Goal: Task Accomplishment & Management: Manage account settings

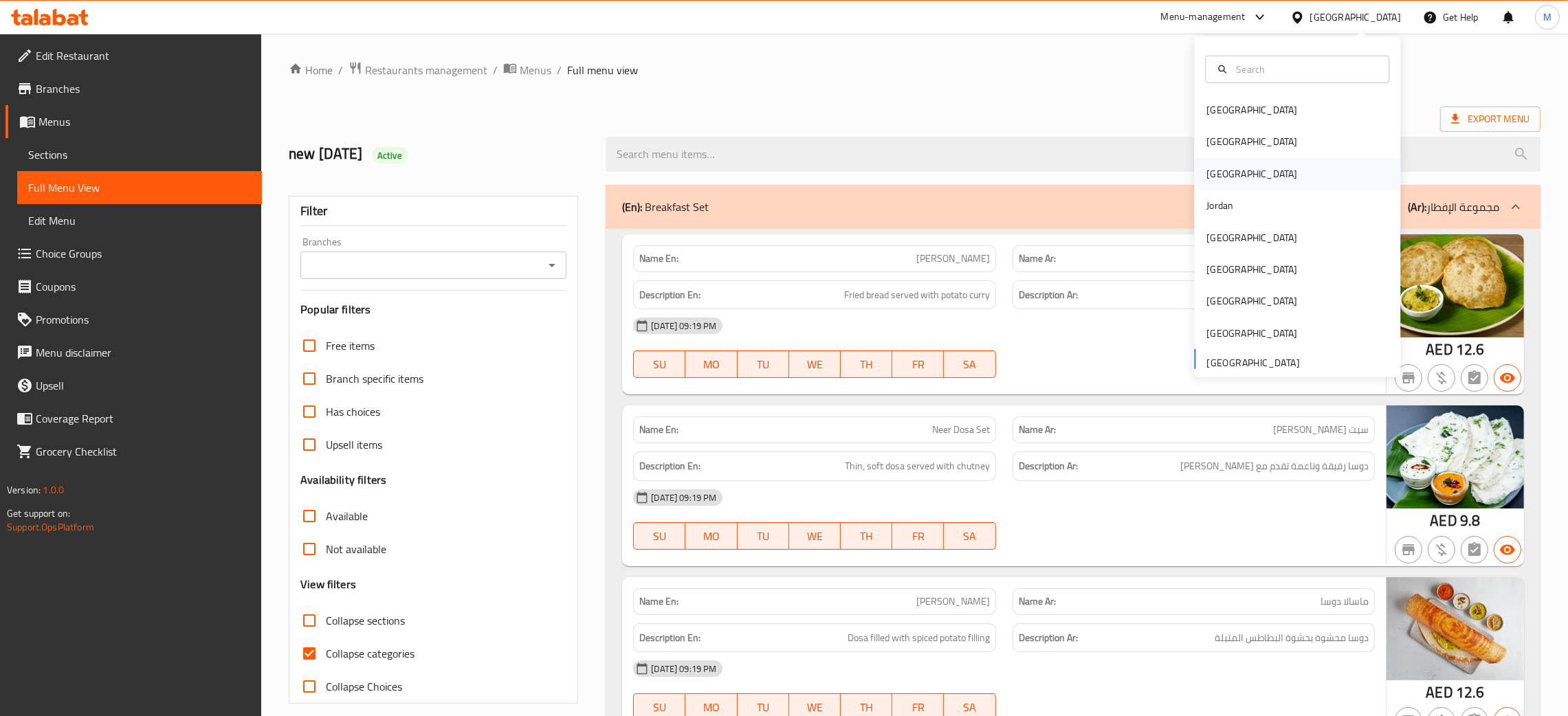
click at [1207, 172] on div "Iraq" at bounding box center [1252, 174] width 91 height 15
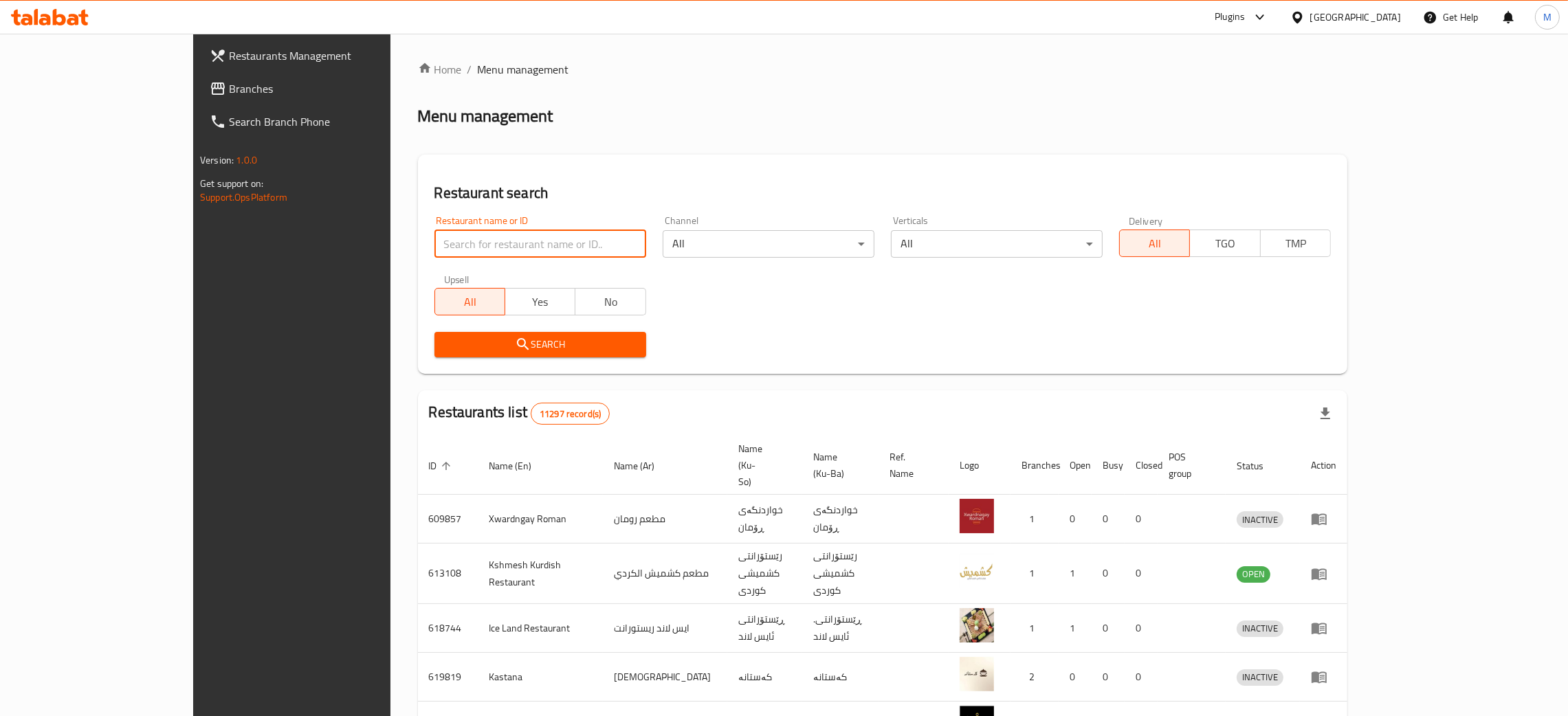
click at [434, 243] on input "search" at bounding box center [540, 243] width 211 height 27
paste input "340924273"
type input "340924273"
click at [1311, 12] on div at bounding box center [1300, 17] width 20 height 15
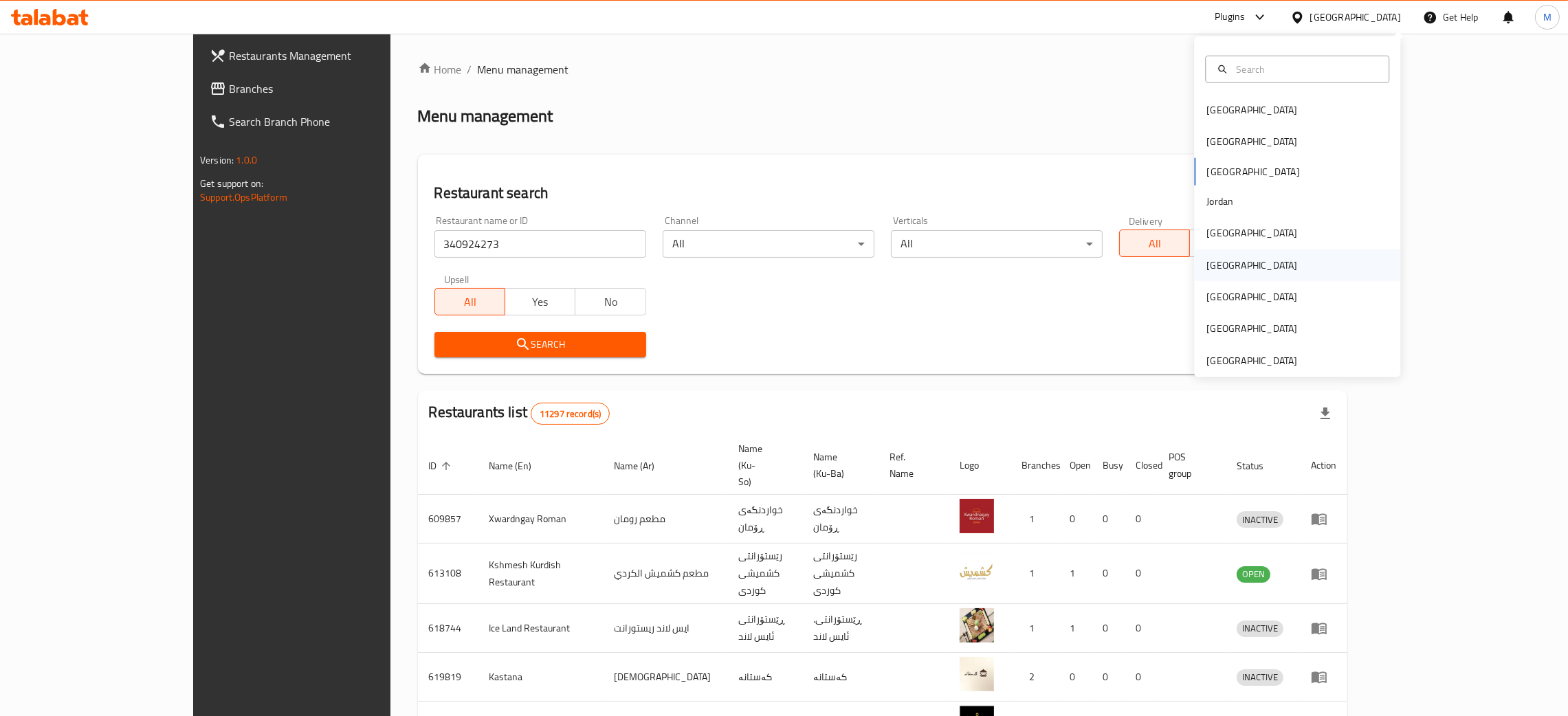
click at [1207, 270] on div "Oman" at bounding box center [1252, 264] width 91 height 15
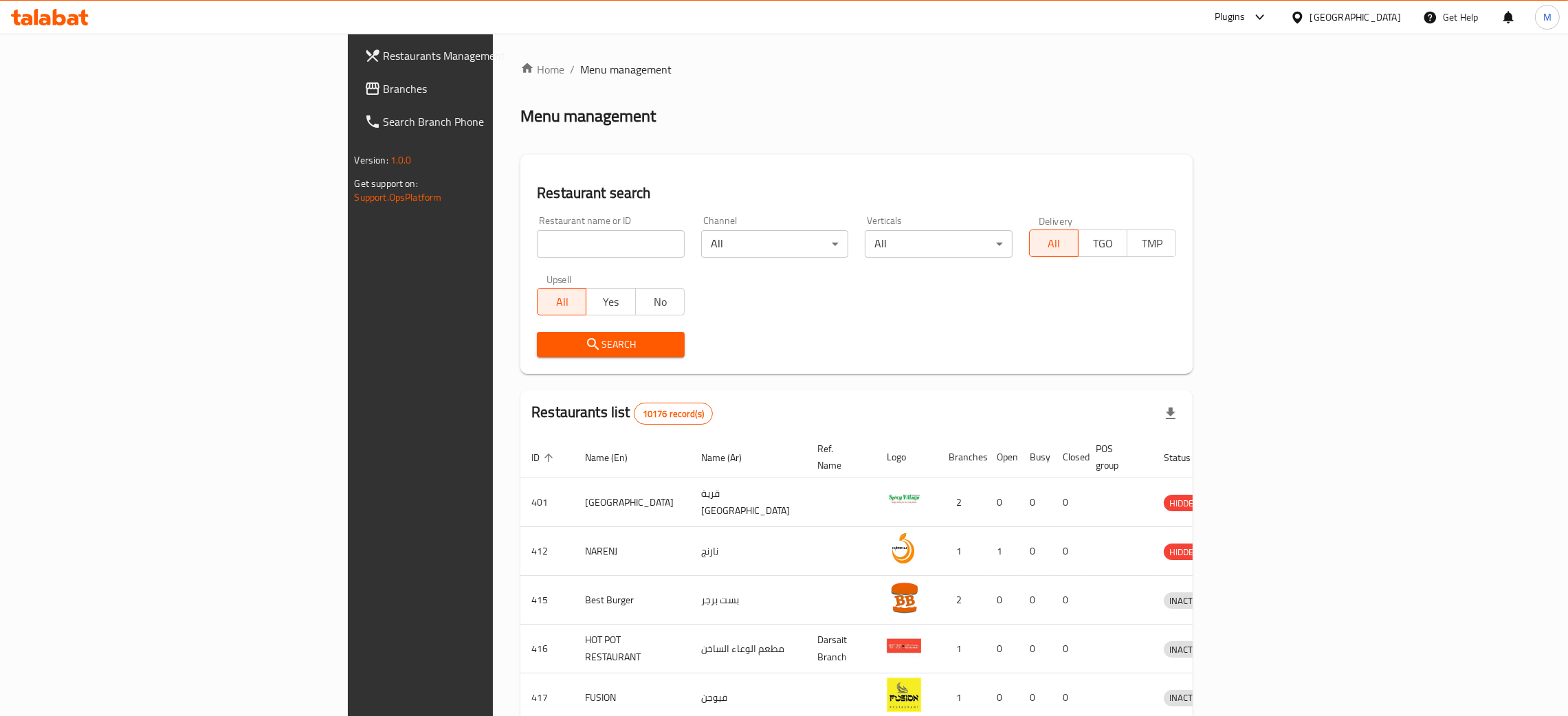
click at [537, 249] on input "search" at bounding box center [611, 243] width 148 height 27
paste input "Baskin Robbi"
type input "Baskin Robbi"
click button "Search" at bounding box center [611, 345] width 148 height 26
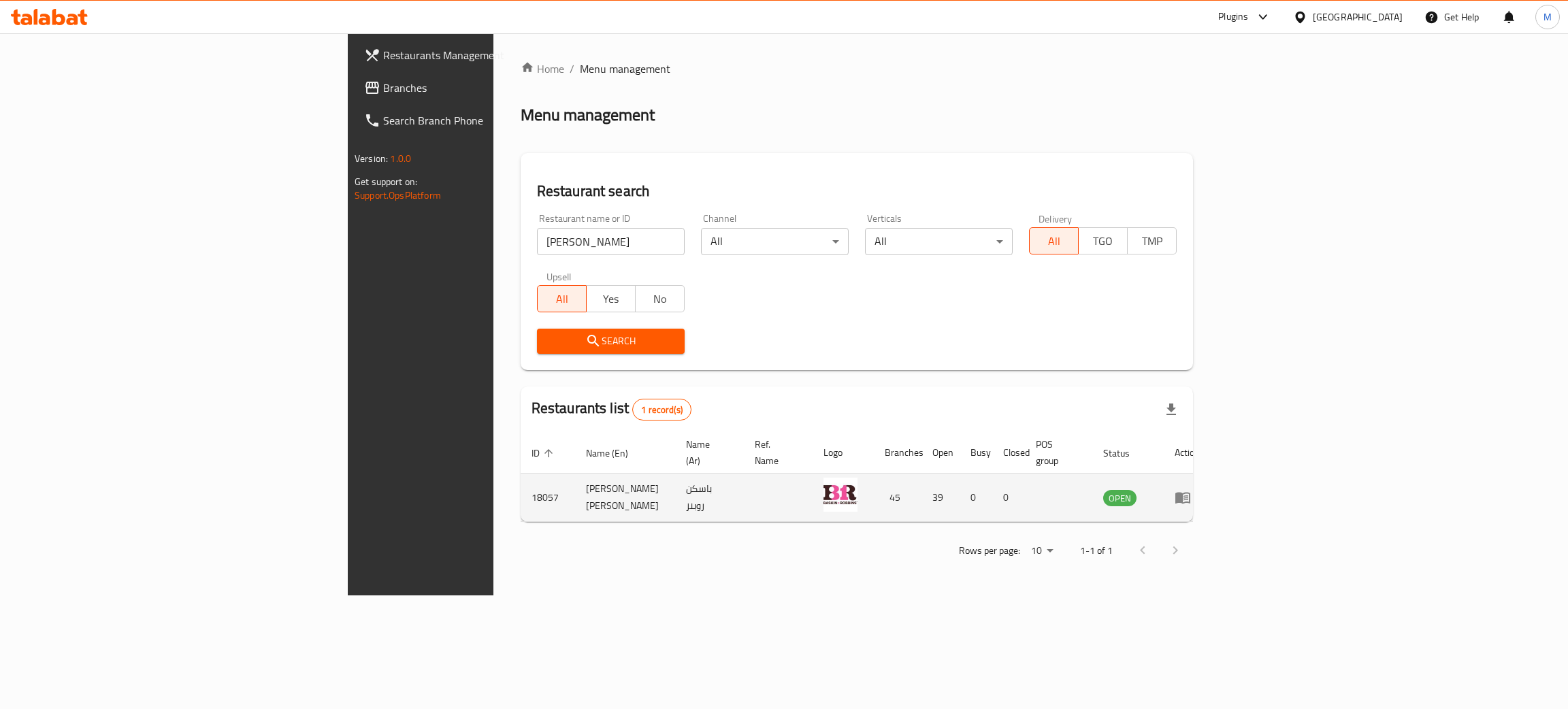
click at [1188, 495] on icon "enhanced table" at bounding box center [1186, 497] width 5 height 6
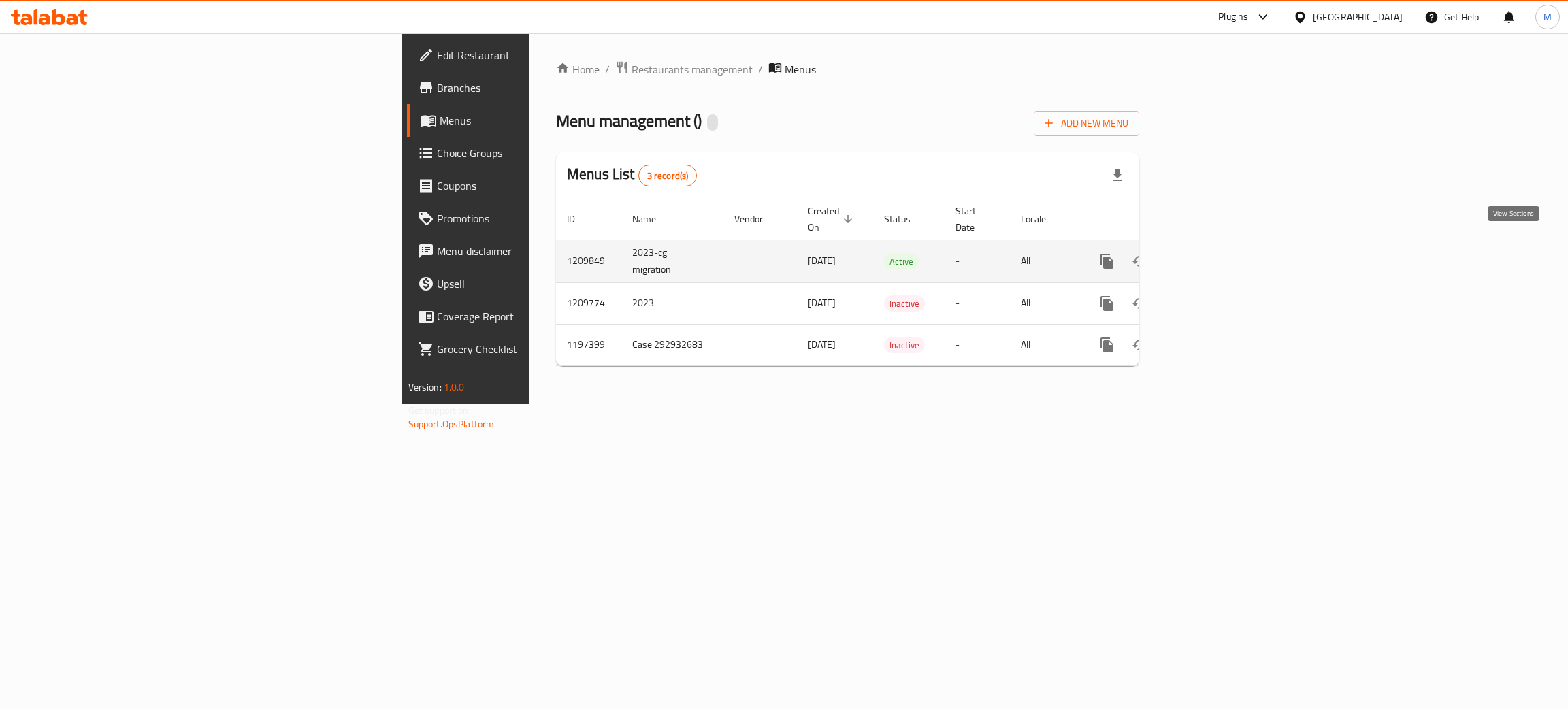
click at [1222, 245] on link "enhanced table" at bounding box center [1205, 261] width 33 height 33
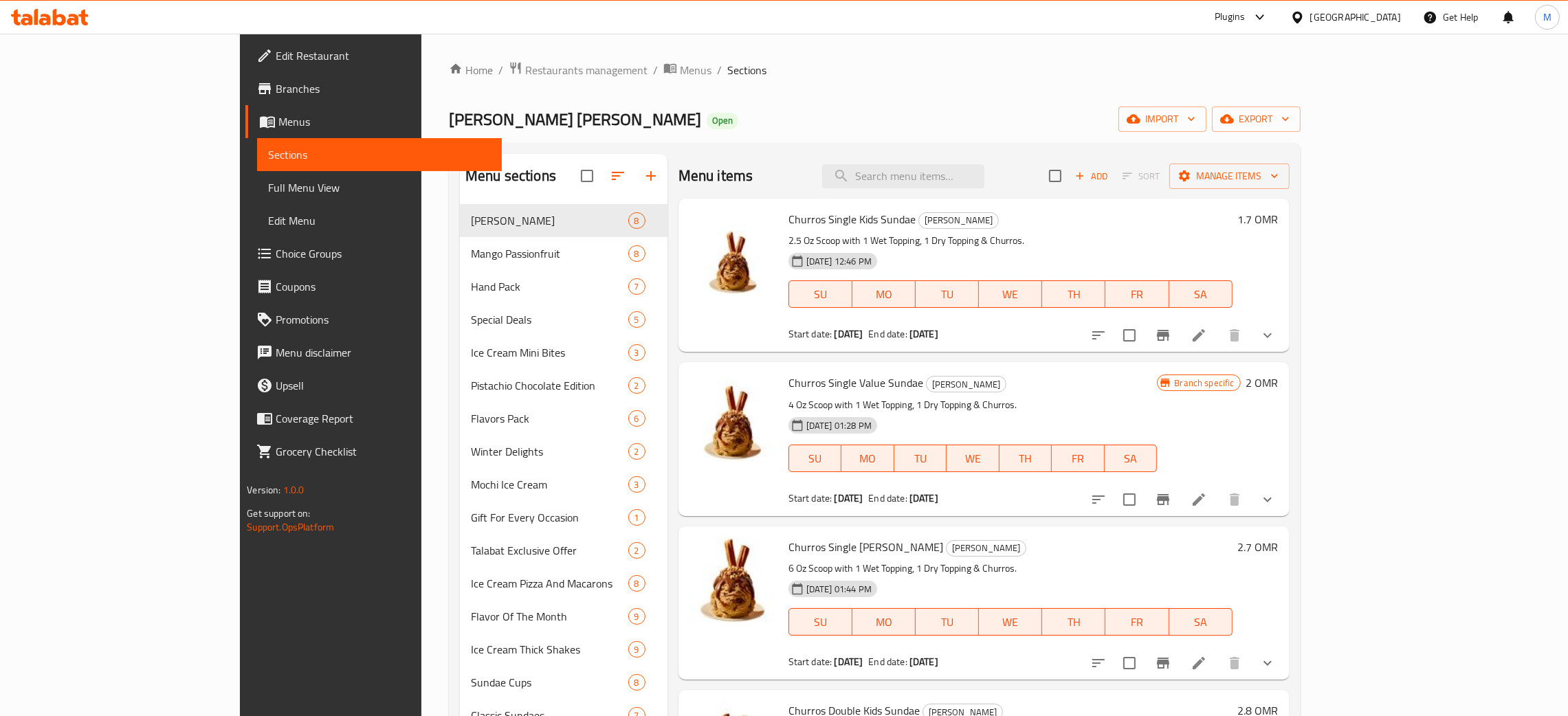
click at [240, 652] on div "Edit Restaurant Branches Menus Sections Full Menu View Edit Menu Choice Groups …" at bounding box center [371, 391] width 262 height 716
click at [954, 173] on input "search" at bounding box center [904, 176] width 162 height 24
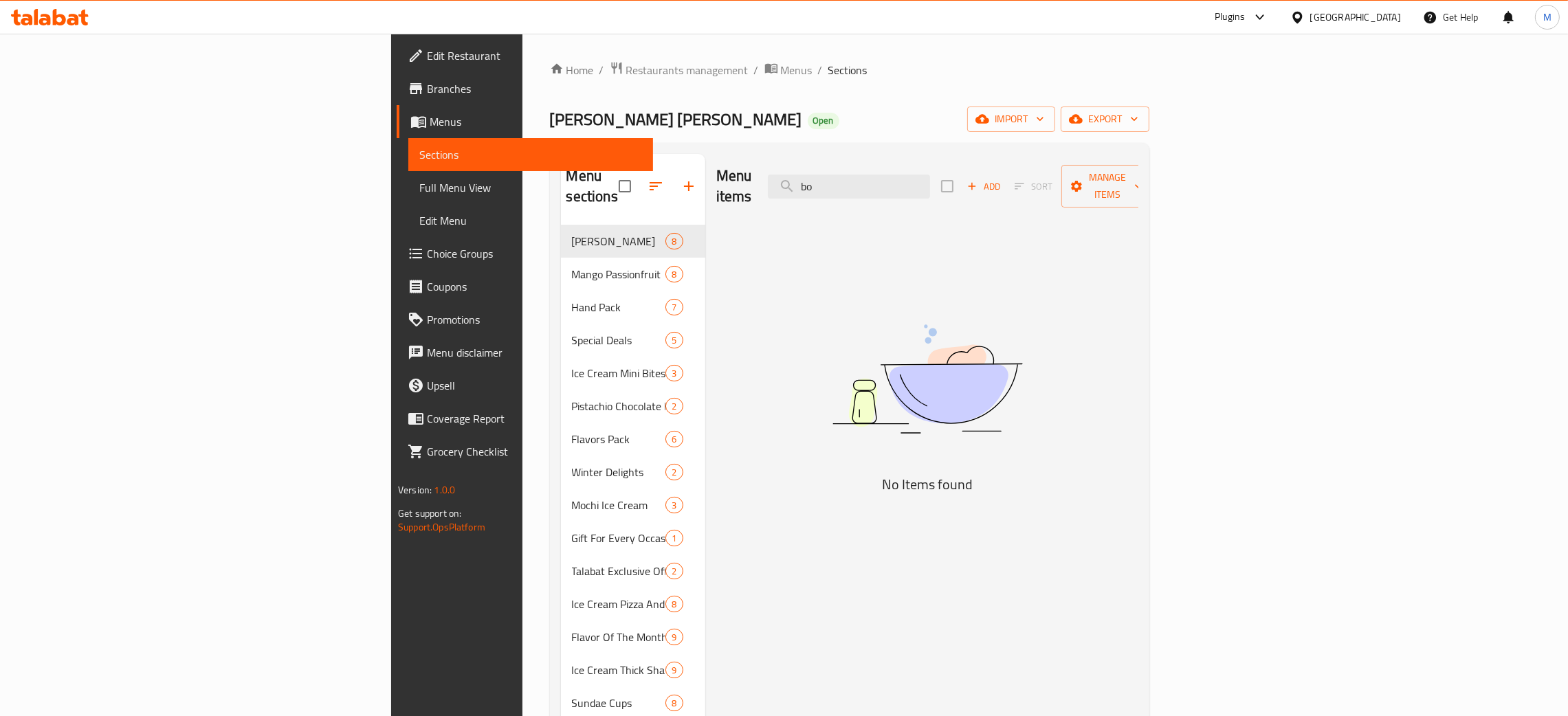
type input "b"
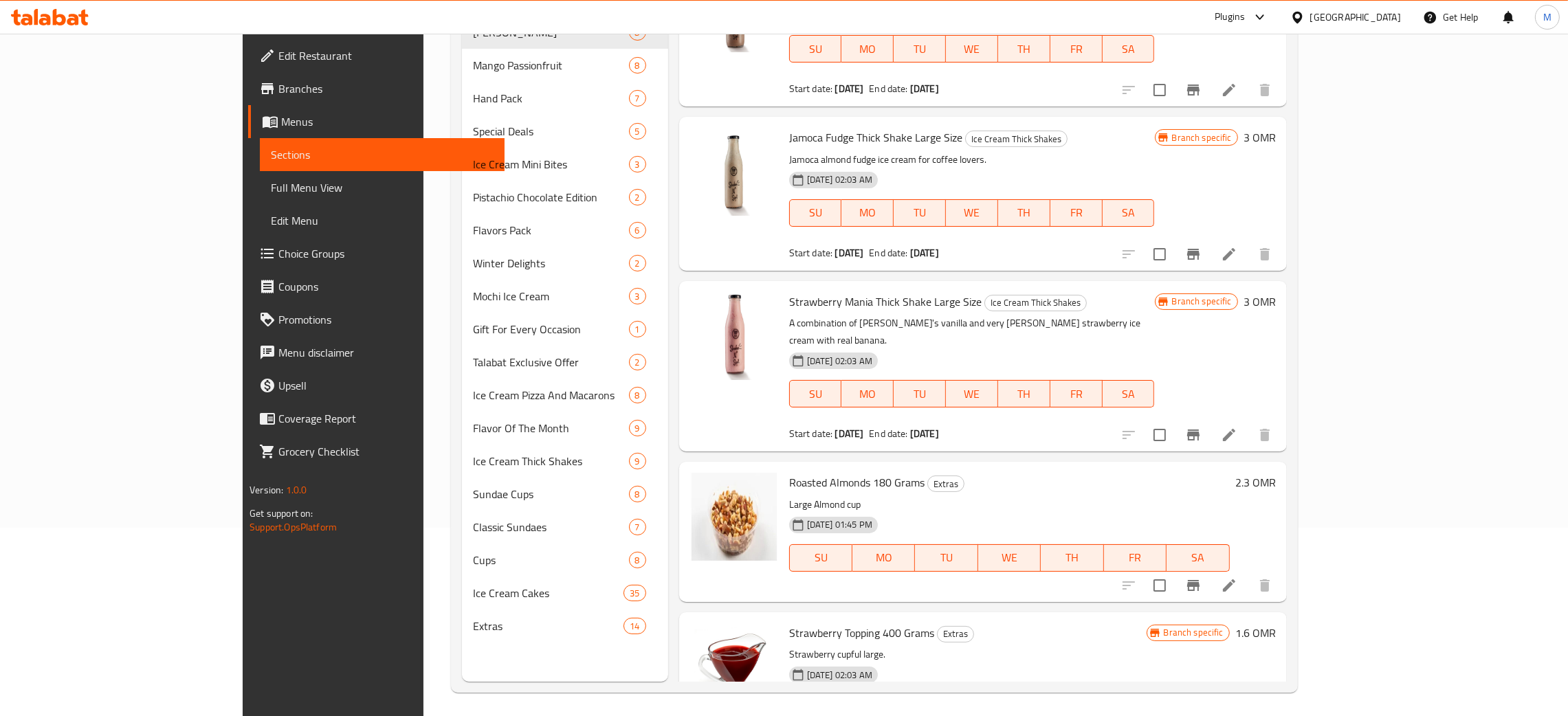
scroll to position [194, 0]
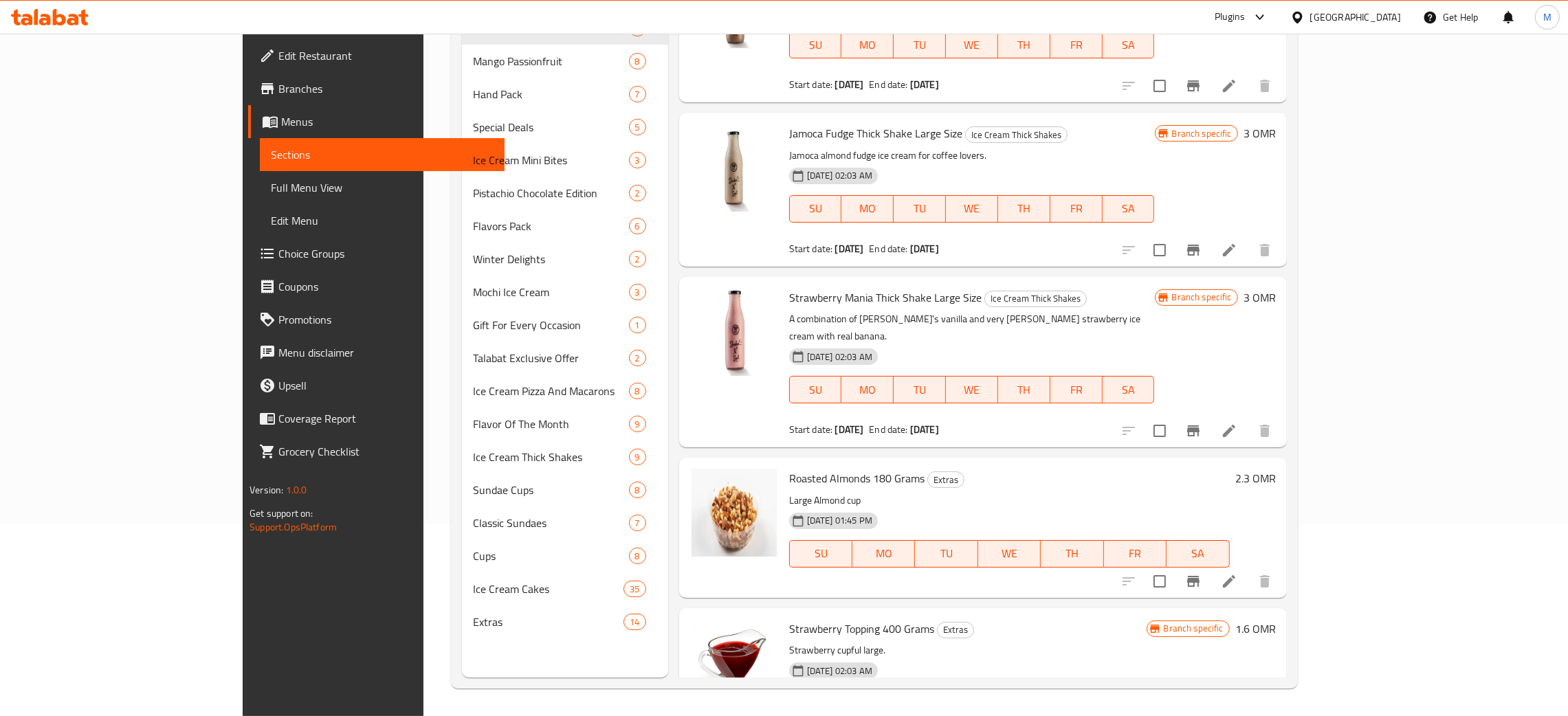
type input "arg"
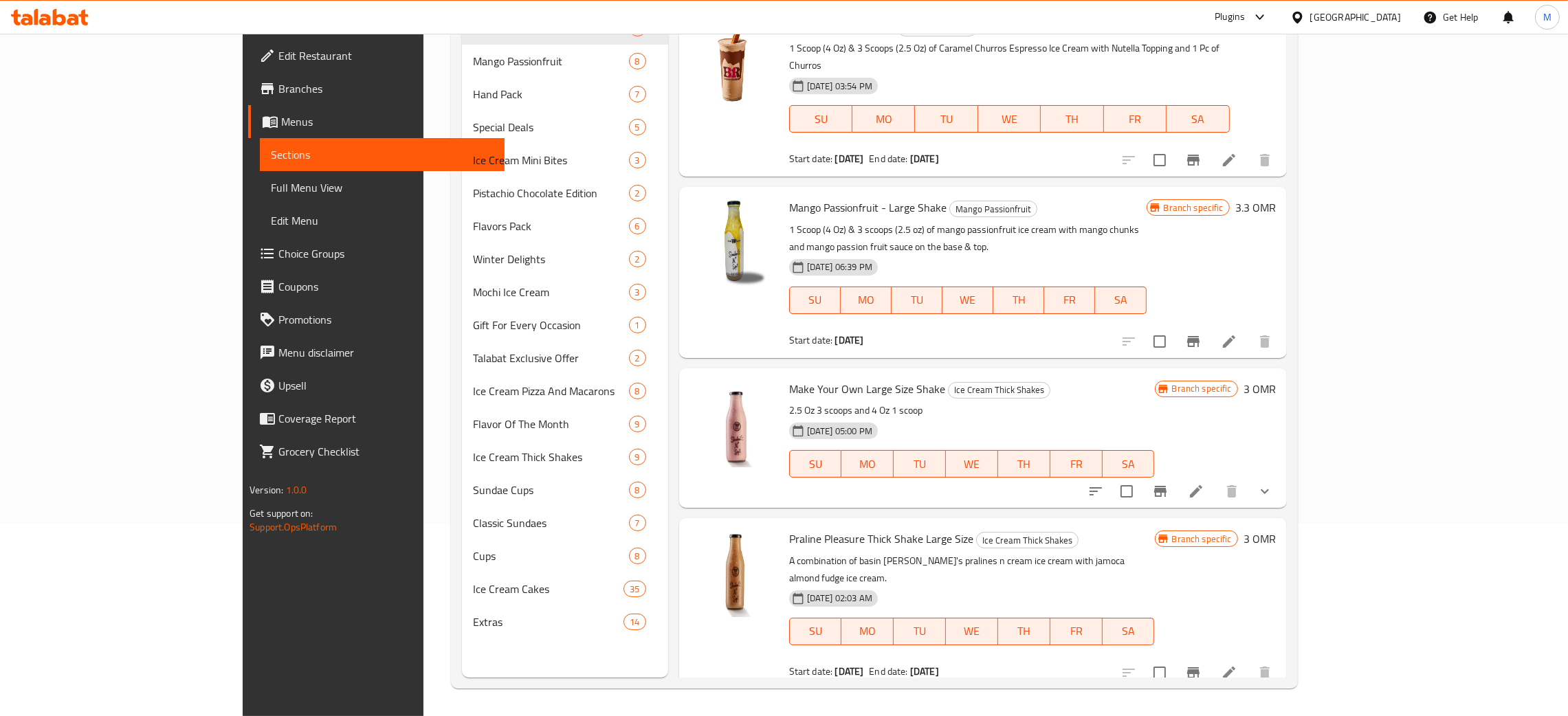
scroll to position [0, 0]
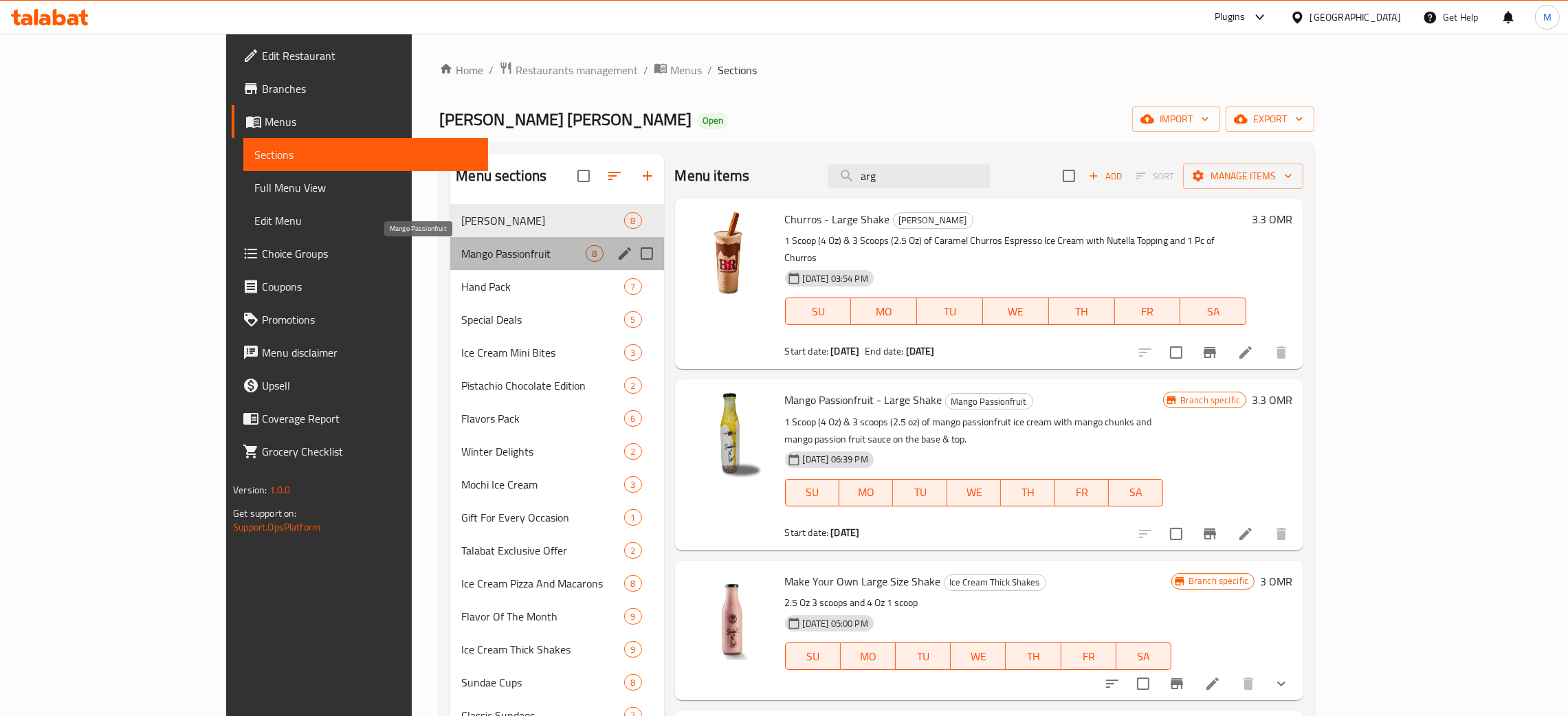
click at [462, 258] on span "Mango Passionfruit" at bounding box center [523, 253] width 125 height 17
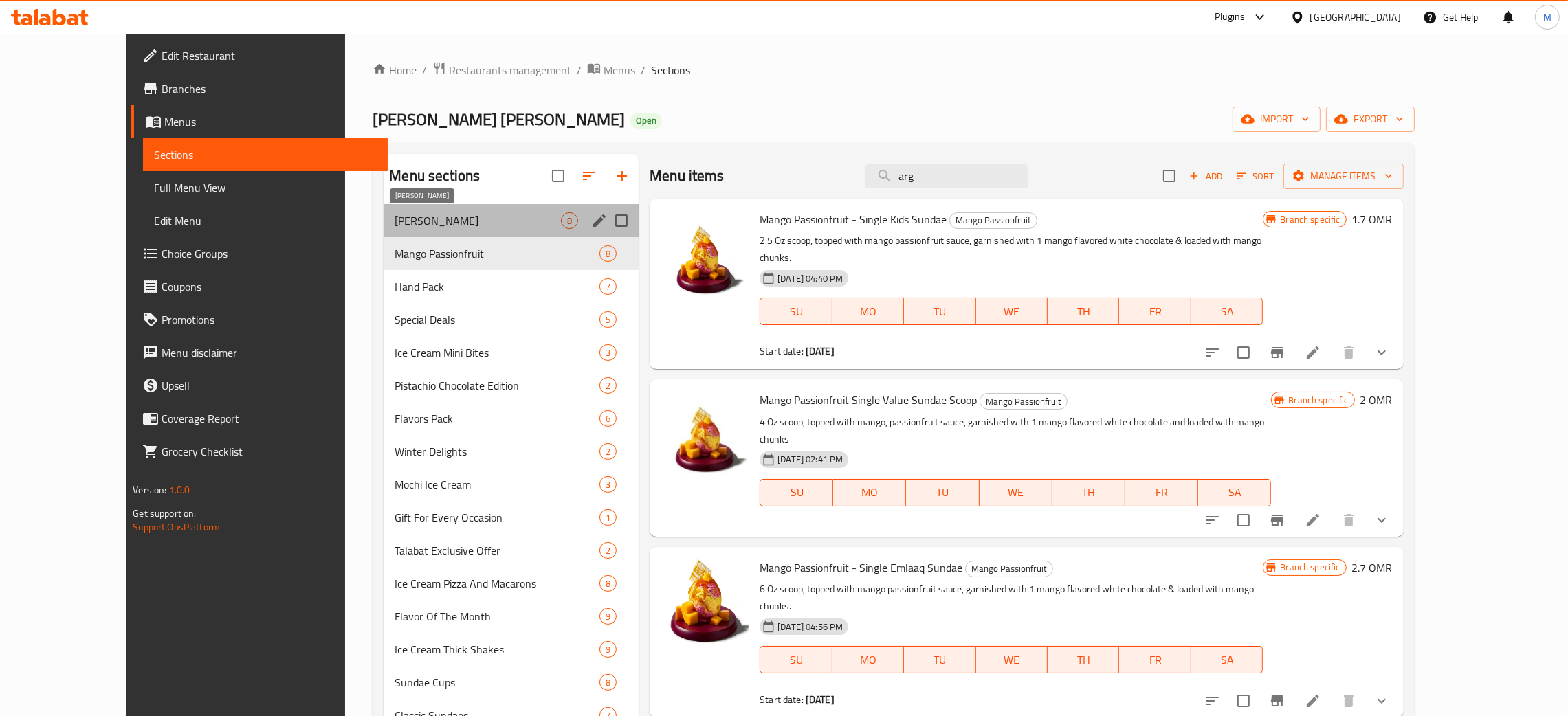
click at [395, 214] on span "Churros Sundae" at bounding box center [478, 220] width 166 height 17
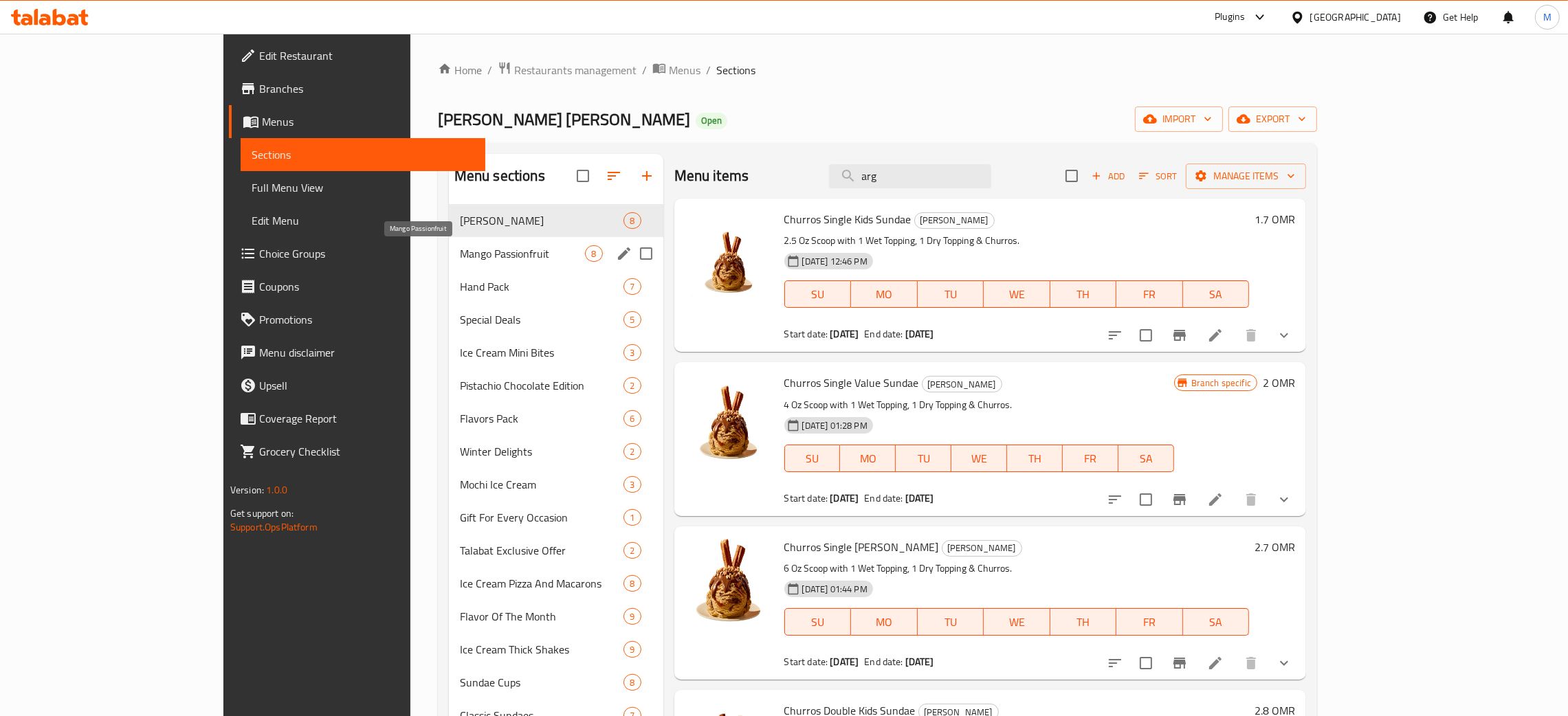
click at [460, 260] on span "Mango Passionfruit" at bounding box center [523, 253] width 125 height 17
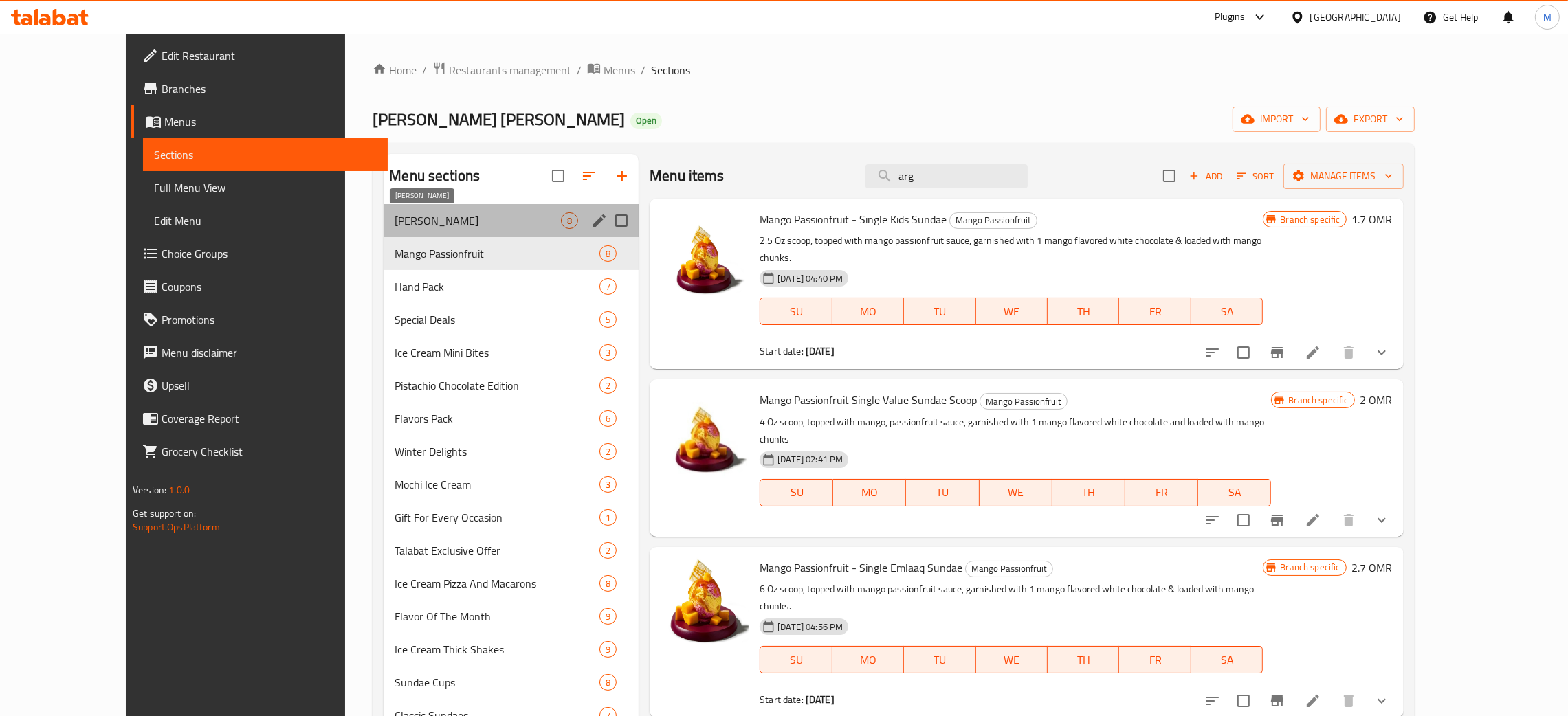
click at [395, 212] on span "Churros Sundae" at bounding box center [478, 220] width 166 height 17
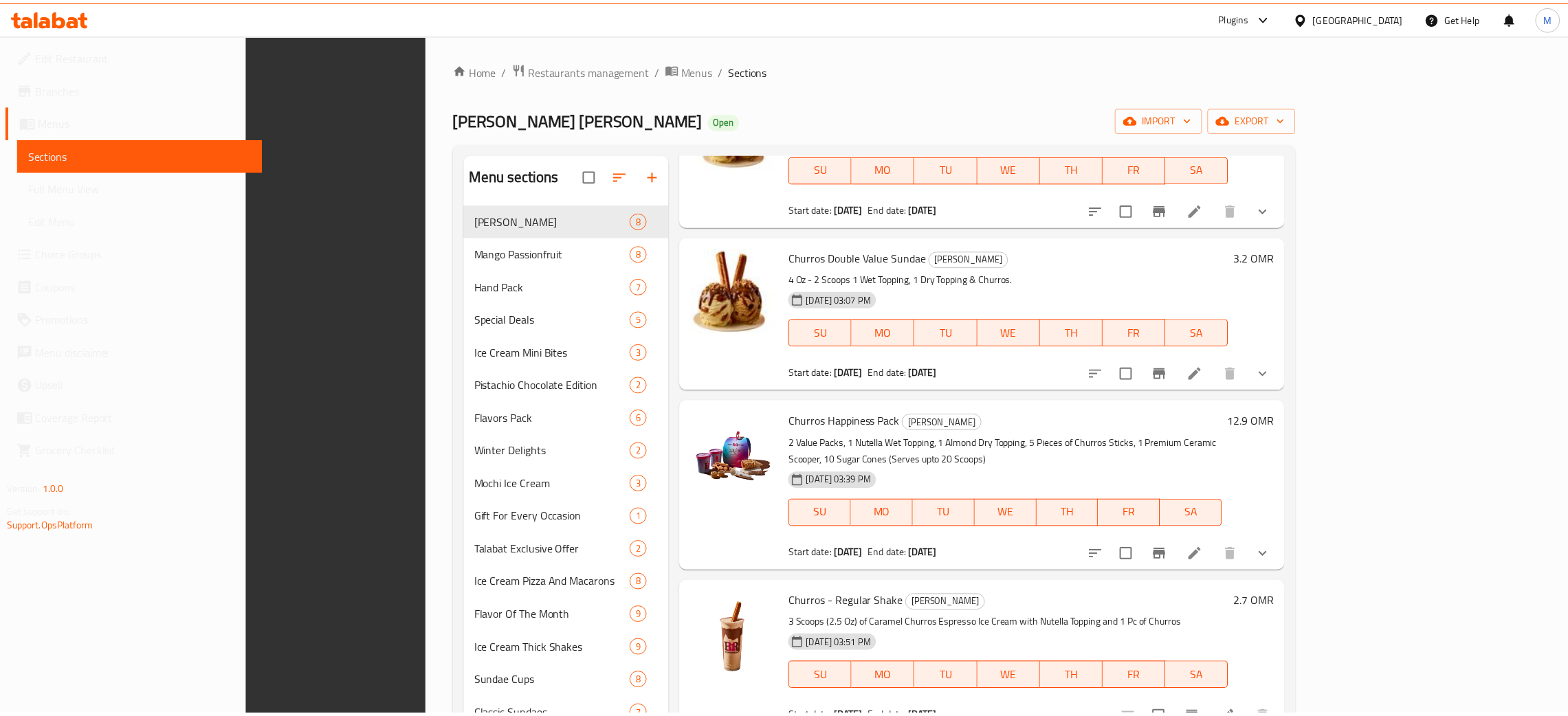
scroll to position [194, 0]
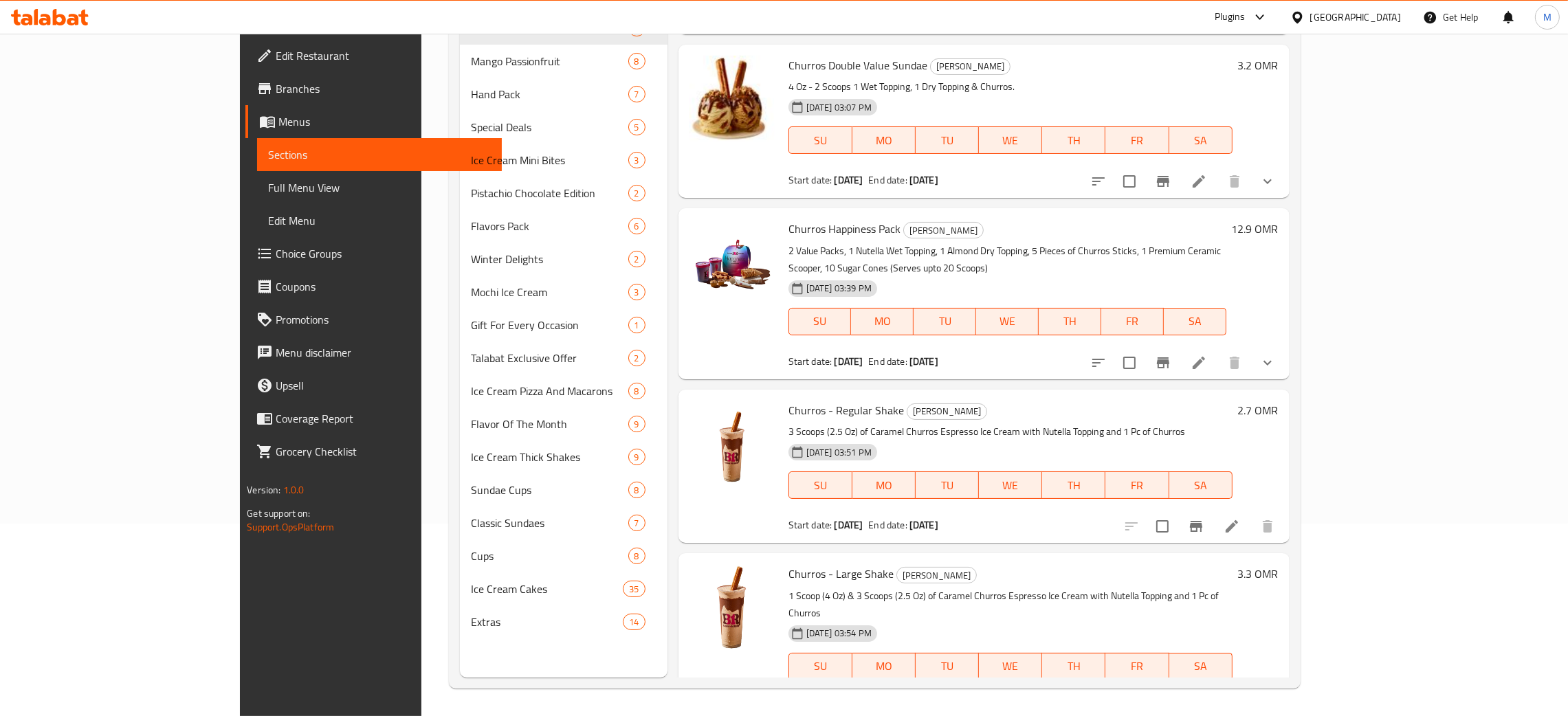
click at [1384, 14] on div "Oman" at bounding box center [1356, 17] width 91 height 15
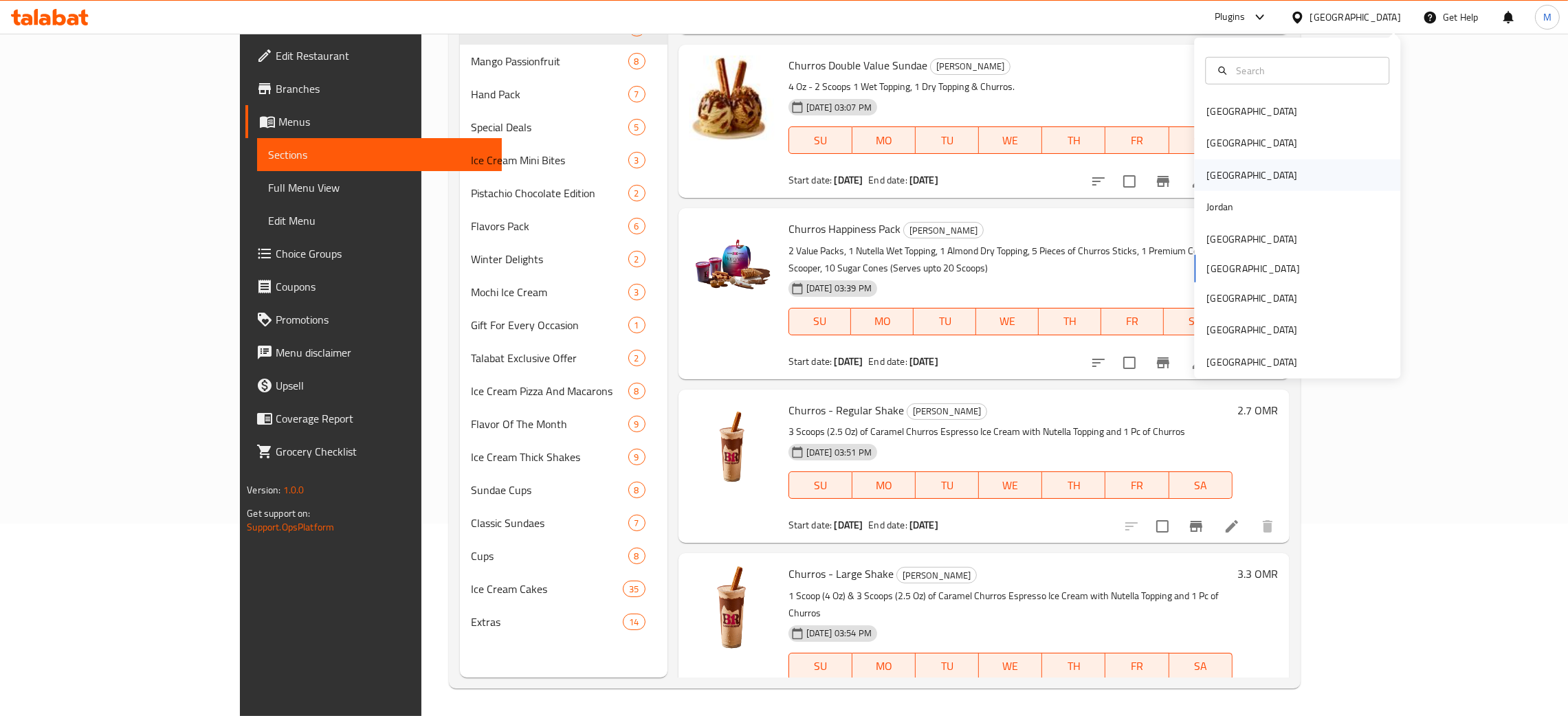
click at [1210, 172] on div "Iraq" at bounding box center [1252, 174] width 113 height 31
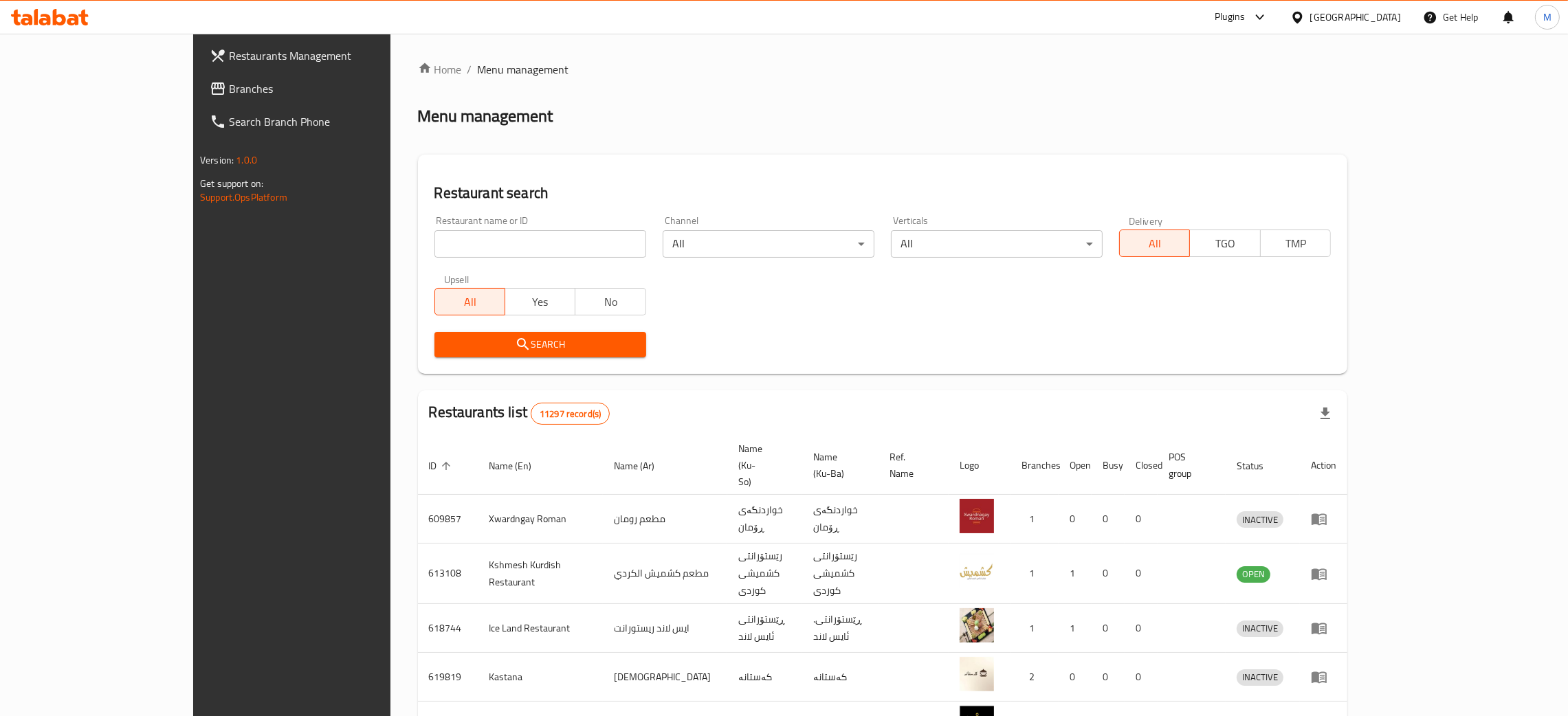
click at [434, 249] on input "search" at bounding box center [540, 243] width 211 height 27
paste input "737256"
type input "737256"
click button "Search" at bounding box center [540, 345] width 211 height 26
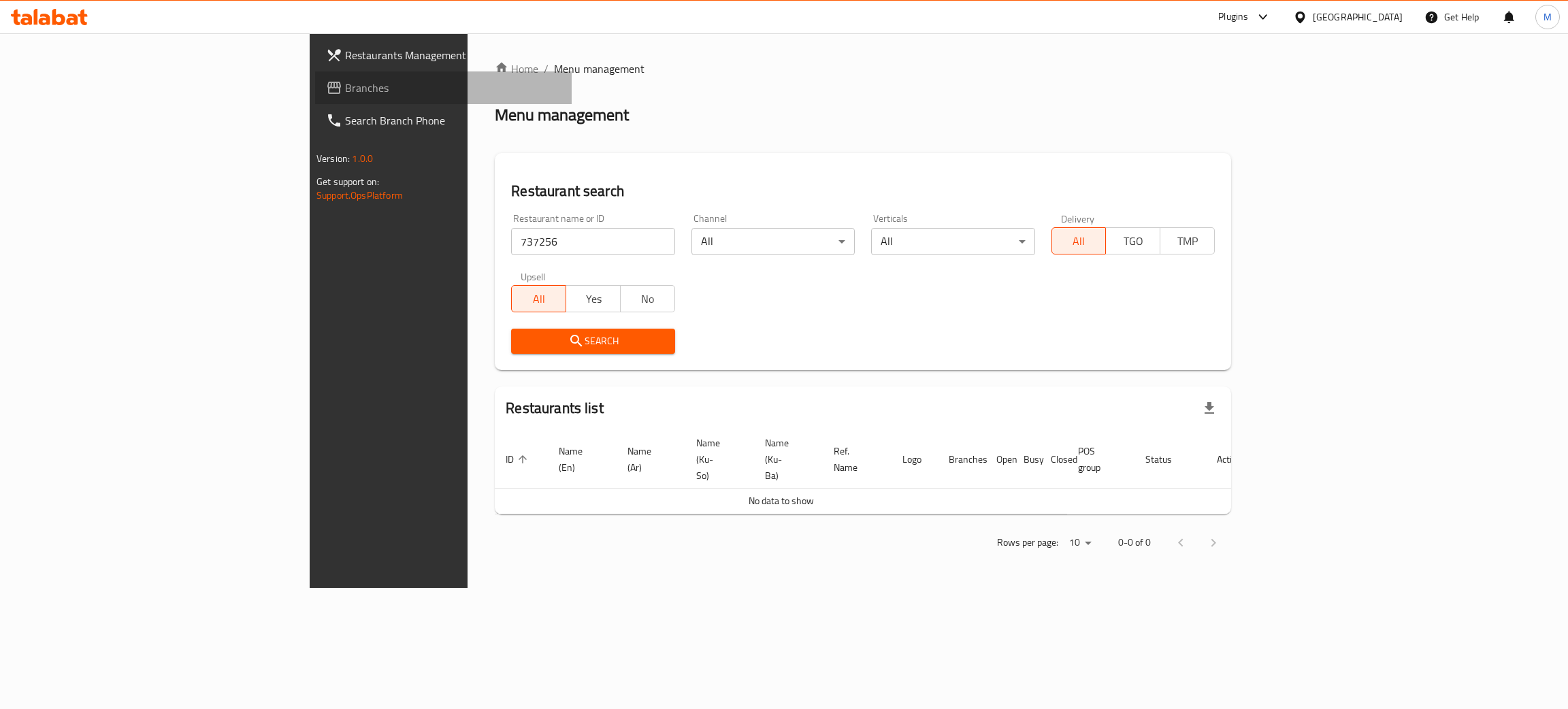
click at [345, 95] on span "Branches" at bounding box center [452, 88] width 216 height 17
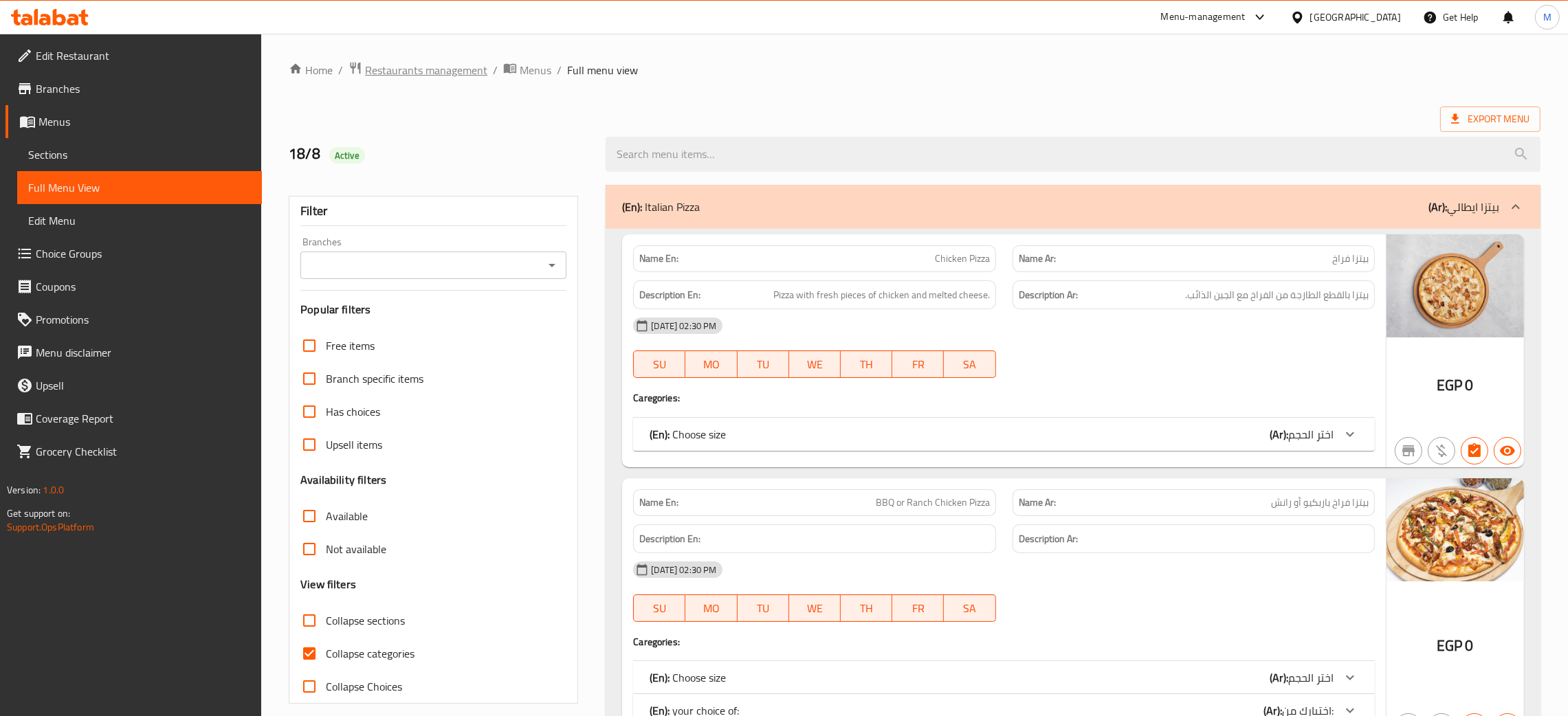
click at [425, 77] on span "Restaurants management" at bounding box center [426, 70] width 122 height 17
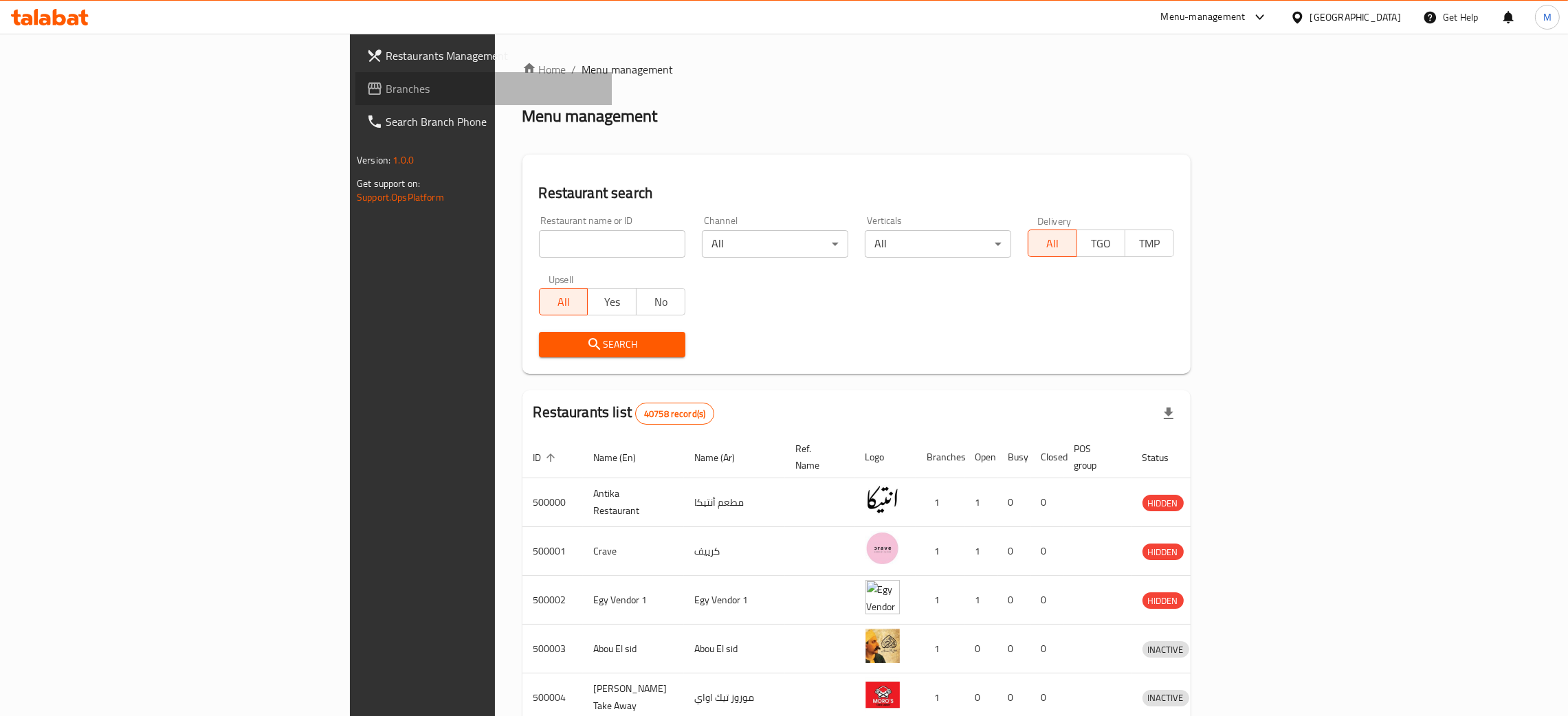
click at [386, 80] on span "Branches" at bounding box center [494, 88] width 215 height 17
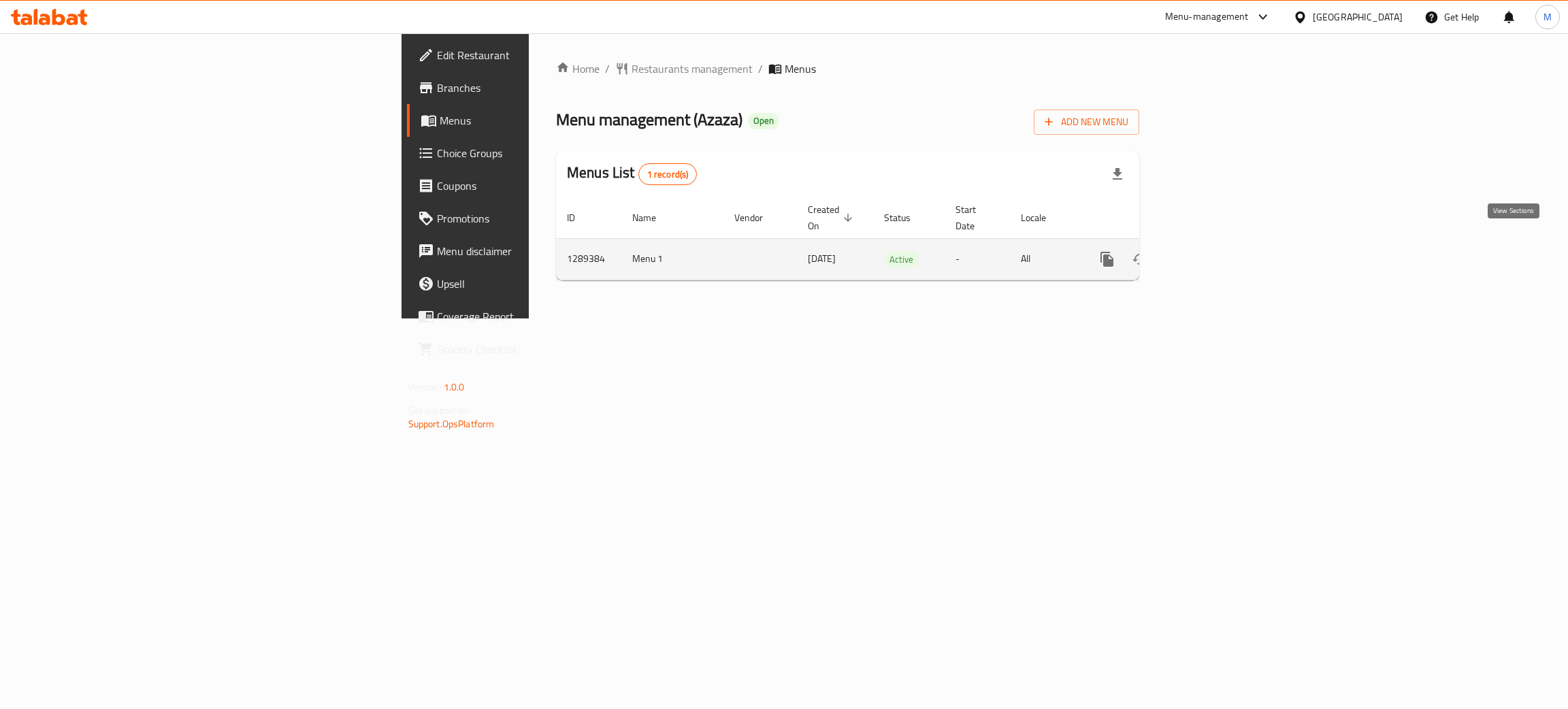
click at [1222, 255] on link "enhanced table" at bounding box center [1205, 259] width 33 height 33
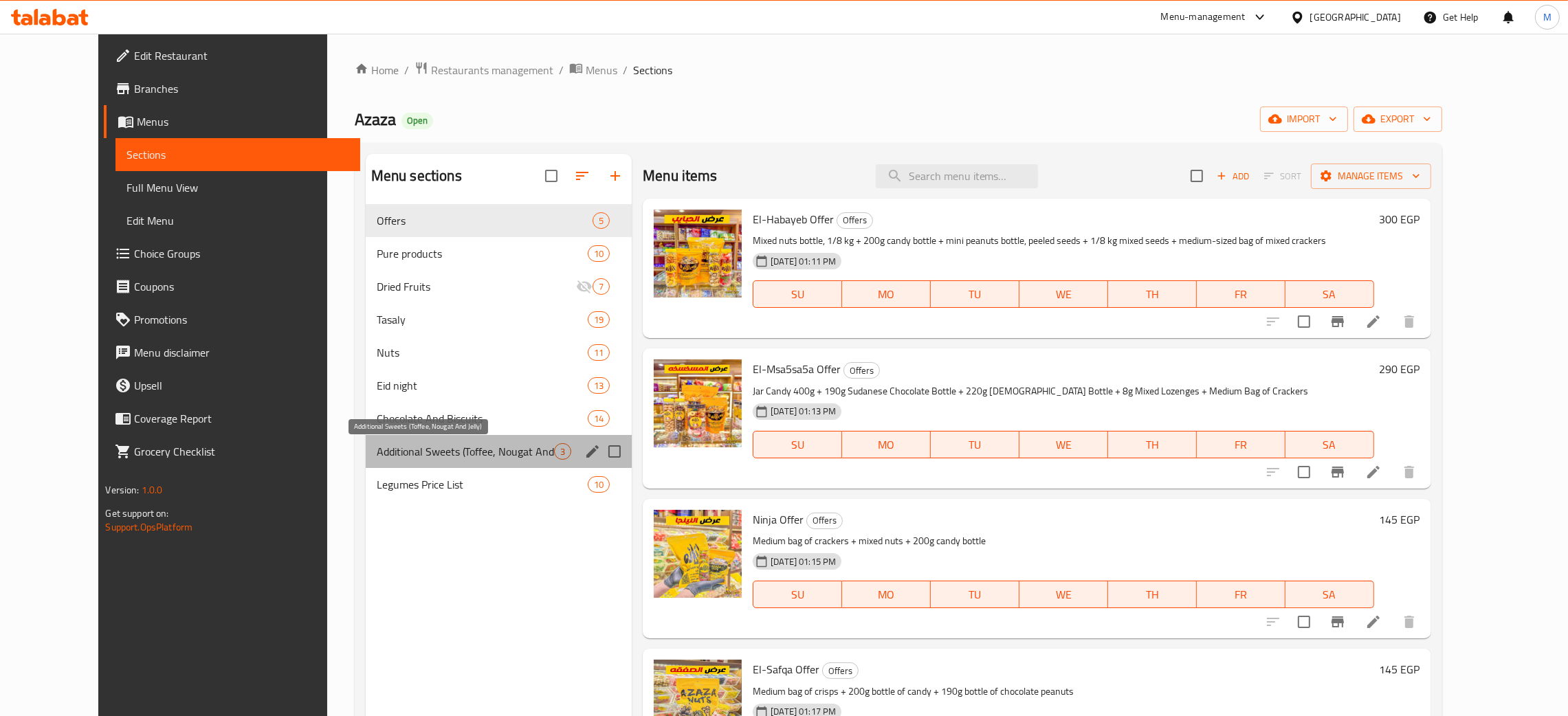
click at [440, 448] on span "Additional Sweets (Toffee, Nougat And Jelly)" at bounding box center [466, 451] width 178 height 17
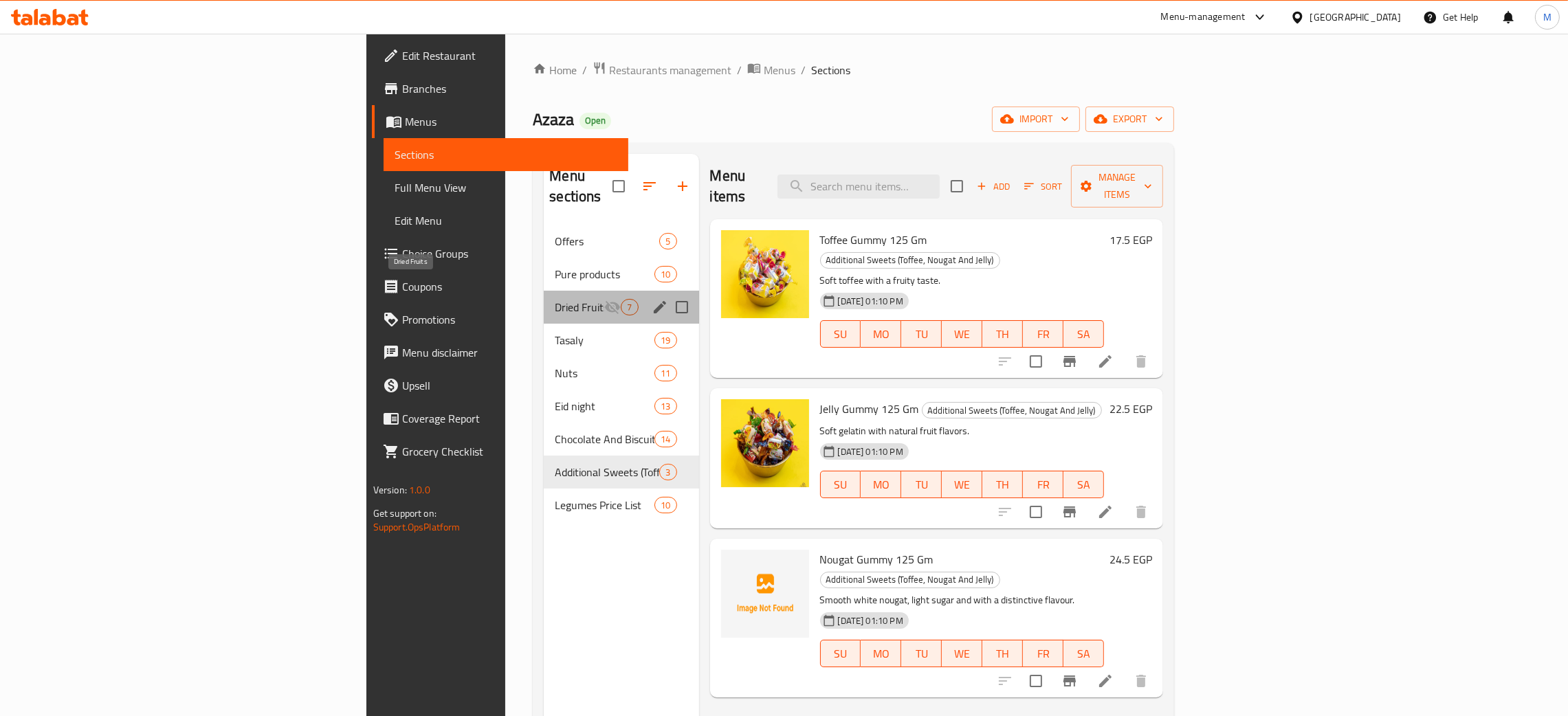
click at [555, 299] on span "Dried Fruits" at bounding box center [580, 307] width 50 height 17
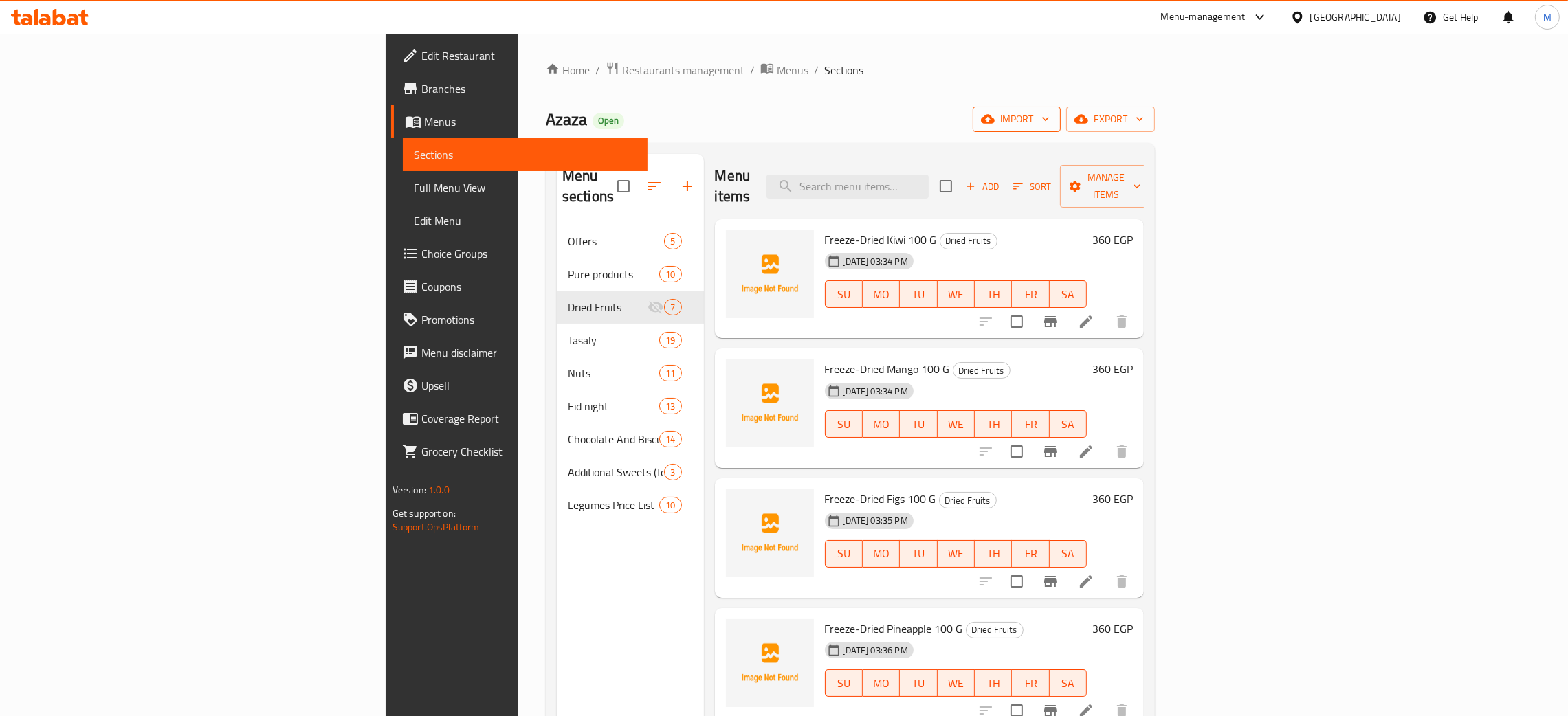
click at [995, 116] on icon "button" at bounding box center [987, 118] width 14 height 14
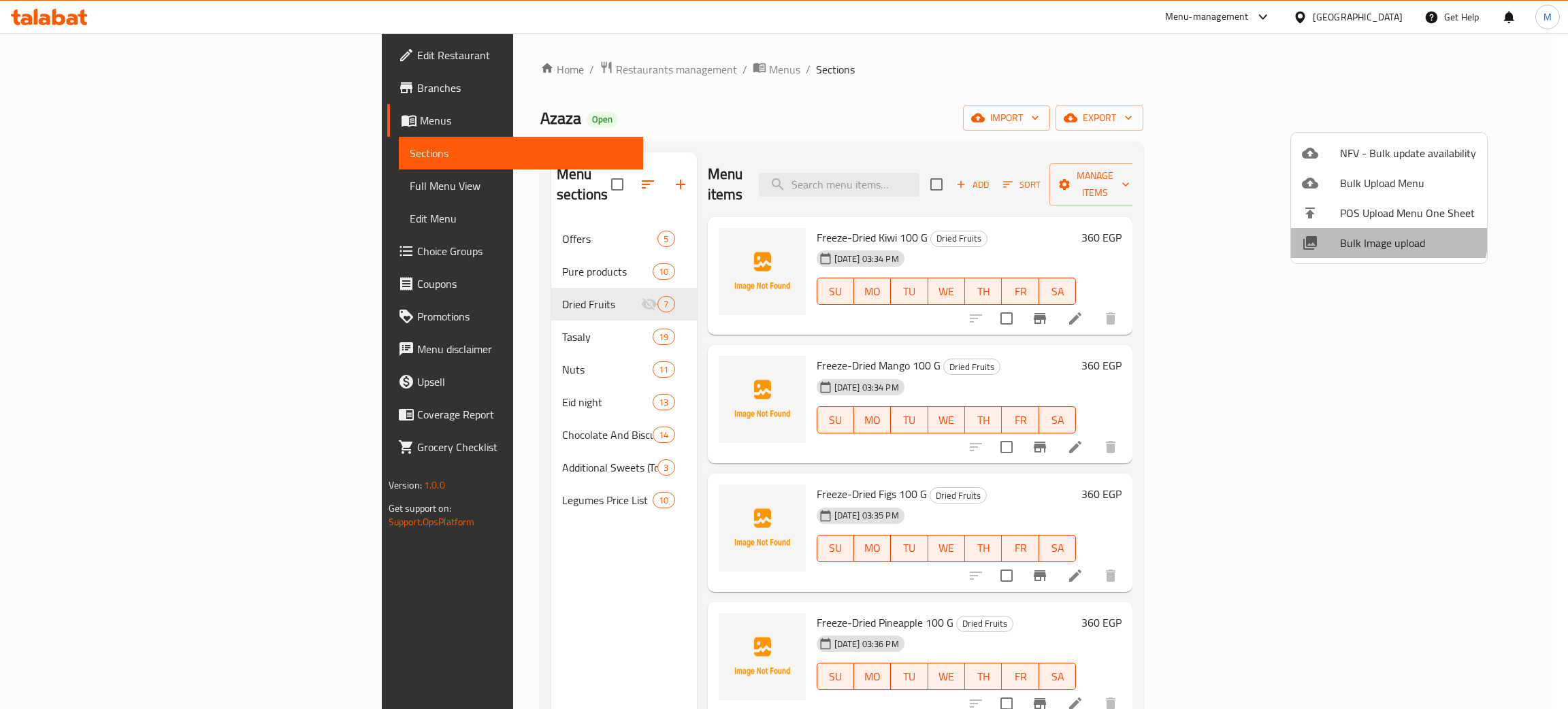
click at [1362, 228] on li "Bulk Image upload" at bounding box center [1389, 243] width 196 height 30
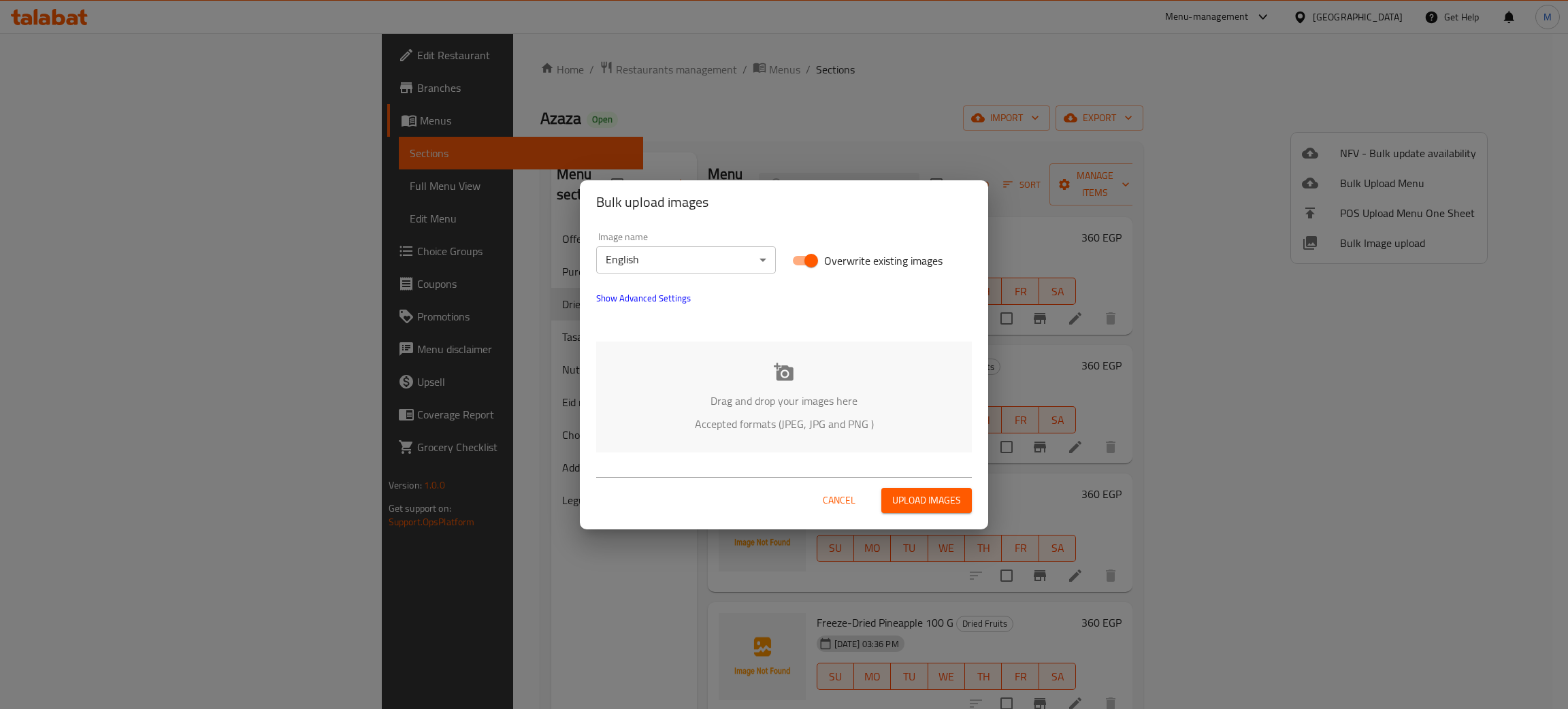
click at [735, 399] on p "Drag and drop your images here" at bounding box center [784, 400] width 335 height 17
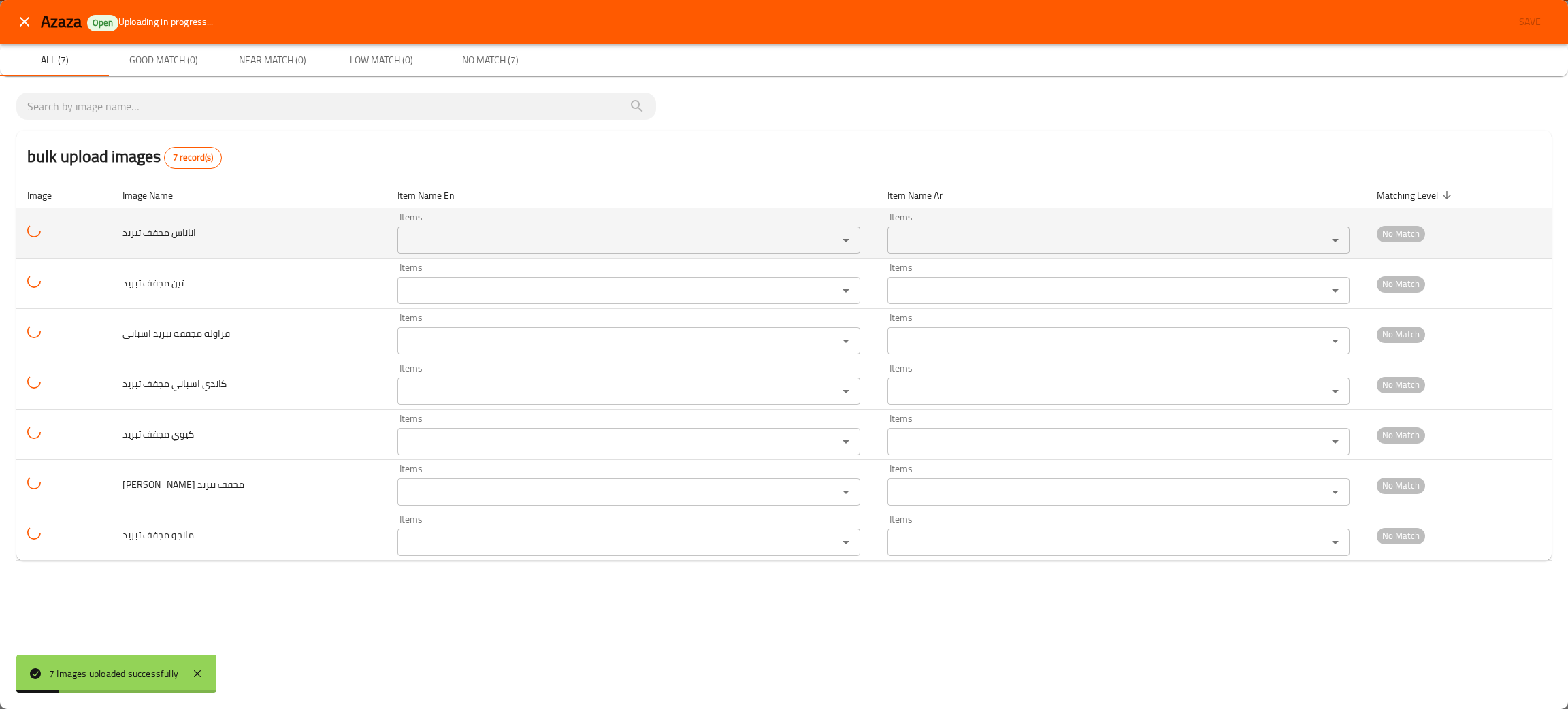
click at [473, 235] on تبريد "Items" at bounding box center [608, 240] width 414 height 19
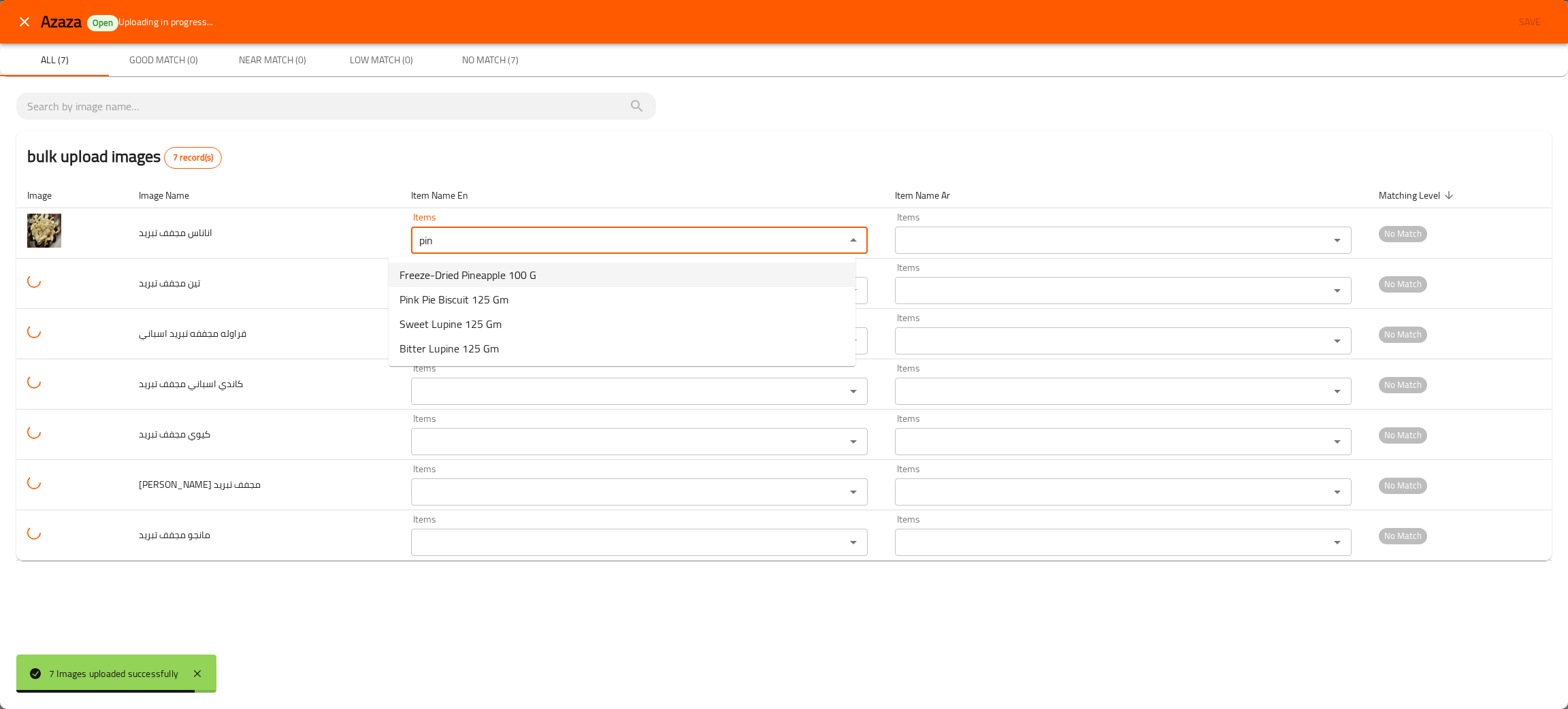
click at [488, 267] on span "Freeze-Dried Pineapple 100 G" at bounding box center [468, 275] width 137 height 17
type تبريد "Freeze-Dried Pineapple 100 G"
type تبريد-ar "اناناس مجفف تبريد 100 جرام"
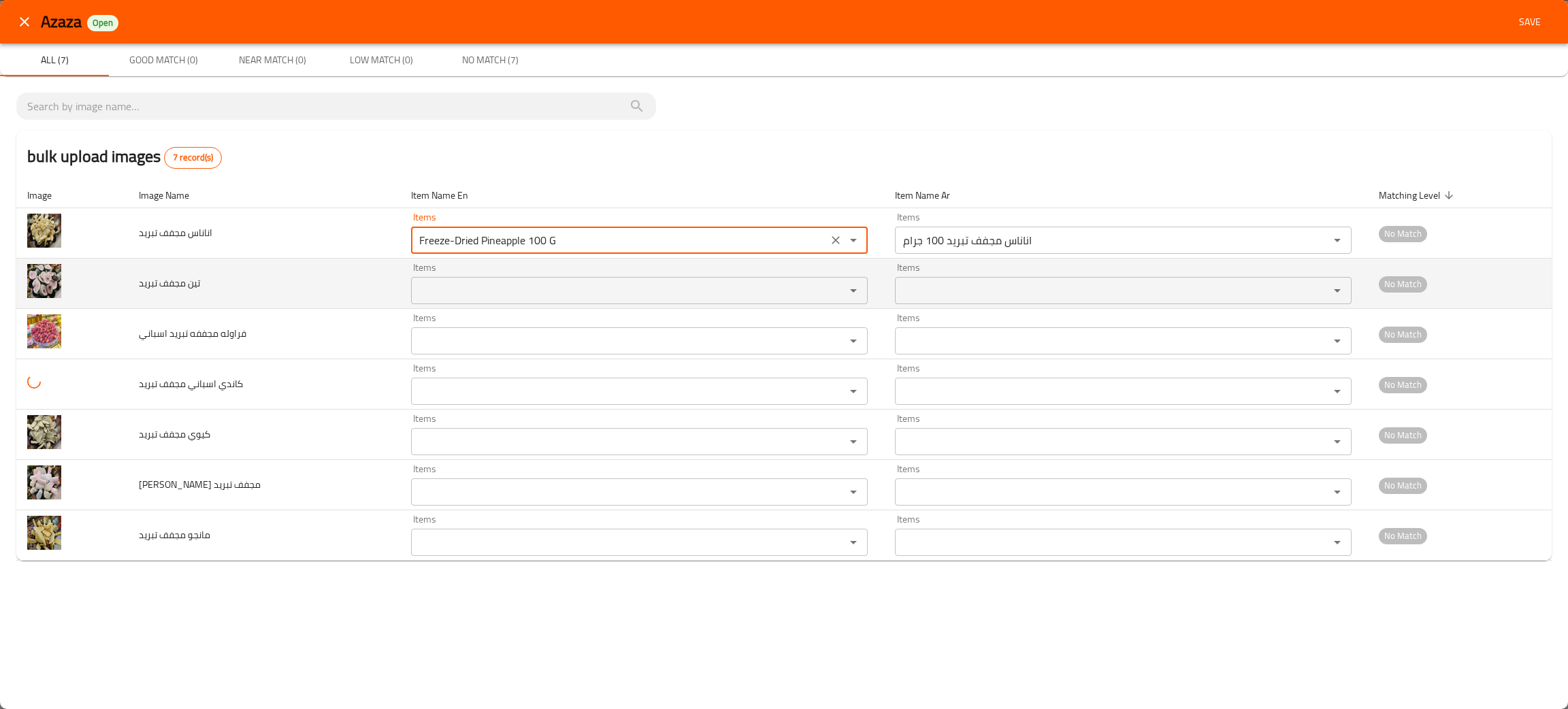
click at [488, 279] on div "Items" at bounding box center [639, 290] width 457 height 27
type تبريد "Freeze-Dried Pineapple 100 G"
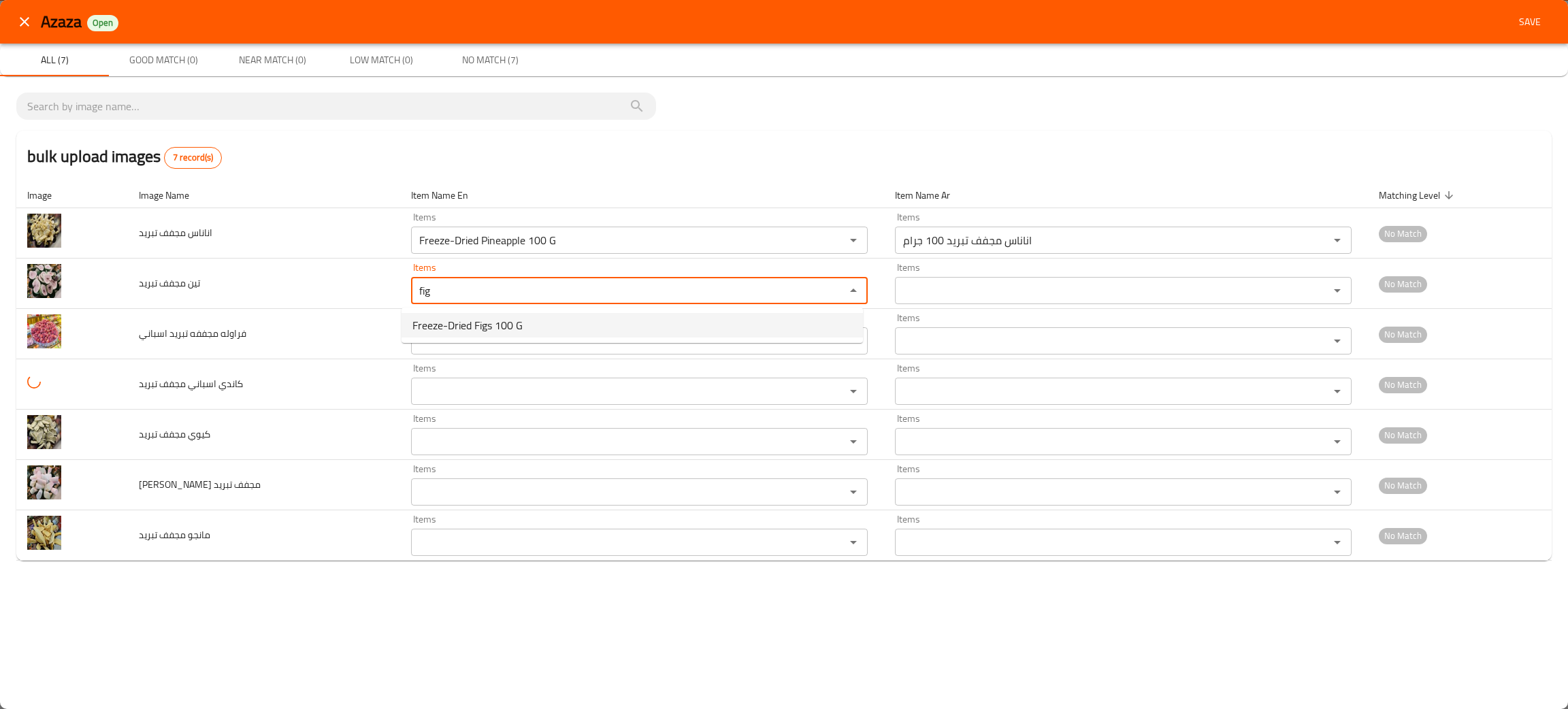
click at [492, 322] on span "Freeze-Dried Figs 100 G" at bounding box center [467, 325] width 111 height 17
type تبريد "Freeze-Dried Figs 100 G"
type تبريد-ar "تين مجفف تبريد 100جرام"
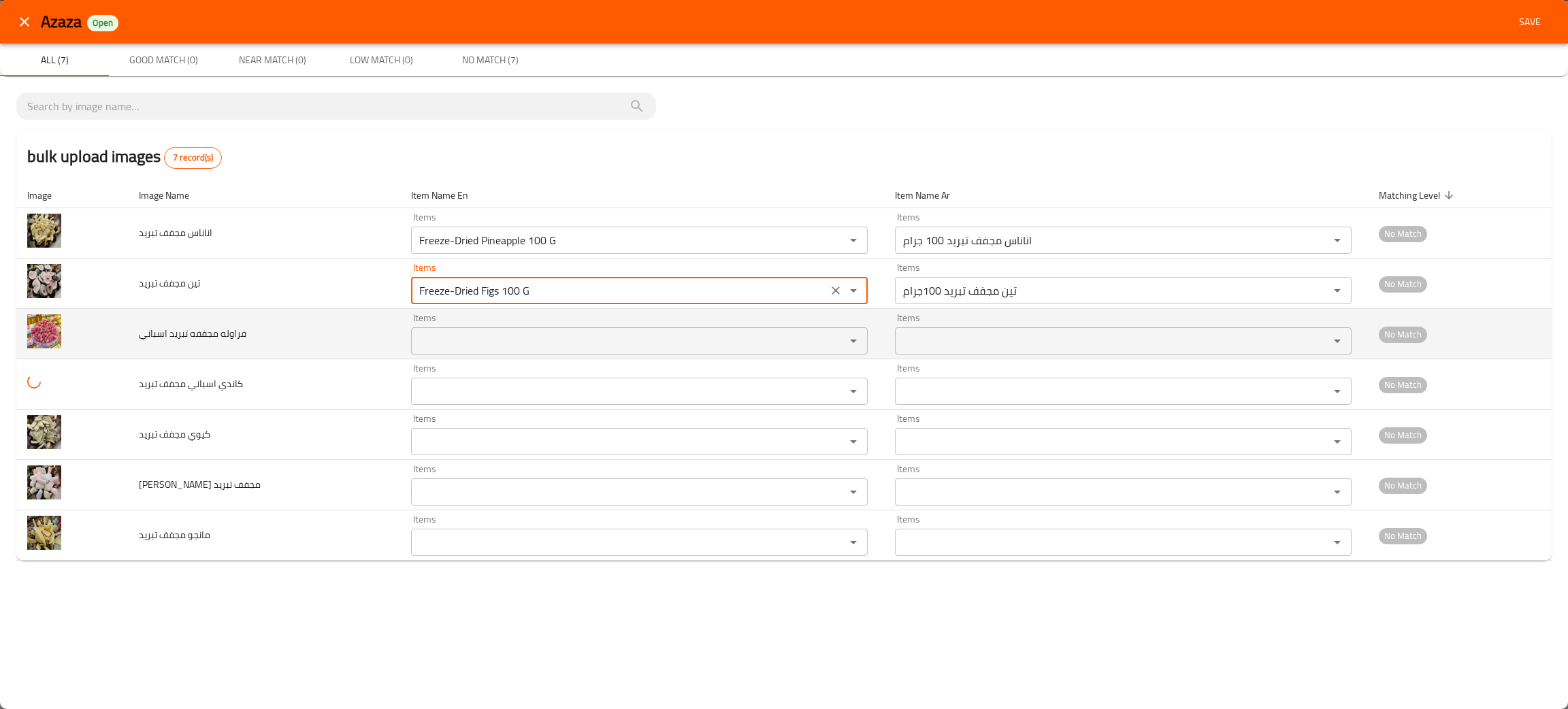
type تبريد "Freeze-Dried Figs 100 G"
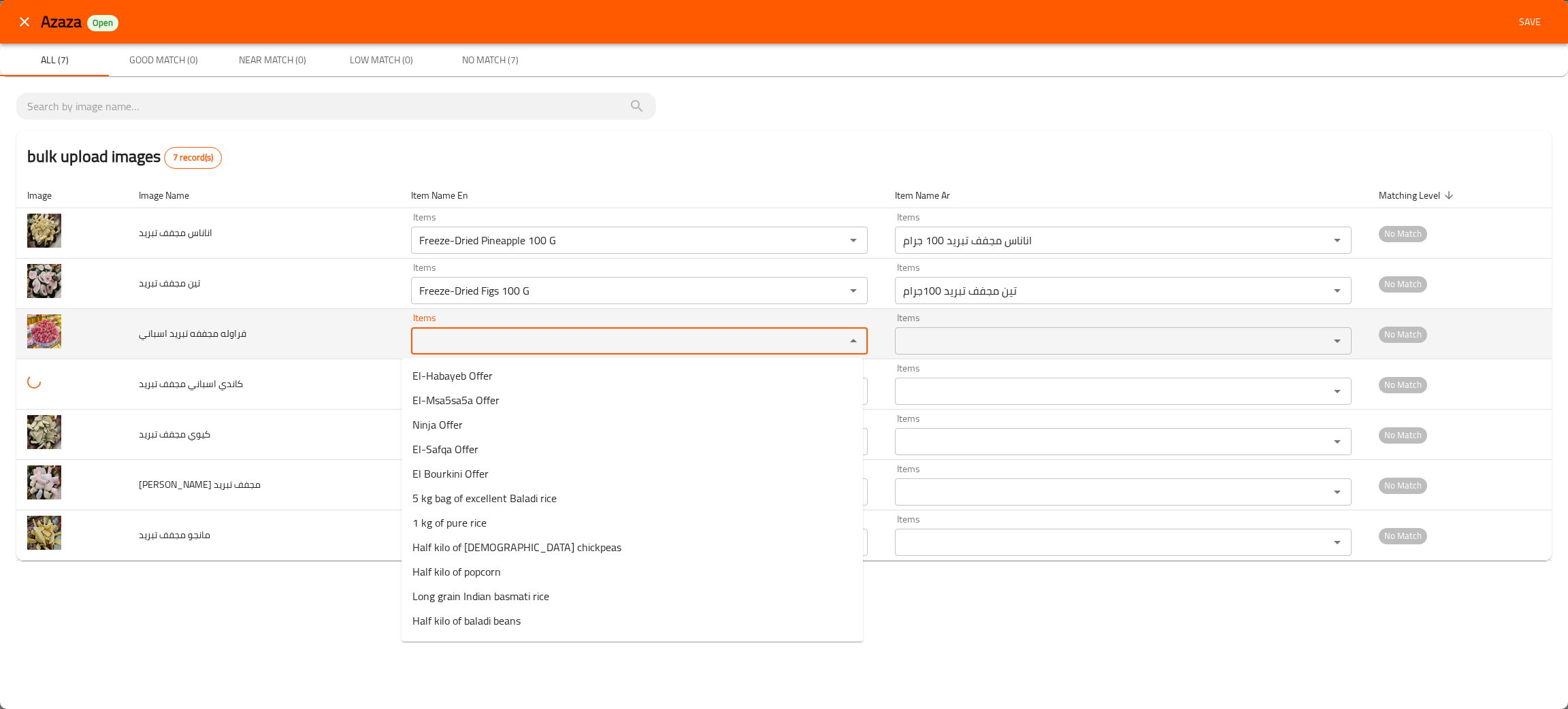
click at [442, 336] on اسباني "Items" at bounding box center [619, 341] width 408 height 19
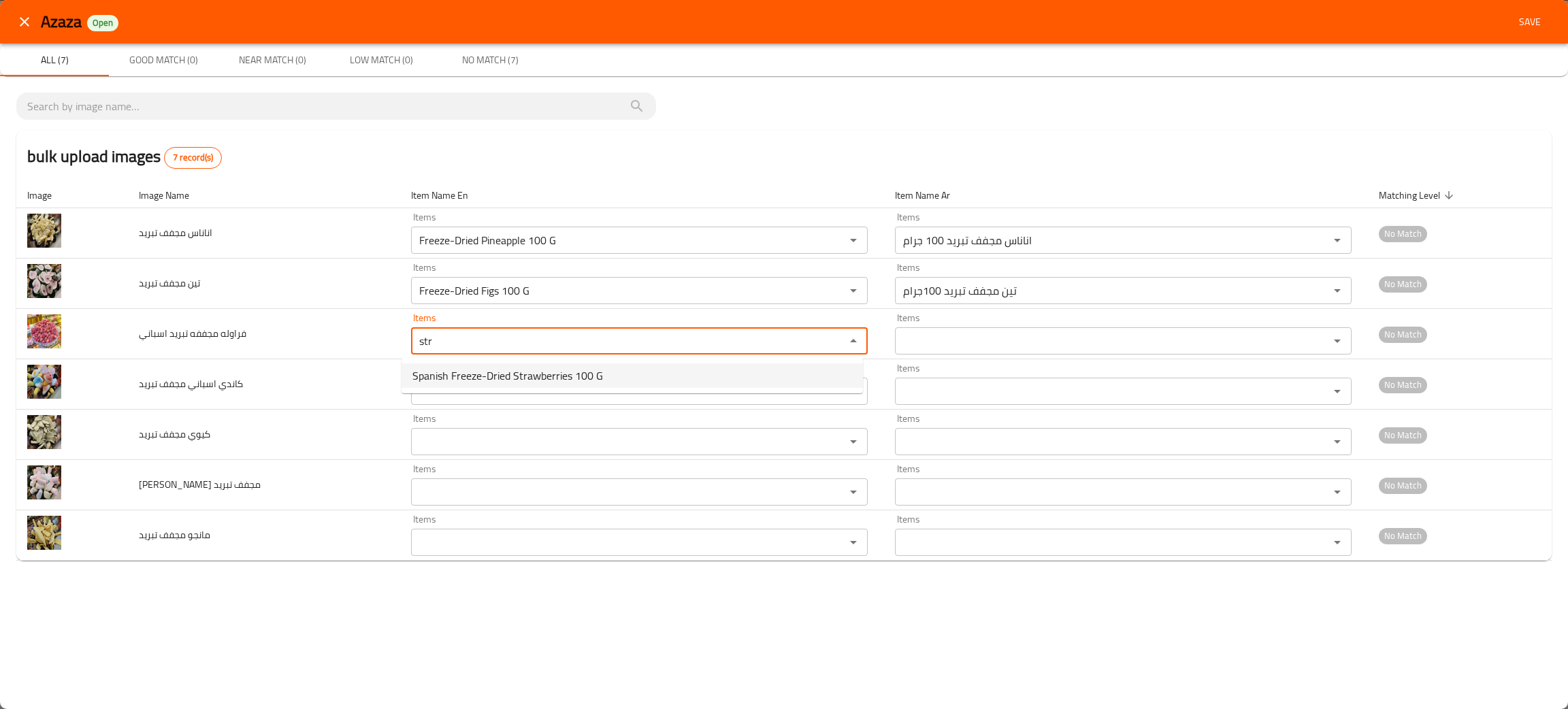
click at [493, 368] on span "Spanish Freeze-Dried Strawberries 100 G" at bounding box center [507, 376] width 190 height 17
type اسباني "Spanish Freeze-Dried Strawberries 100 G"
type اسباني-ar "فراوله مجففه تبريد اسباني 100 جرام"
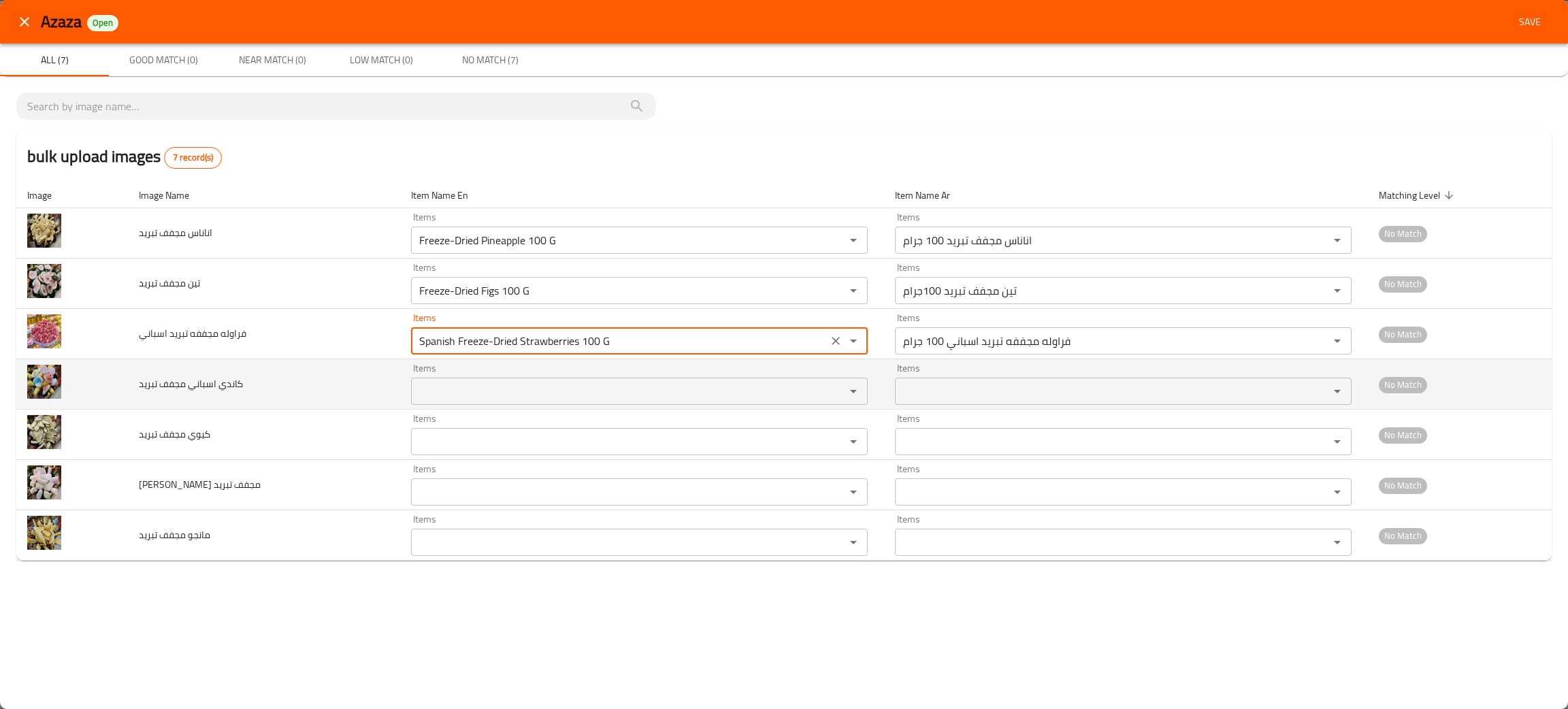
click at [487, 379] on div "Items" at bounding box center [639, 392] width 457 height 27
type اسباني "Spanish Freeze-Dried Strawberries 100 G"
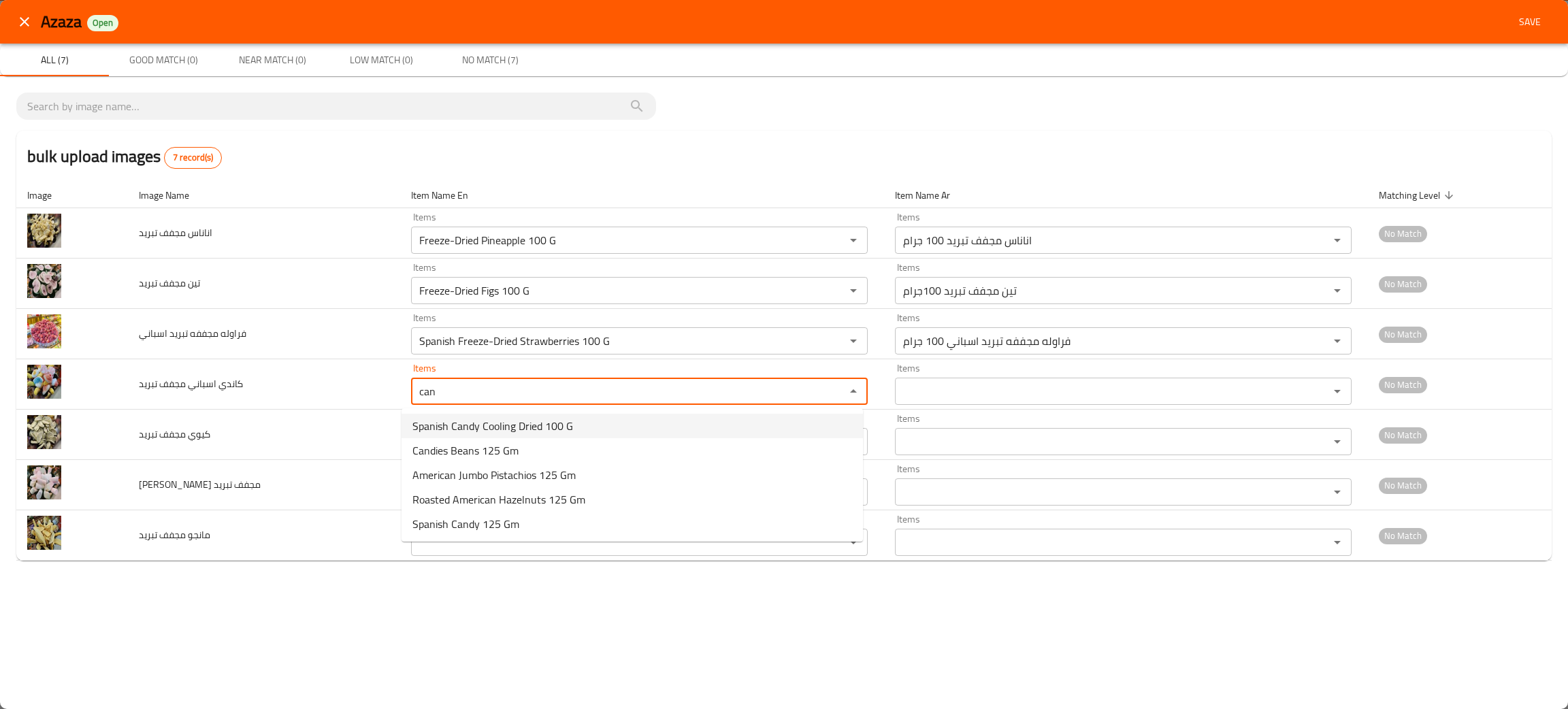
click at [431, 432] on span "Spanish Candy Cooling Dried 100 G" at bounding box center [493, 426] width 161 height 17
type تبريد "Spanish Candy Cooling Dried 100 G"
type تبريد-ar "كاندي اسباني مجفف تبريد 100جرام"
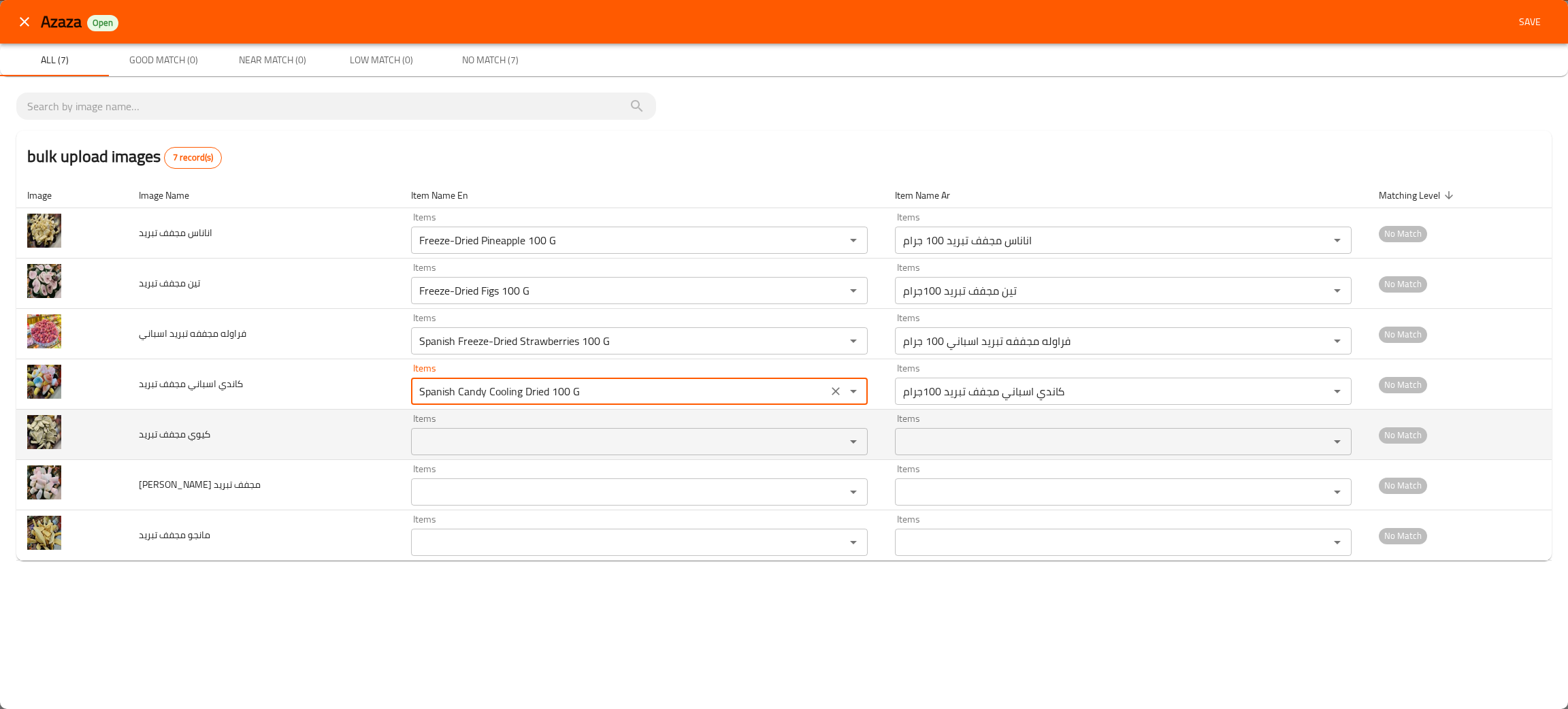
type تبريد "Spanish Candy Cooling Dried 100 G"
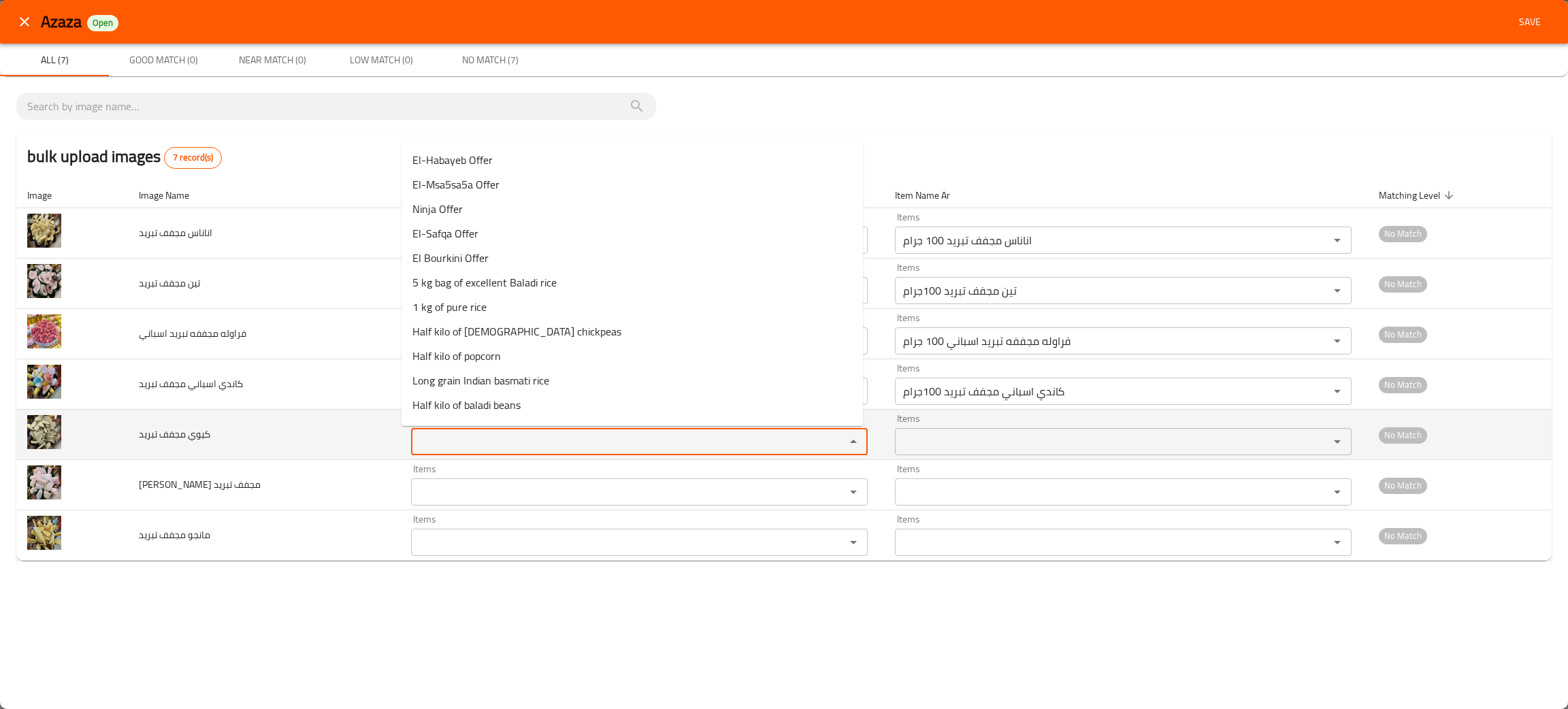
click at [442, 448] on تبريد "Items" at bounding box center [619, 442] width 408 height 19
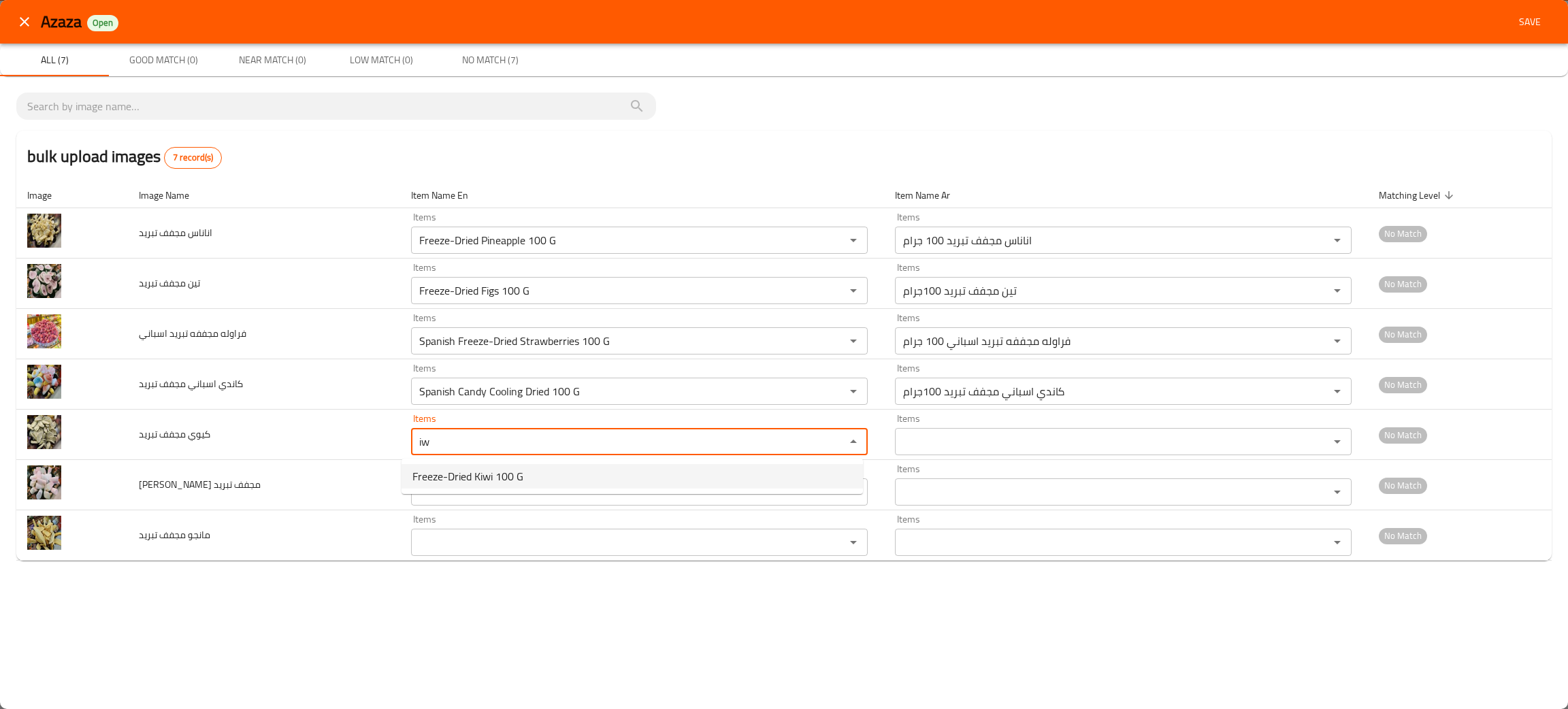
click at [467, 477] on span "Freeze-Dried Kiwi 100 G" at bounding box center [467, 476] width 111 height 17
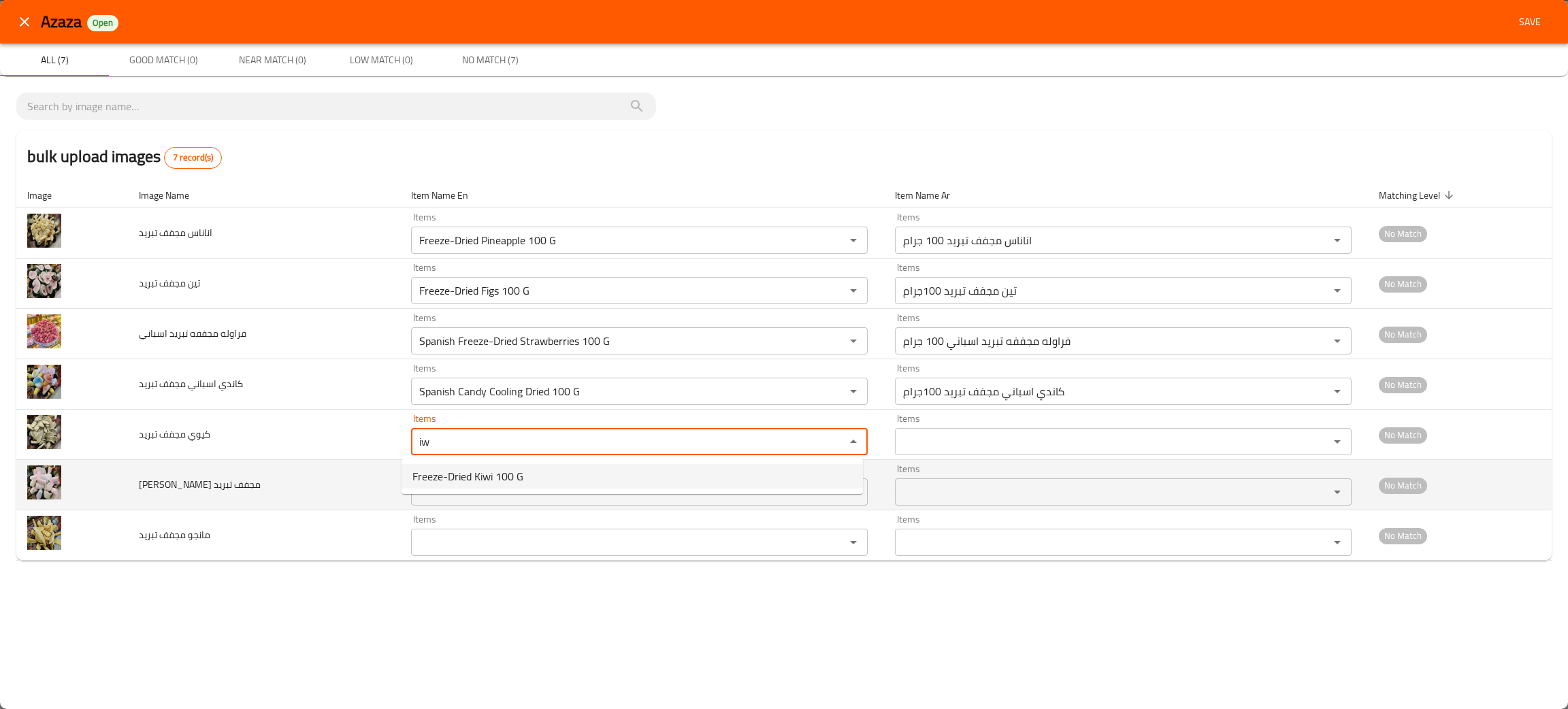
type تبريد "Freeze-Dried Kiwi 100 G"
type تبريد-ar "كيوي مجفف تبريد 100جرام"
type تبريد "Freeze-Dried Kiwi 100 G"
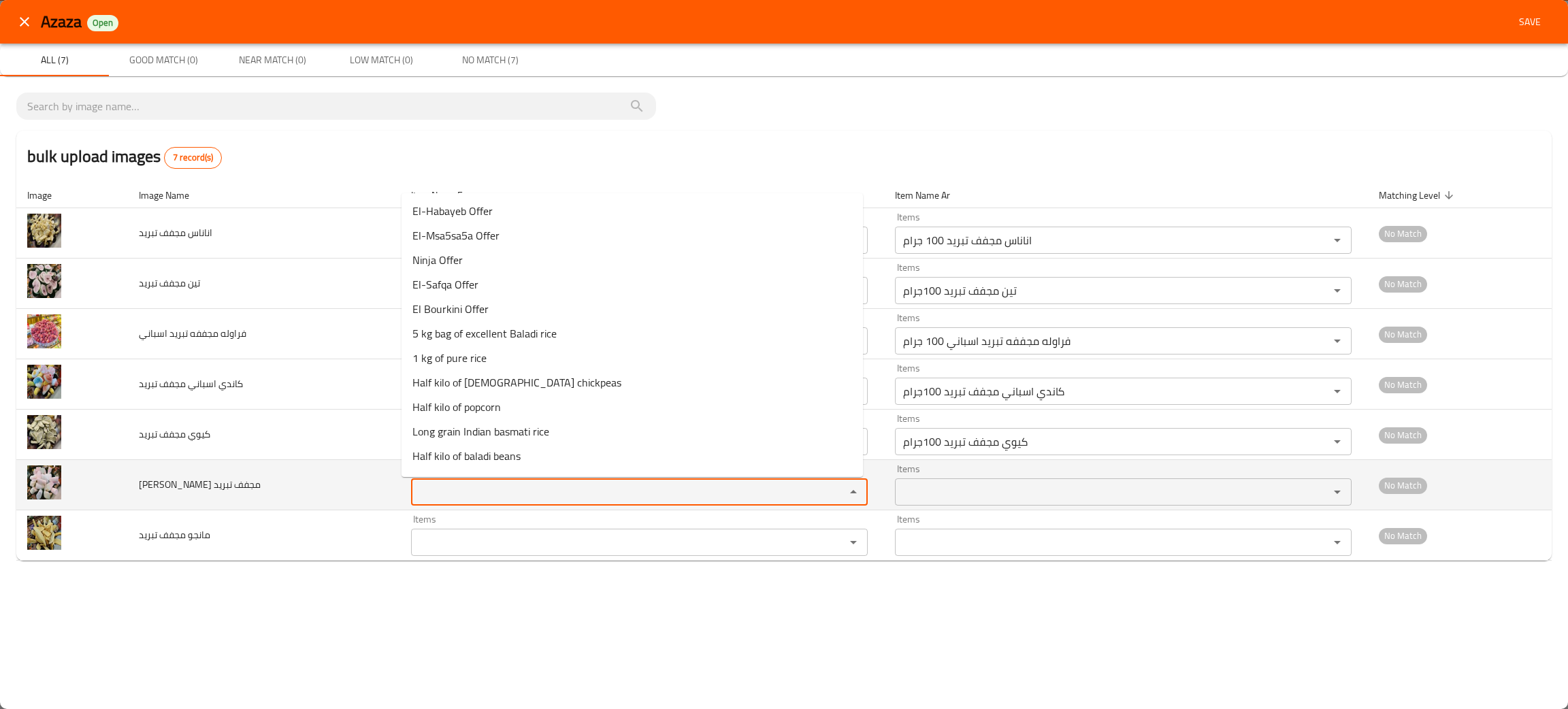
click at [475, 494] on تبريد "Items" at bounding box center [619, 492] width 408 height 19
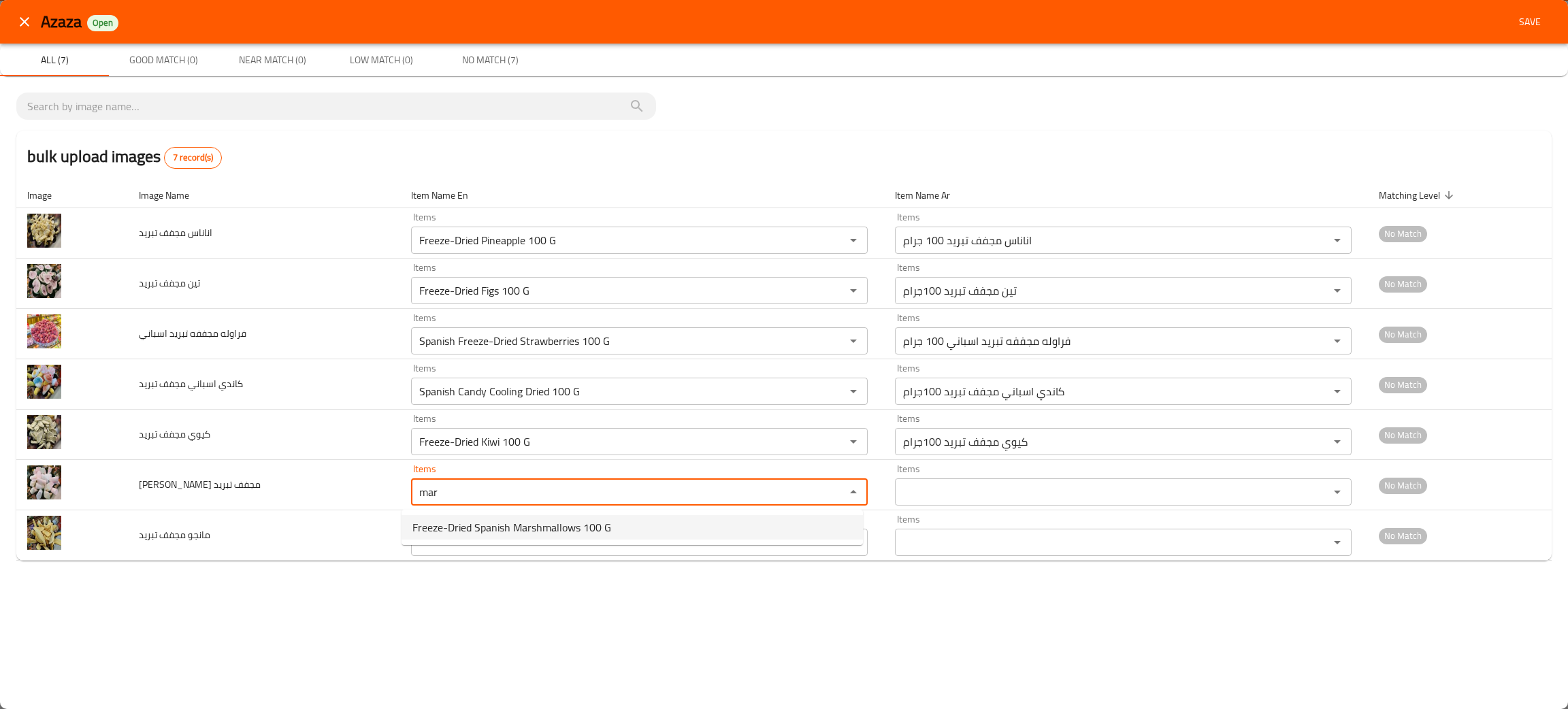
click at [529, 519] on span "Freeze-Dried Spanish Marshmallows 100 G" at bounding box center [512, 527] width 199 height 17
type تبريد "Freeze-Dried Spanish Marshmallows 100 G"
type تبريد-ar "مارشميلو اسباني مجفف تبريد 100 جرام"
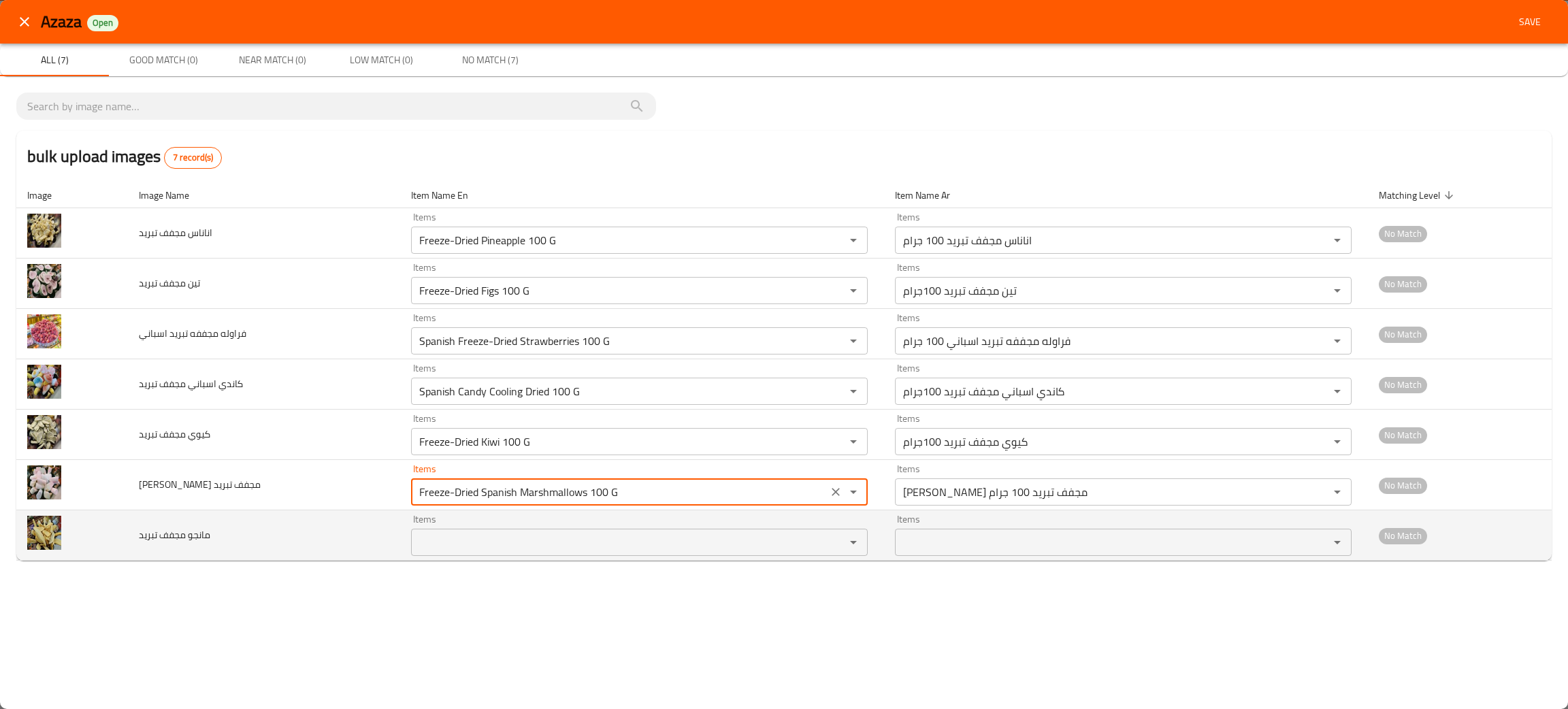
type تبريد "Freeze-Dried Spanish Marshmallows 100 G"
click at [459, 540] on تبريد "Items" at bounding box center [619, 542] width 408 height 19
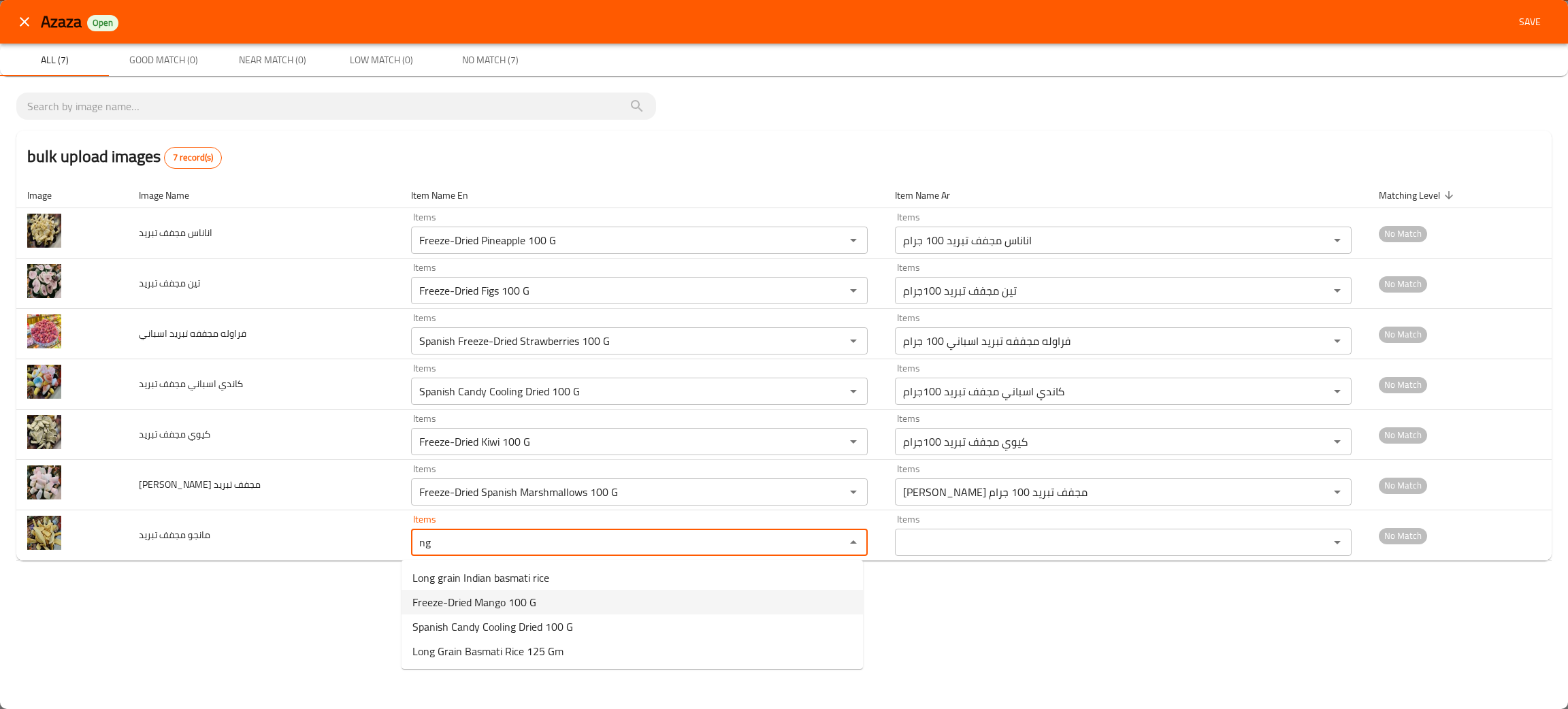
click at [493, 594] on span "Freeze-Dried Mango 100 G" at bounding box center [474, 602] width 124 height 17
type تبريد "Freeze-Dried Mango 100 G"
type تبريد-ar "مانجو مجفف تبريد 100جرام"
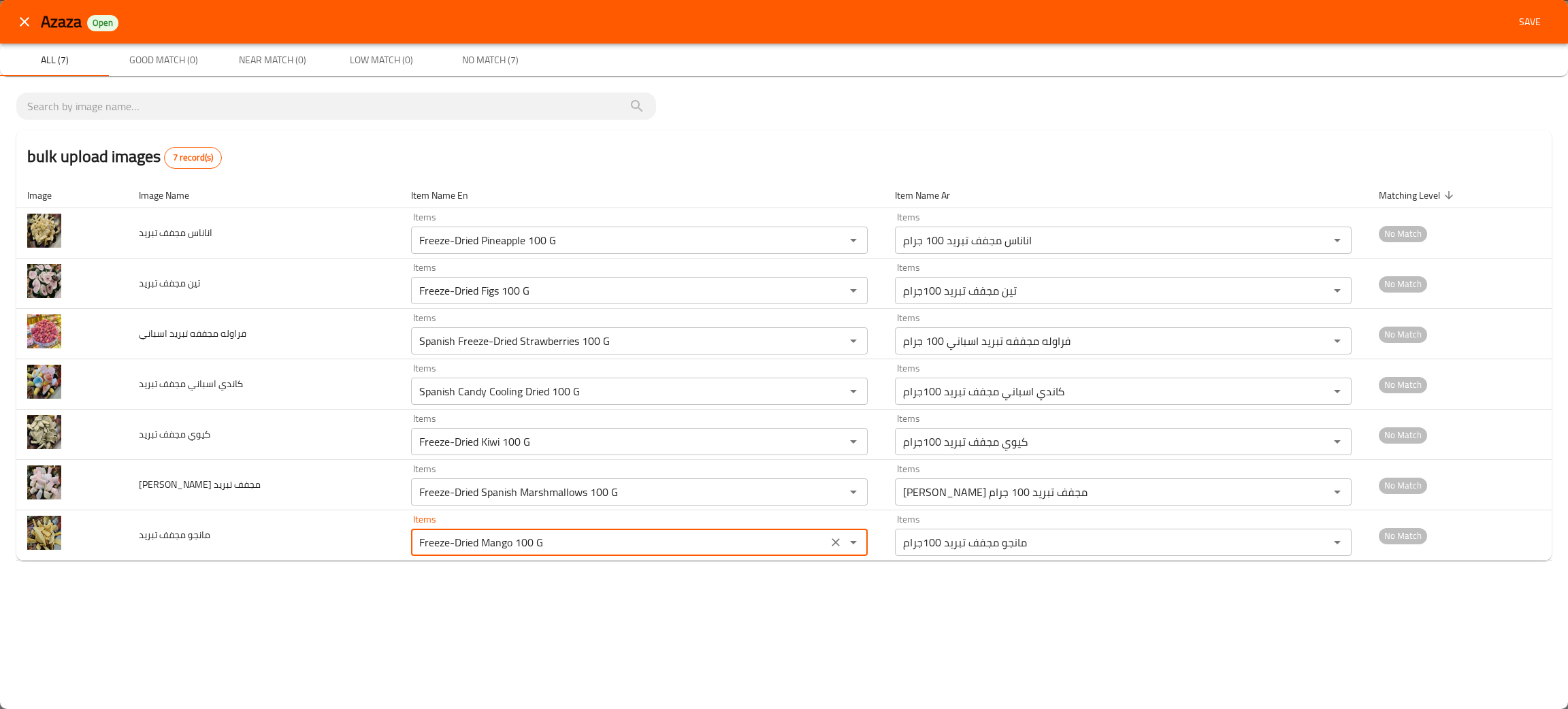
type تبريد "Freeze-Dried Mango 100 G"
click at [1521, 14] on span "Save" at bounding box center [1529, 21] width 33 height 17
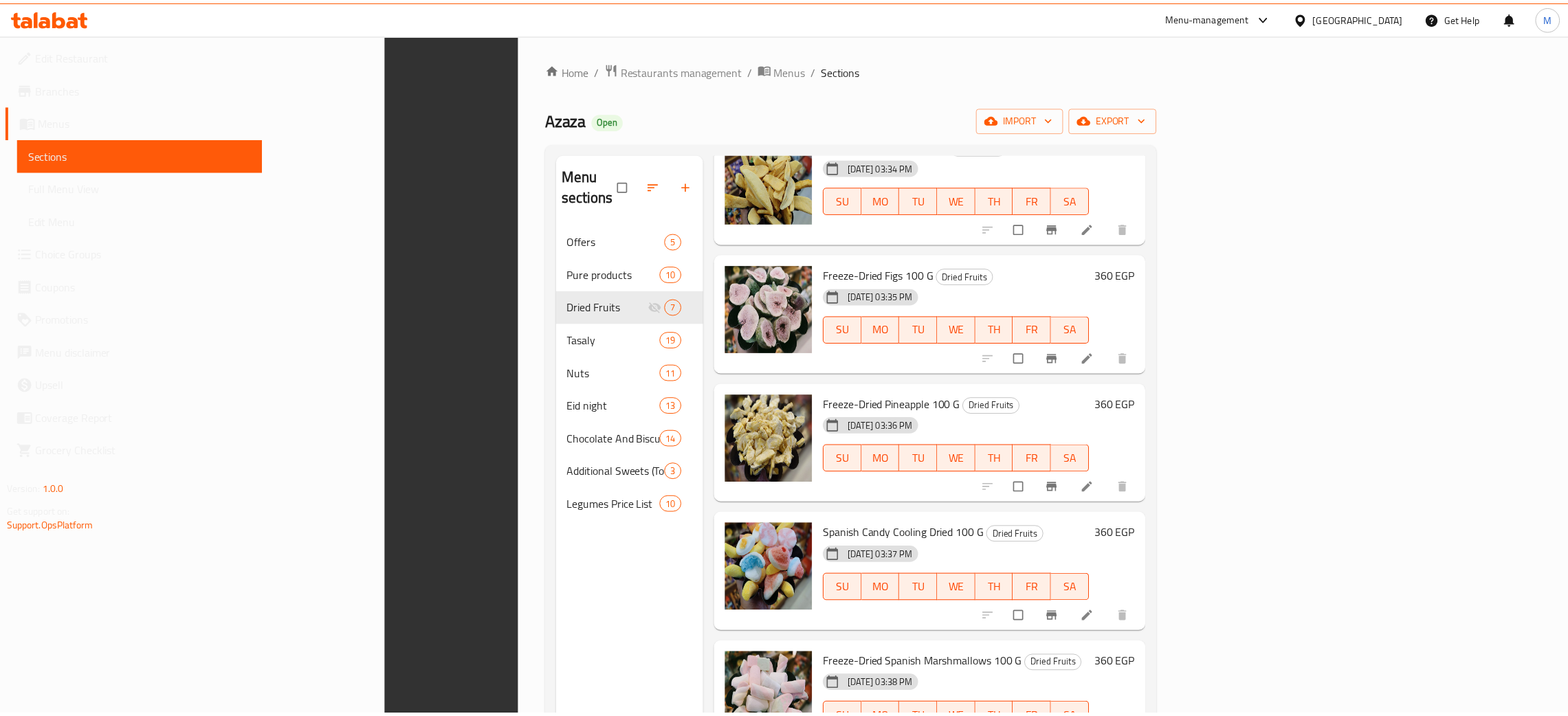
scroll to position [194, 0]
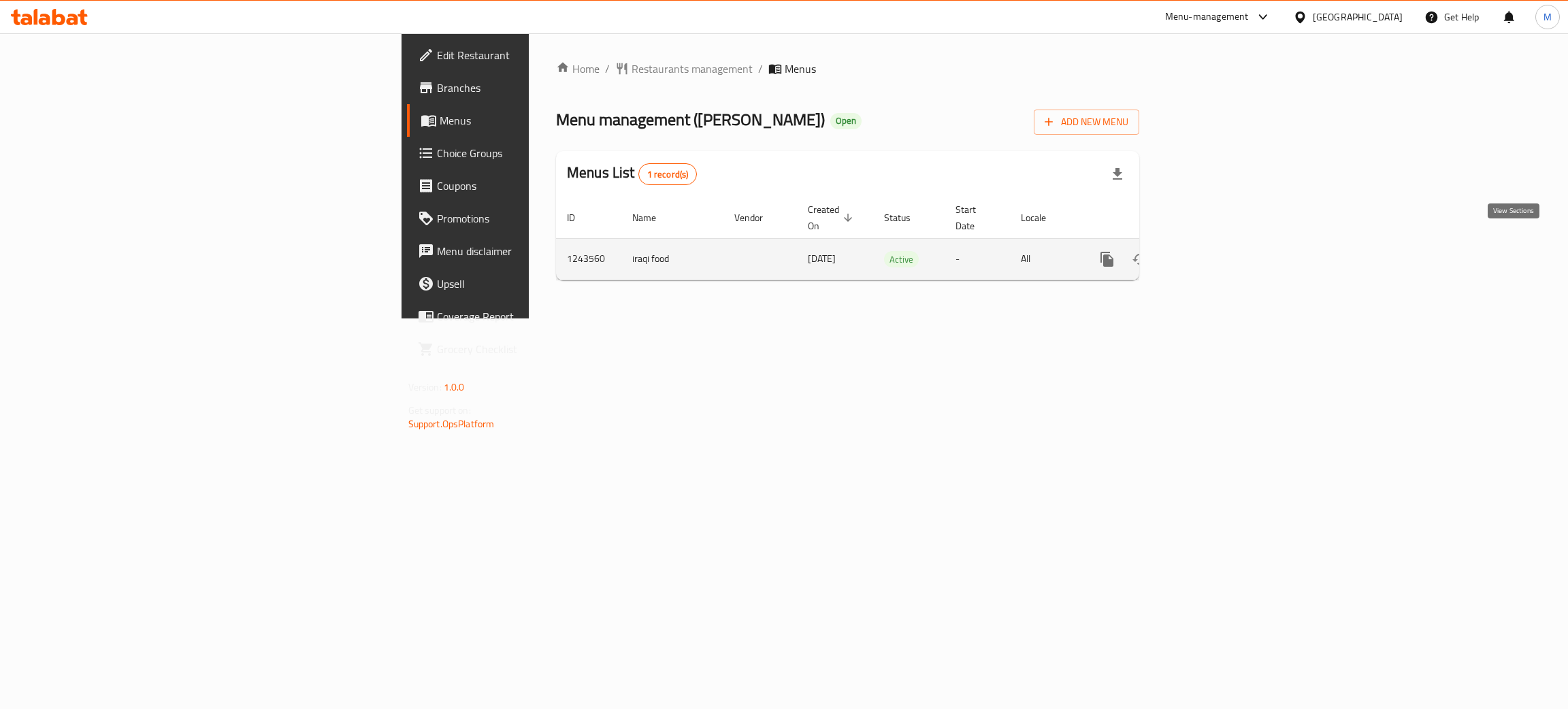
click at [1213, 251] on icon "enhanced table" at bounding box center [1205, 259] width 17 height 17
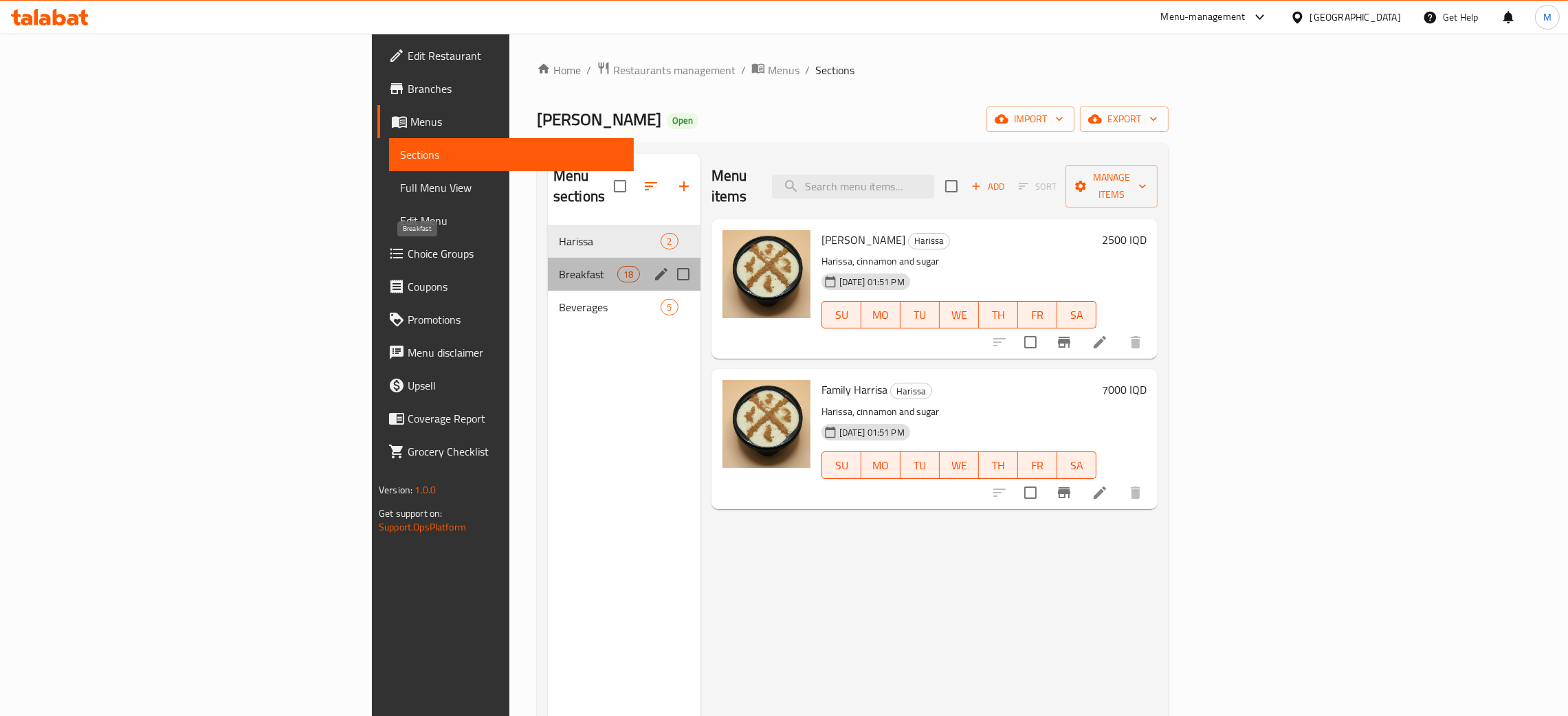
click at [559, 266] on span "Breakfast" at bounding box center [588, 274] width 59 height 17
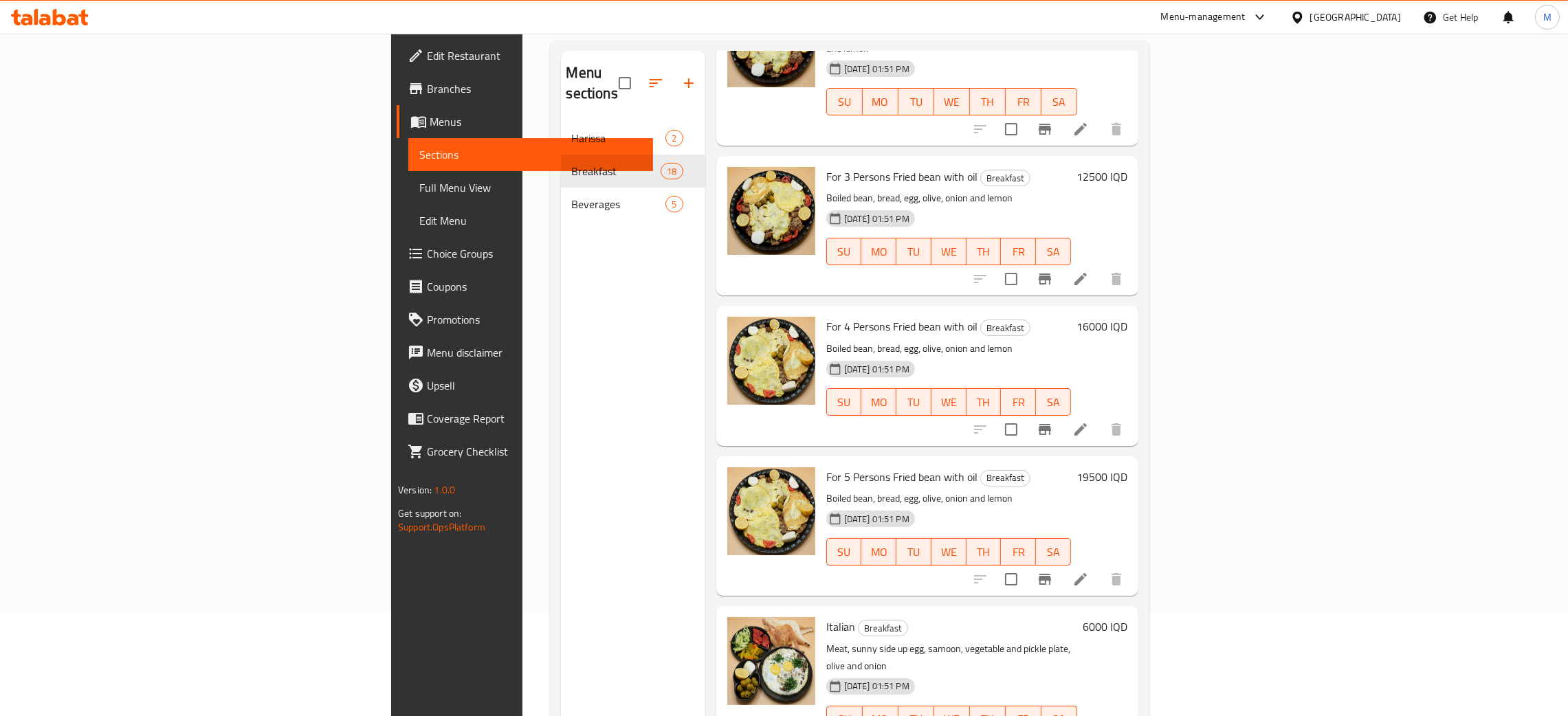
scroll to position [194, 0]
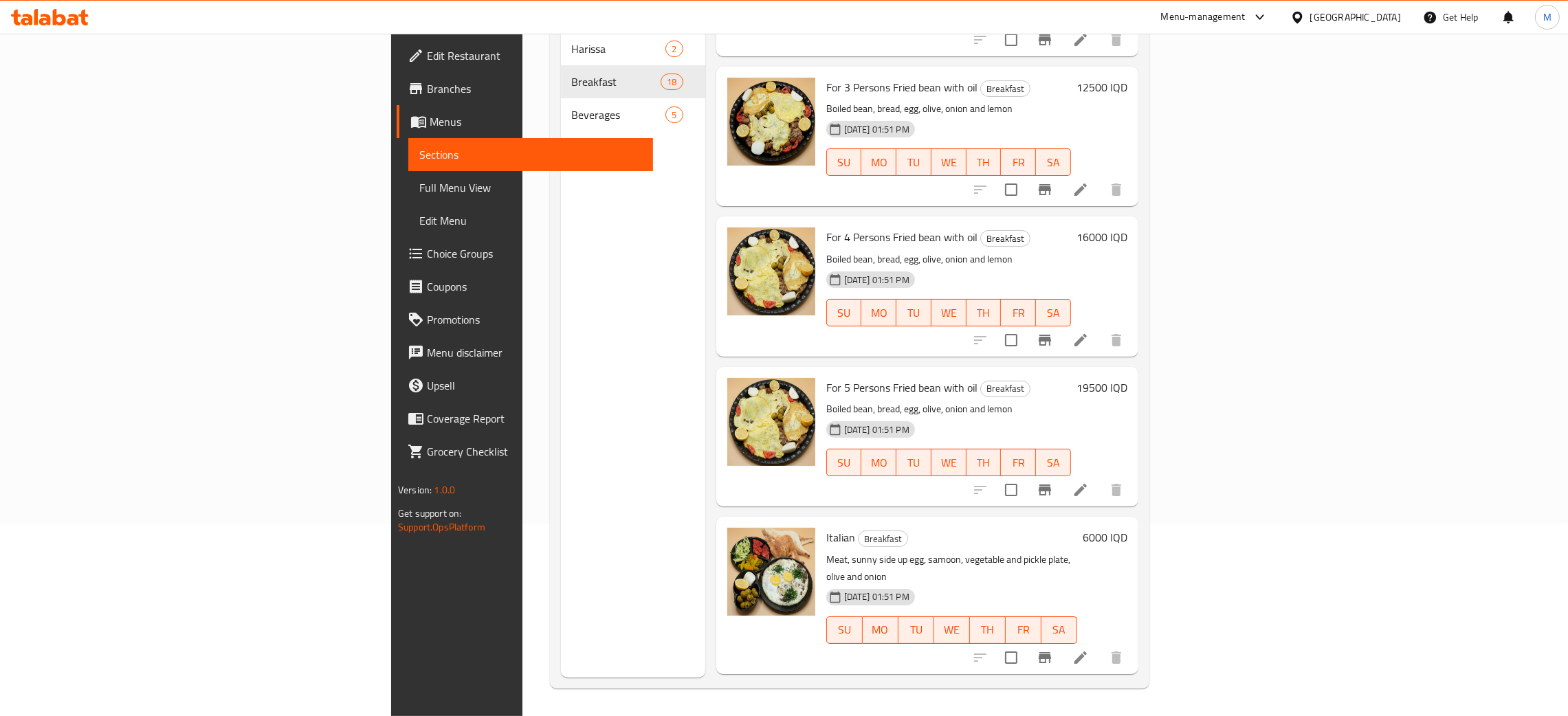
click at [561, 510] on div "Menu sections Harissa 2 Breakfast 18 Beverages 5" at bounding box center [634, 319] width 145 height 716
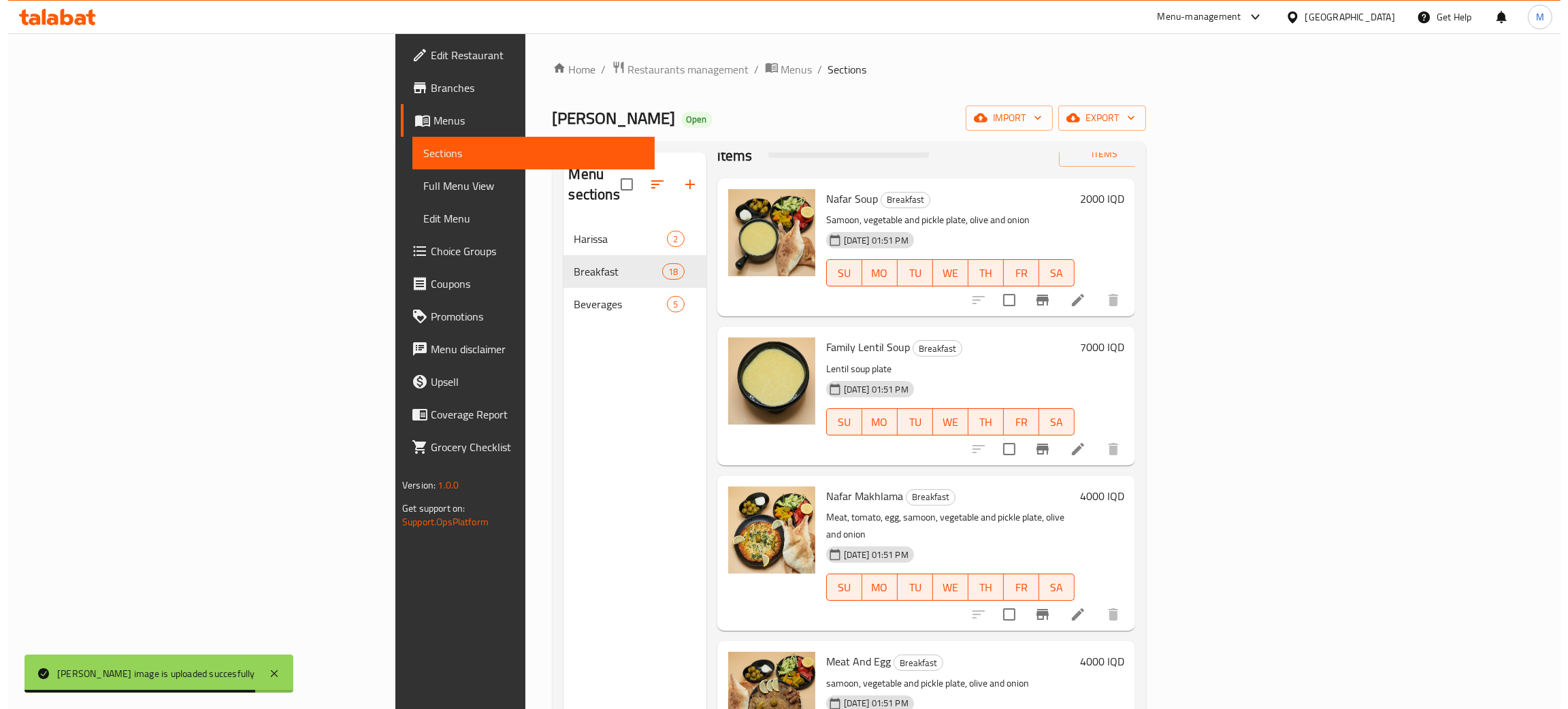
scroll to position [0, 0]
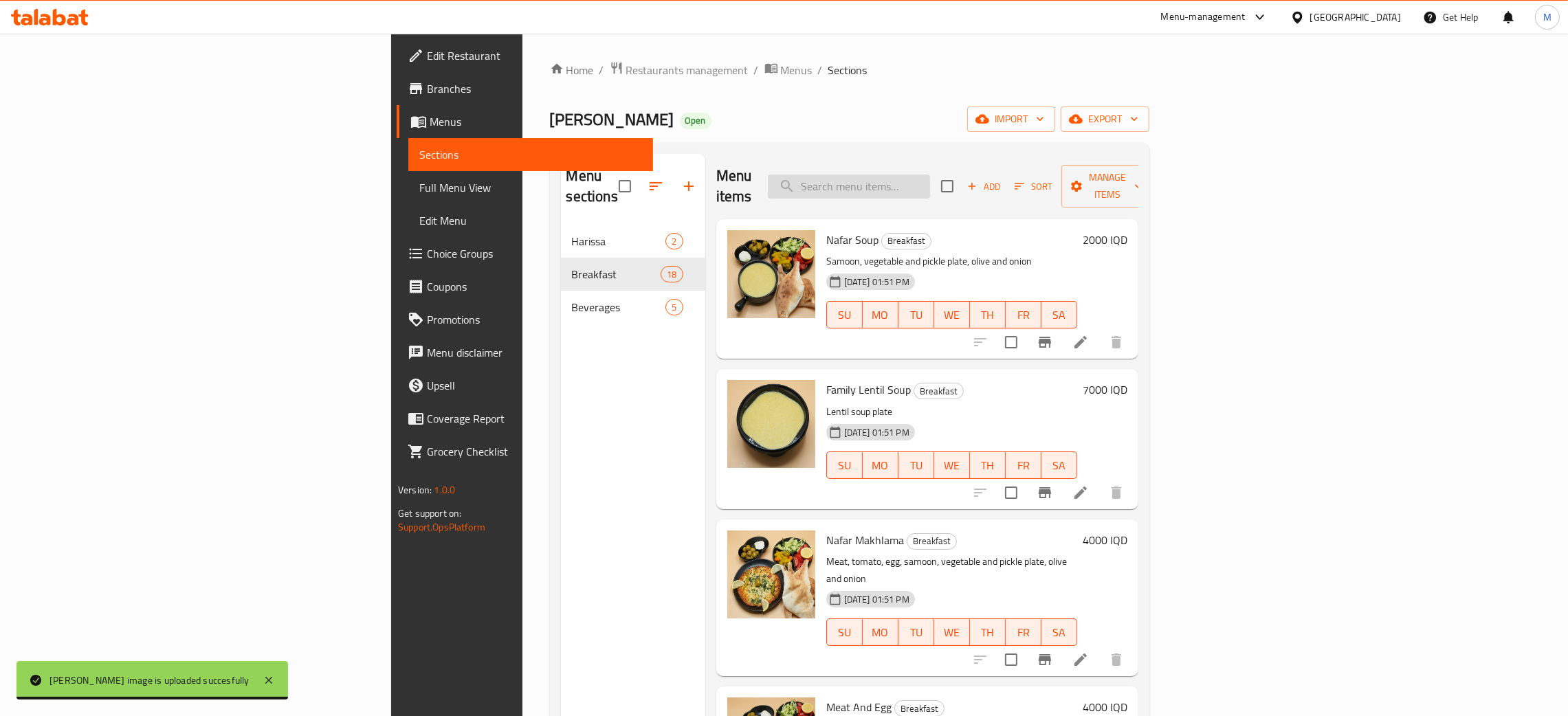
click at [930, 177] on input "search" at bounding box center [849, 186] width 162 height 24
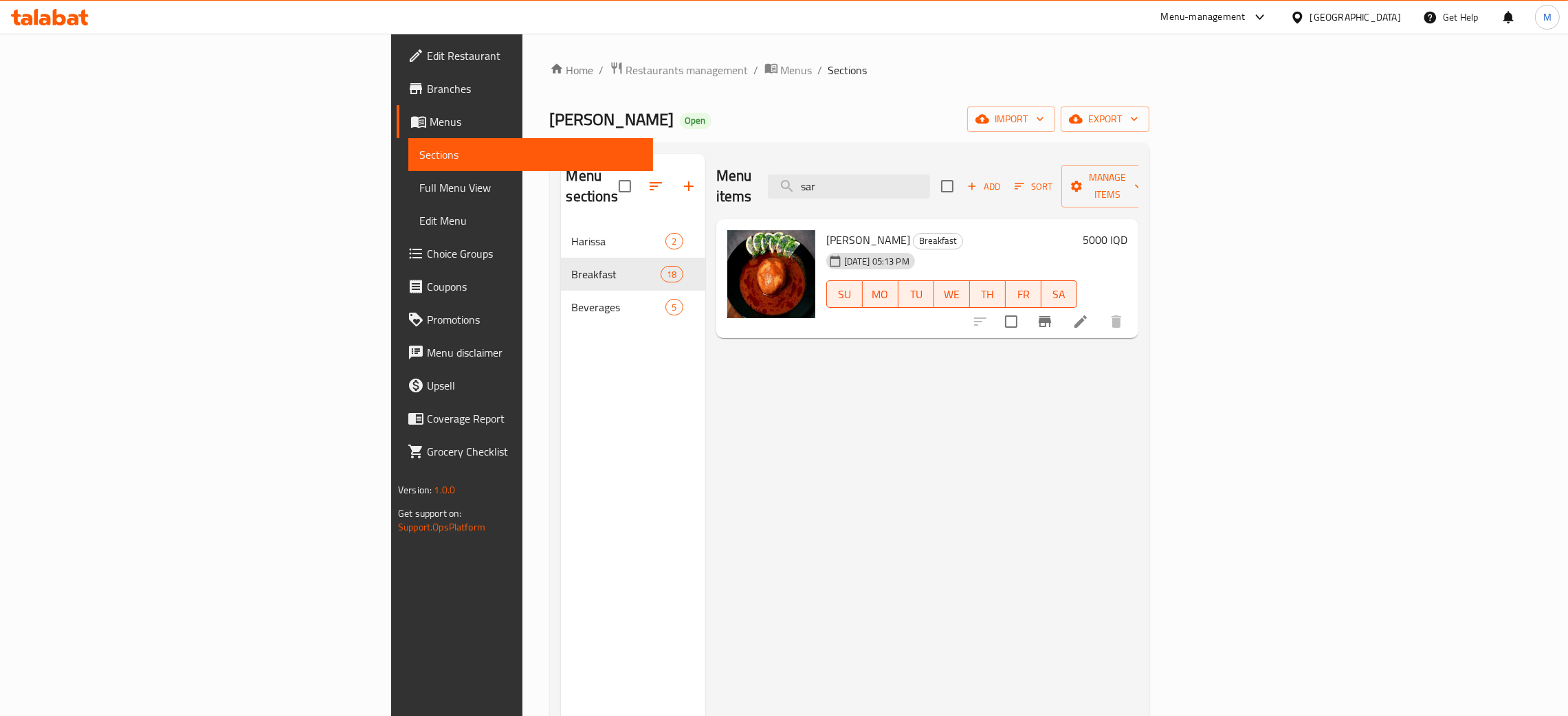
type input "sar"
click at [1389, 22] on div "Iraq" at bounding box center [1356, 17] width 91 height 15
click at [1207, 358] on div "United Arab Emirates" at bounding box center [1252, 360] width 91 height 15
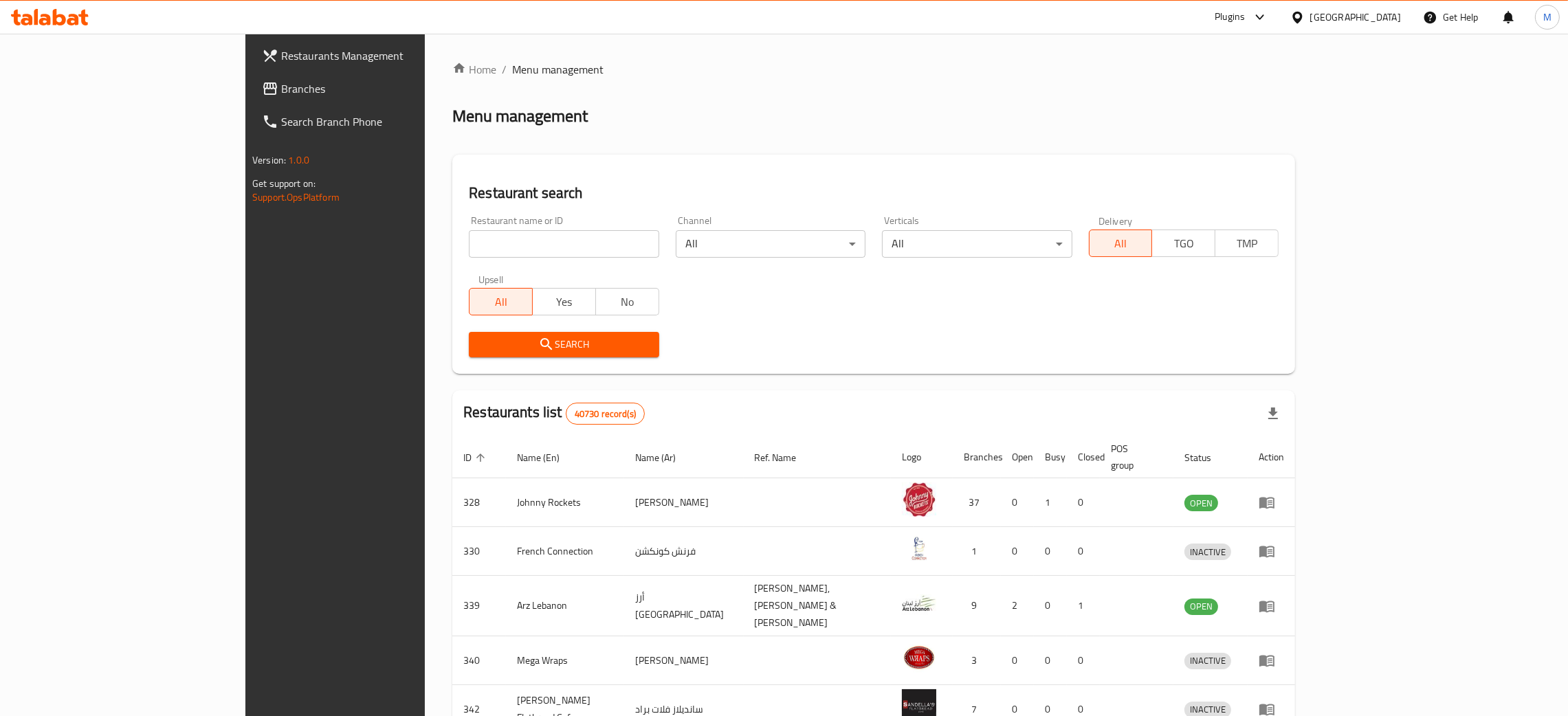
click at [469, 226] on div "Restaurant name or ID Restaurant name or ID" at bounding box center [564, 236] width 190 height 42
click at [469, 237] on input "search" at bounding box center [564, 243] width 190 height 27
paste input "9772"
type input "9772"
click button "Search" at bounding box center [564, 345] width 190 height 26
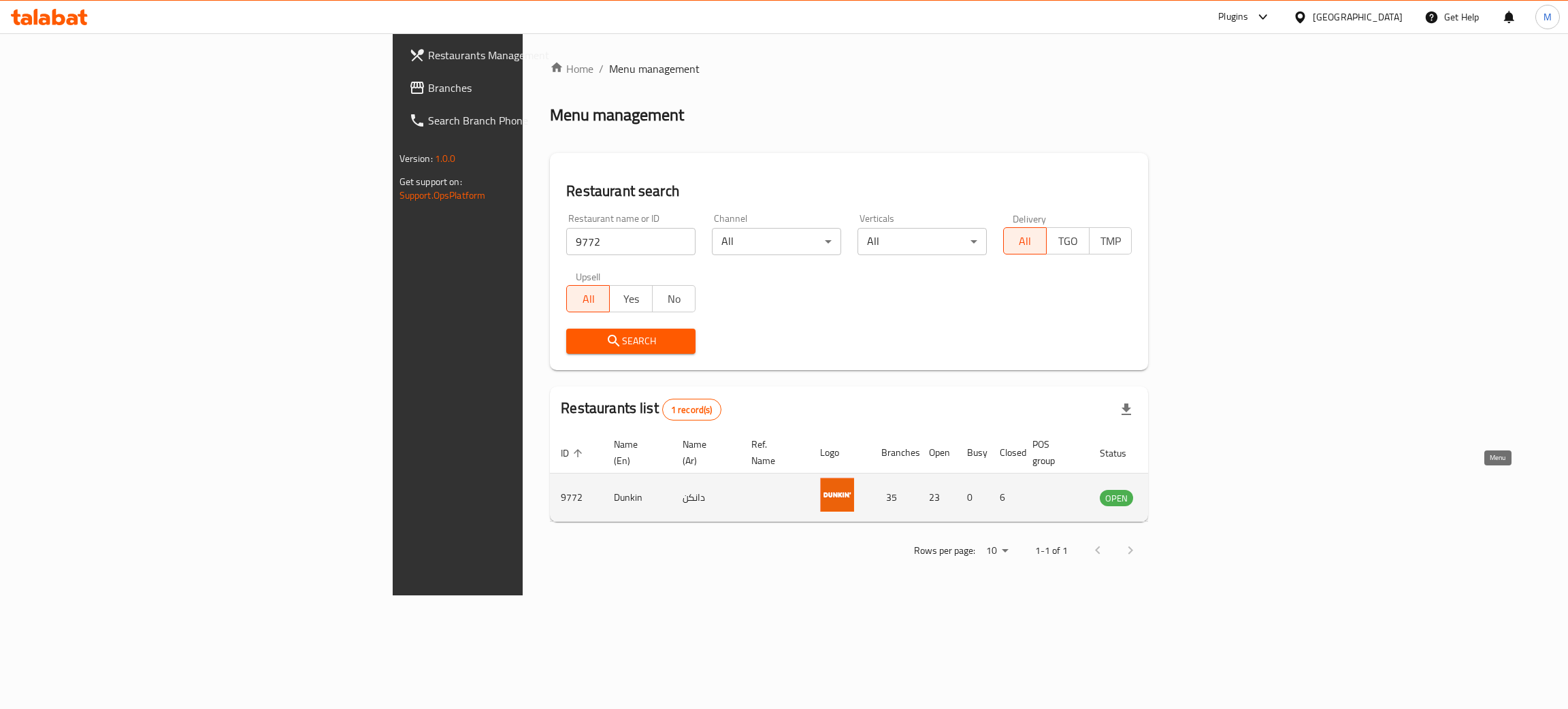
click at [1188, 489] on icon "enhanced table" at bounding box center [1179, 497] width 17 height 17
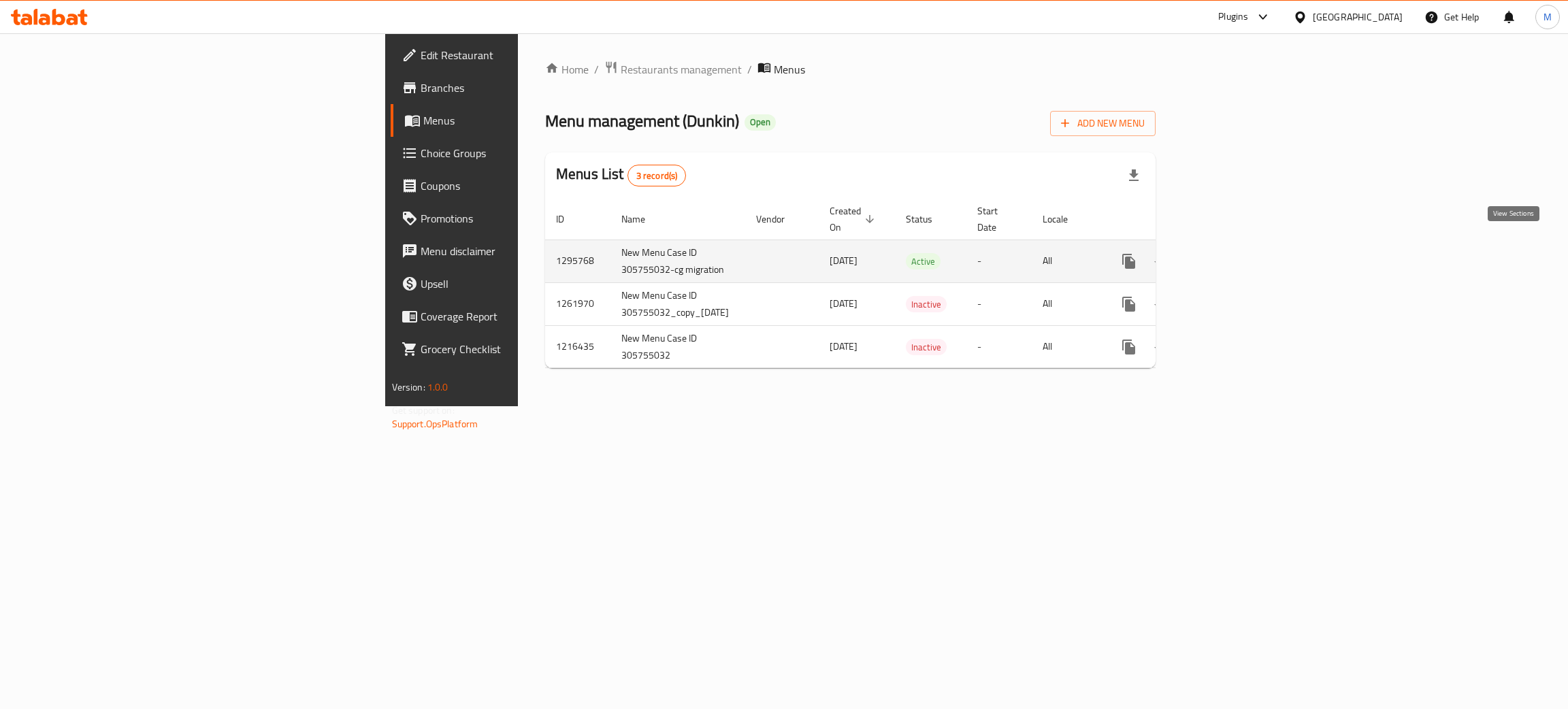
click at [1235, 253] on icon "enhanced table" at bounding box center [1227, 261] width 17 height 17
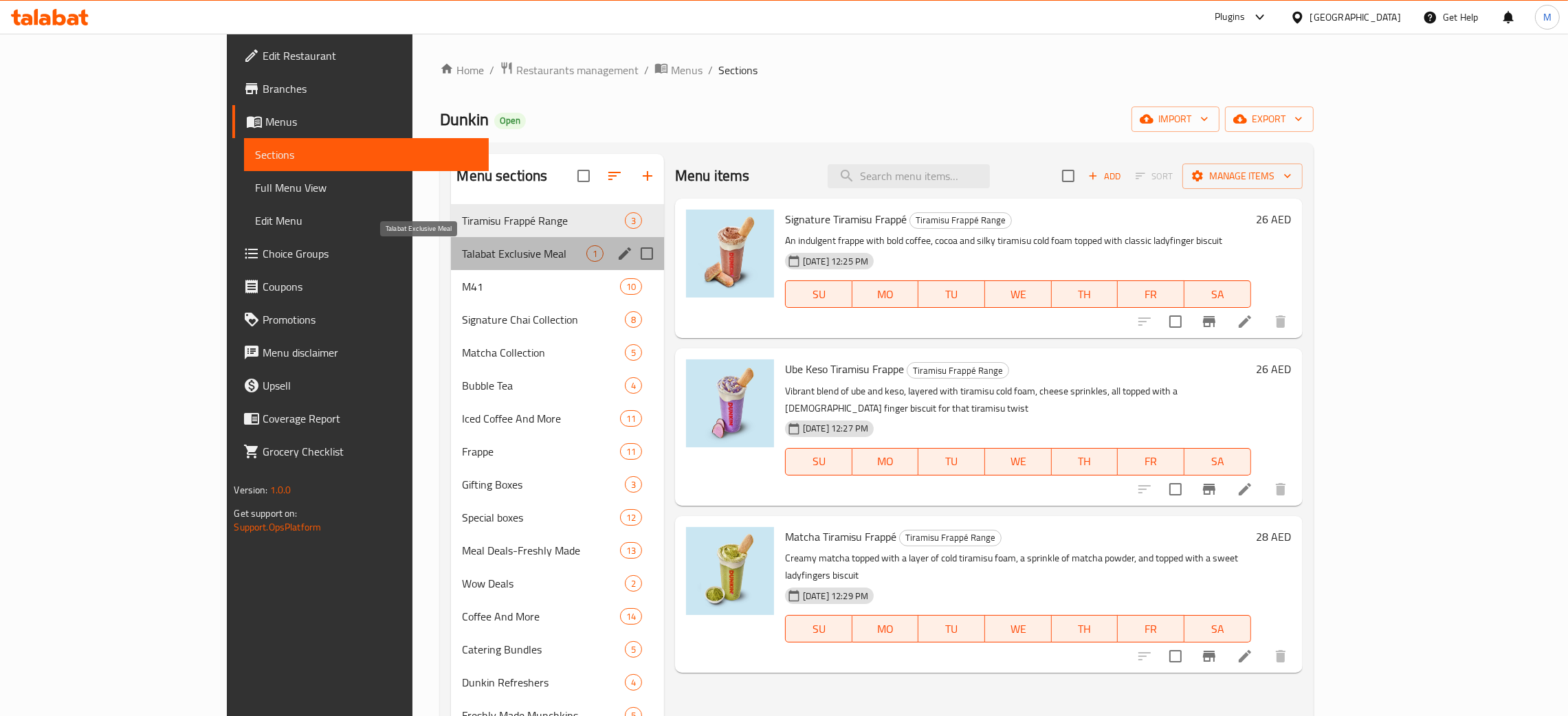
click at [462, 246] on span "Talabat Exclusive Meal" at bounding box center [524, 253] width 124 height 17
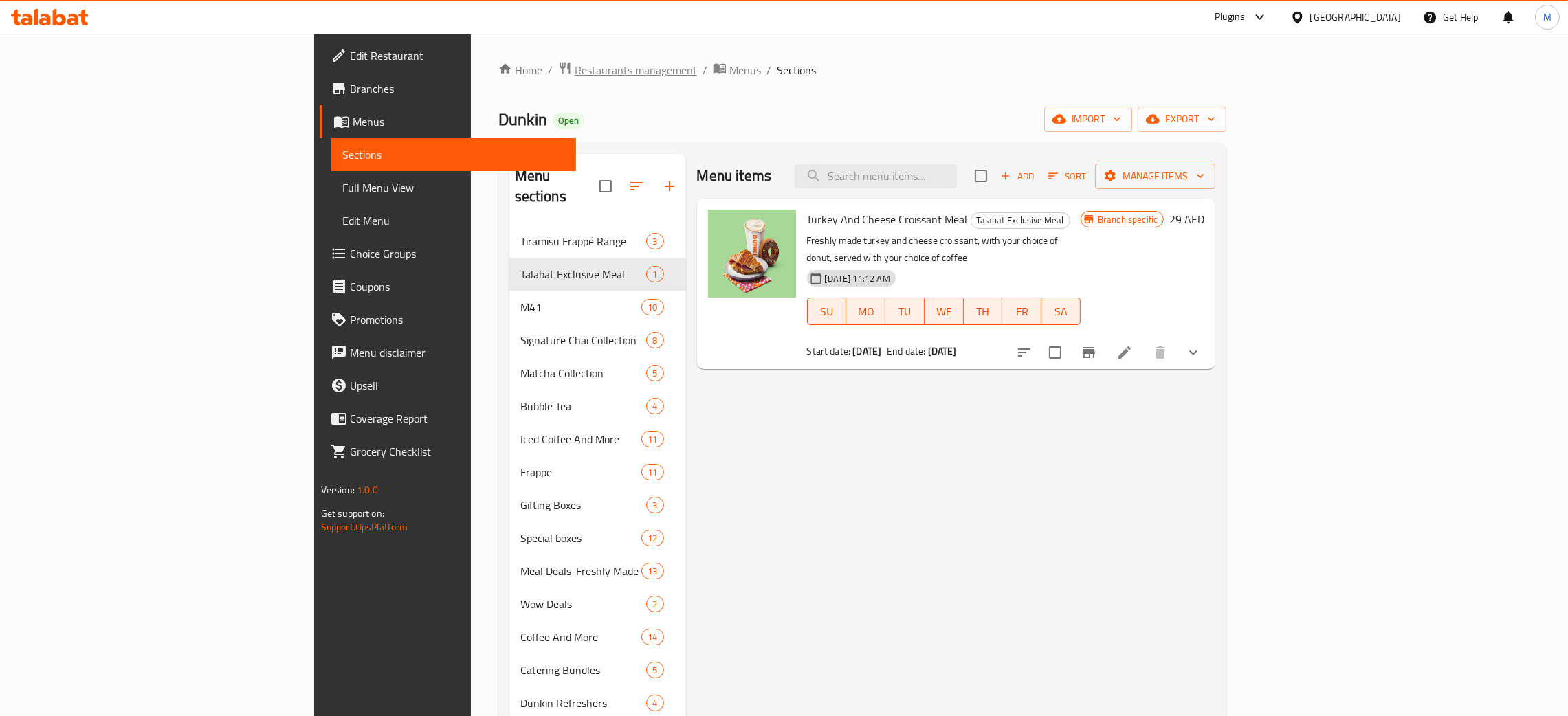
click at [575, 72] on span "Restaurants management" at bounding box center [636, 70] width 122 height 17
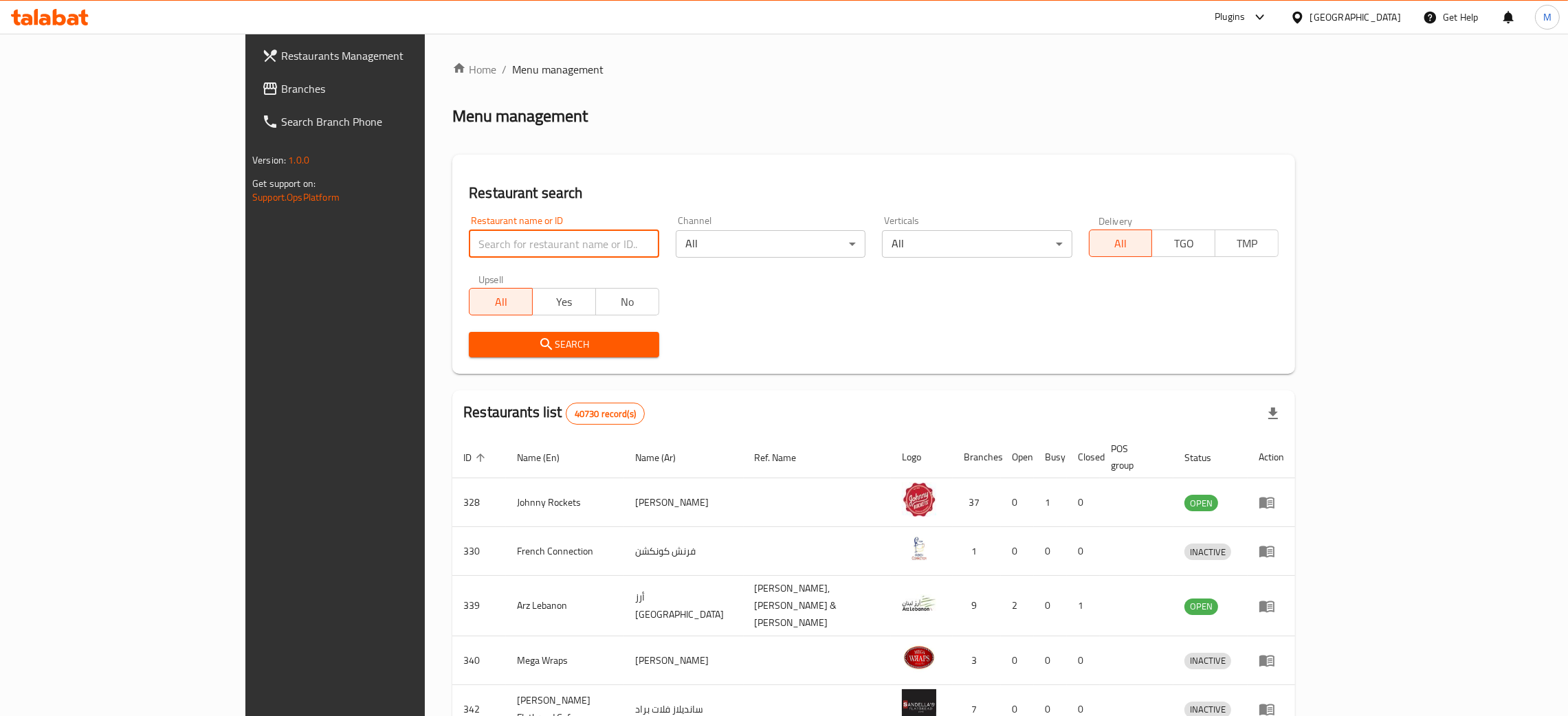
click at [469, 248] on input "search" at bounding box center [564, 243] width 190 height 27
paste input "9772"
type input "9772"
click button "Search" at bounding box center [564, 345] width 190 height 26
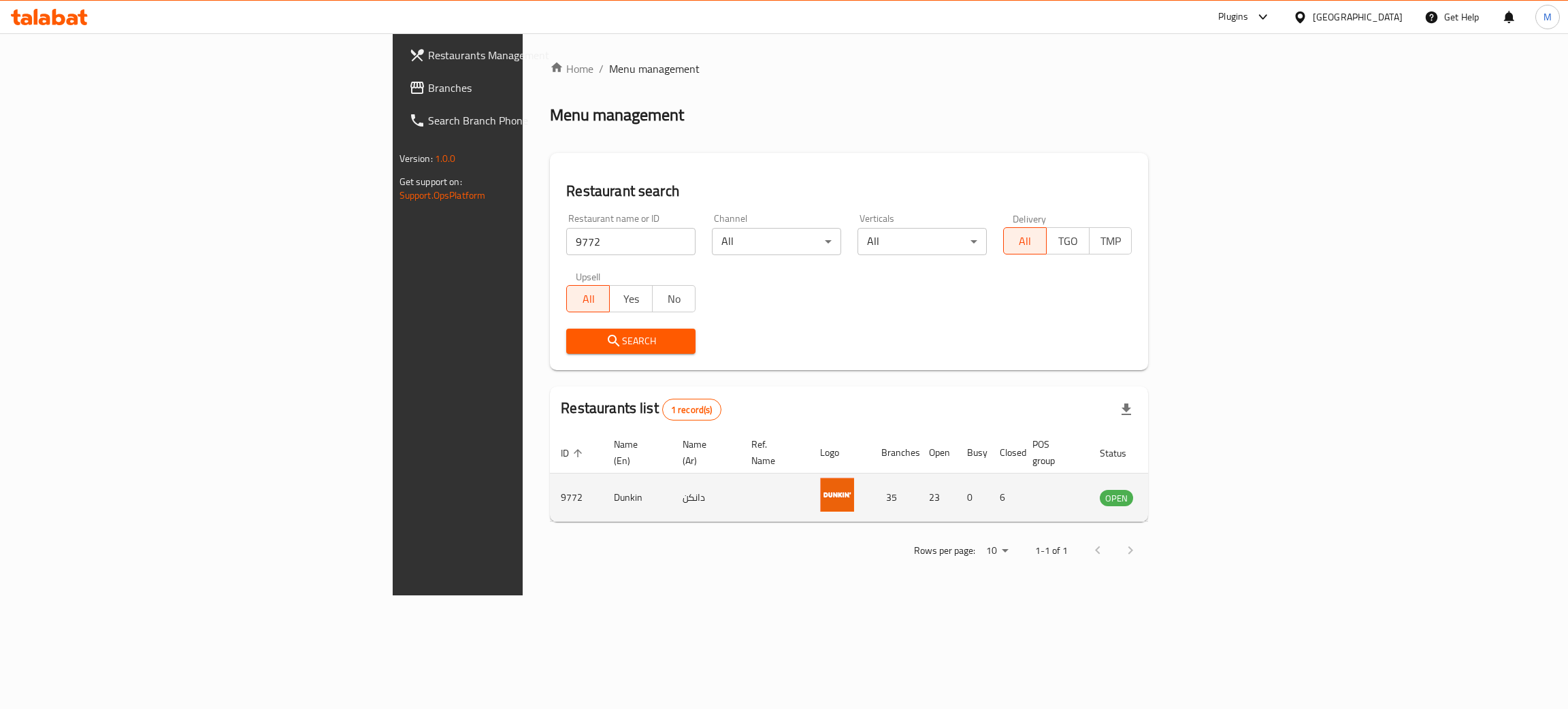
click at [1207, 481] on td "enhanced table" at bounding box center [1184, 497] width 47 height 49
click at [1188, 489] on icon "enhanced table" at bounding box center [1179, 497] width 17 height 17
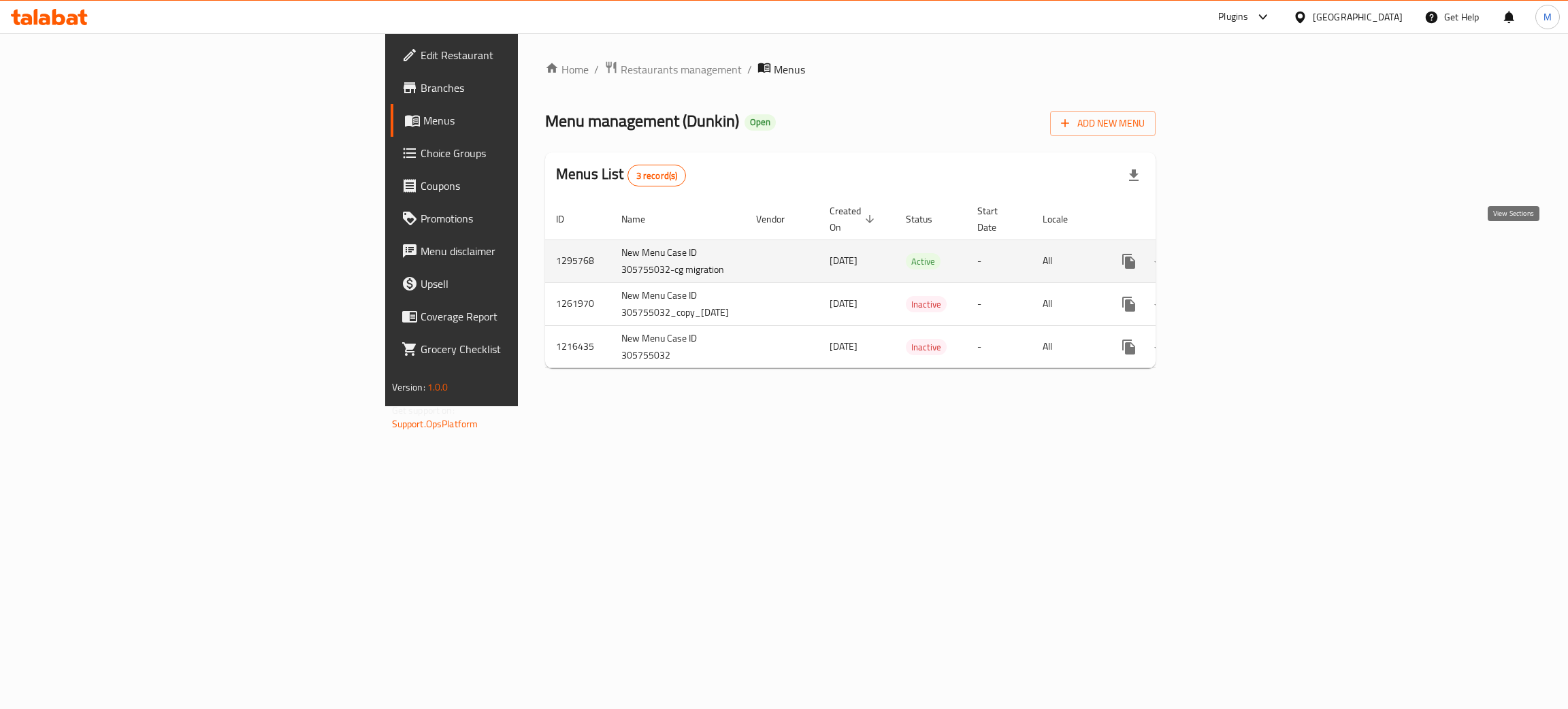
click at [1243, 245] on link "enhanced table" at bounding box center [1227, 261] width 33 height 33
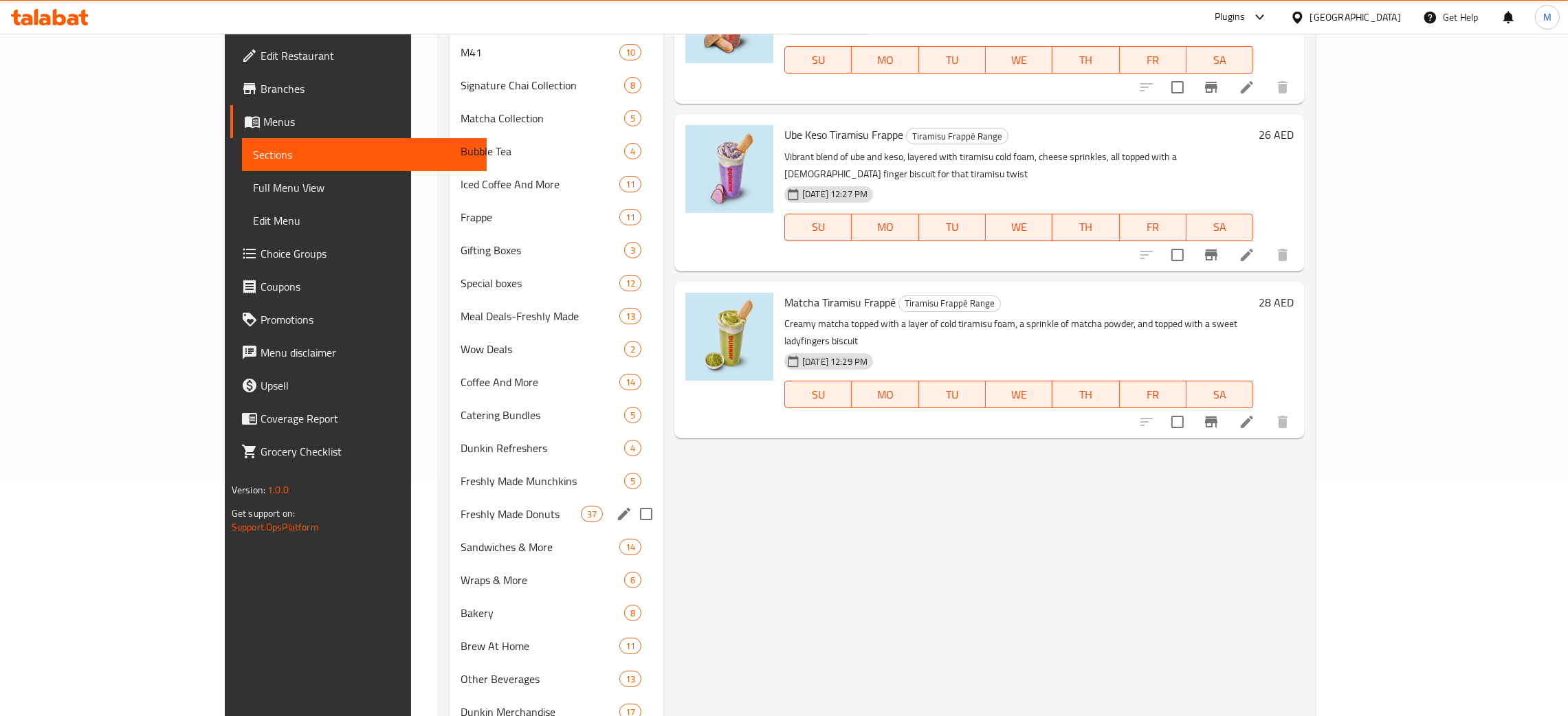
scroll to position [290, 0]
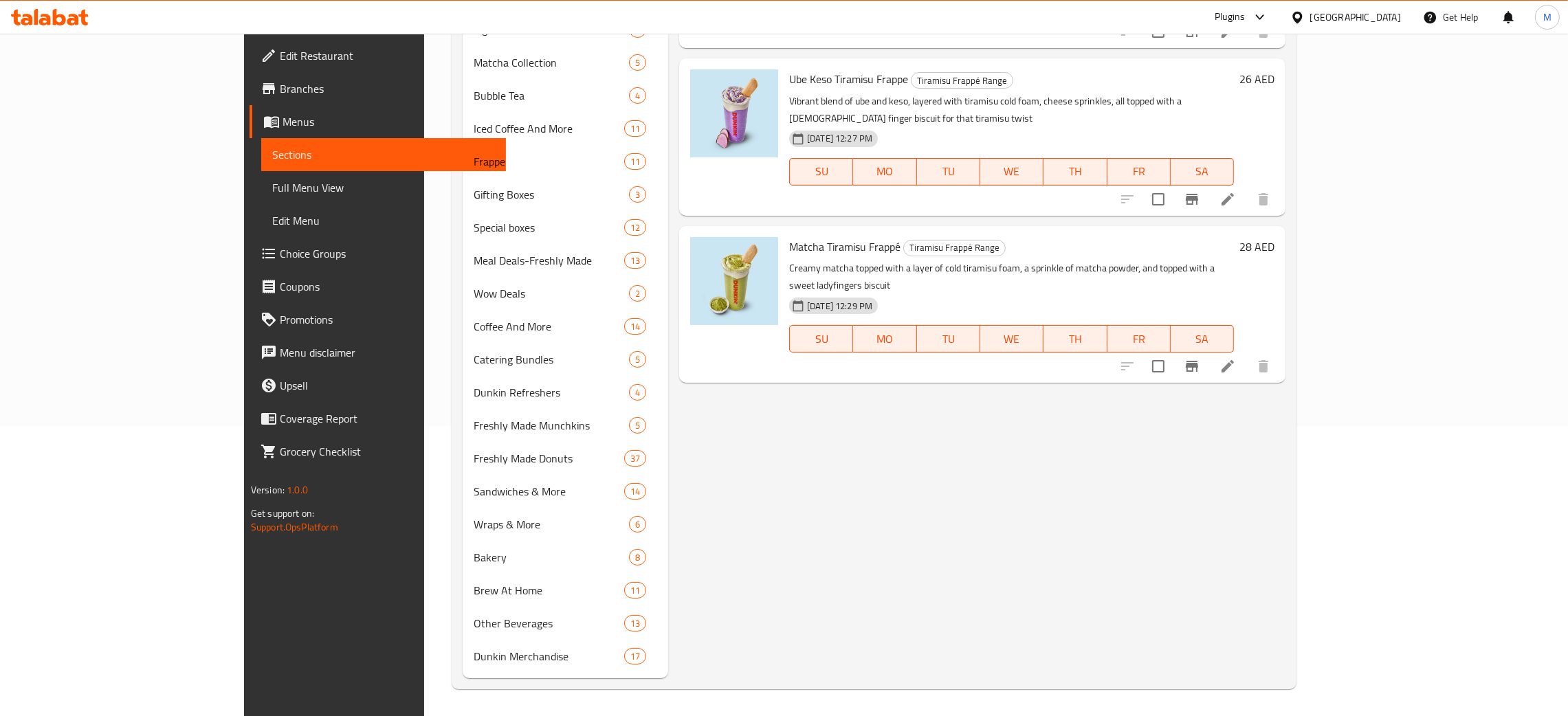
click at [809, 689] on div "Home / Restaurants management / Menus / Sections Dunkin Open import export Menu…" at bounding box center [874, 230] width 900 height 973
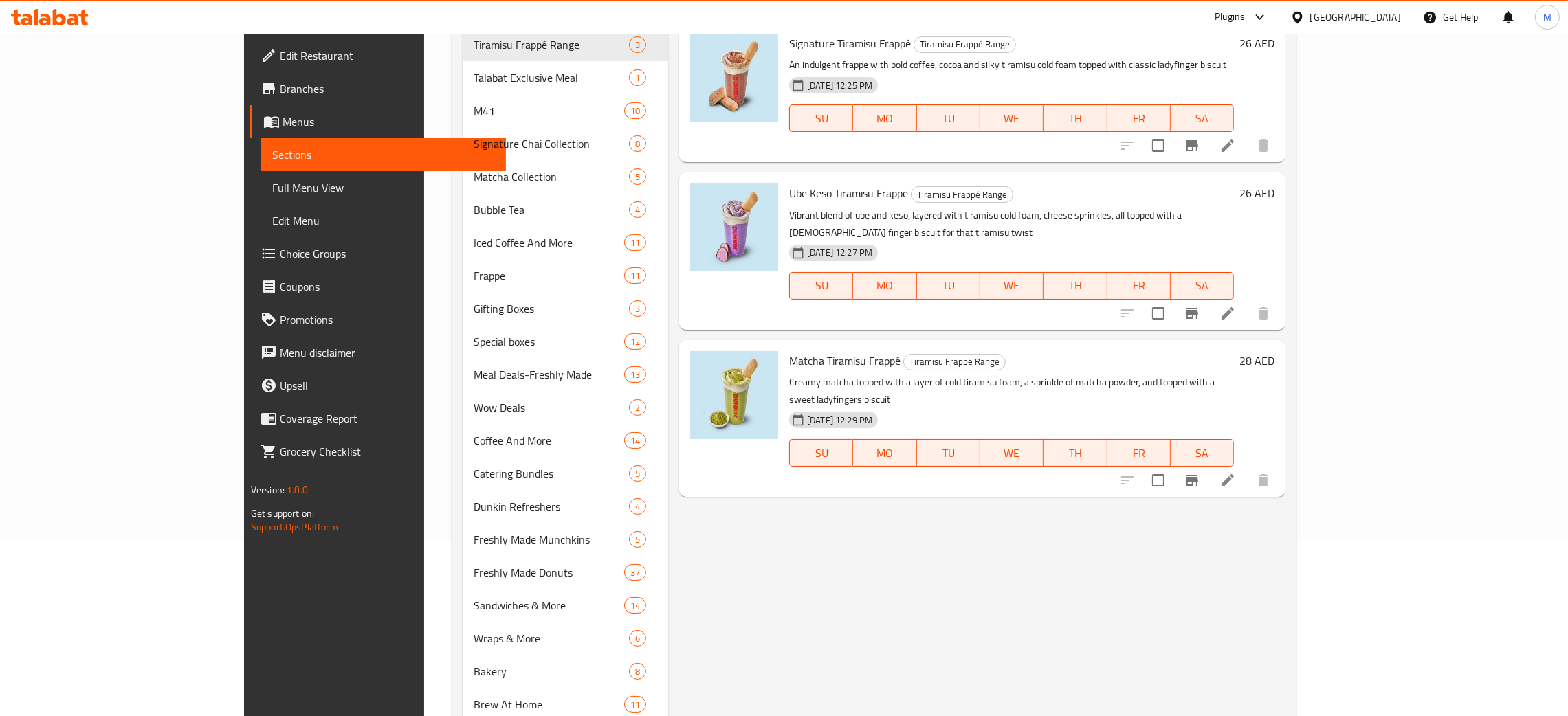
scroll to position [0, 0]
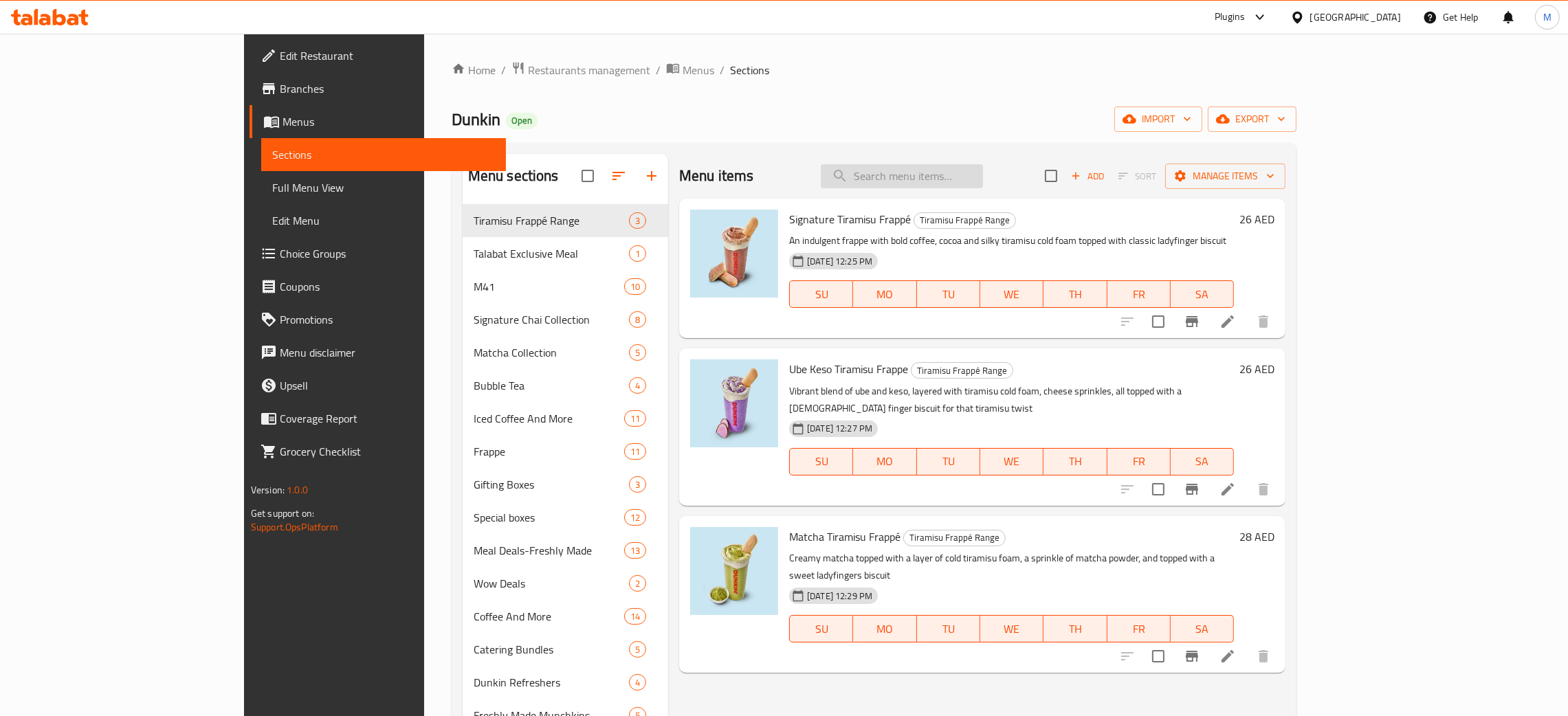
click at [979, 177] on input "search" at bounding box center [902, 176] width 162 height 24
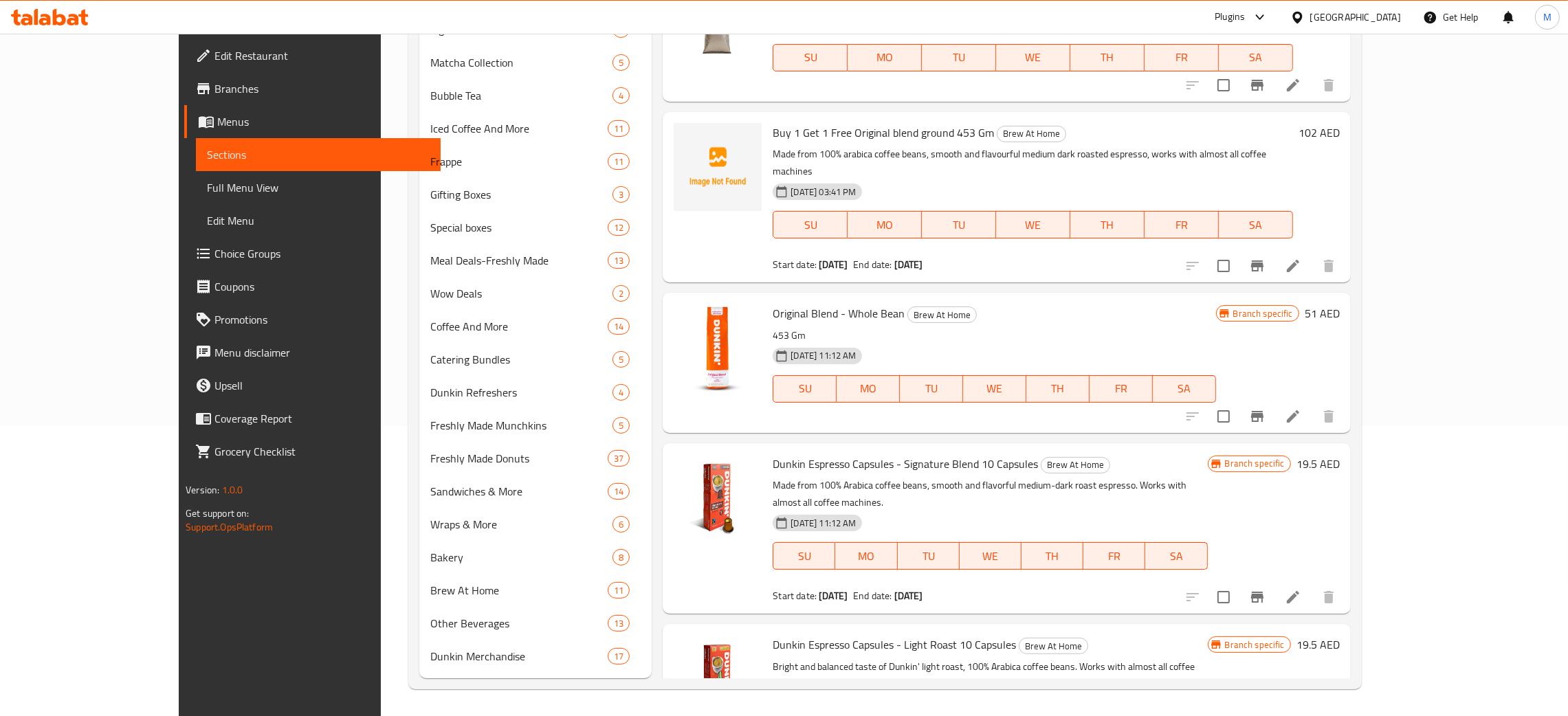
scroll to position [409, 0]
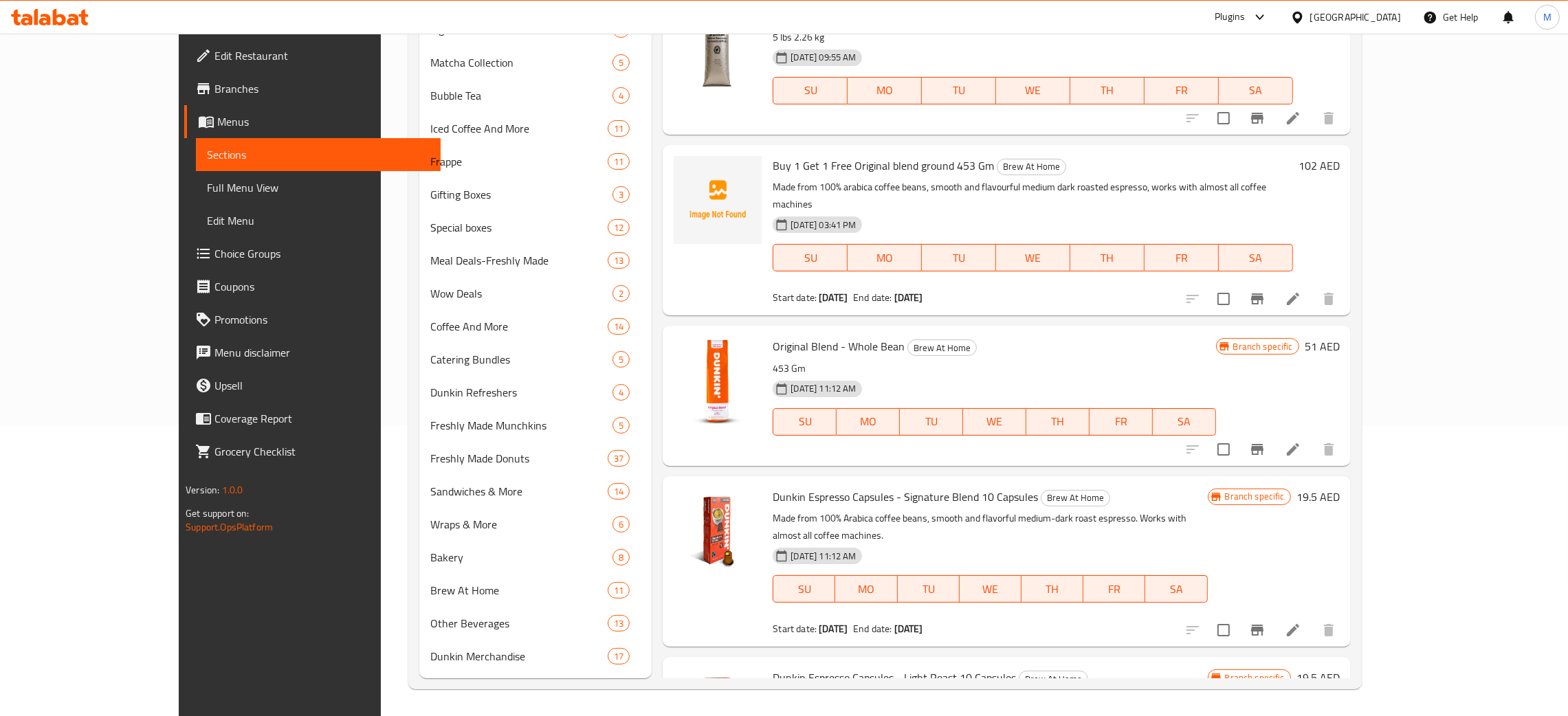
type input "bea"
click at [1067, 168] on h6 "Buy 1 Get 1 Free Original blend ground 453 Gm Brew At Home" at bounding box center [1032, 166] width 519 height 19
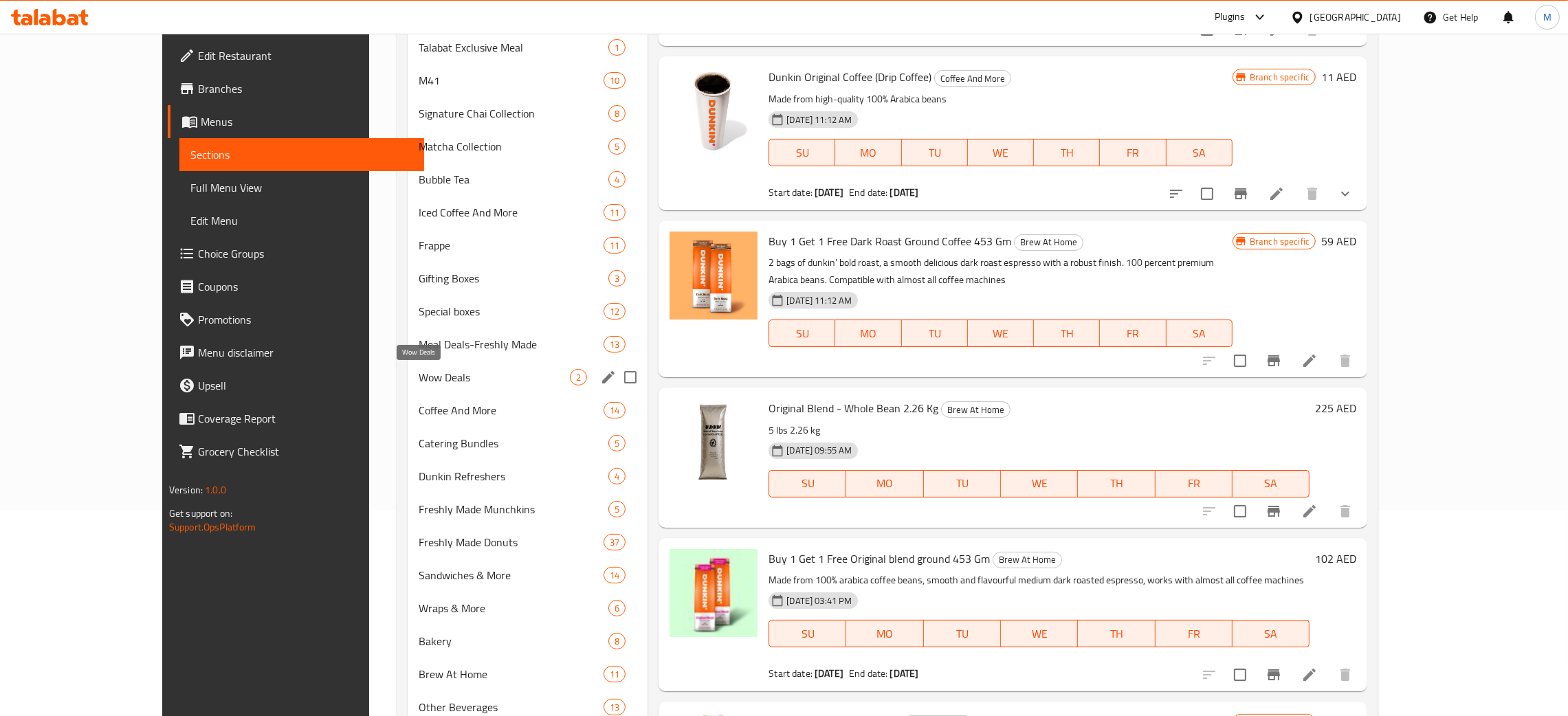
scroll to position [290, 0]
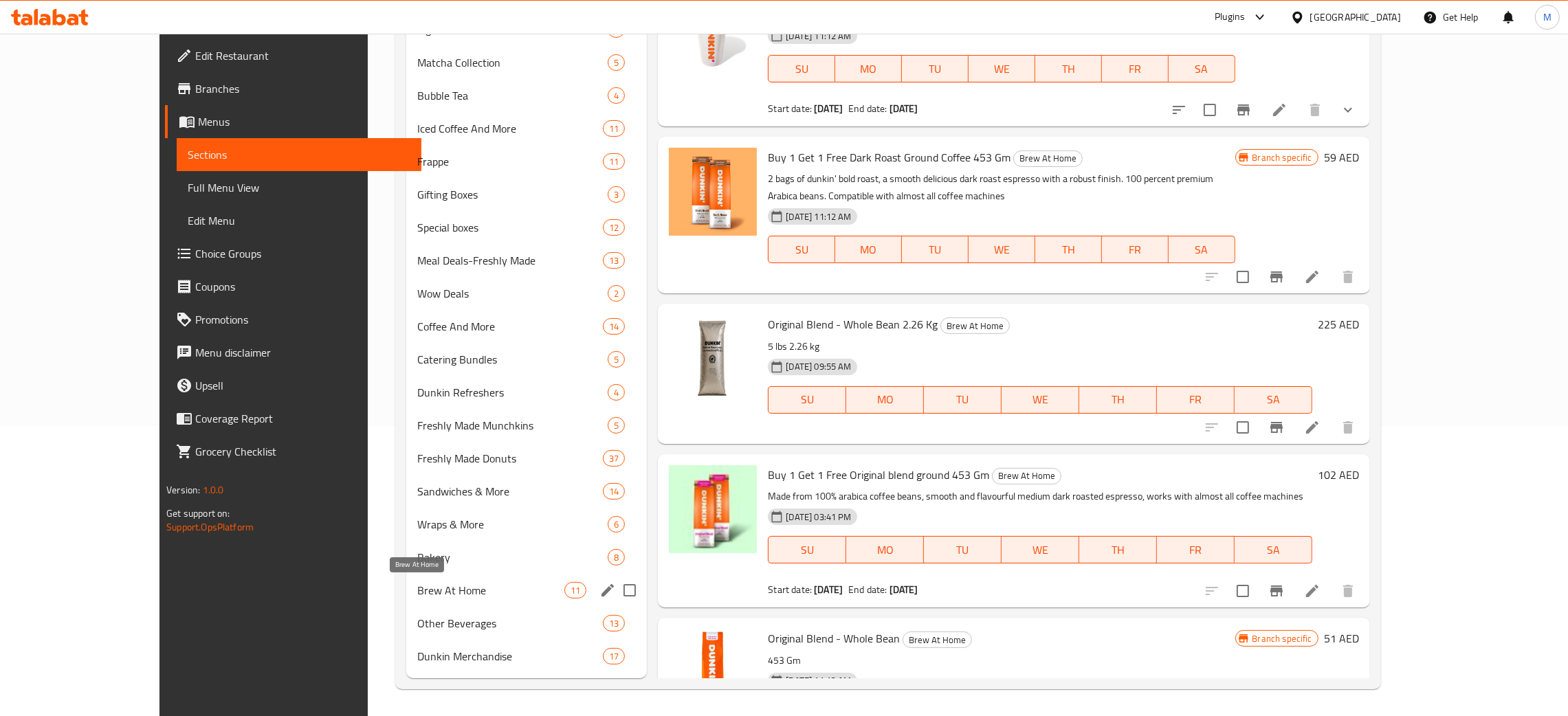
click at [417, 585] on span "Brew At Home" at bounding box center [491, 590] width 147 height 17
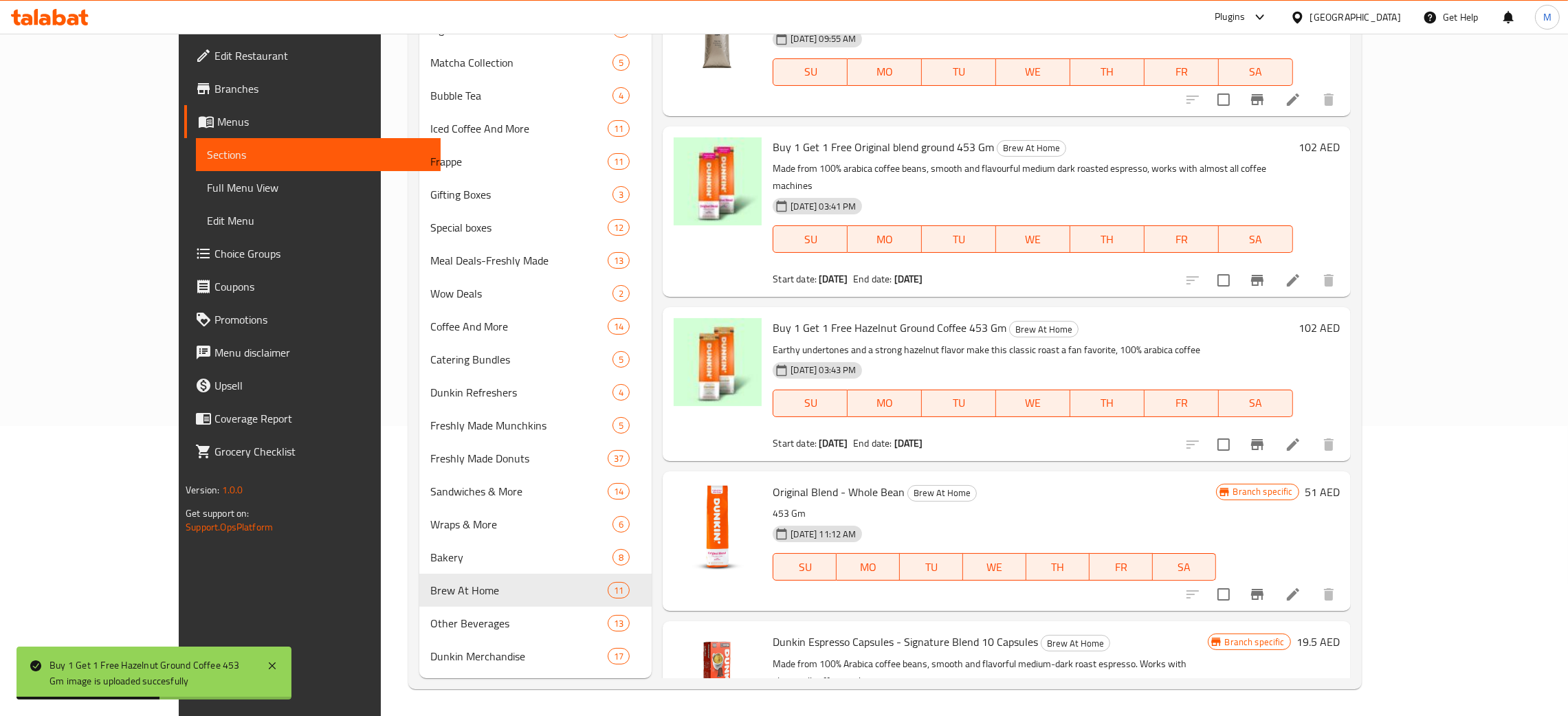
click at [1050, 31] on div "Plugins United Arab Emirates Get Help M" at bounding box center [784, 17] width 1568 height 33
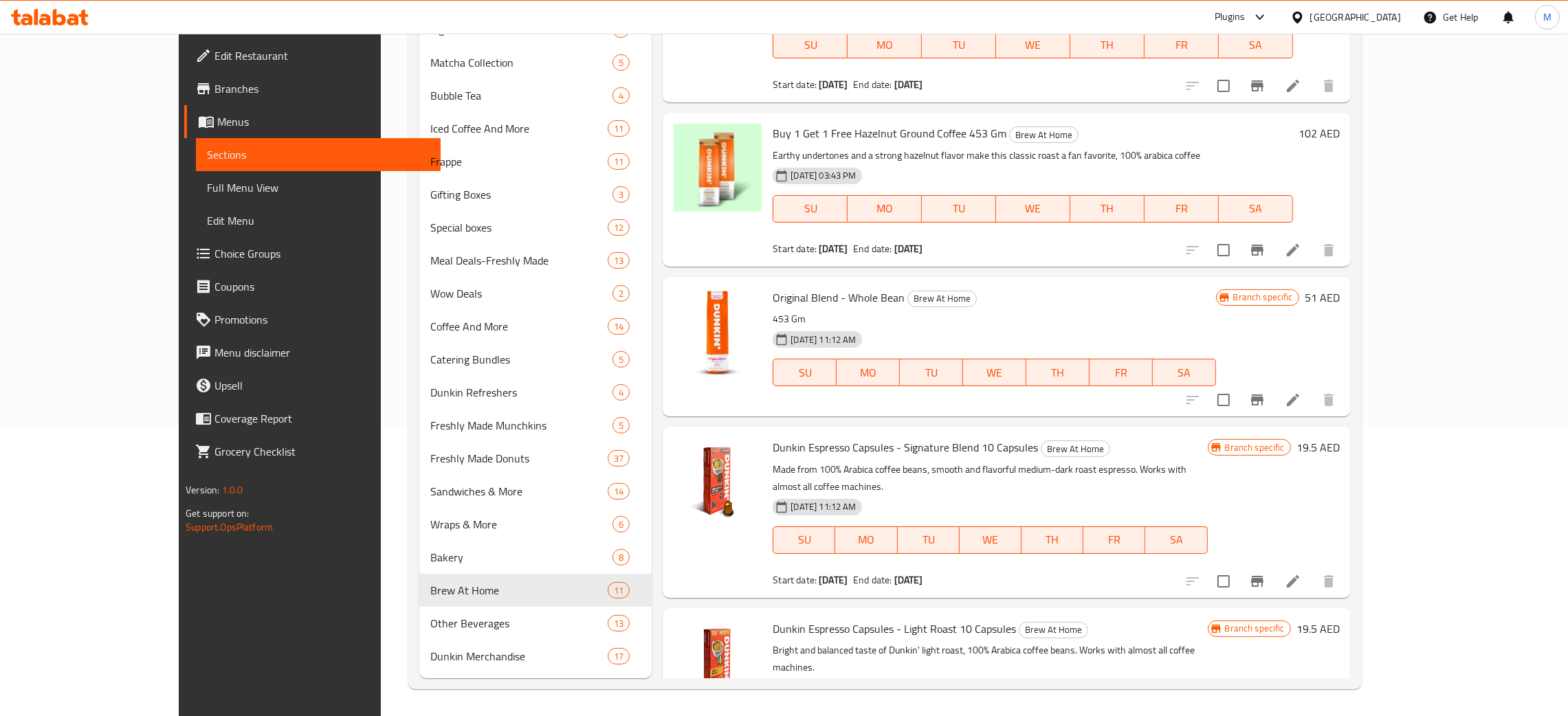
scroll to position [263, 0]
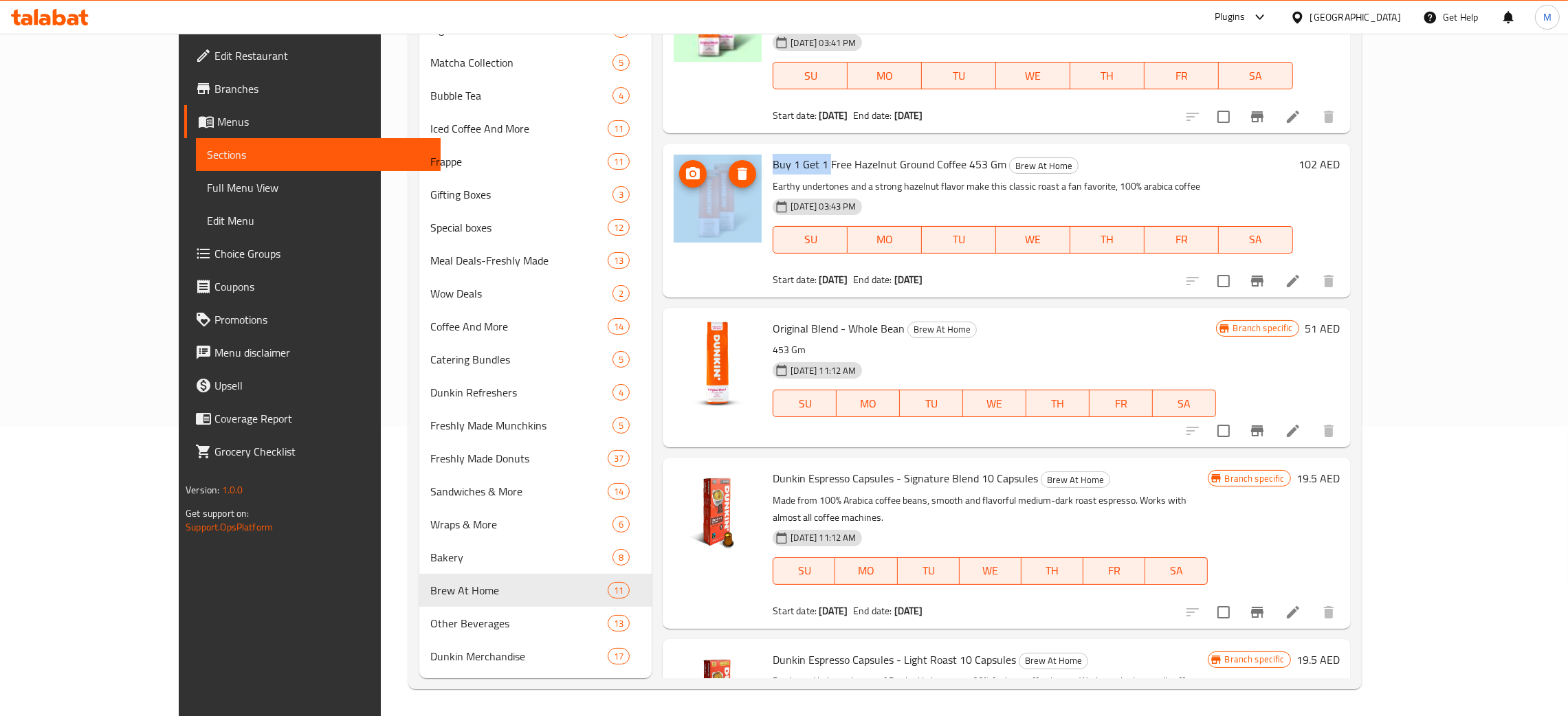
drag, startPoint x: 783, startPoint y: 145, endPoint x: 727, endPoint y: 140, distance: 56.2
click at [715, 149] on div "Buy 1 Get 1 Free Hazelnut Ground Coffee 453 Gm Brew At Home Earthy undertones a…" at bounding box center [1006, 220] width 676 height 142
click at [807, 154] on span "Buy 1 Get 1 Free Hazelnut Ground Coffee 453 Gm" at bounding box center [889, 165] width 234 height 21
drag, startPoint x: 848, startPoint y: 143, endPoint x: 742, endPoint y: 156, distance: 106.8
click at [773, 156] on span "Buy 1 Get 1 Free Hazelnut Ground Coffee 453 Gm" at bounding box center [889, 165] width 234 height 21
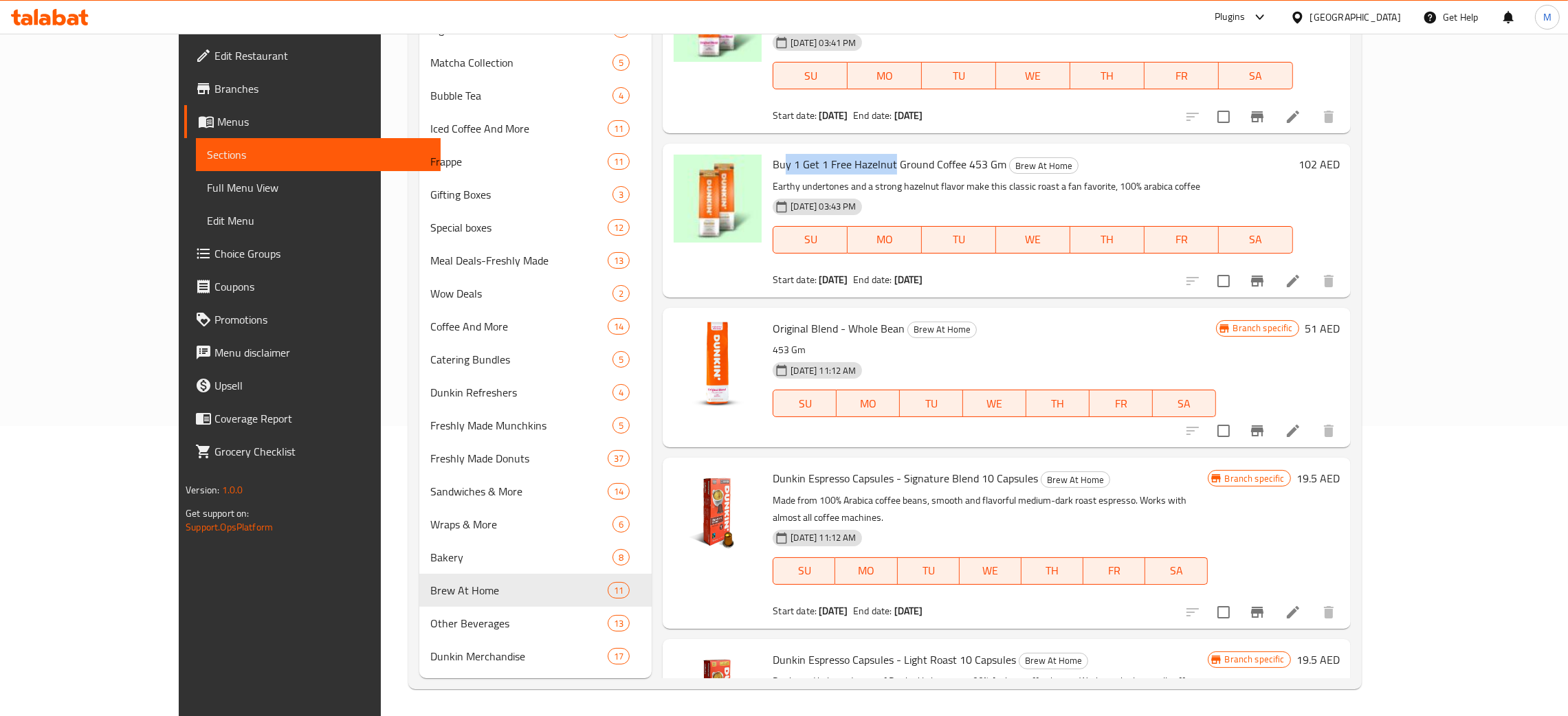
click at [809, 154] on span "Buy 1 Get 1 Free Hazelnut Ground Coffee 453 Gm" at bounding box center [889, 165] width 234 height 21
drag, startPoint x: 807, startPoint y: 147, endPoint x: 728, endPoint y: 154, distance: 79.3
click at [773, 154] on span "Buy 1 Get 1 Free Hazelnut Ground Coffee 453 Gm" at bounding box center [889, 165] width 234 height 21
copy span "Buy 1 Get 1 Free"
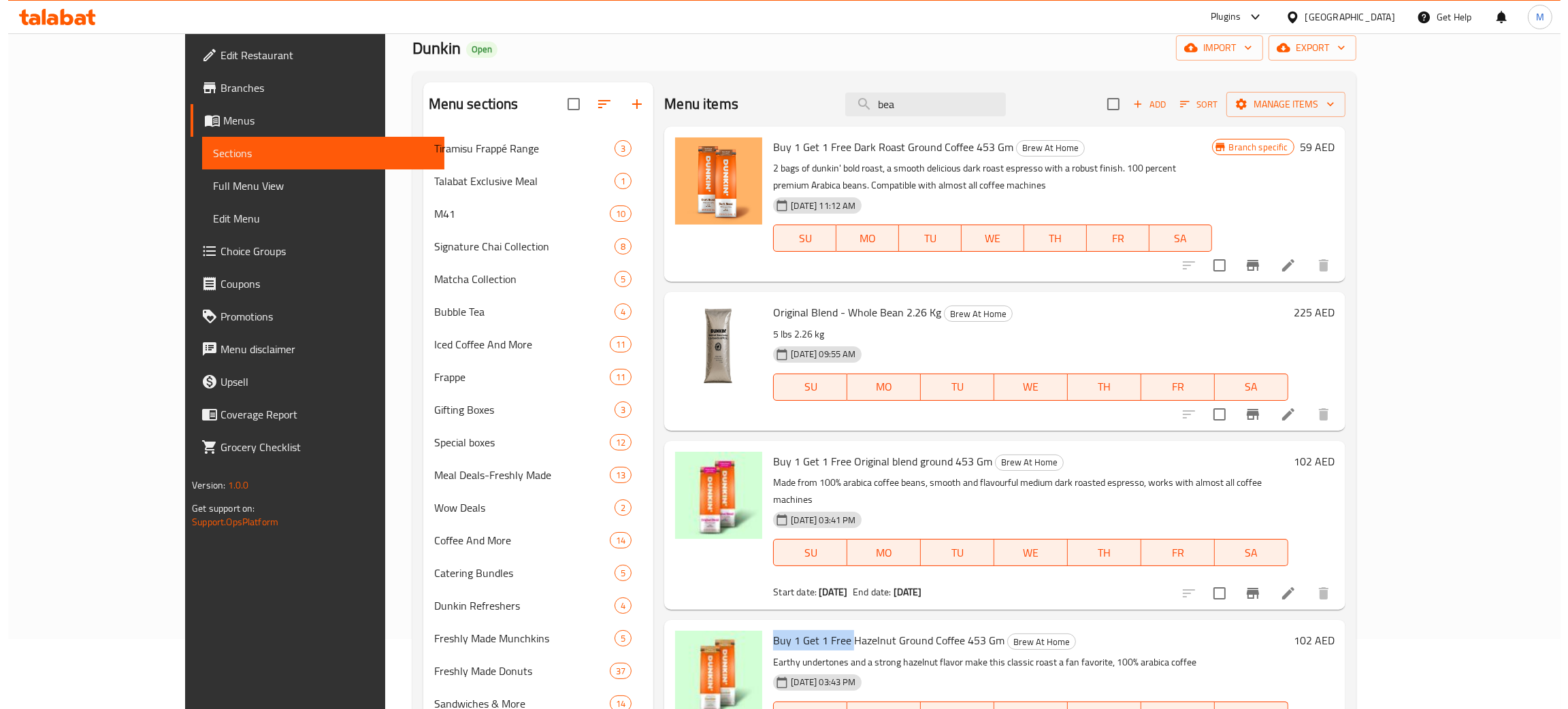
scroll to position [0, 0]
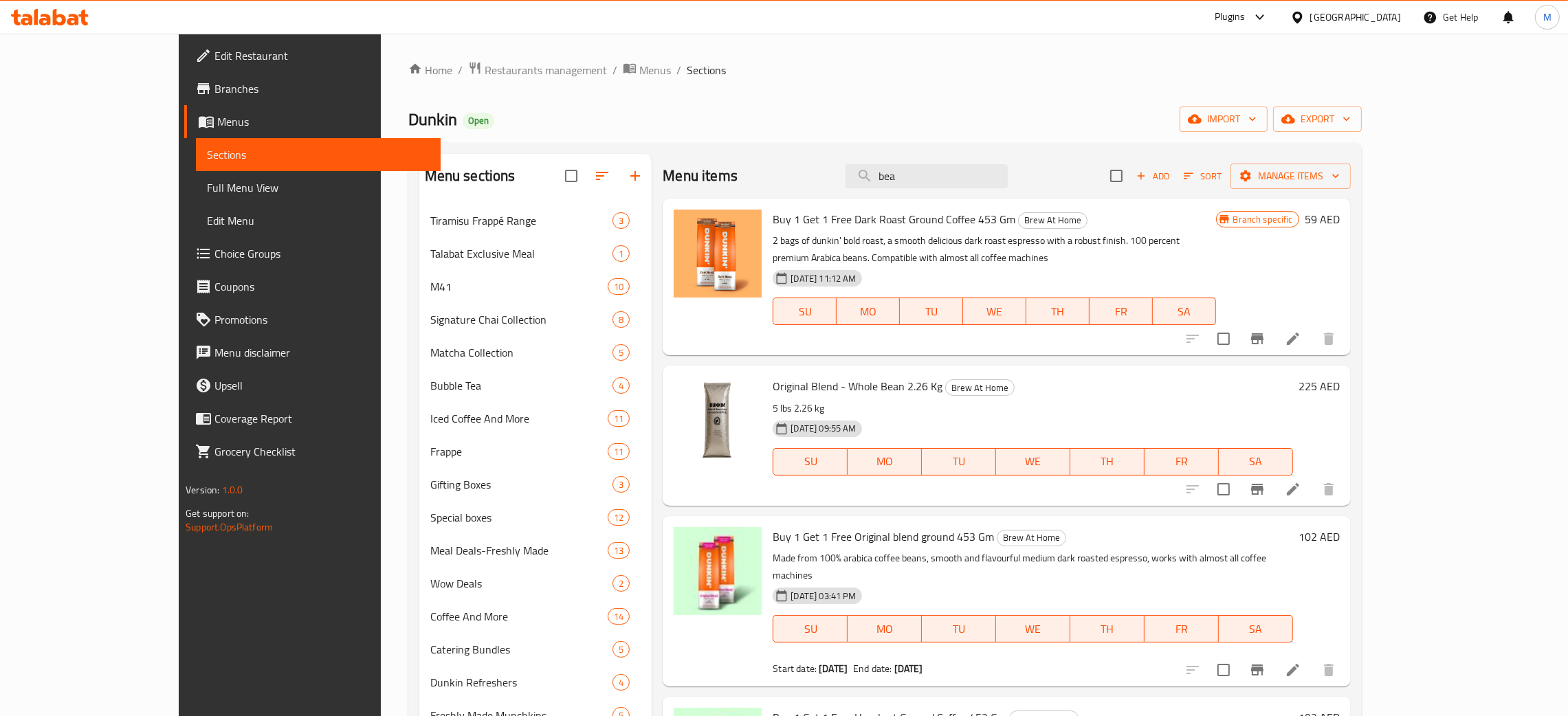
drag, startPoint x: 989, startPoint y: 172, endPoint x: 876, endPoint y: 124, distance: 122.8
click at [909, 153] on div "Menu sections Tiramisu Frappé Range 3 Talabat Exclusive Meal 1 M41 10 Signature…" at bounding box center [885, 561] width 954 height 837
paste input "Buy 1 Get 1 Free"
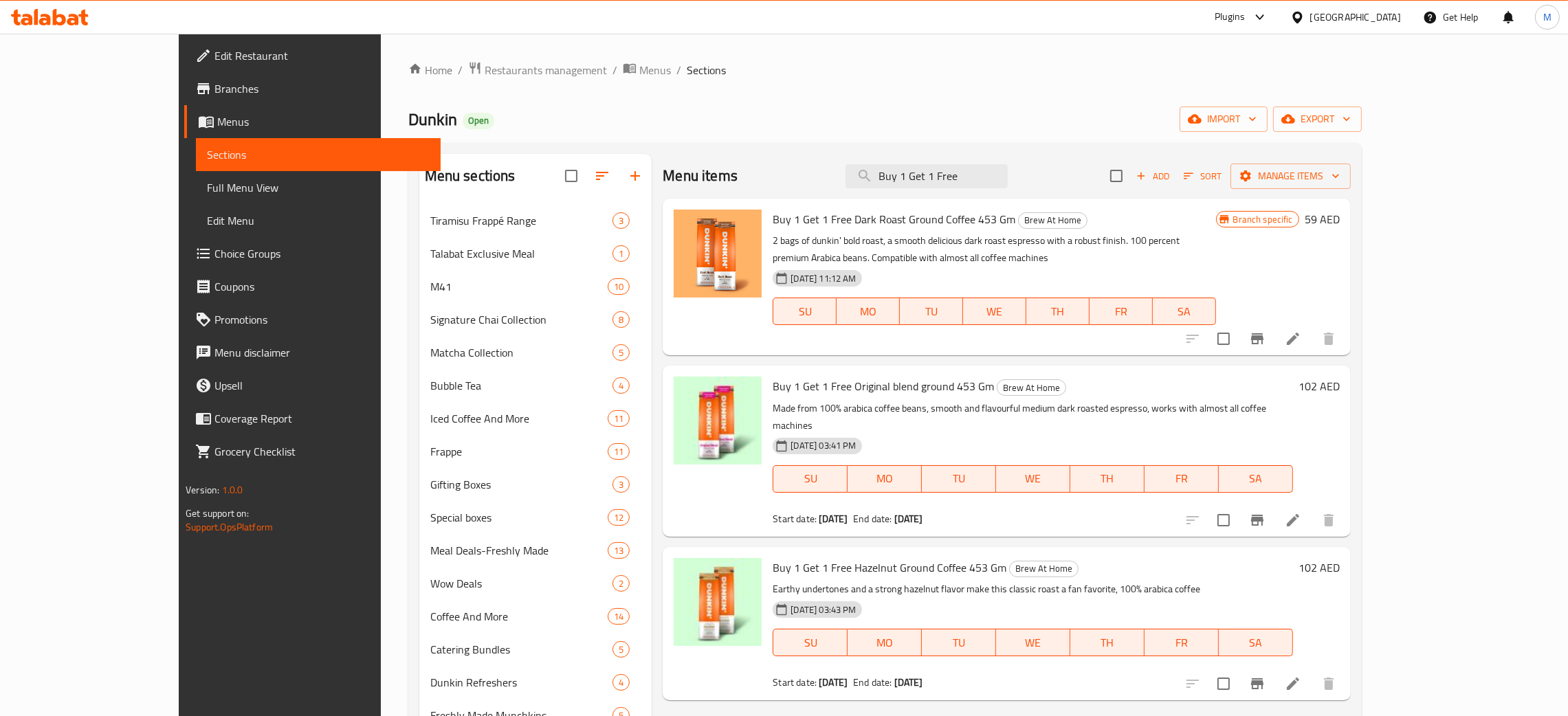
type input "Buy 1 Get 1 Free"
click at [485, 62] on span "Restaurants management" at bounding box center [546, 70] width 122 height 17
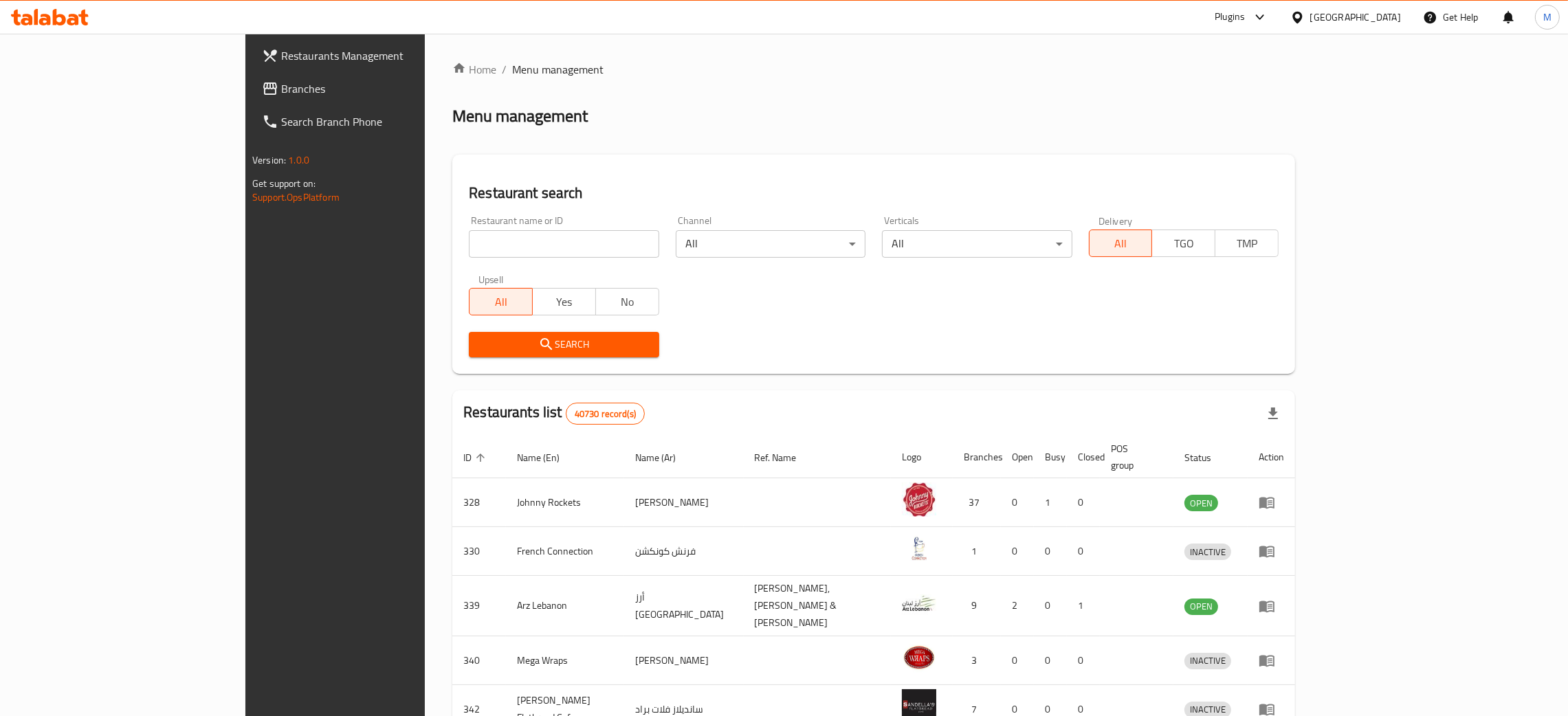
click at [469, 243] on input "search" at bounding box center [564, 243] width 190 height 27
paste input "10062"
type input "10062"
click button "Search" at bounding box center [564, 345] width 190 height 26
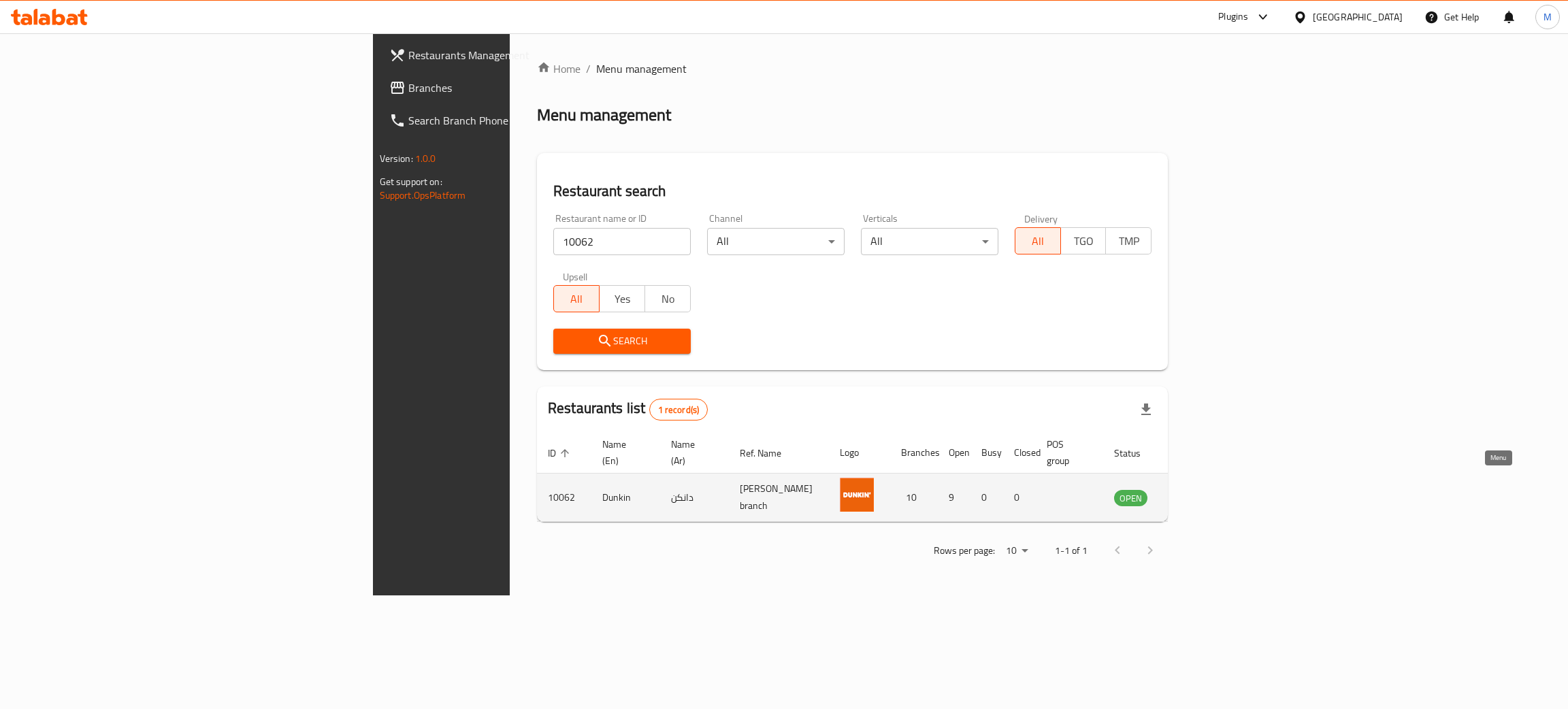
click at [1202, 489] on icon "enhanced table" at bounding box center [1193, 497] width 17 height 17
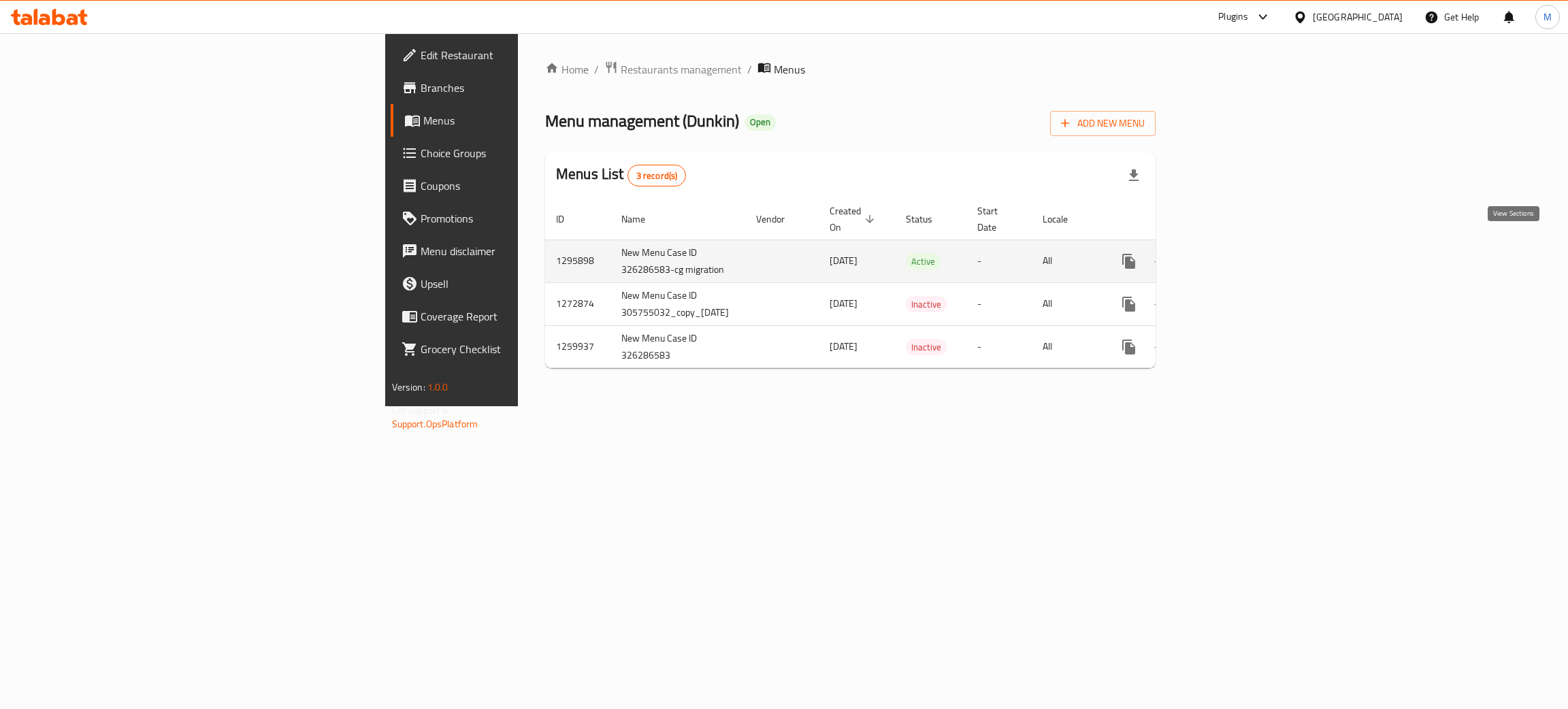
click at [1235, 253] on icon "enhanced table" at bounding box center [1227, 261] width 17 height 17
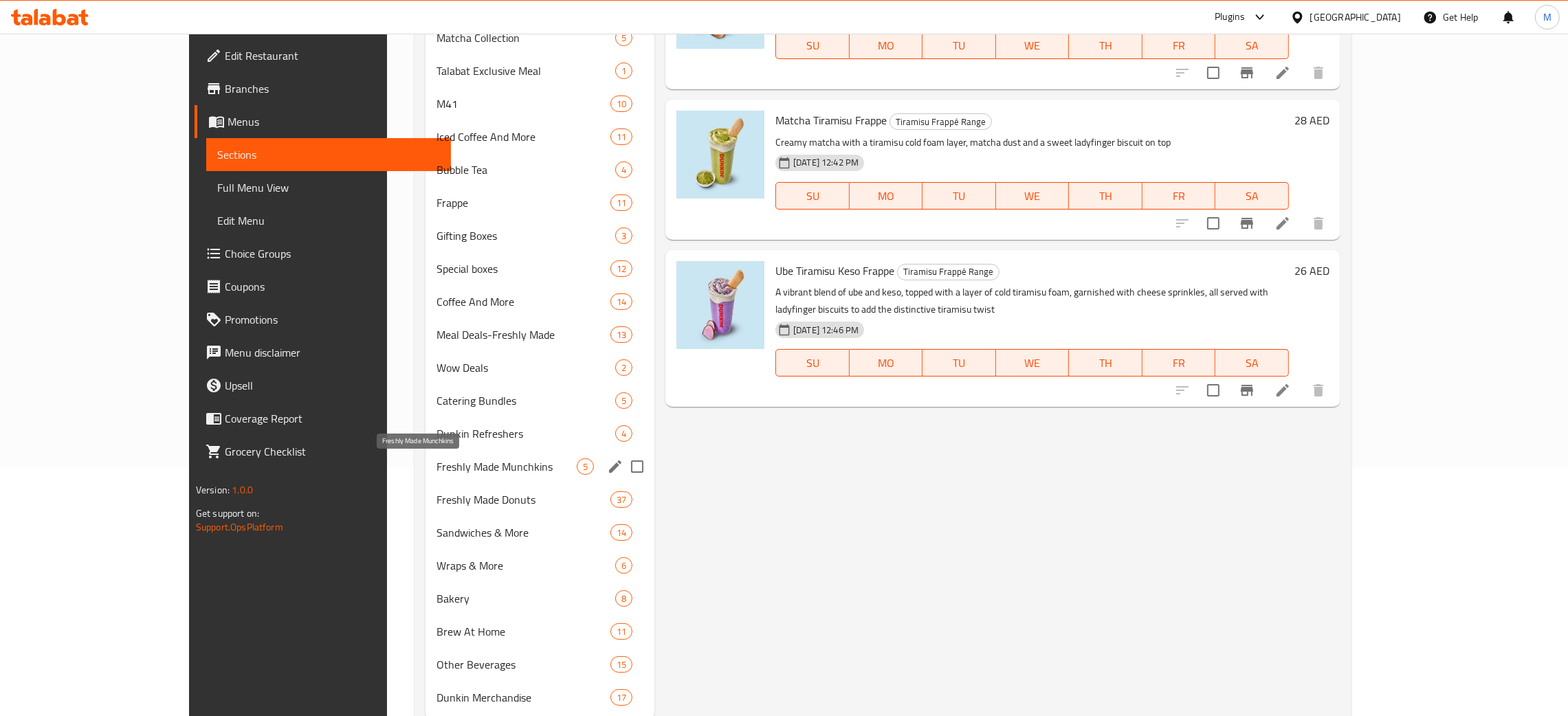
scroll to position [290, 0]
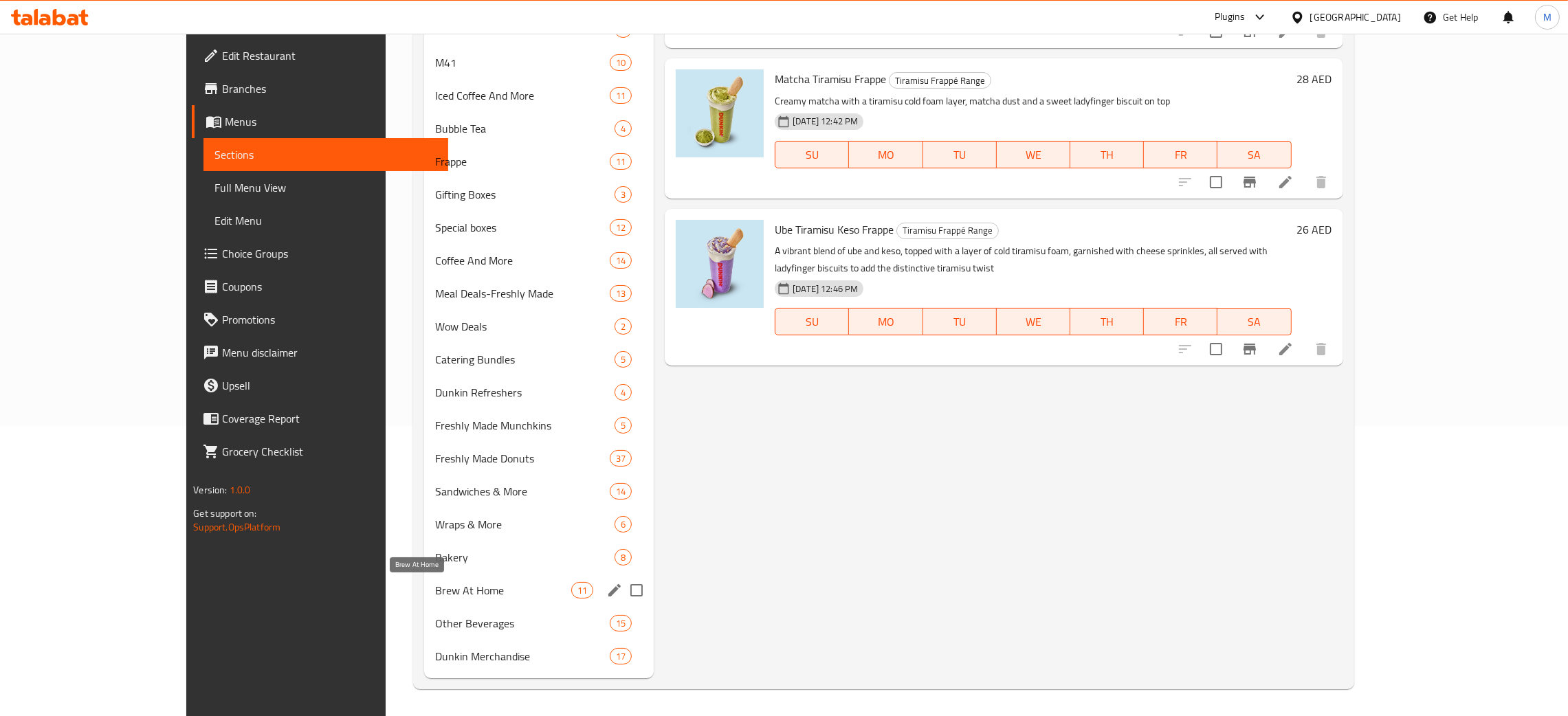
click at [435, 585] on span "Brew At Home" at bounding box center [503, 590] width 136 height 17
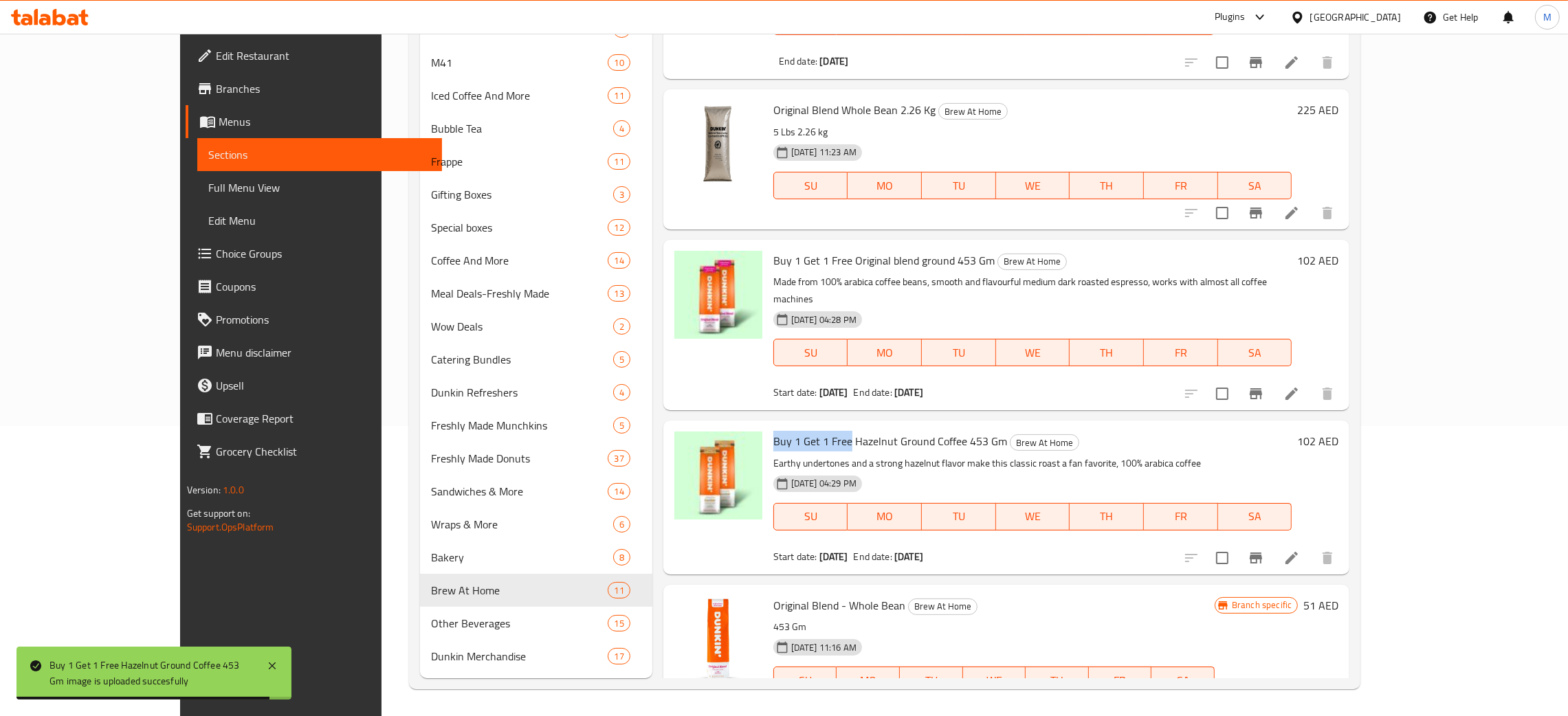
drag, startPoint x: 805, startPoint y: 424, endPoint x: 725, endPoint y: 428, distance: 80.1
click at [768, 428] on div "Buy 1 Get 1 Free Hazelnut Ground Coffee 453 Gm Brew At Home Earthy undertones a…" at bounding box center [1032, 497] width 529 height 142
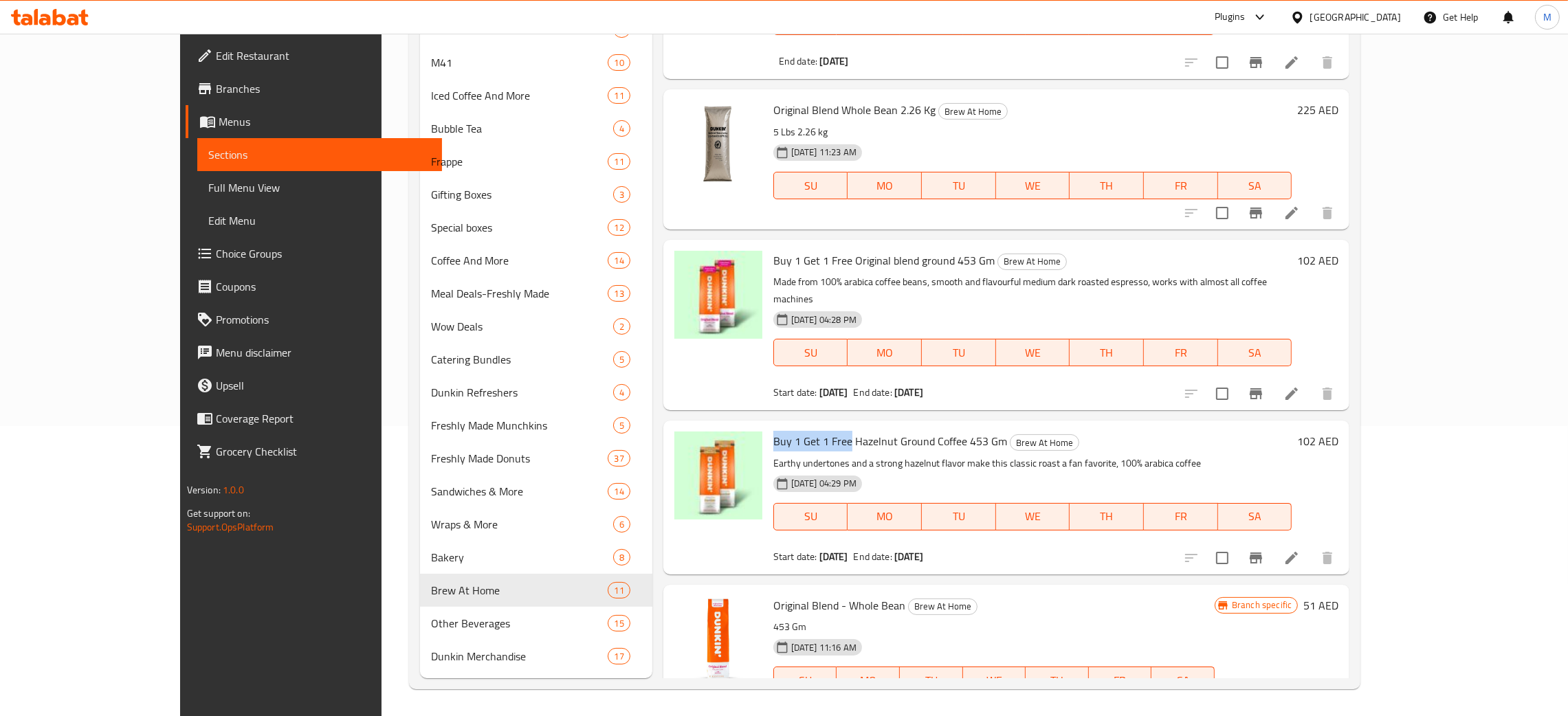
copy span "Buy 1 Get 1 Free"
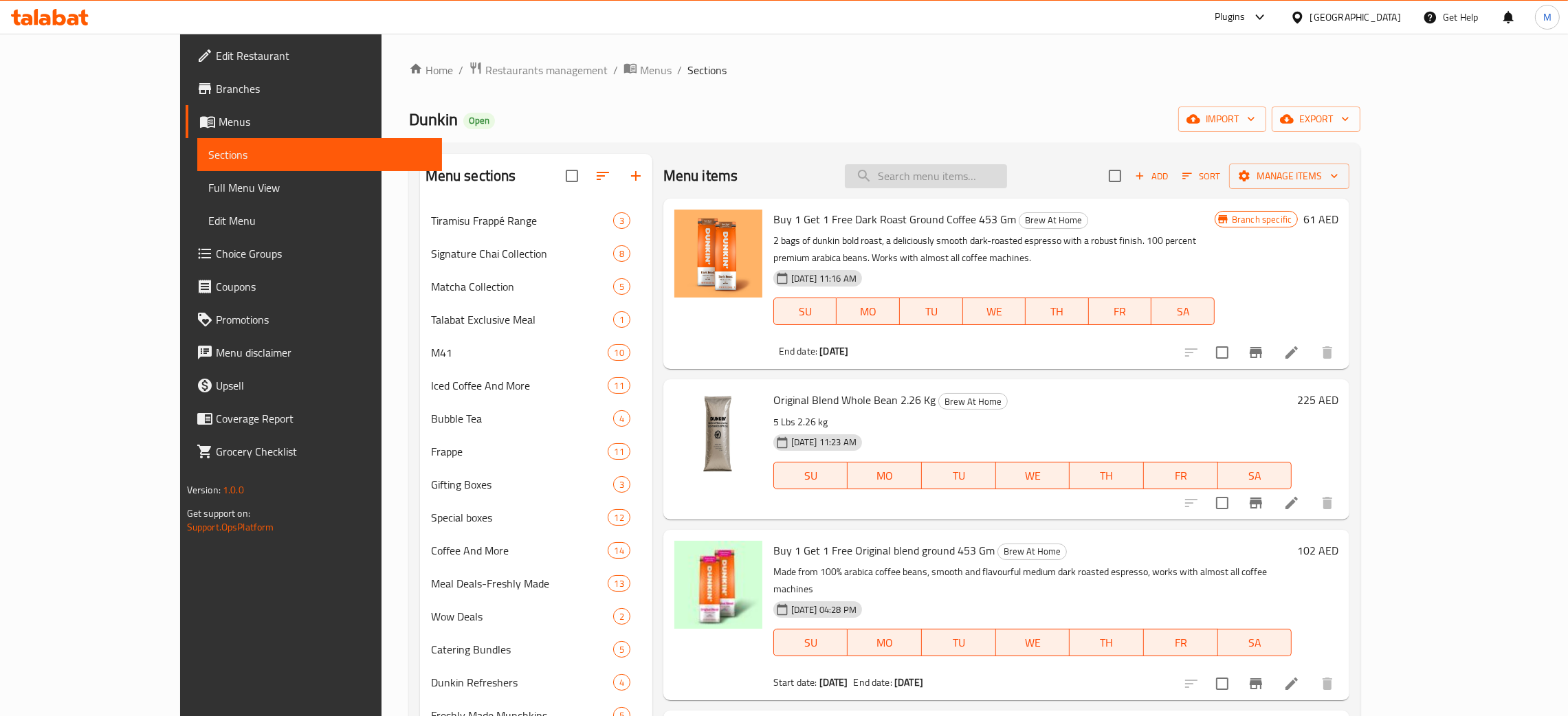
click at [944, 169] on input "search" at bounding box center [926, 176] width 162 height 24
paste input "Buy 1 Get 1 Free"
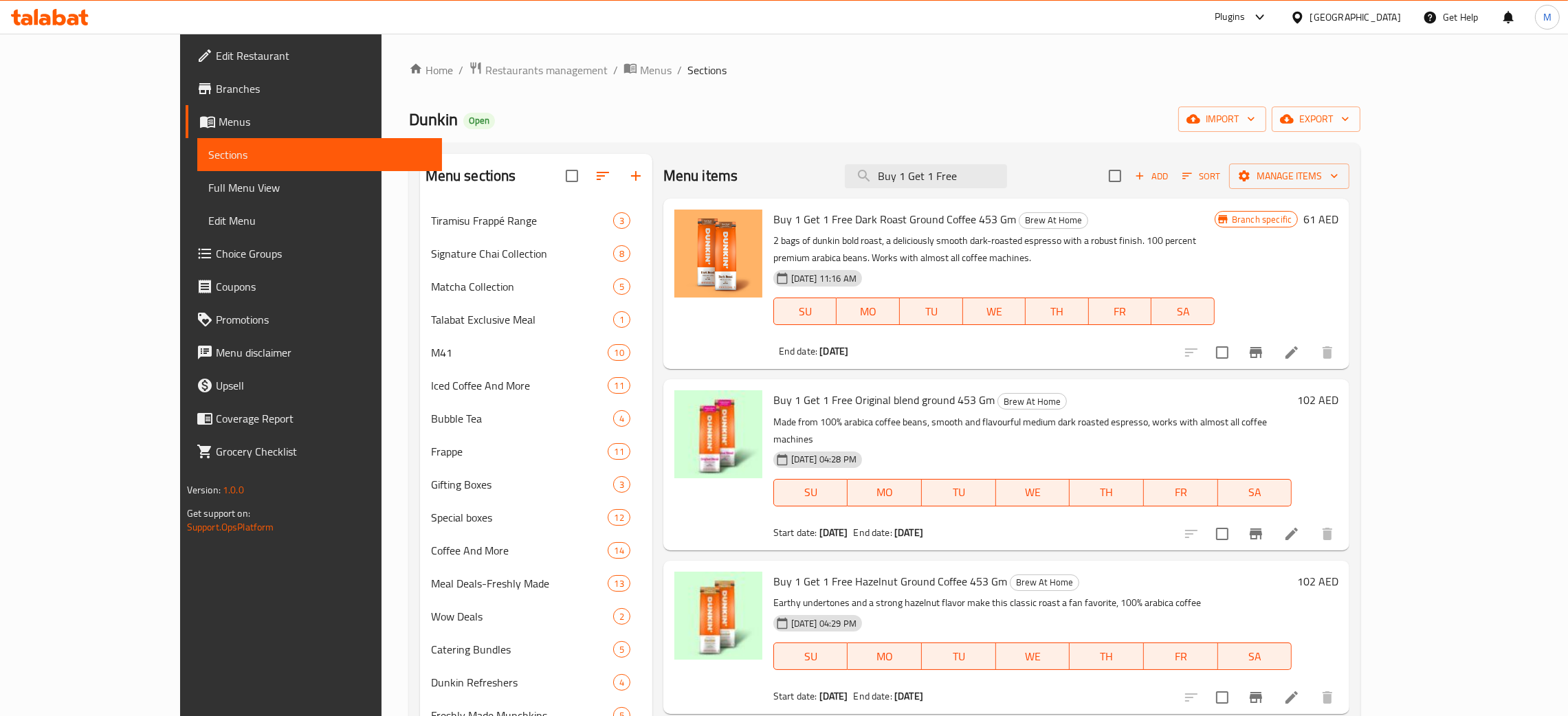
type input "Buy 1 Get 1 Free"
click at [486, 68] on span "Restaurants management" at bounding box center [547, 70] width 122 height 17
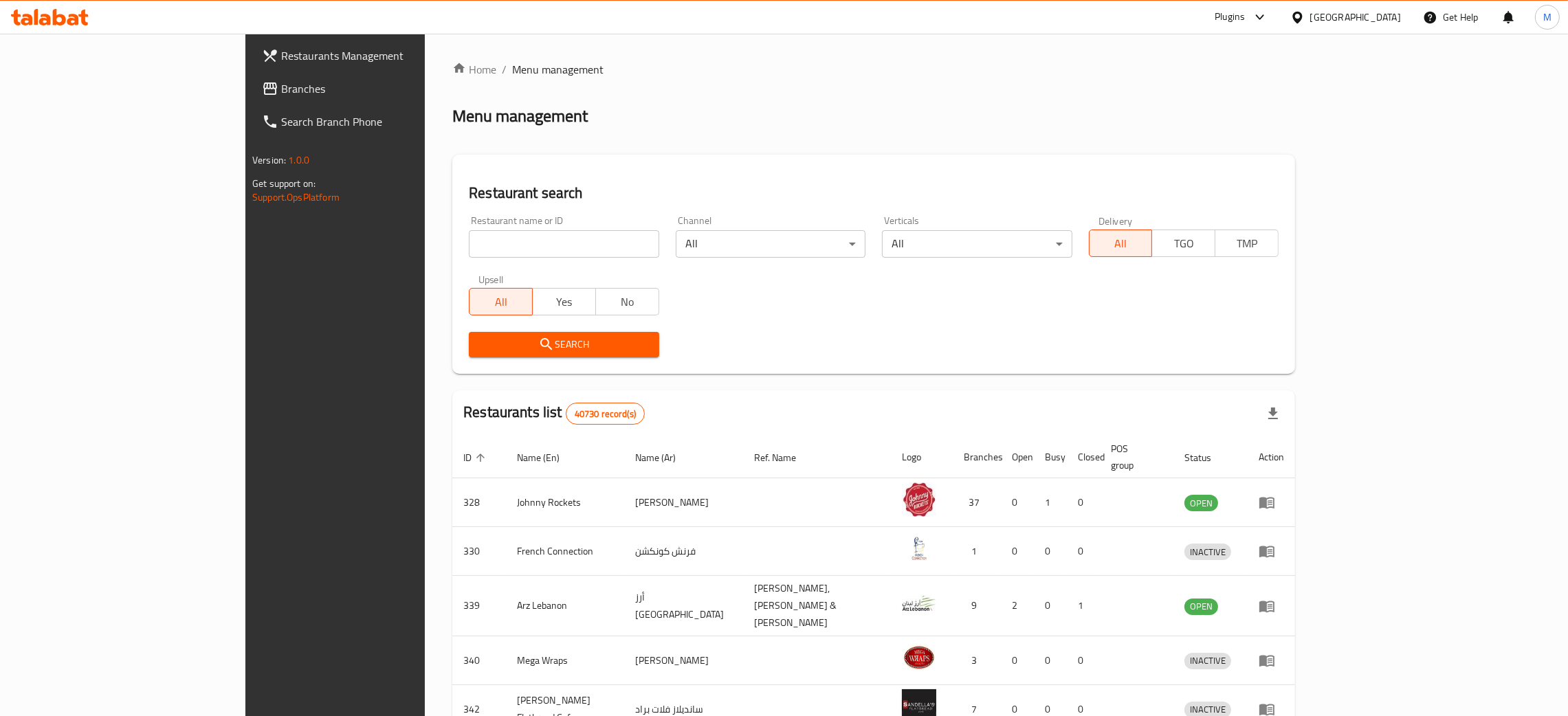
click at [469, 248] on input "search" at bounding box center [564, 243] width 190 height 27
paste input "10465"
type input "10465"
click button "Search" at bounding box center [564, 345] width 190 height 26
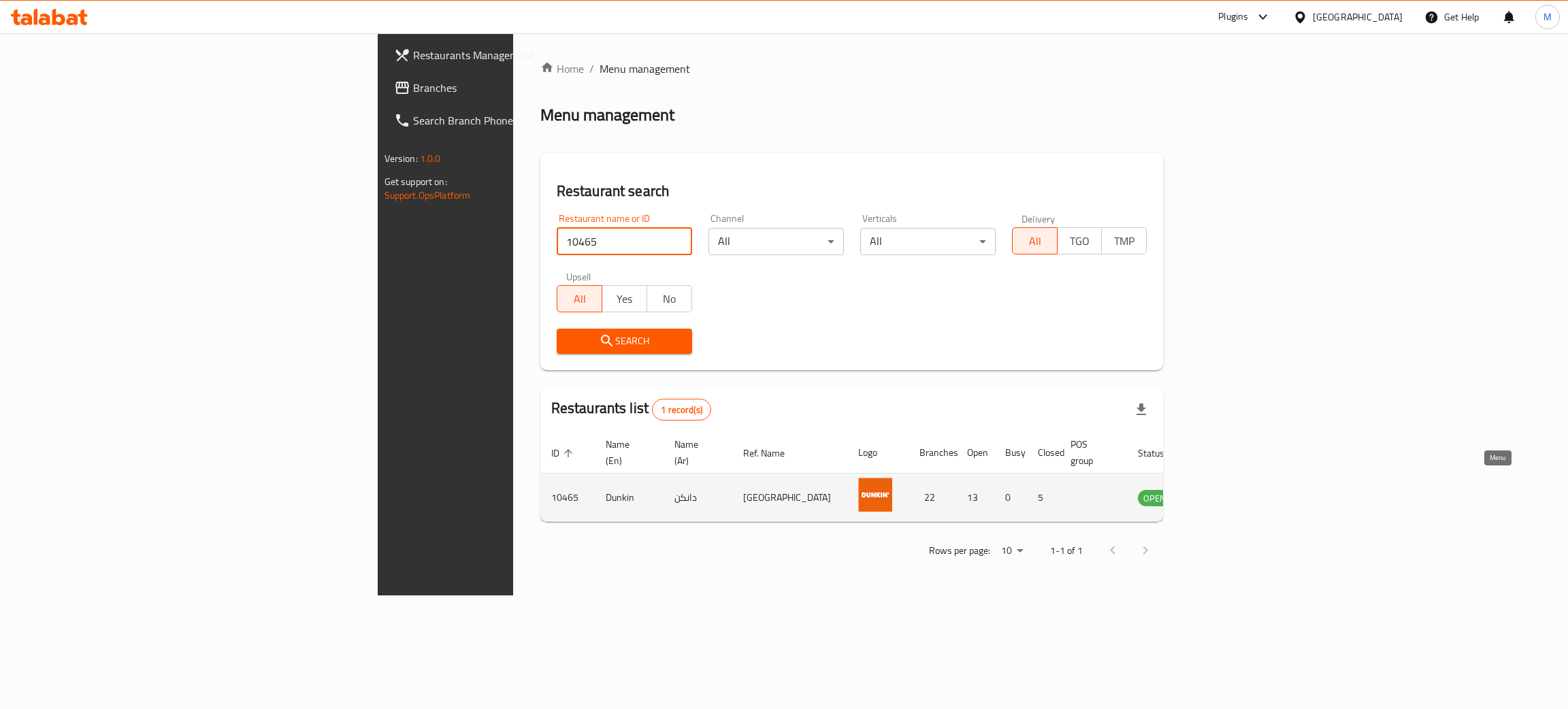
click at [1226, 489] on icon "enhanced table" at bounding box center [1217, 497] width 17 height 17
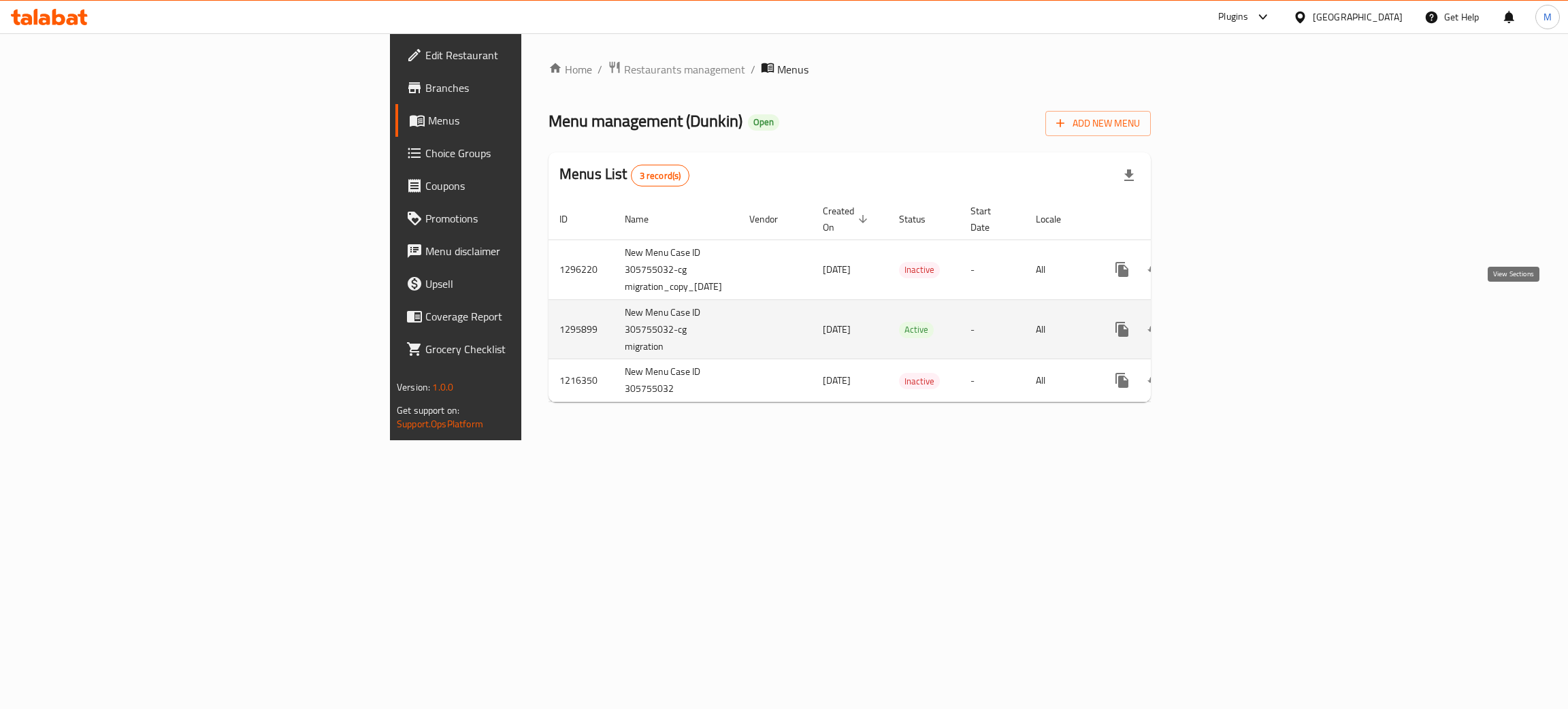
click at [1228, 321] on icon "enhanced table" at bounding box center [1220, 329] width 17 height 17
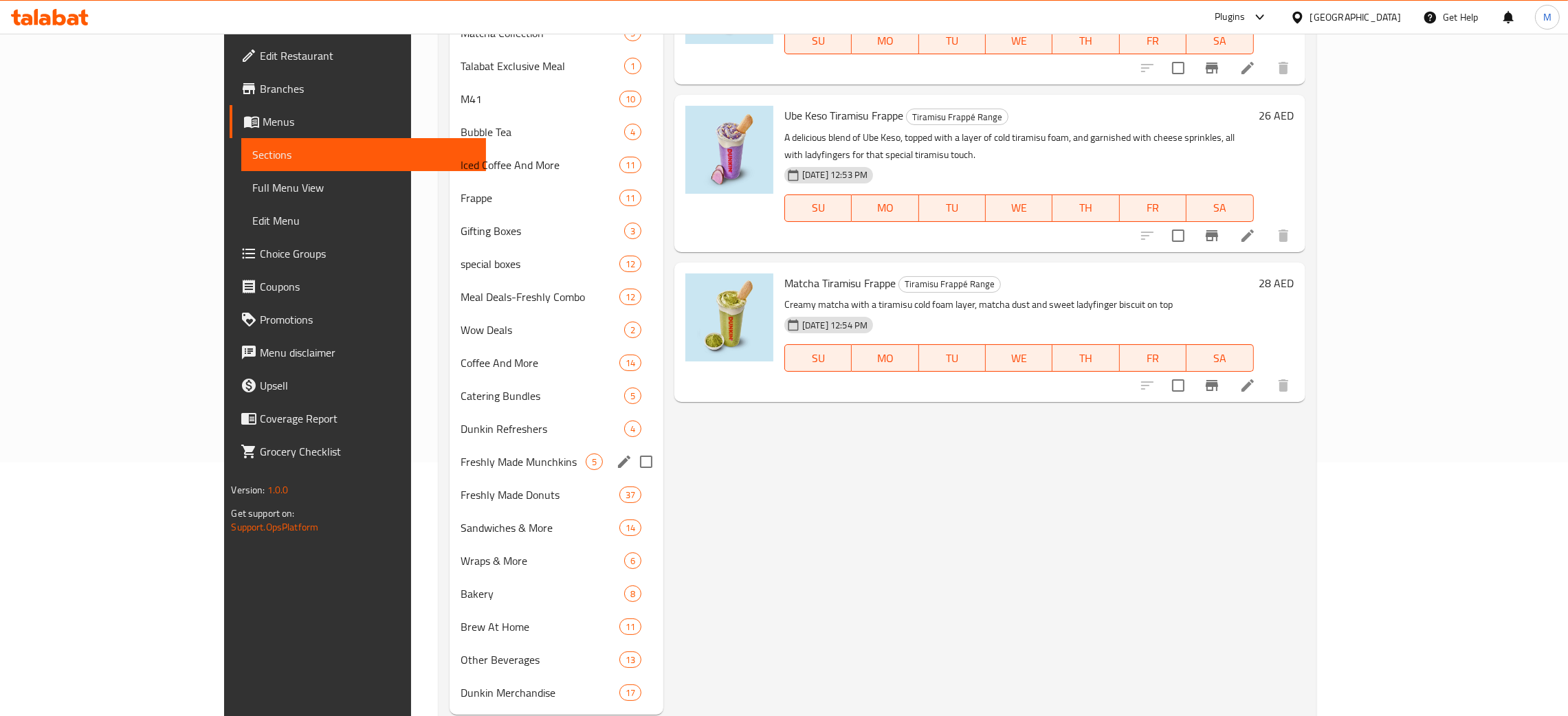
scroll to position [290, 0]
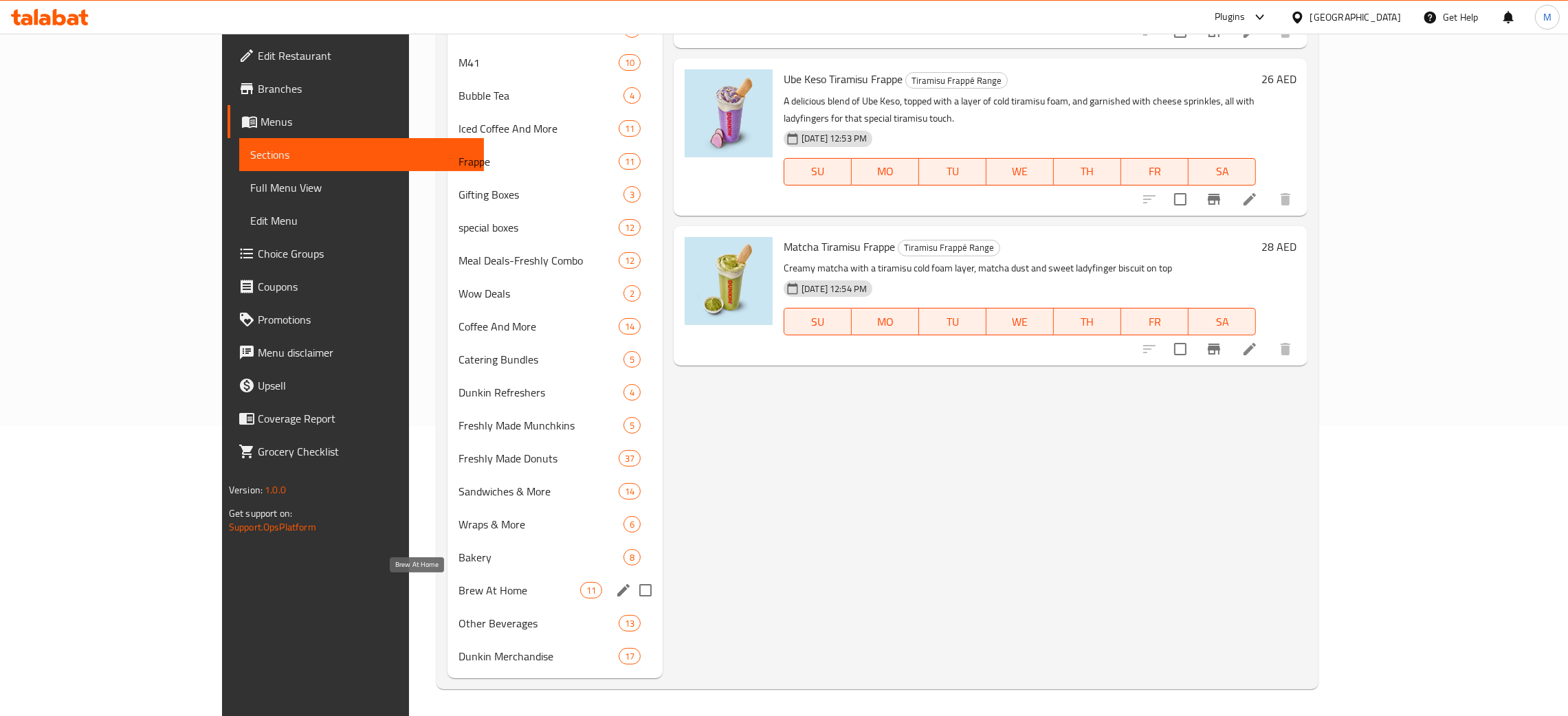
click at [458, 587] on span "Brew At Home" at bounding box center [519, 590] width 121 height 17
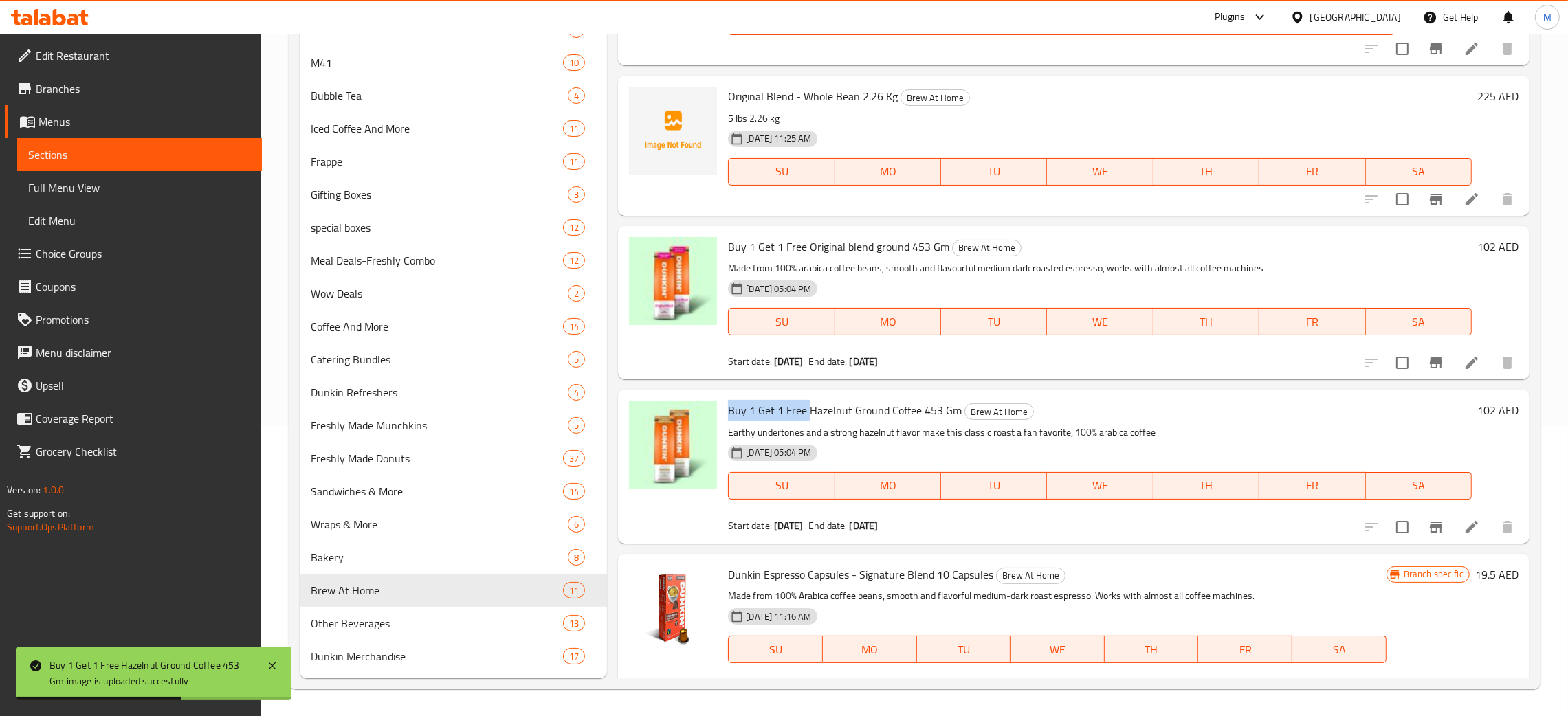
drag, startPoint x: 807, startPoint y: 406, endPoint x: 724, endPoint y: 415, distance: 83.5
click at [724, 415] on div "Buy 1 Get 1 Free Hazelnut Ground Coffee 453 Gm Brew At Home Earthy undertones a…" at bounding box center [1100, 466] width 755 height 142
copy span "Buy 1 Get 1 Free"
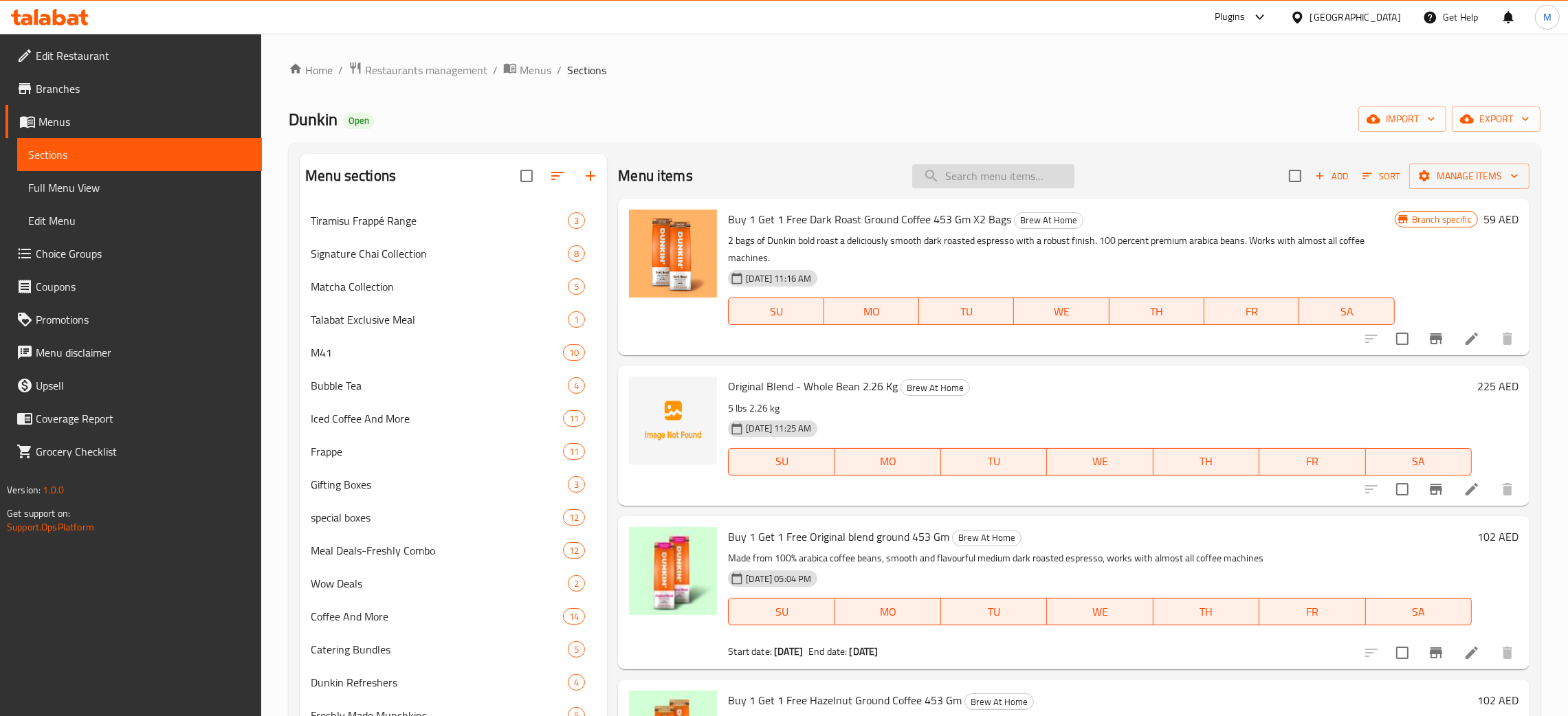
click at [1026, 175] on input "search" at bounding box center [994, 176] width 162 height 24
paste input "Buy 1 Get 1 Free"
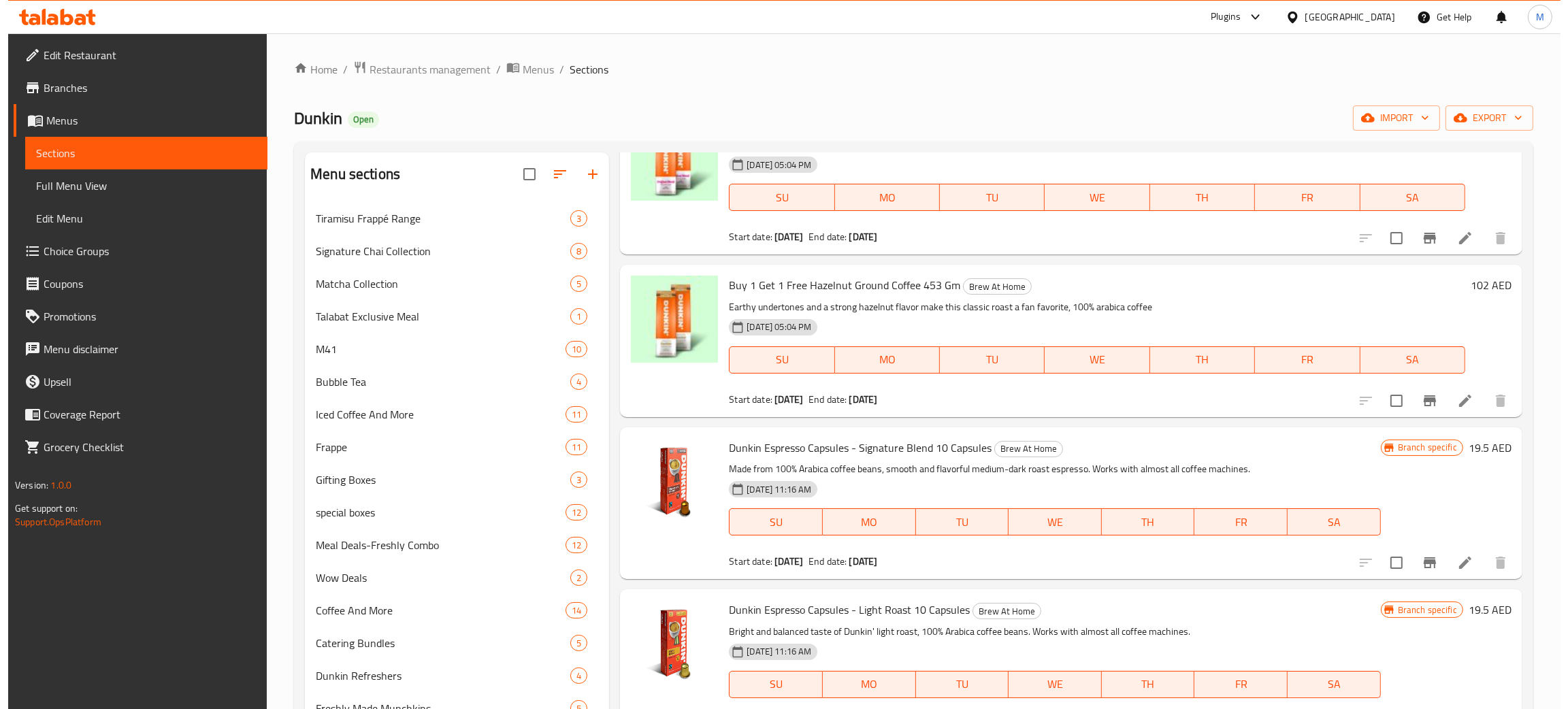
scroll to position [306, 0]
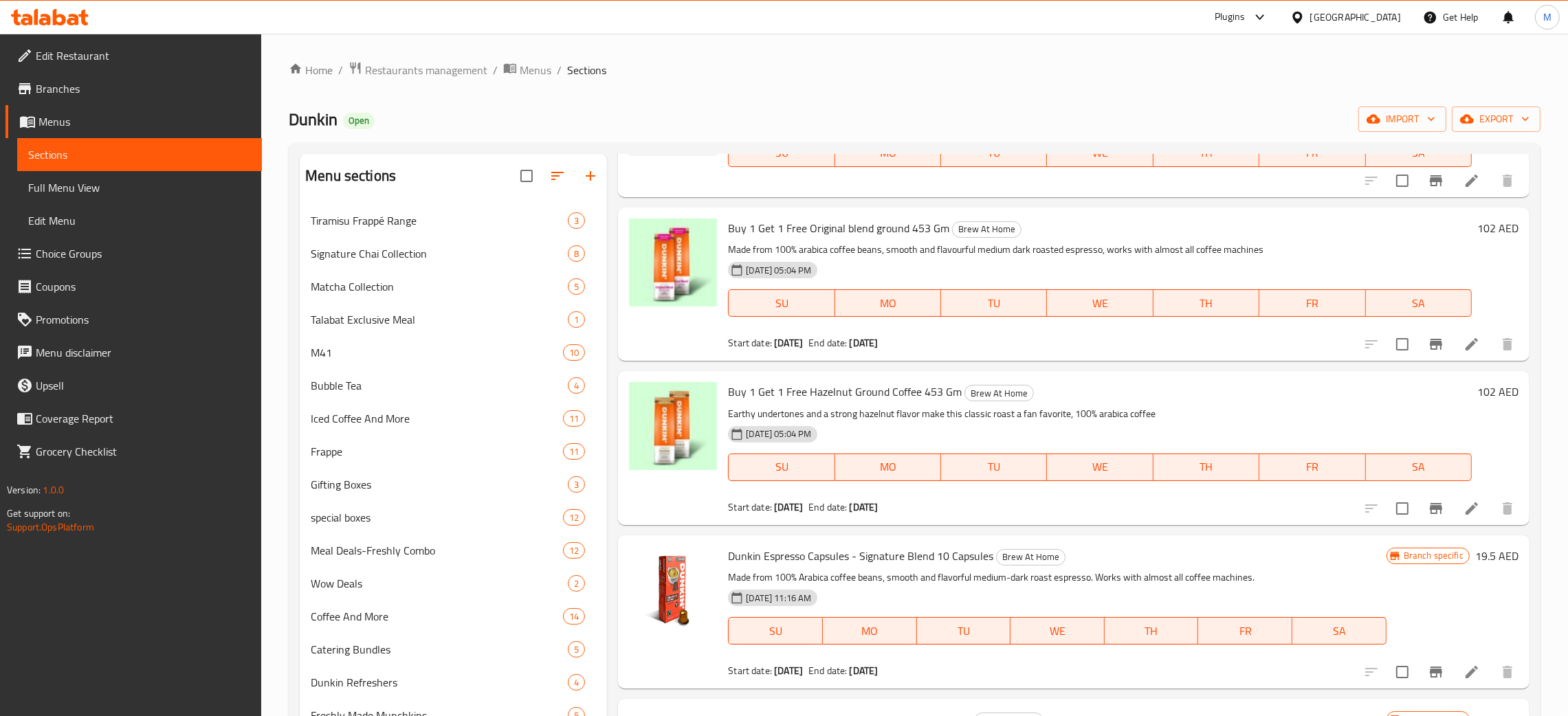
type input "Buy 1 Get 1 Free"
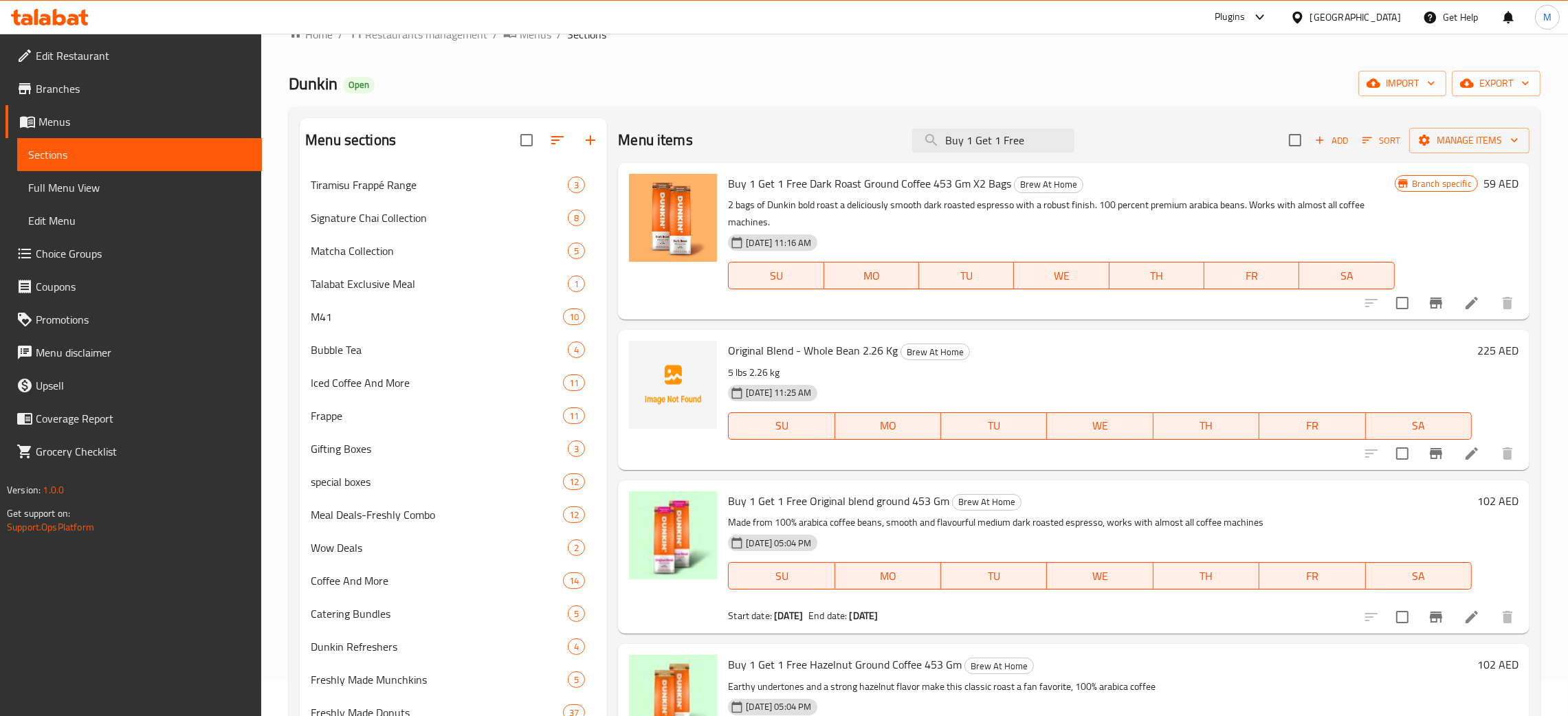
scroll to position [0, 0]
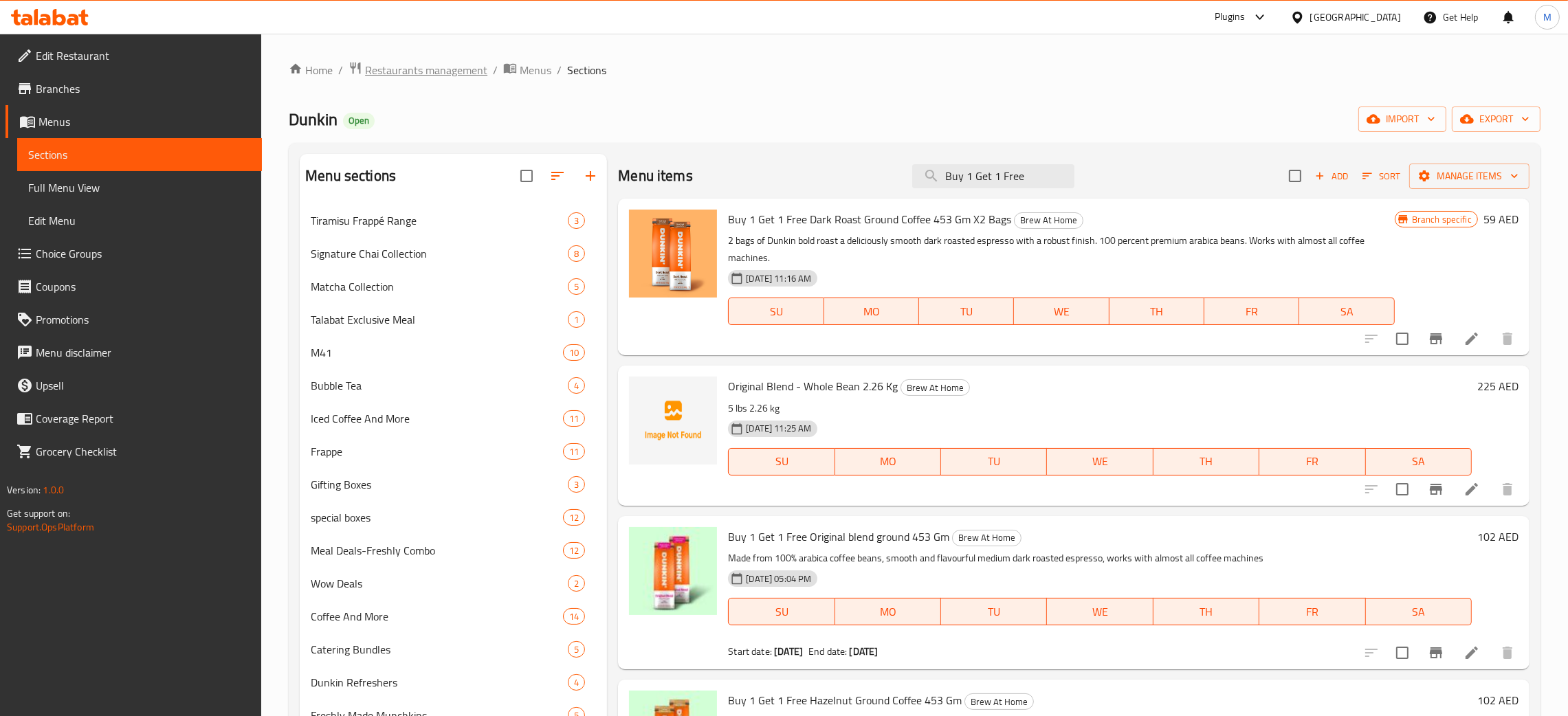
click at [438, 66] on span "Restaurants management" at bounding box center [426, 70] width 122 height 17
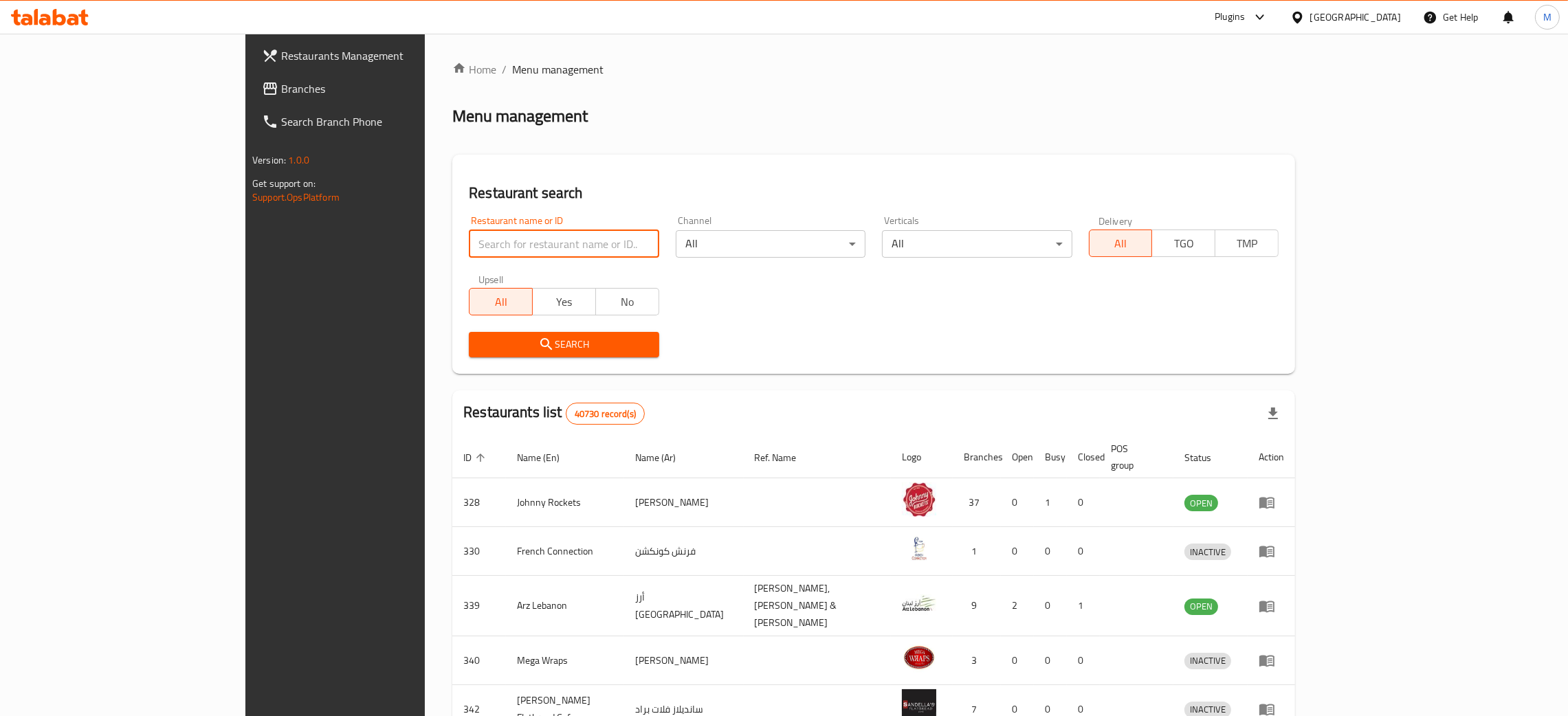
click at [469, 249] on input "search" at bounding box center [564, 243] width 190 height 27
paste input "10501"
type input "10501"
click button "Search" at bounding box center [564, 345] width 190 height 26
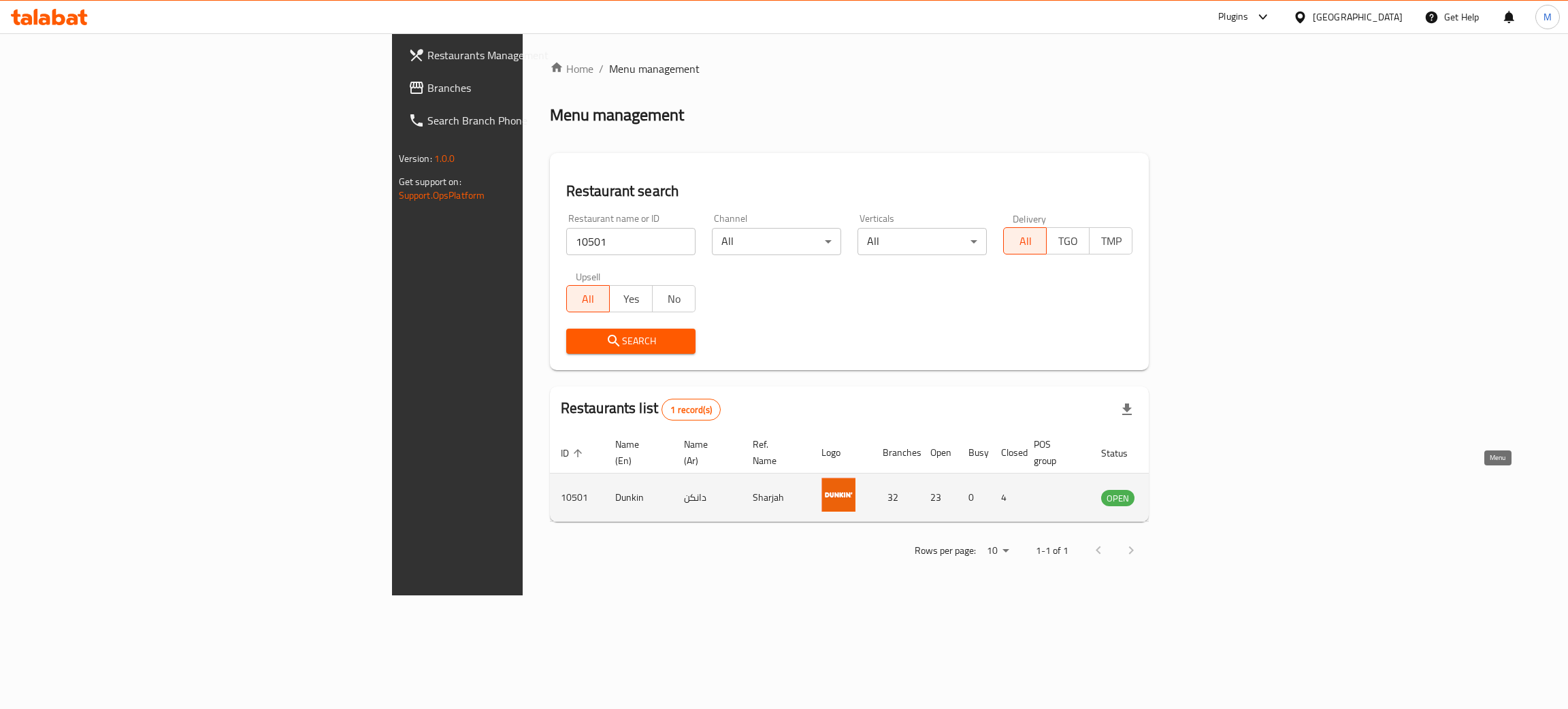
click at [1188, 493] on icon "enhanced table" at bounding box center [1180, 498] width 15 height 12
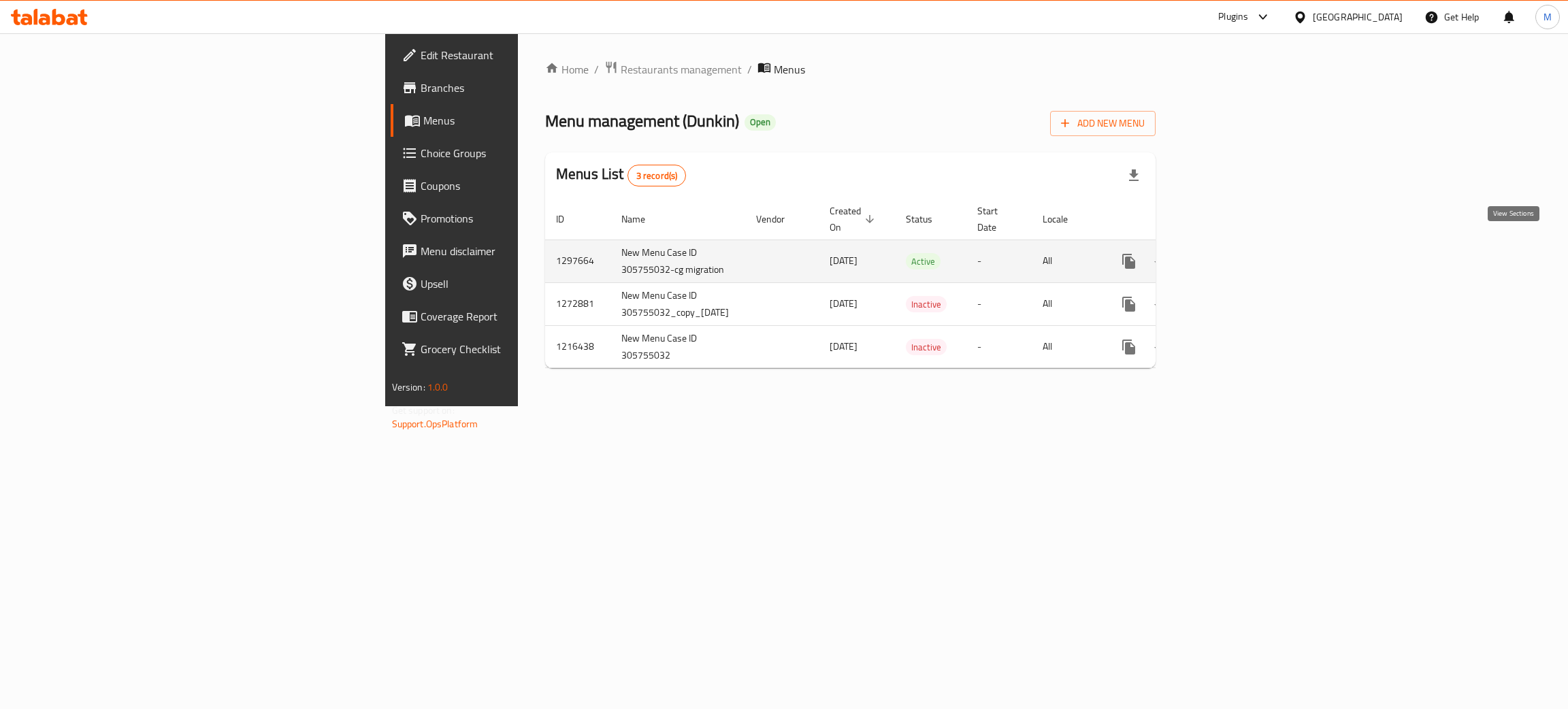
click at [1233, 255] on icon "enhanced table" at bounding box center [1227, 261] width 12 height 12
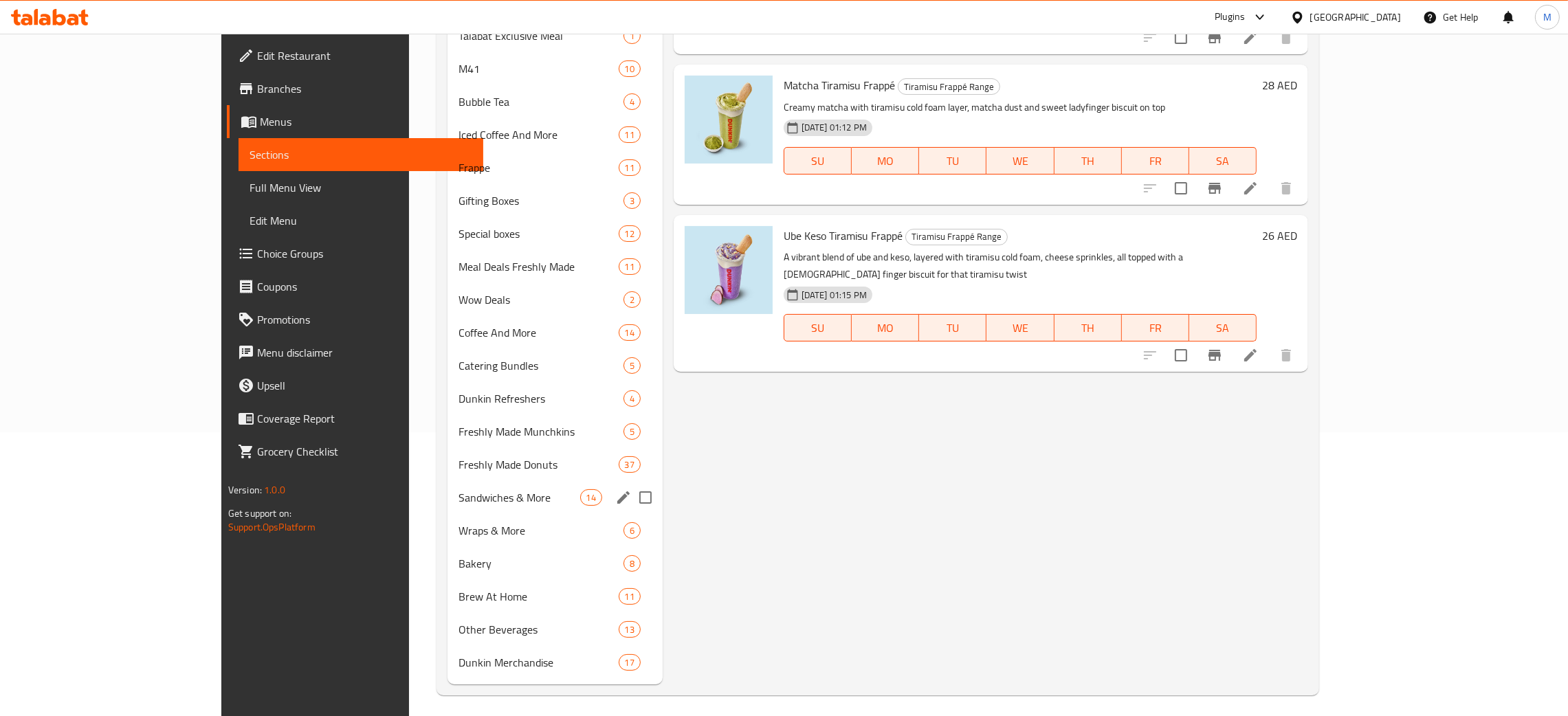
scroll to position [290, 0]
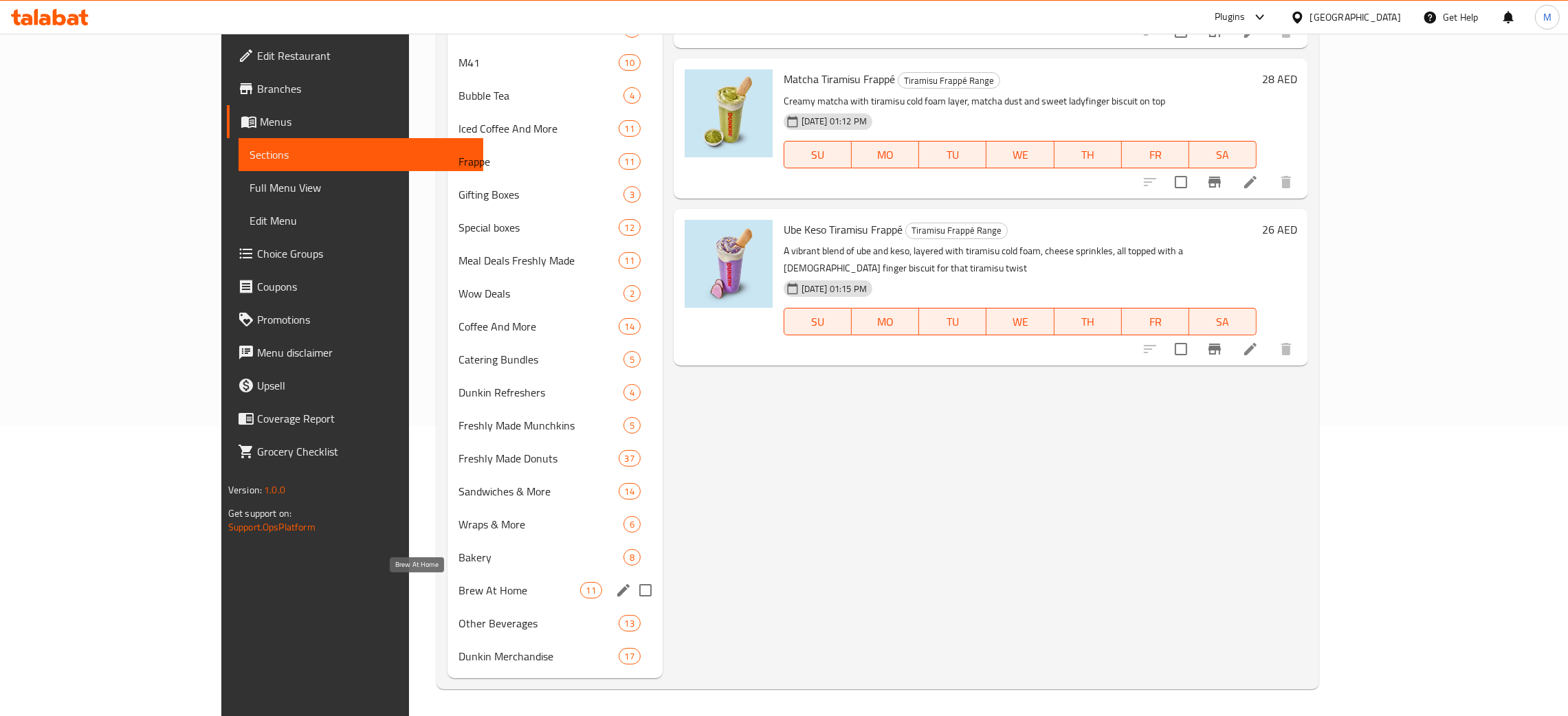
click at [458, 583] on span "Brew At Home" at bounding box center [519, 590] width 121 height 17
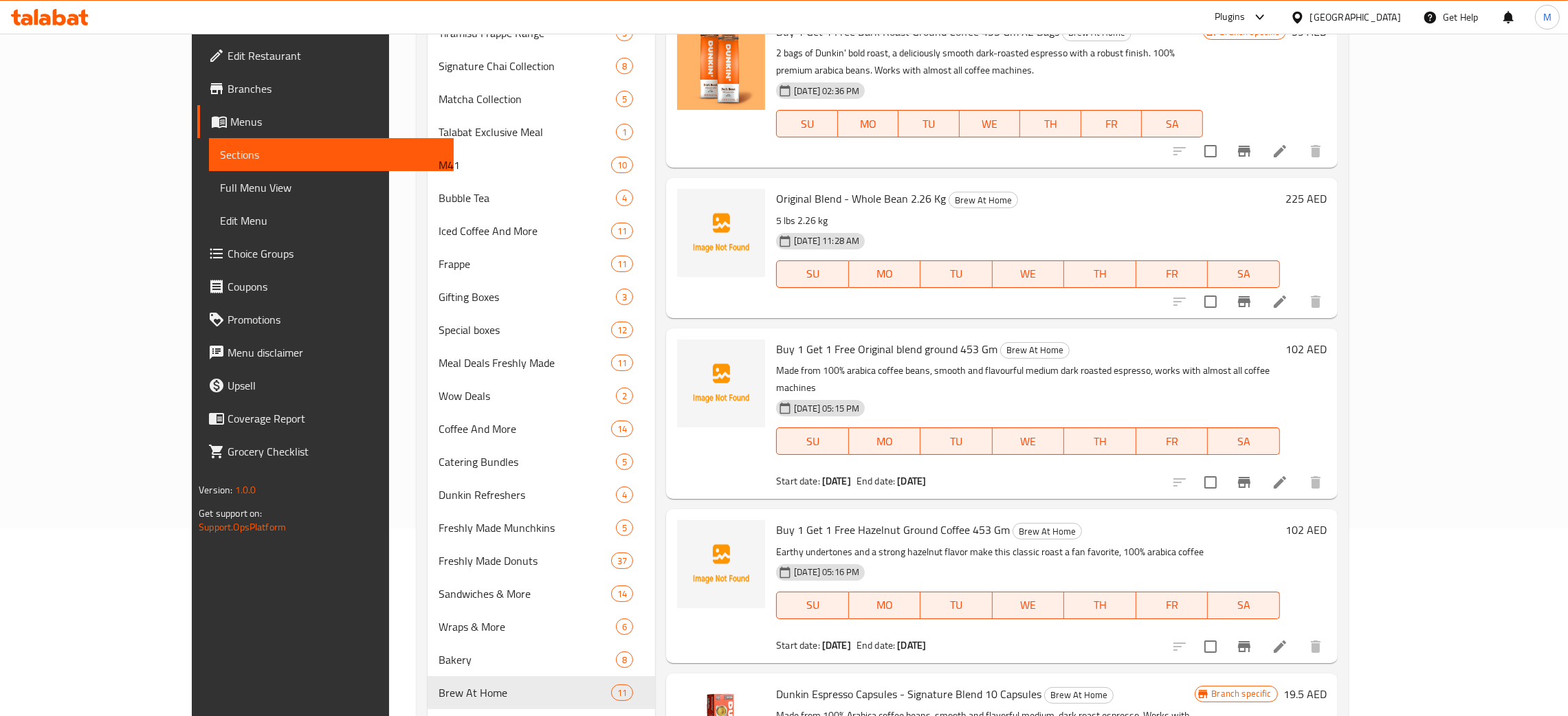
scroll to position [187, 0]
drag, startPoint x: 802, startPoint y: 346, endPoint x: 729, endPoint y: 332, distance: 74.3
click at [729, 332] on div "Buy 1 Get 1 Free Original blend ground 453 Gm Brew At Home Made from 100% arabi…" at bounding box center [1001, 415] width 671 height 170
copy span "Buy 1 Get 1 Free"
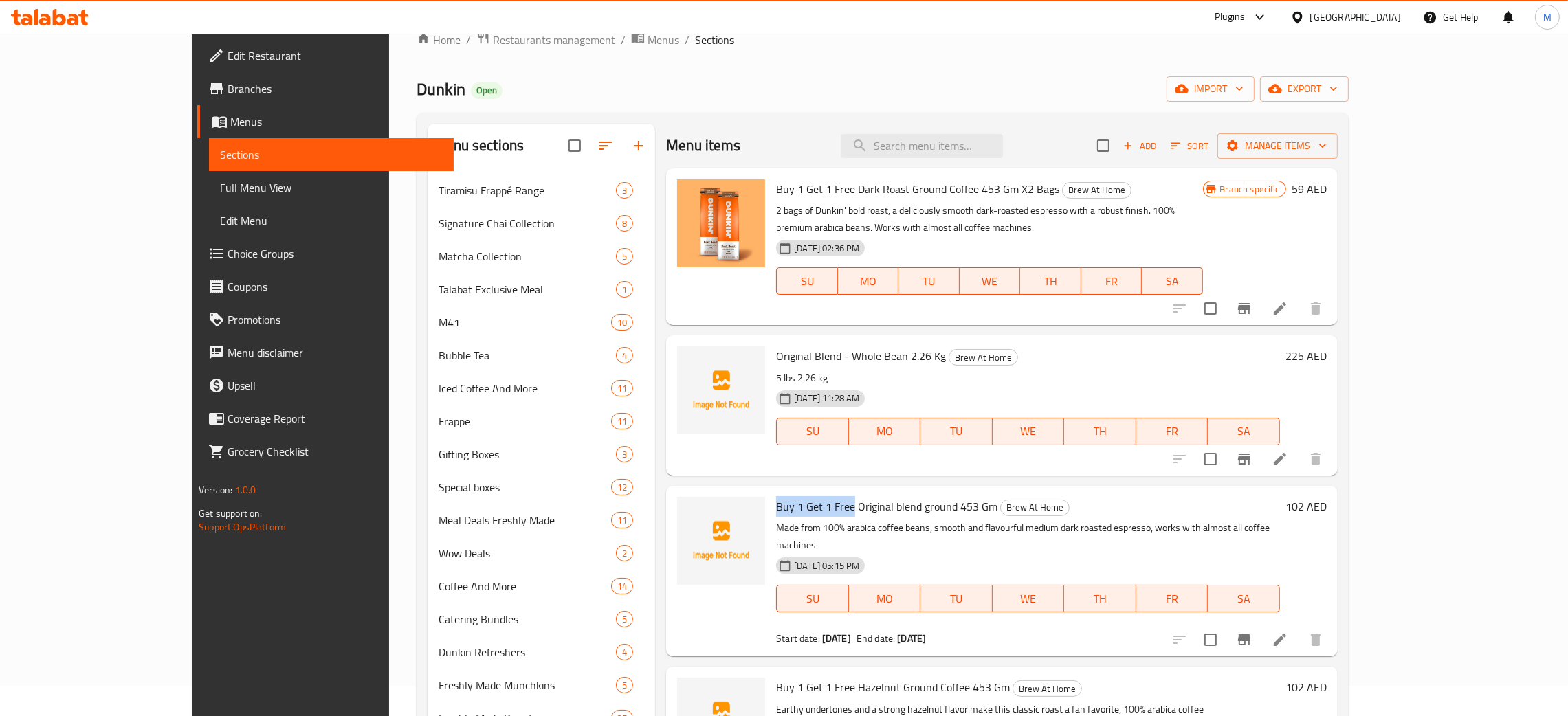
scroll to position [0, 0]
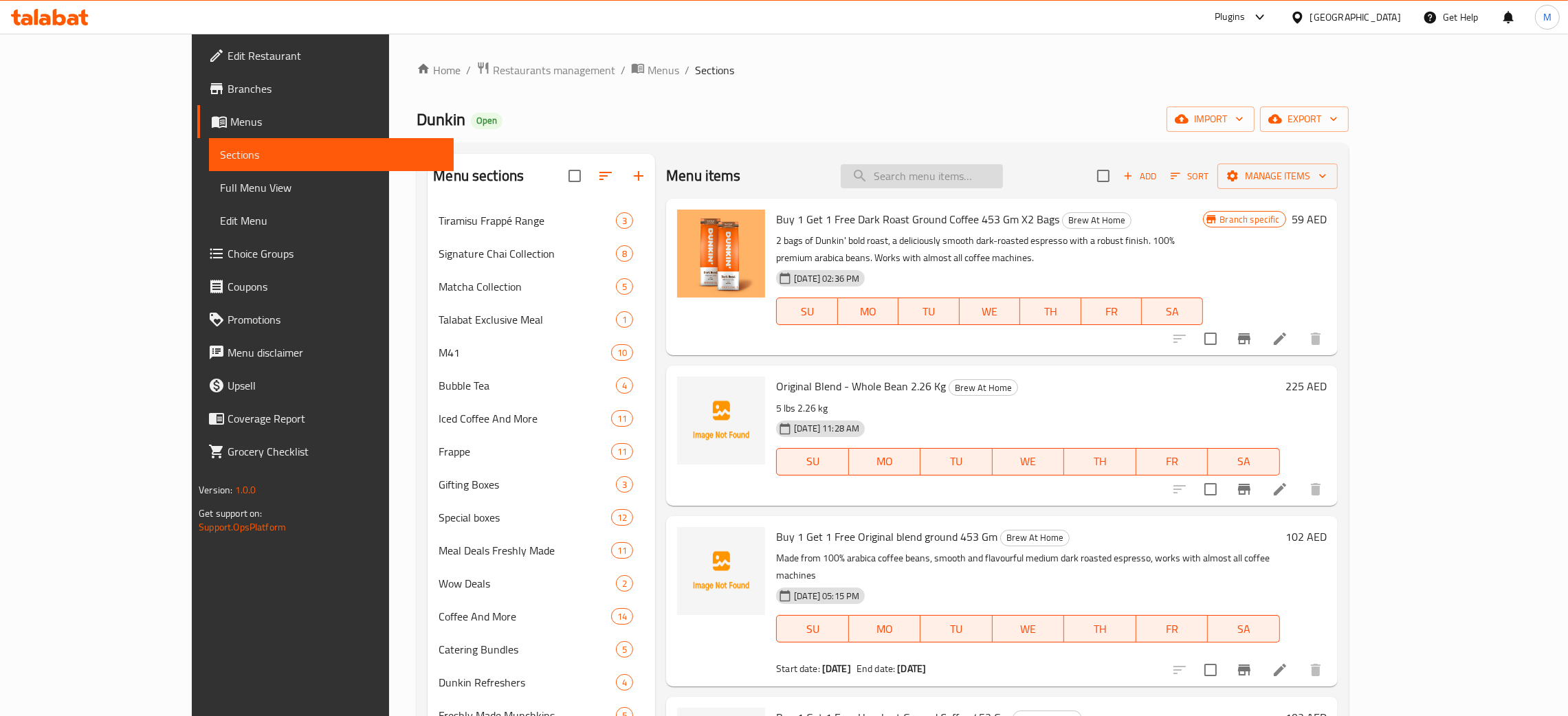
drag, startPoint x: 967, startPoint y: 162, endPoint x: 971, endPoint y: 175, distance: 13.6
click at [968, 166] on div "Menu items Add Sort Manage items" at bounding box center [1001, 177] width 671 height 45
click at [971, 176] on input "search" at bounding box center [922, 176] width 162 height 24
paste input "Buy 1 Get 1 Free"
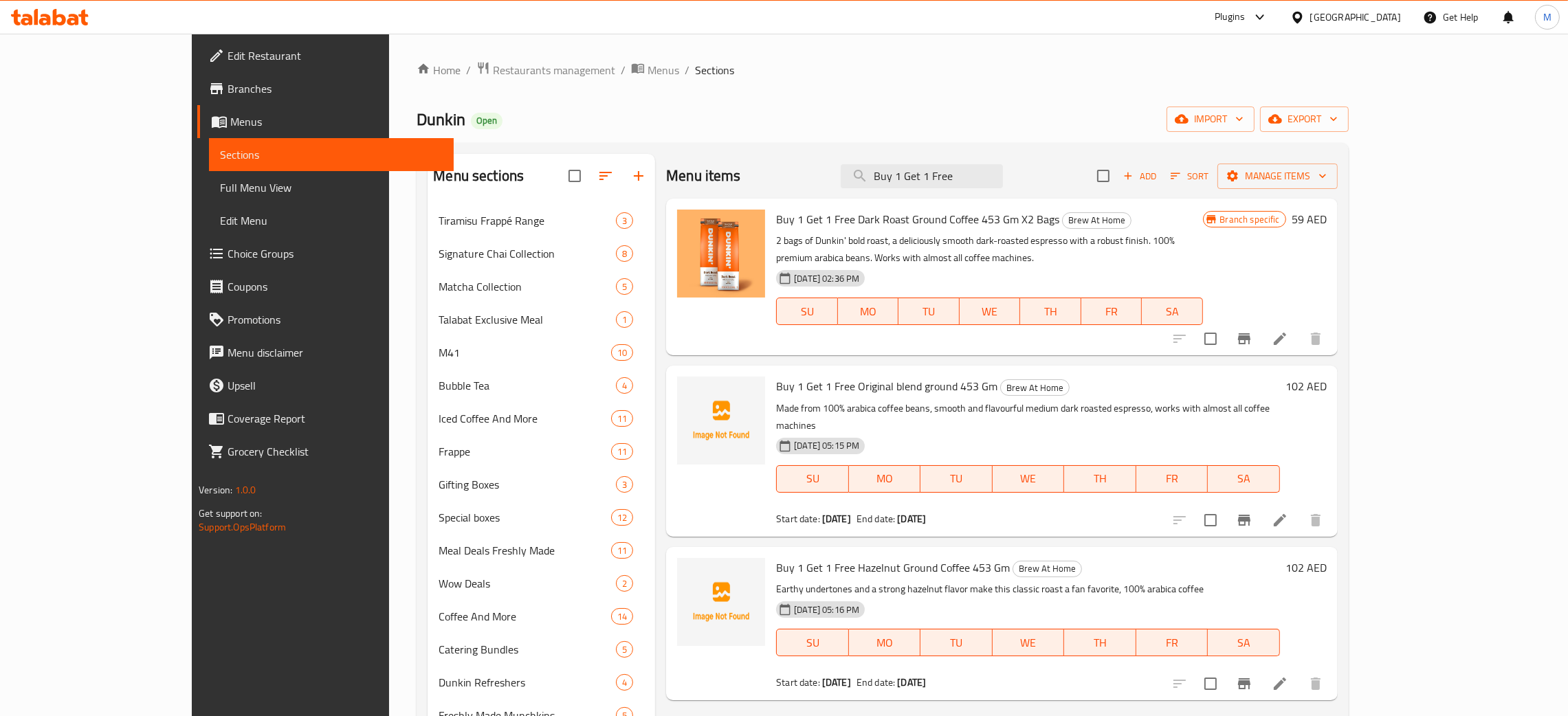
type input "Buy 1 Get 1 Free"
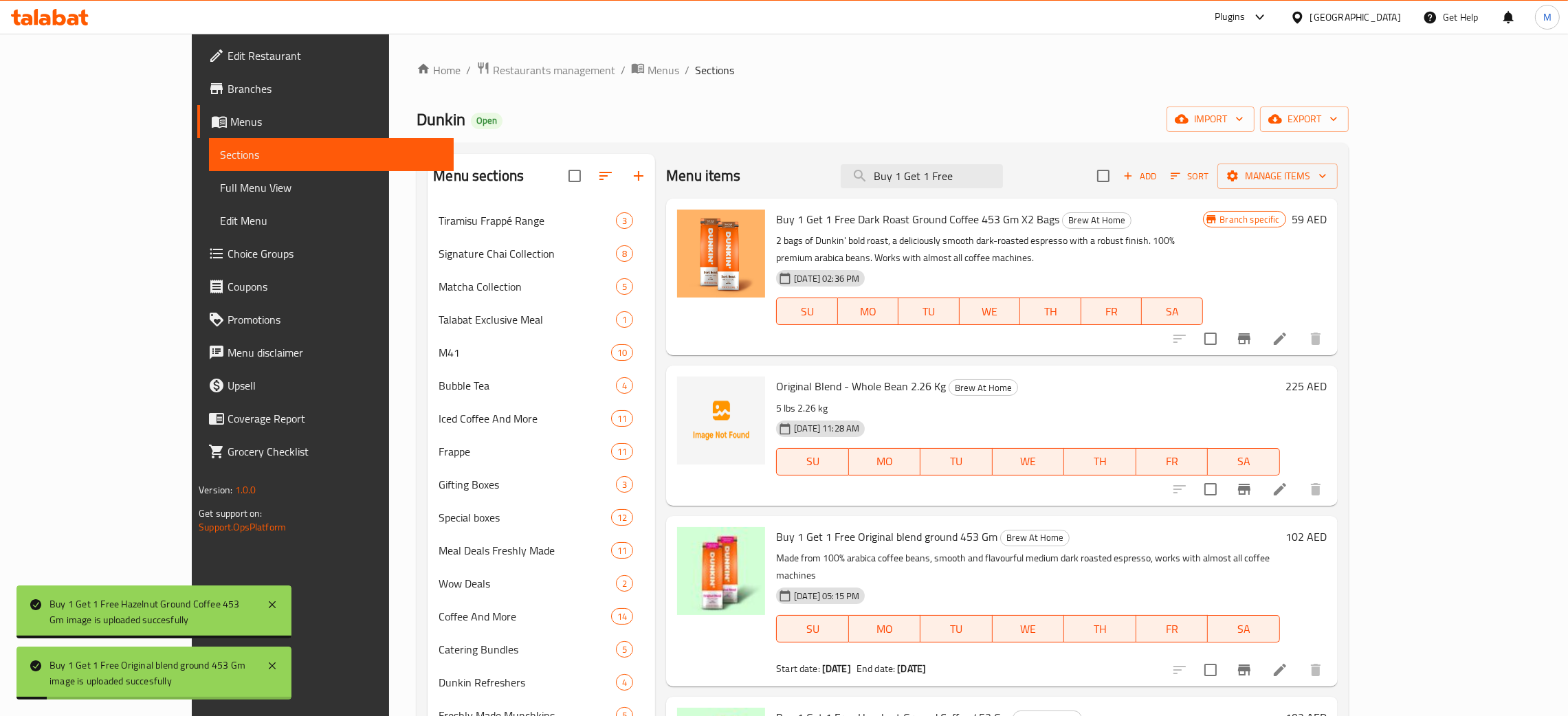
click at [1036, 74] on ol "Home / Restaurants management / Menus / Sections" at bounding box center [882, 70] width 932 height 18
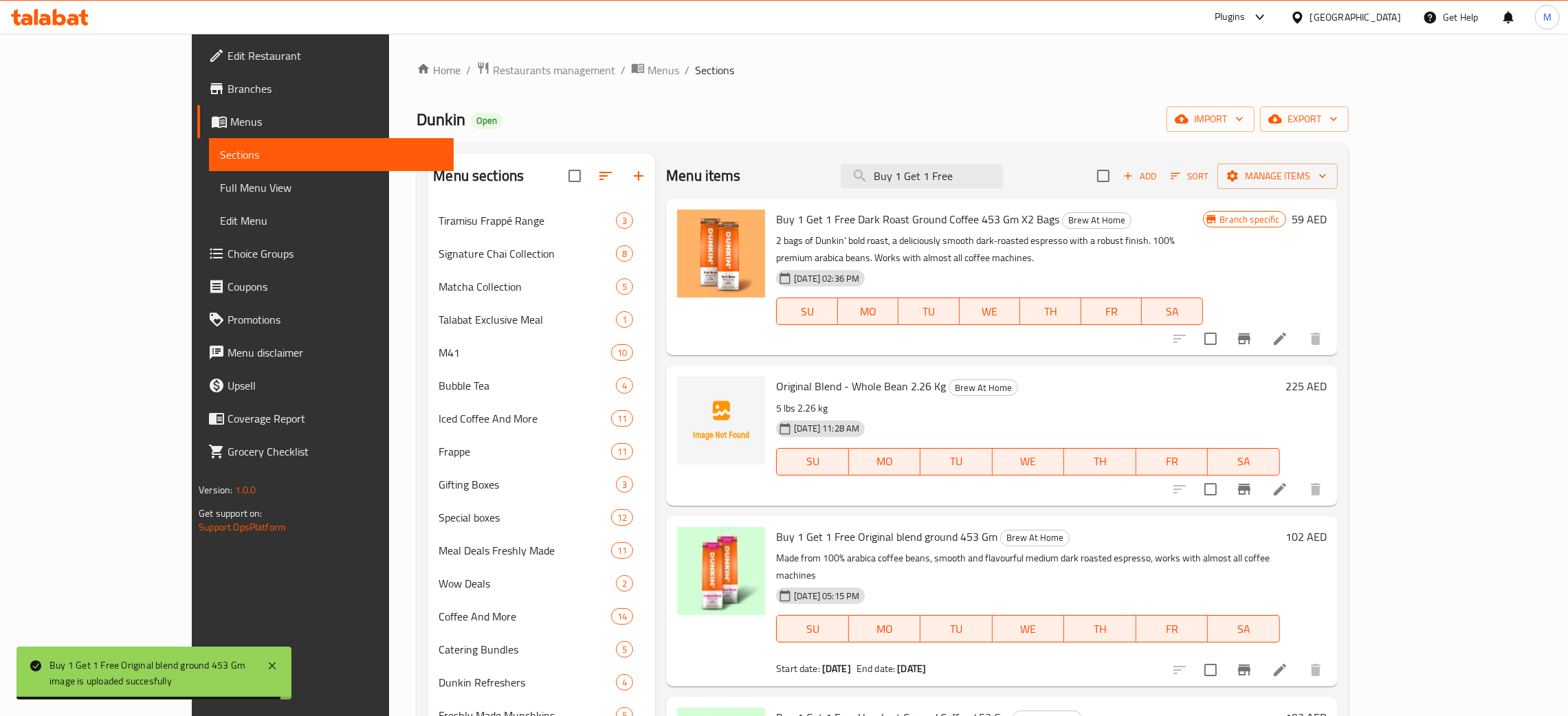
drag, startPoint x: 1025, startPoint y: 173, endPoint x: 889, endPoint y: 145, distance: 138.9
click at [889, 145] on div "Menu sections Tiramisu Frappé Range 3 Signature Chai Collection 8 Matcha Collec…" at bounding box center [882, 561] width 932 height 837
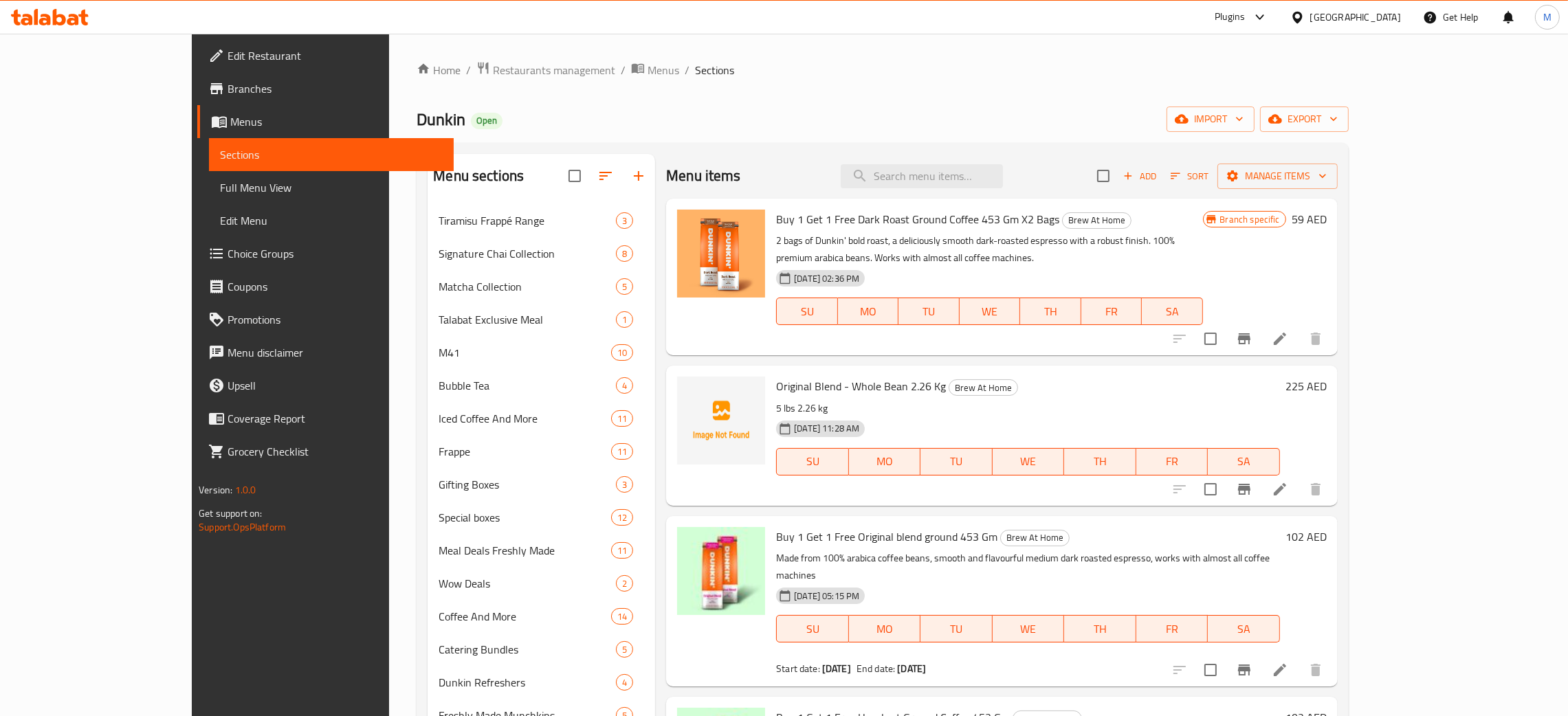
paste input "Buy 1 Get 1 Free"
type input "Buy 1 Get 1 Free"
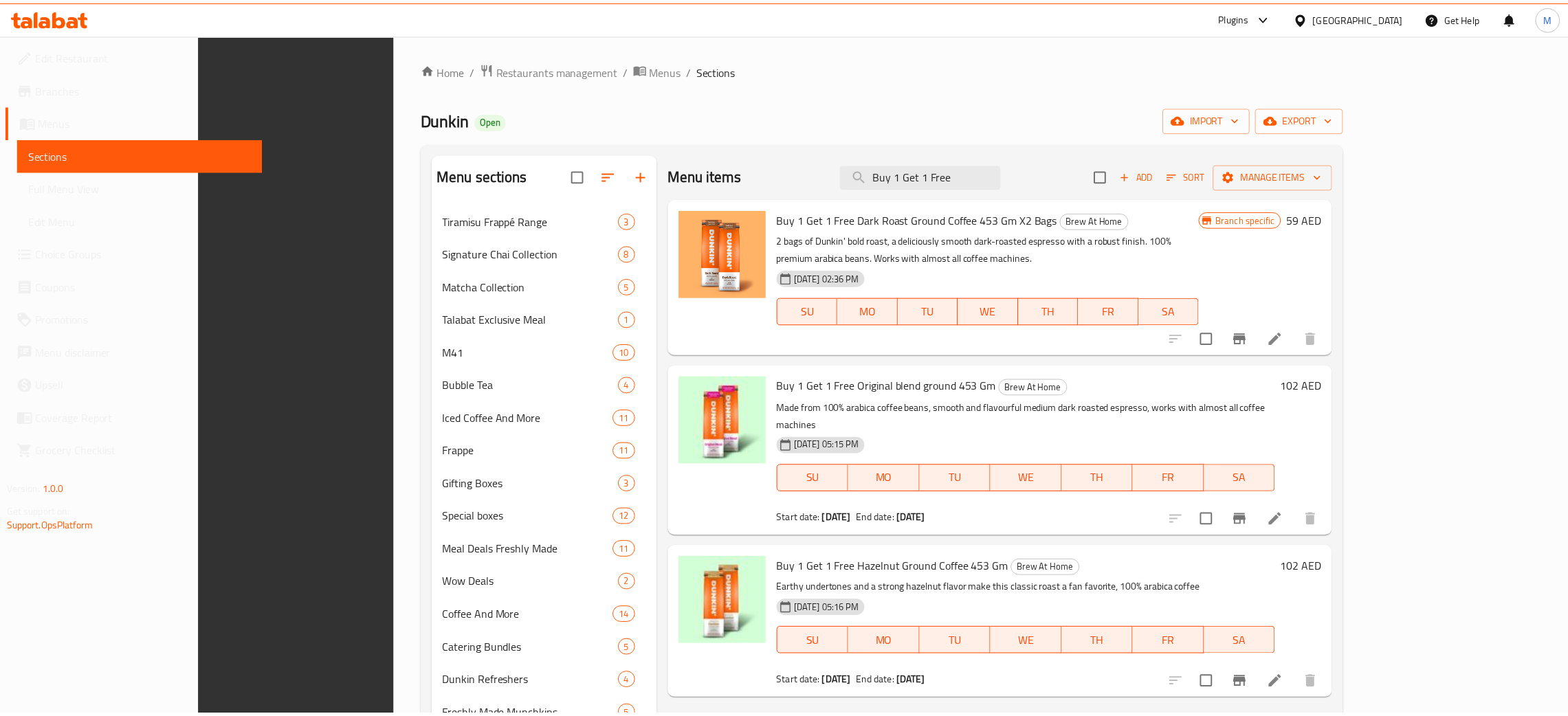
scroll to position [290, 0]
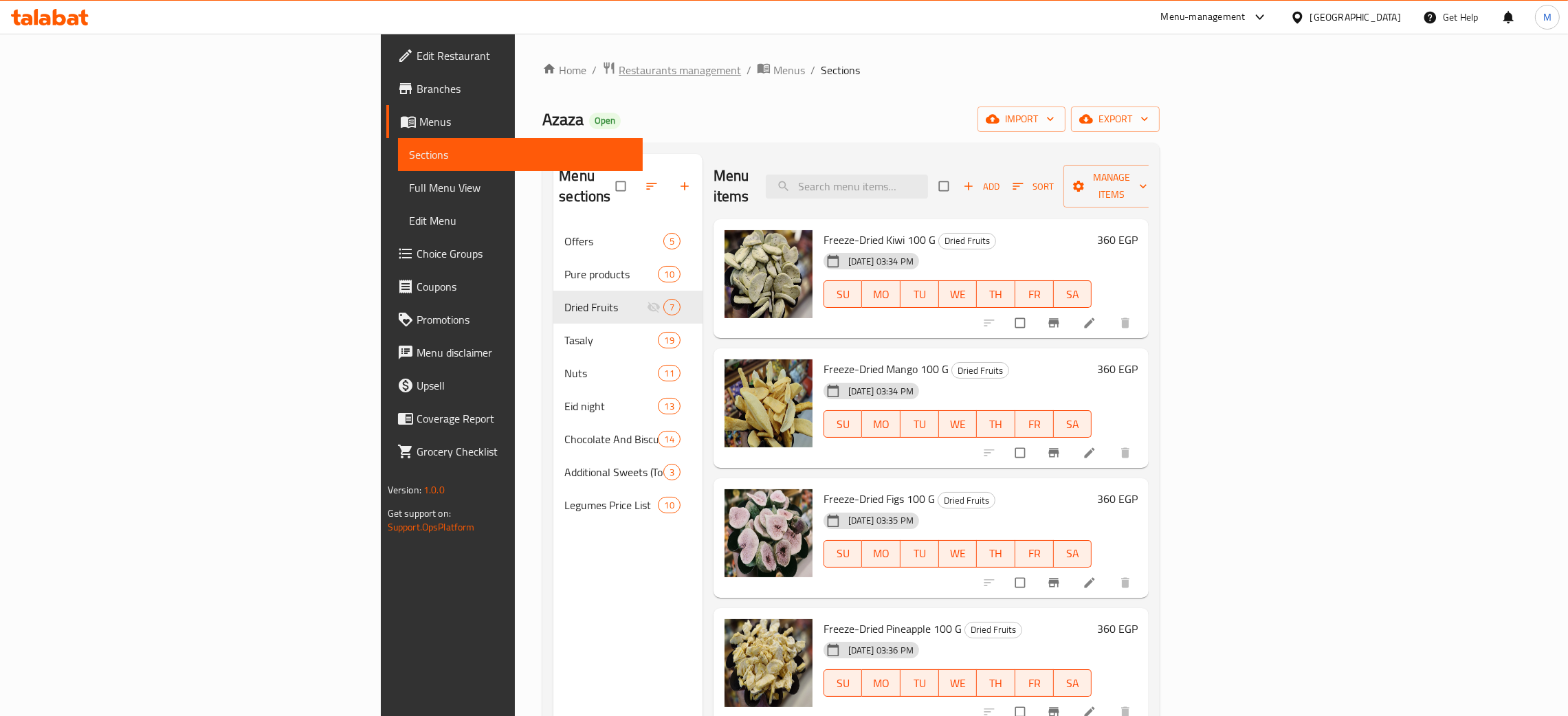
click at [618, 64] on span "Restaurants management" at bounding box center [679, 70] width 122 height 17
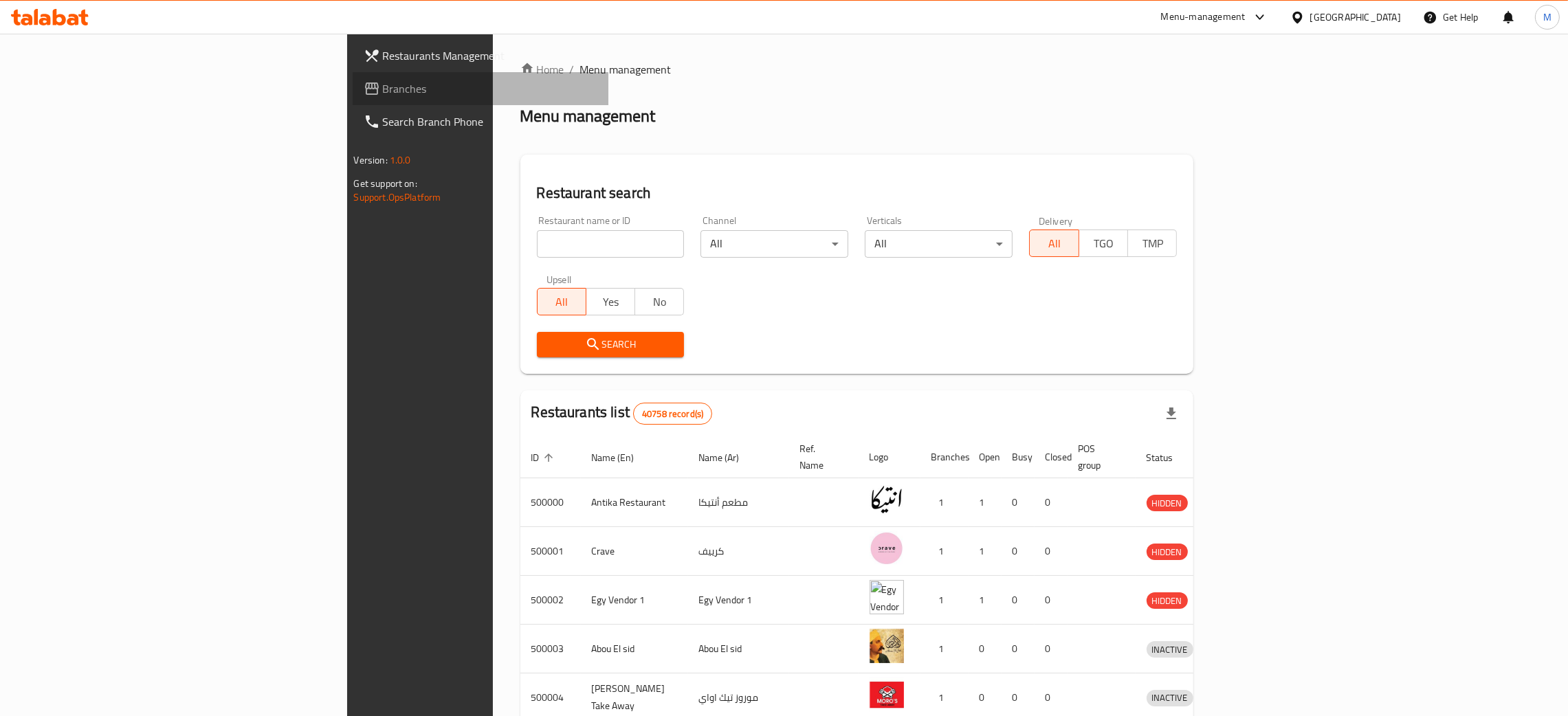
click at [383, 80] on span "Branches" at bounding box center [491, 88] width 215 height 17
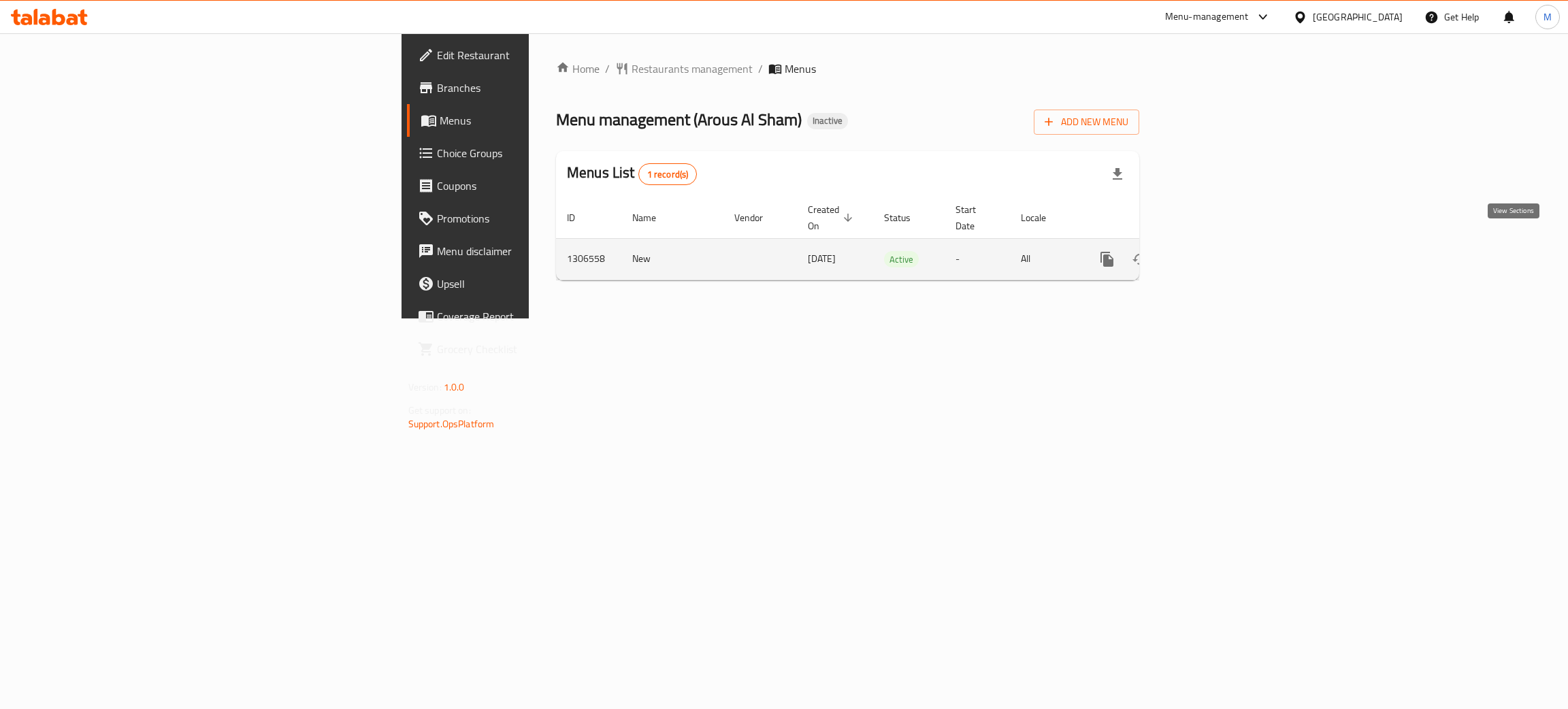
click at [1211, 253] on icon "enhanced table" at bounding box center [1204, 259] width 12 height 12
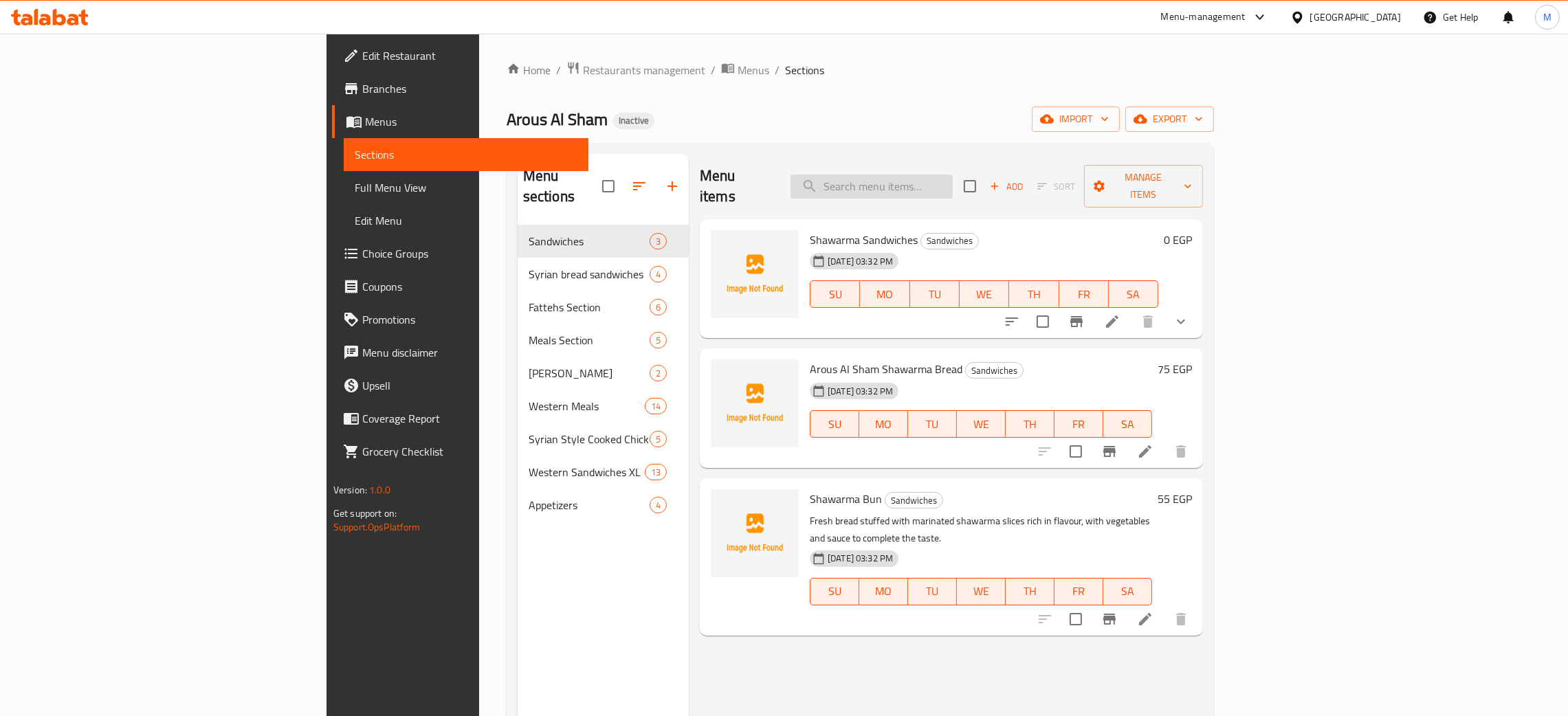
click at [953, 178] on input "search" at bounding box center [872, 186] width 162 height 24
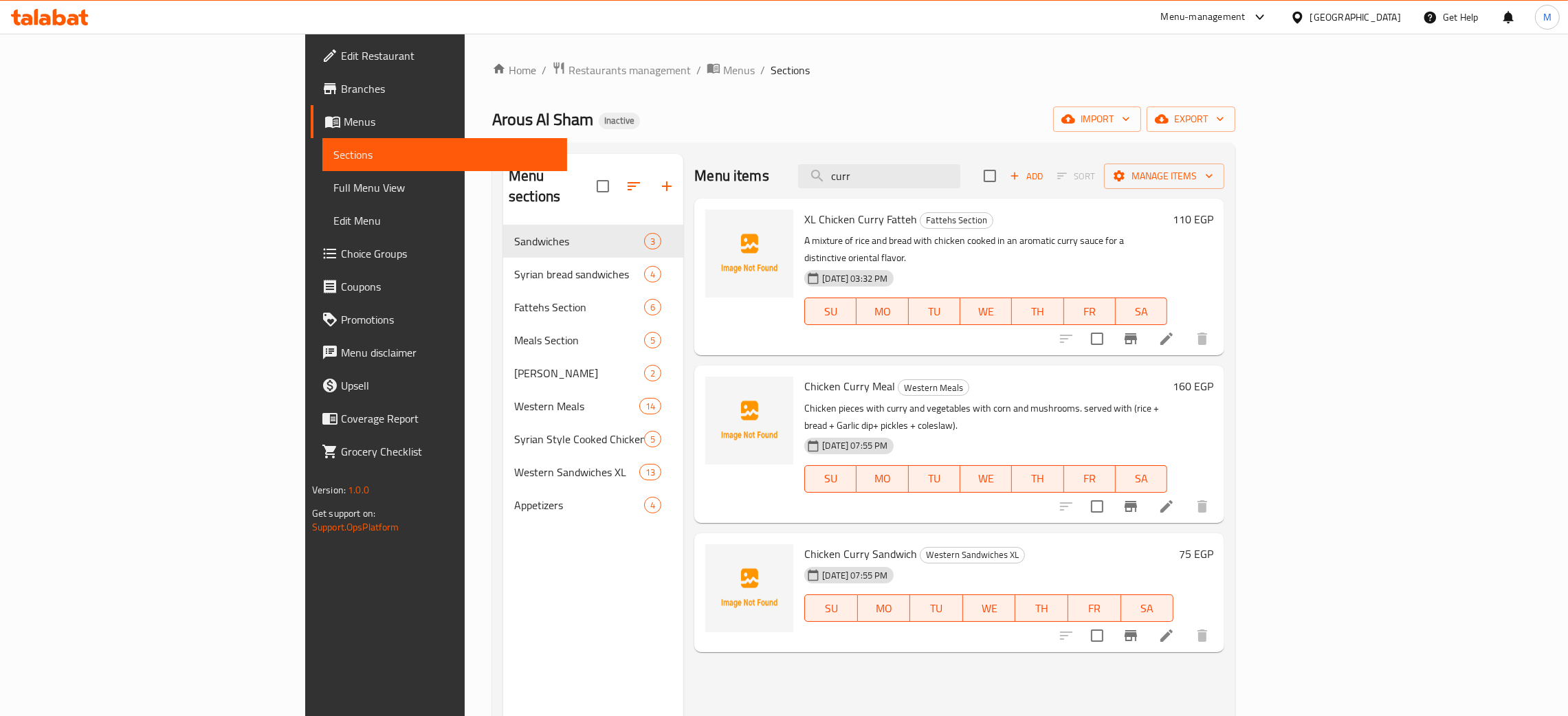
type input "curr"
drag, startPoint x: 954, startPoint y: 178, endPoint x: 901, endPoint y: 162, distance: 55.4
click at [901, 162] on div "Menu items curr Add Sort Manage items" at bounding box center [959, 177] width 530 height 45
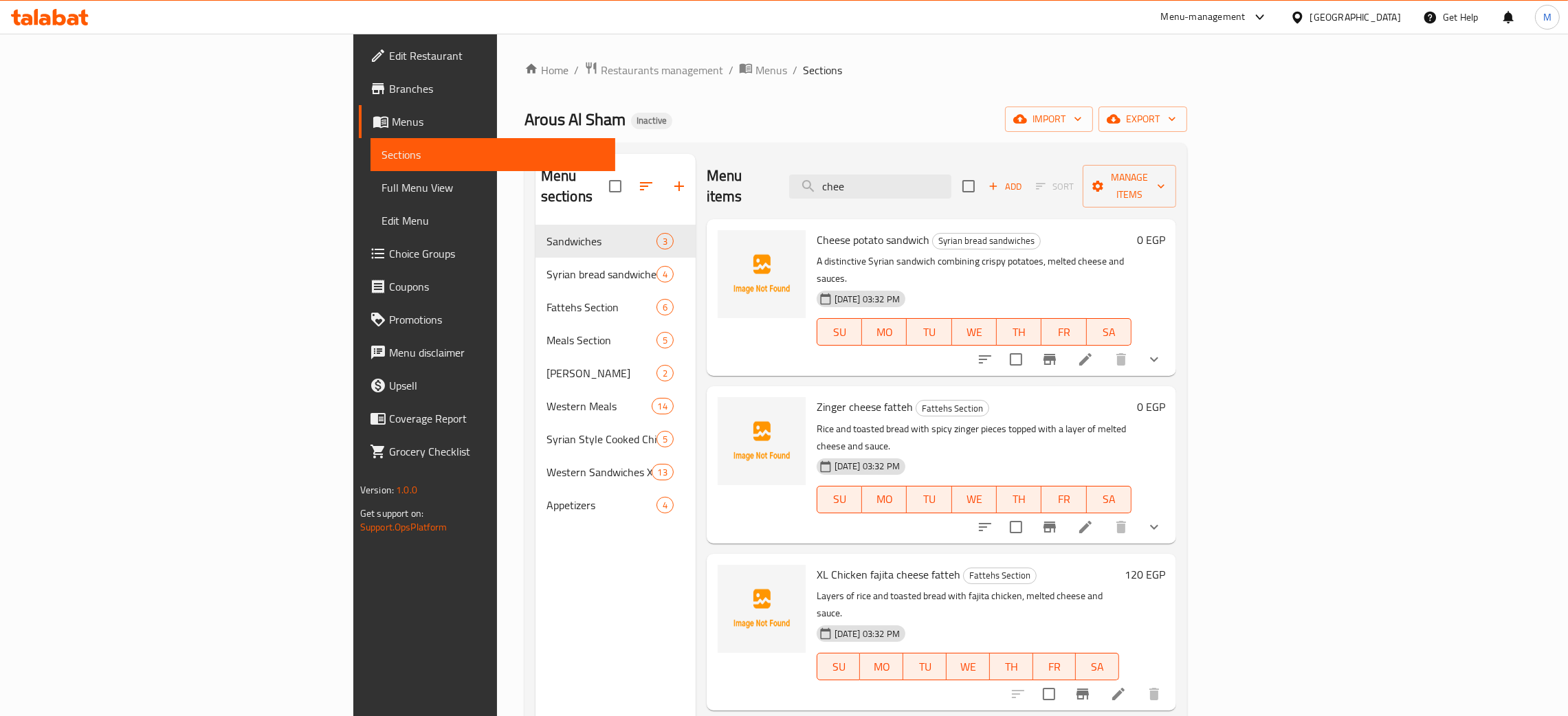
type input "chee"
drag, startPoint x: 987, startPoint y: 187, endPoint x: 968, endPoint y: 161, distance: 32.2
click at [915, 174] on input "chee" at bounding box center [871, 186] width 162 height 24
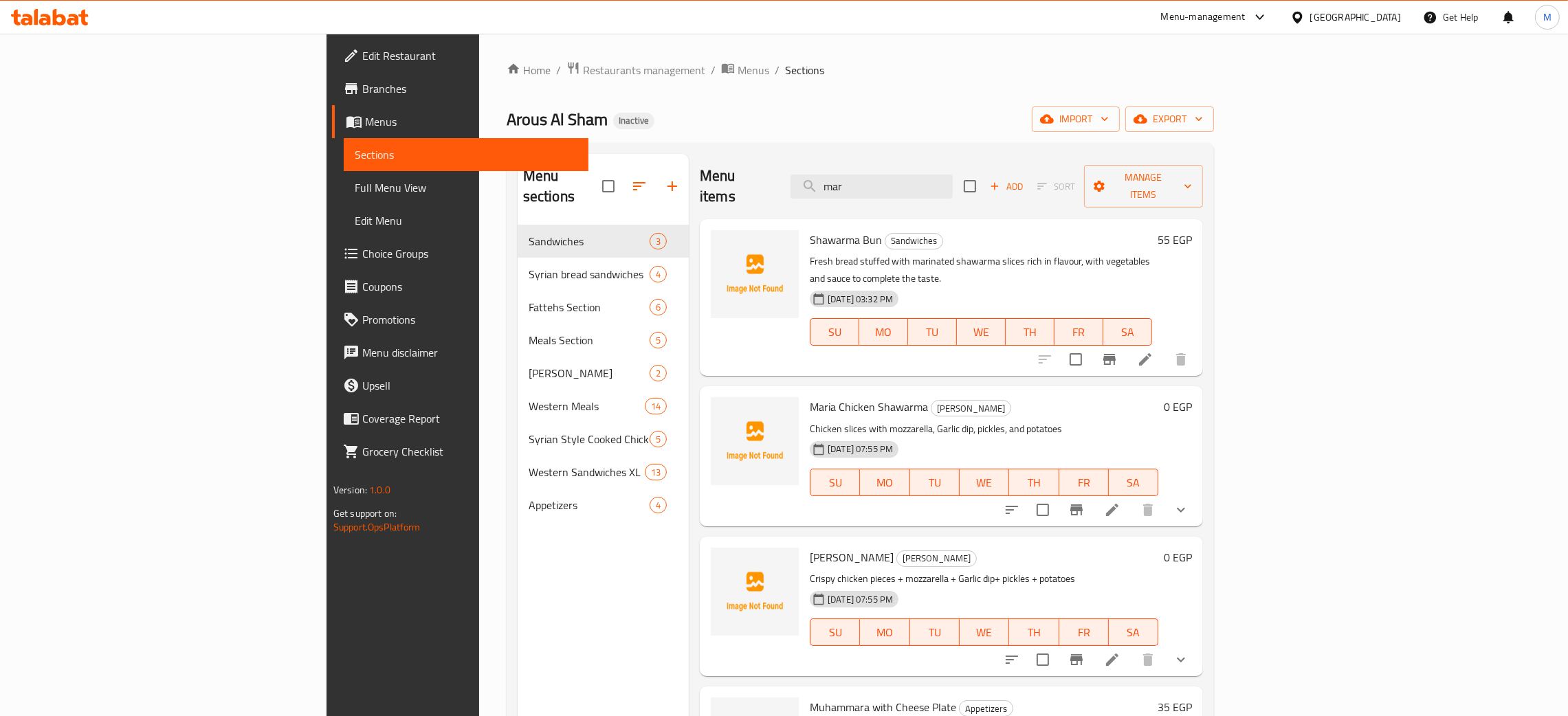
type input "mar"
click at [1109, 113] on span "import" at bounding box center [1076, 119] width 66 height 17
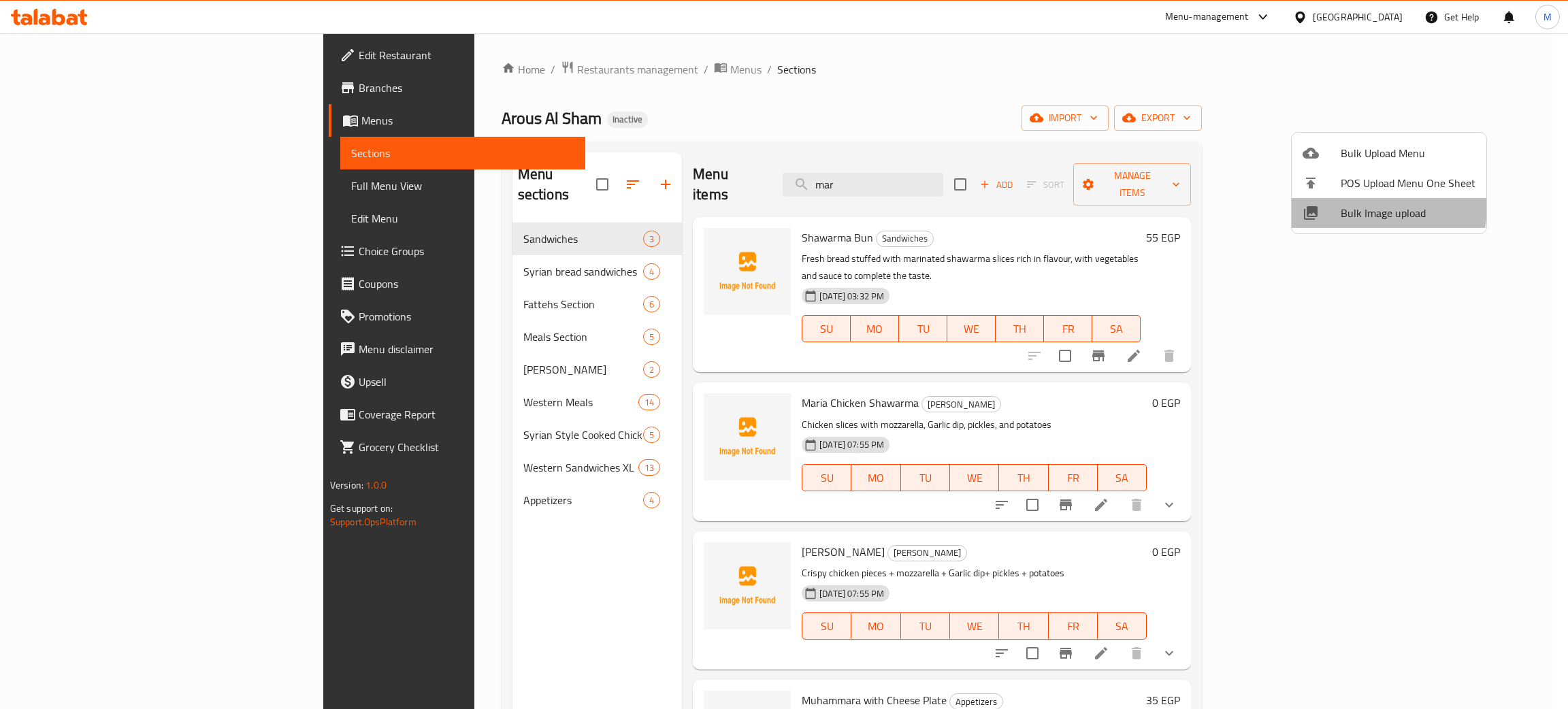
click at [1359, 206] on span "Bulk Image upload" at bounding box center [1407, 212] width 135 height 17
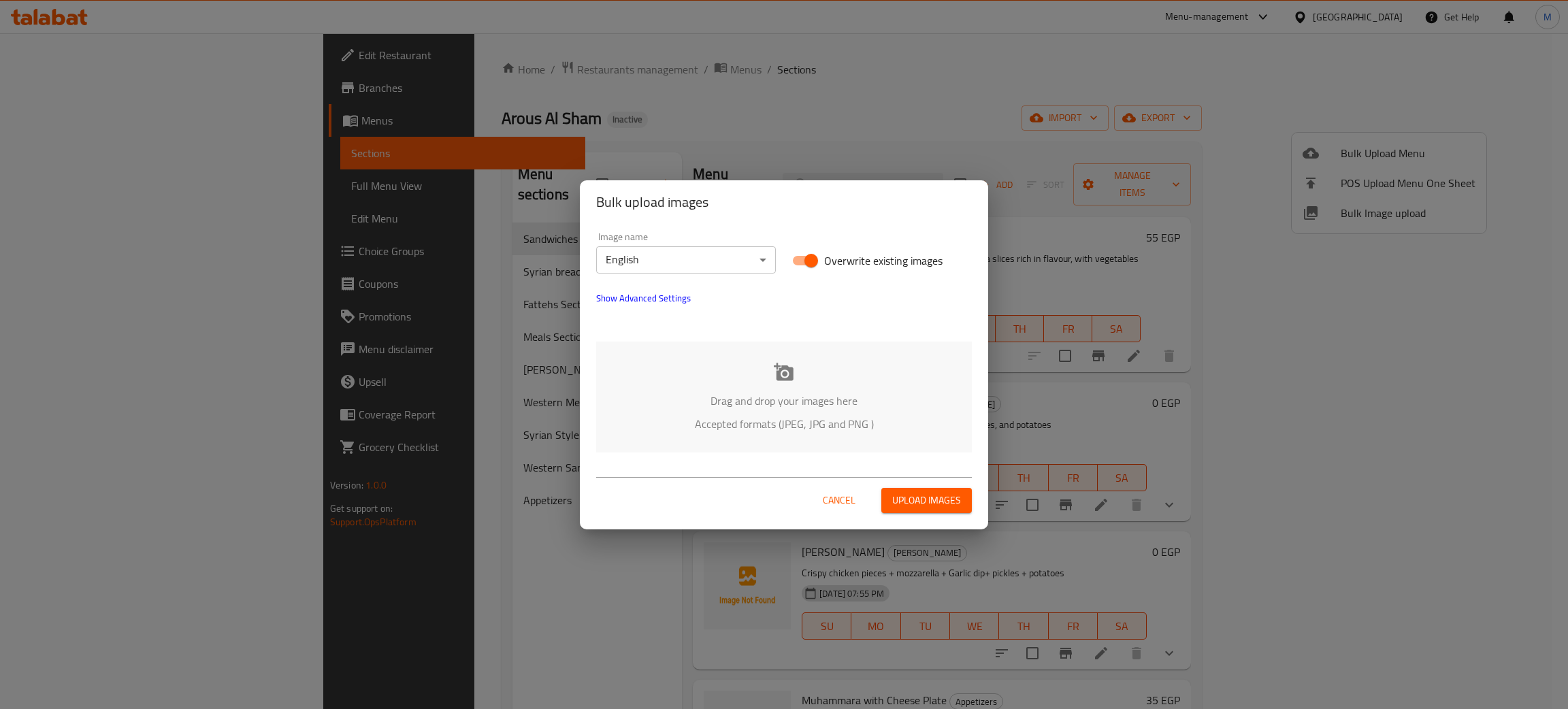
click at [744, 402] on p "Drag and drop your images here" at bounding box center [784, 400] width 335 height 17
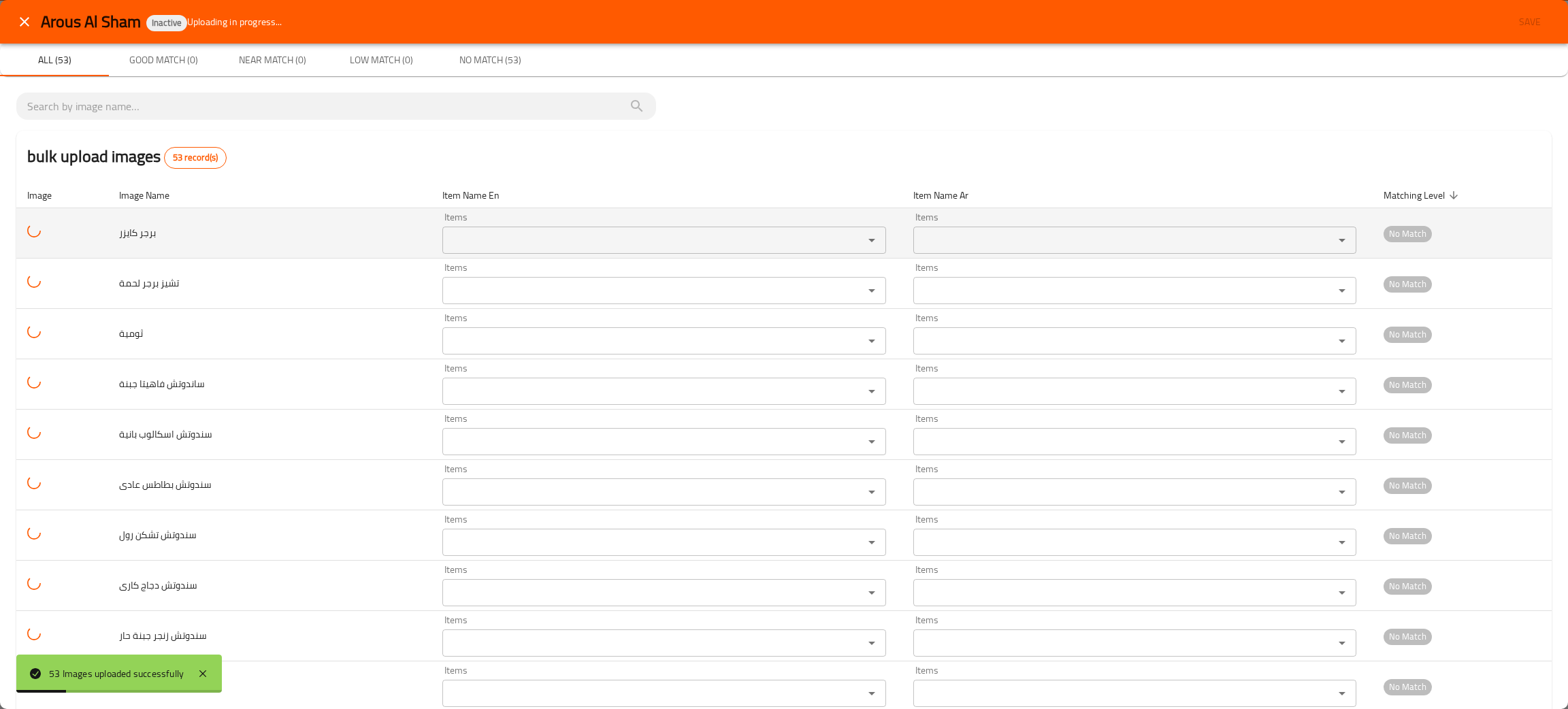
click at [447, 232] on كايزر "Items" at bounding box center [644, 240] width 396 height 19
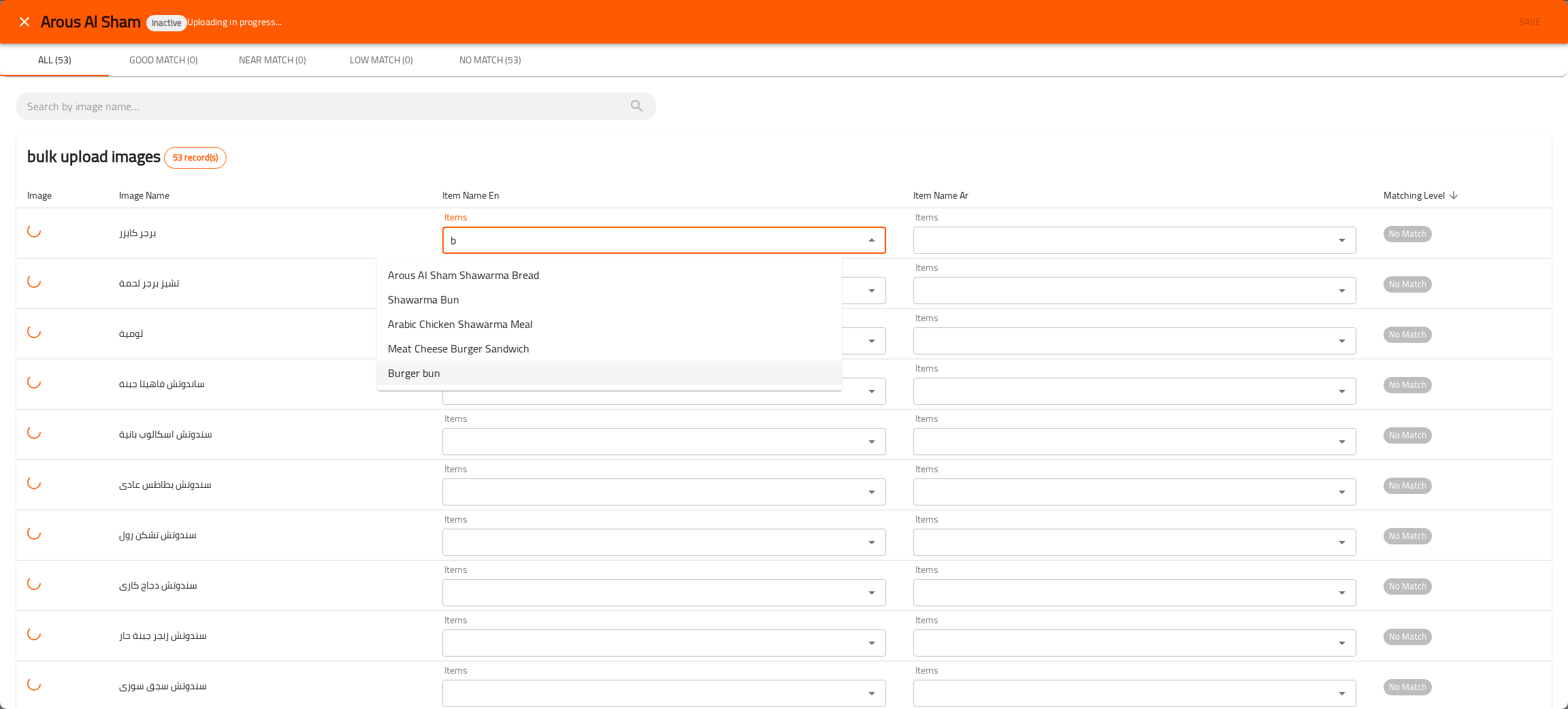
click at [439, 370] on span "Burger bun" at bounding box center [414, 372] width 53 height 17
type كايزر "Burger bun"
type كايزر-ar "برجر كايزر"
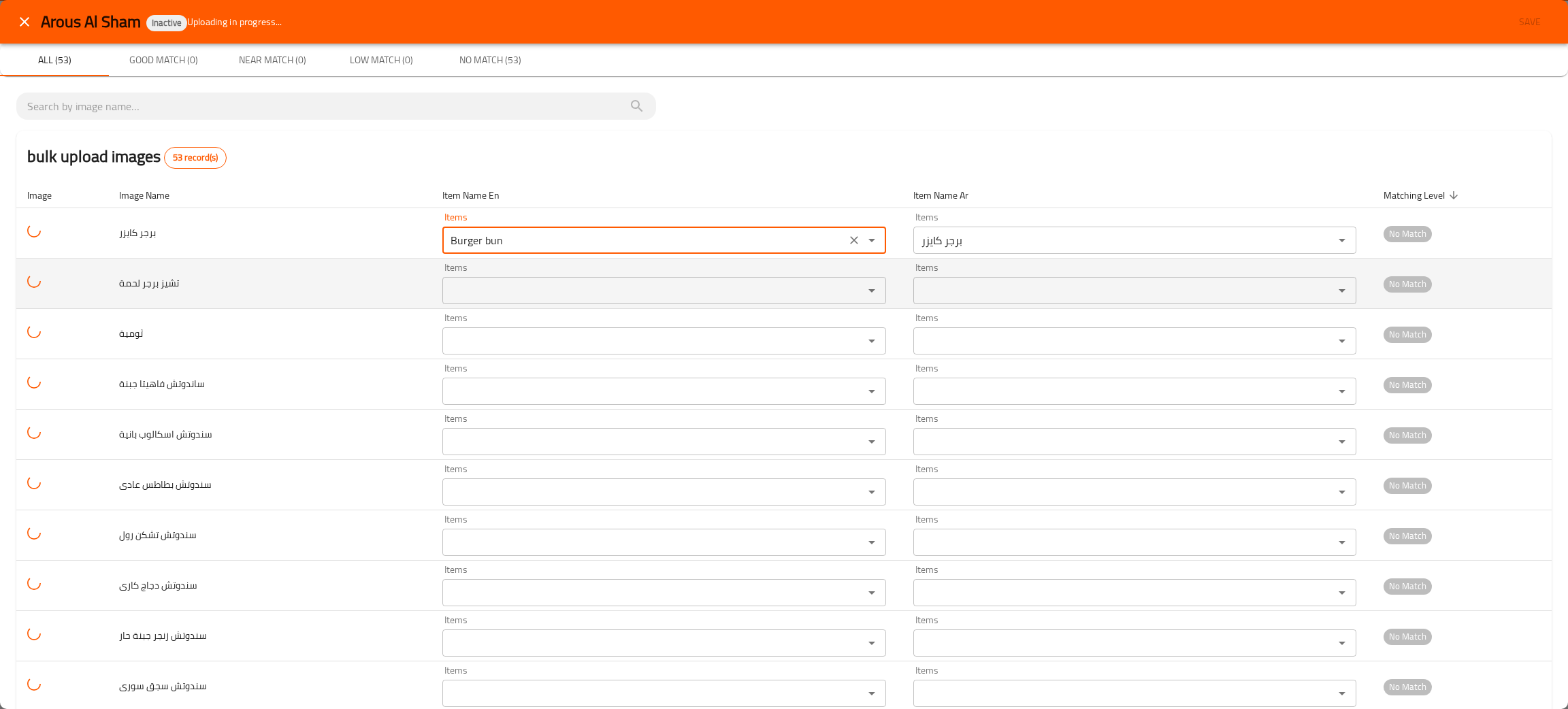
type كايزر "Burger bun"
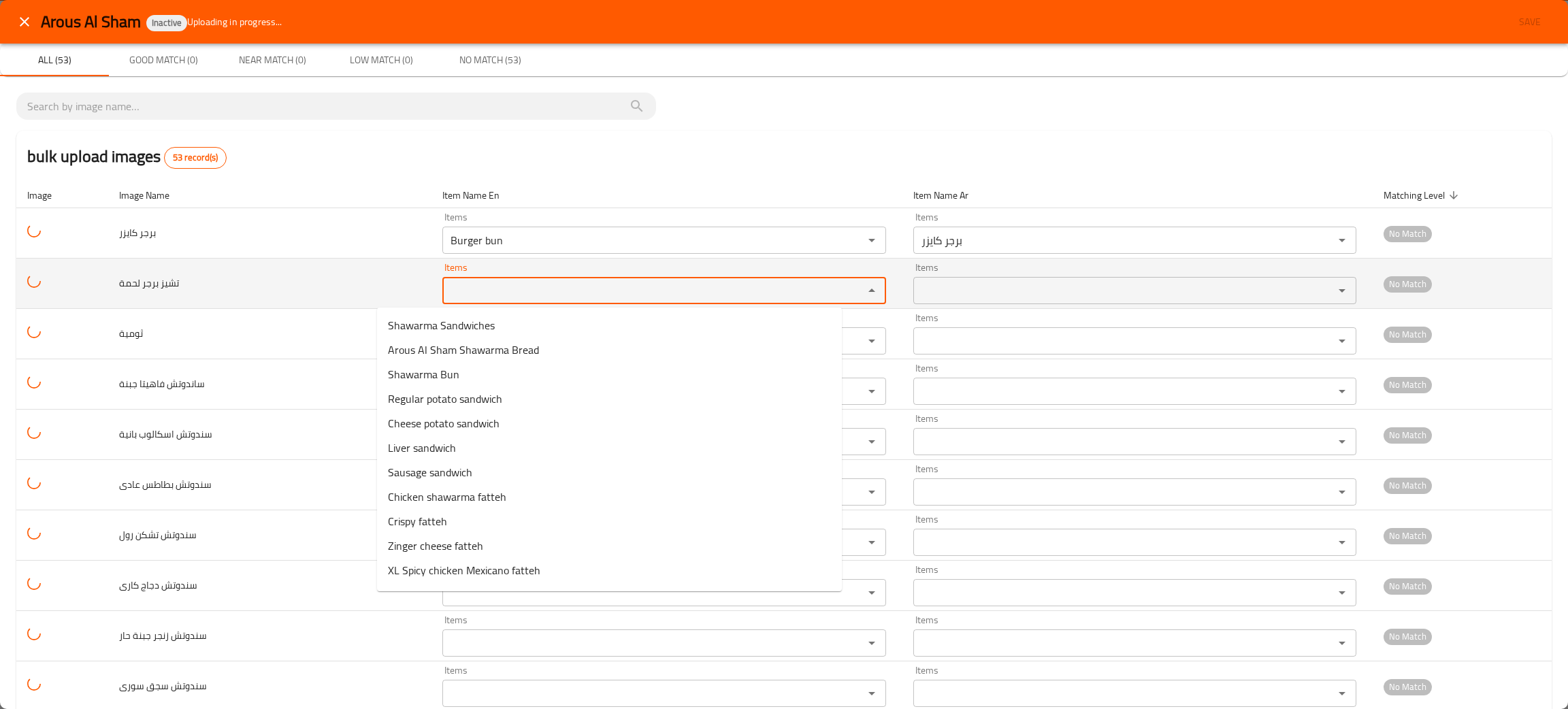
click at [447, 295] on لحمة "Items" at bounding box center [644, 290] width 396 height 19
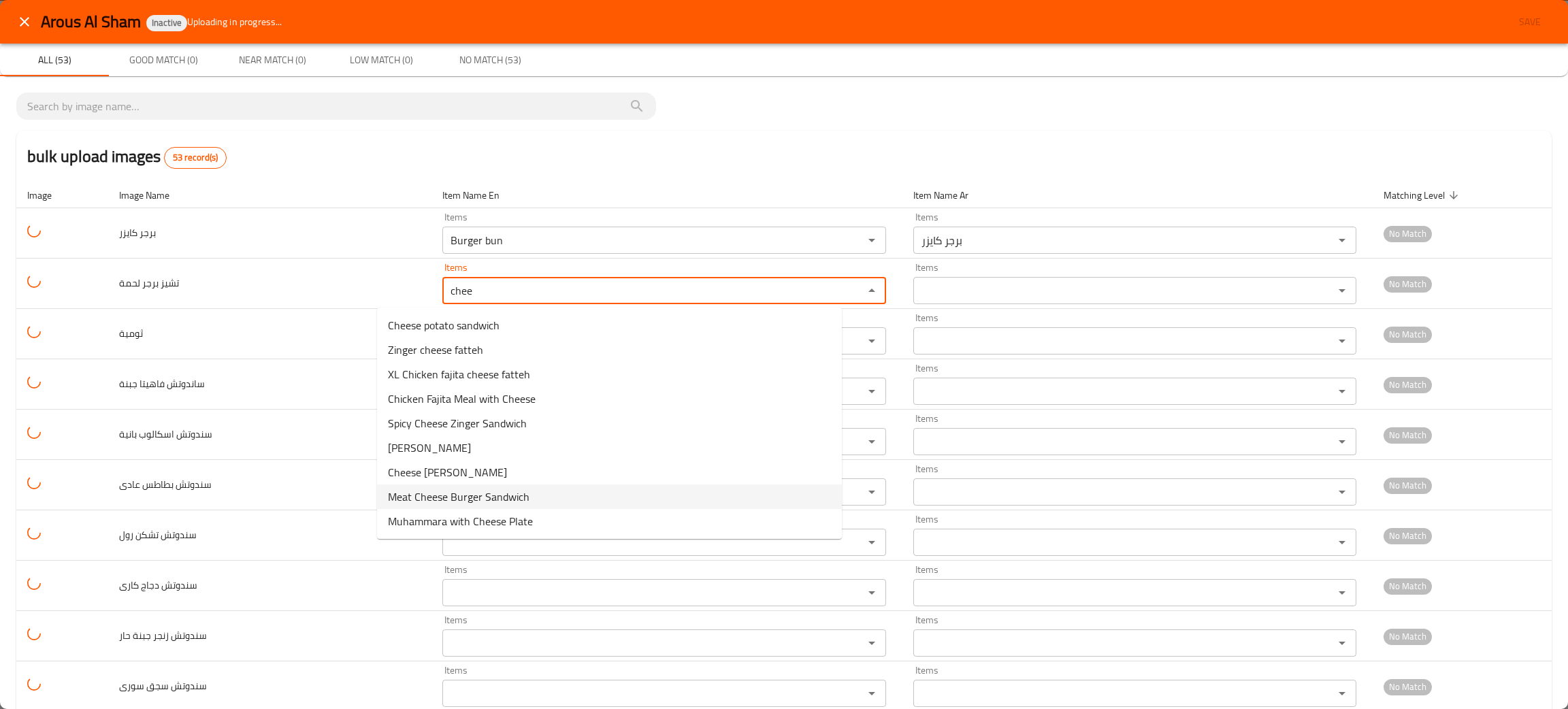
click at [476, 501] on span "Meat Cheese Burger Sandwich" at bounding box center [458, 497] width 142 height 17
type لحمة "Meat Cheese Burger Sandwich"
type لحمة-ar "سندوتش تشيز برجر لحمة"
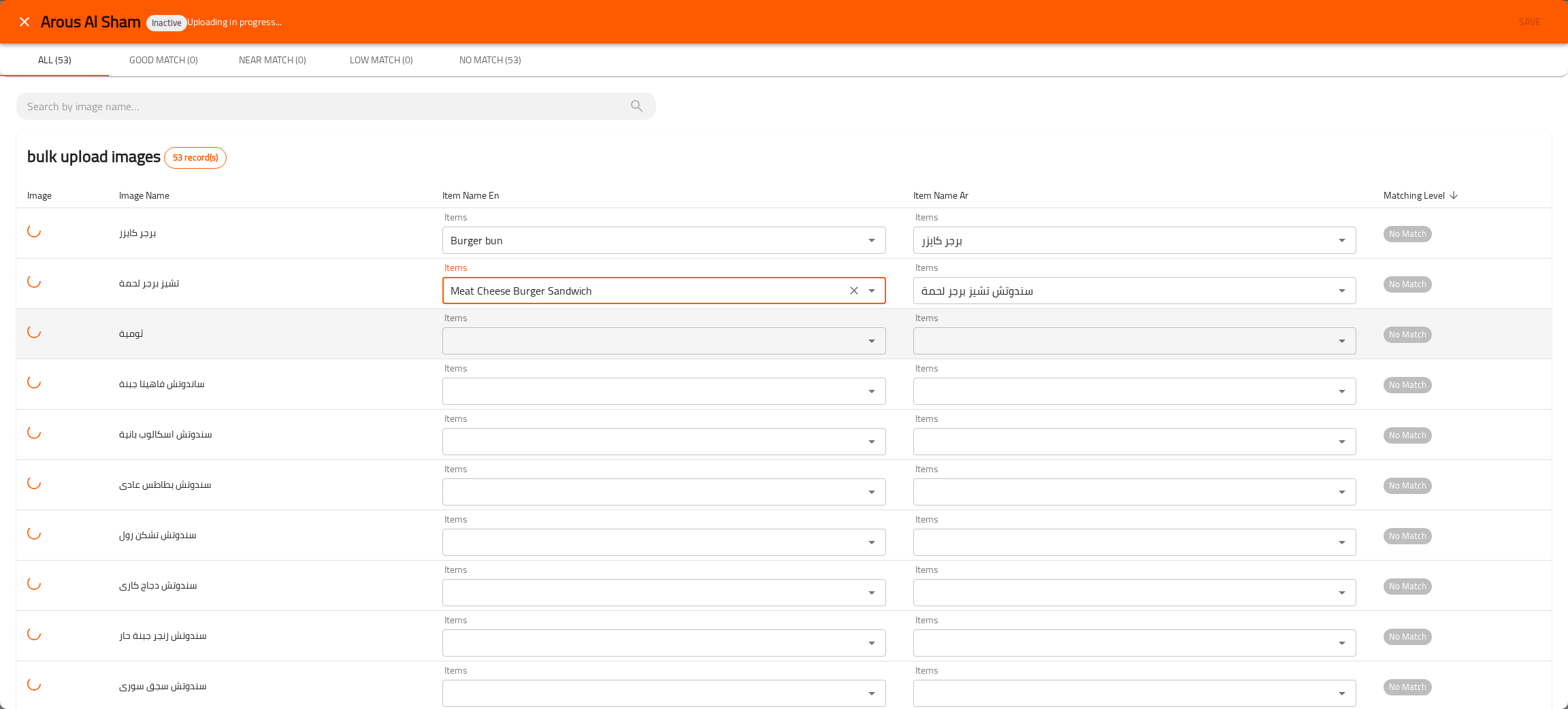
type لحمة "Meat Cheese Burger Sandwich"
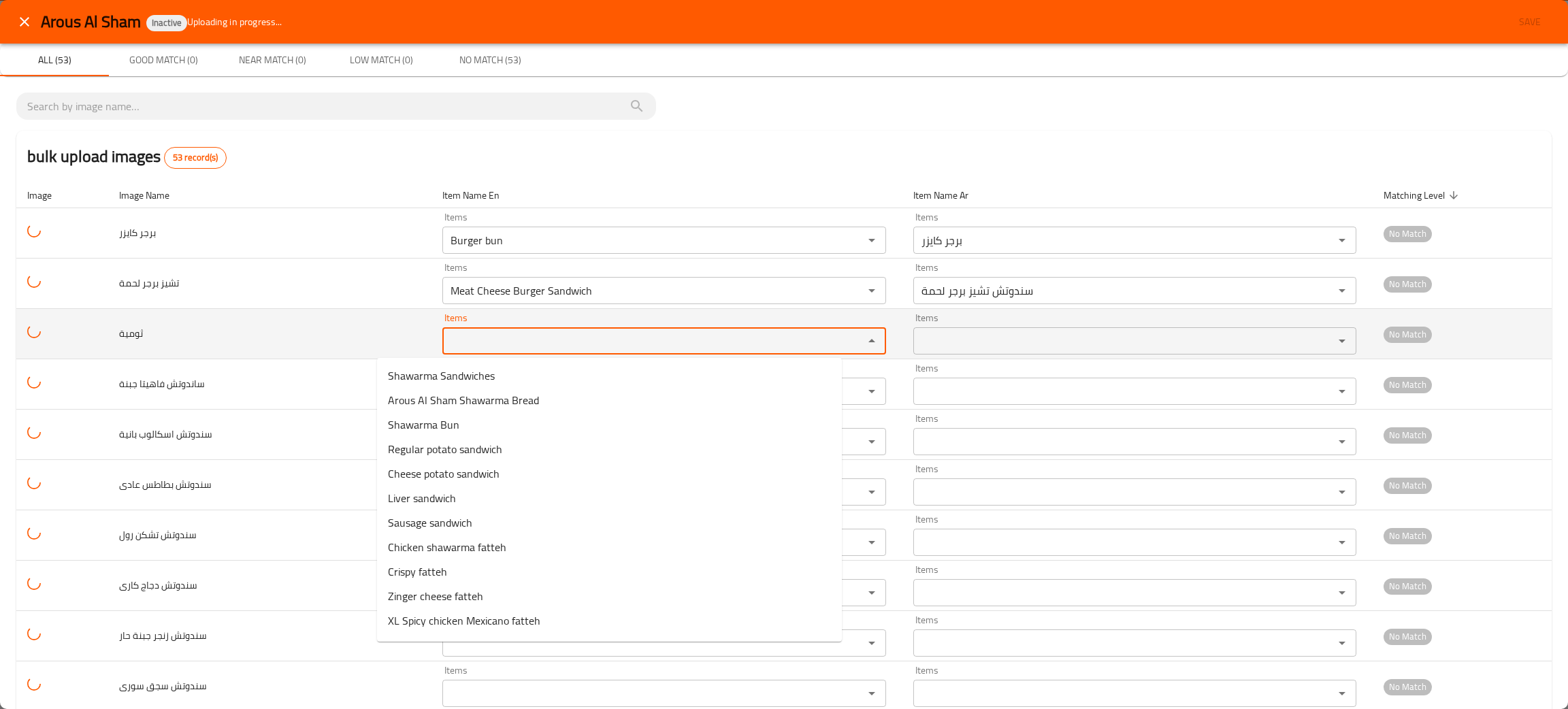
click at [447, 333] on input "Items" at bounding box center [644, 341] width 396 height 19
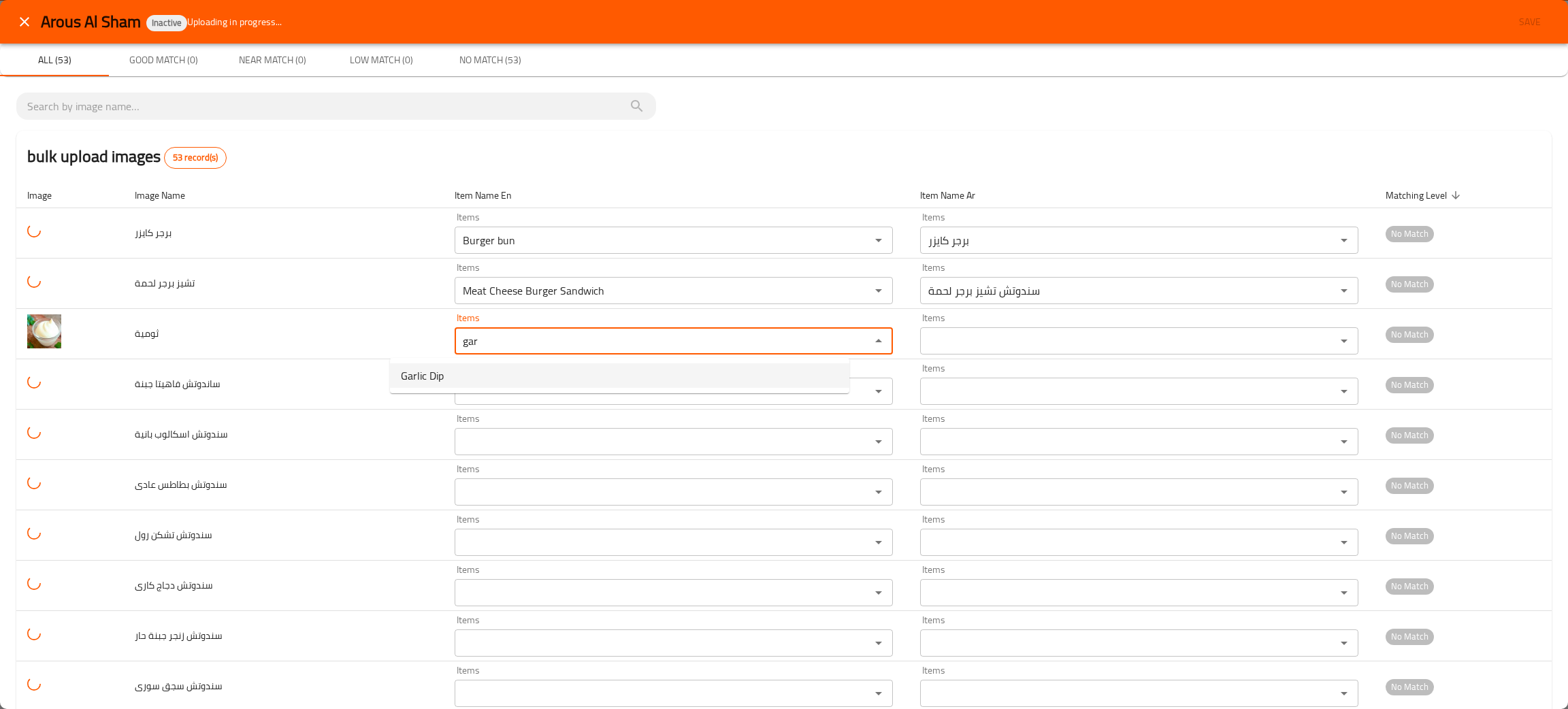
click at [423, 377] on span "Garlic Dip" at bounding box center [423, 376] width 43 height 17
type input "Garlic Dip"
type input "تومية"
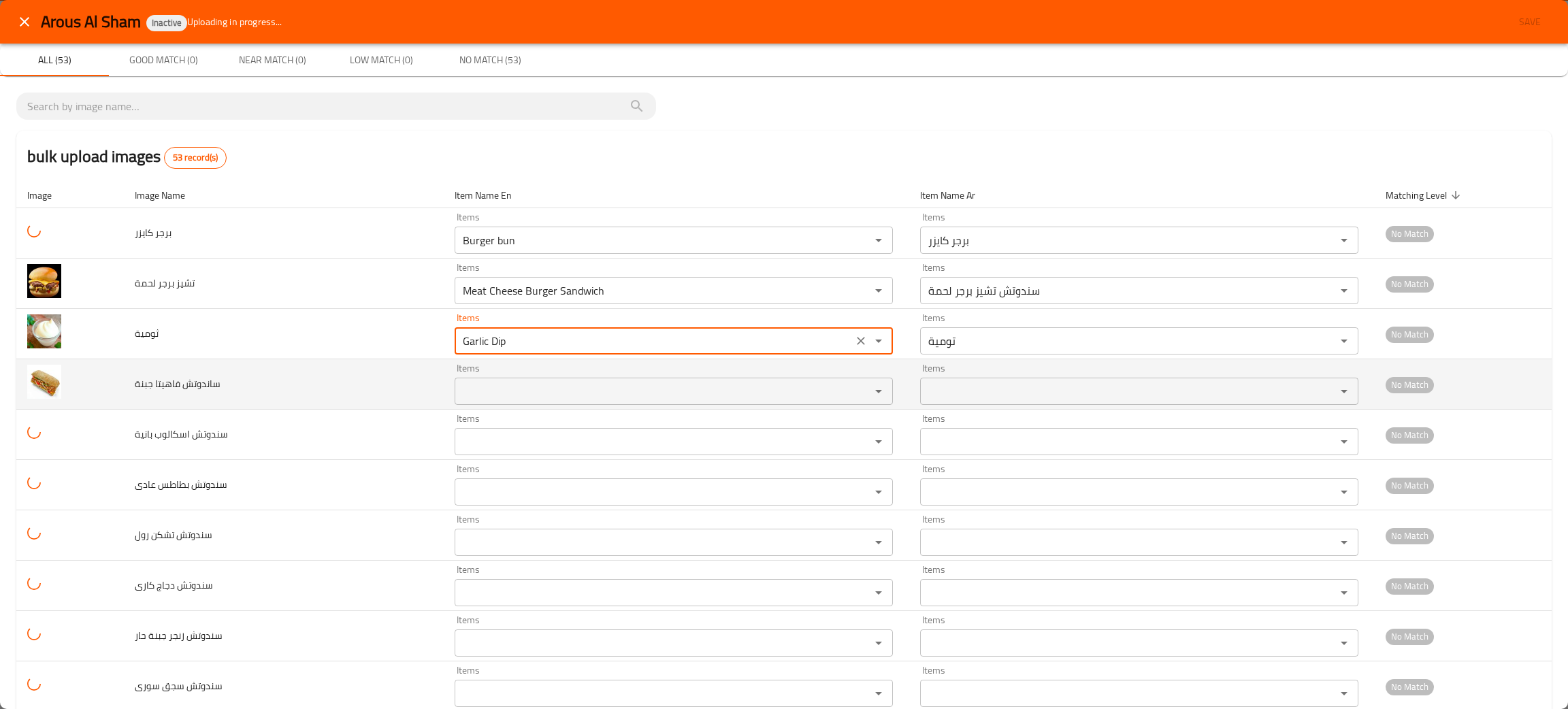
type input "Garlic Dip"
click at [458, 391] on جبنة "Items" at bounding box center [653, 392] width 390 height 19
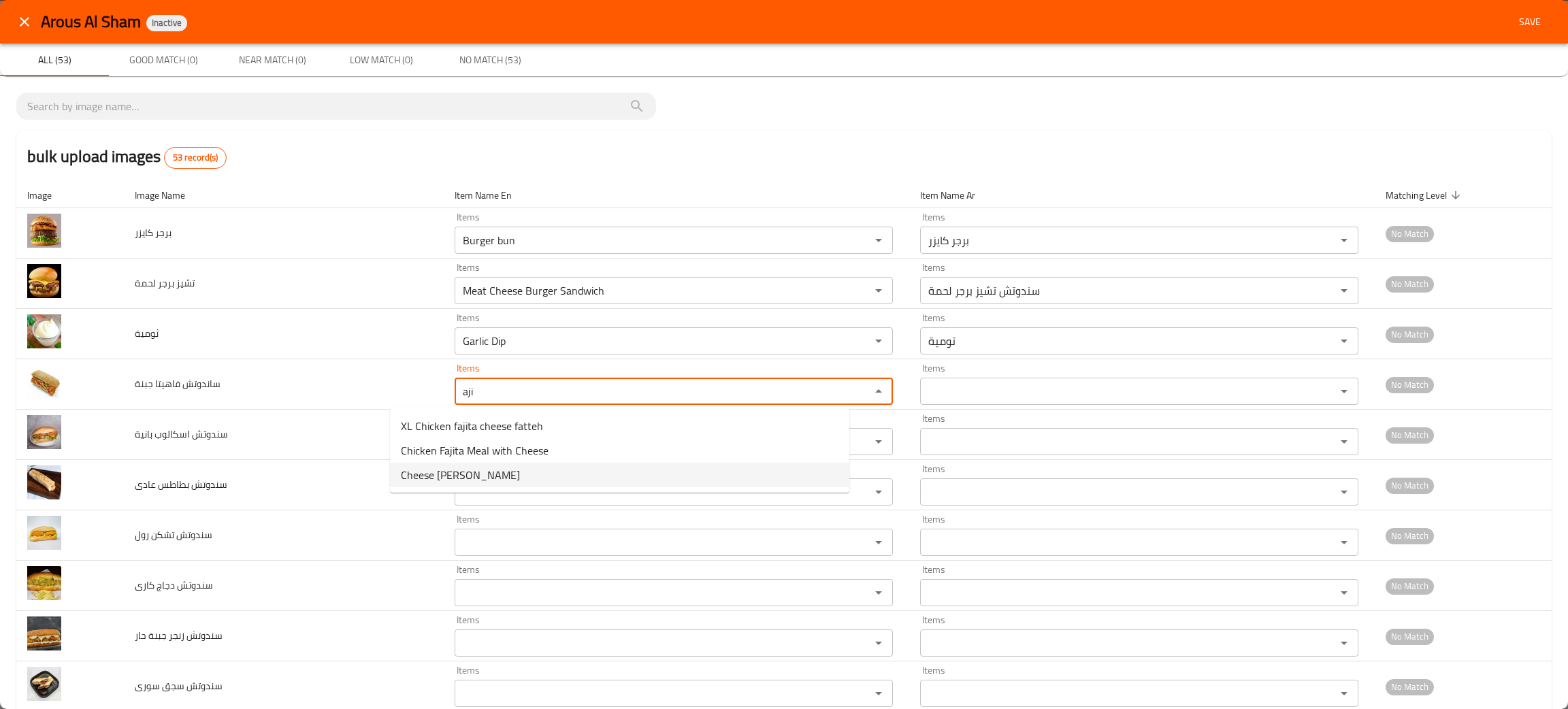
click at [479, 481] on span "Cheese [PERSON_NAME]" at bounding box center [461, 475] width 119 height 17
type جبنة "Cheese [PERSON_NAME]"
type جبنة-ar "سندوتش فاهيتا جبنة"
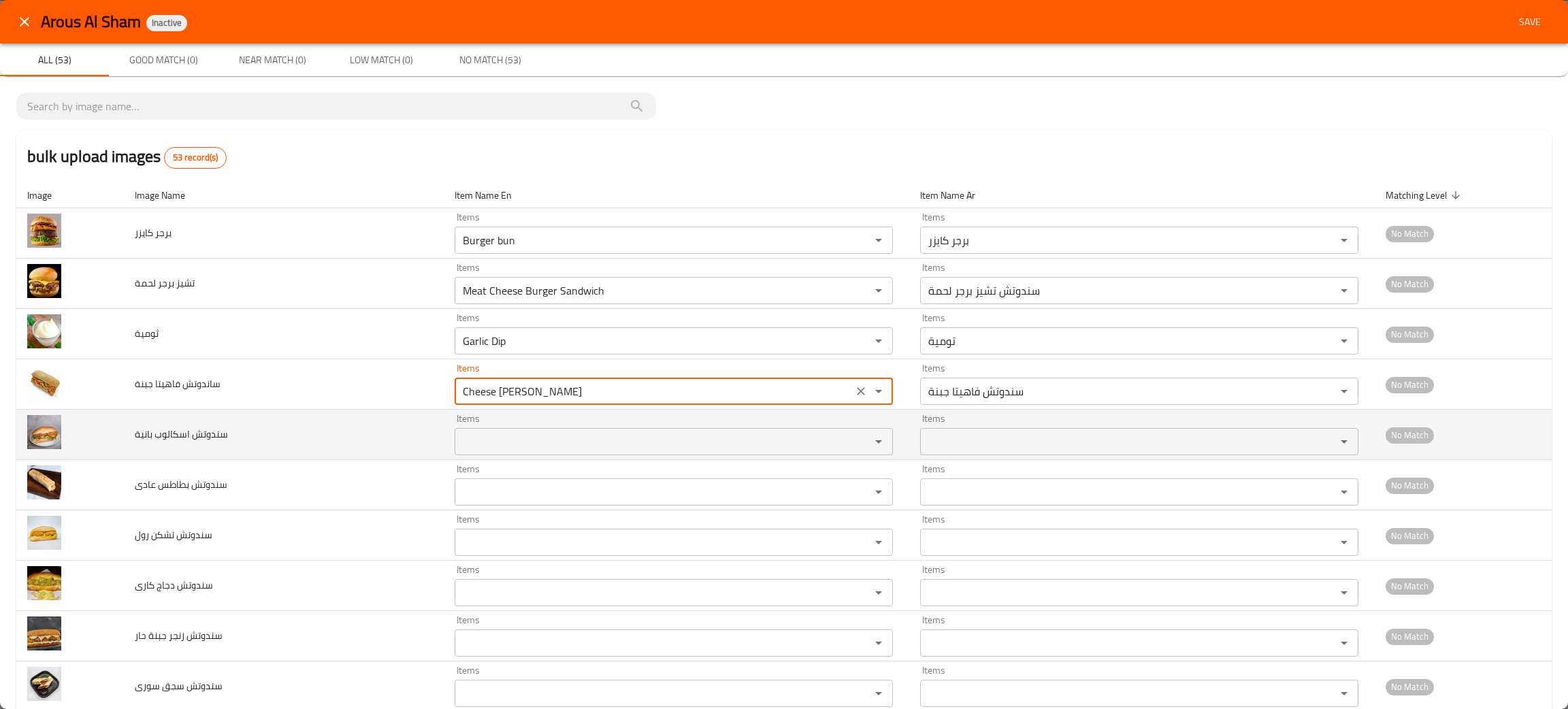
click at [525, 451] on div "Items" at bounding box center [673, 442] width 439 height 27
type جبنة "Cheese Fajita Sandwich"
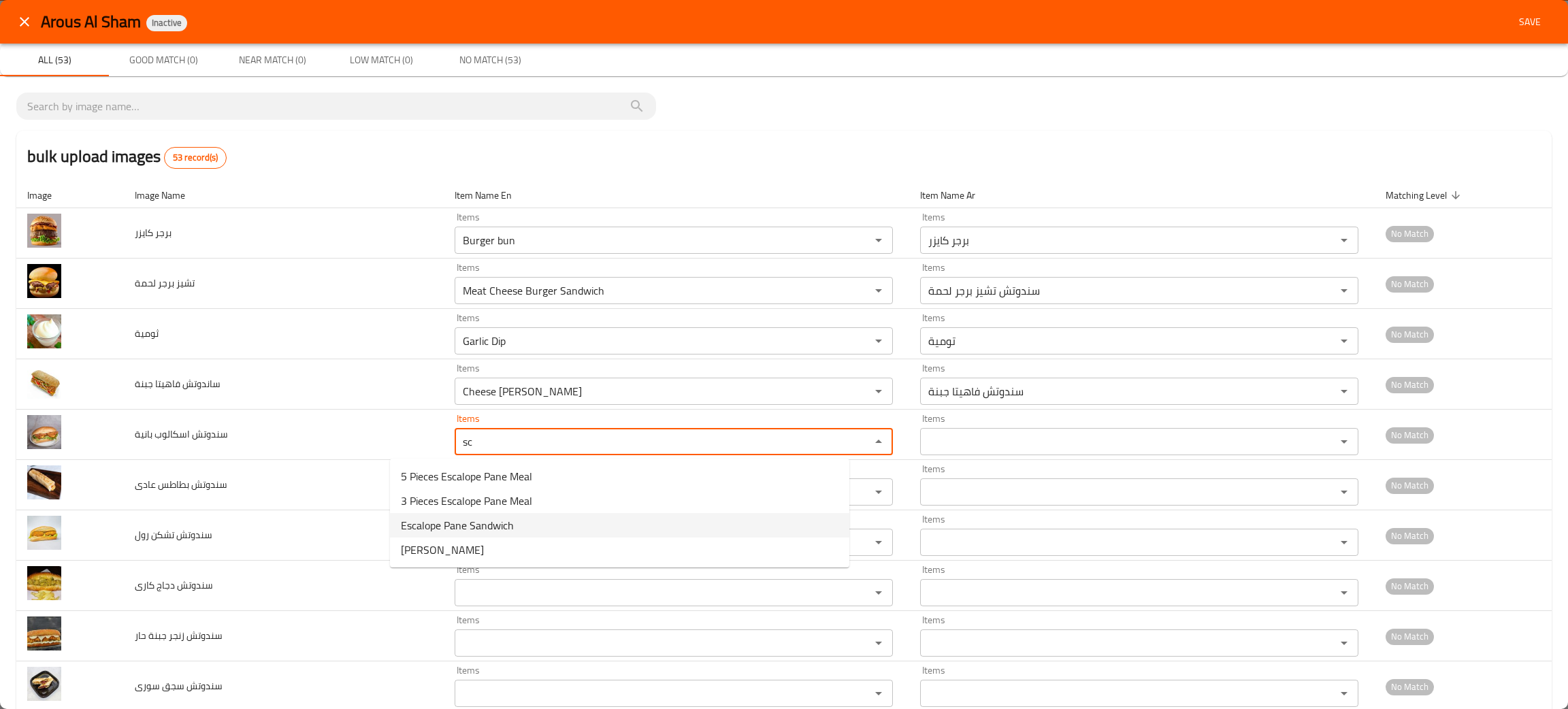
click at [501, 524] on span "Escalope Pane Sandwich" at bounding box center [458, 525] width 113 height 17
type بانية "Escalope Pane Sandwich"
type بانية-ar "سندوتش اسكالوب بانية"
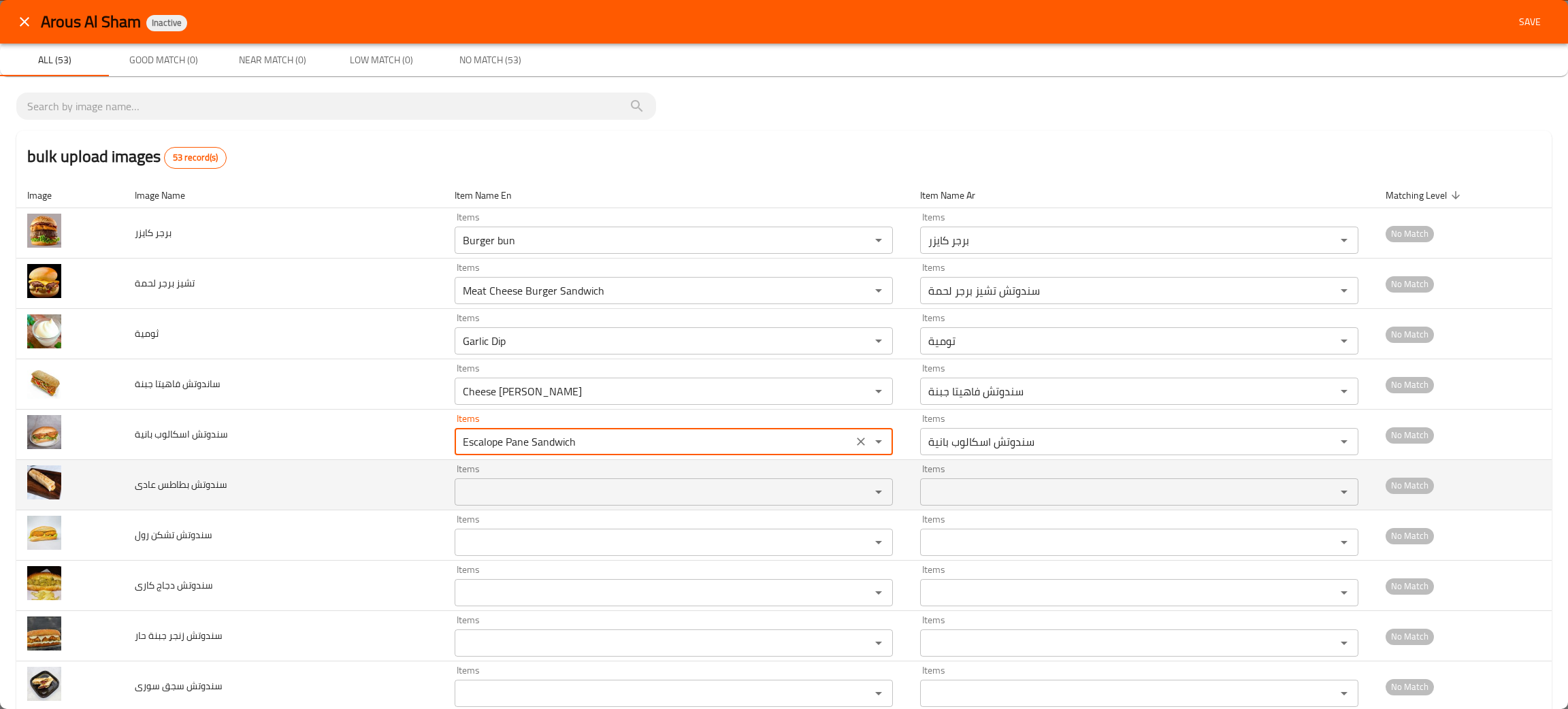
type بانية "Escalope Pane Sandwich"
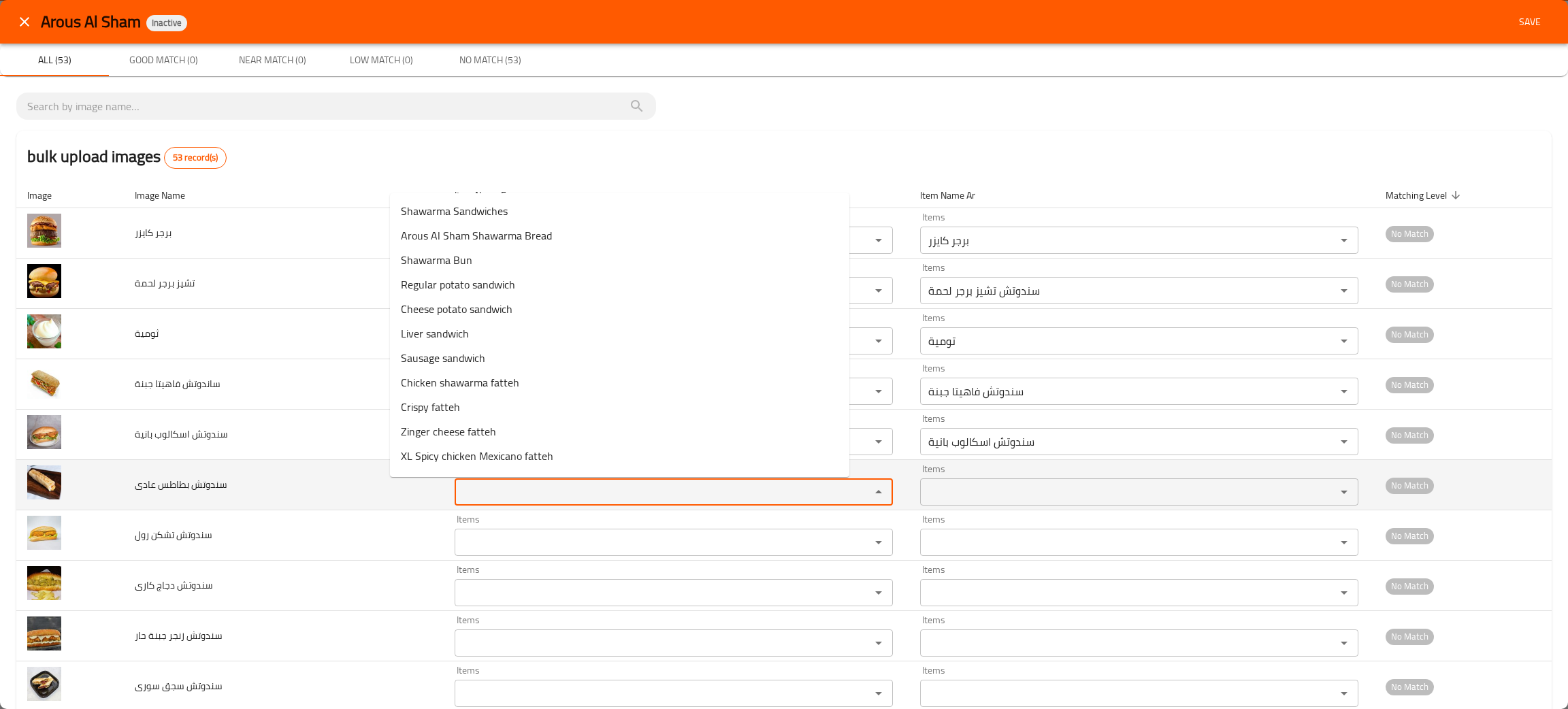
click at [458, 495] on عادى "Items" at bounding box center [653, 492] width 390 height 19
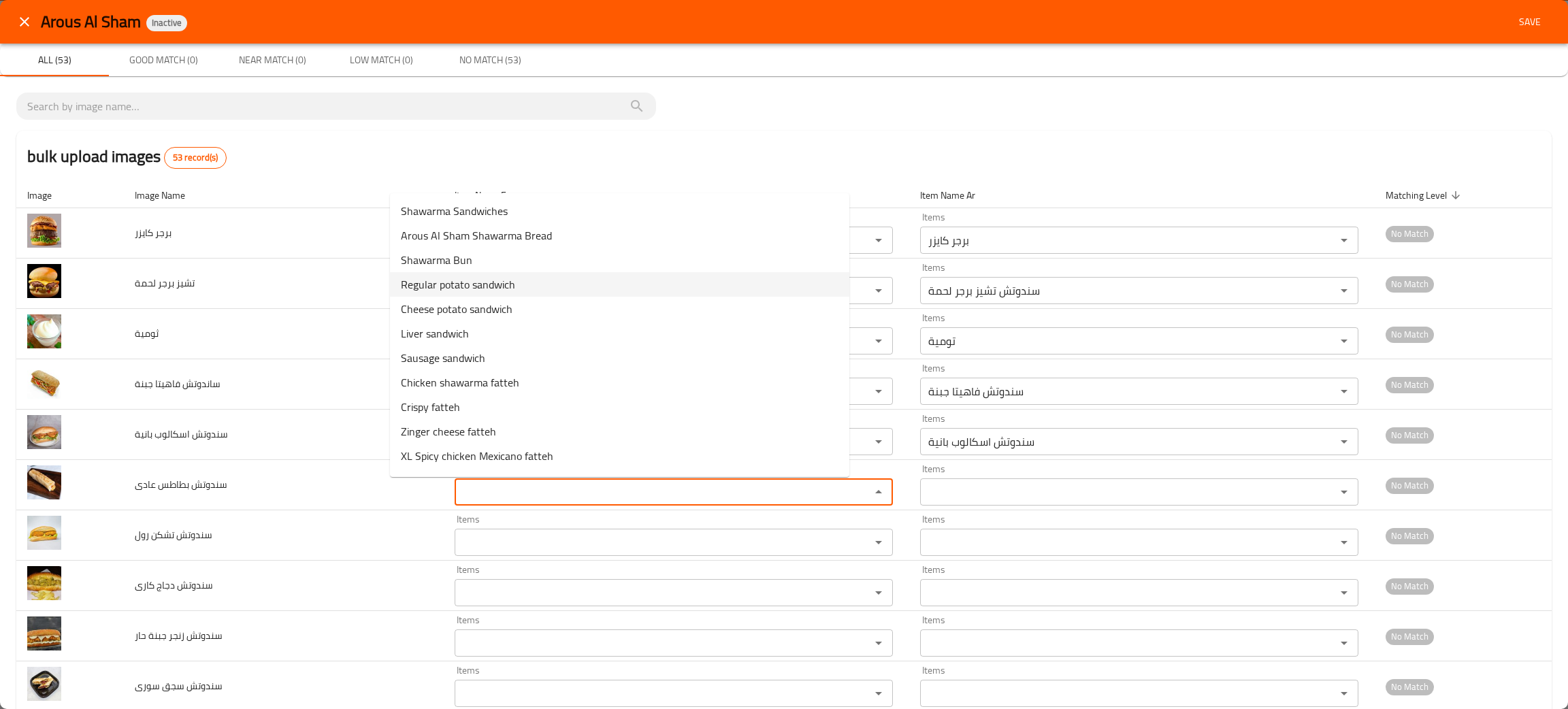
click at [447, 285] on span "Regular potato sandwich" at bounding box center [458, 284] width 115 height 17
type عادى "Regular potato sandwich"
type عادى-ar "سندوتش بطاطس عادي"
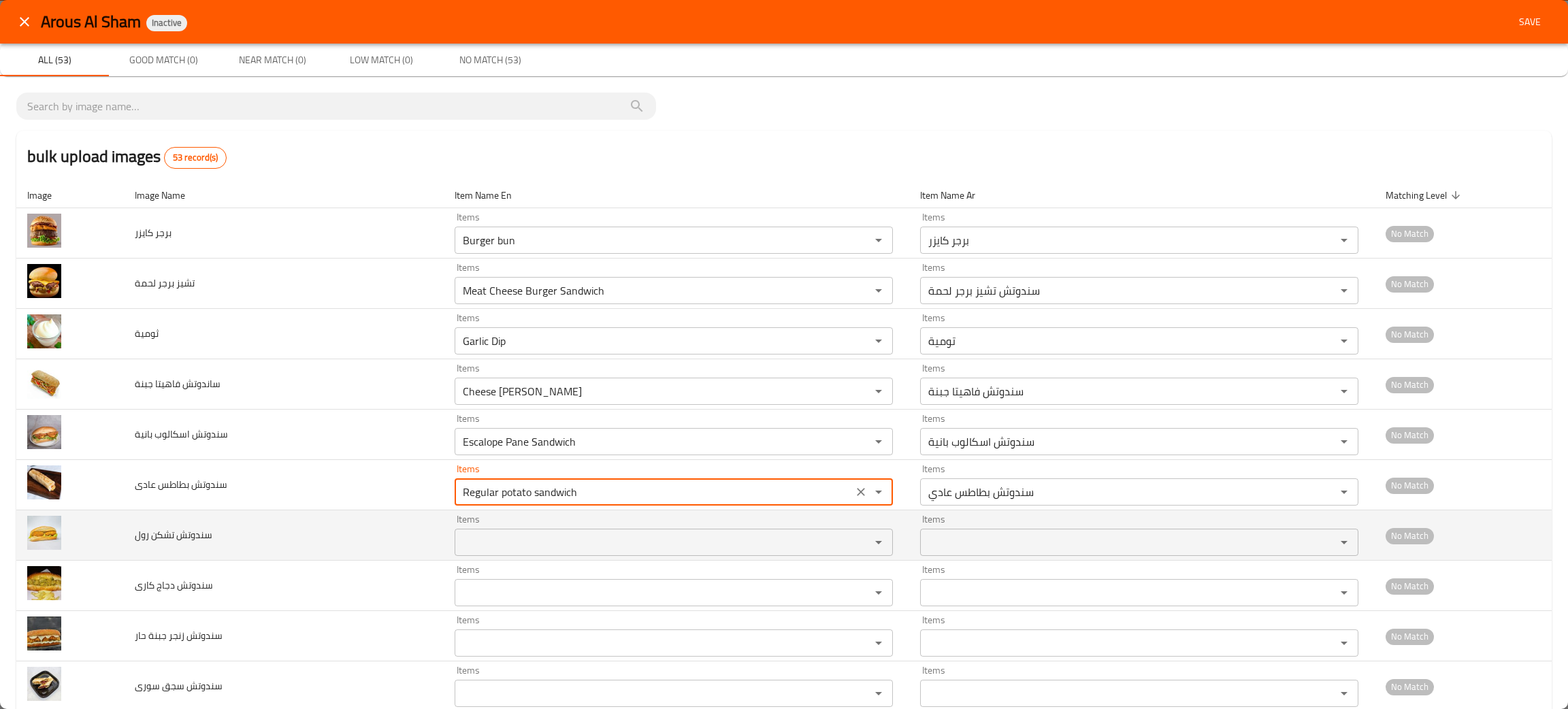
click at [458, 541] on رول "Items" at bounding box center [653, 542] width 390 height 19
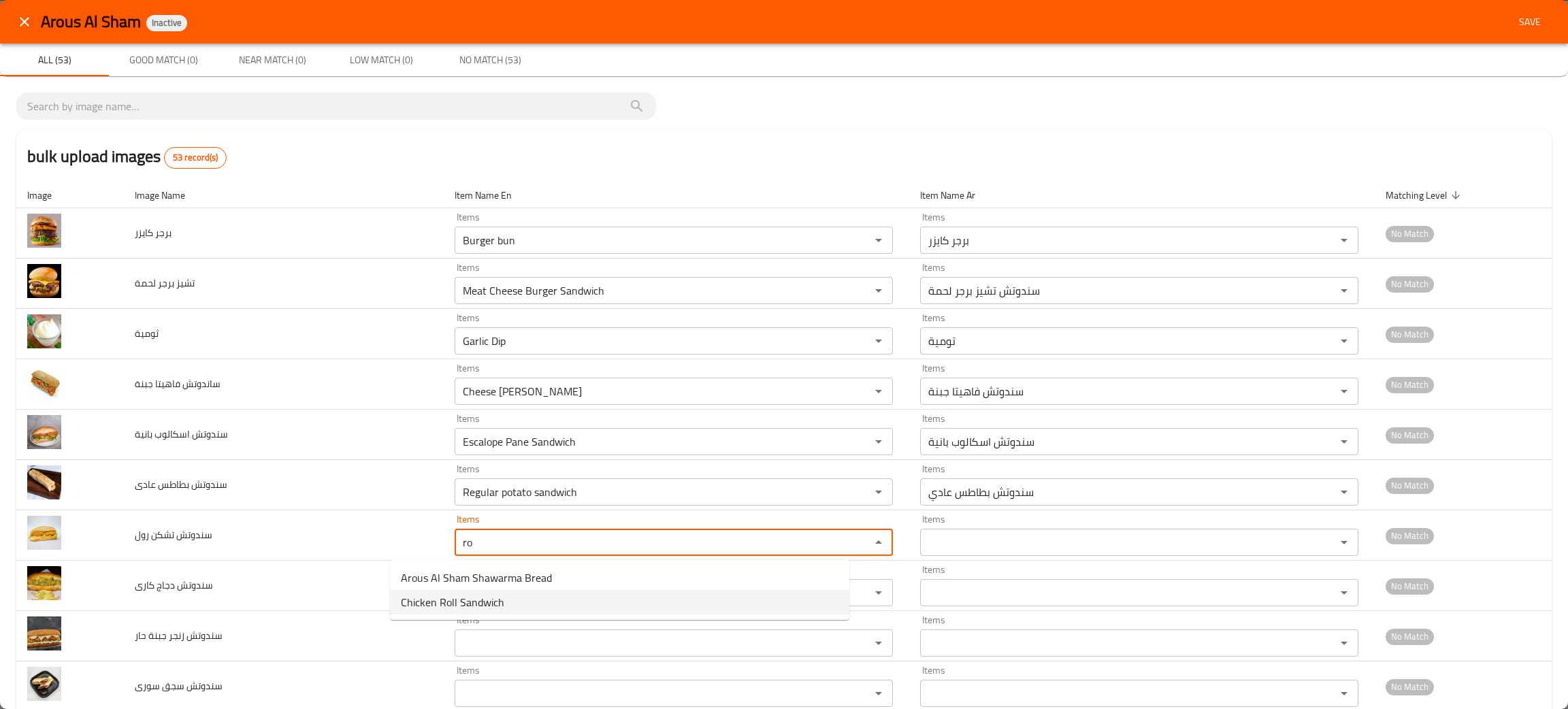
click at [491, 596] on span "Chicken Roll Sandwich" at bounding box center [453, 602] width 103 height 17
type رول "Chicken Roll Sandwich"
type رول-ar "سندوتش تشكن رول"
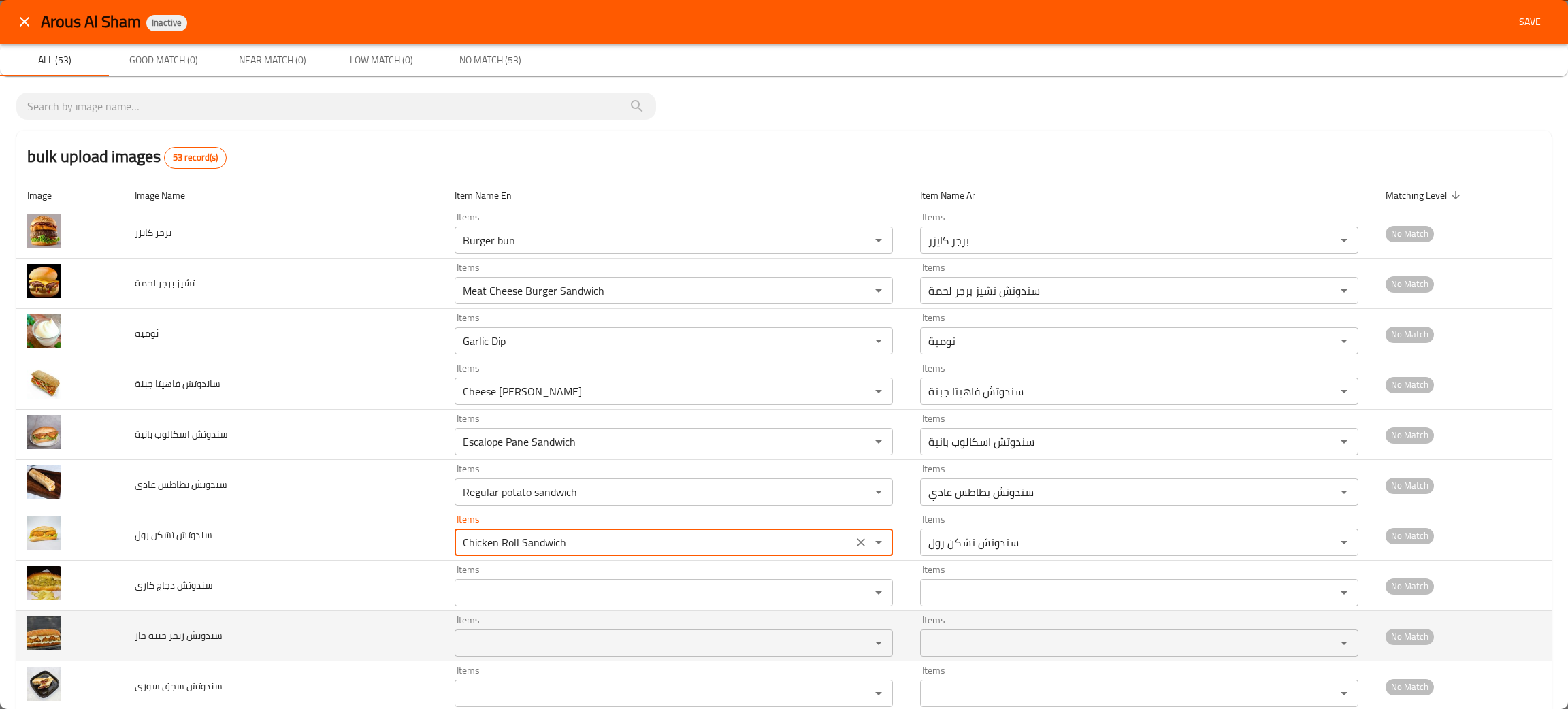
type رول "Chicken Roll Sandwich"
click at [463, 638] on حار "Items" at bounding box center [653, 643] width 390 height 19
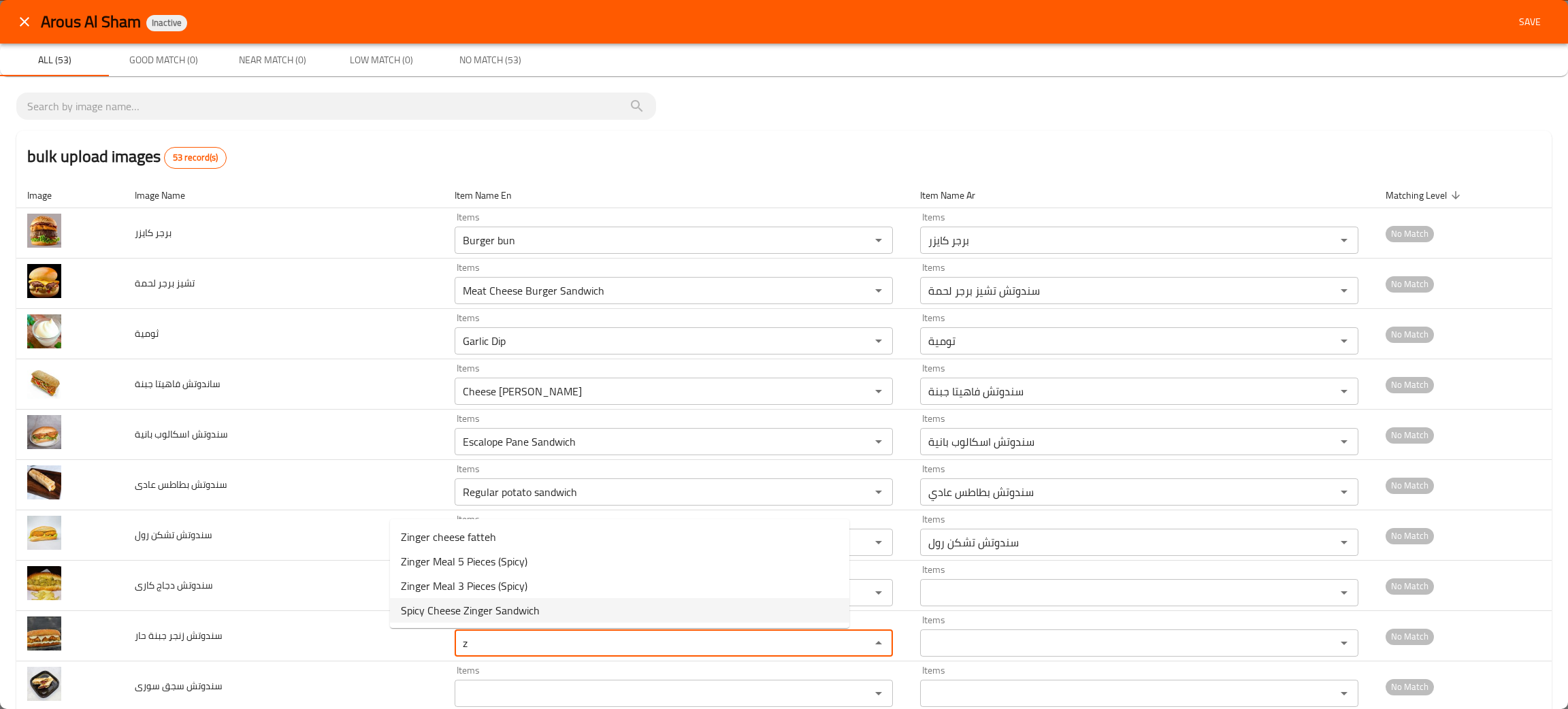
click at [505, 610] on span "Spicy Cheese Zinger Sandwich" at bounding box center [470, 610] width 138 height 17
type حار "Spicy Cheese Zinger Sandwich"
type حار-ar "سندوتش زنجر جبنة حار"
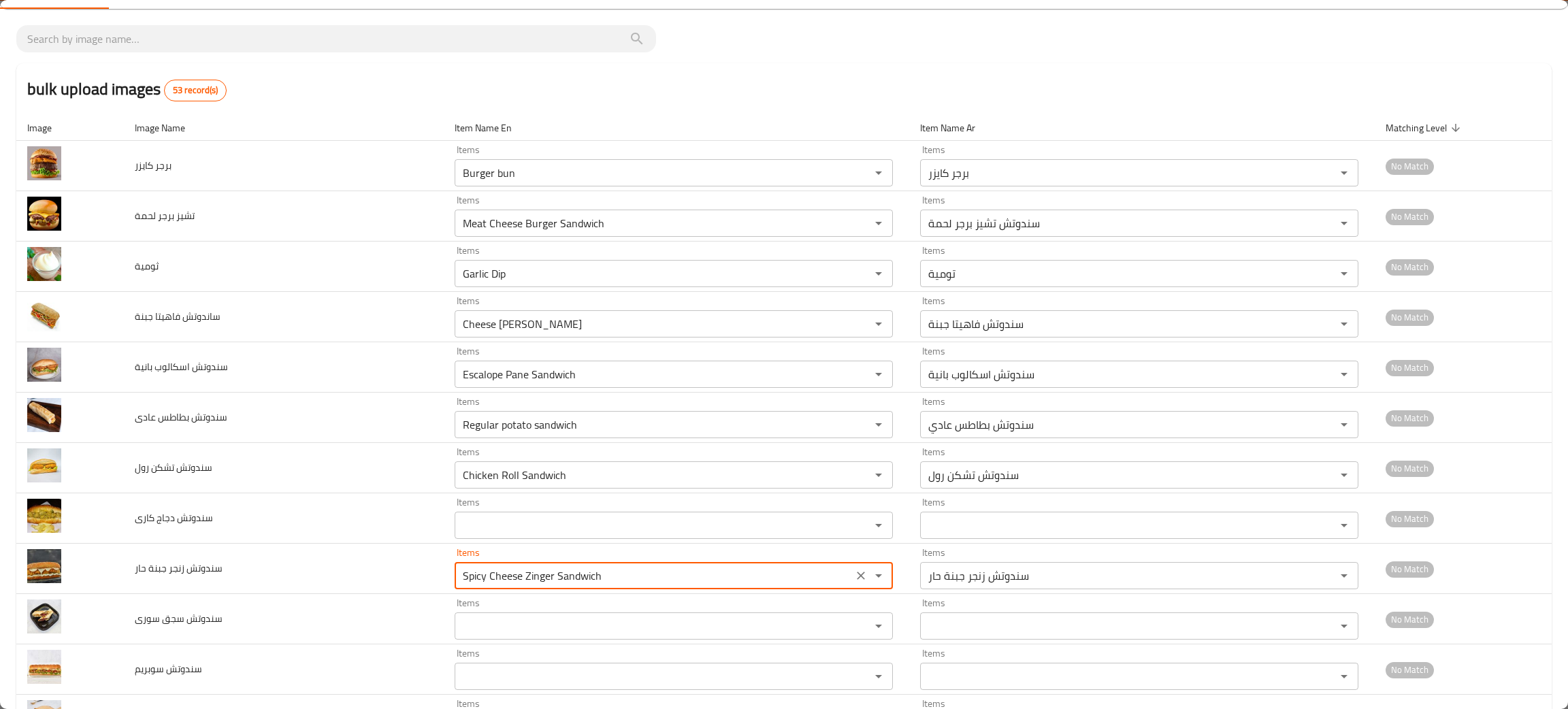
scroll to position [102, 0]
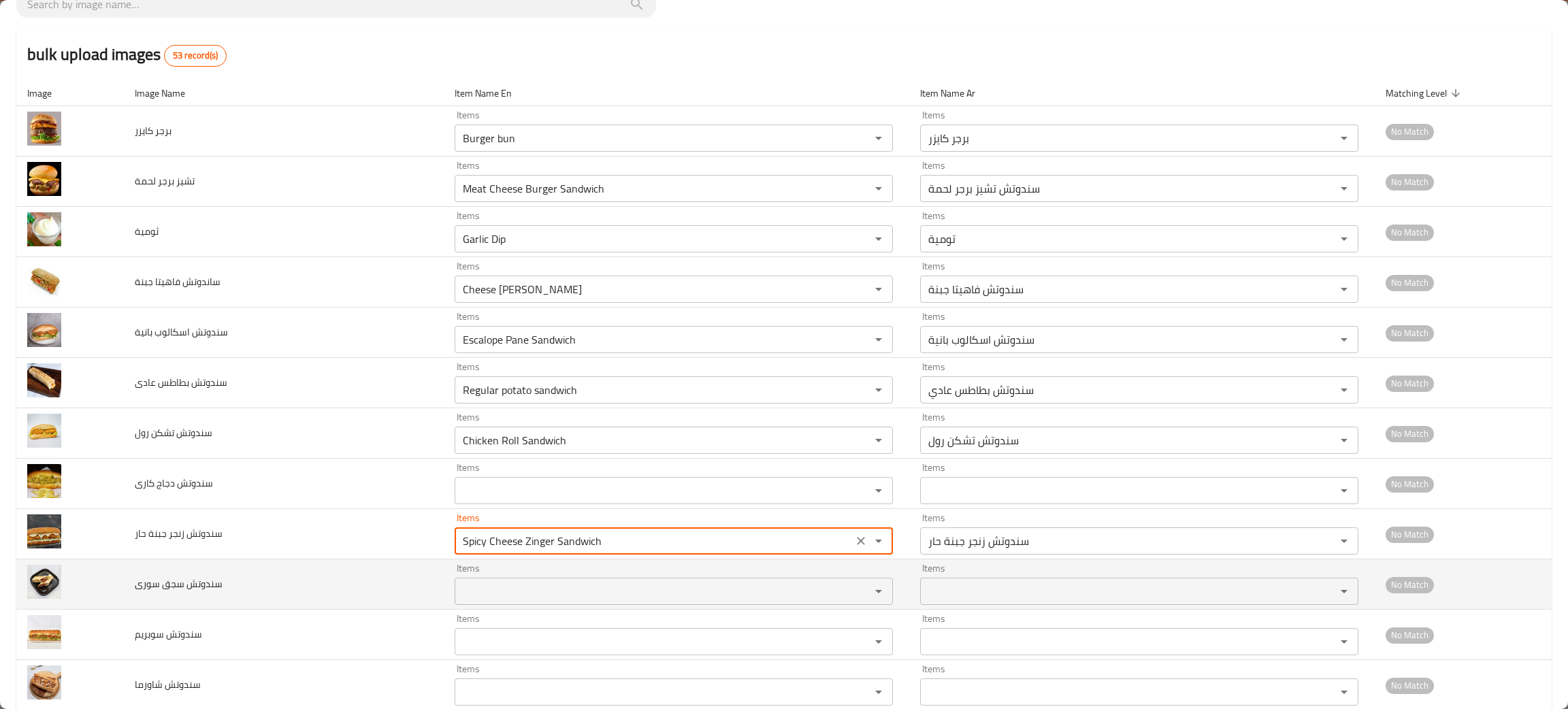
type حار "Spicy Cheese Zinger Sandwich"
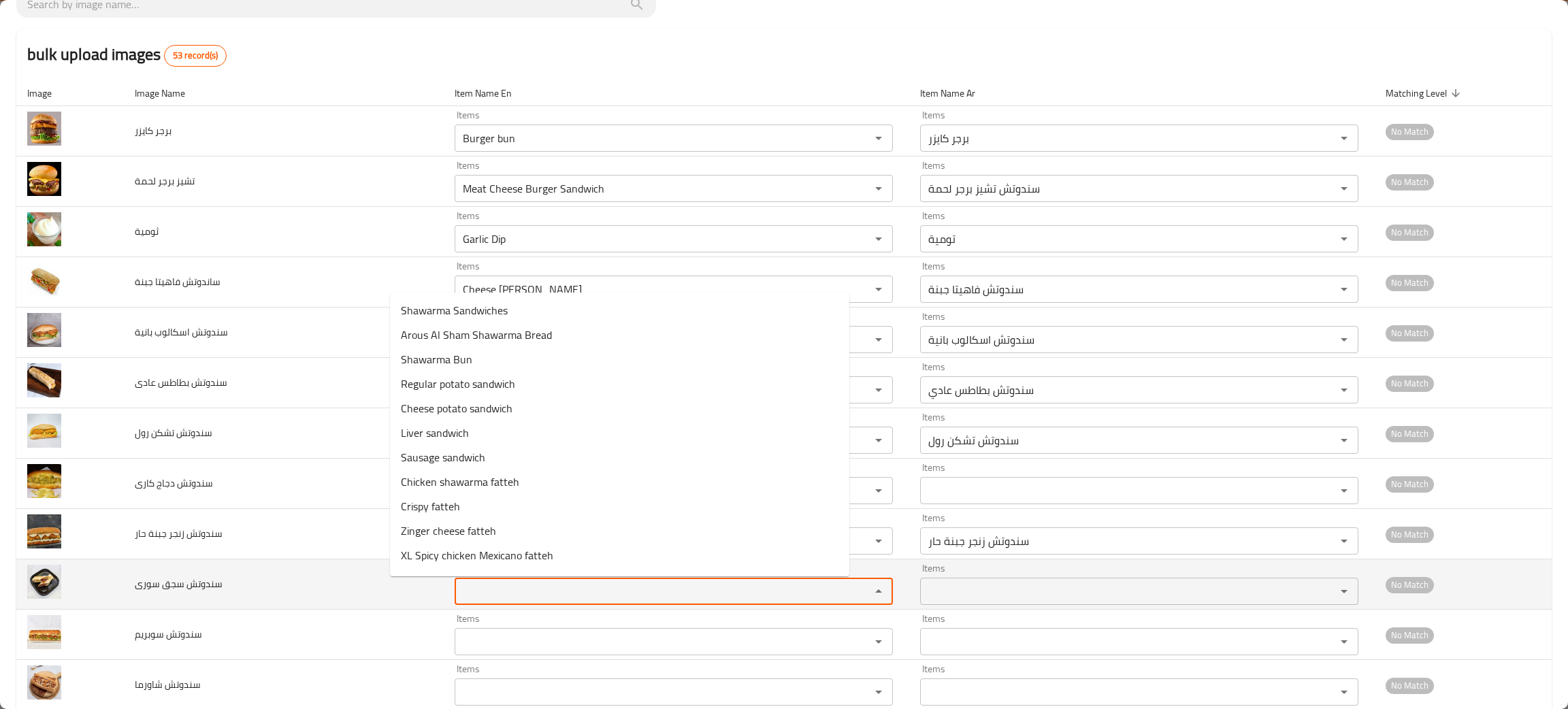
click at [458, 596] on سورى "Items" at bounding box center [653, 591] width 390 height 19
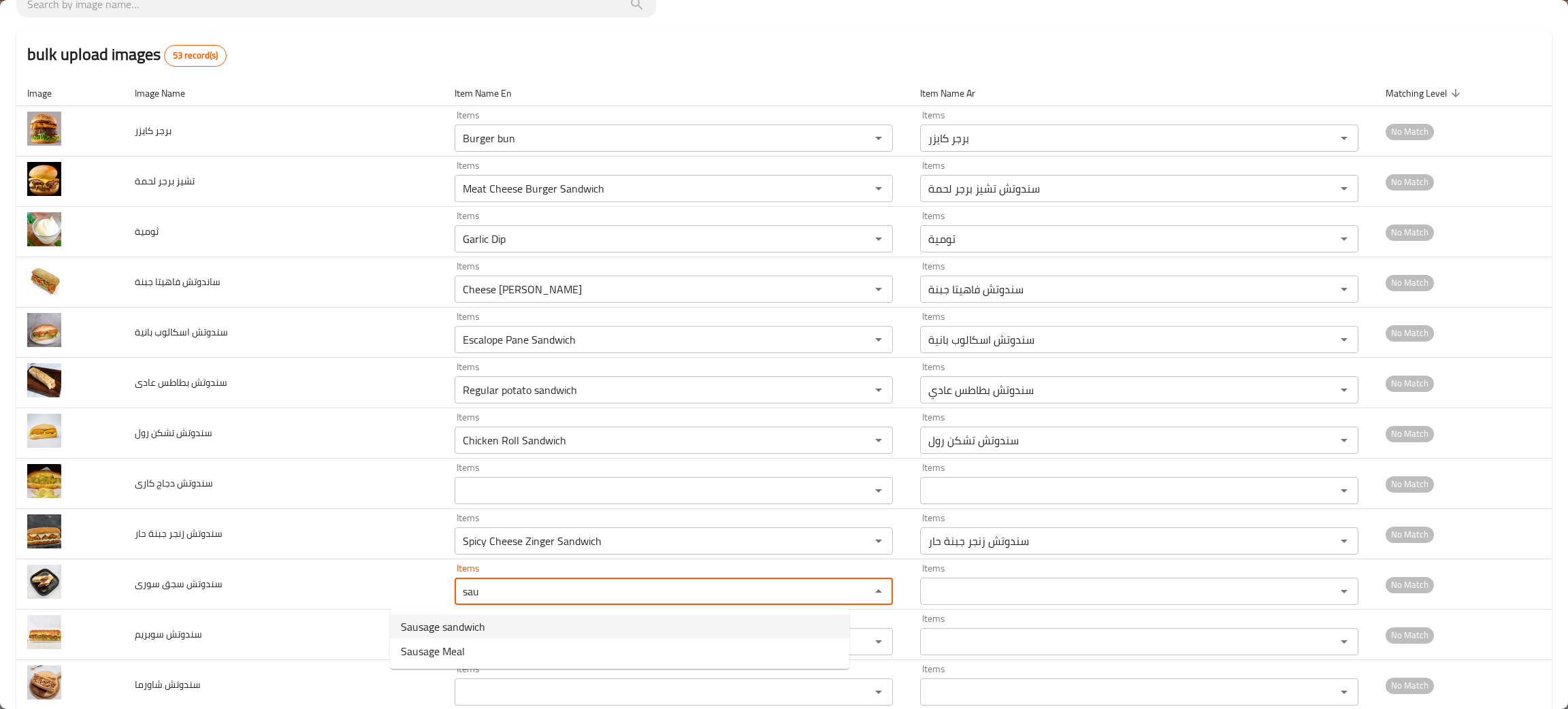
click at [469, 623] on span "Sausage sandwich" at bounding box center [443, 626] width 84 height 17
type سورى "Sausage sandwich"
type سورى-ar "سندوتش سجق"
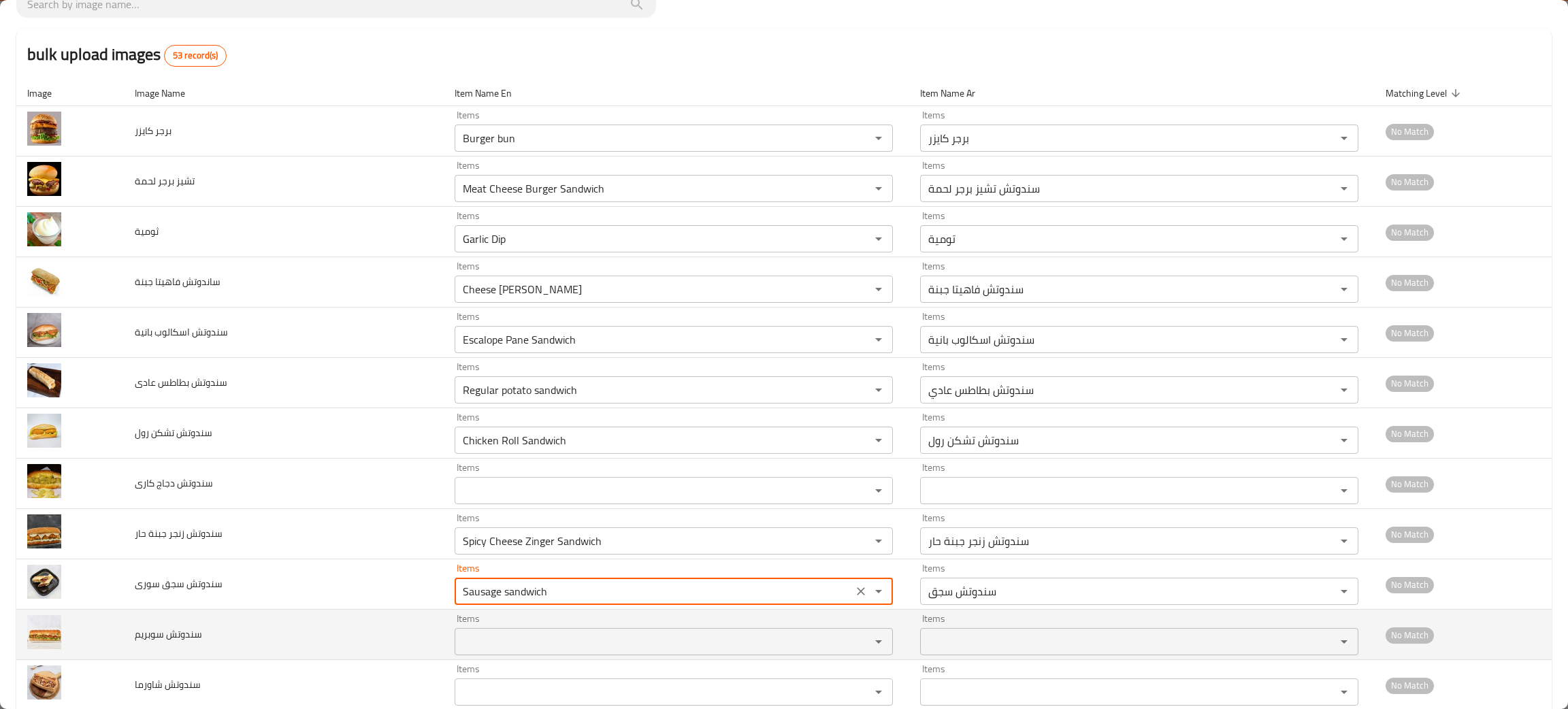
type سورى "Sausage sandwich"
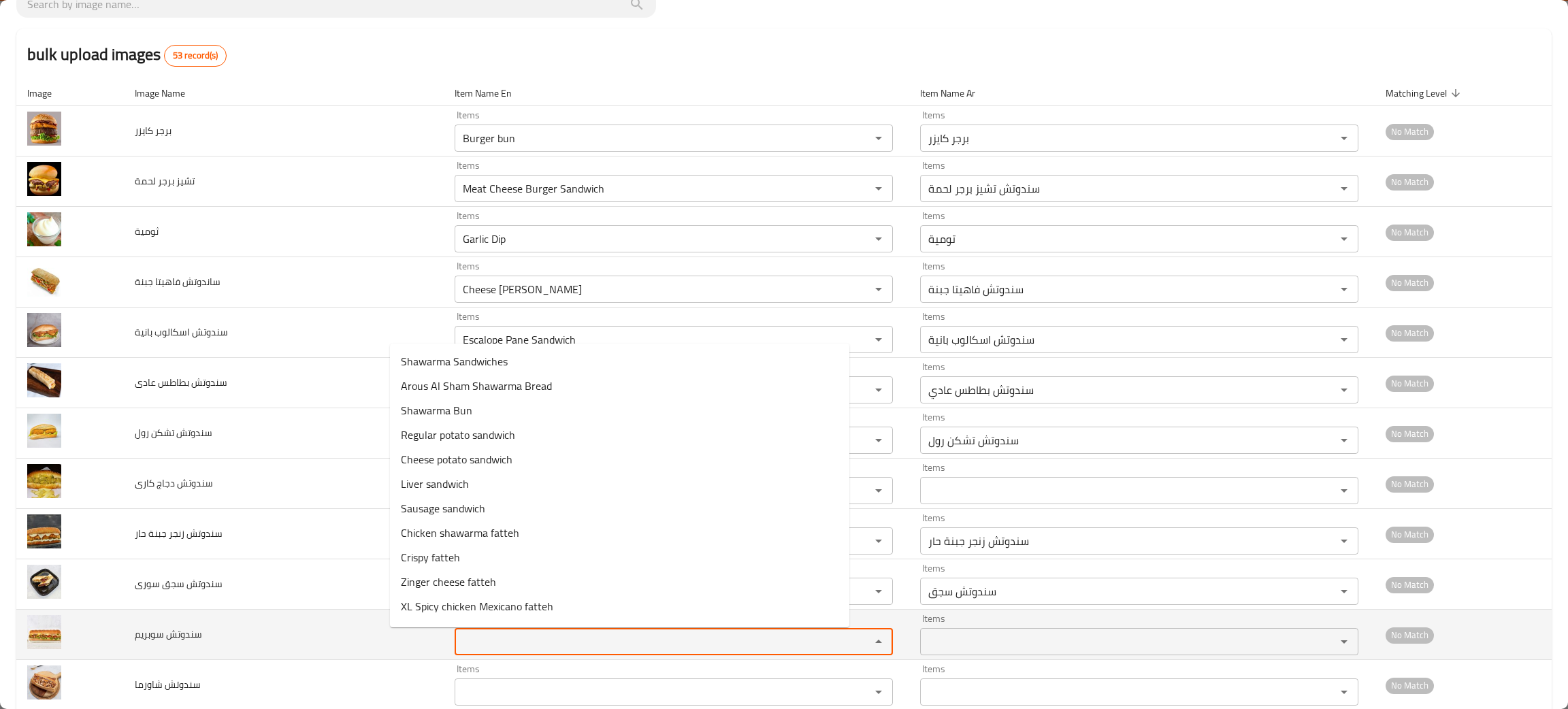
click at [470, 641] on سوبريم "Items" at bounding box center [653, 641] width 390 height 19
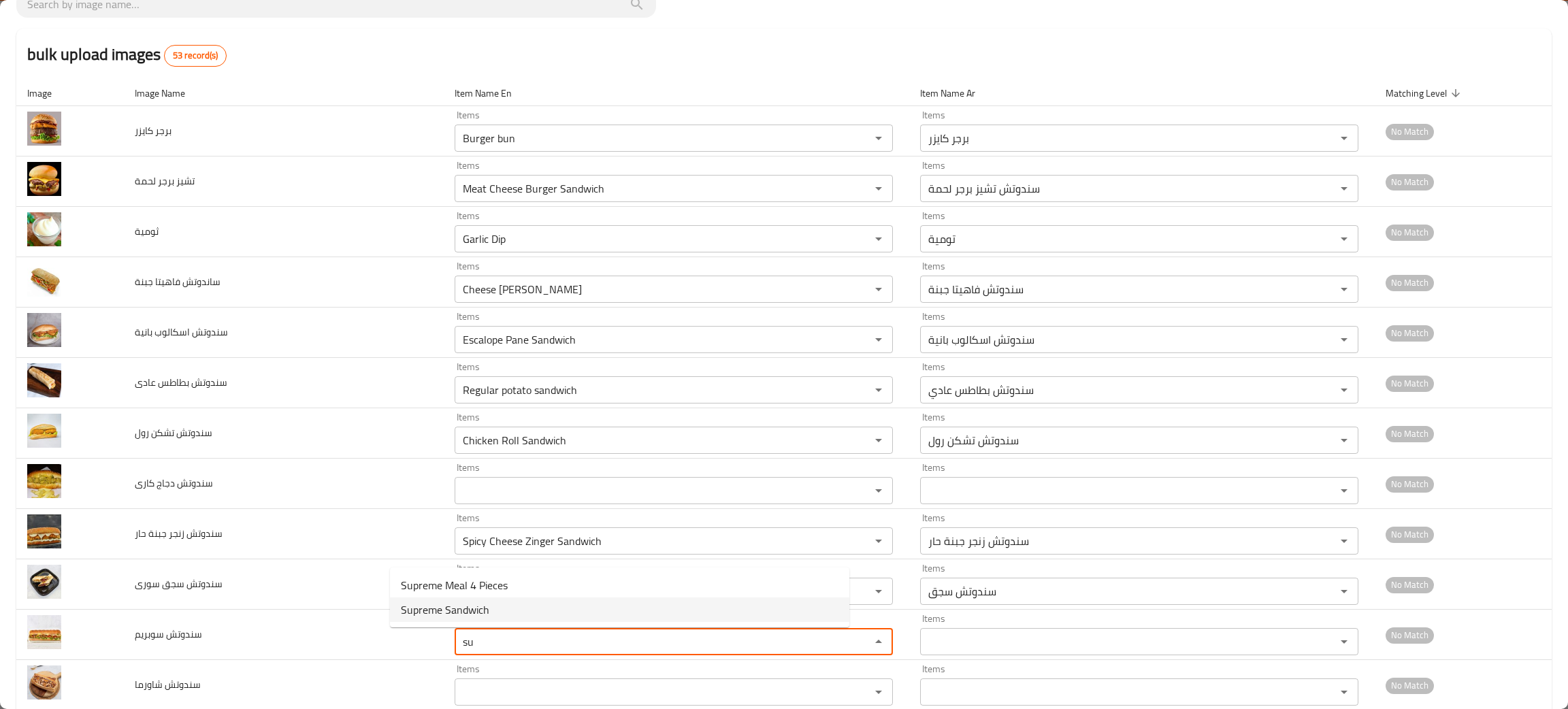
click at [454, 603] on span "Supreme Sandwich" at bounding box center [445, 610] width 88 height 17
type سوبريم "Supreme Sandwich"
type سوبريم-ar "سندوتش سوبریم"
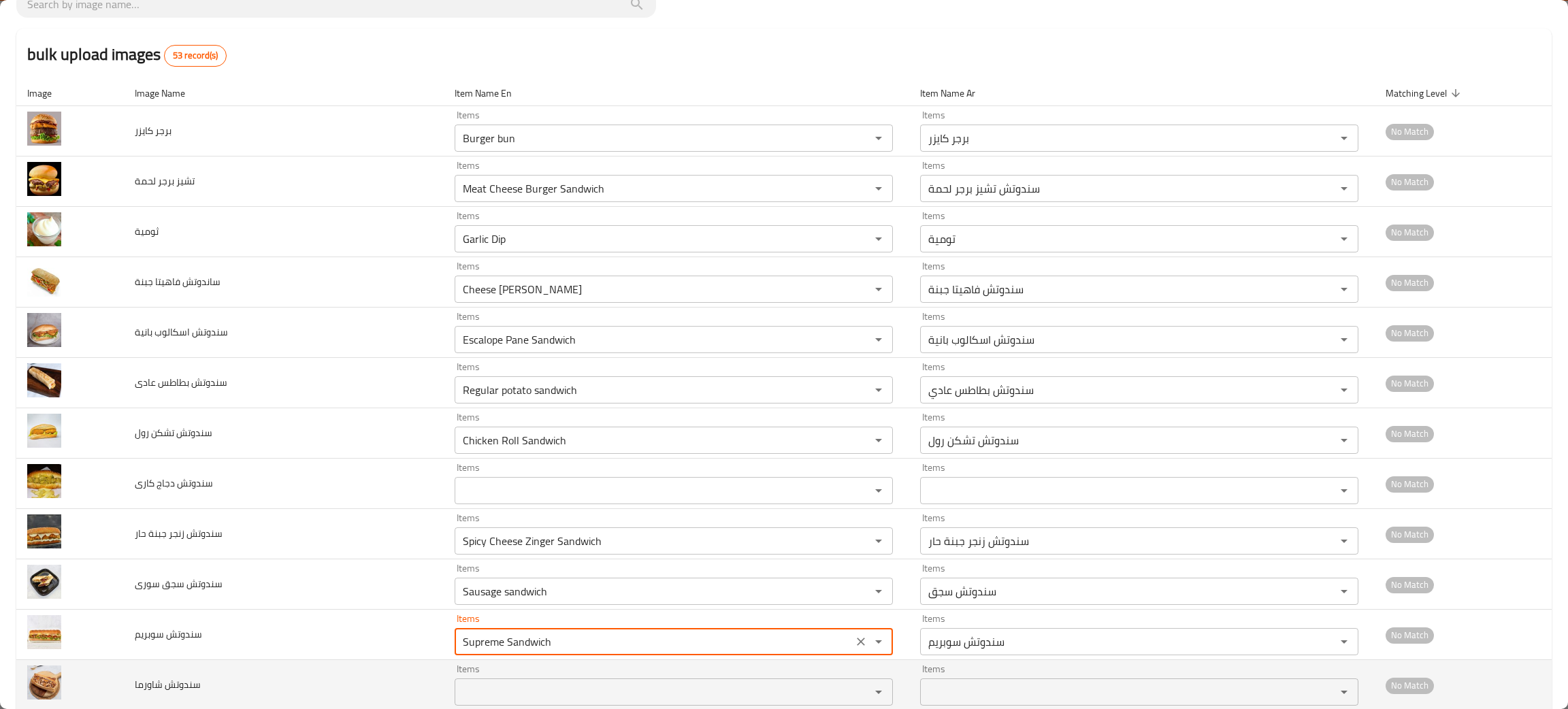
type سوبريم "Supreme Sandwich"
click at [458, 688] on شاورما "Items" at bounding box center [653, 692] width 390 height 19
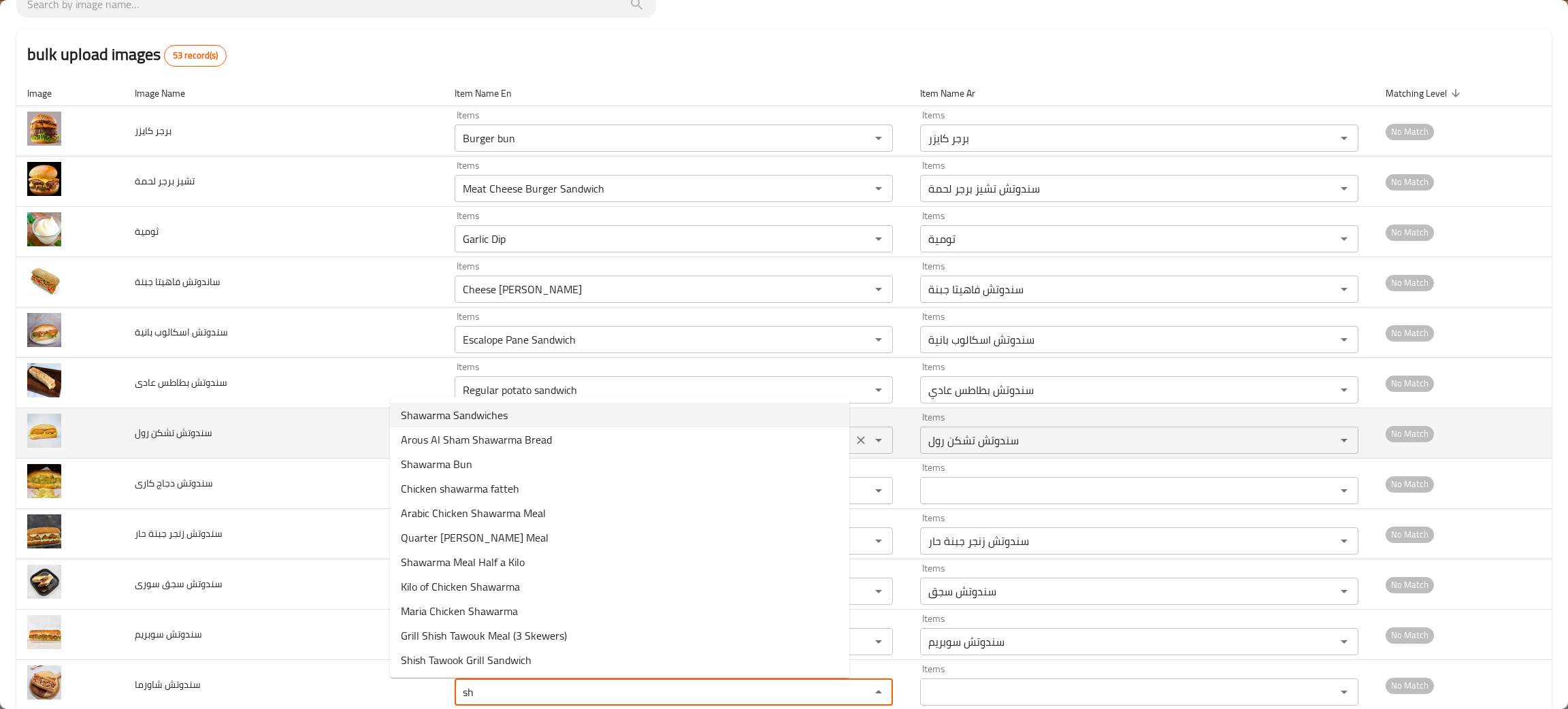
click at [461, 420] on span "Shawarma Sandwiches" at bounding box center [454, 415] width 107 height 17
type شاورما "Shawarma Sandwiches"
type شاورما-ar "ساندوتشات شاورما"
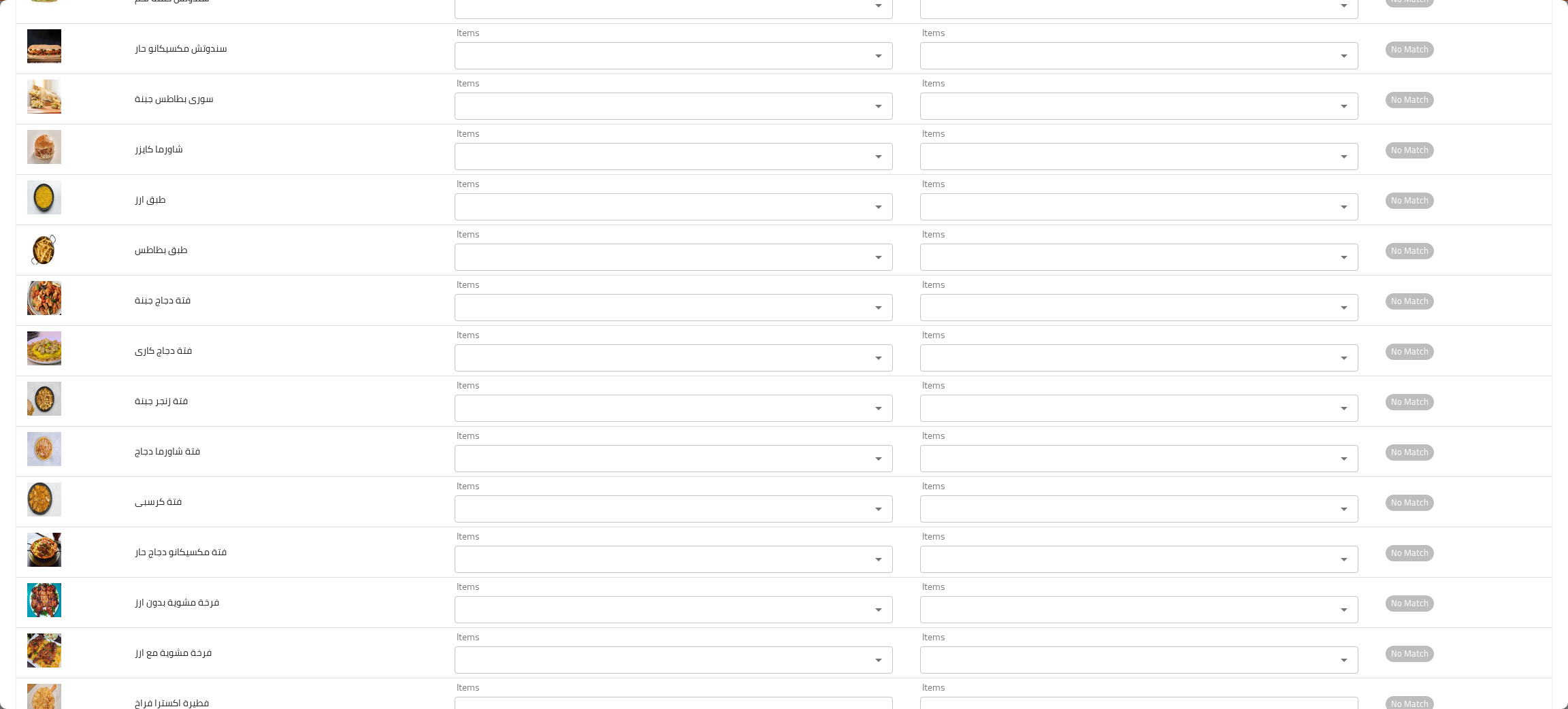
scroll to position [569, 0]
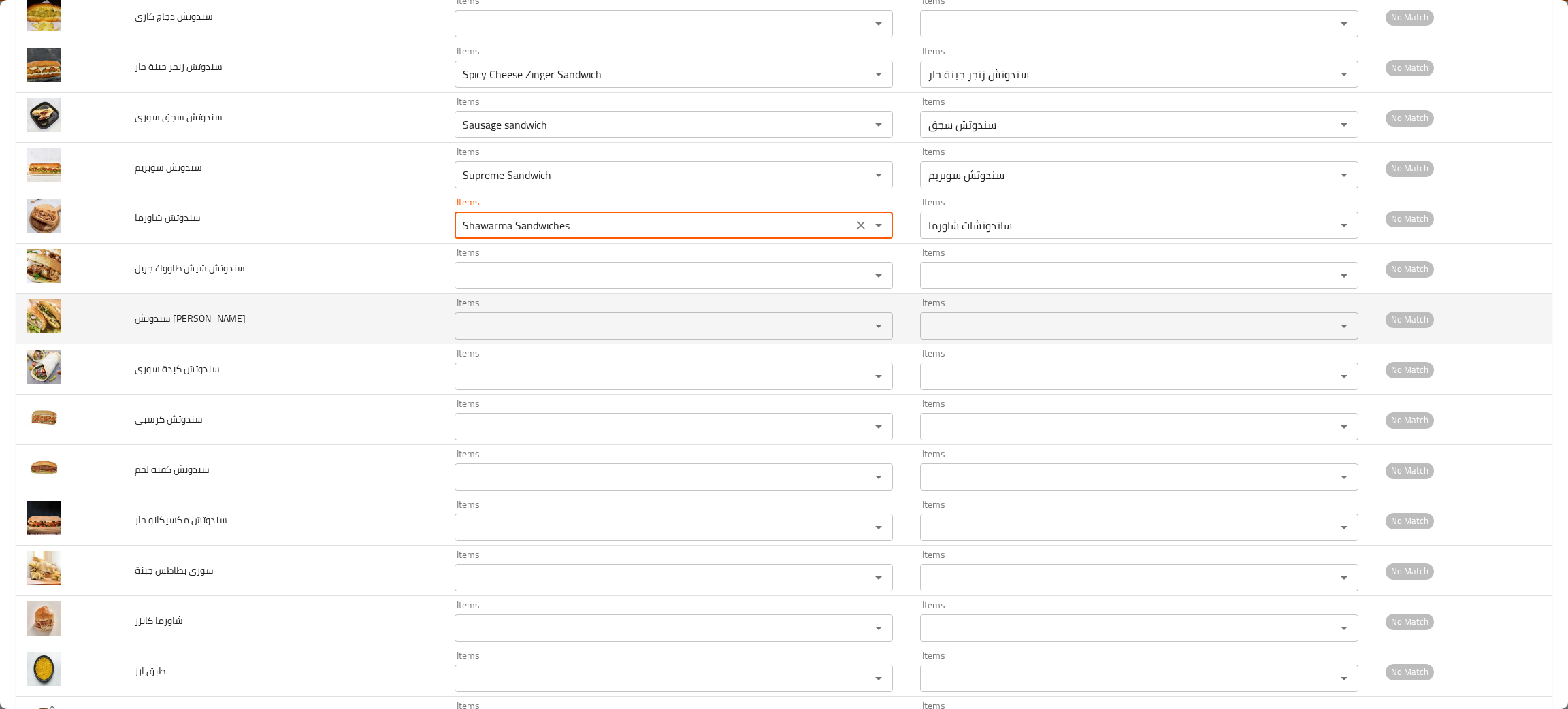
type شاورما "Shawarma Sandwiches"
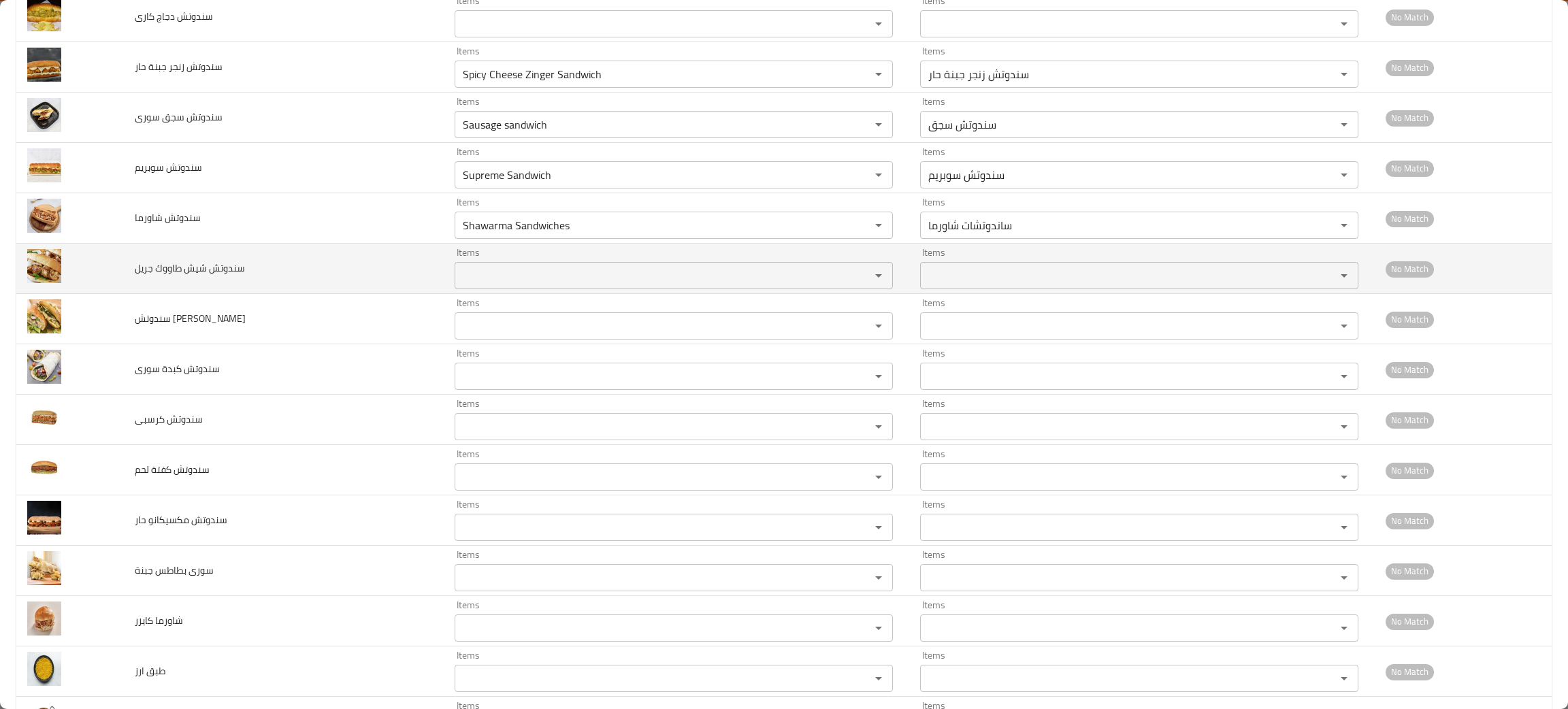
click at [469, 284] on جريل "Items" at bounding box center [653, 275] width 390 height 19
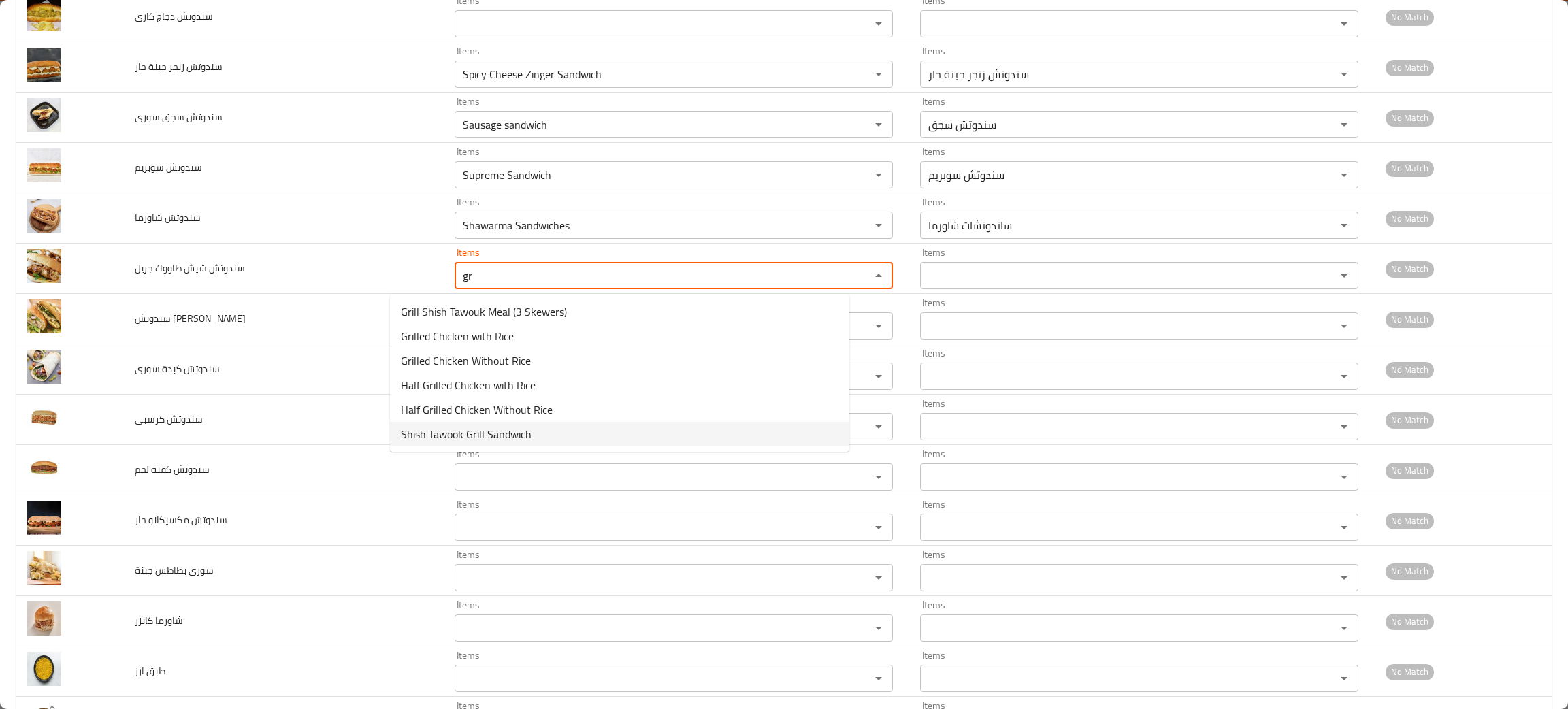
click at [458, 429] on span "Shish Tawook Grill Sandwich" at bounding box center [466, 434] width 131 height 17
type جريل "Shish Tawook Grill Sandwich"
type جريل-ar "سندوتش شيش طاووك جريل"
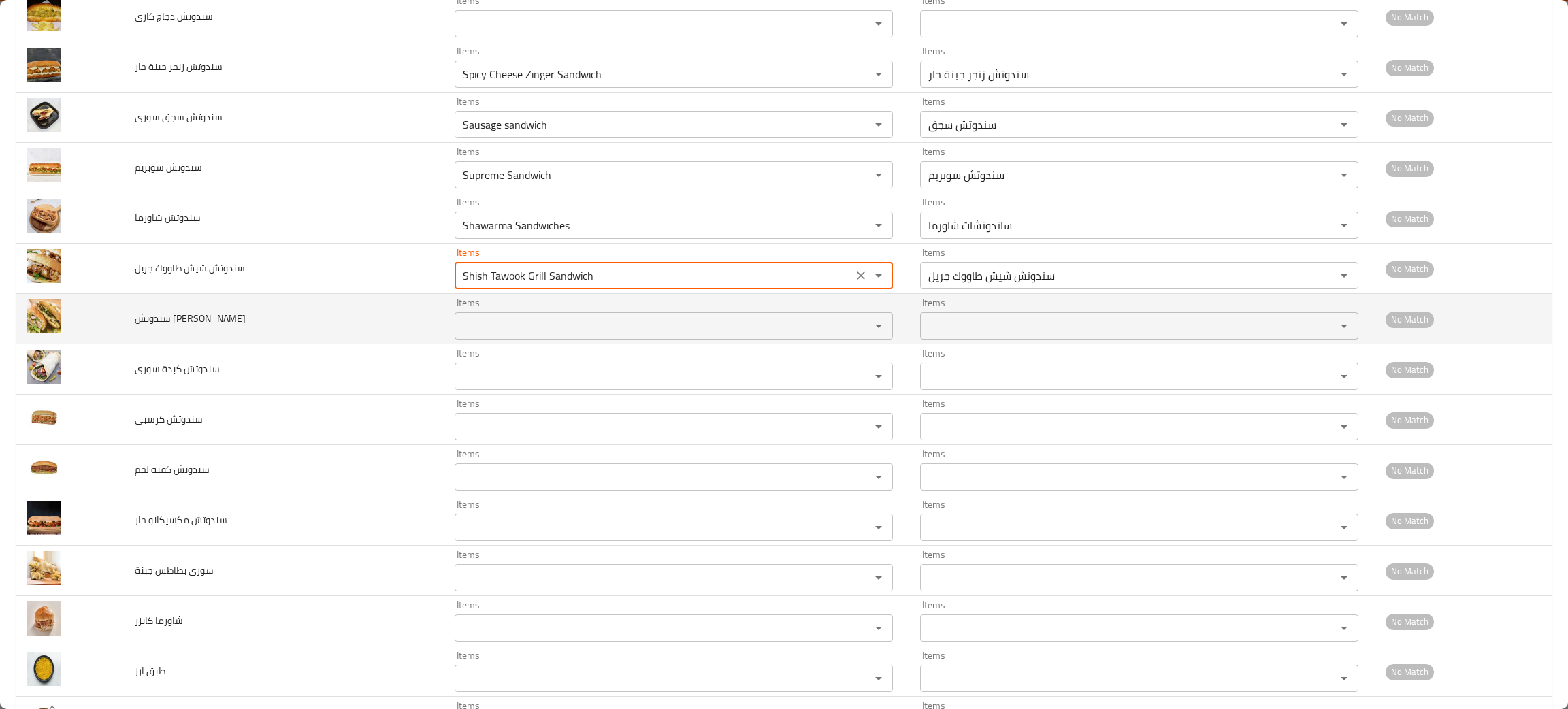
type جريل "Shish Tawook Grill Sandwich"
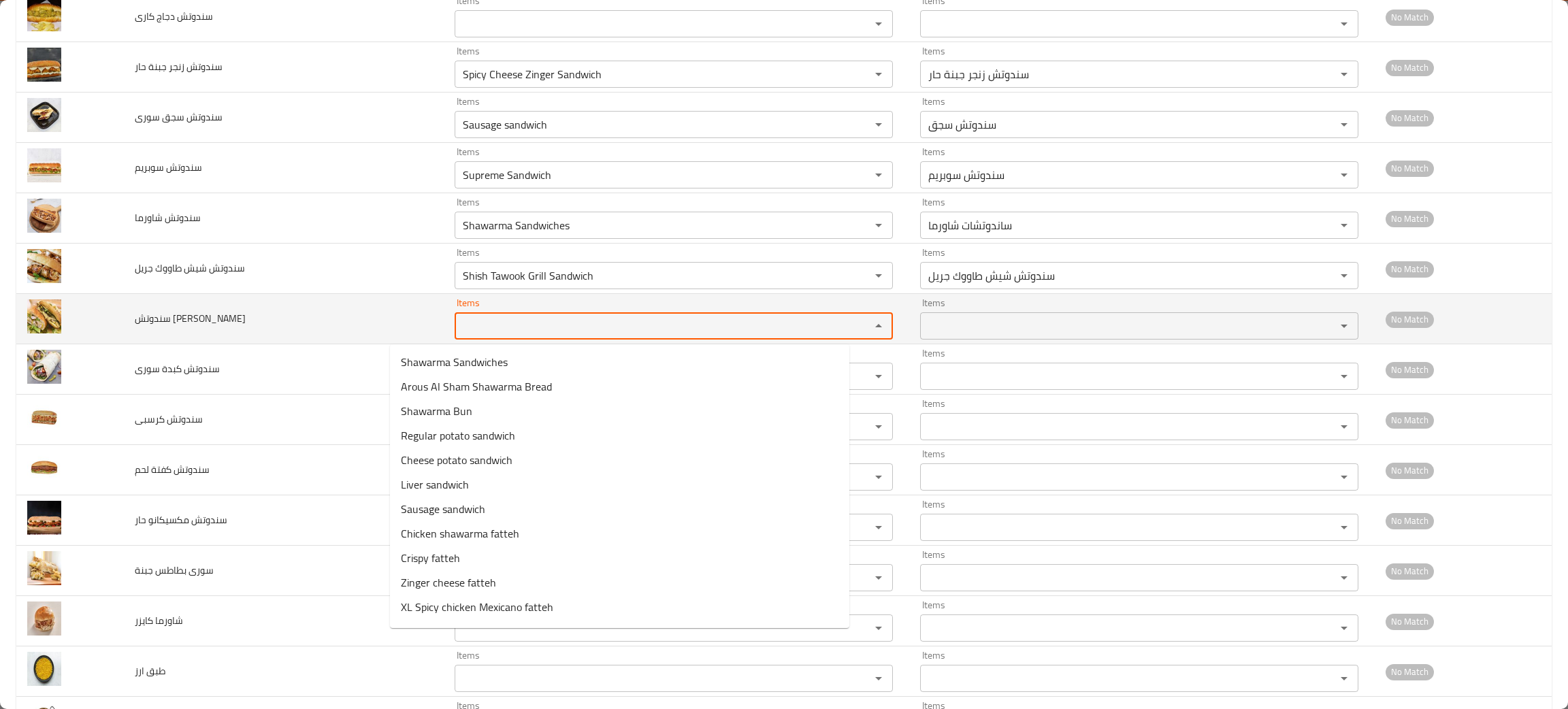
click at [468, 332] on جبنة "Items" at bounding box center [653, 326] width 390 height 19
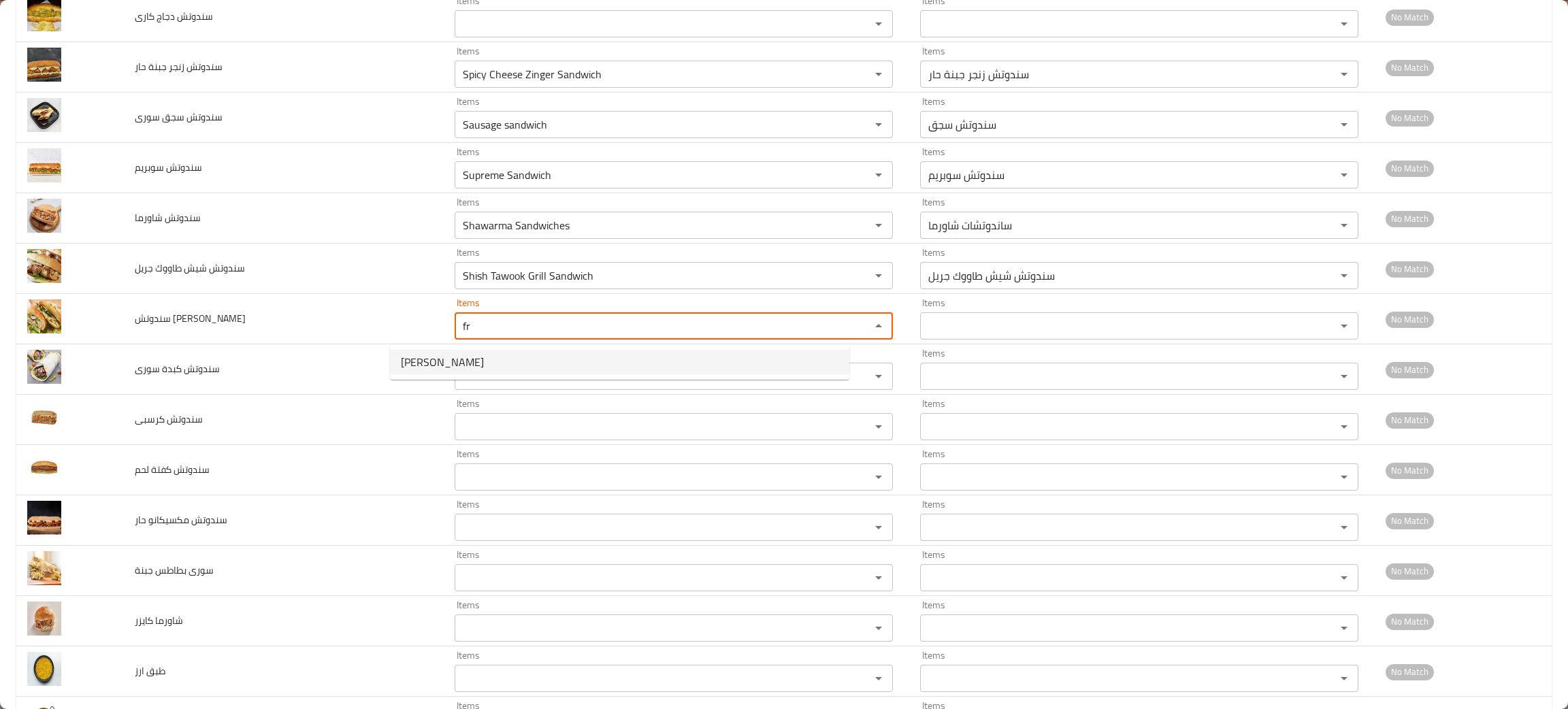
click at [484, 354] on span "Francescoa Cheese Sandwich" at bounding box center [443, 362] width 83 height 17
type جبنة "Francescoa Cheese Sandwich"
type جبنة-ar "سندوتش فرانشيسكوا جبنة"
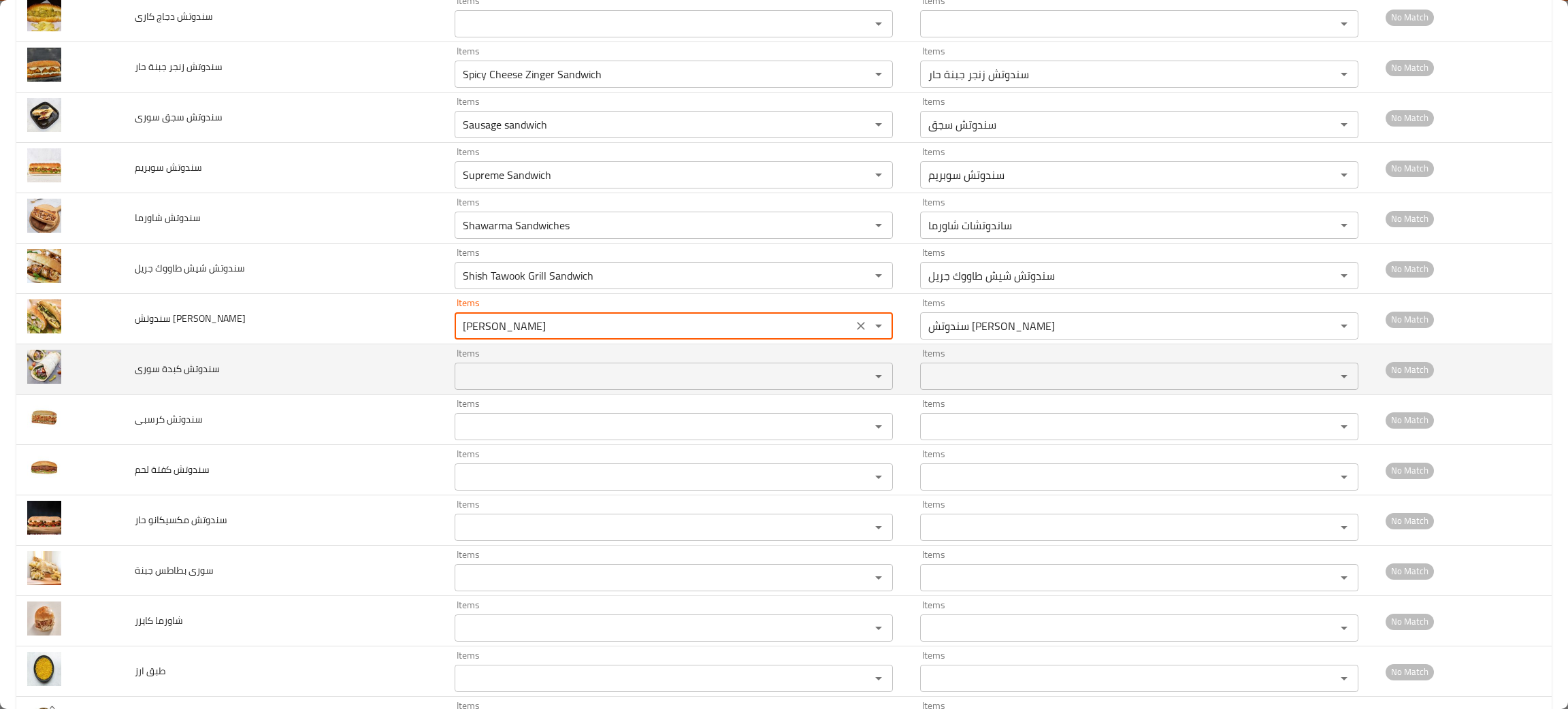
type جبنة "Francescoa Cheese Sandwich"
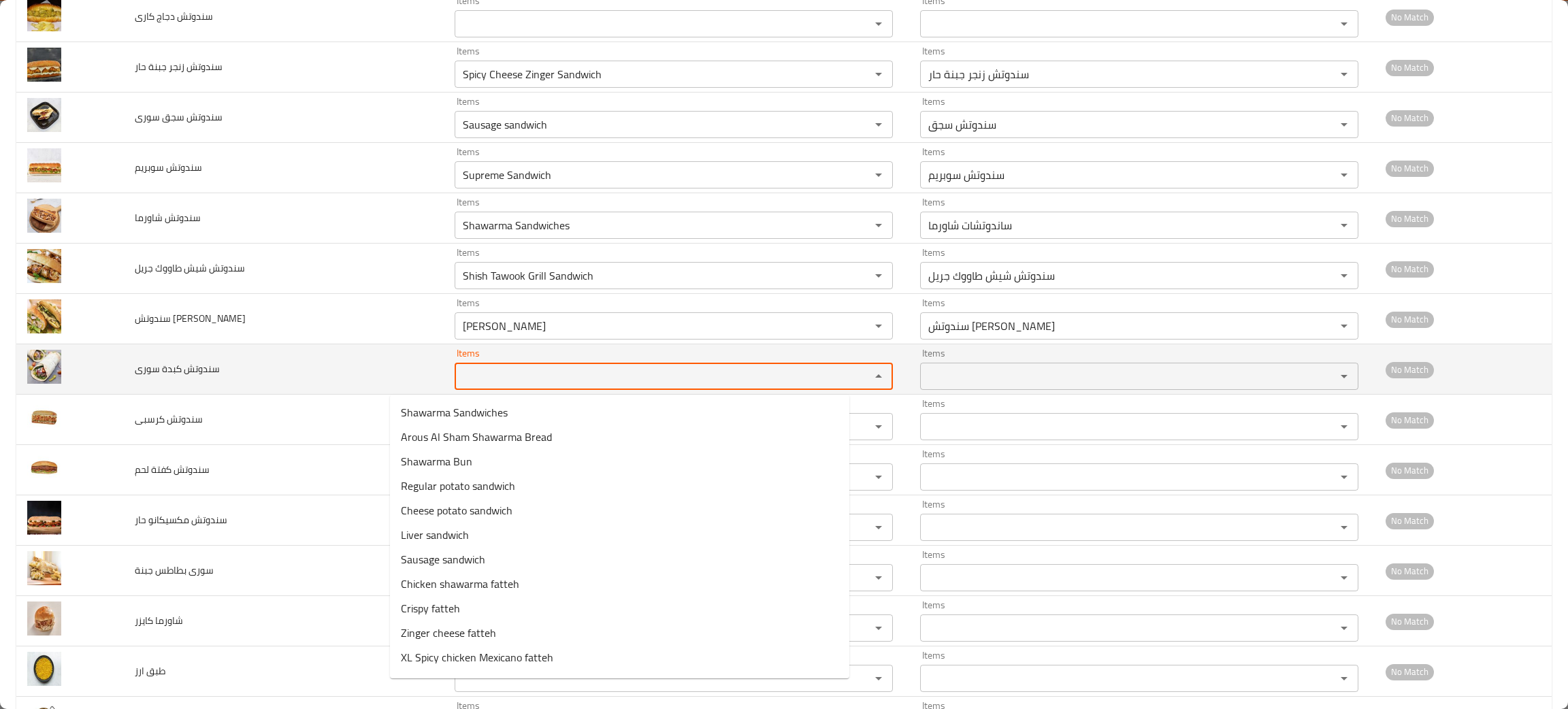
click at [469, 369] on سورى "Items" at bounding box center [653, 376] width 390 height 19
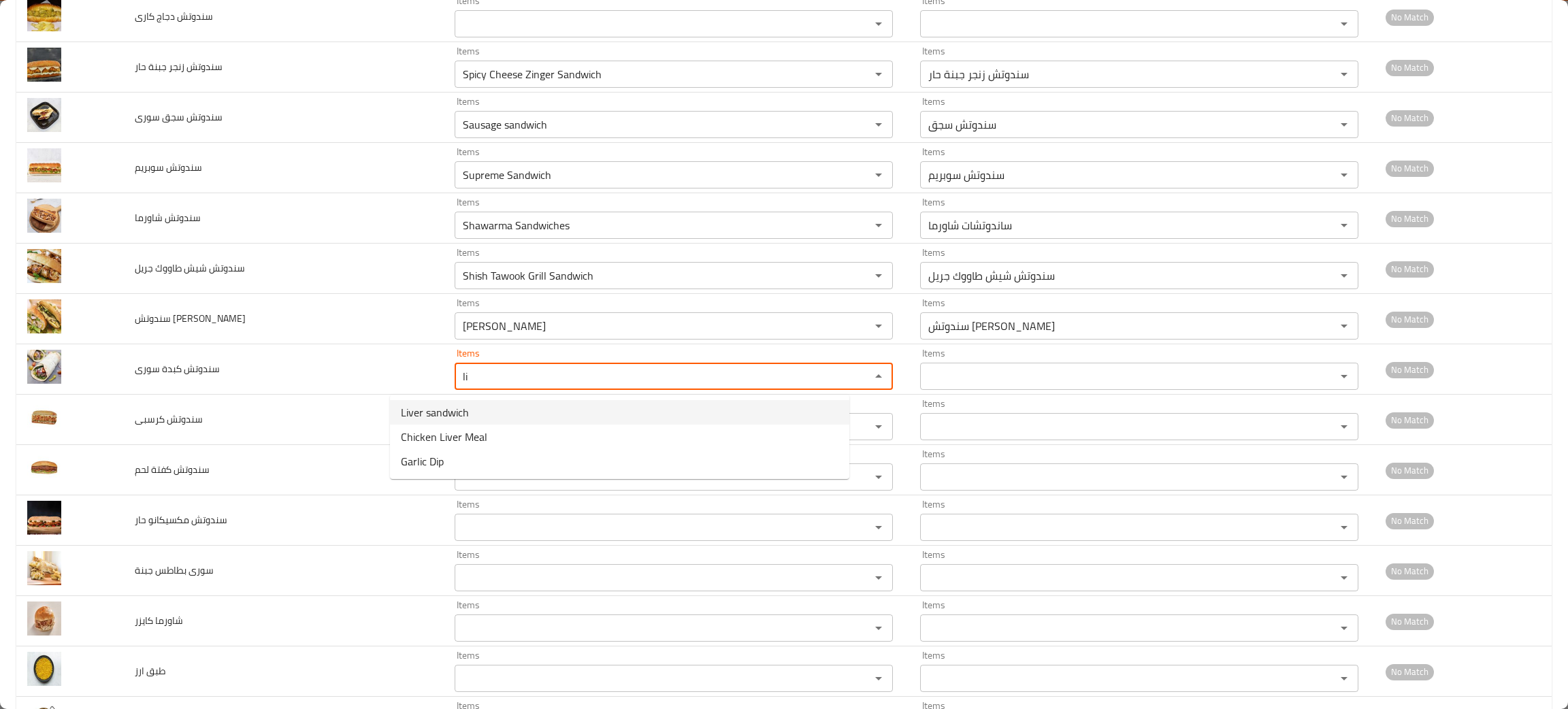
click at [436, 406] on span "Liver sandwich" at bounding box center [435, 412] width 68 height 17
type سورى "Liver sandwich"
type سورى-ar "سندوتش كبدة"
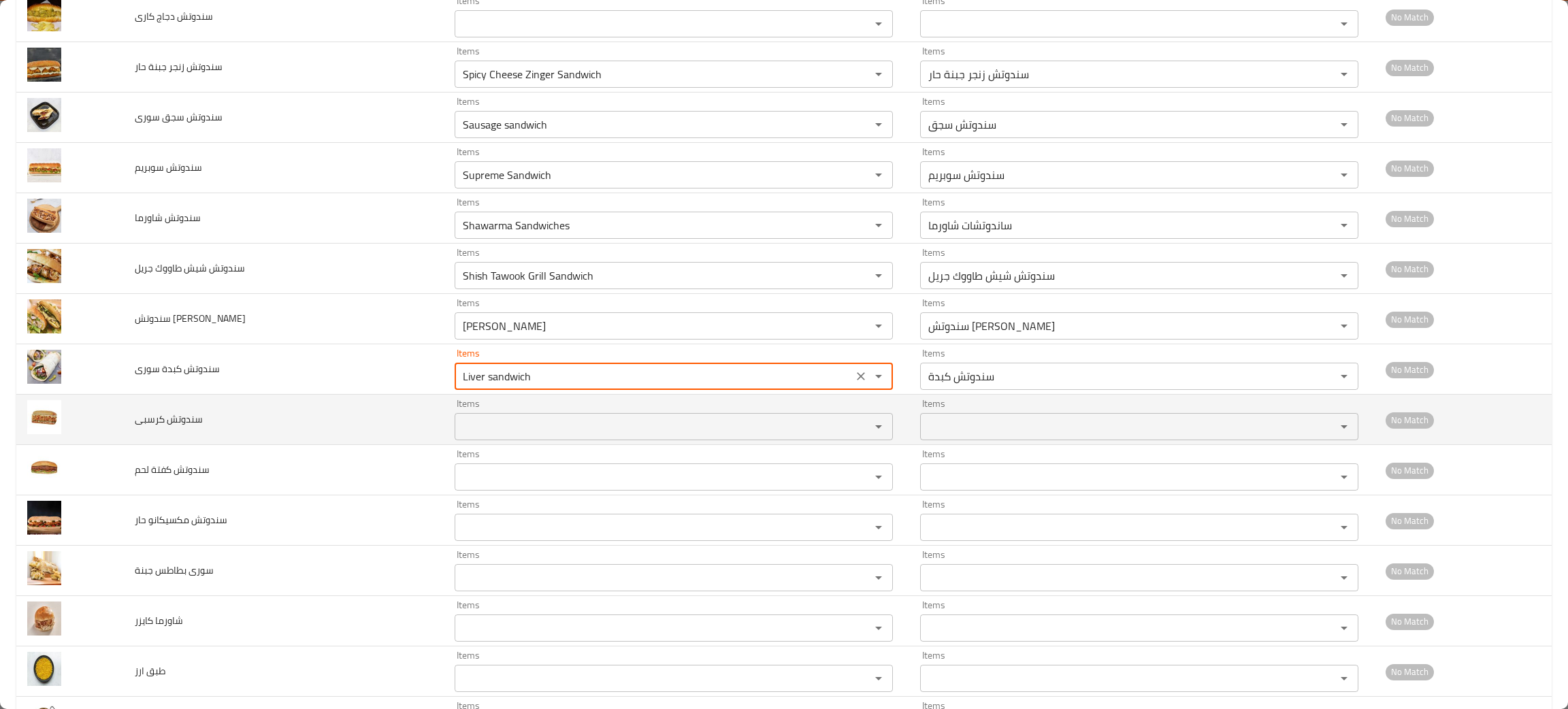
type سورى "Liver sandwich"
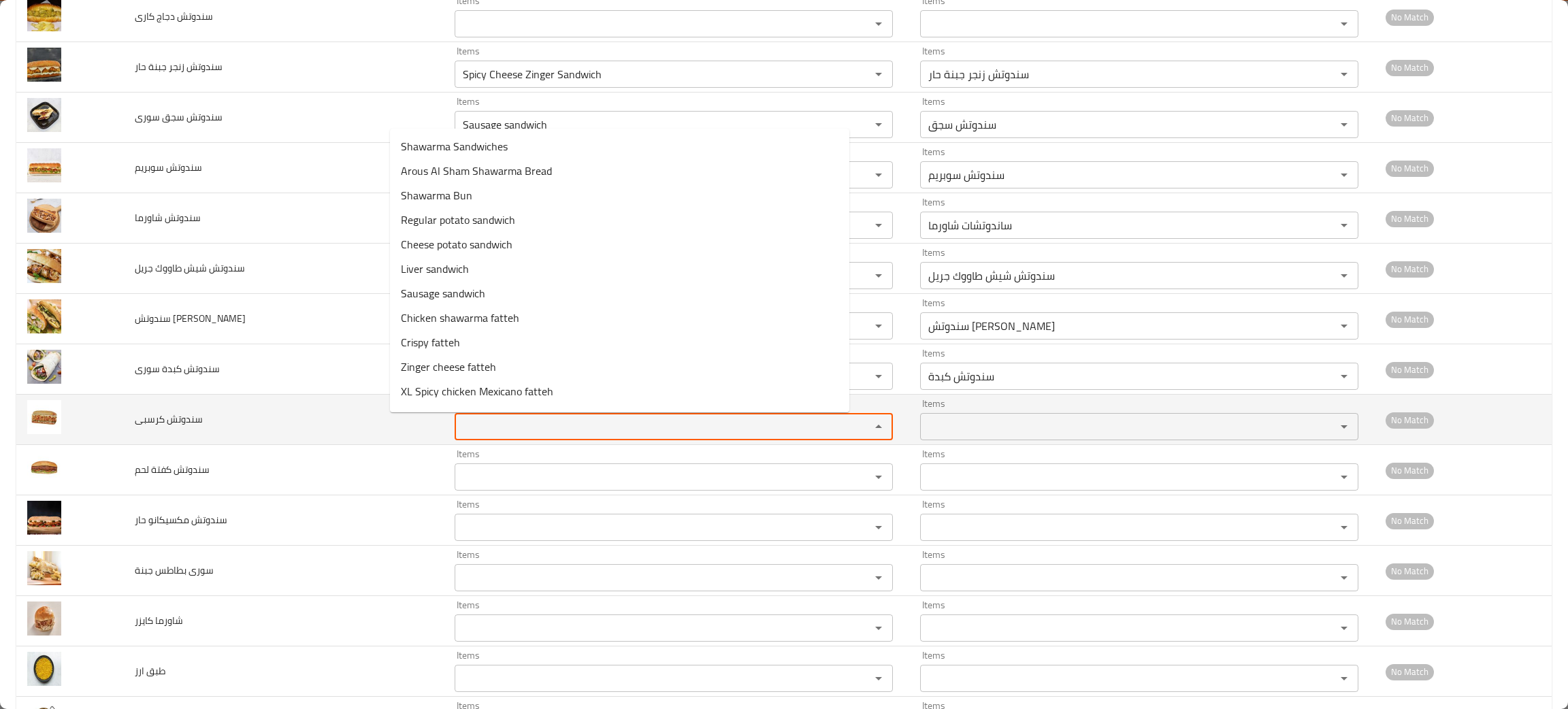
click at [460, 423] on كرسبى "Items" at bounding box center [653, 427] width 390 height 19
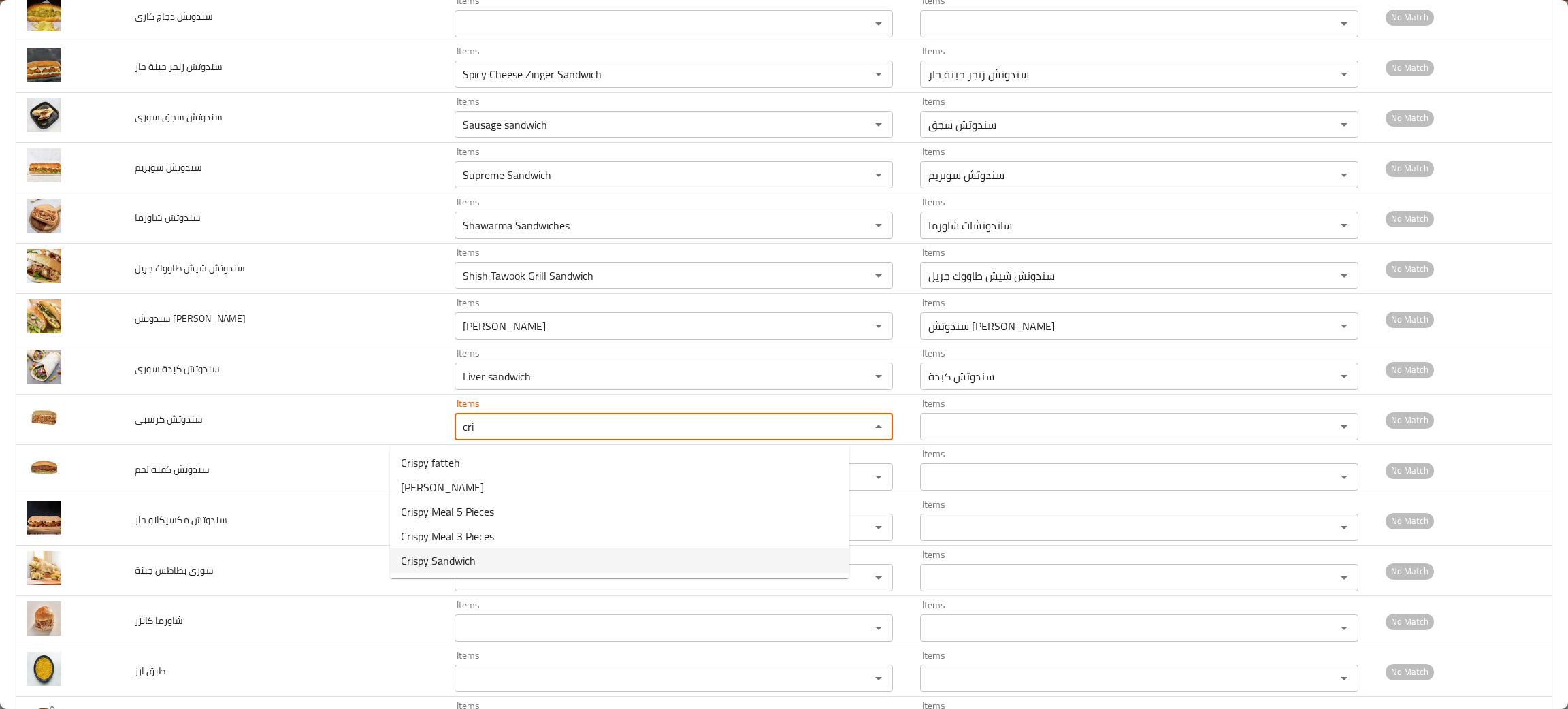
click at [451, 552] on span "Crispy Sandwich" at bounding box center [439, 560] width 75 height 17
type كرسبى "Crispy Sandwich"
type كرسبى-ar "سندوتش كرسبي"
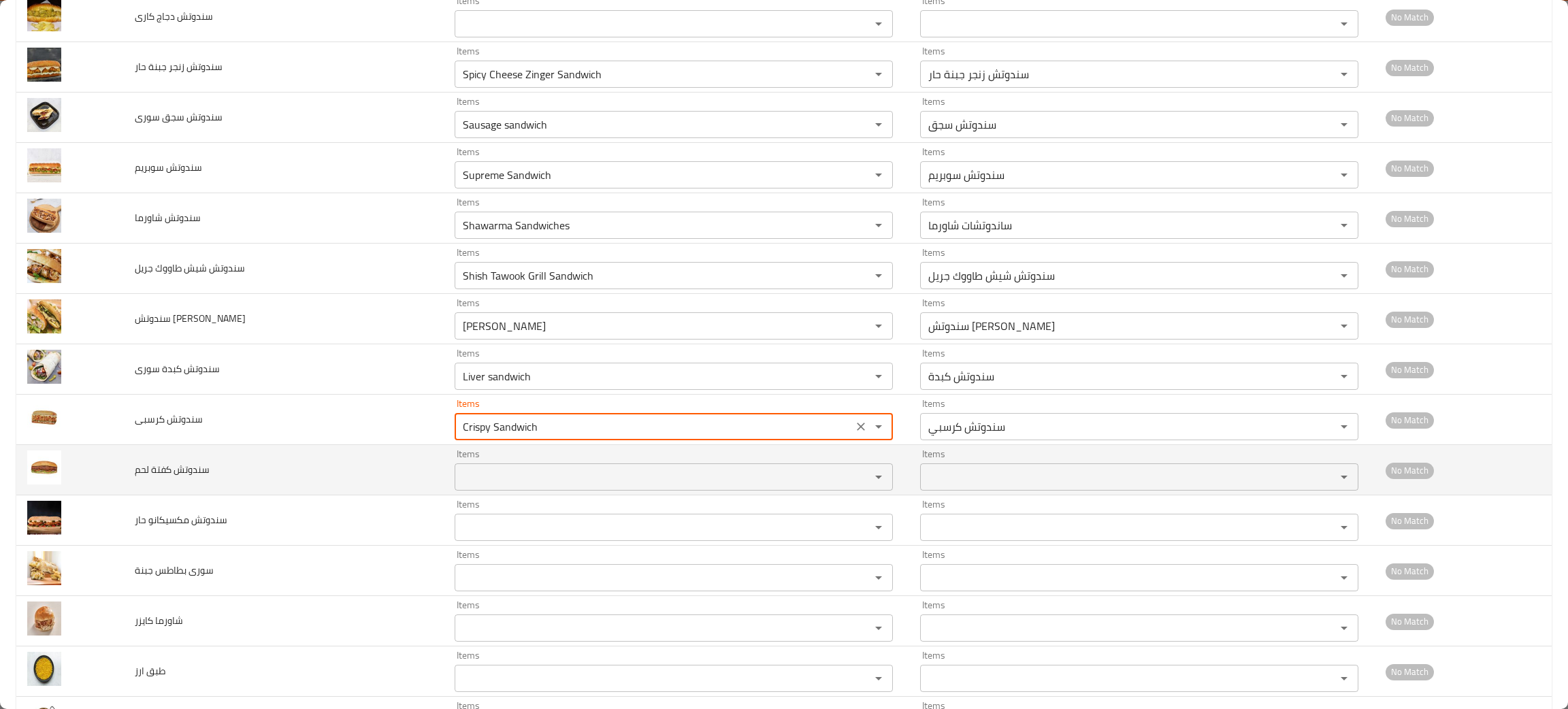
type كرسبى "Crispy Sandwich"
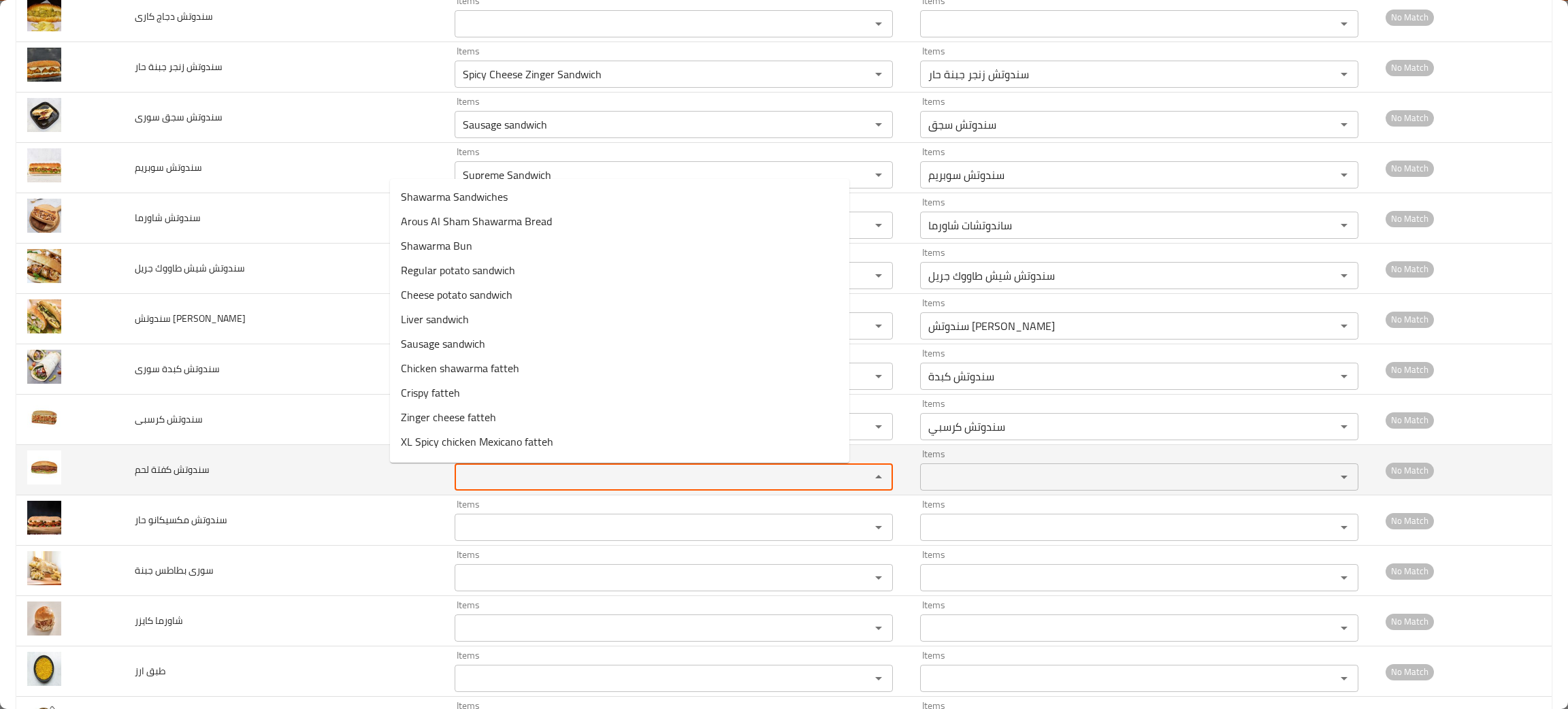
click at [458, 477] on لحم "Items" at bounding box center [653, 477] width 390 height 19
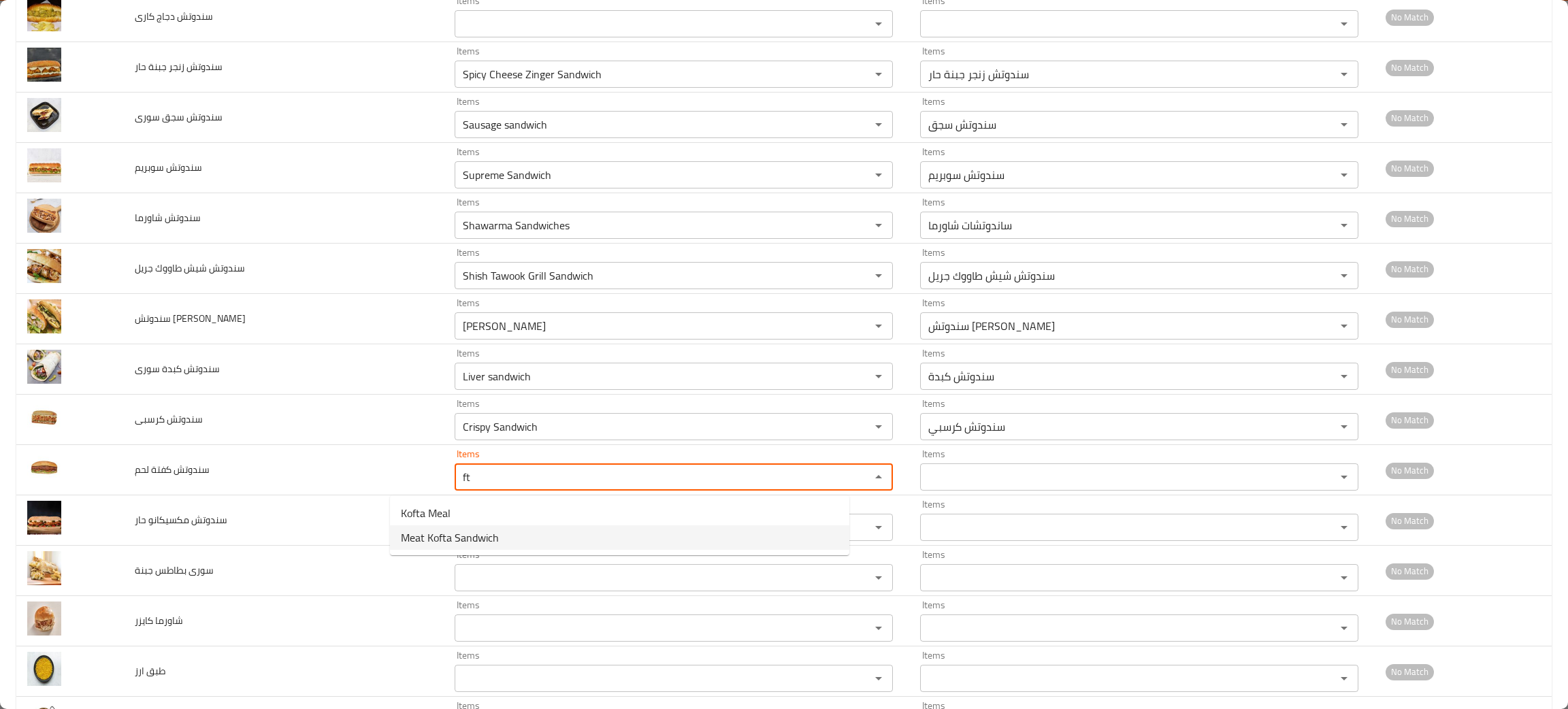
click at [450, 529] on span "Meat Kofta Sandwich" at bounding box center [450, 537] width 98 height 17
type لحم "Meat Kofta Sandwich"
type لحم-ar "سندوتش كفتة لحمة"
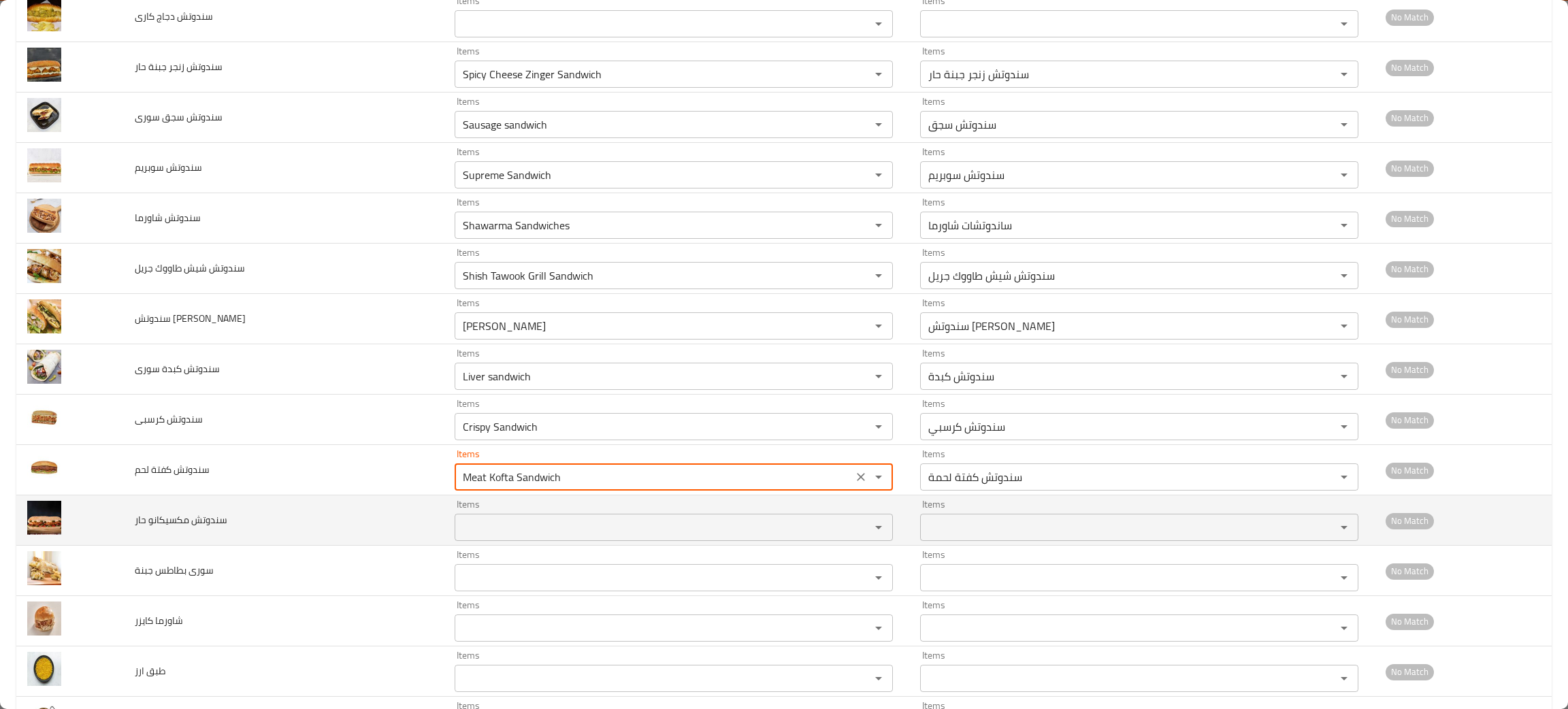
type لحم "Meat Kofta Sandwich"
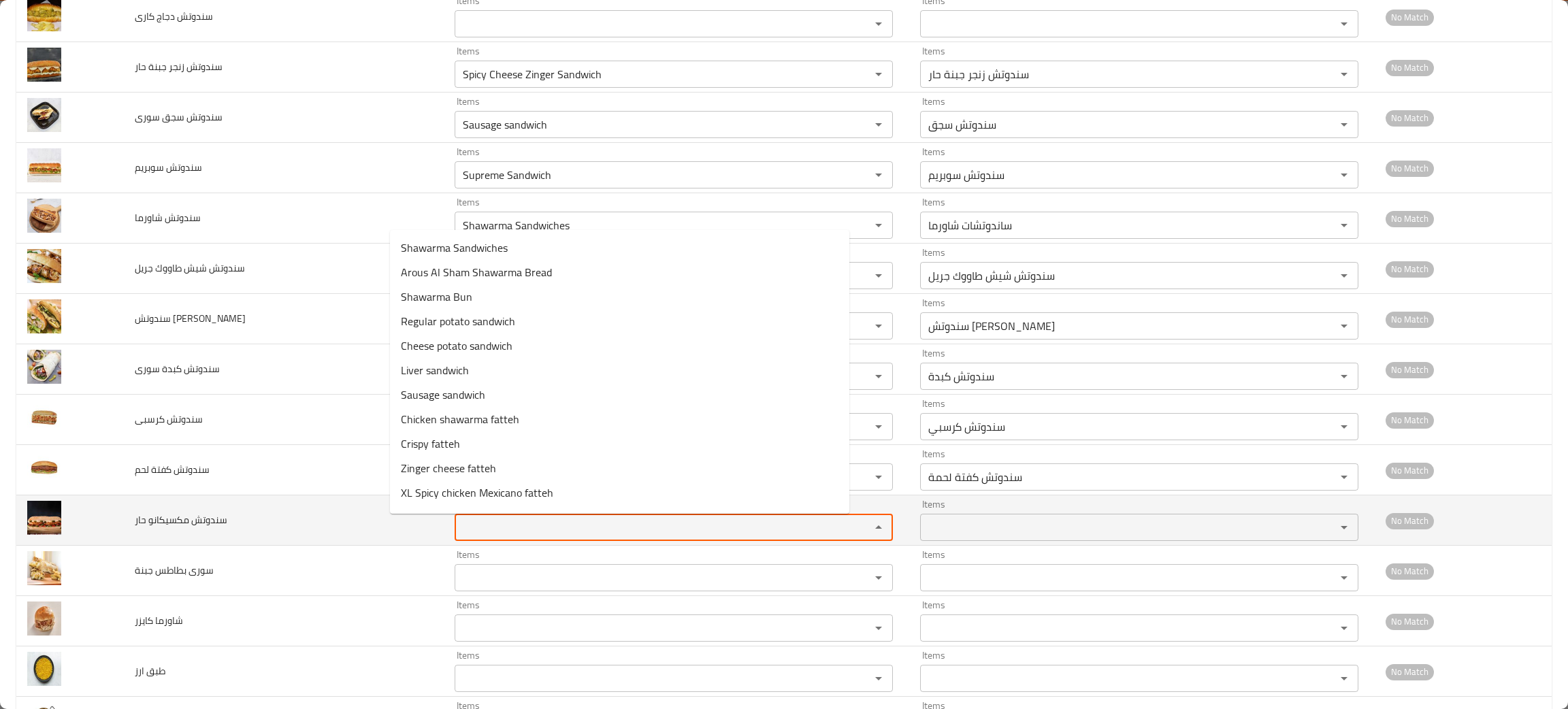
click at [458, 529] on حار "Items" at bounding box center [653, 528] width 390 height 19
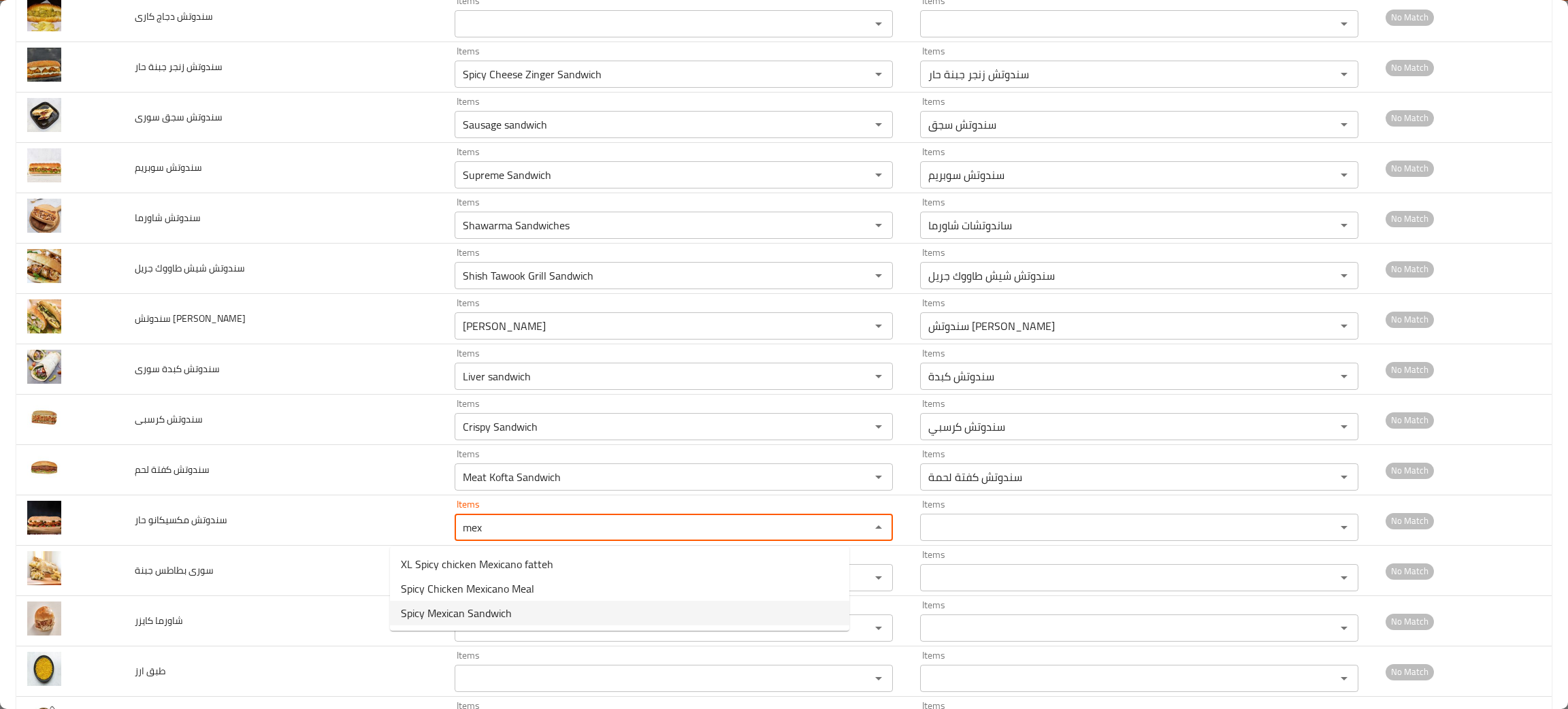
click at [493, 612] on span "Spicy Mexican Sandwich" at bounding box center [456, 613] width 111 height 17
type حار "Spicy Mexican Sandwich"
type حار-ar "سندوتش مکسکانو حار"
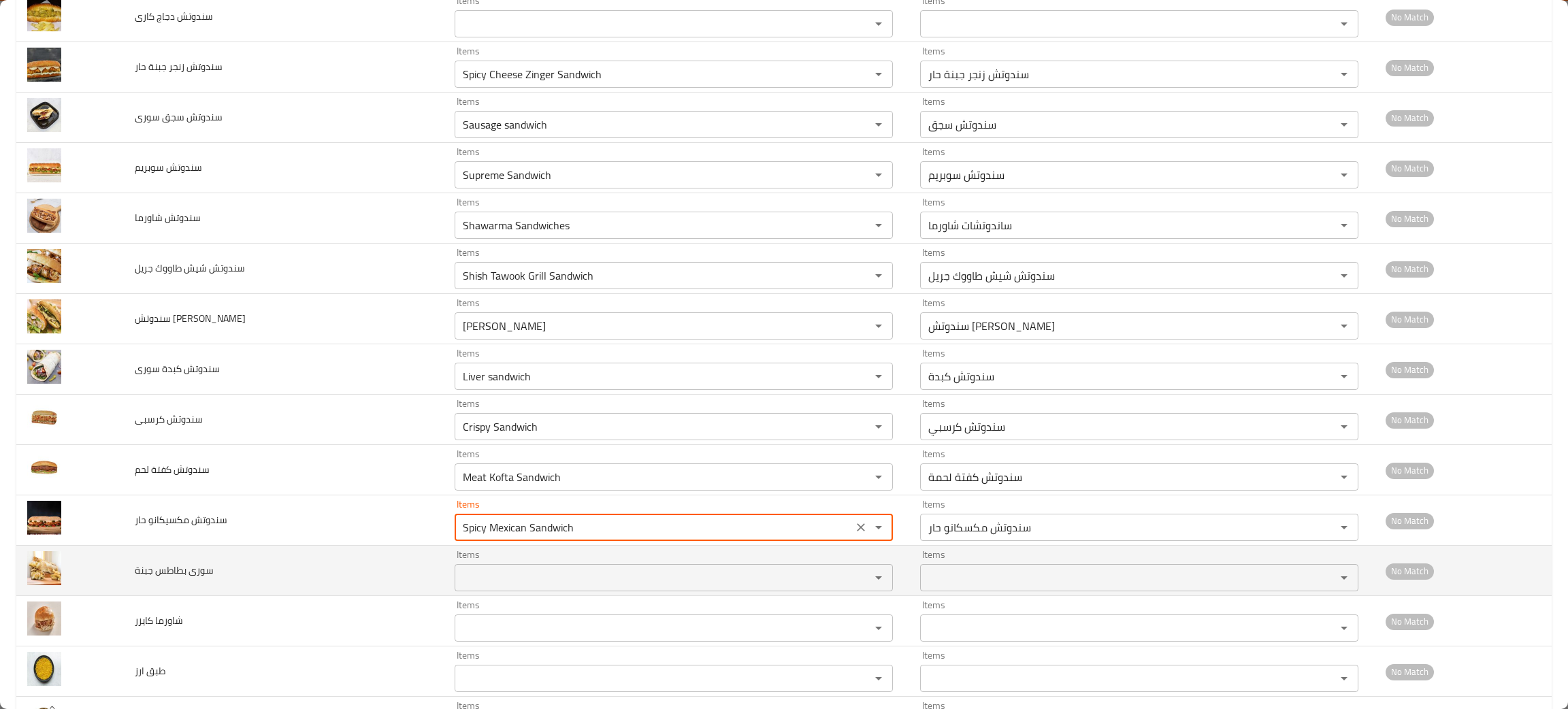
type حار "Spicy Mexican Sandwich"
click at [458, 575] on جبنة "Items" at bounding box center [653, 578] width 390 height 19
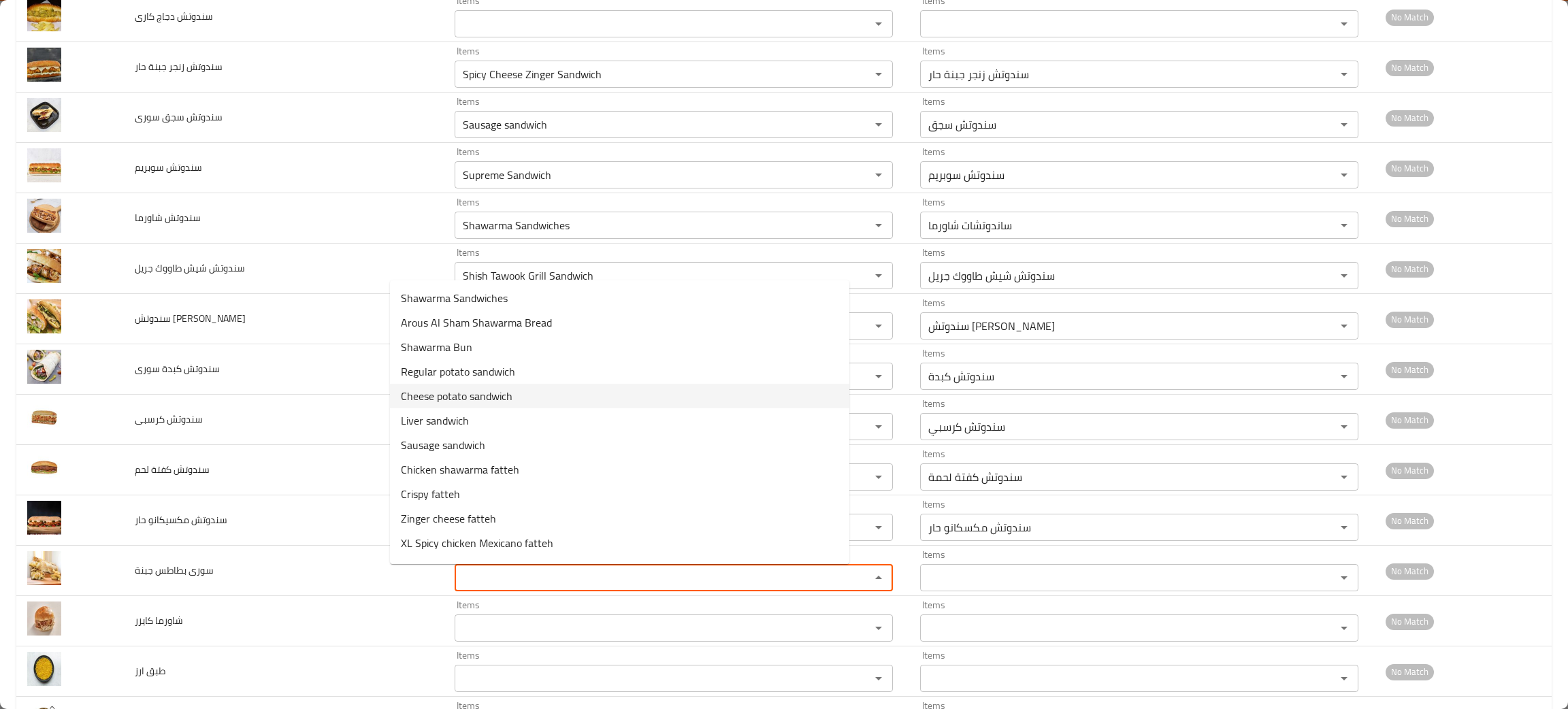
drag, startPoint x: 470, startPoint y: 395, endPoint x: 460, endPoint y: 410, distance: 18.0
click at [460, 410] on جبنة-popup "Shawarma Sandwiches Arous Al Sham Shawarma Bread Shawarma Bun Regular potato sa…" at bounding box center [619, 422] width 459 height 284
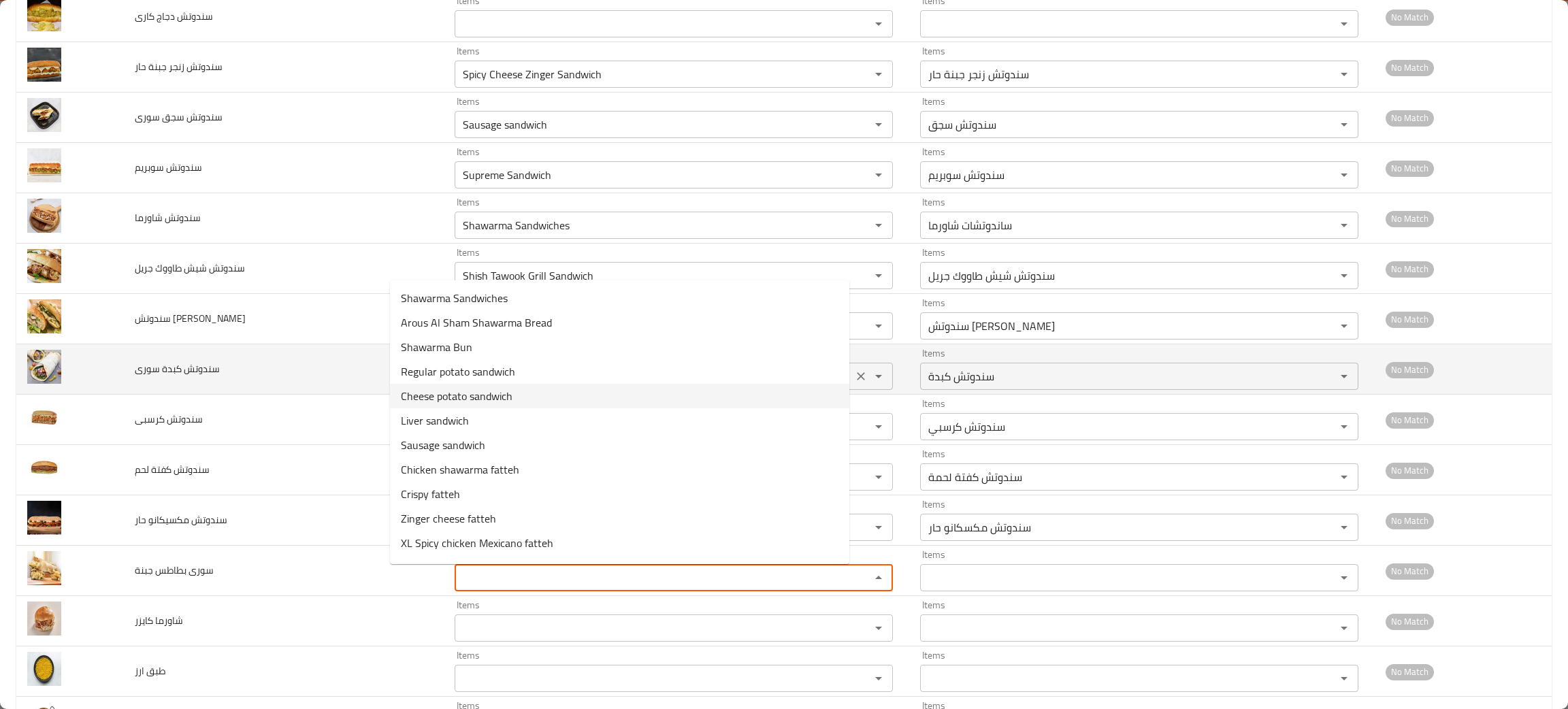
click at [475, 391] on span "Cheese potato sandwich" at bounding box center [457, 395] width 111 height 17
type جبنة "Cheese potato sandwich"
type جبنة-ar "سندوتش بطاطس بالجبنة"
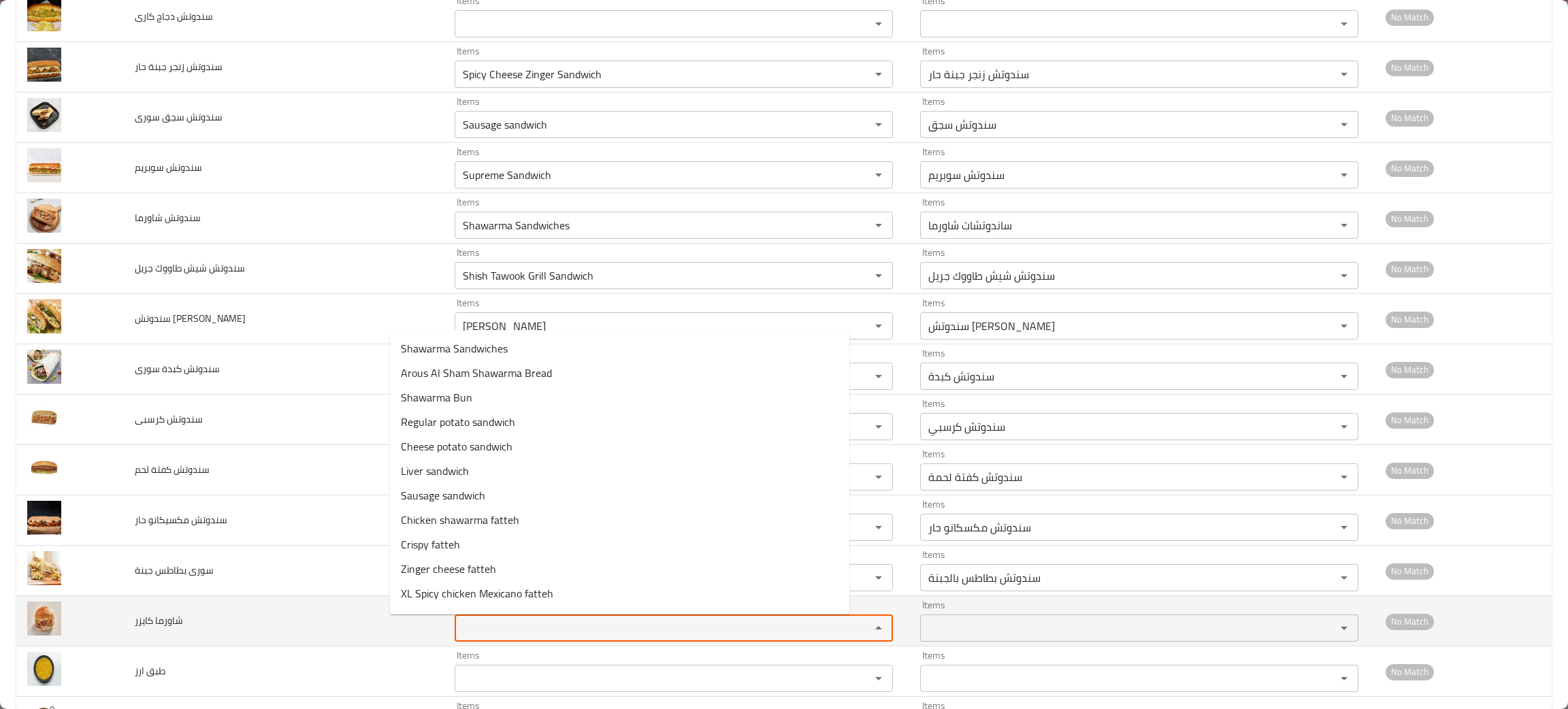
drag, startPoint x: 513, startPoint y: 636, endPoint x: 520, endPoint y: 631, distance: 8.6
click at [516, 634] on كايزر "Items" at bounding box center [653, 628] width 390 height 19
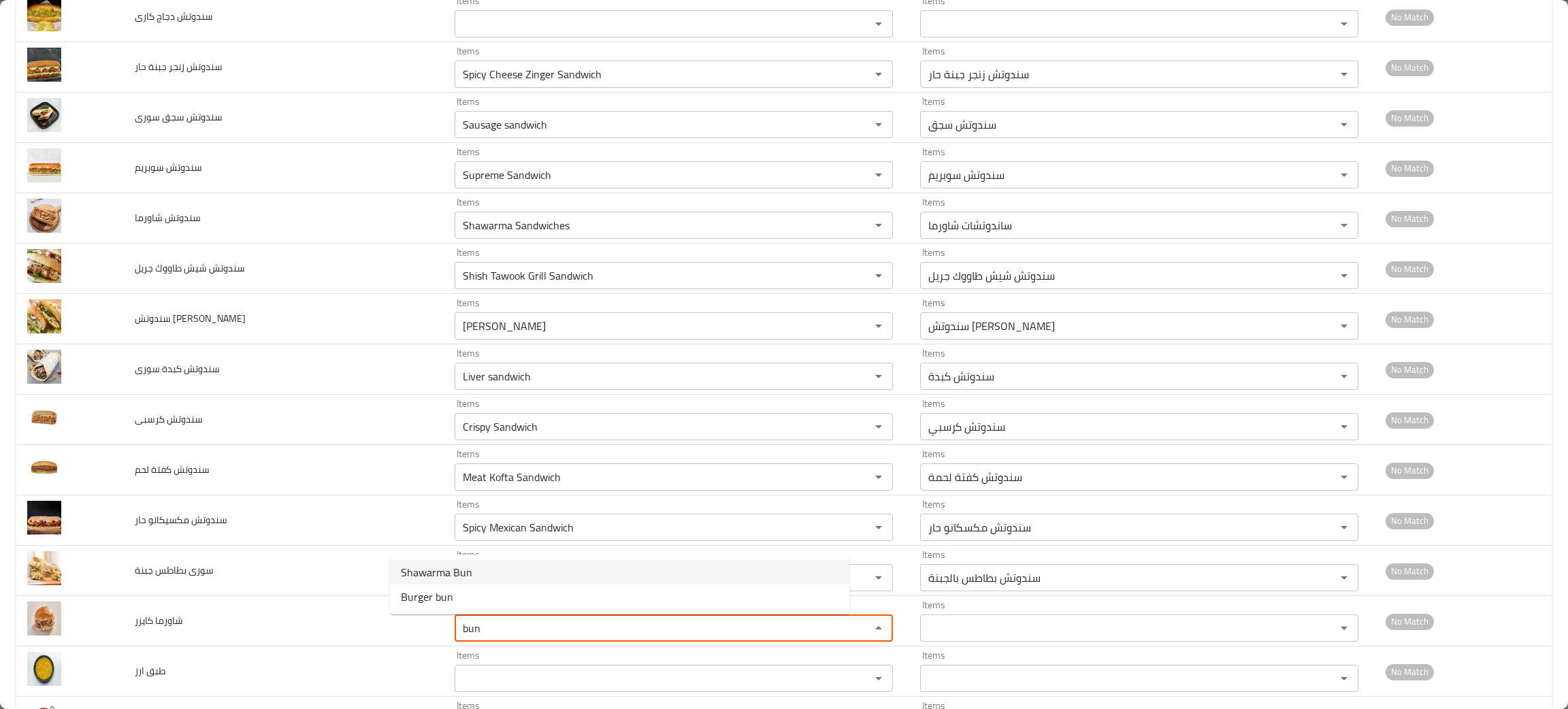
click at [443, 571] on span "Shawarma Bun" at bounding box center [437, 572] width 72 height 17
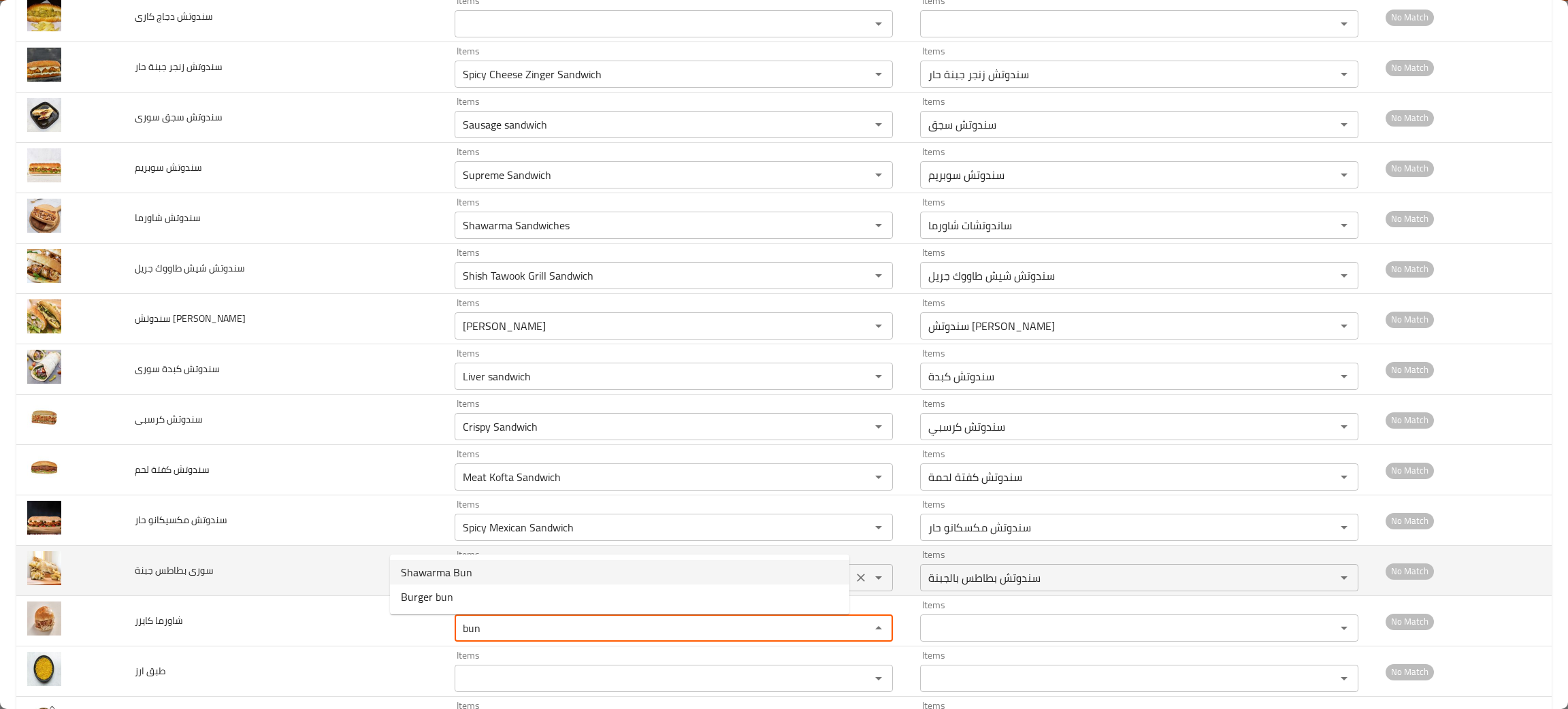
type كايزر "Shawarma Bun"
type كايزر-ar "شاورما كيزر"
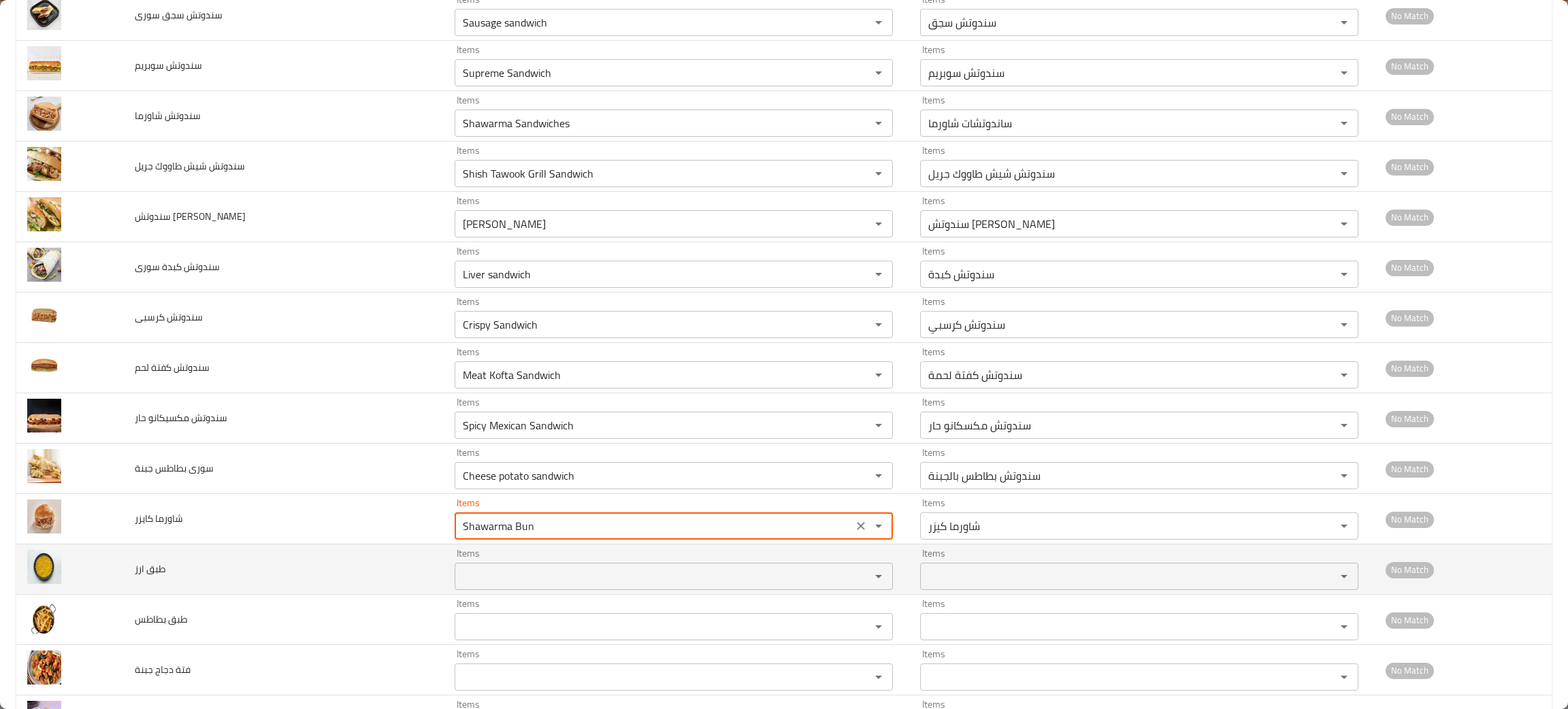
type كايزر "Shawarma Bun"
click at [458, 575] on ارز "Items" at bounding box center [653, 576] width 390 height 19
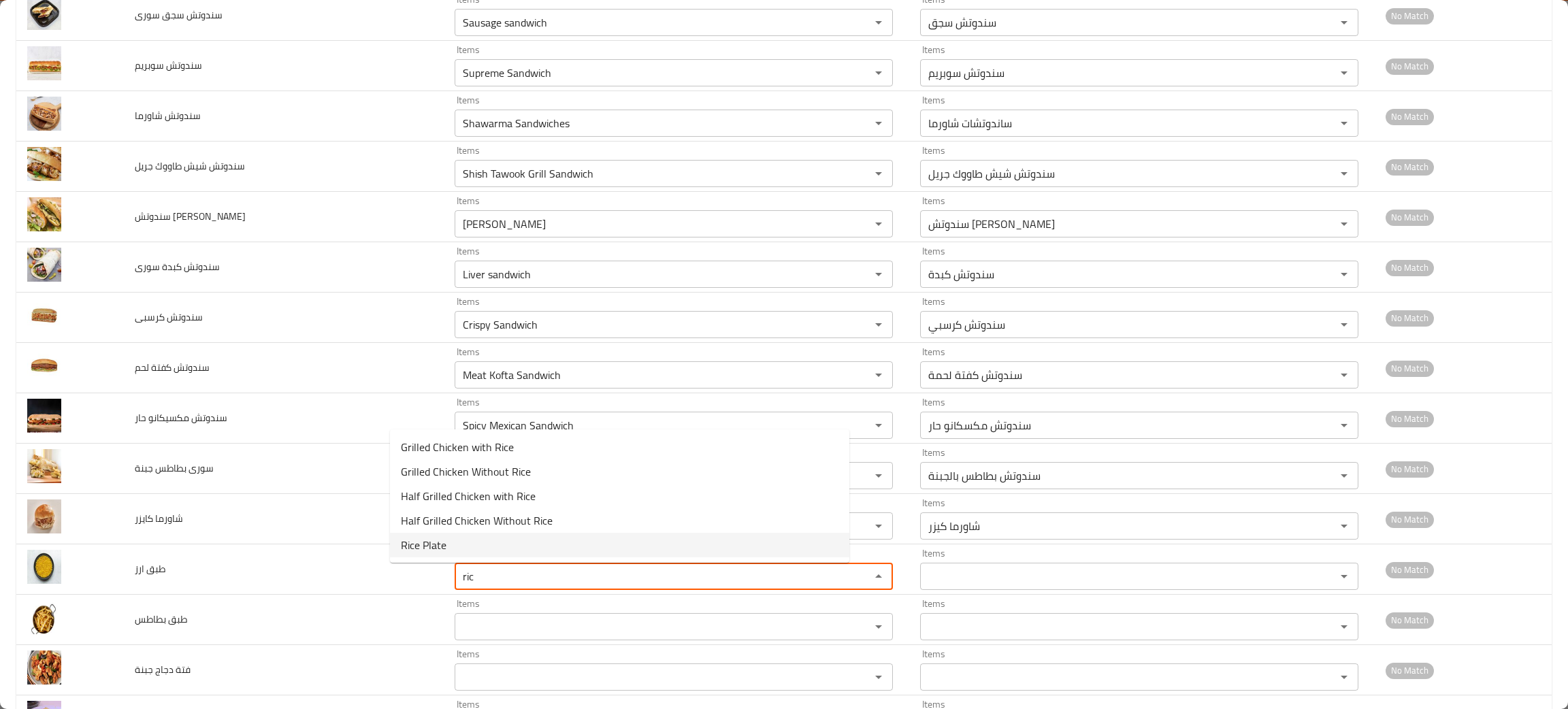
click at [438, 547] on span "Rice Plate" at bounding box center [423, 545] width 45 height 17
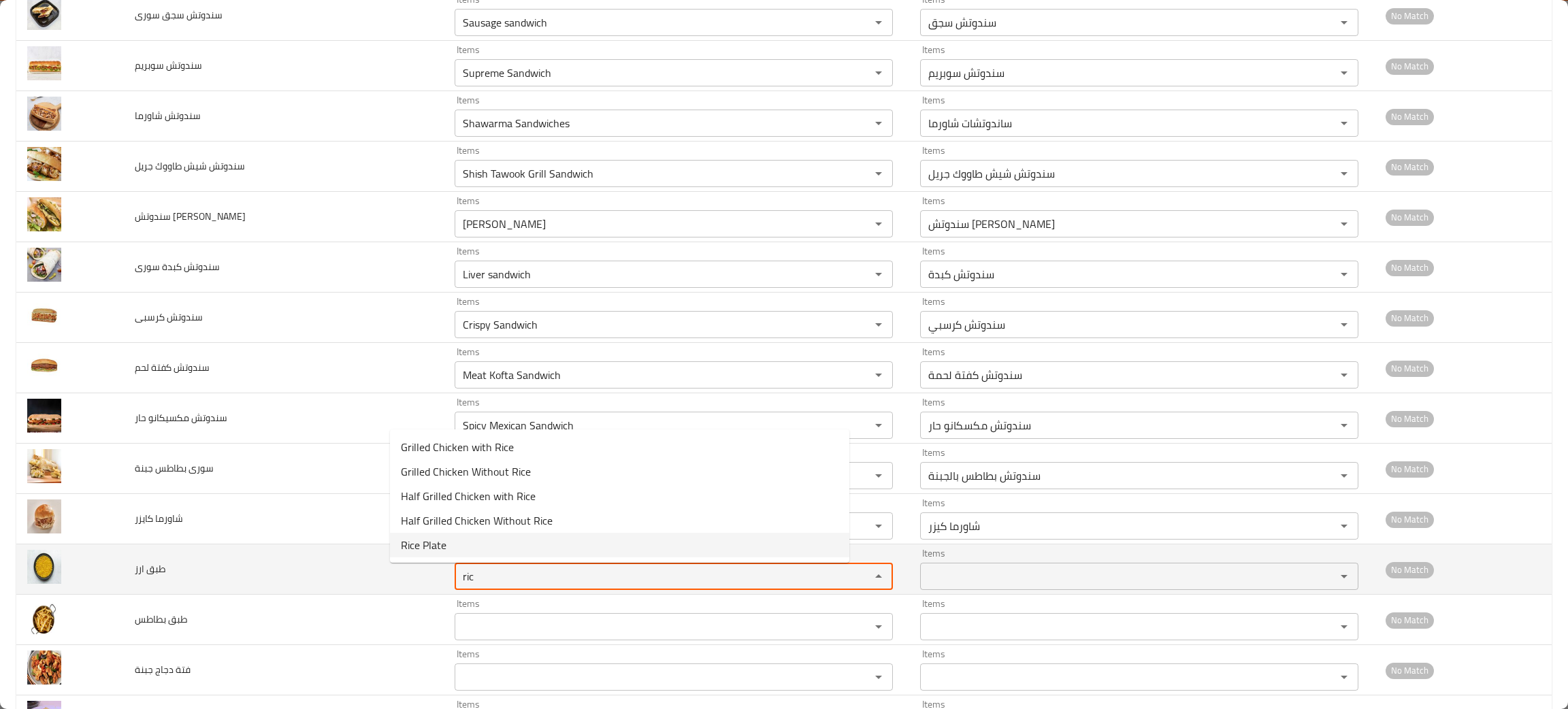
type ارز "Rice Plate"
type ارز-ar "طبق ارز"
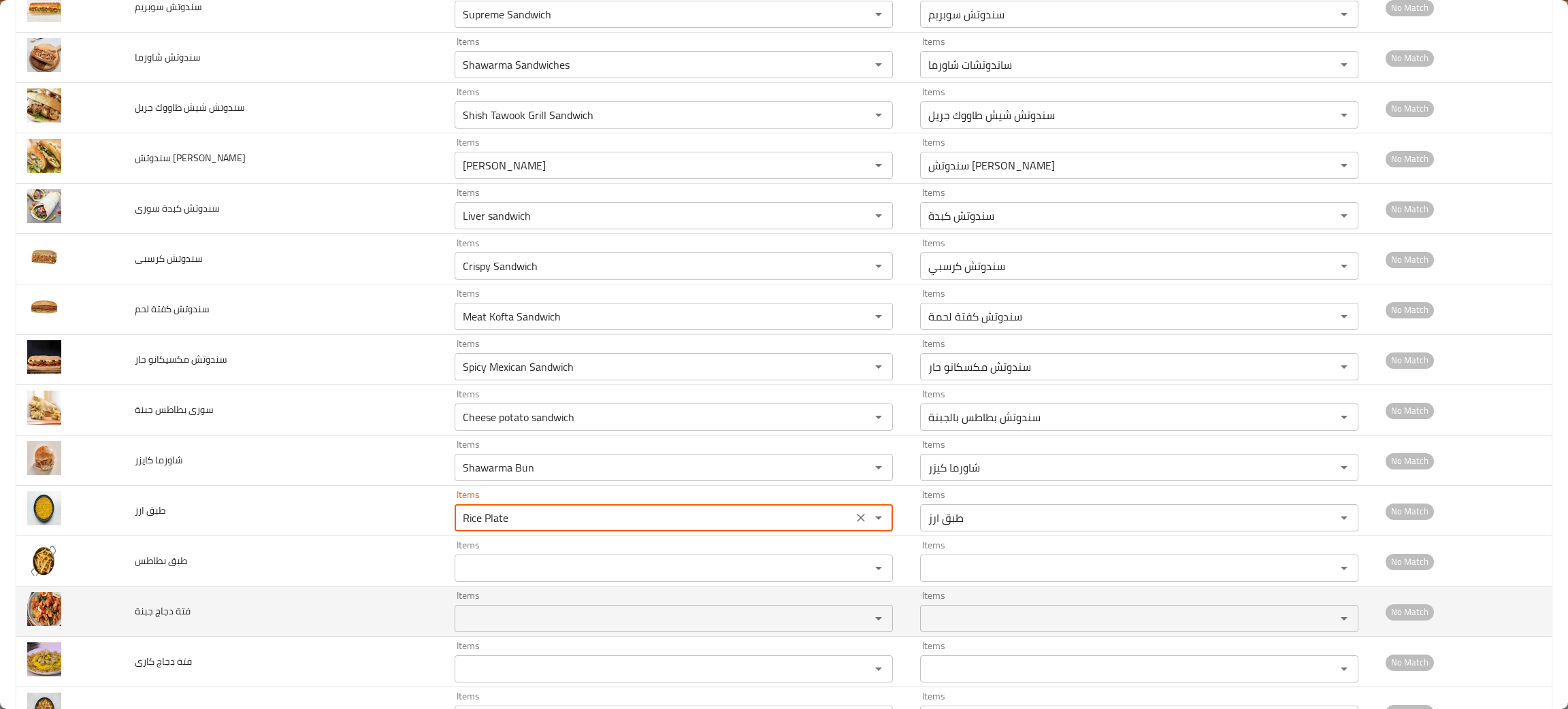
scroll to position [773, 0]
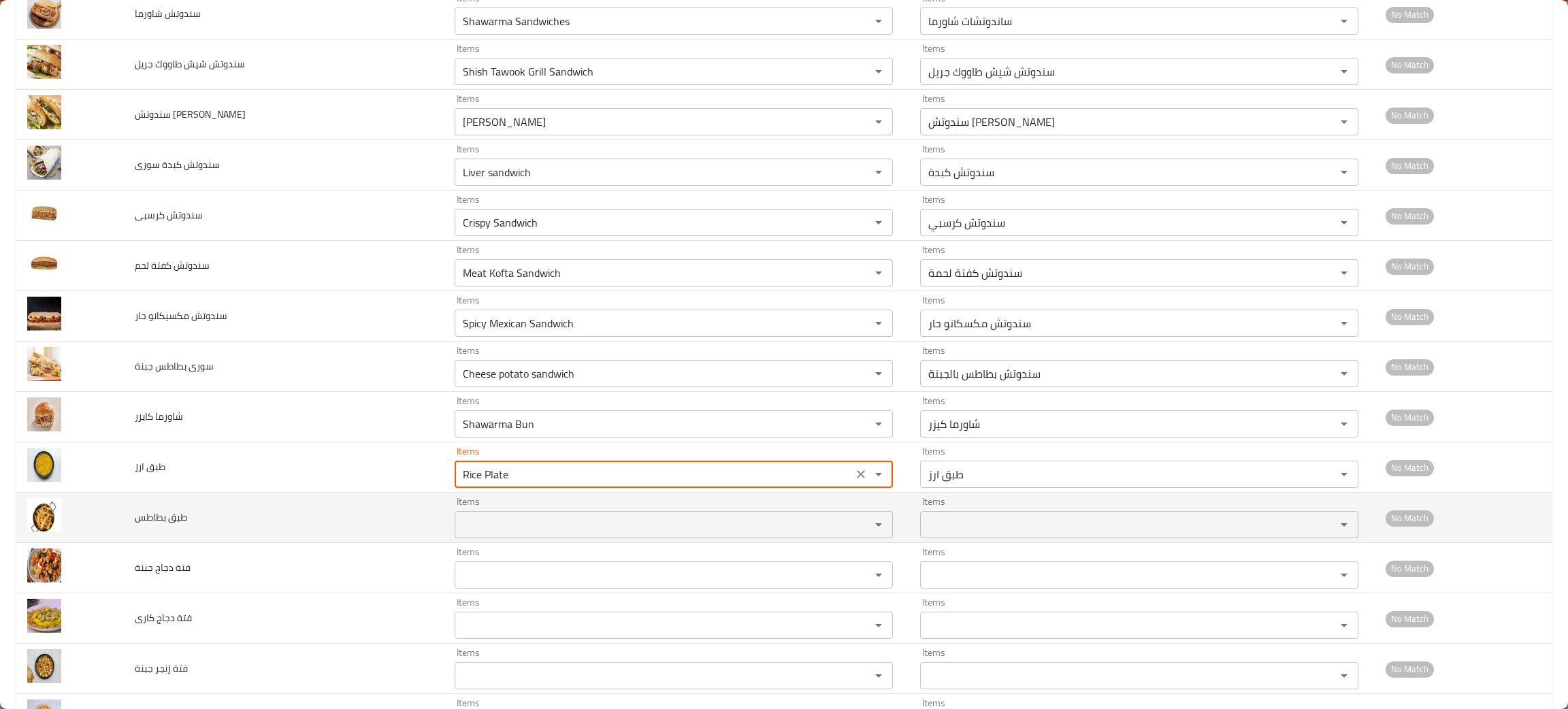
type ارز "Rice Plate"
click at [458, 524] on بطاطس "Items" at bounding box center [653, 524] width 390 height 19
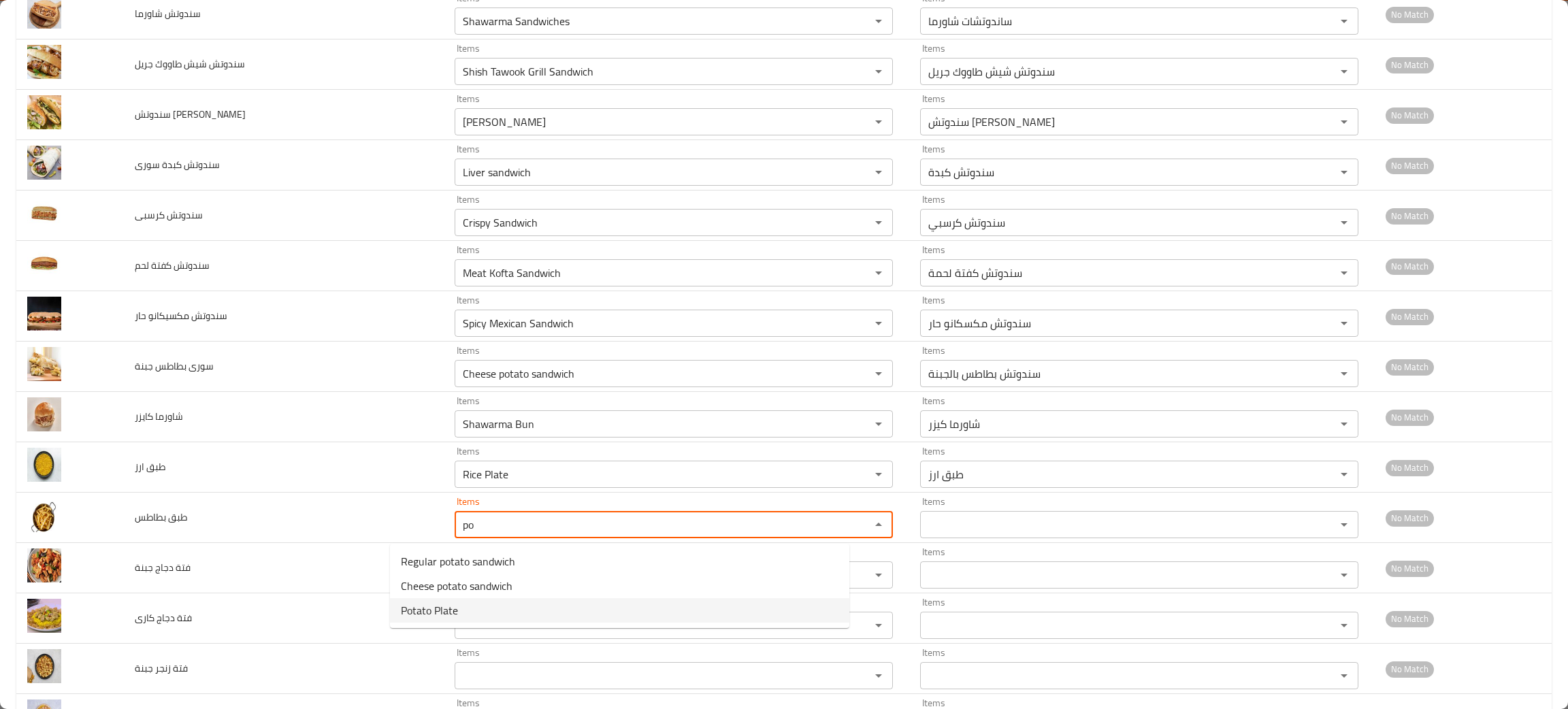
click at [428, 602] on span "Potato Plate" at bounding box center [430, 610] width 57 height 17
type بطاطس "Potato Plate"
type بطاطس-ar "طبق بطاطس"
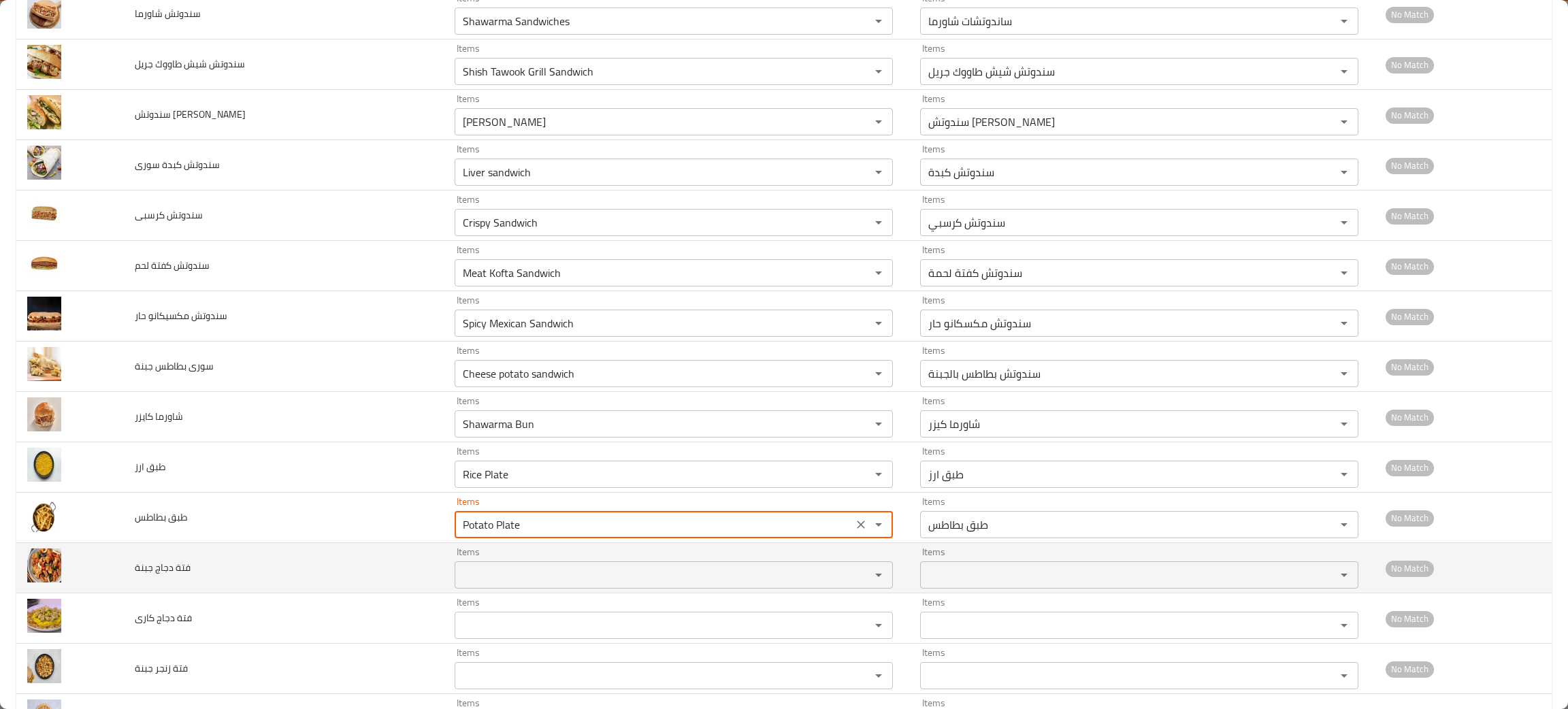
type بطاطس "Potato Plate"
click at [458, 578] on جبنة "Items" at bounding box center [653, 575] width 390 height 19
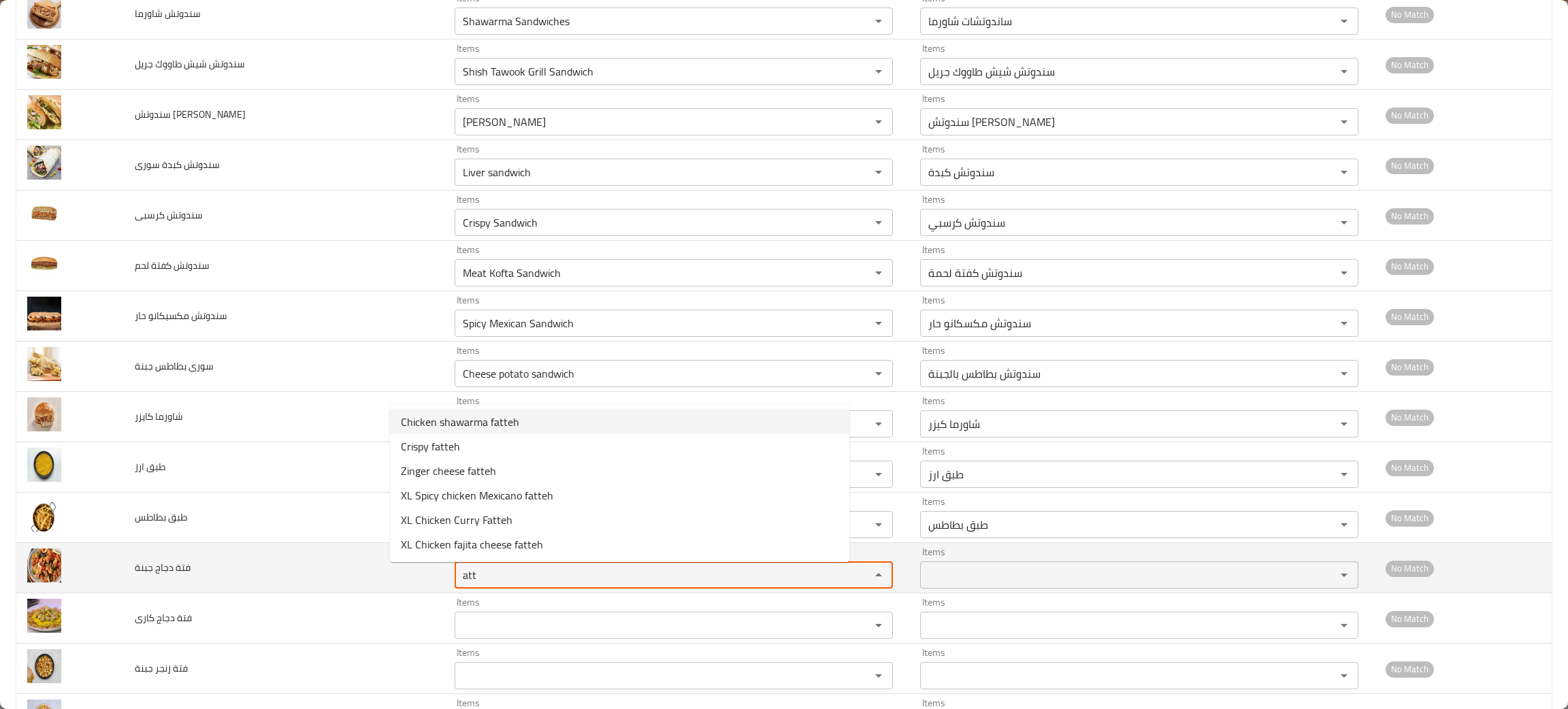
type جبنة "att"
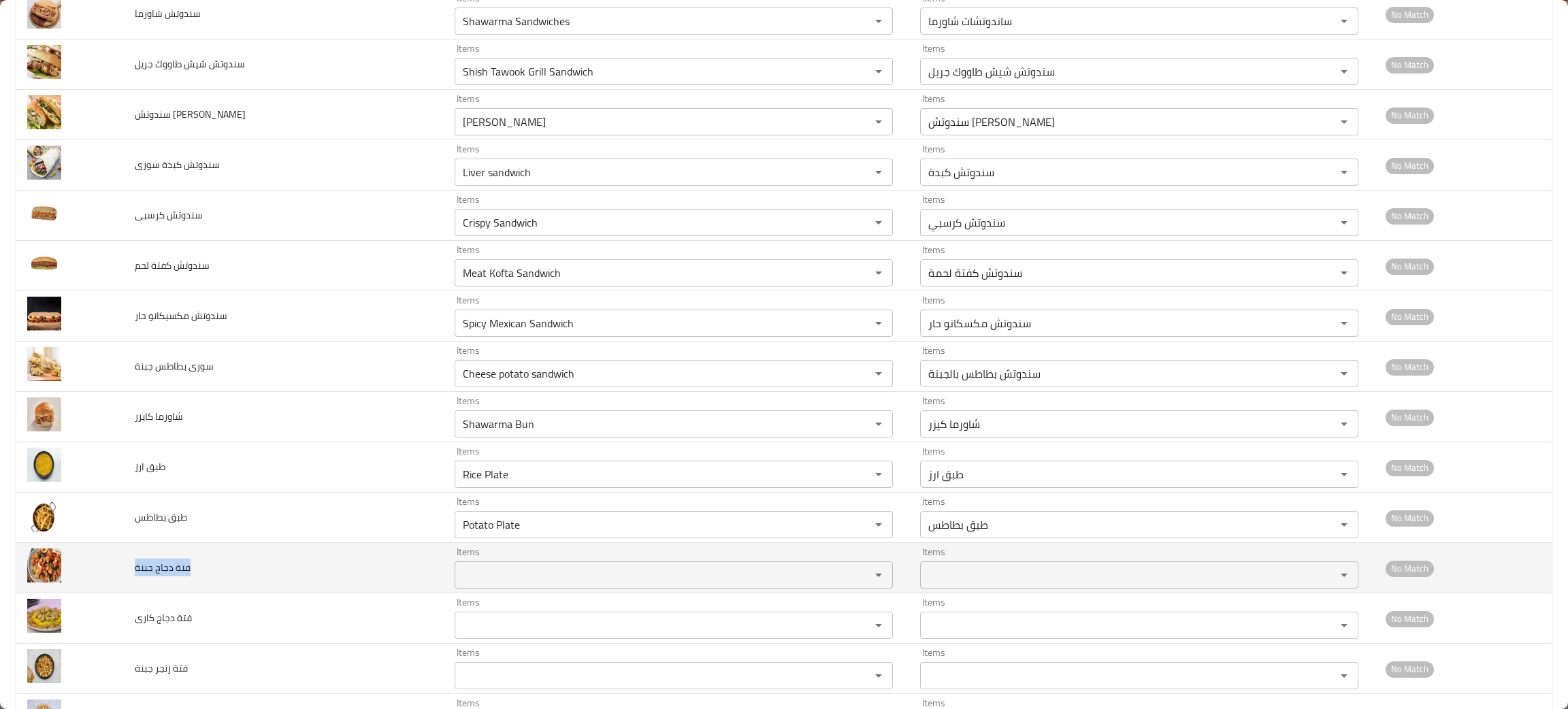
drag, startPoint x: 222, startPoint y: 577, endPoint x: 135, endPoint y: 563, distance: 88.1
click at [135, 563] on td "فتة دجاج جبنة" at bounding box center [284, 567] width 320 height 50
copy span "فتة دجاج جبنة"
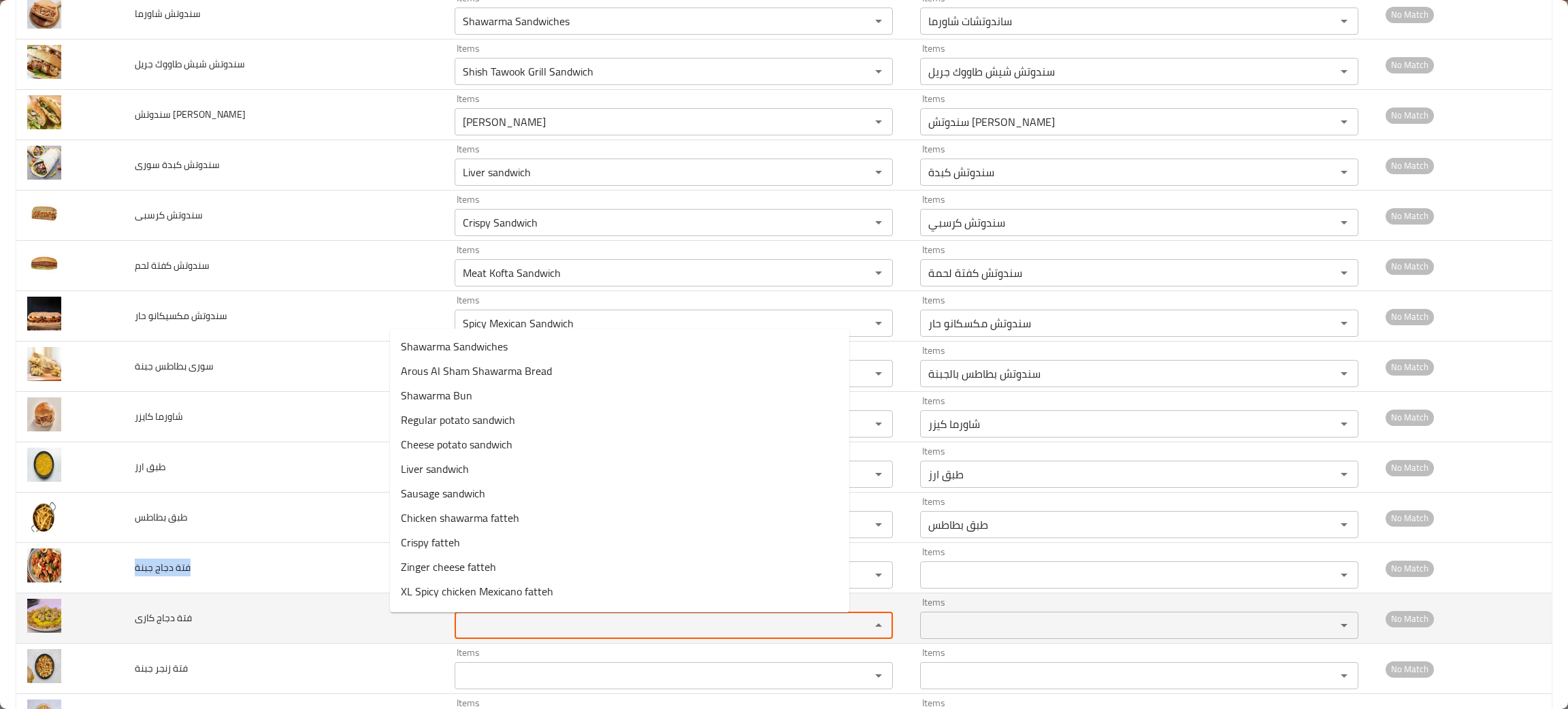
click at [458, 620] on كارى "Items" at bounding box center [653, 625] width 390 height 19
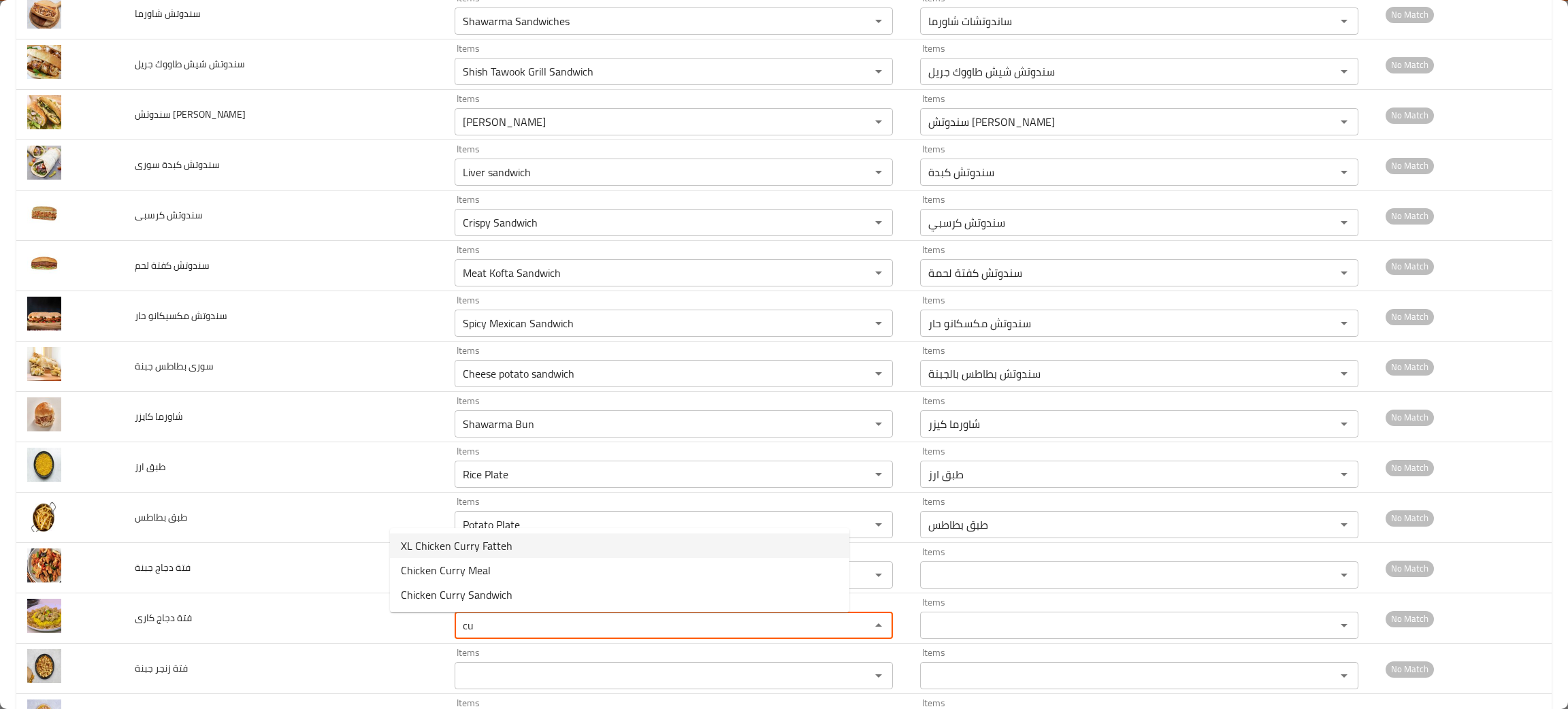
click at [457, 538] on span "XL Chicken Curry Fatteh" at bounding box center [457, 545] width 111 height 17
type كارى "XL Chicken Curry Fatteh"
type كارى-ar "فتة دجاج كاري حجم أكبر"
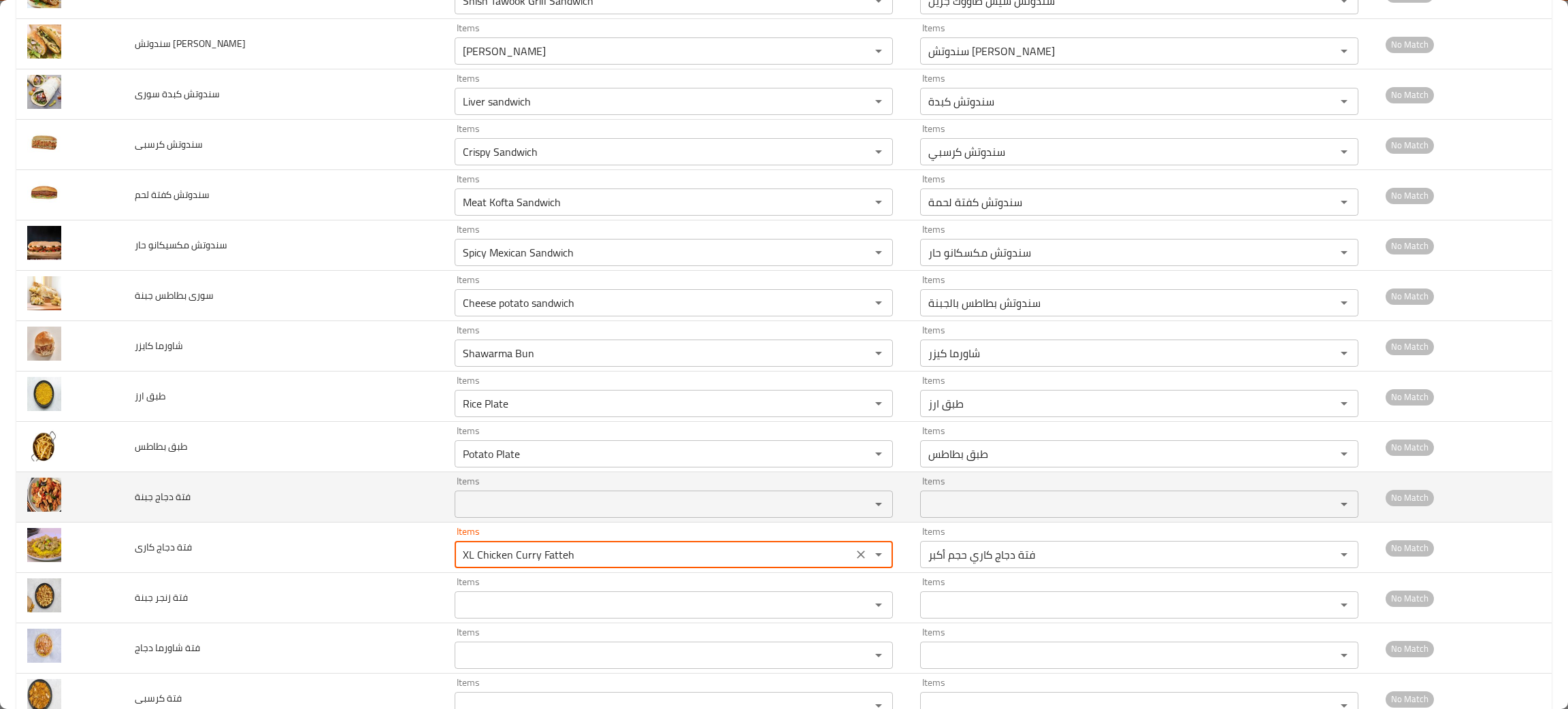
scroll to position [875, 0]
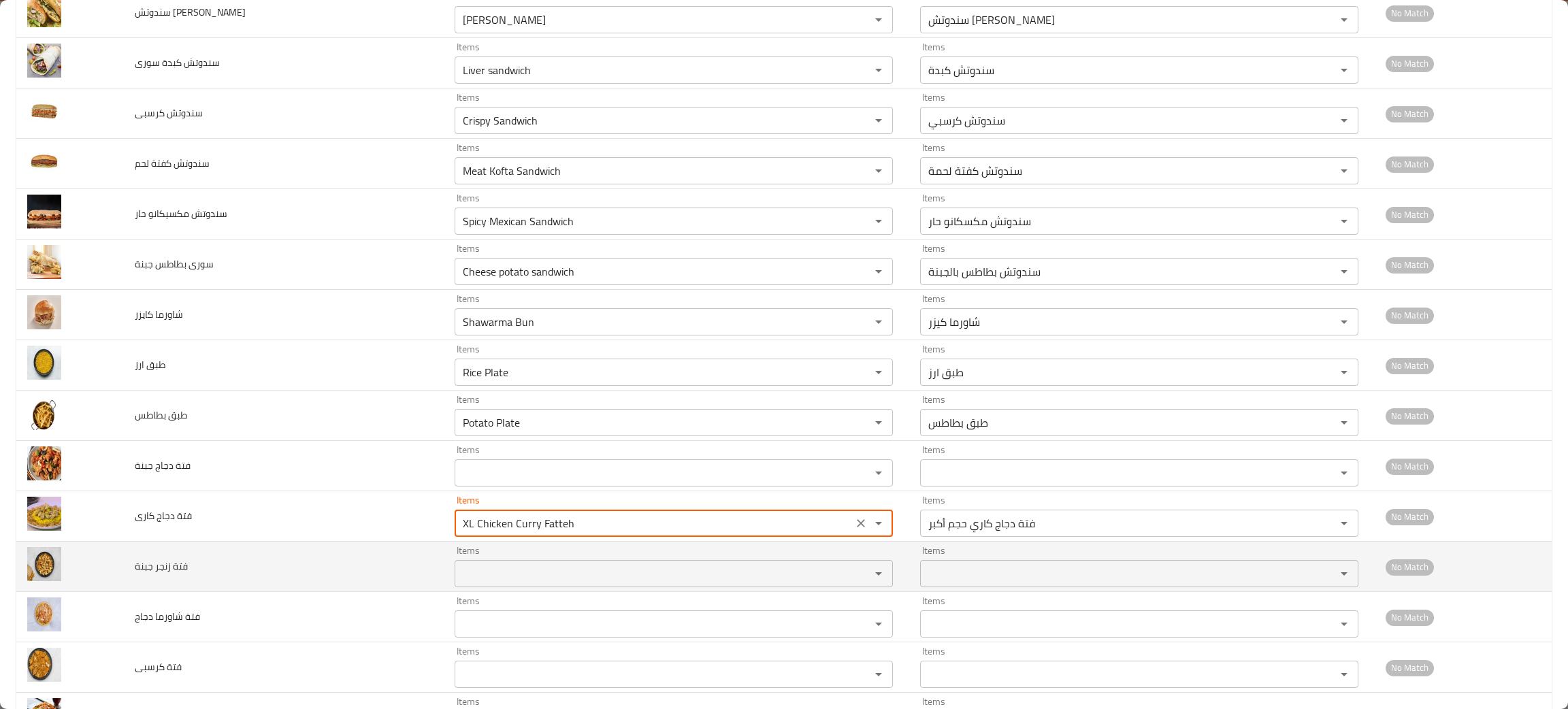
type كارى "XL Chicken Curry Fatteh"
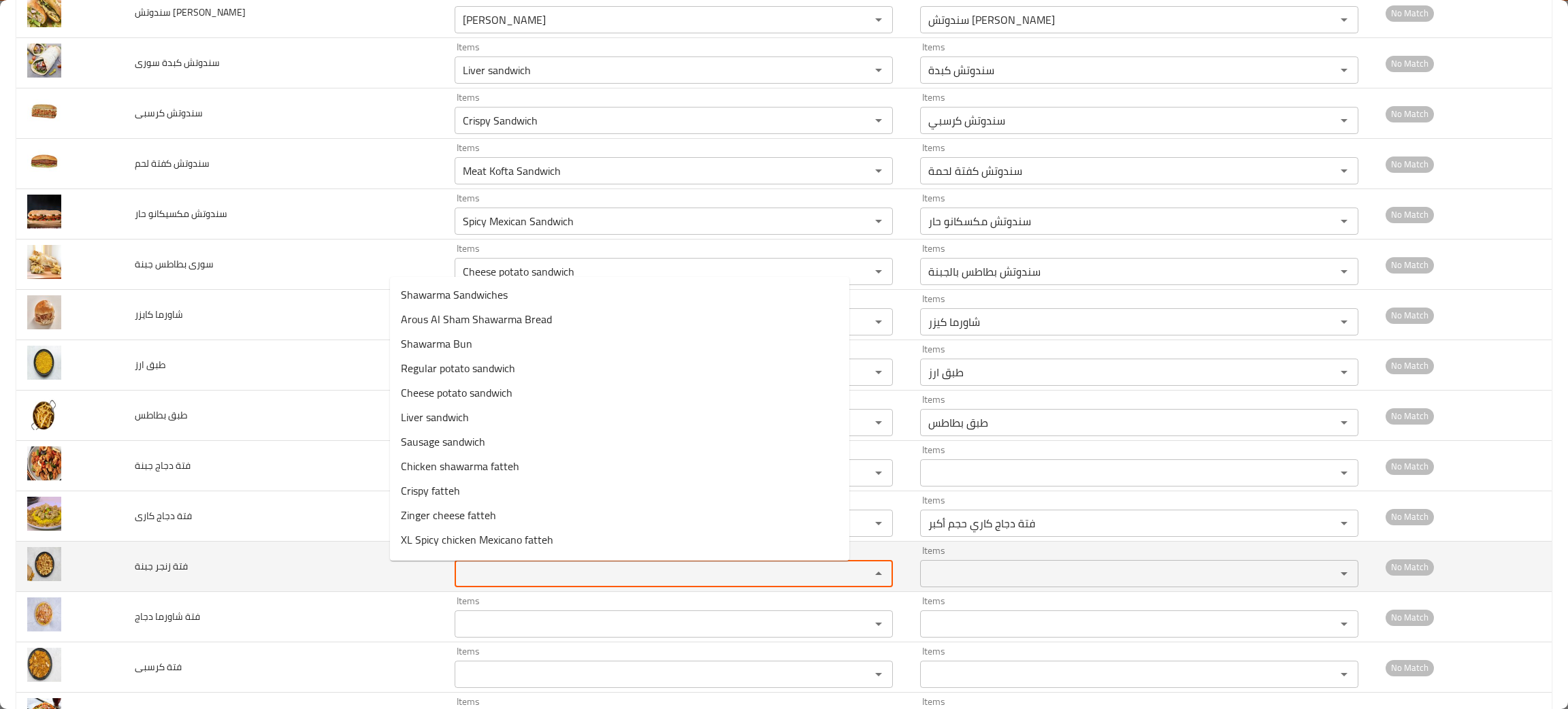
click at [458, 577] on جبنة "Items" at bounding box center [653, 574] width 390 height 19
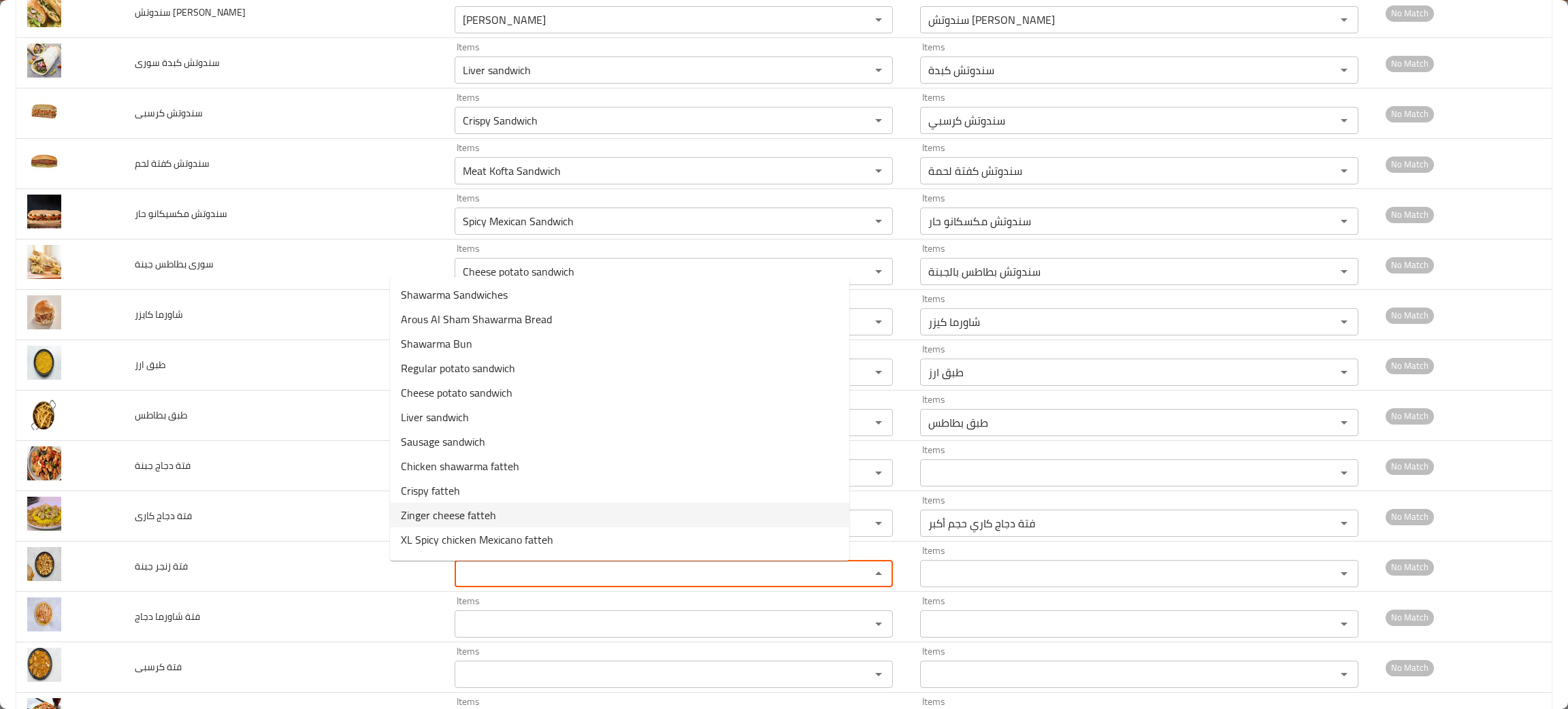
click at [458, 513] on span "Zinger cheese fatteh" at bounding box center [449, 515] width 96 height 17
type جبنة "Zinger cheese fatteh"
type جبنة-ar "فتة زنجر جبنة"
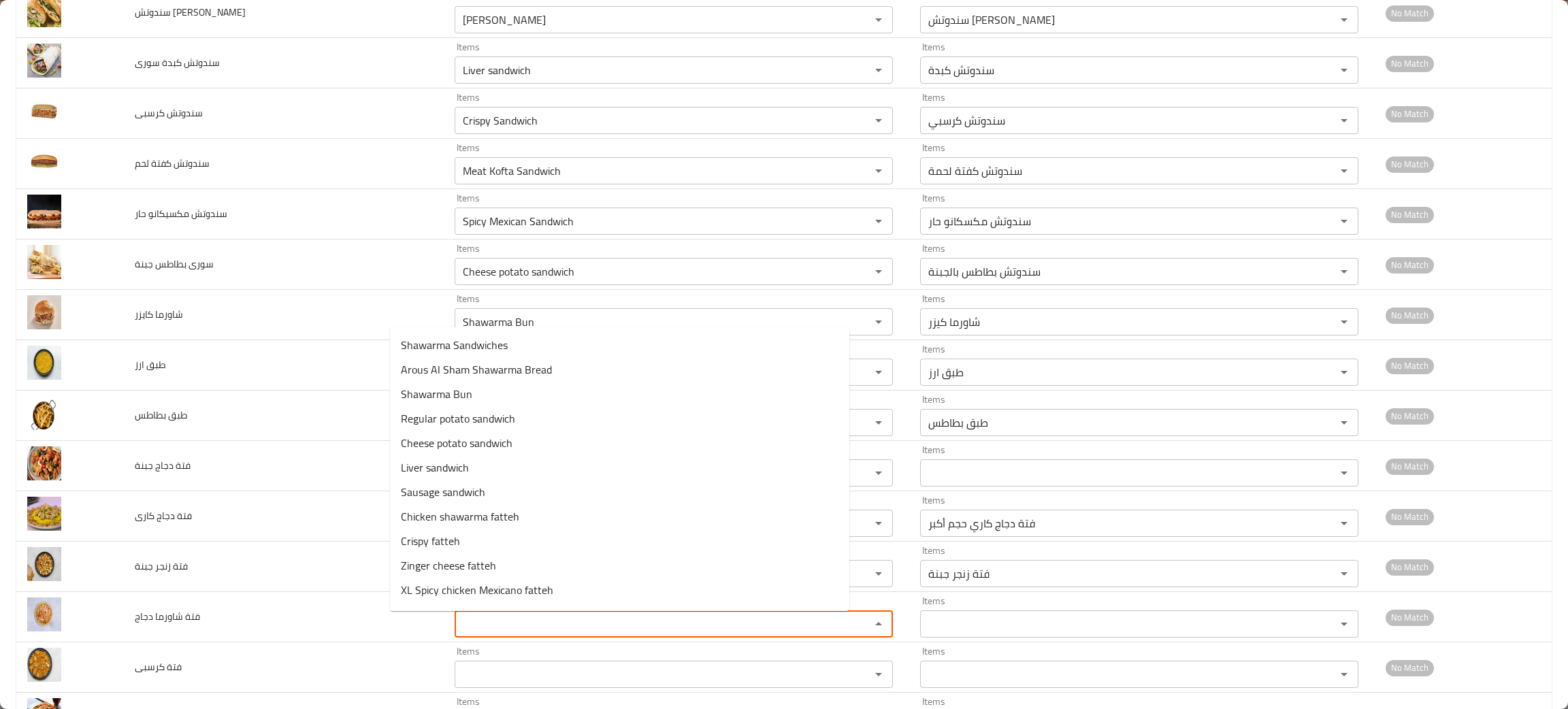
click at [474, 617] on دجاج "Items" at bounding box center [653, 624] width 390 height 19
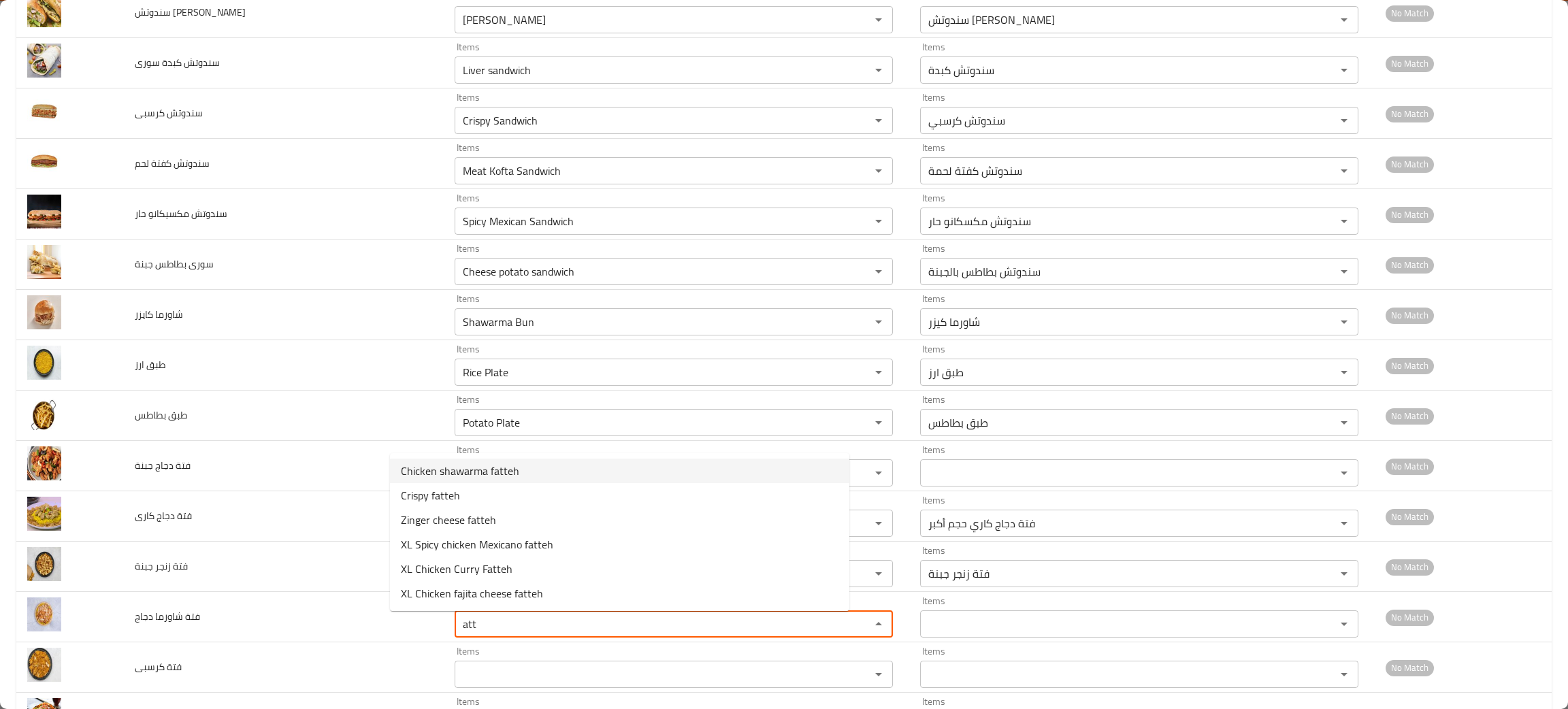
click at [501, 481] on دجاج-option-0 "Chicken shawarma fatteh" at bounding box center [619, 470] width 459 height 25
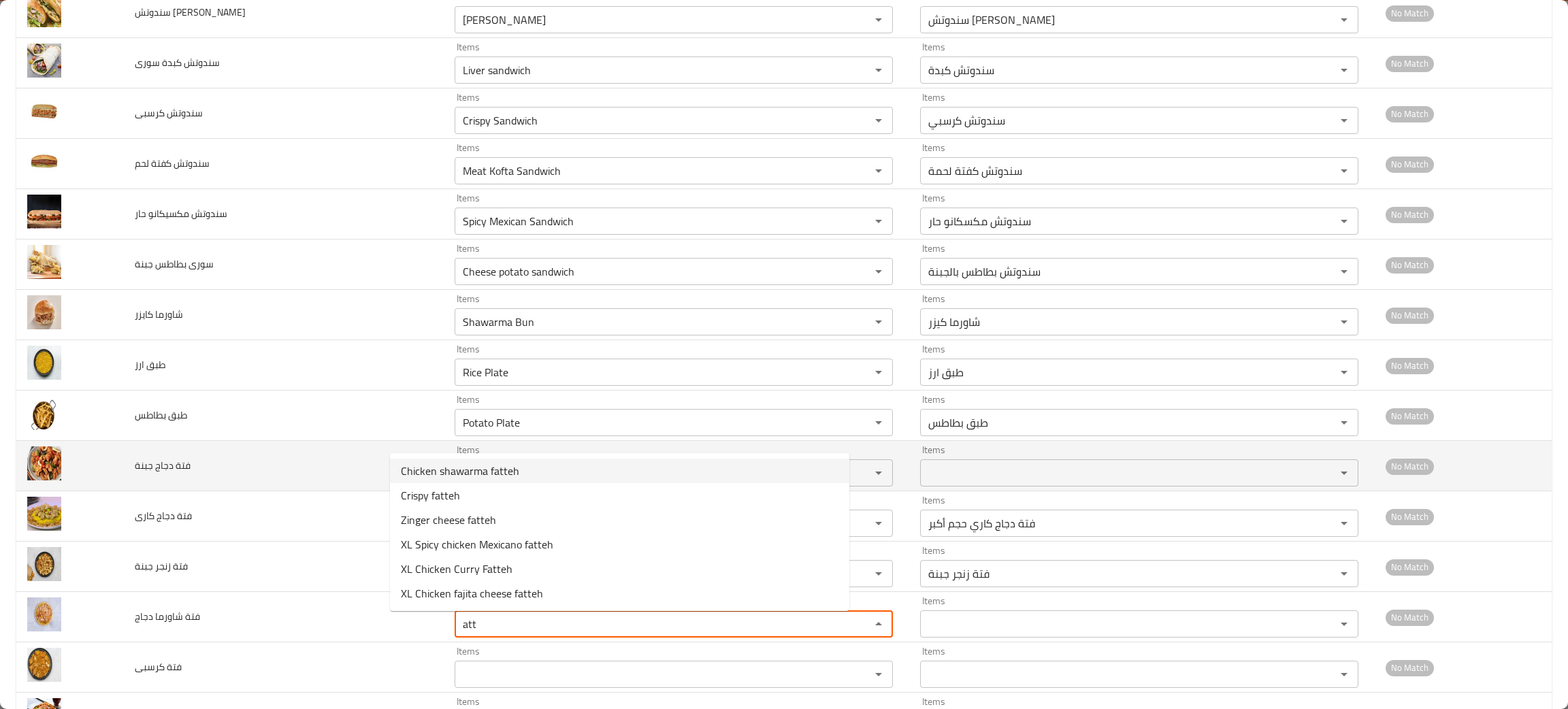
type دجاج "Chicken shawarma fatteh"
type دجاج-ar "فتة شاورما فراخ"
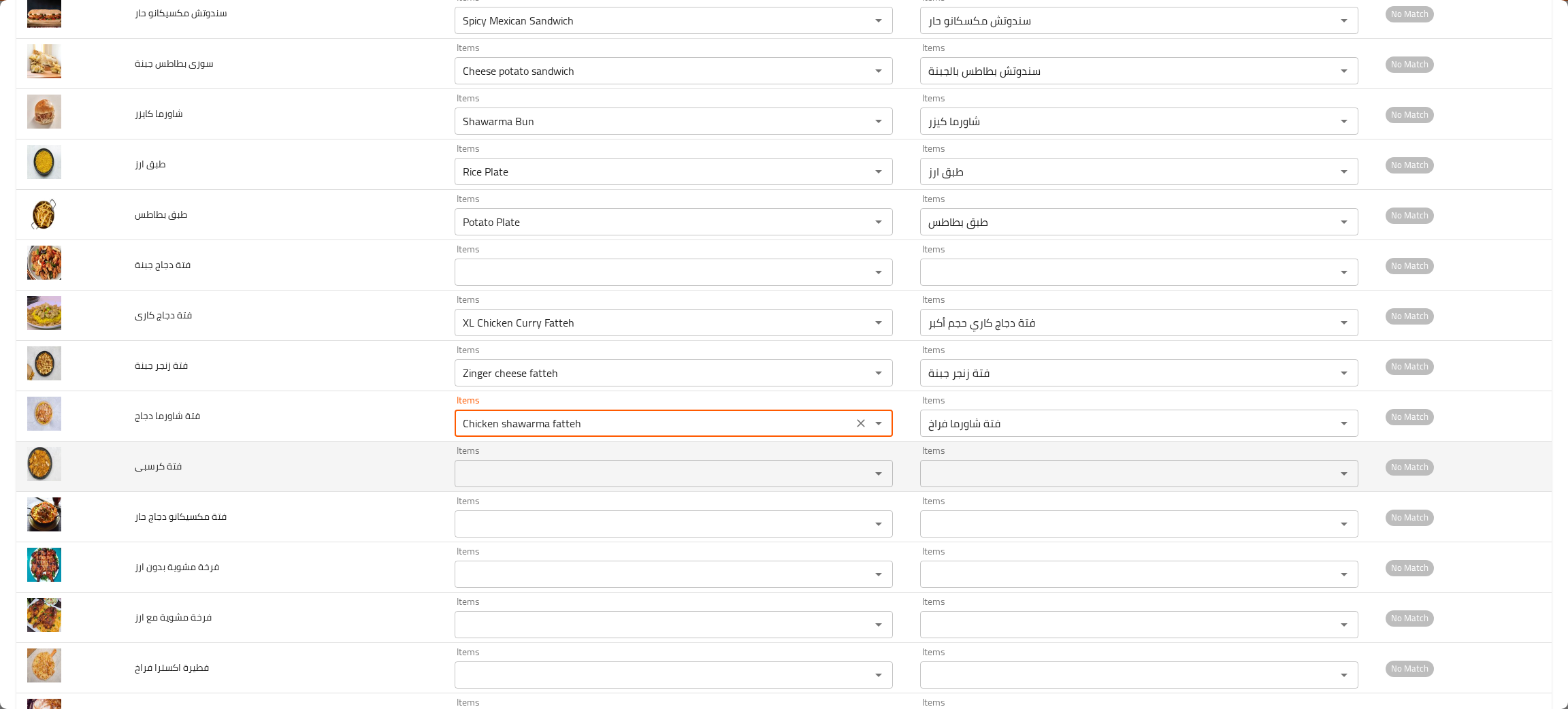
scroll to position [1079, 0]
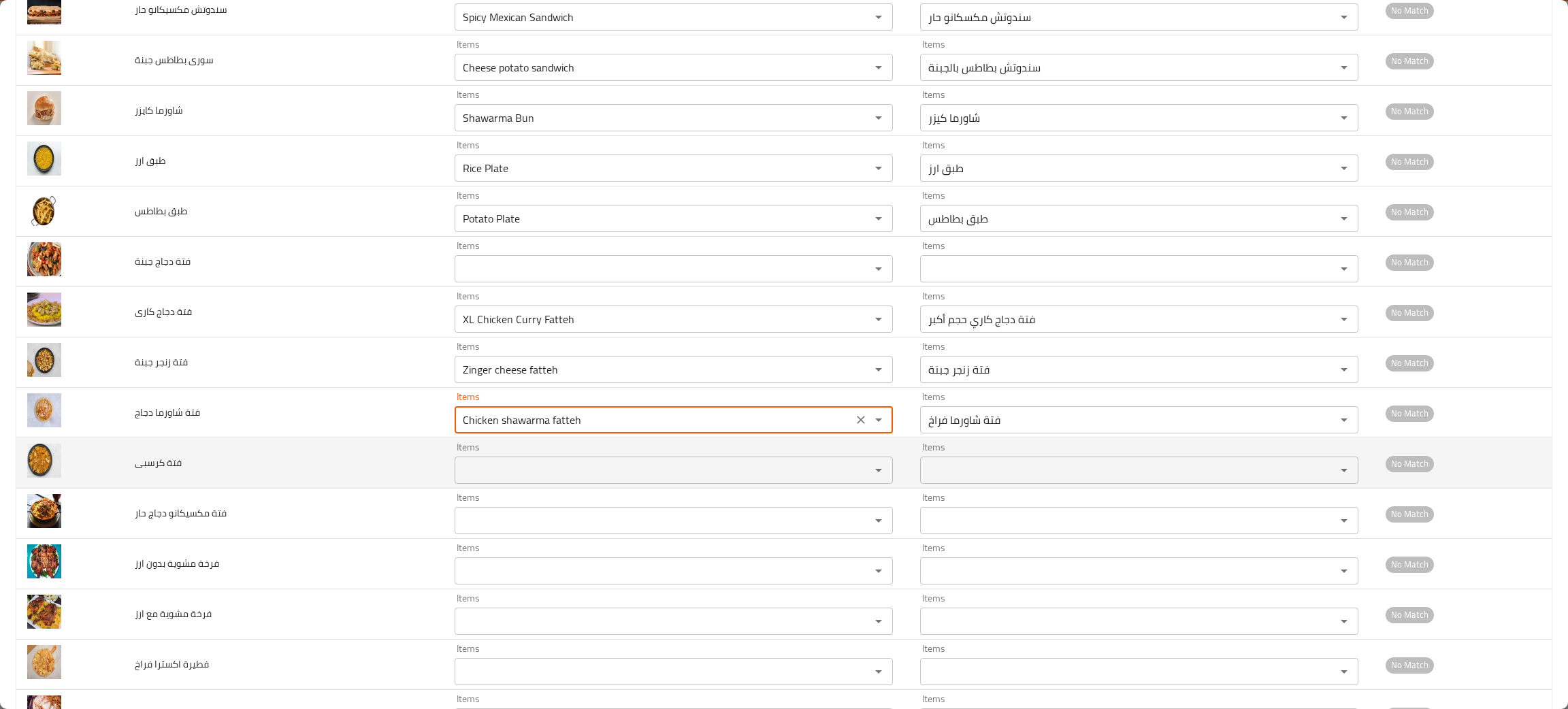
type دجاج "Chicken shawarma fatteh"
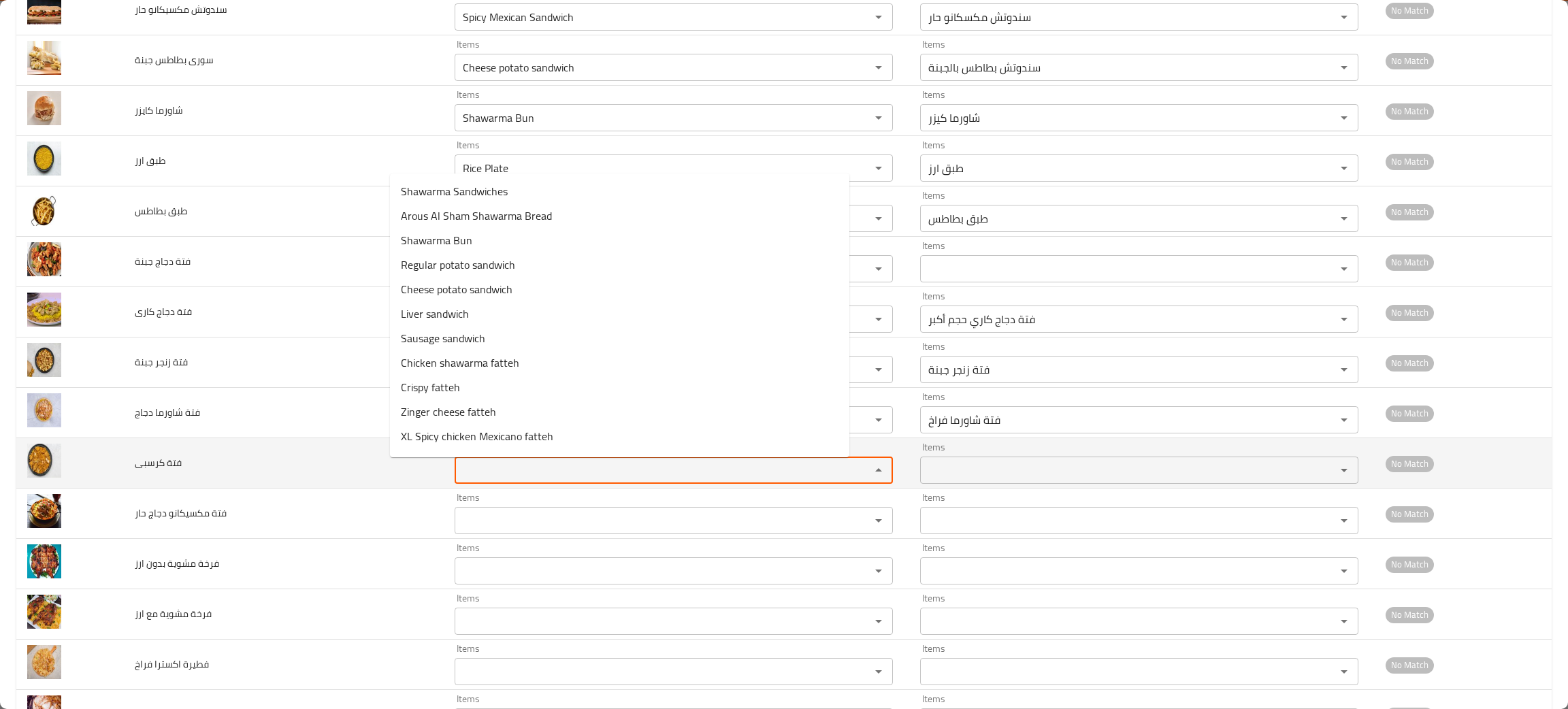
click at [461, 477] on كرسبى "Items" at bounding box center [653, 470] width 390 height 19
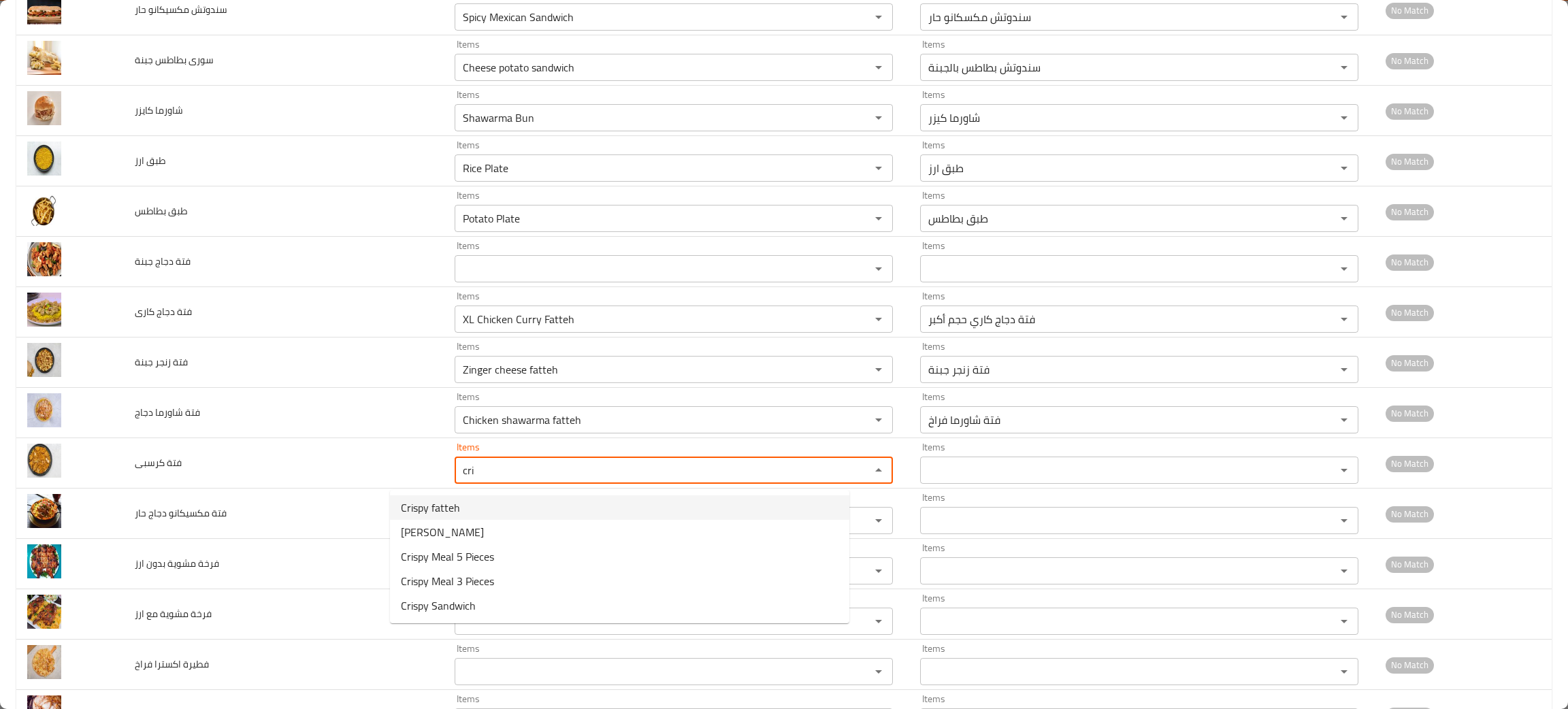
click at [466, 502] on كرسبى-option-0 "Crispy fatteh" at bounding box center [619, 507] width 459 height 25
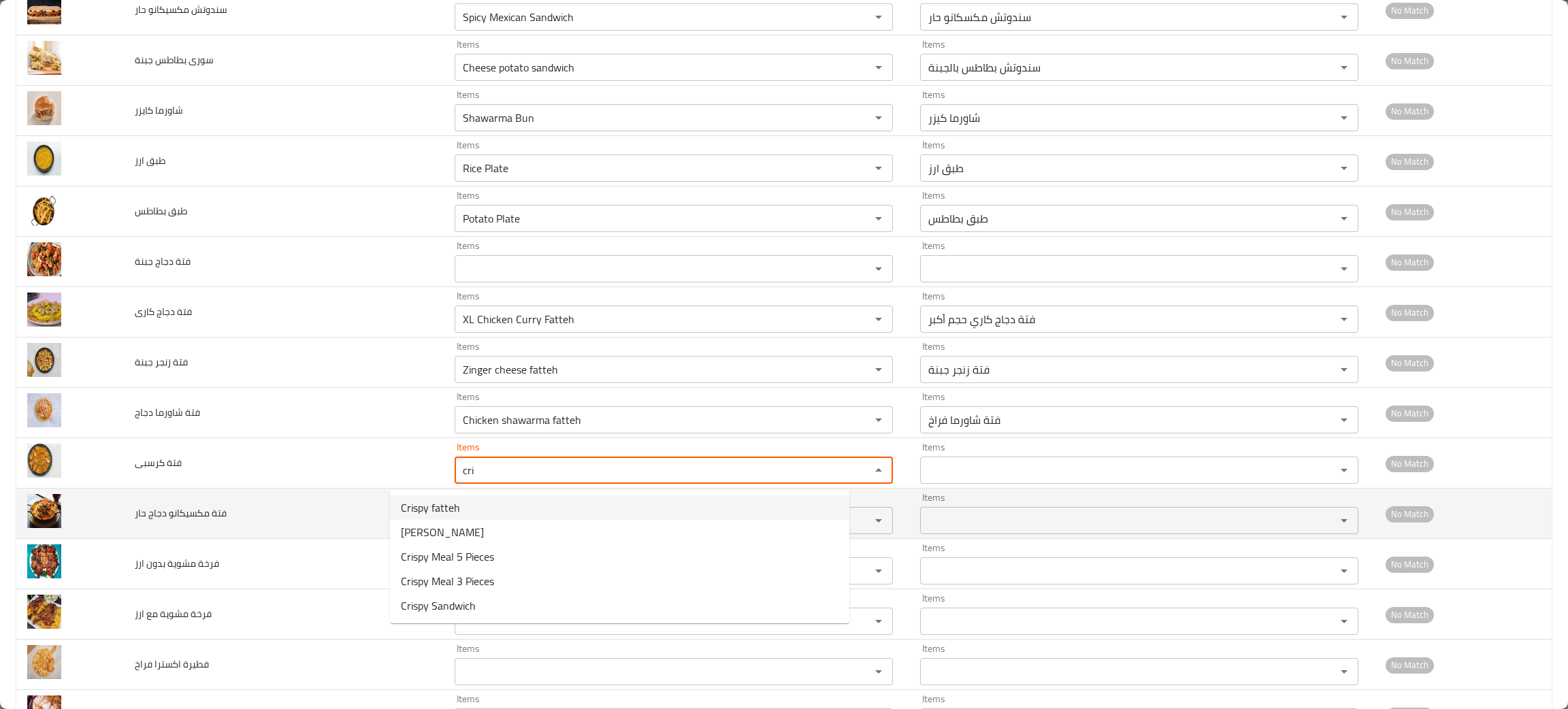
type كرسبى "Crispy fatteh"
type كرسبى-ar "فتة كرسبي"
type كرسبى "Crispy fatteh"
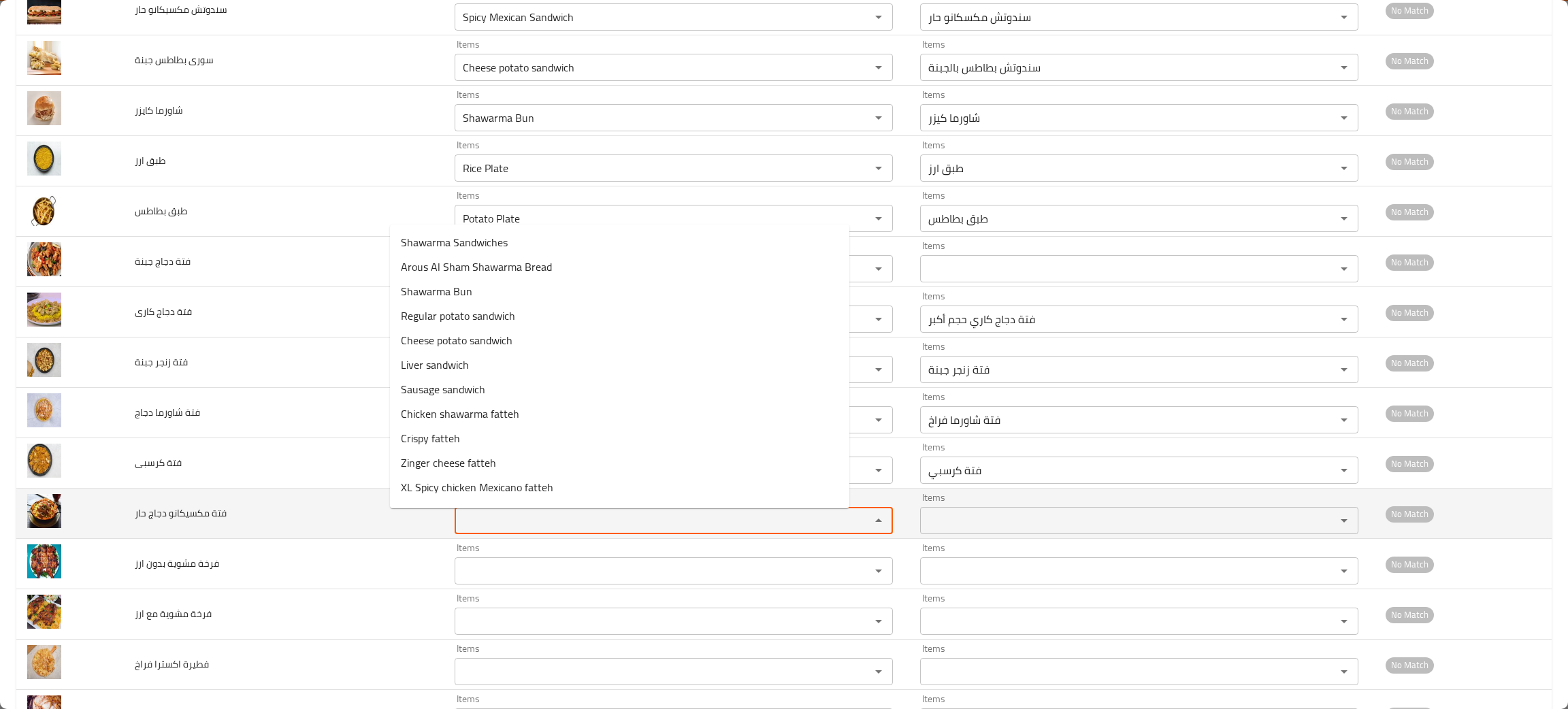
drag, startPoint x: 458, startPoint y: 520, endPoint x: 462, endPoint y: 512, distance: 8.9
click at [458, 519] on حار "Items" at bounding box center [653, 520] width 390 height 19
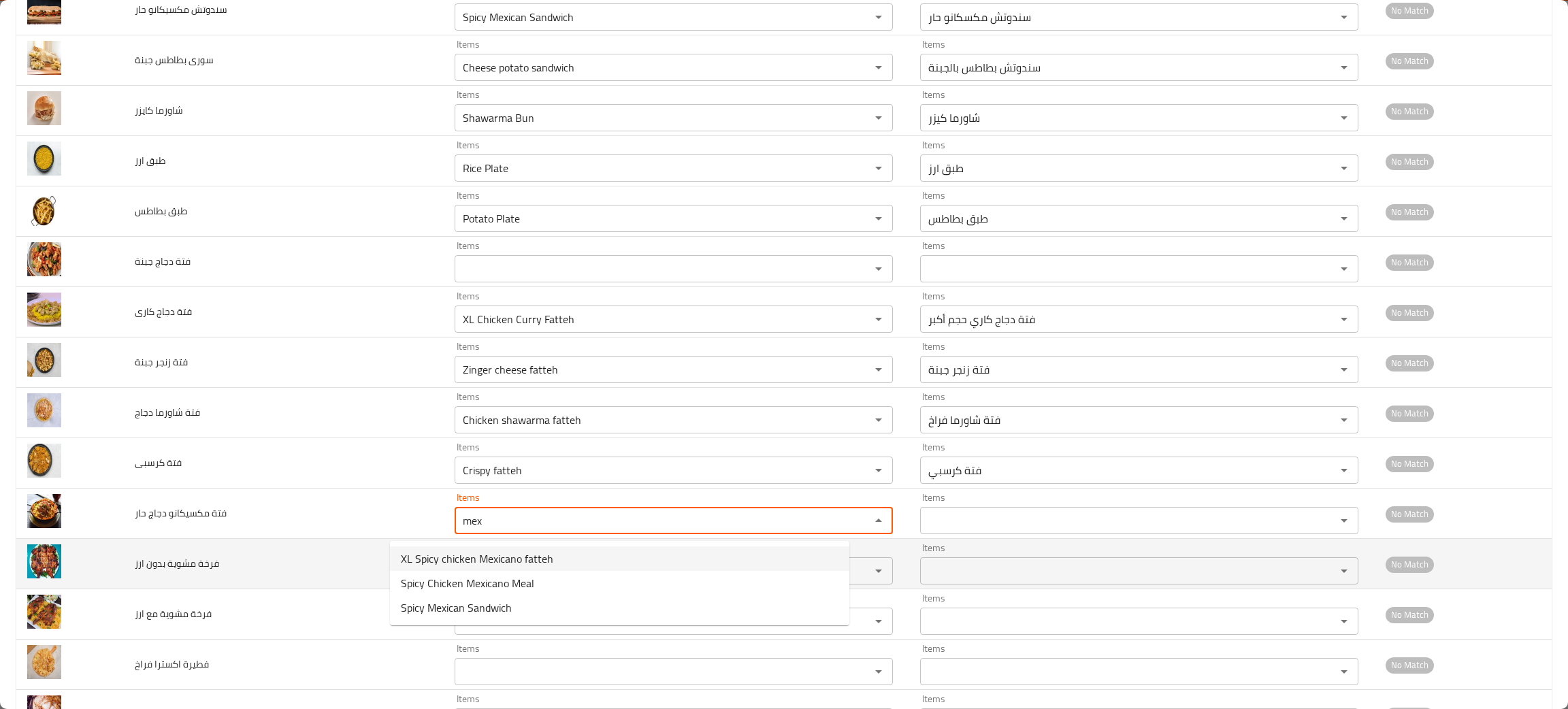
drag, startPoint x: 497, startPoint y: 555, endPoint x: 509, endPoint y: 542, distance: 17.7
click at [504, 551] on span "XL Spicy chicken Mexicano fatteh" at bounding box center [478, 559] width 153 height 17
type حار "XL Spicy chicken Mexicano fatteh"
type حار-ar "فتة مكسيكانو دجاج حار حجم أكبر"
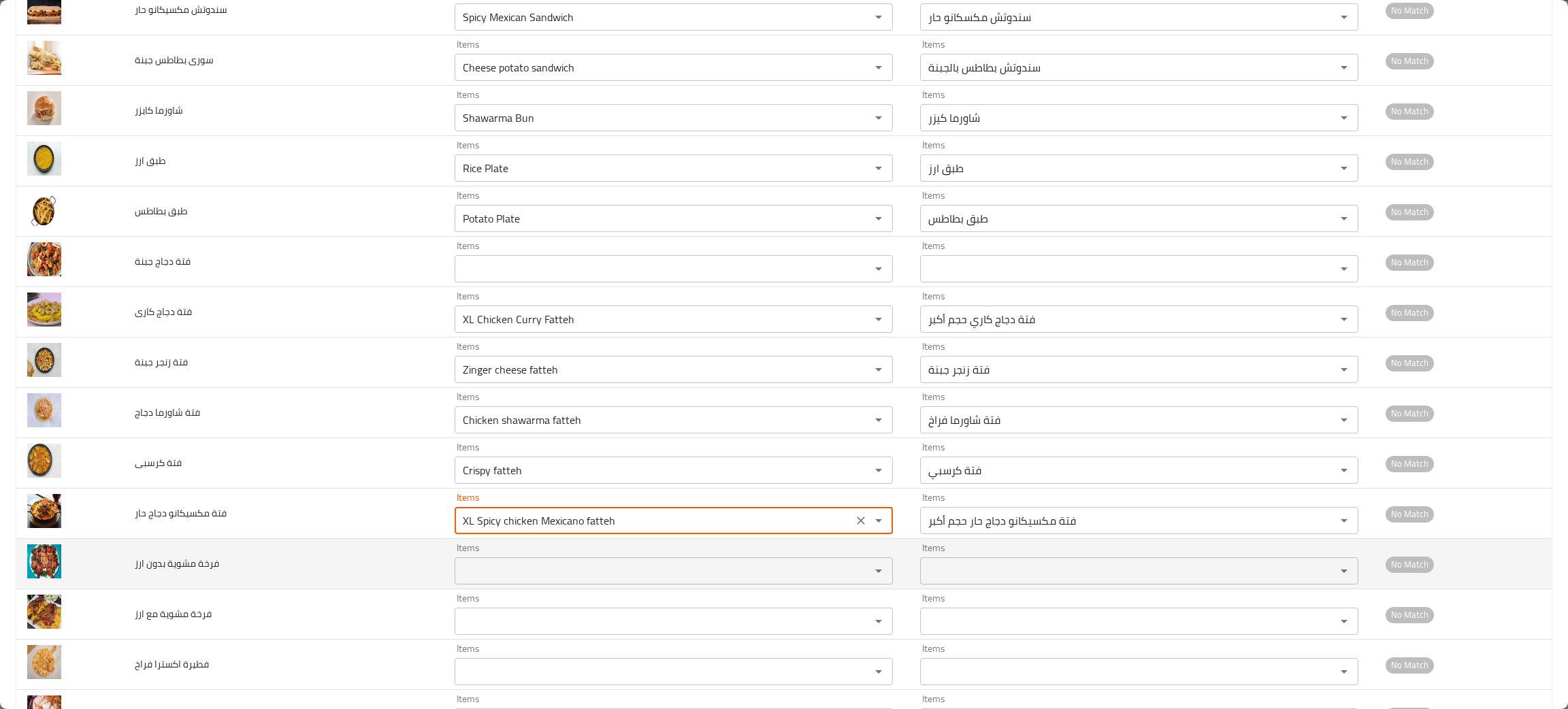
type حار "XL Spicy chicken Mexicano fatteh"
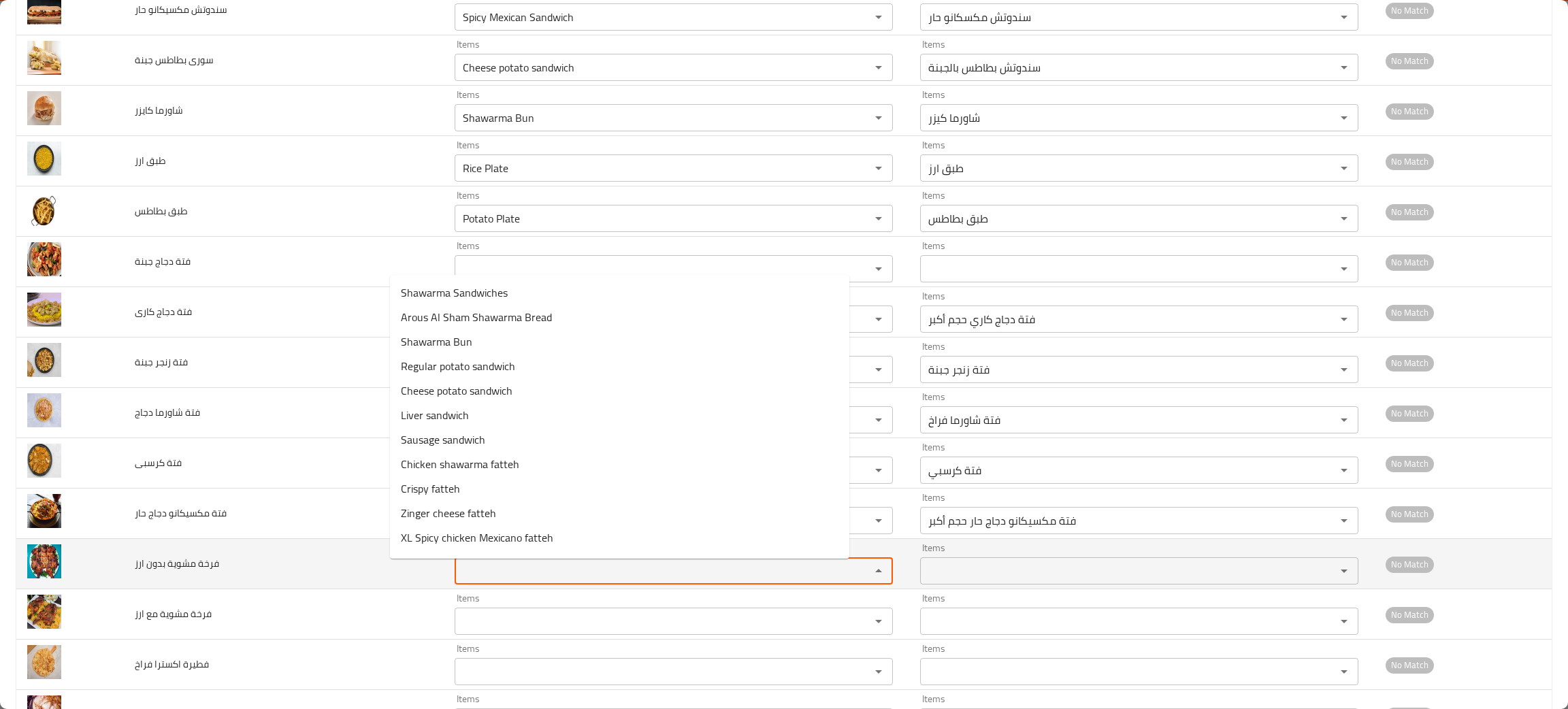
click at [477, 574] on ارز "Items" at bounding box center [653, 571] width 390 height 19
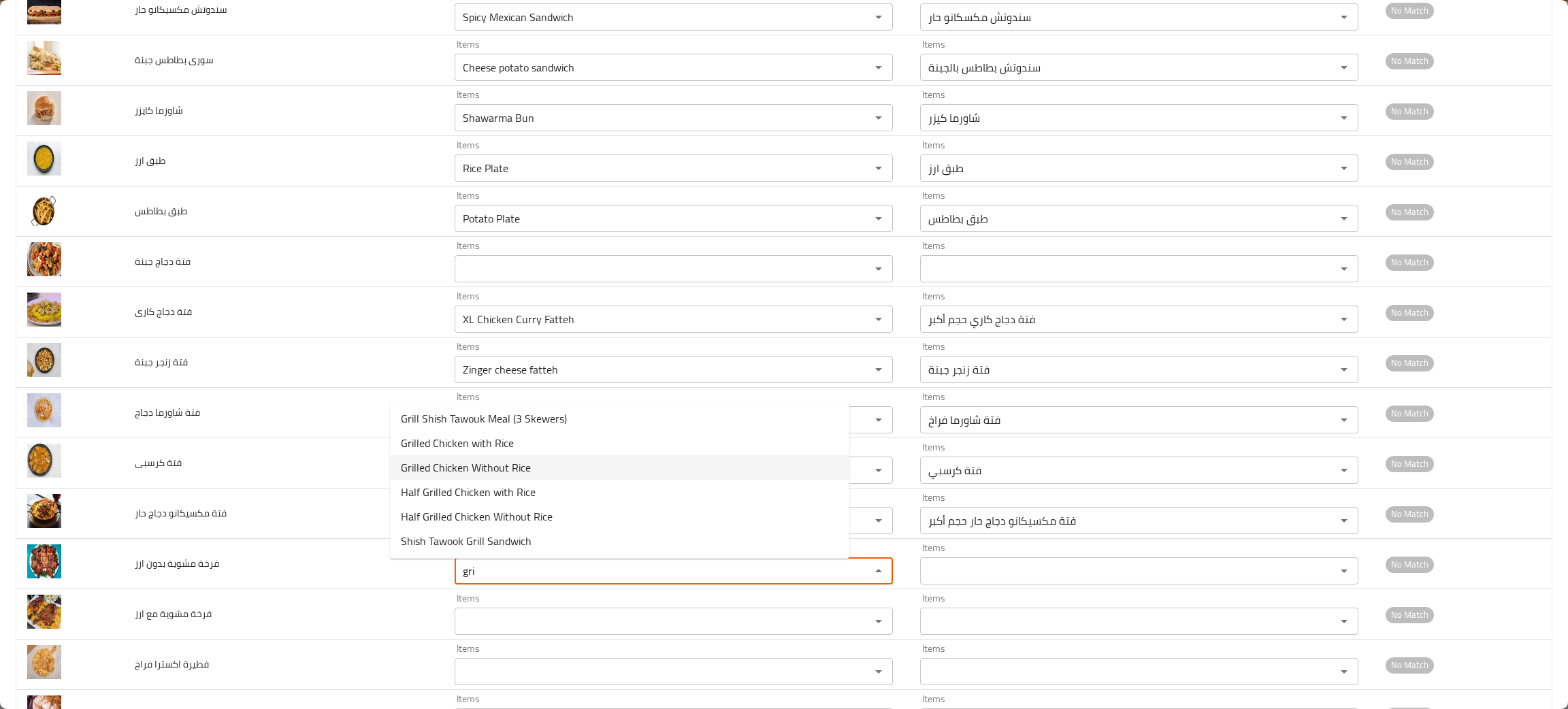
click at [467, 453] on ارز-popup "Grill Shish Tawouk Meal (3 Skewers) Grilled Chicken with Rice Grilled Chicken W…" at bounding box center [619, 480] width 459 height 158
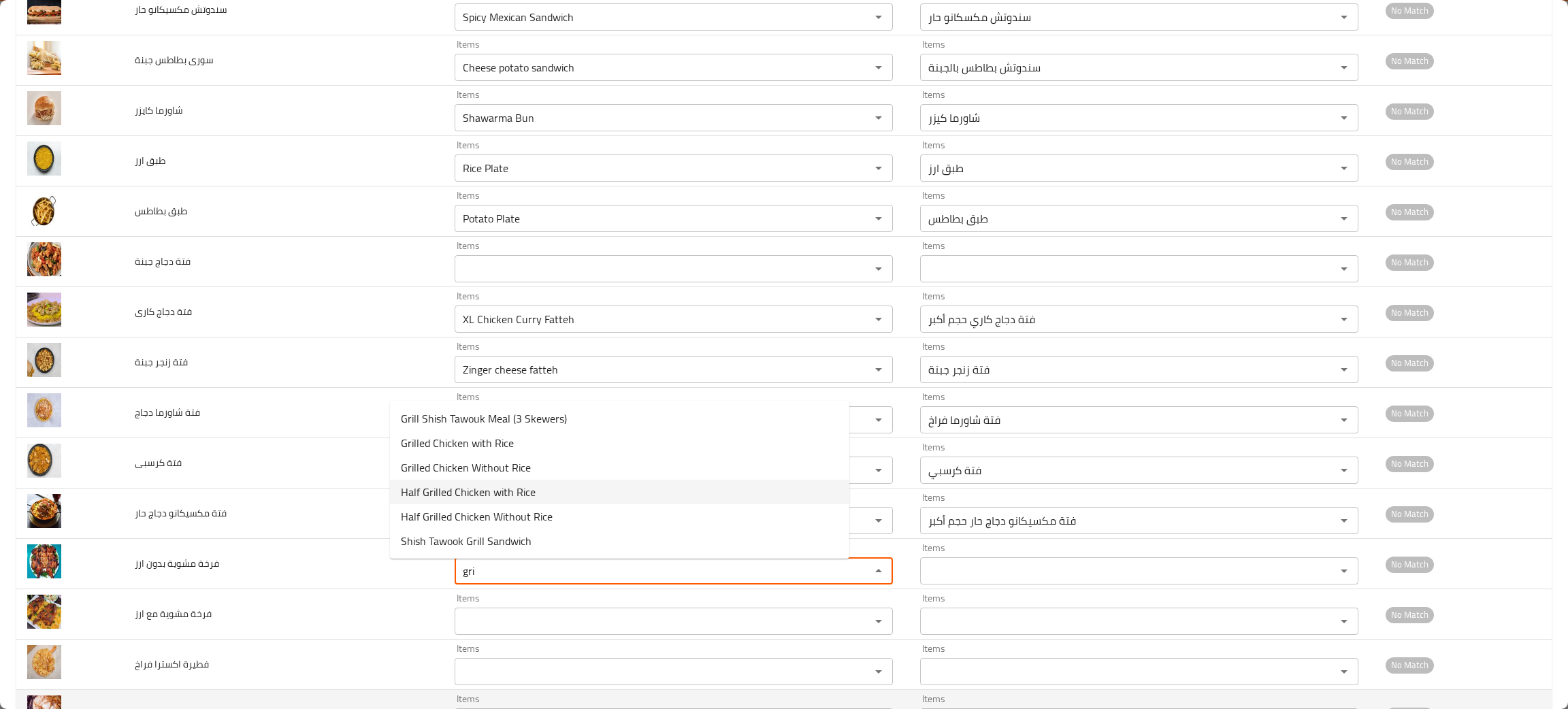
type ارز "gri"
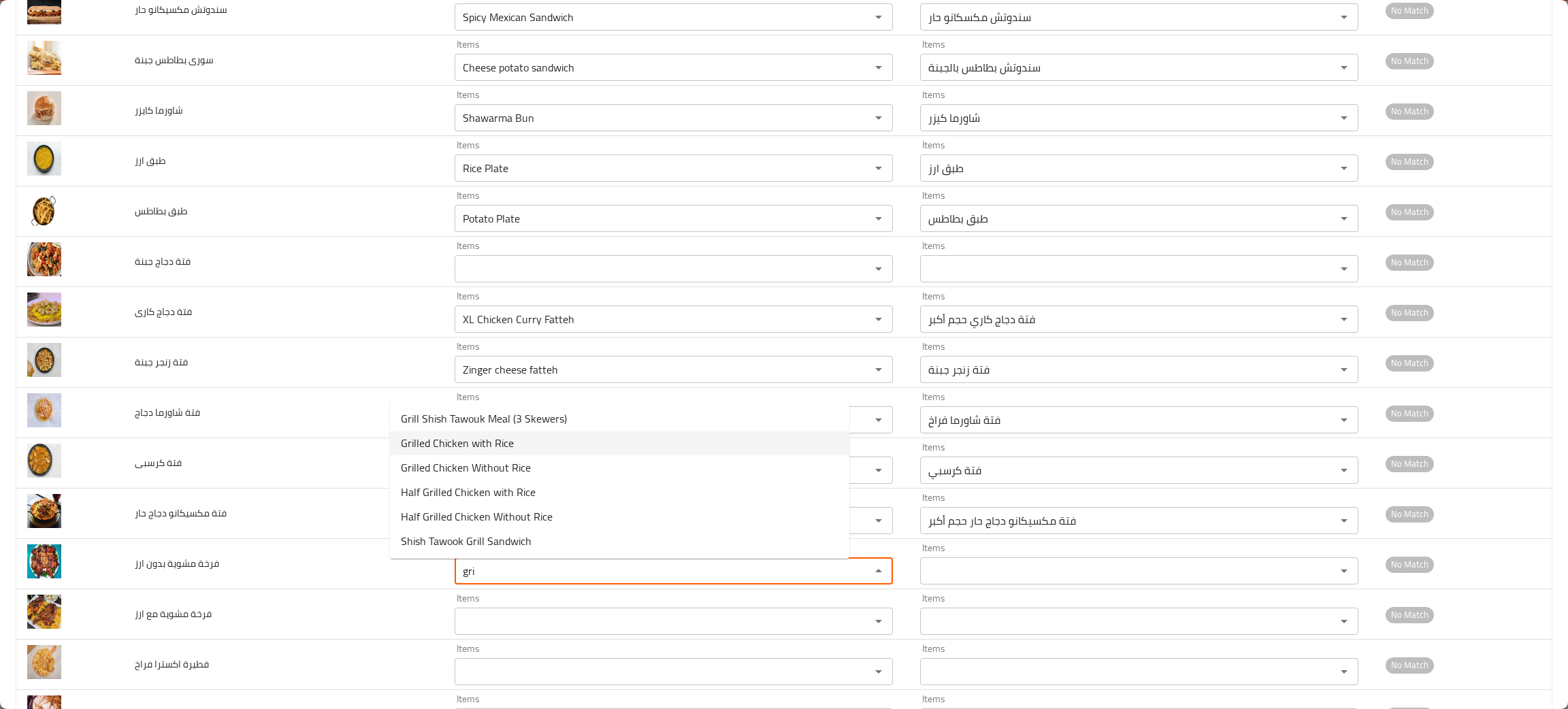
click at [442, 430] on ارز-popup "Grill Shish Tawouk Meal (3 Skewers) Grilled Chicken with Rice Grilled Chicken W…" at bounding box center [619, 480] width 459 height 158
click at [443, 434] on span "Grilled Chicken with Rice" at bounding box center [458, 442] width 113 height 17
type ارز "Grilled Chicken with Rice"
type ارز-ar "فرخة مشوية مع ارز"
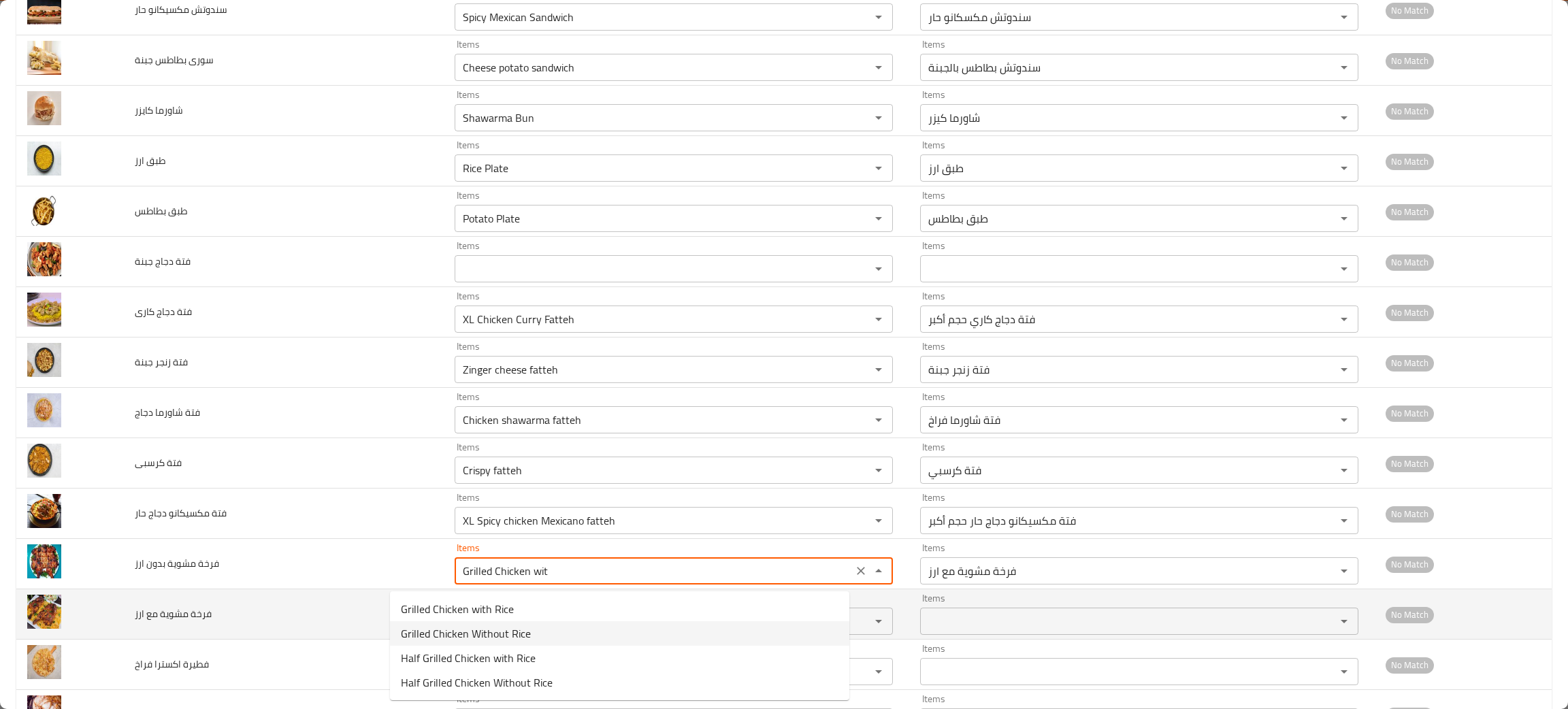
click at [505, 631] on span "Grilled Chicken Without Rice" at bounding box center [466, 633] width 130 height 17
type ارز "Grilled Chicken Without Rice"
type ارز-ar "فرخة مشوية بدون رز"
type ارز "Grilled Chicken Without Rice"
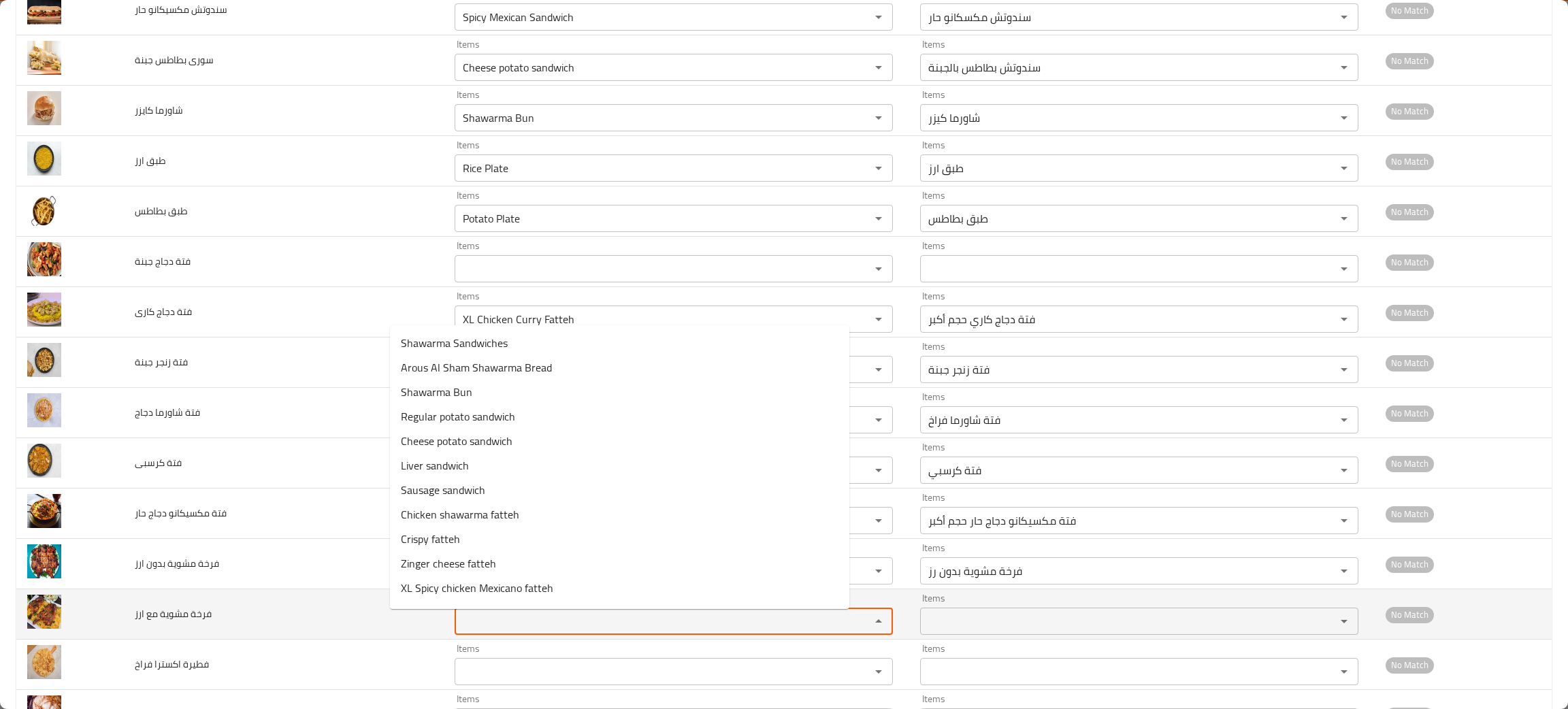
click at [505, 629] on ارز "Items" at bounding box center [653, 621] width 390 height 19
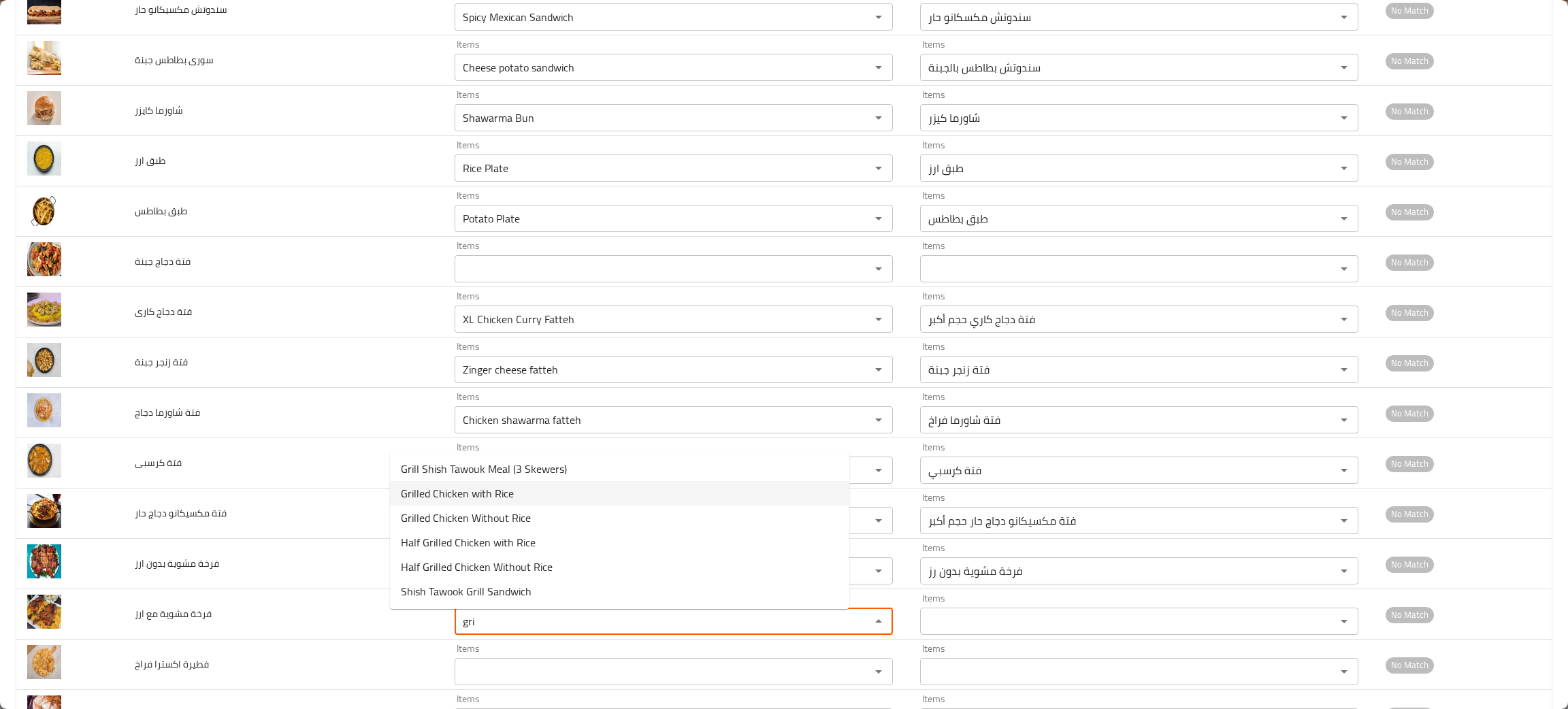
click at [485, 485] on span "Grilled Chicken with Rice" at bounding box center [458, 493] width 113 height 17
type ارز "Grilled Chicken with Rice"
type ارز-ar "فرخة مشوية مع ارز"
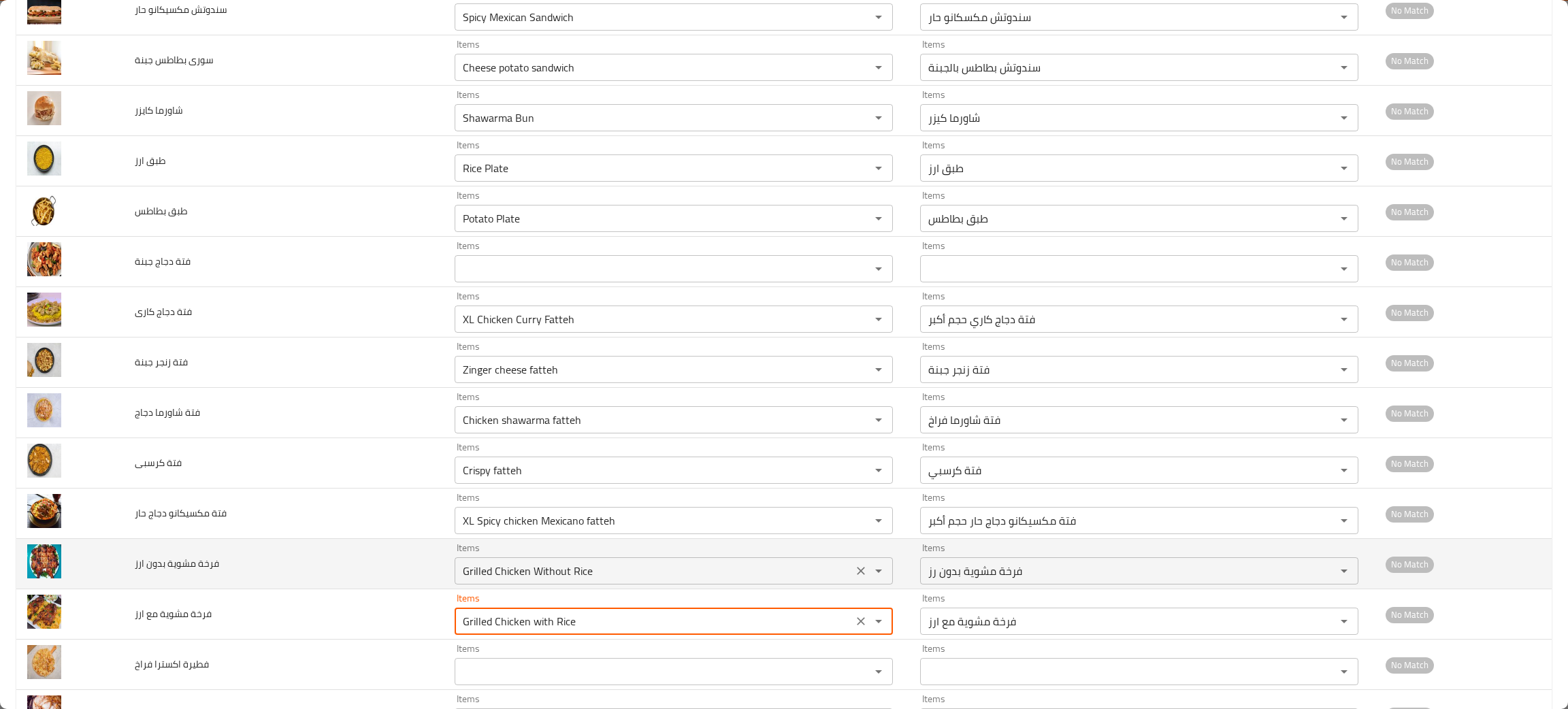
scroll to position [1181, 0]
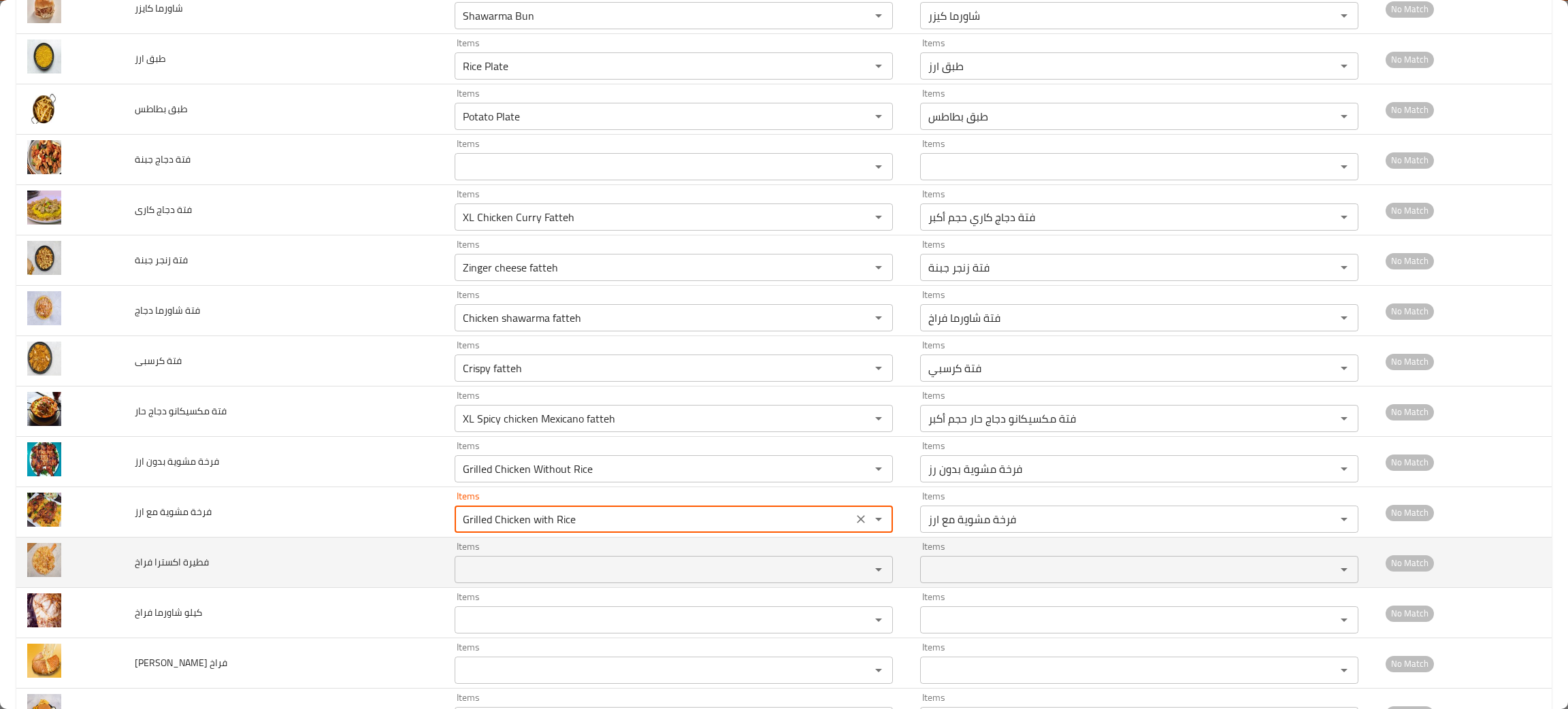
type ارز "Grilled Chicken with Rice"
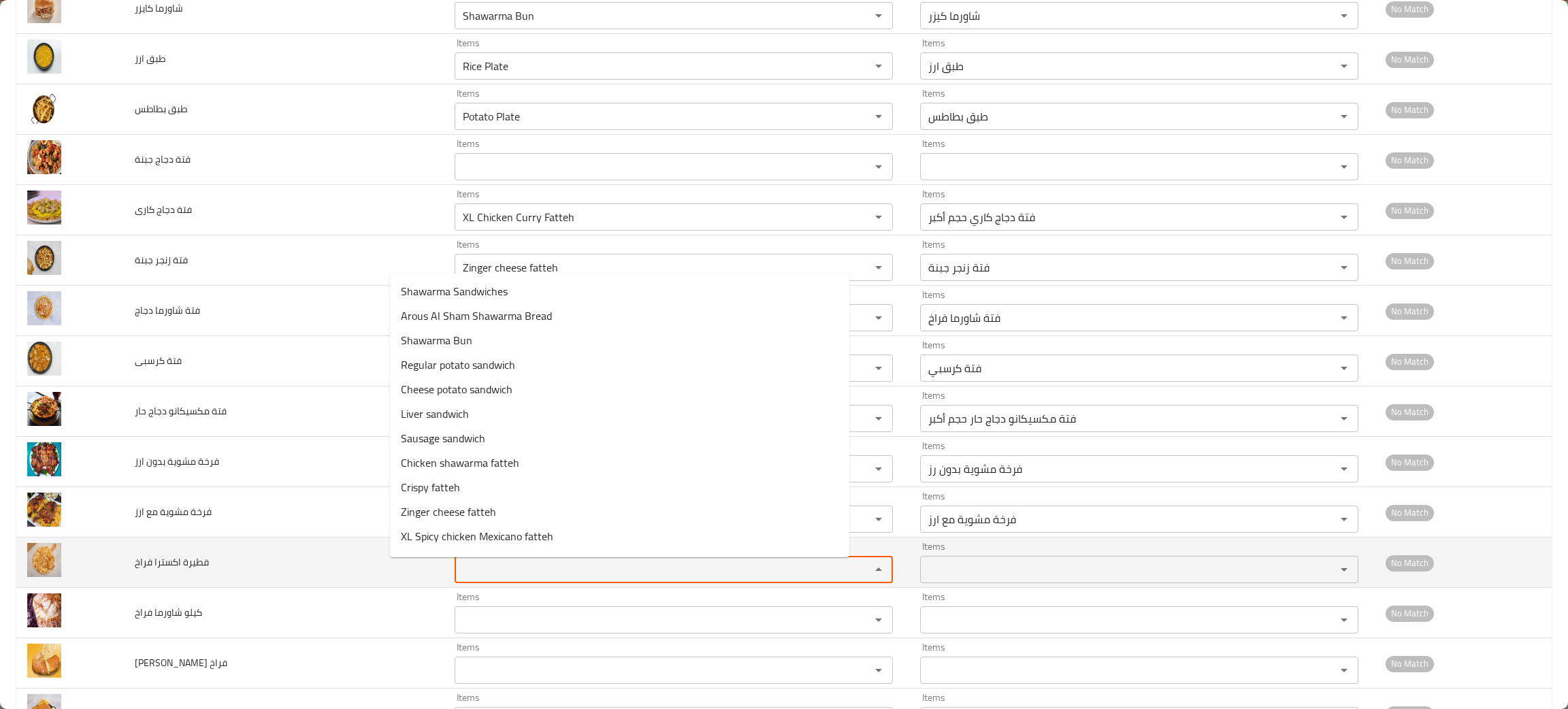
click at [463, 575] on فراخ "Items" at bounding box center [653, 570] width 390 height 19
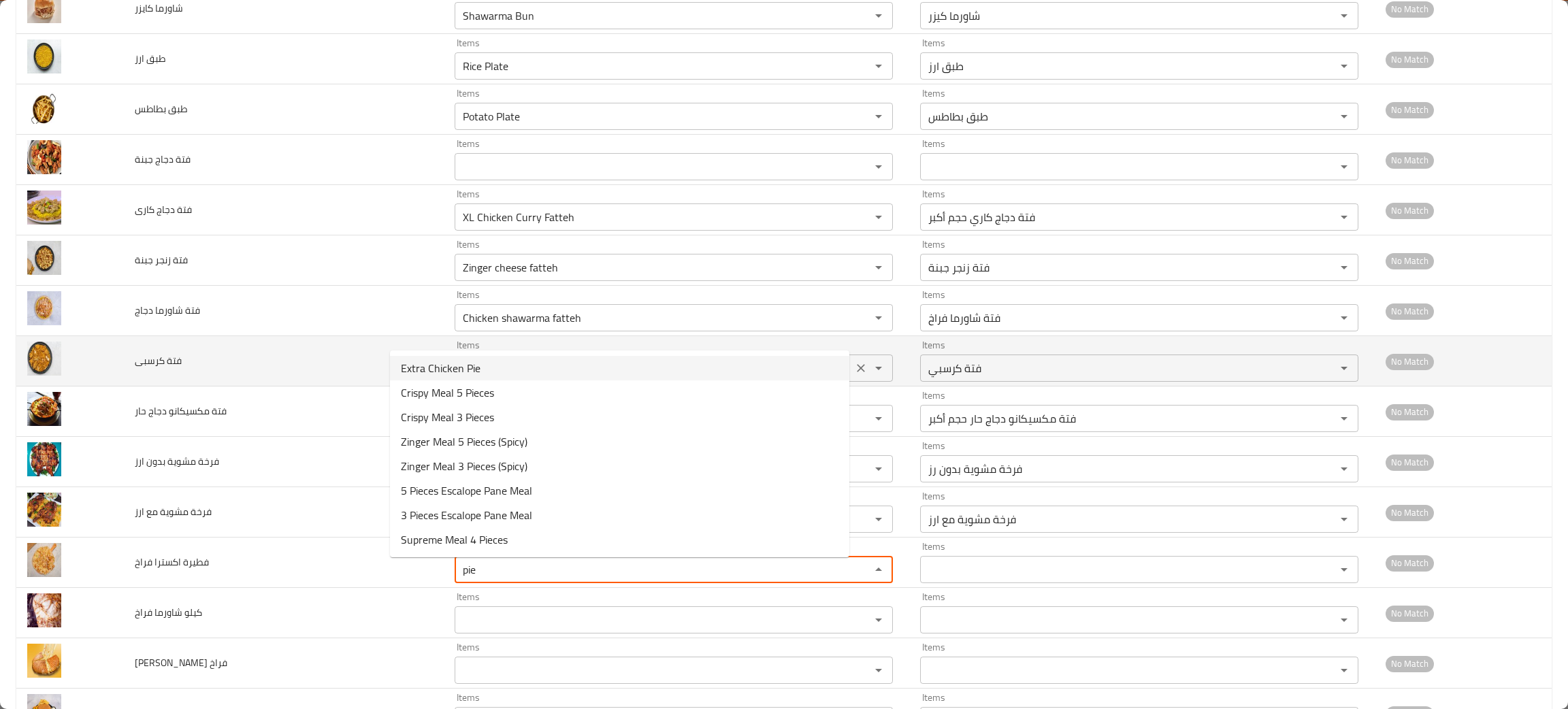
click at [439, 364] on span "Extra Chicken Pie" at bounding box center [441, 368] width 80 height 17
type فراخ "Extra Chicken Pie"
type فراخ-ar "فطيرة اكسترا فراخ"
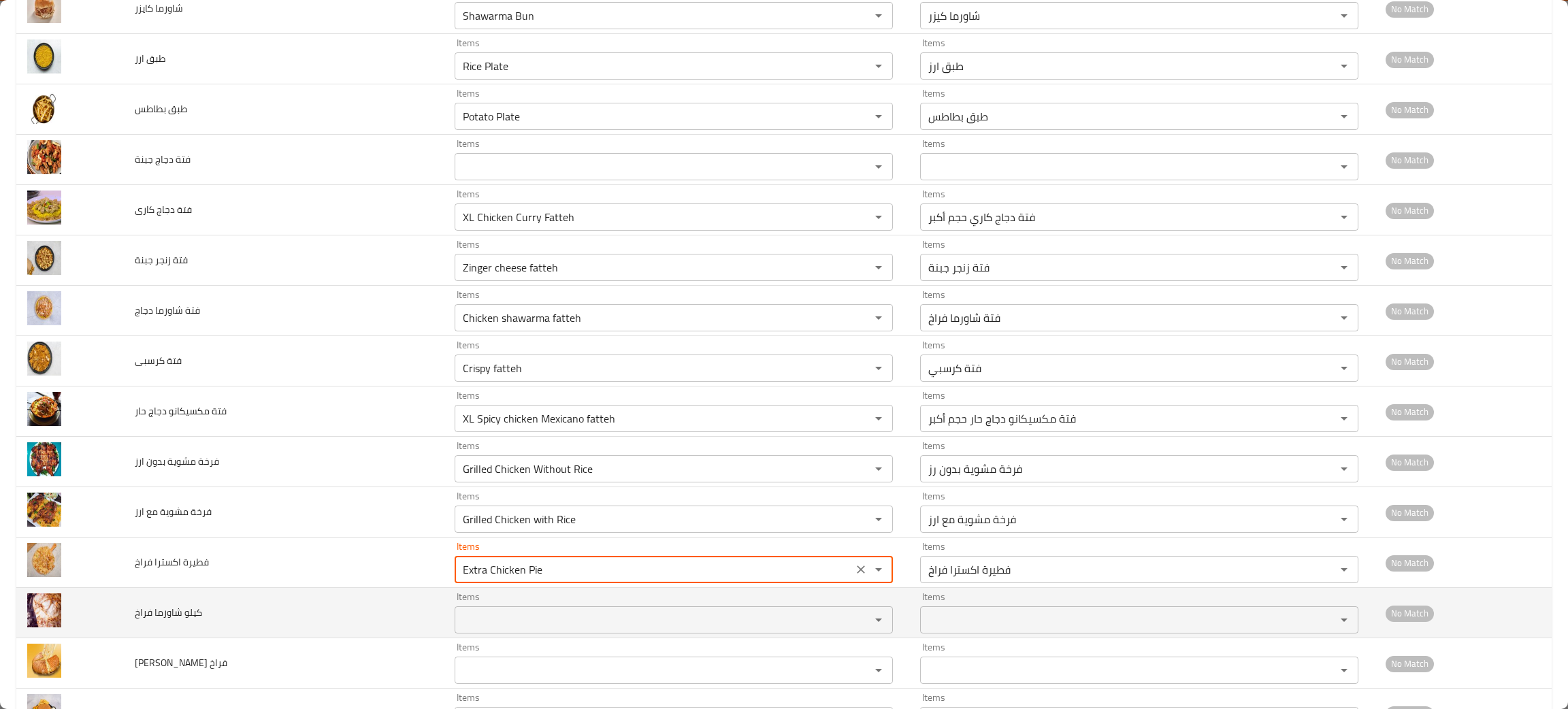
type فراخ "Extra Chicken Pie"
click at [495, 621] on فراخ "Items" at bounding box center [653, 620] width 390 height 19
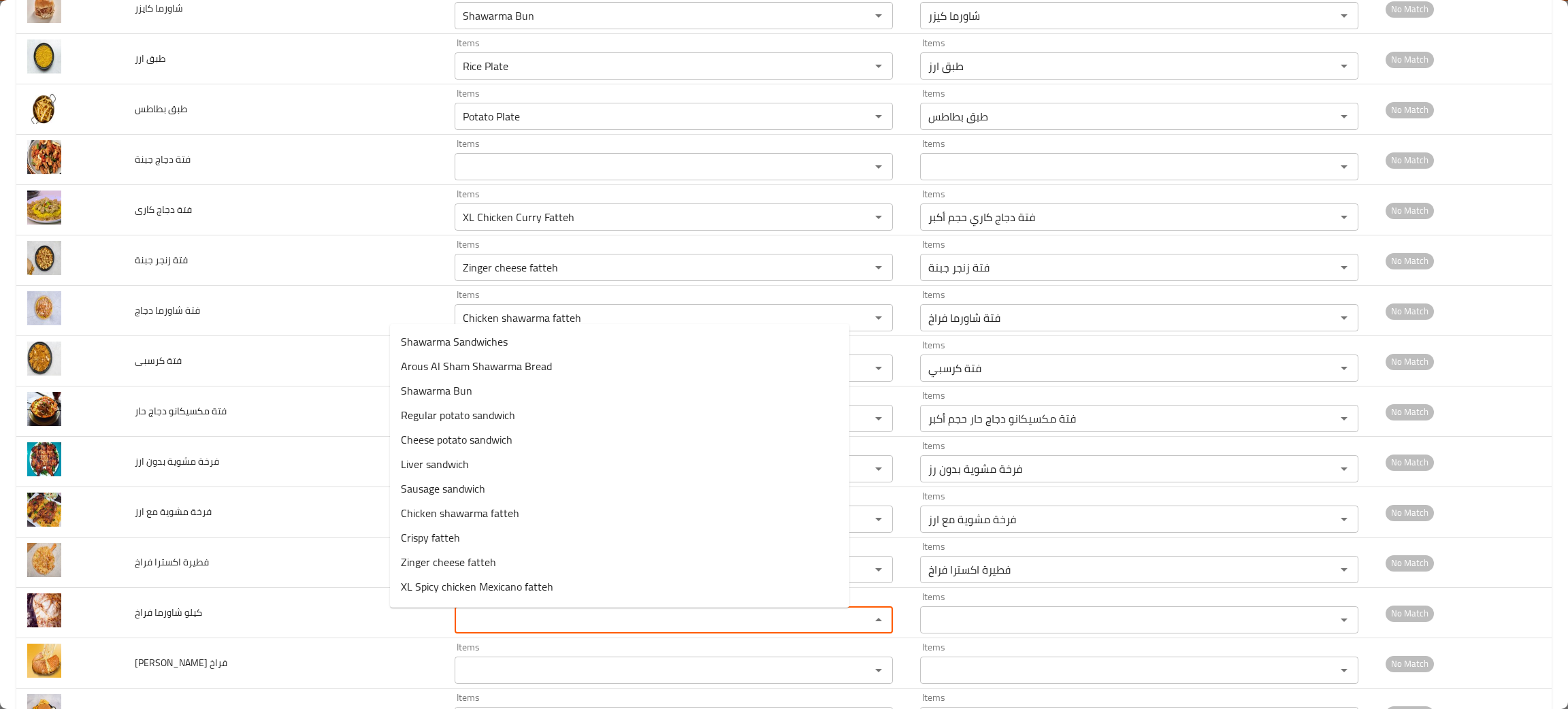
type فراخ "i"
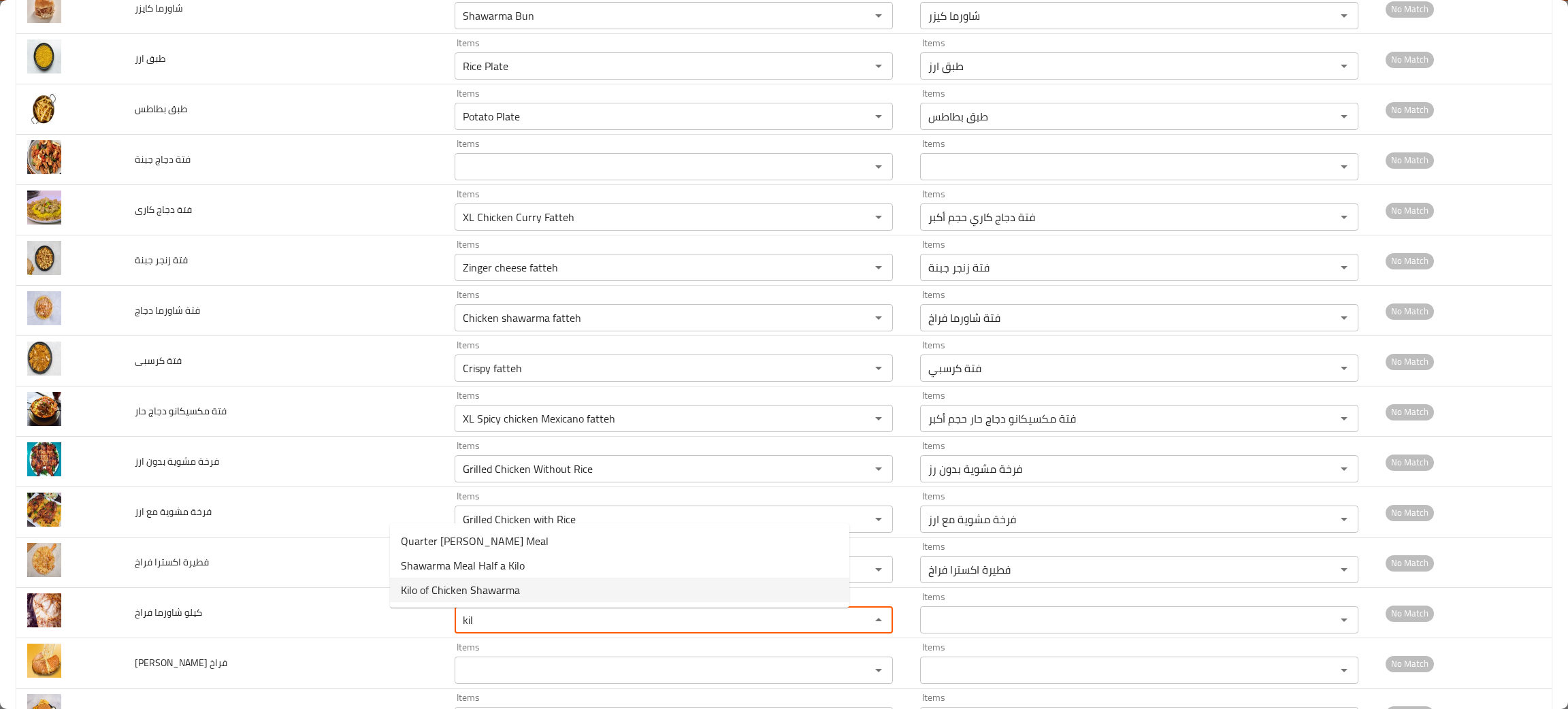
click at [465, 594] on span "Kilo of Chicken Shawarma" at bounding box center [461, 590] width 119 height 17
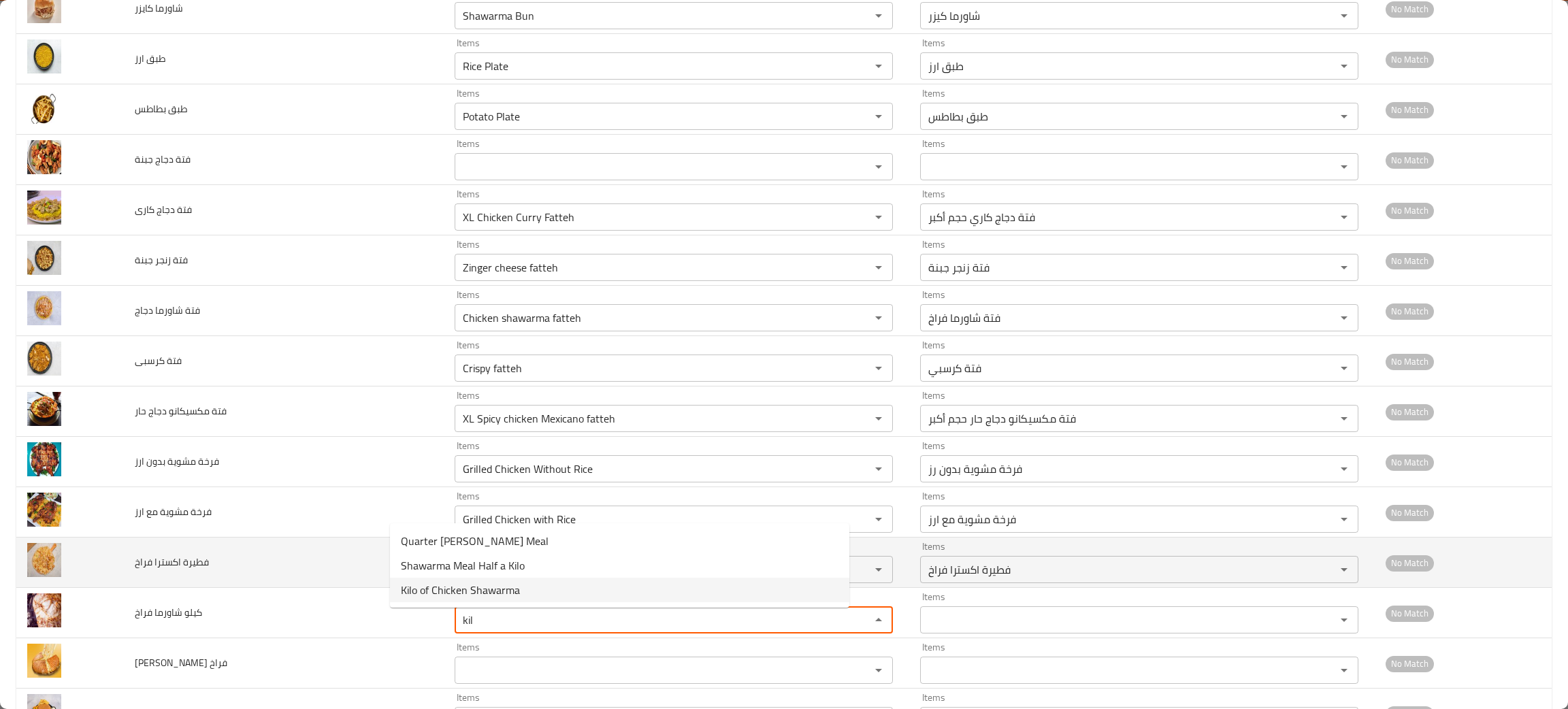
type فراخ "Kilo of Chicken Shawarma"
type فراخ-ar "كيلو شاورما فراخ"
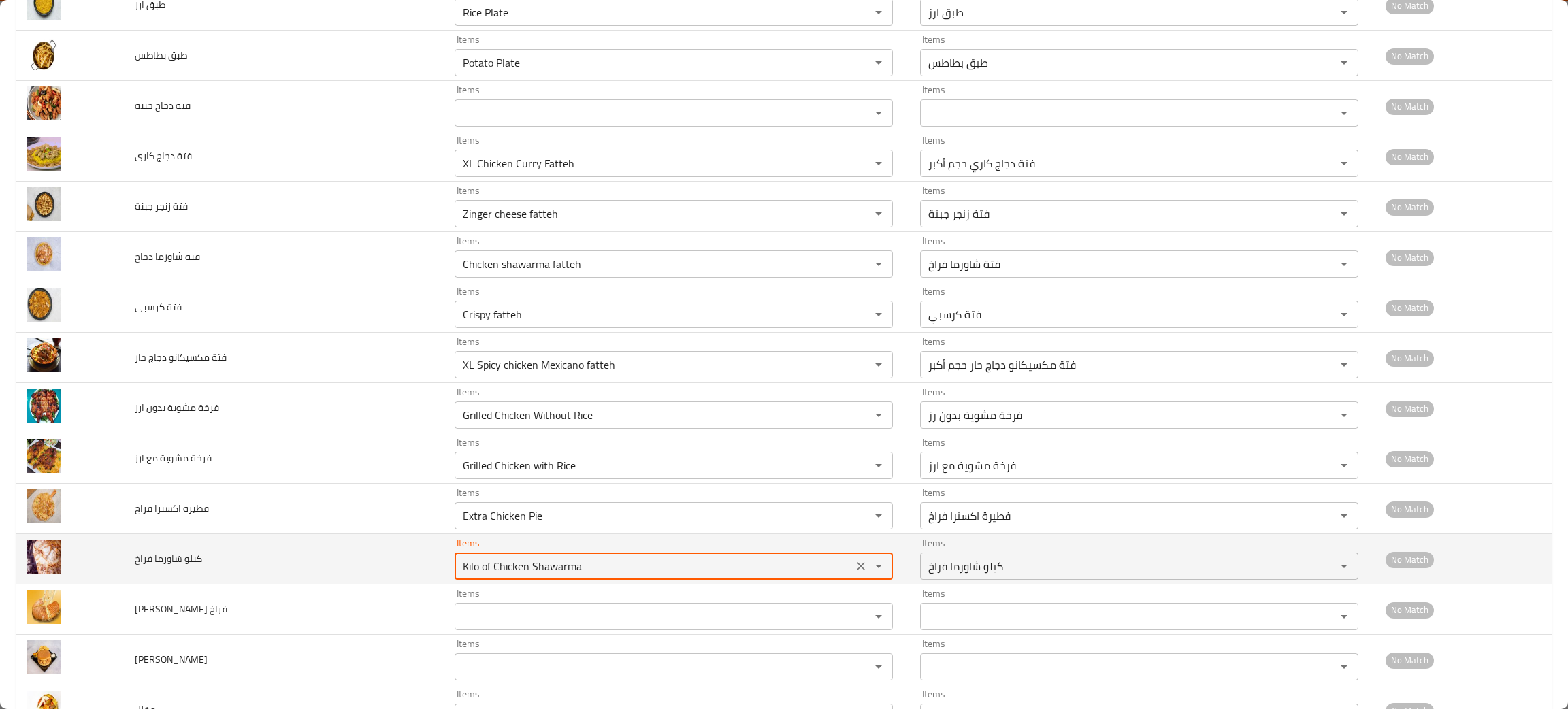
scroll to position [1284, 0]
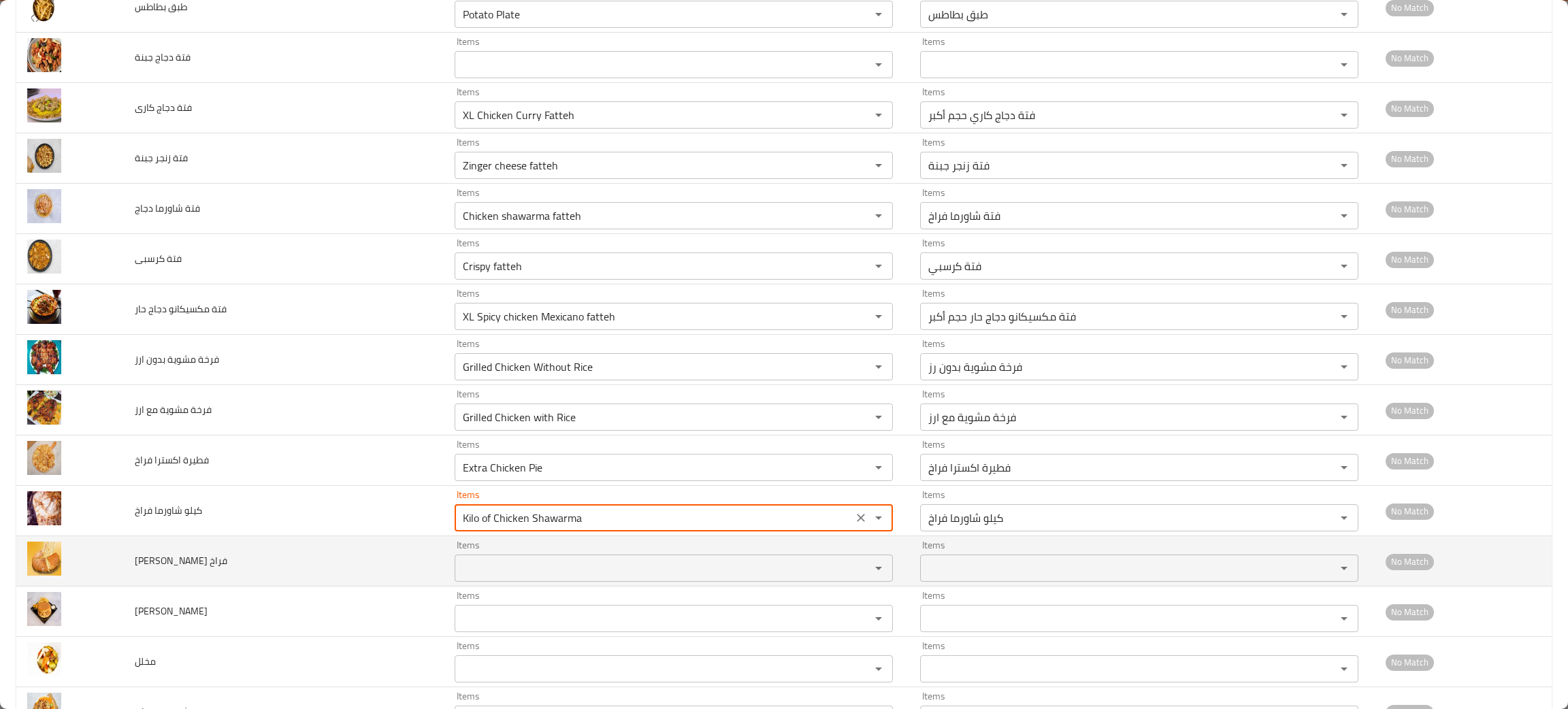
type فراخ "Kilo of Chicken Shawarma"
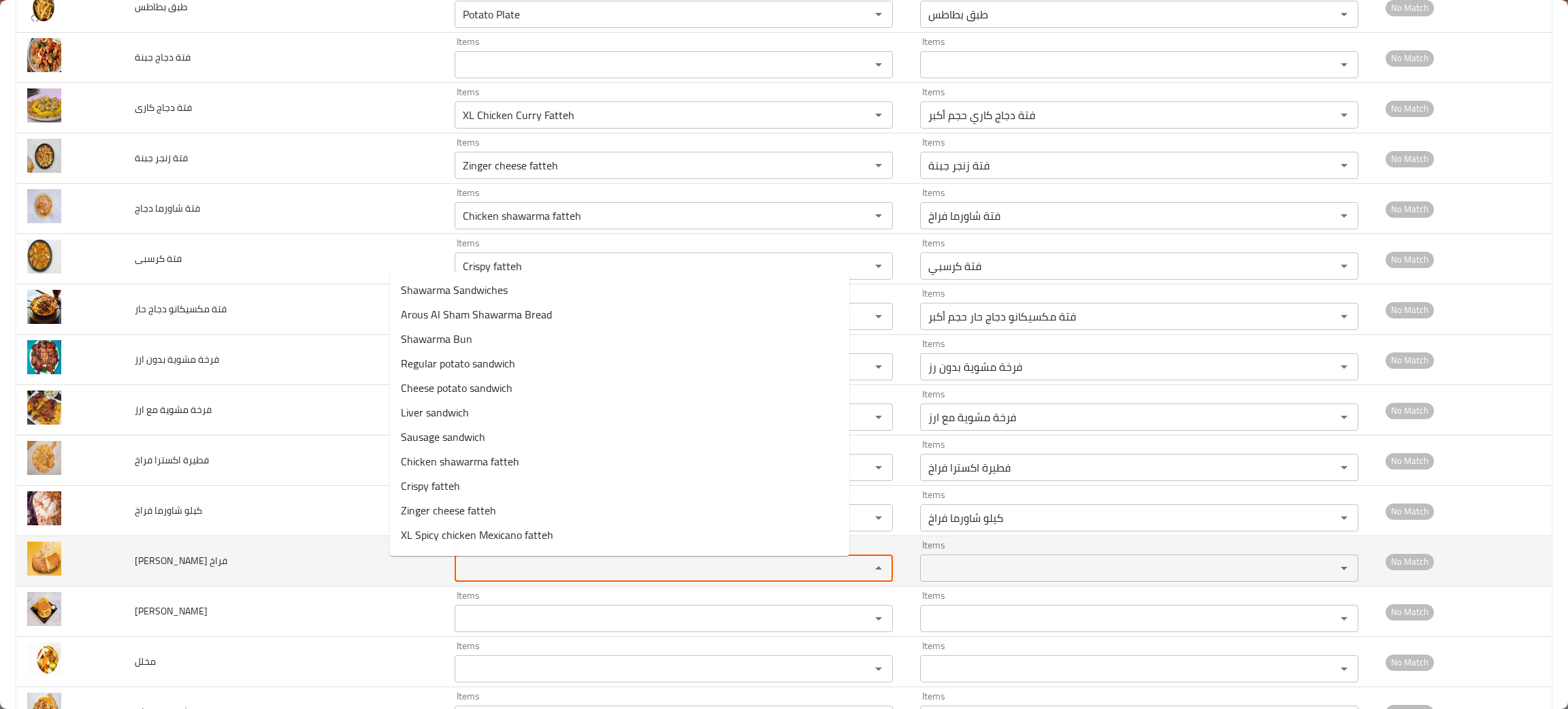
click at [497, 571] on فراخ "Items" at bounding box center [653, 568] width 390 height 19
type فراخ "m"
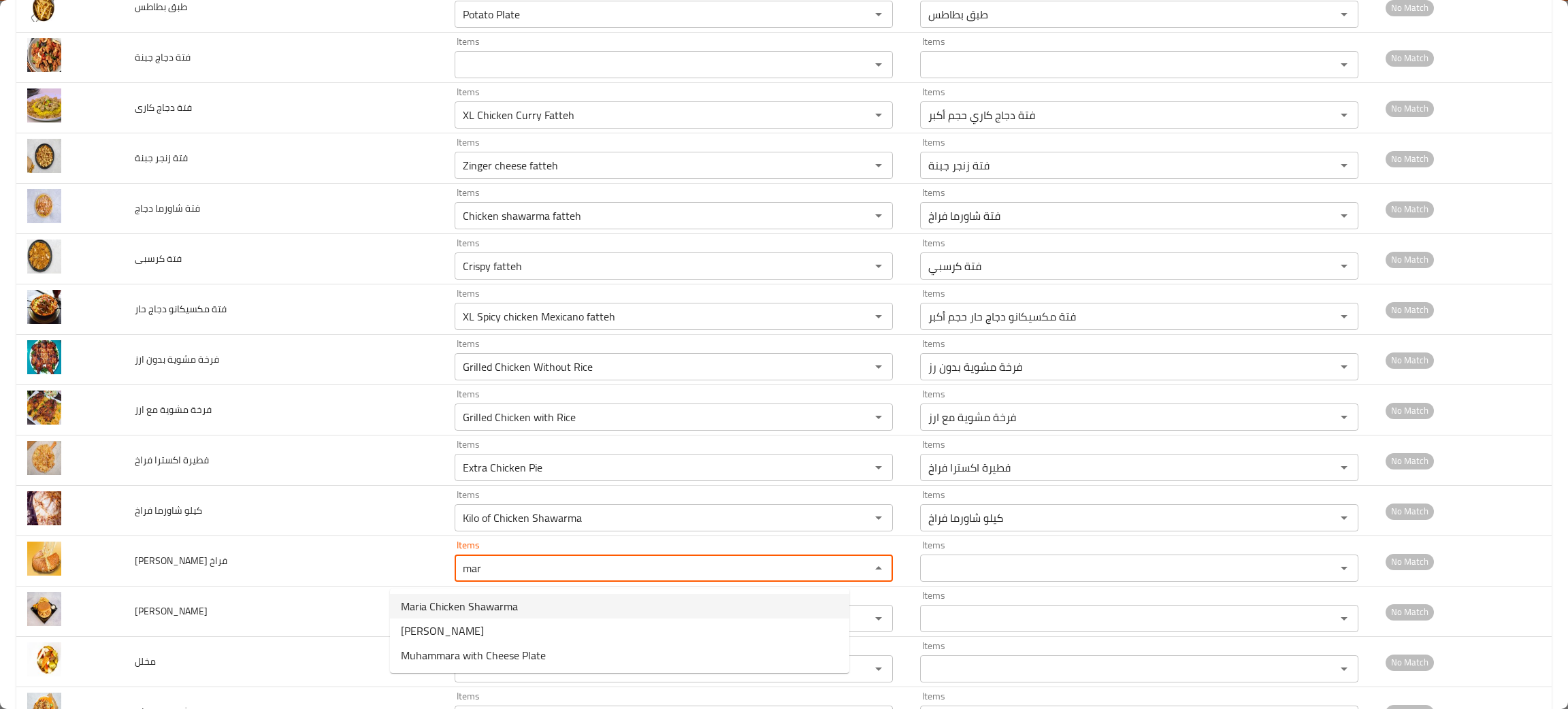
click at [505, 606] on span "Maria Chicken Shawarma" at bounding box center [459, 606] width 117 height 17
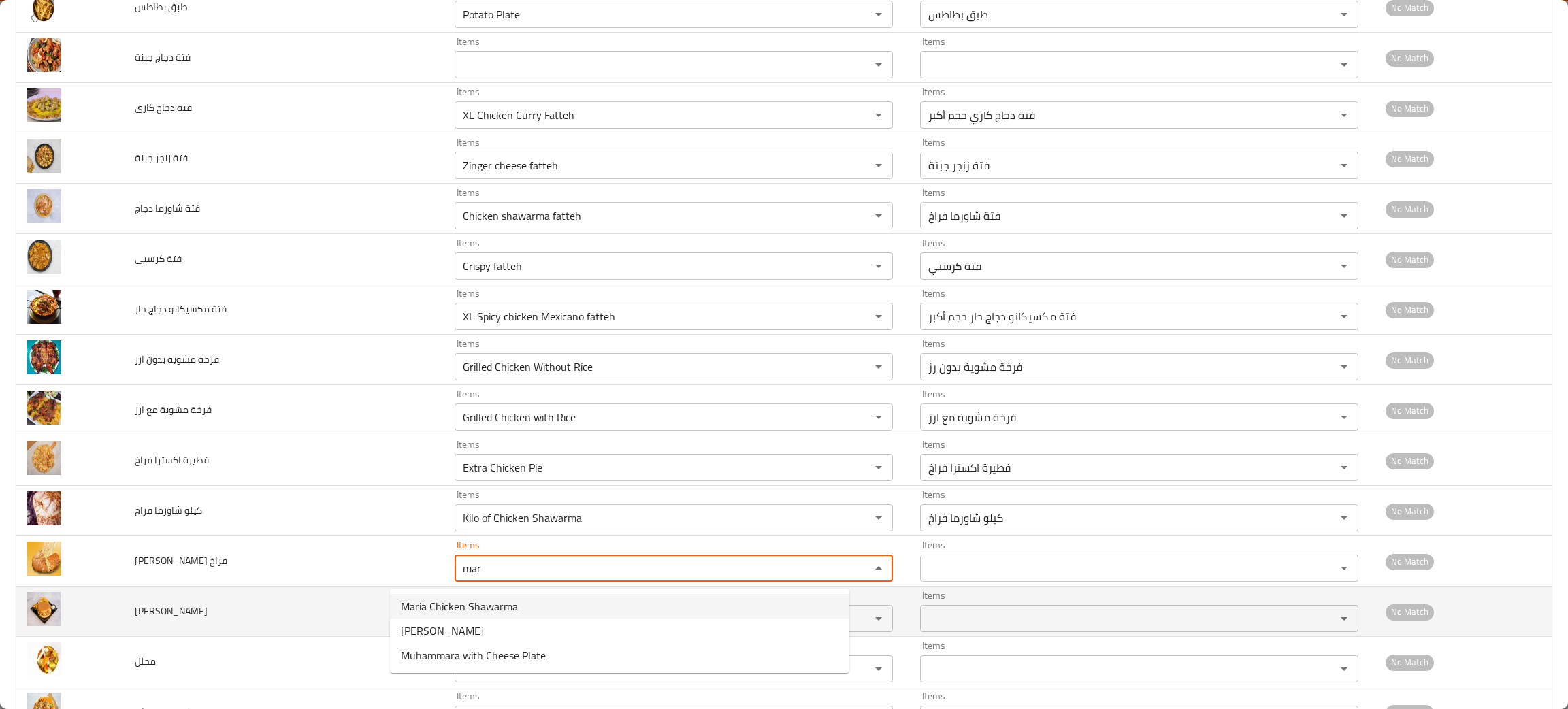
type فراخ "Maria Chicken Shawarma"
type فراخ-ar "ماريا شاورما فراخ"
type فراخ "Maria Chicken Shawarma"
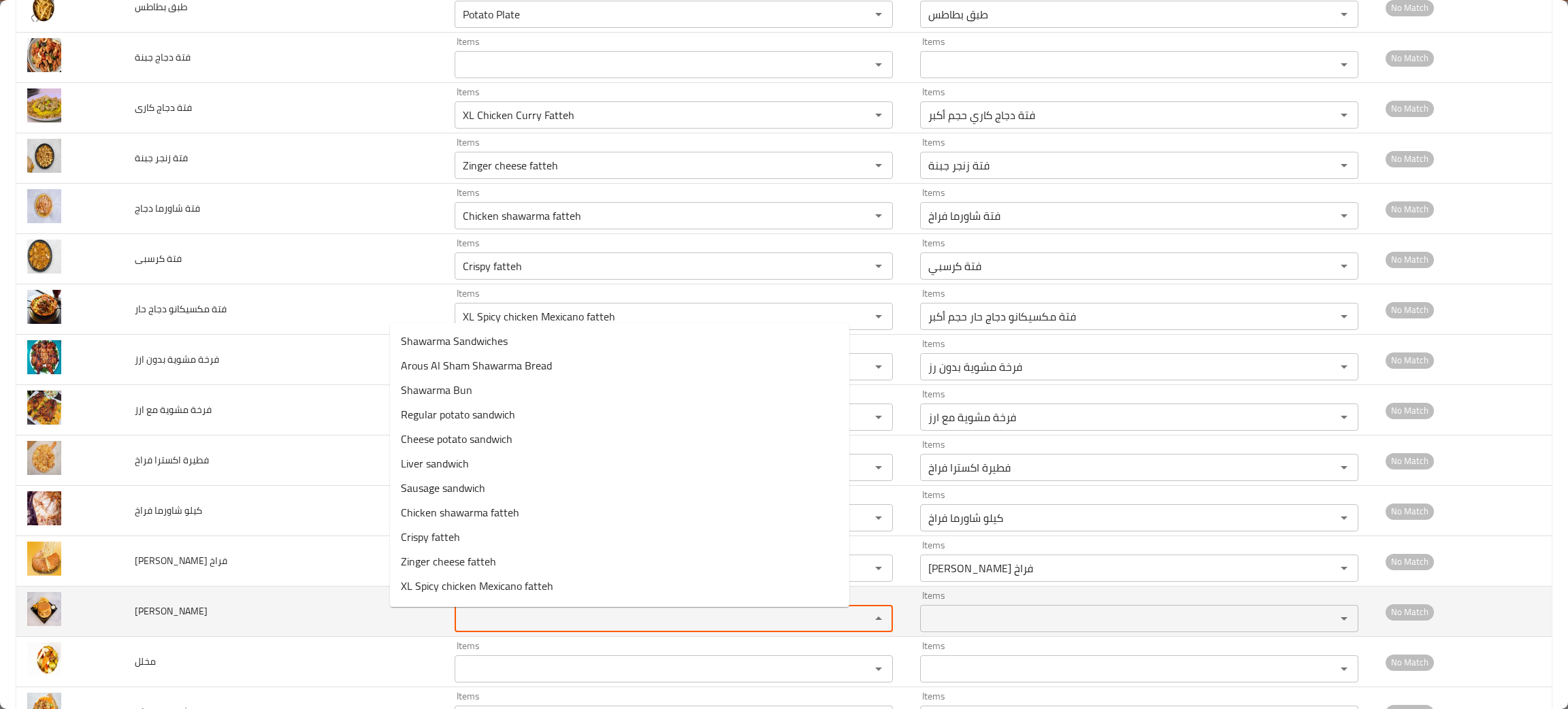
click at [486, 614] on كرسبى "Items" at bounding box center [653, 618] width 390 height 19
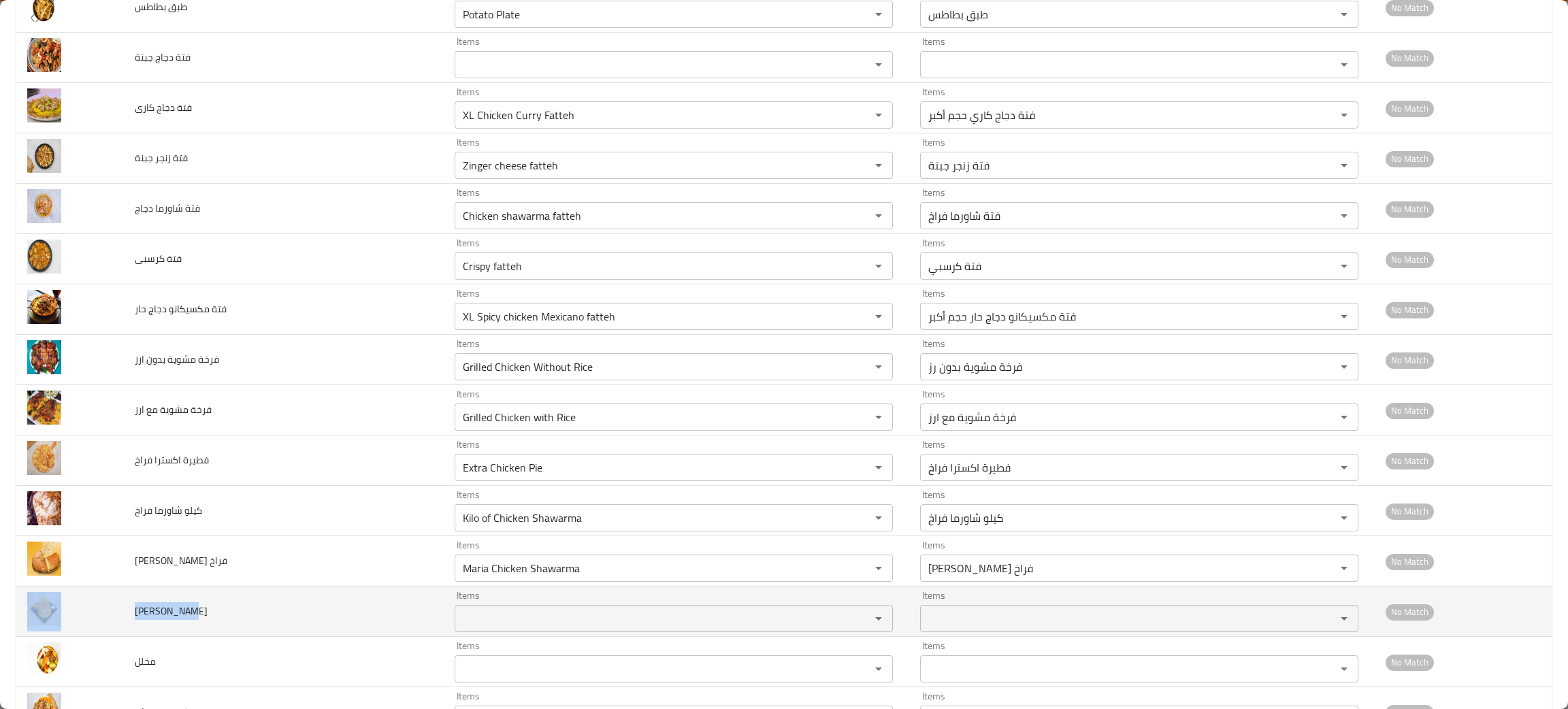
drag, startPoint x: 223, startPoint y: 619, endPoint x: 107, endPoint y: 622, distance: 116.0
click at [107, 622] on tr "ماريا كرسبى Items Items Items Items No Match" at bounding box center [784, 611] width 1535 height 50
copy tr "ماريا كرسبى"
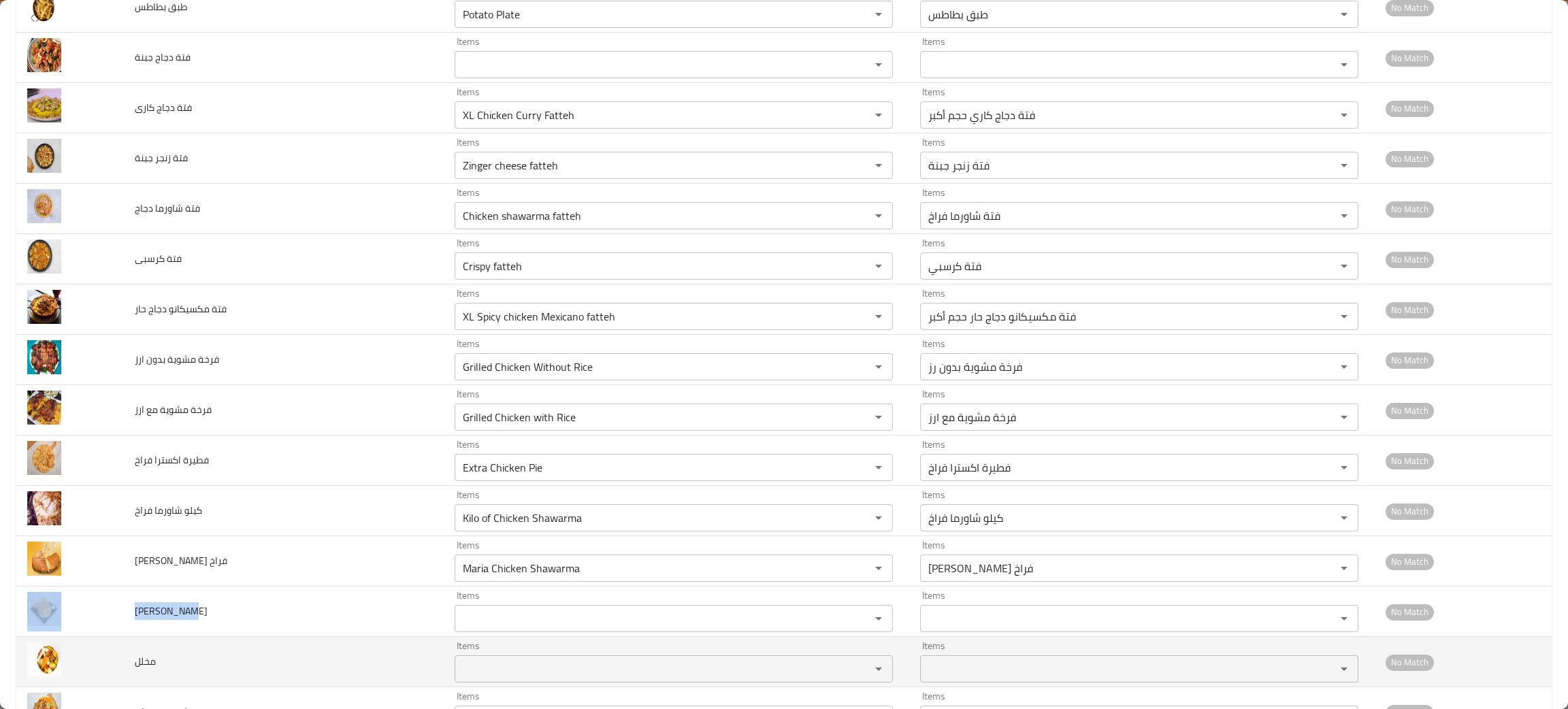
click at [458, 676] on input "Items" at bounding box center [653, 668] width 390 height 19
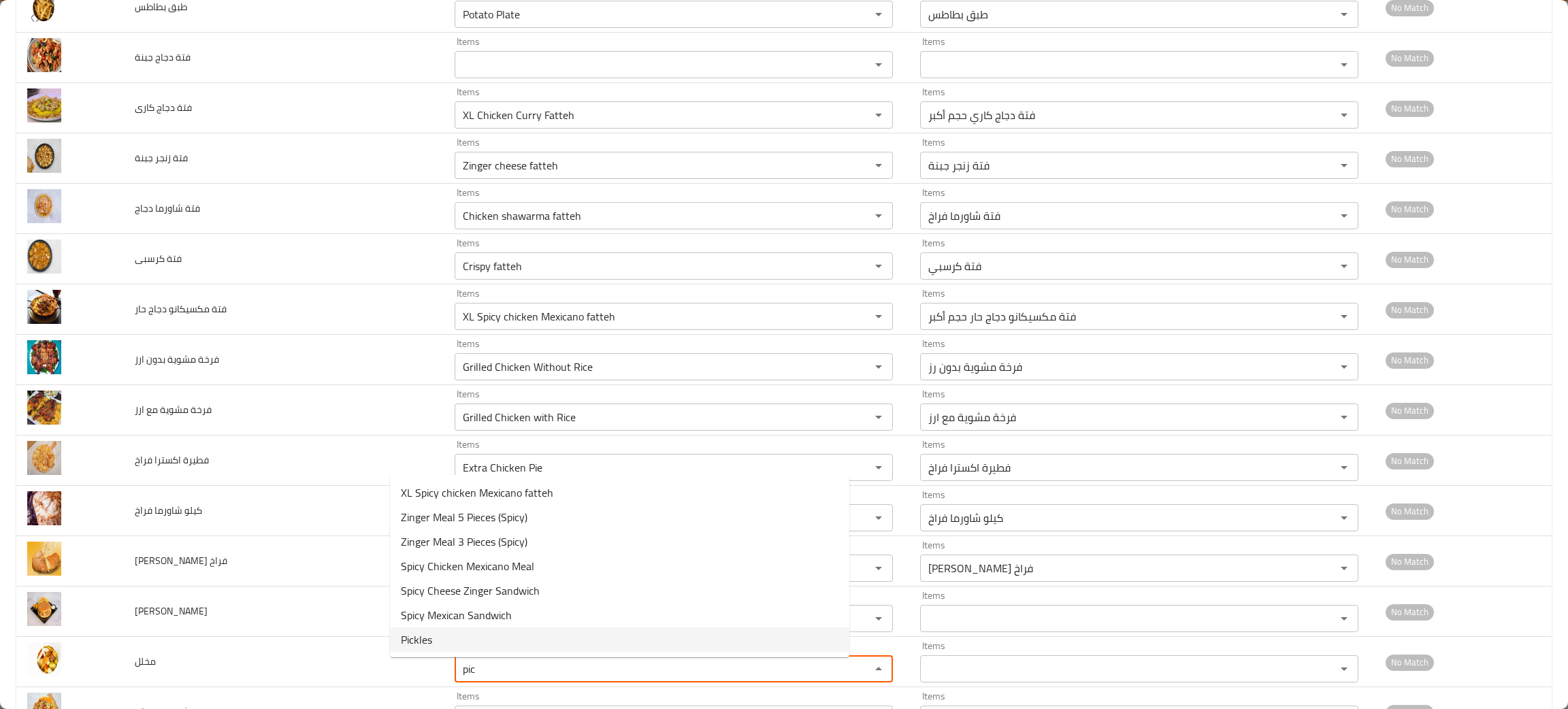
click at [423, 634] on span "Pickles" at bounding box center [416, 639] width 31 height 17
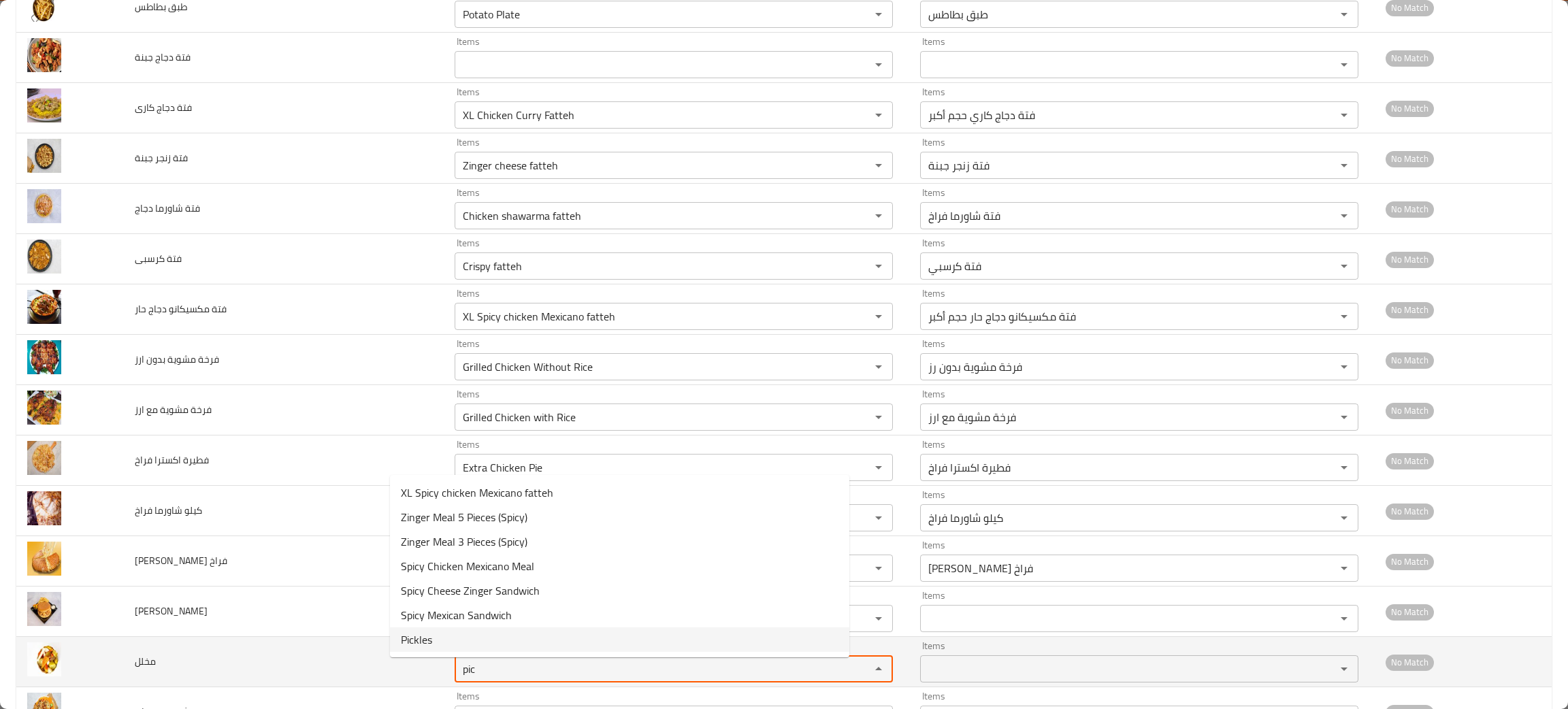
type input "Pickles"
type input "مخلل"
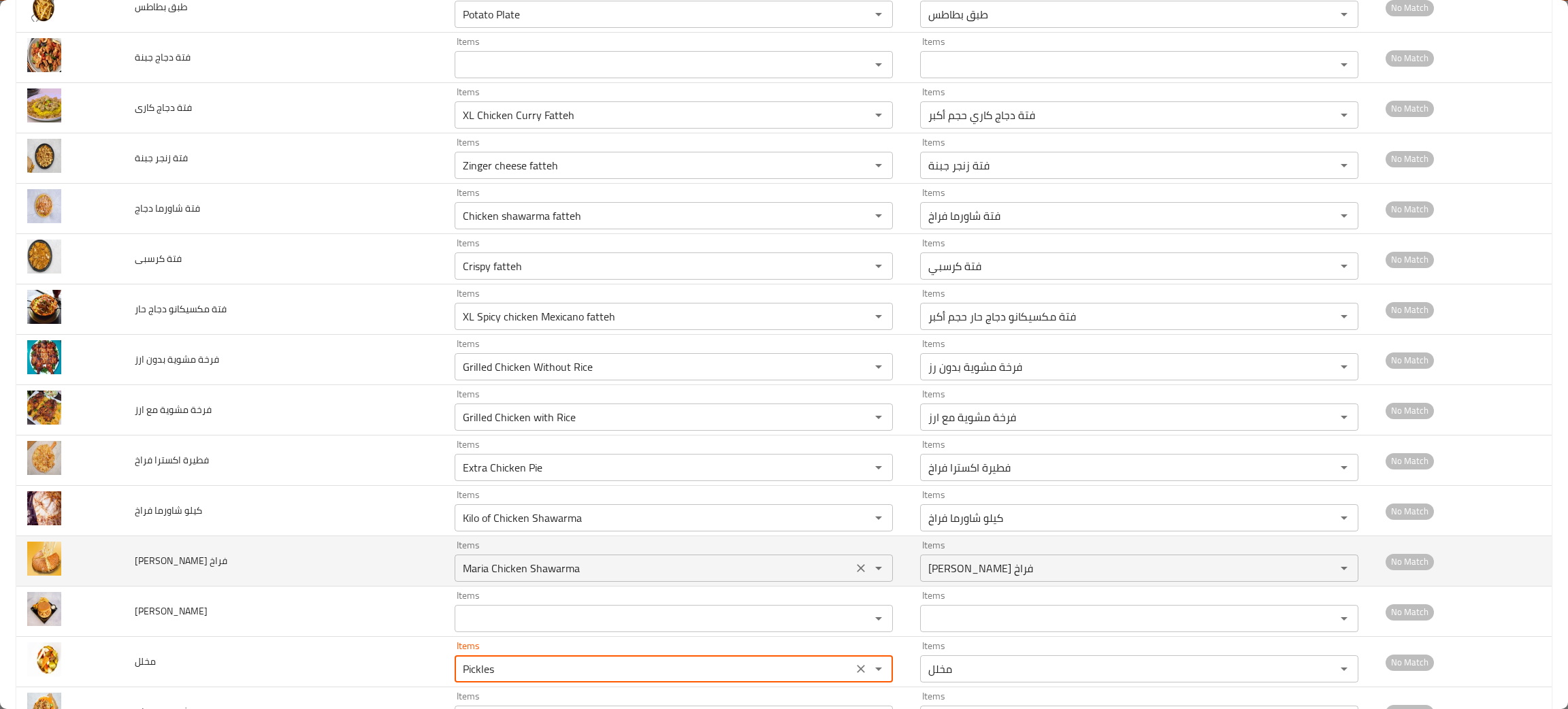
scroll to position [1385, 0]
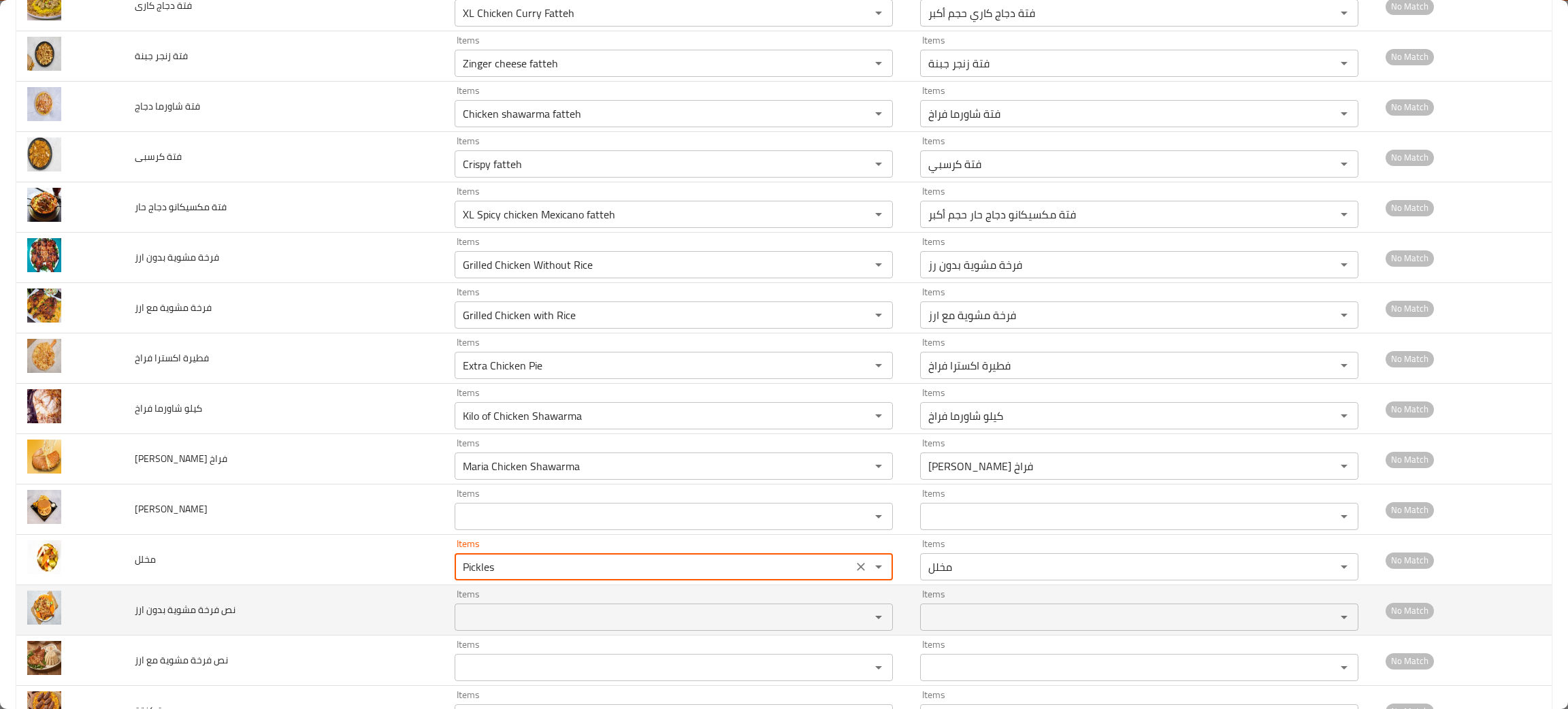
type input "Pickles"
click at [497, 624] on ارز "Items" at bounding box center [653, 617] width 390 height 19
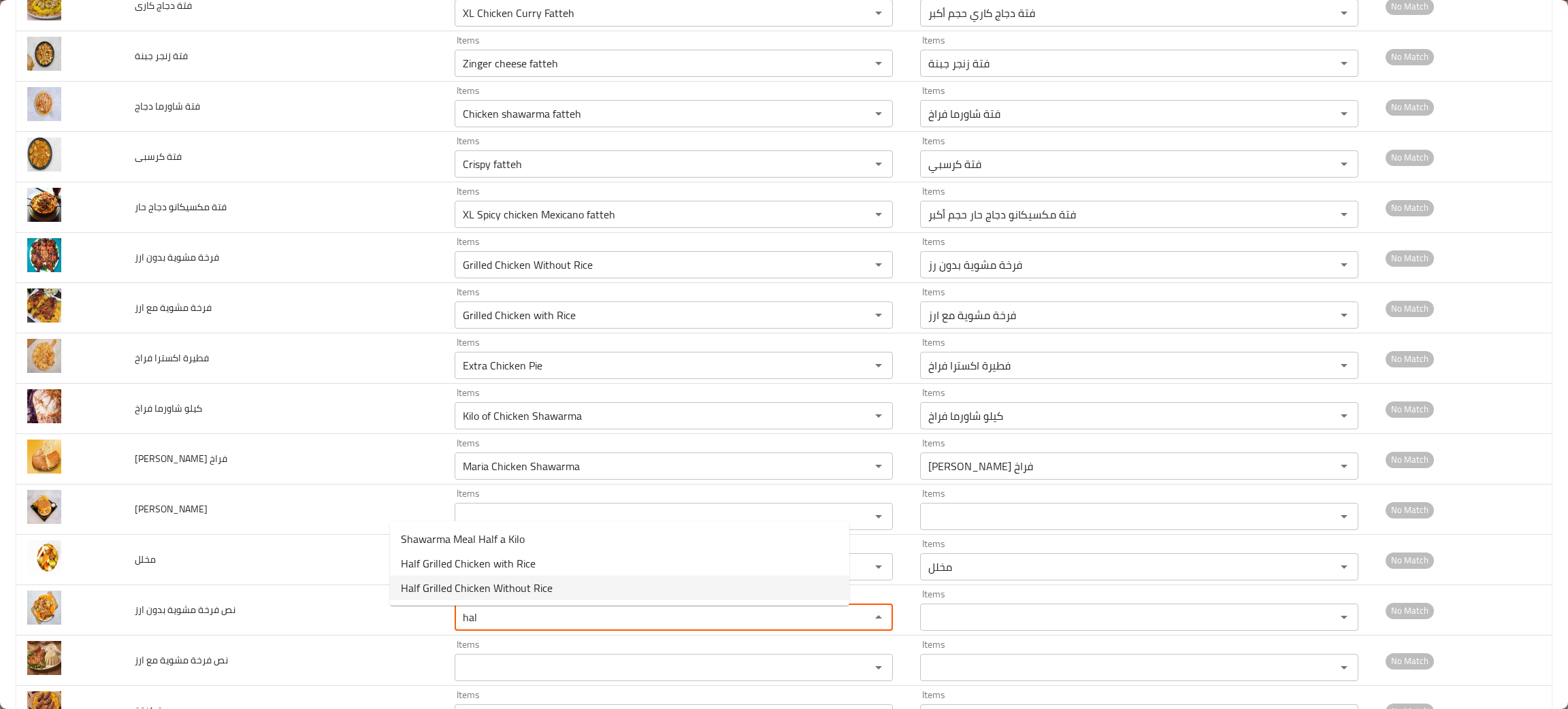
click at [513, 590] on span "Half Grilled Chicken Without Rice" at bounding box center [477, 587] width 152 height 17
type ارز "Half Grilled Chicken Without Rice"
type ارز-ar "نص فرخة مشوية بدون ارز"
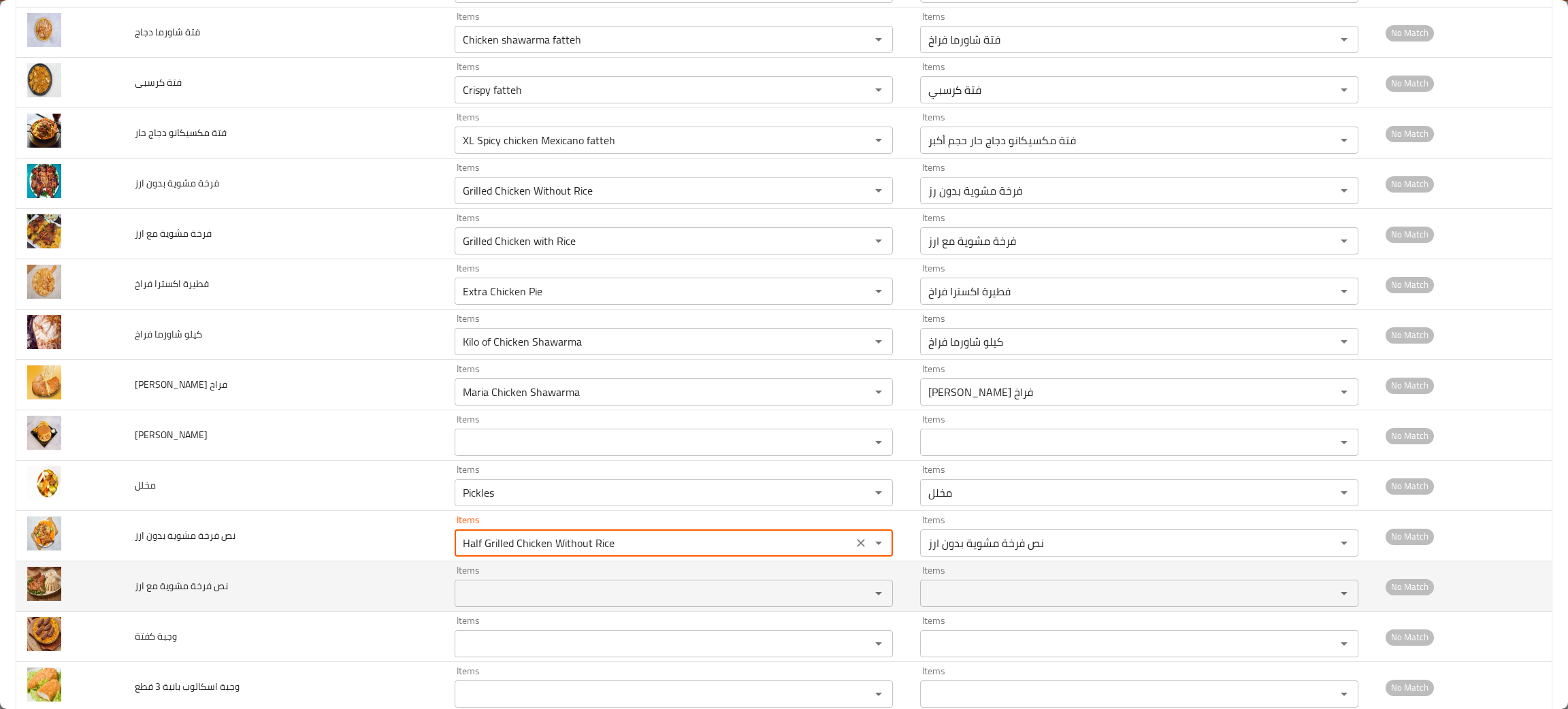
scroll to position [1487, 0]
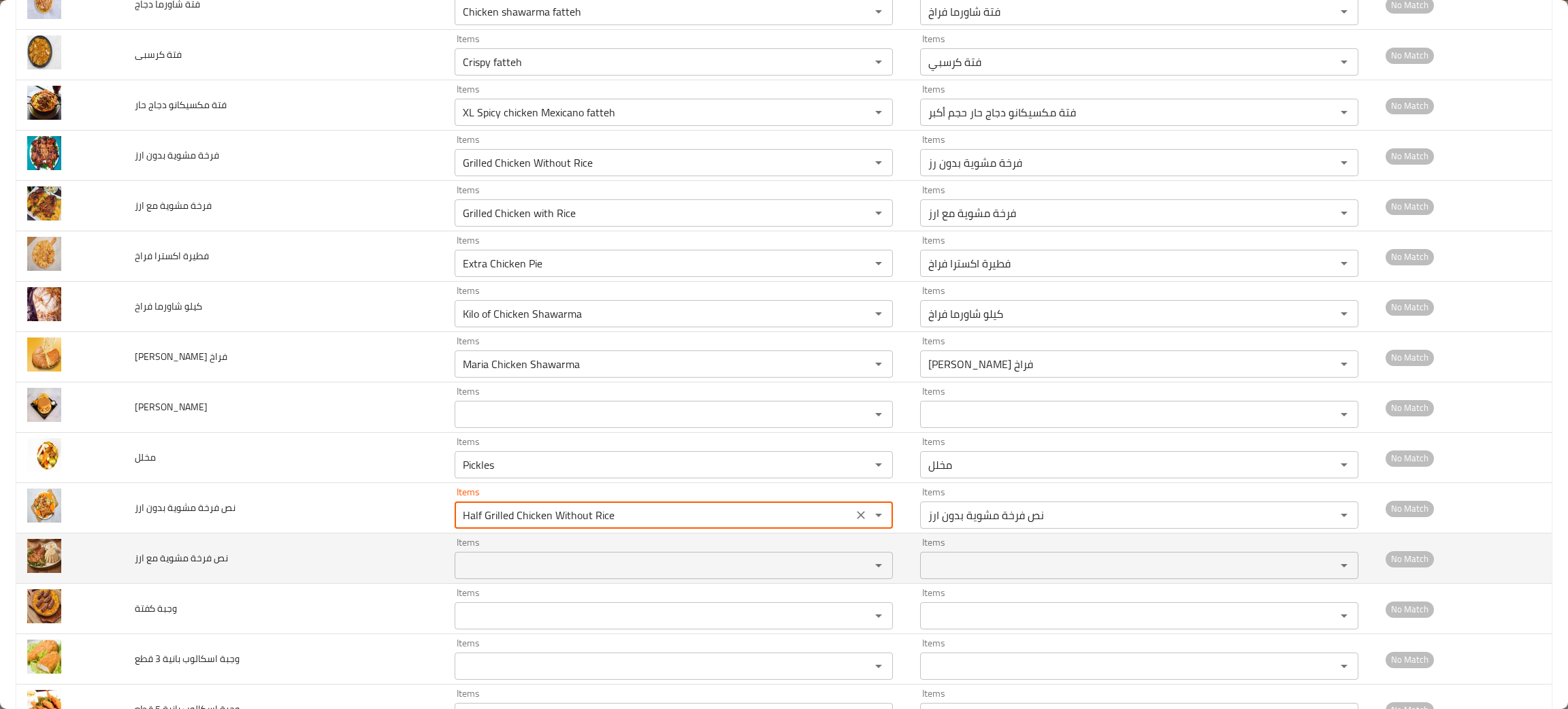
type ارز "Half Grilled Chicken Without Rice"
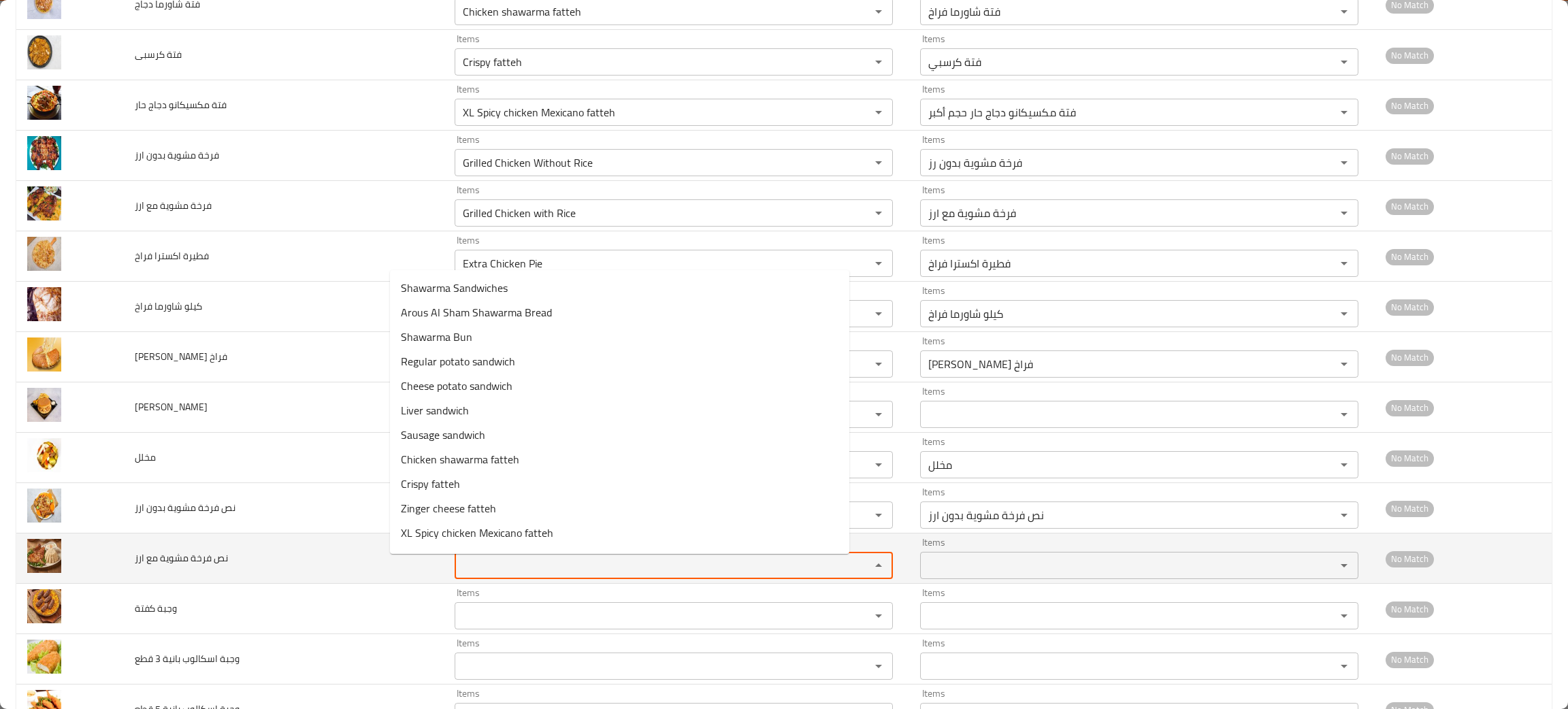
click at [520, 570] on ارز "Items" at bounding box center [653, 566] width 390 height 19
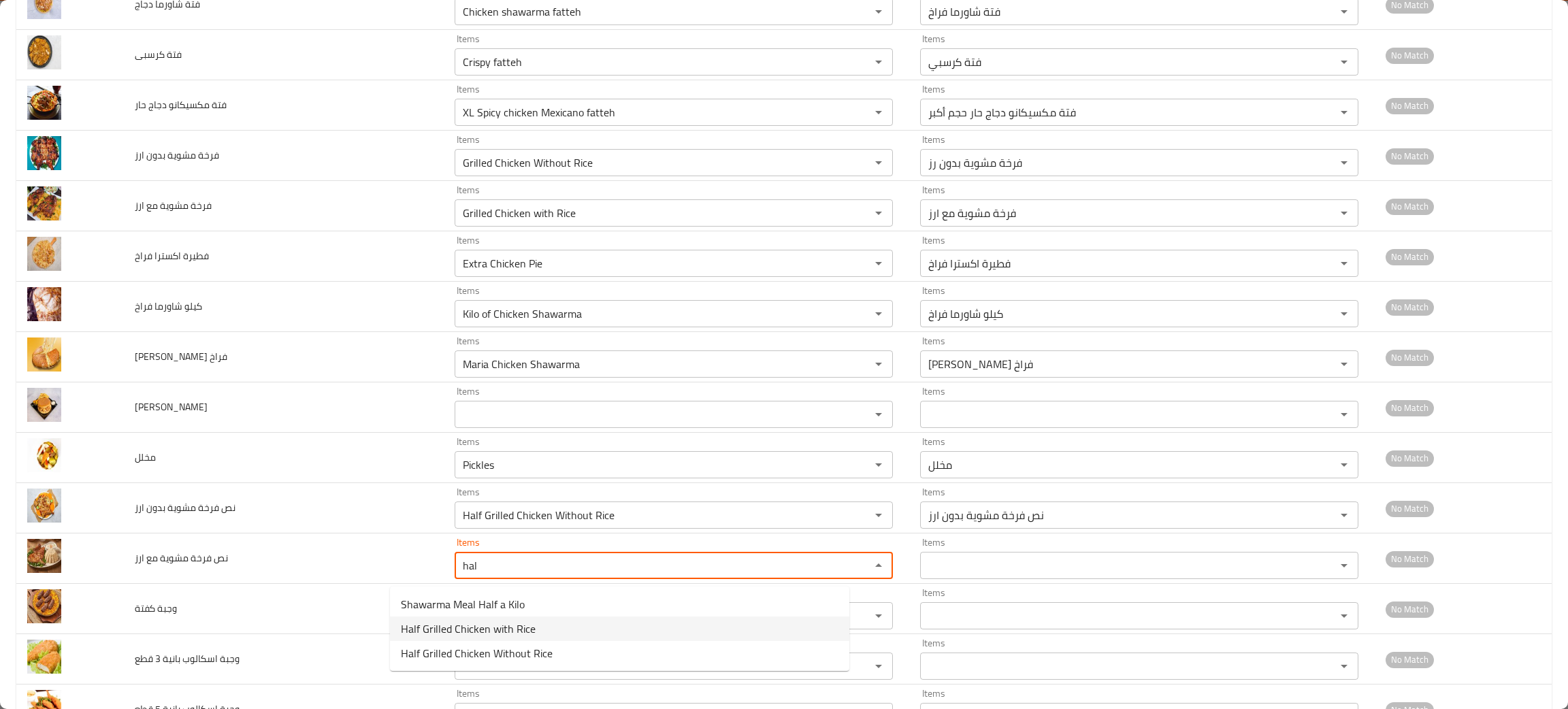
click at [497, 630] on span "Half Grilled Chicken with Rice" at bounding box center [468, 629] width 135 height 17
type ارز "Half Grilled Chicken with Rice"
type ارز-ar "نص فرخة مشوية مع ارز"
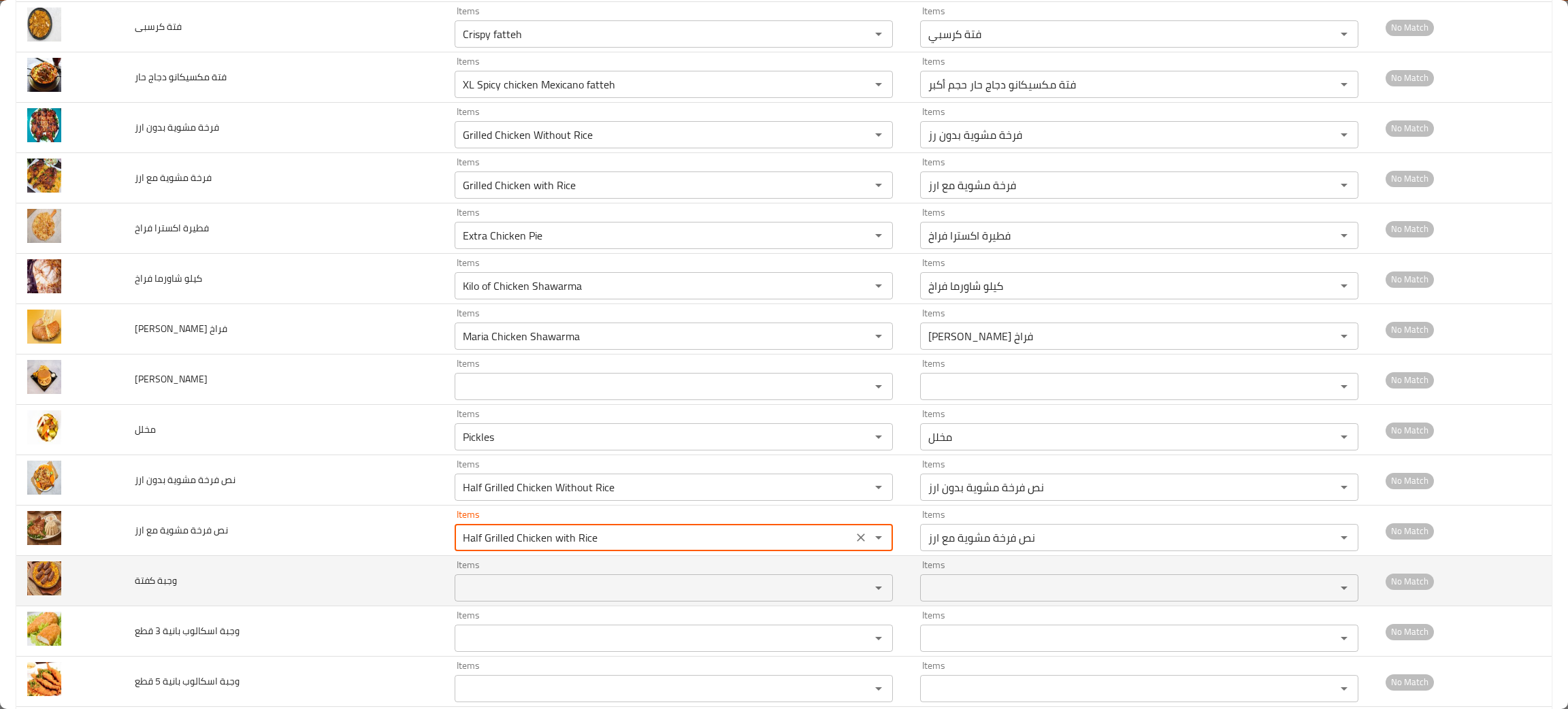
scroll to position [1589, 0]
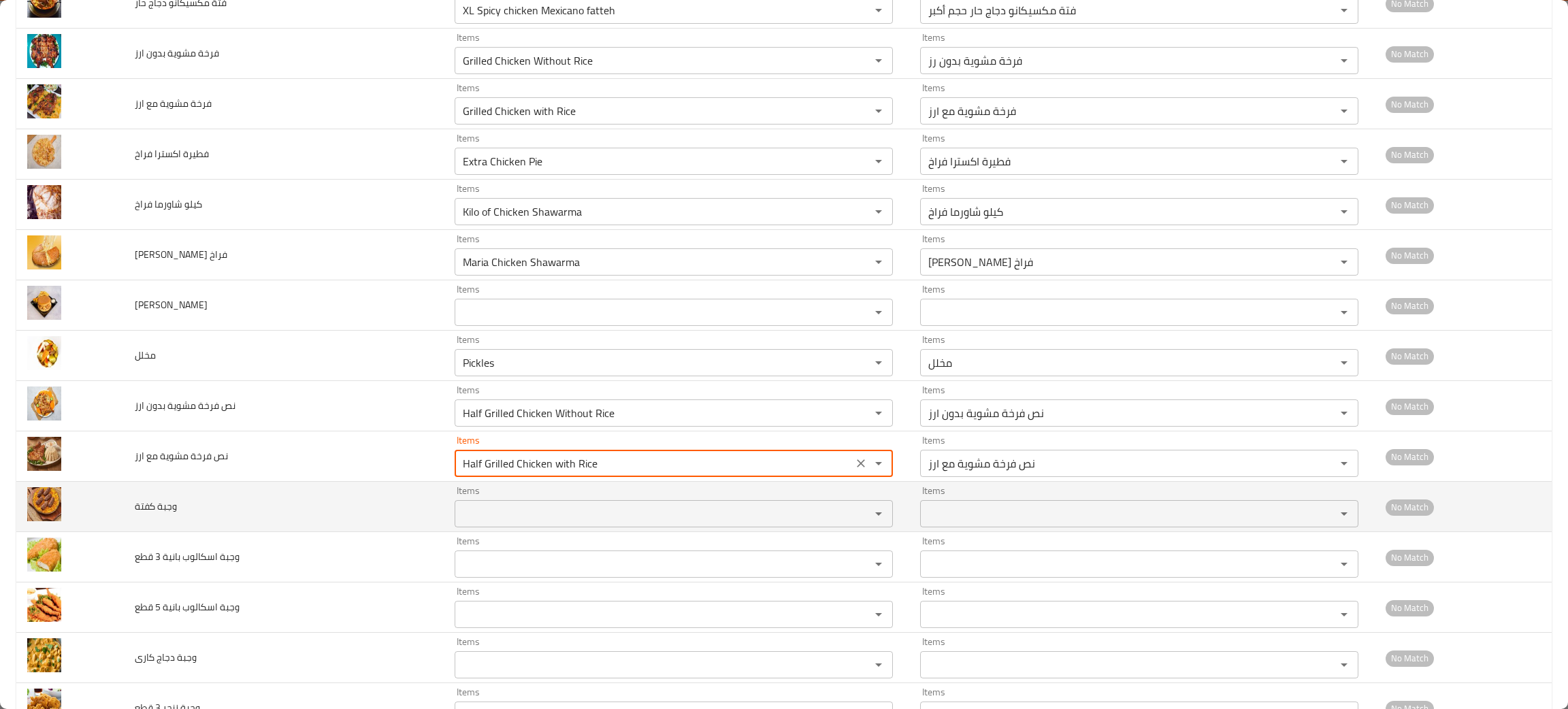
type ارز "Half Grilled Chicken with Rice"
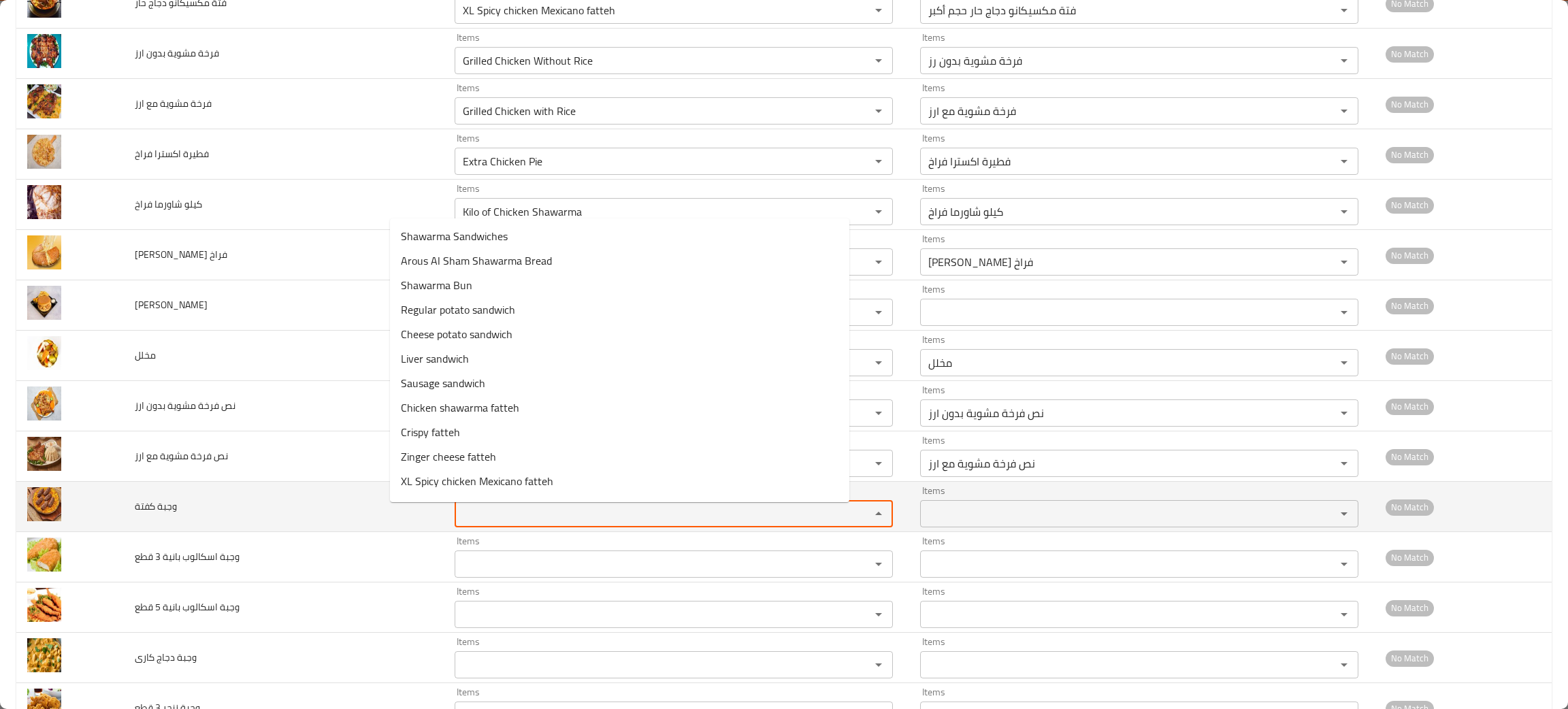
click at [474, 518] on كفتة "Items" at bounding box center [653, 514] width 390 height 19
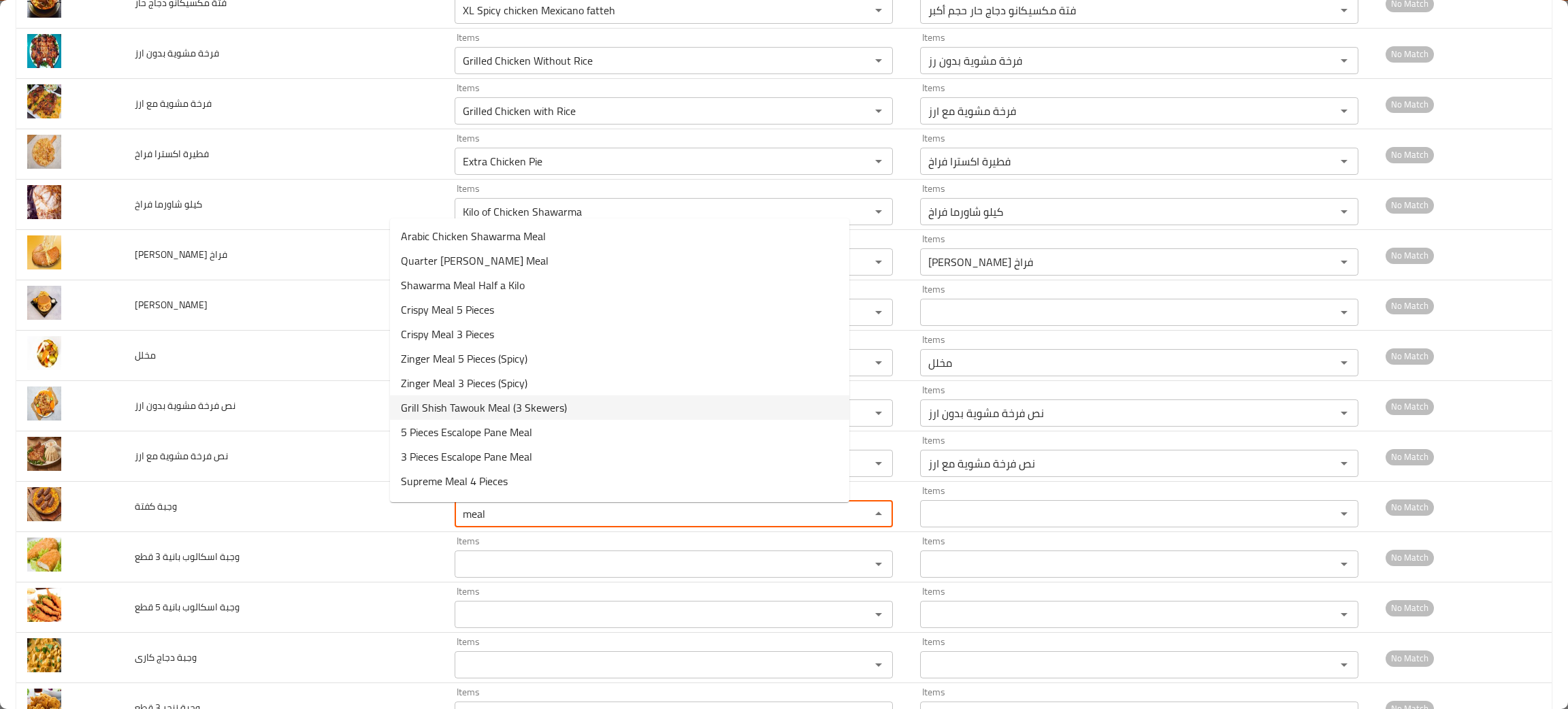
scroll to position [142, 0]
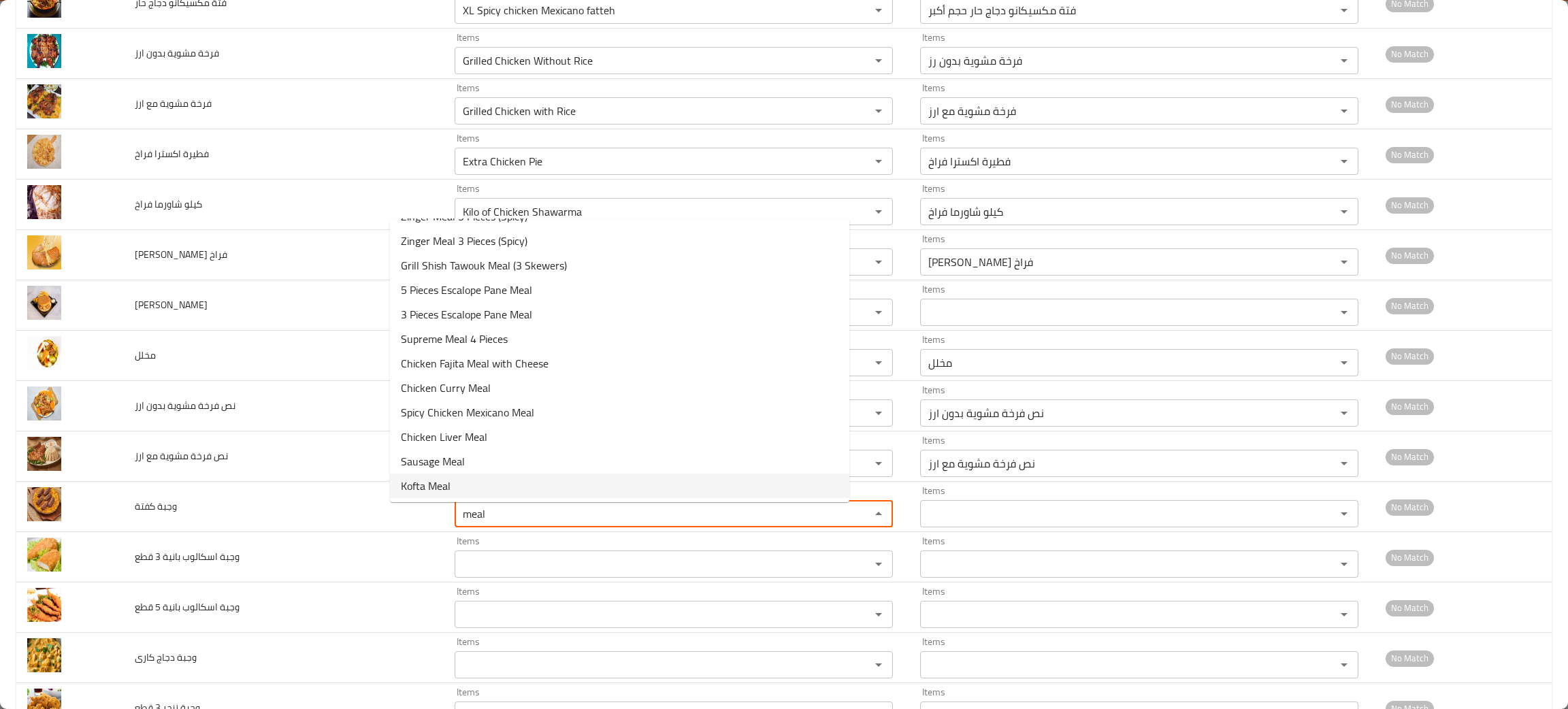
click at [450, 481] on span "Kofta Meal" at bounding box center [426, 485] width 49 height 17
type كفتة "Kofta Meal"
type كفتة-ar "وجبة كفته"
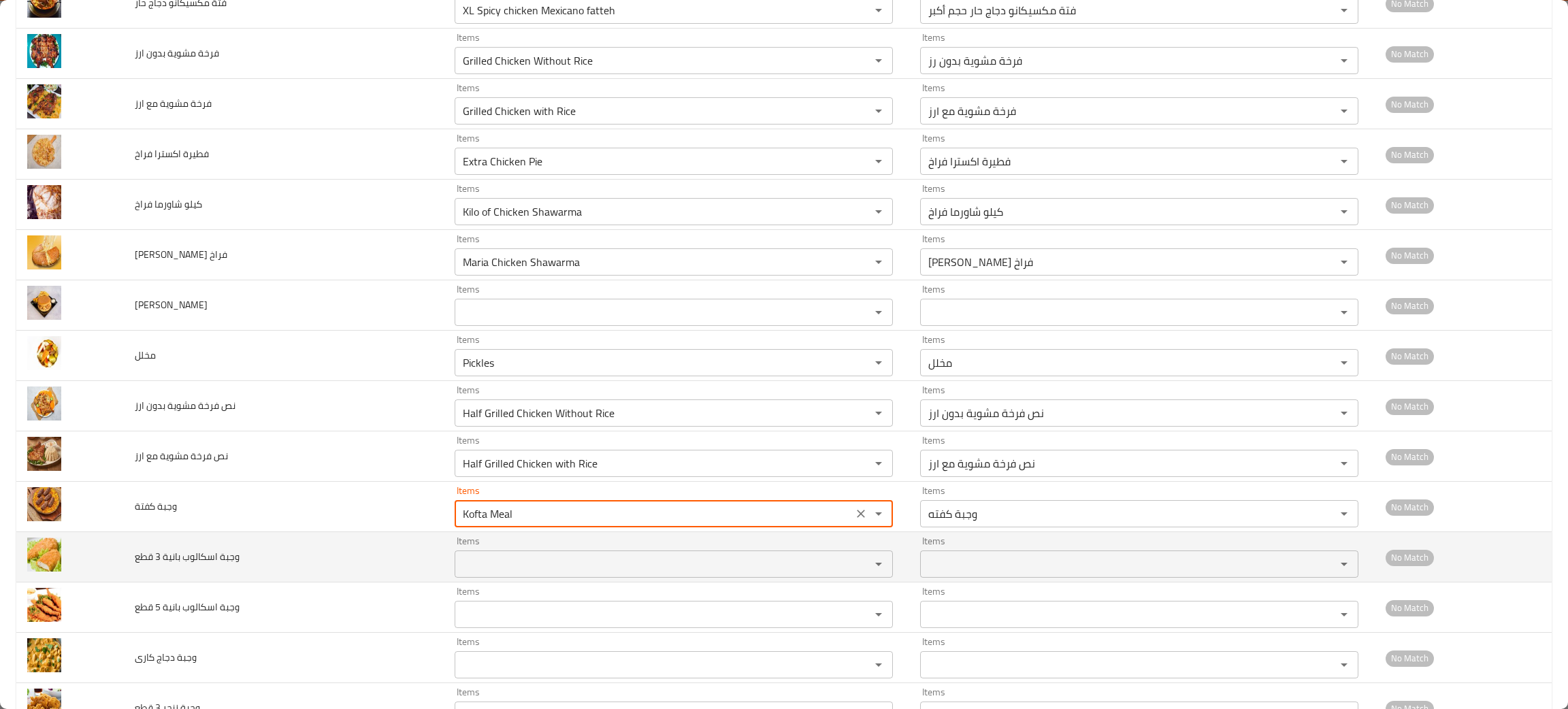
type كفتة "Kofta Meal"
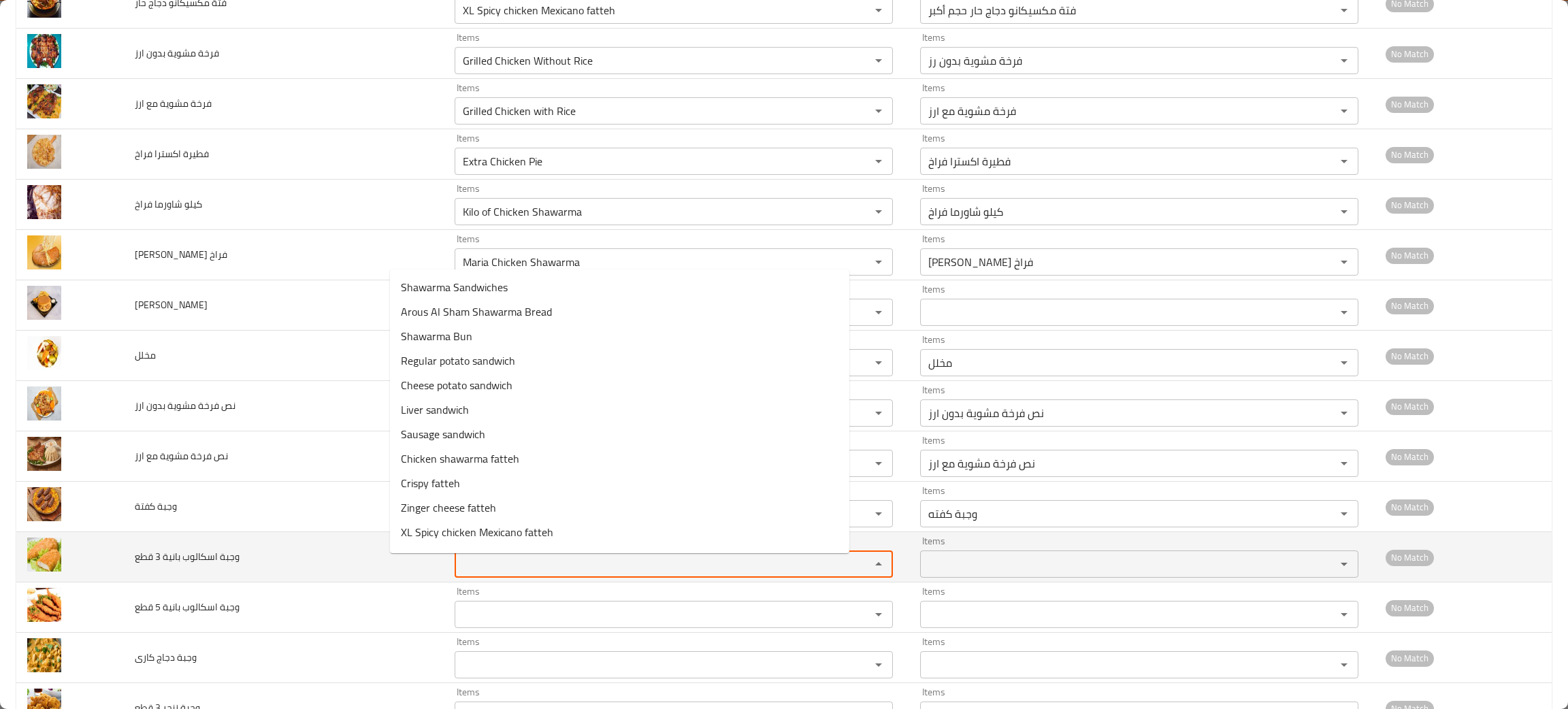
click at [458, 562] on قطع "Items" at bounding box center [653, 564] width 390 height 19
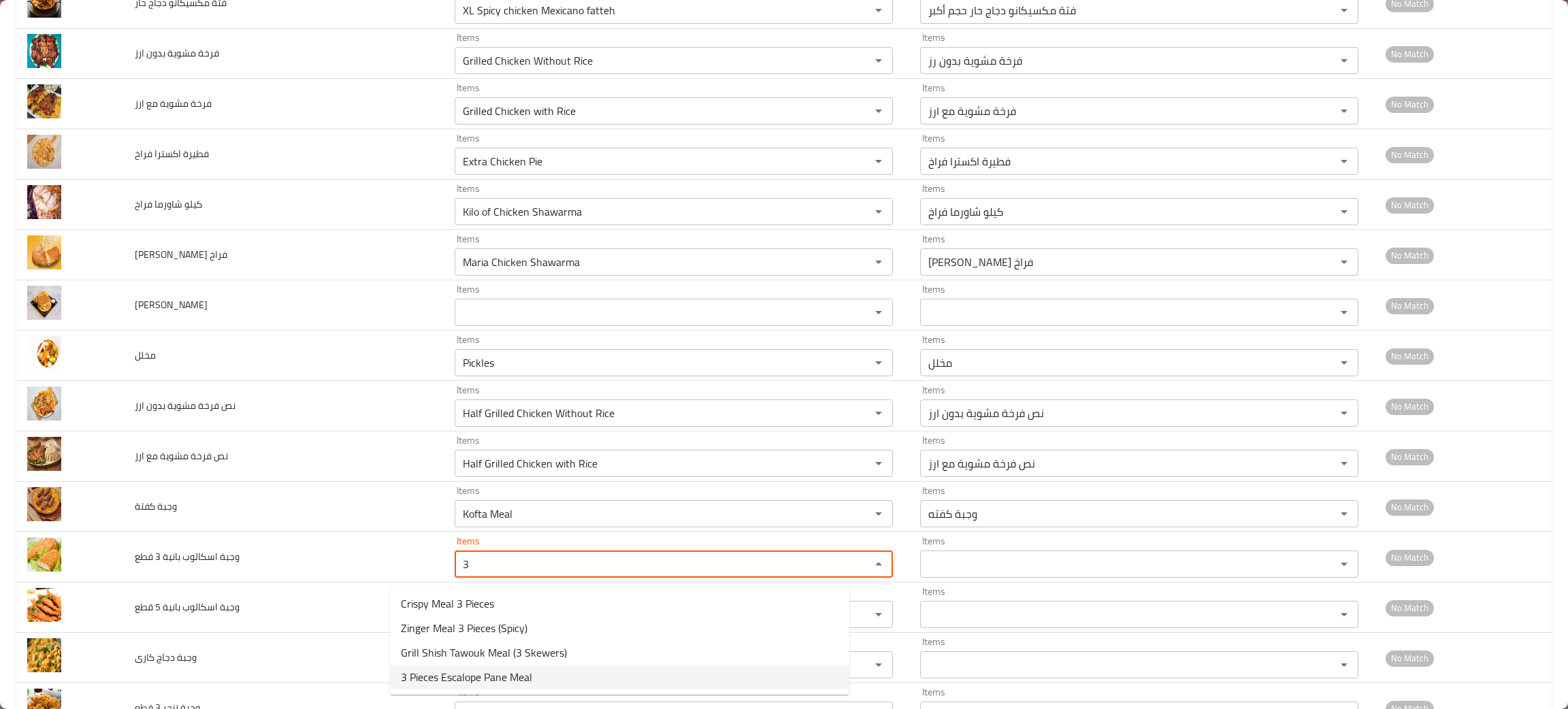
click at [454, 679] on span "3 Pieces Escalope Pane Meal" at bounding box center [466, 676] width 131 height 17
type قطع "3 Pieces Escalope Pane Meal"
type قطع-ar "وجبة اسكالوب بانية 3 قطع"
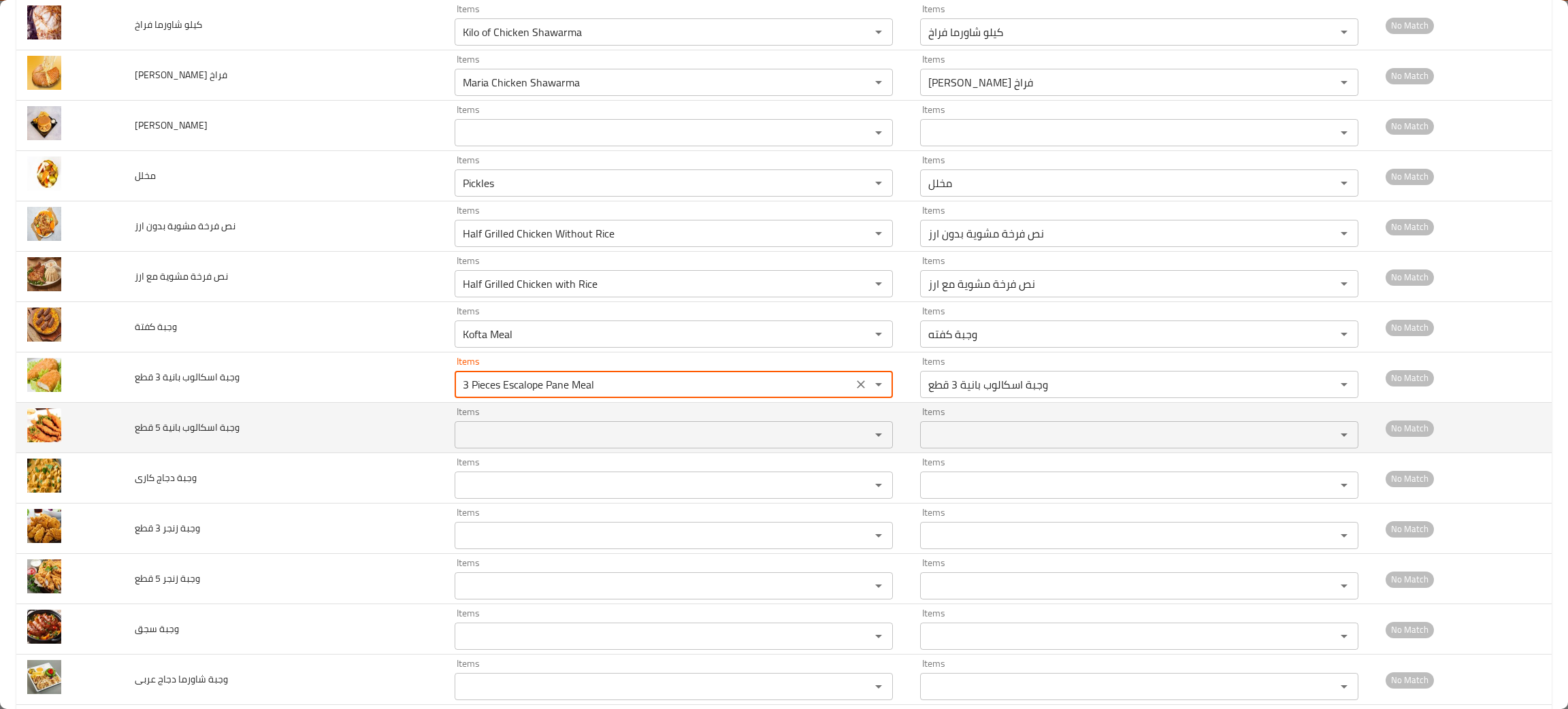
scroll to position [1794, 0]
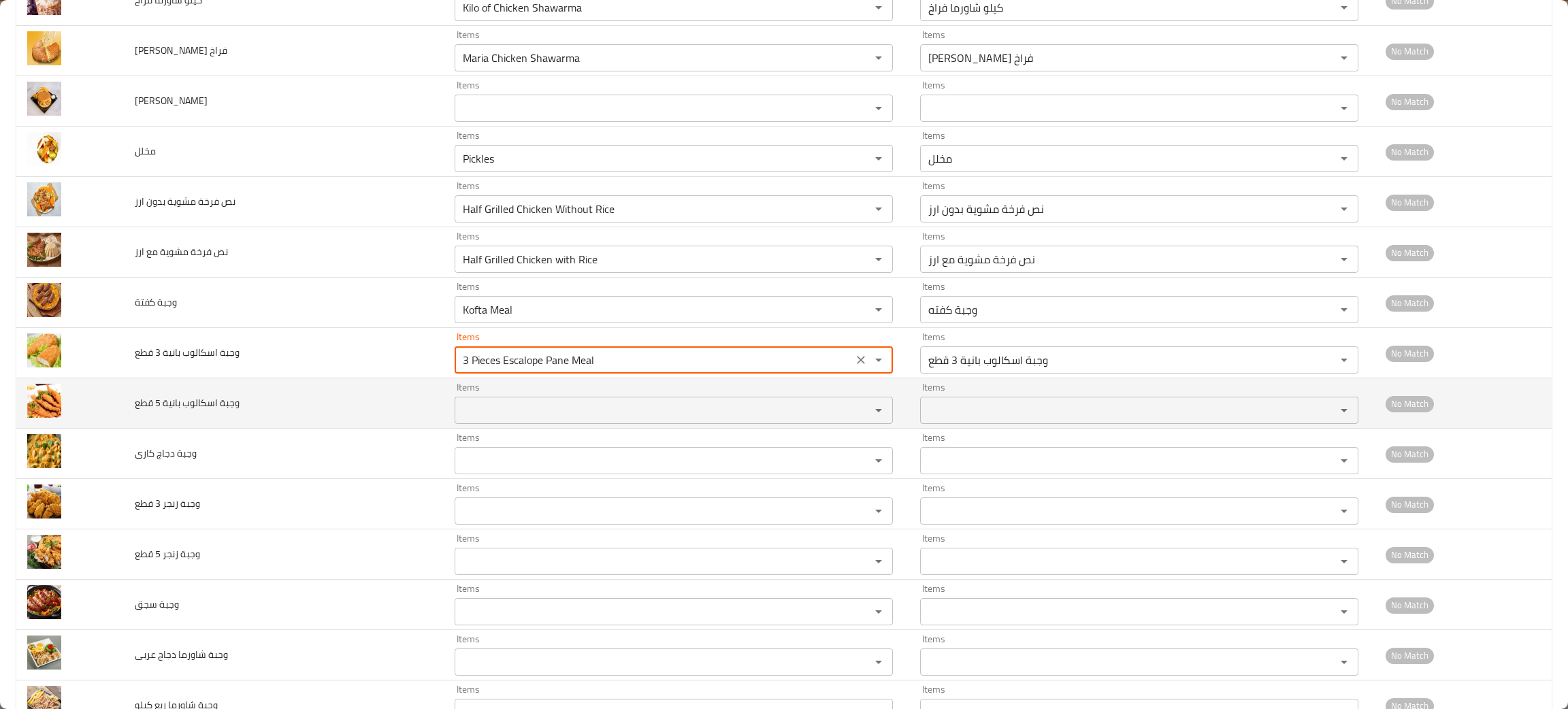
type قطع "3 Pieces Escalope Pane Meal"
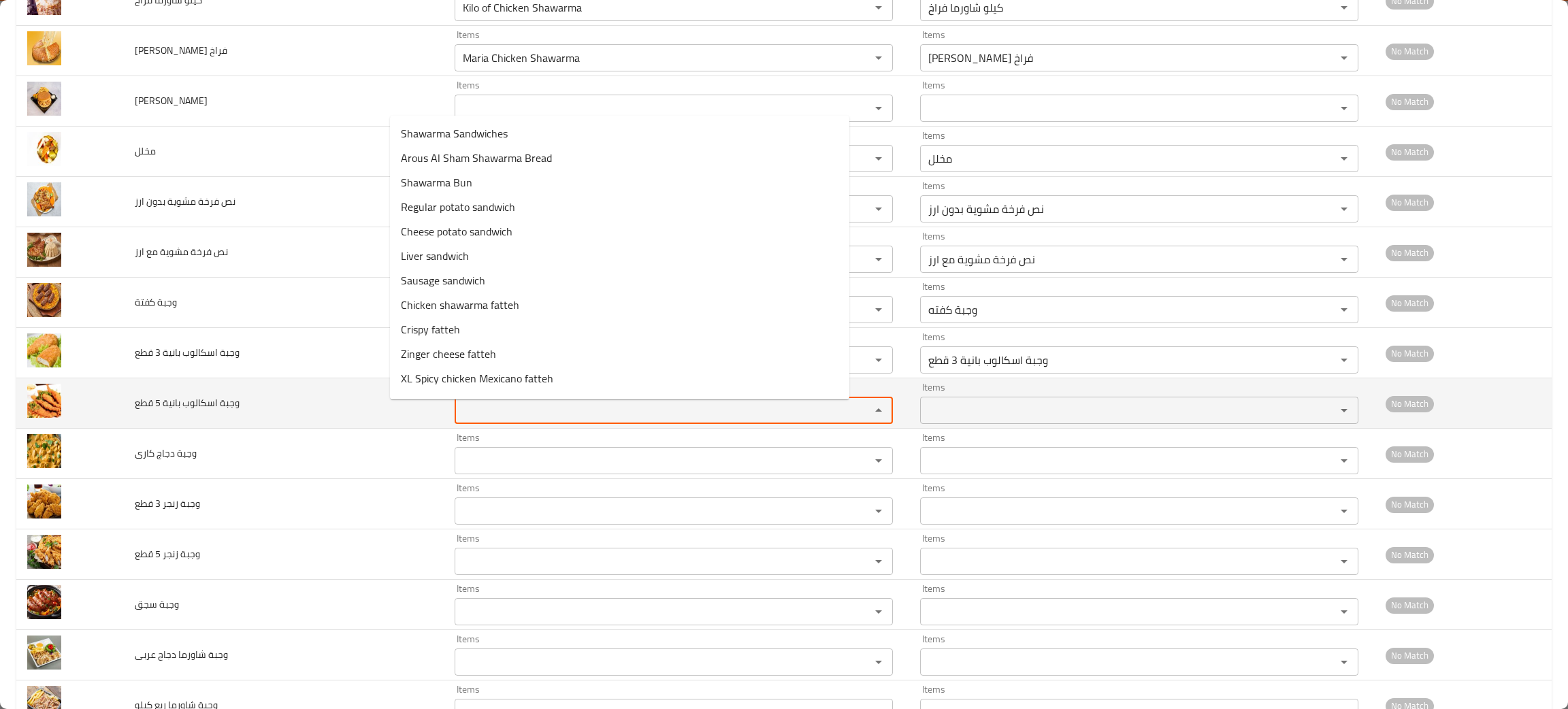
click at [493, 414] on قطع "Items" at bounding box center [653, 411] width 390 height 19
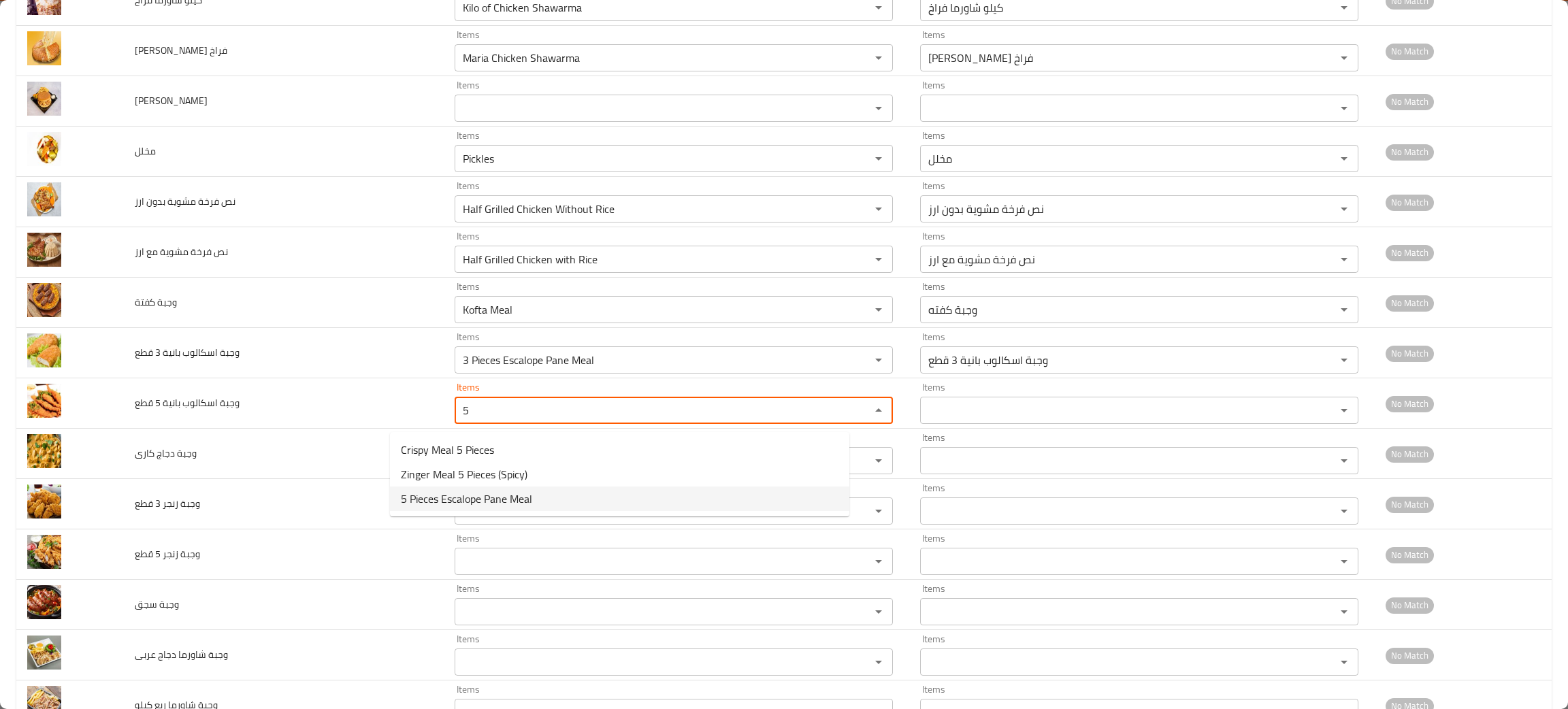
click at [492, 498] on span "5 Pieces Escalope Pane Meal" at bounding box center [466, 498] width 131 height 17
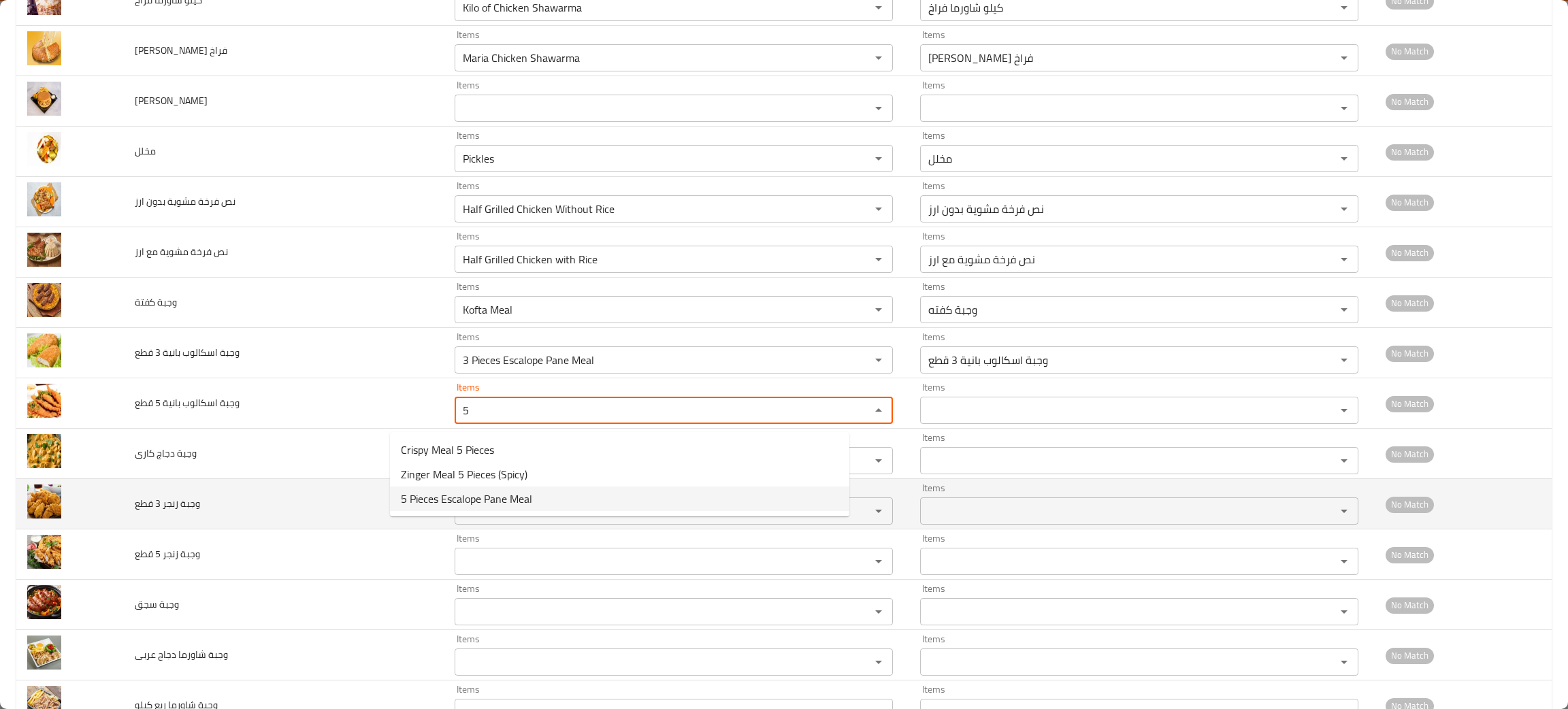
type قطع "5 Pieces Escalope Pane Meal"
type قطع-ar "وجبة اسكالوب بانية 5 قطع"
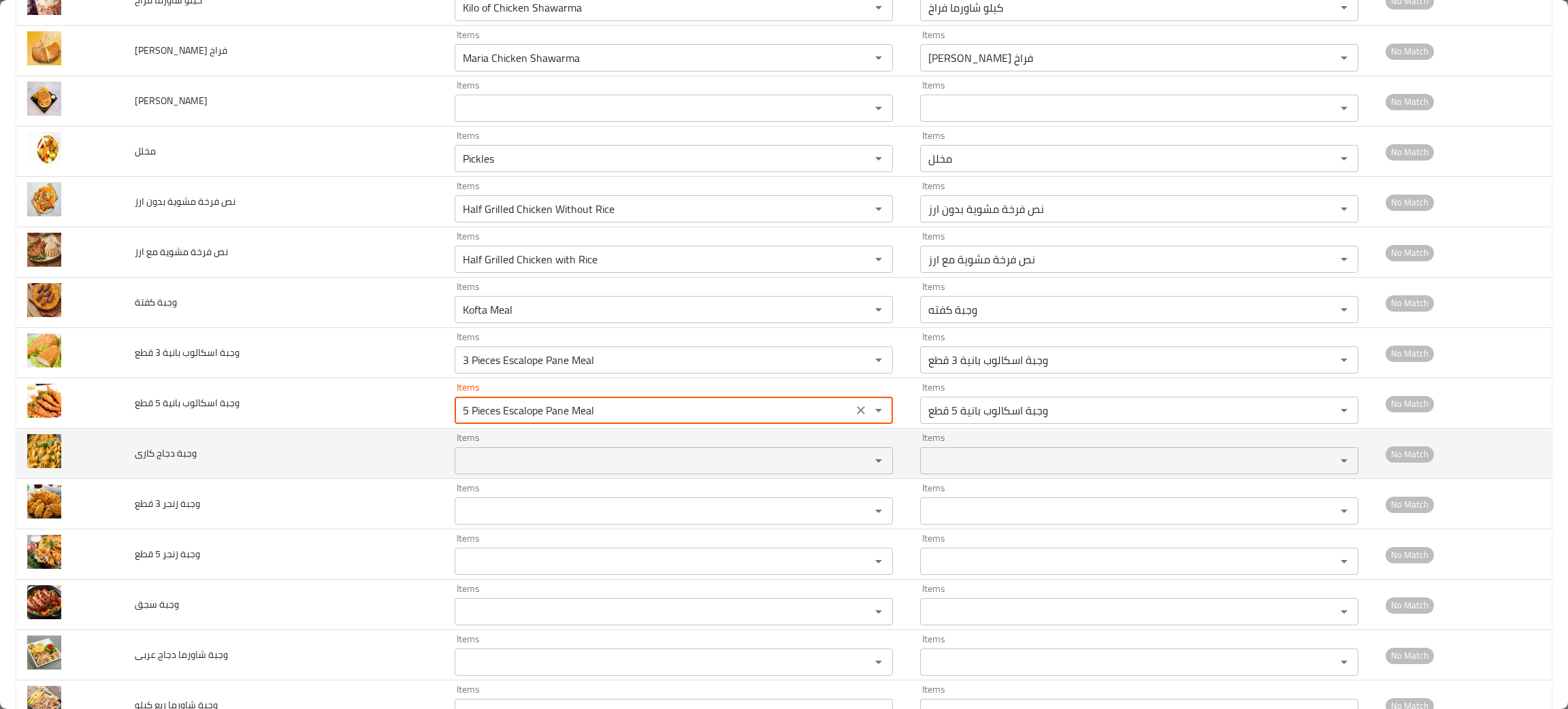
type قطع "5 Pieces Escalope Pane Meal"
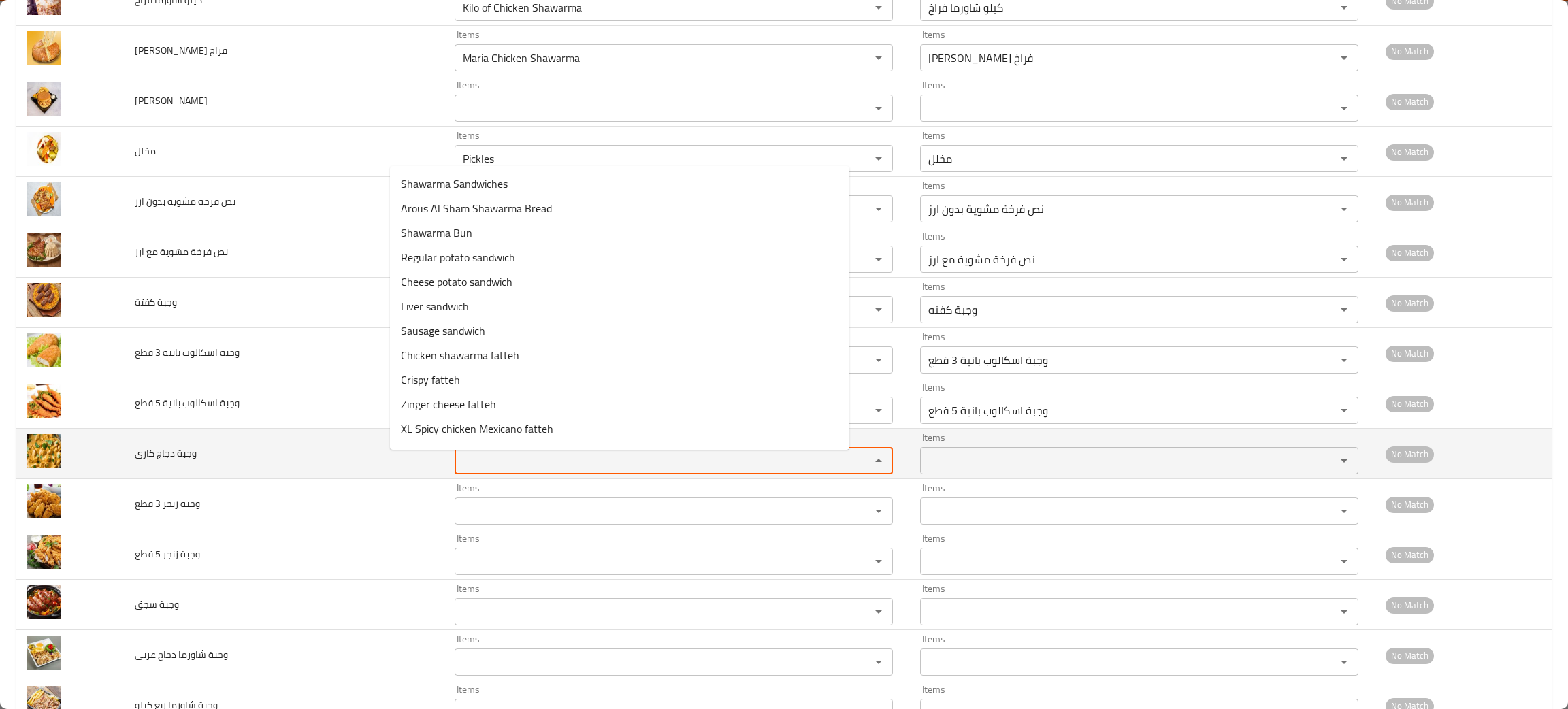
click at [505, 467] on كارى "Items" at bounding box center [653, 461] width 390 height 19
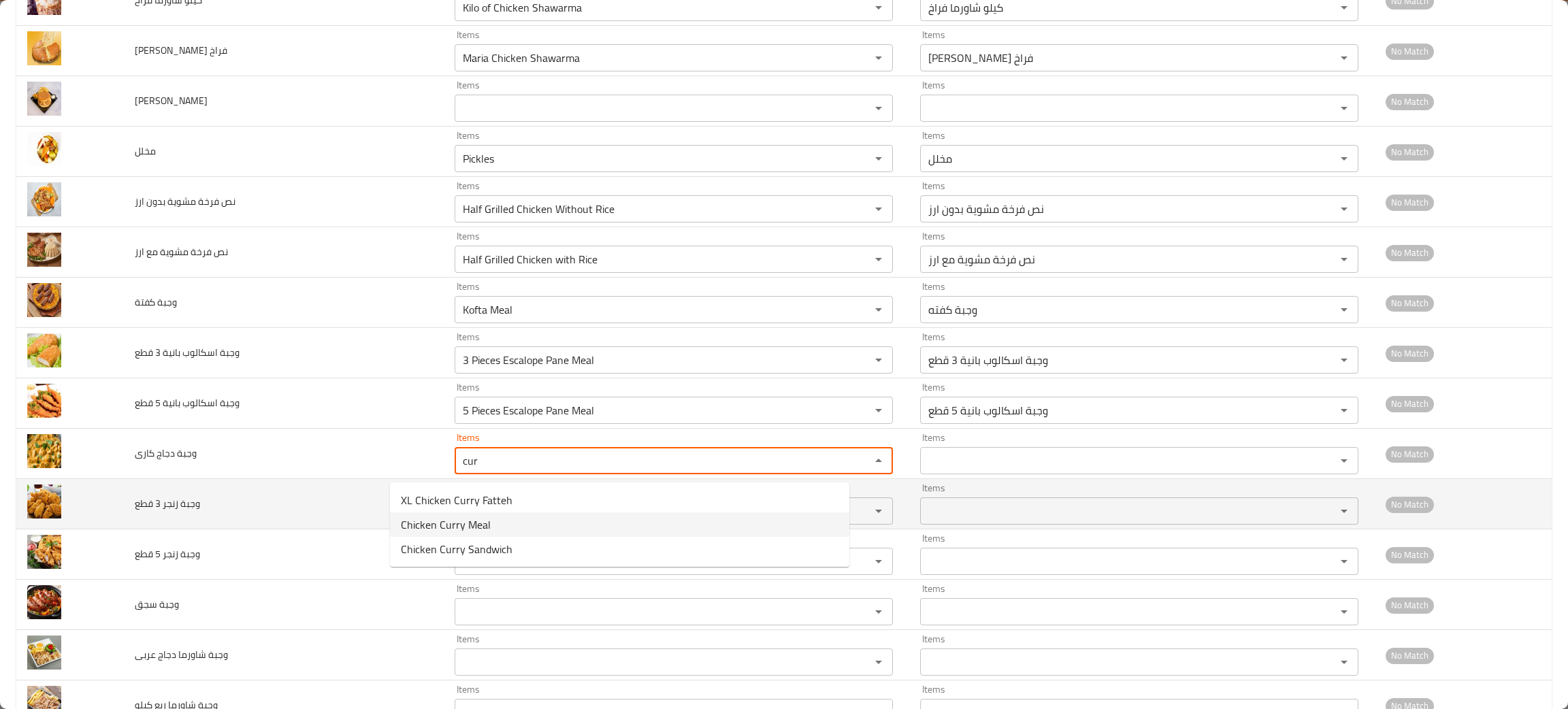
click at [454, 516] on span "Chicken Curry Meal" at bounding box center [446, 524] width 90 height 17
type كارى "Chicken Curry Meal"
type كارى-ar "وجبة دجاج كاري"
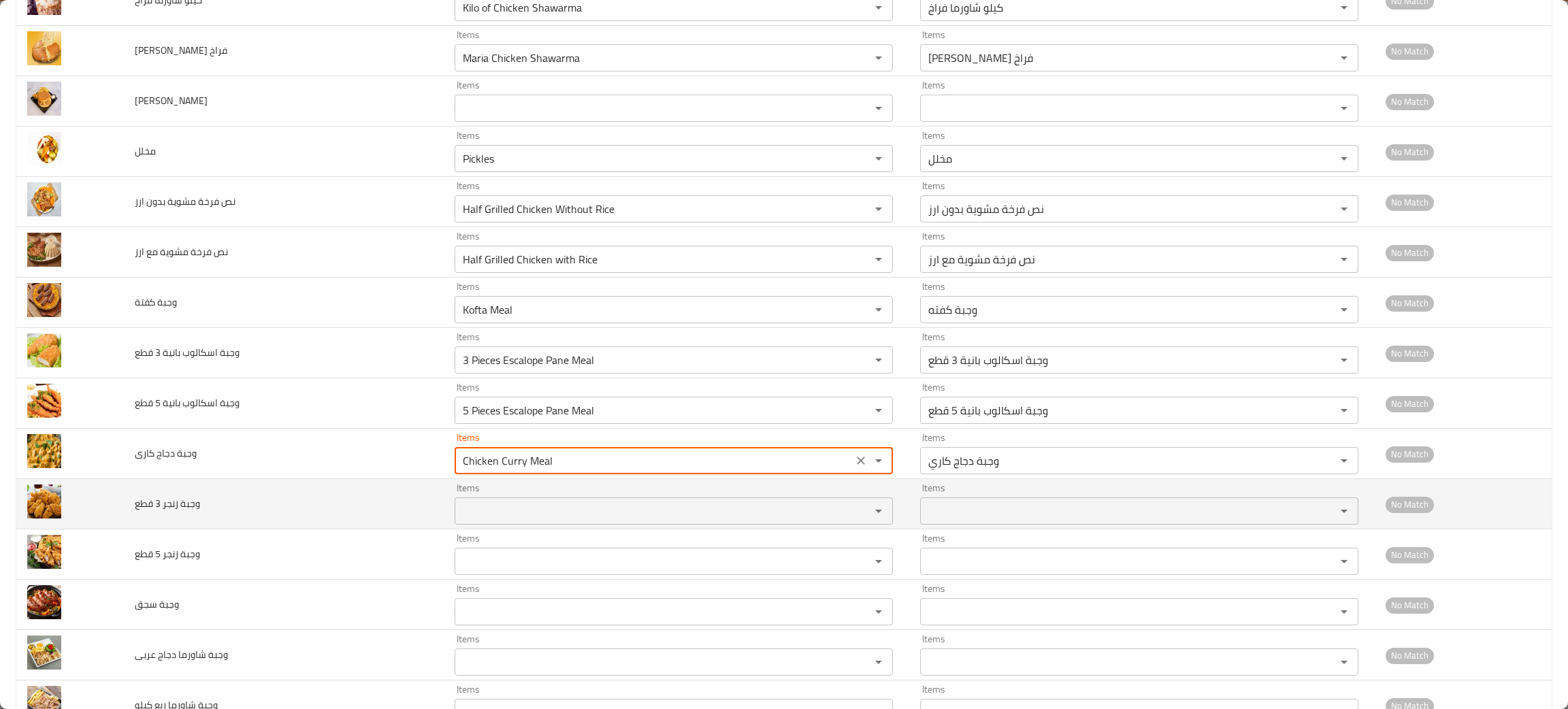
scroll to position [1895, 0]
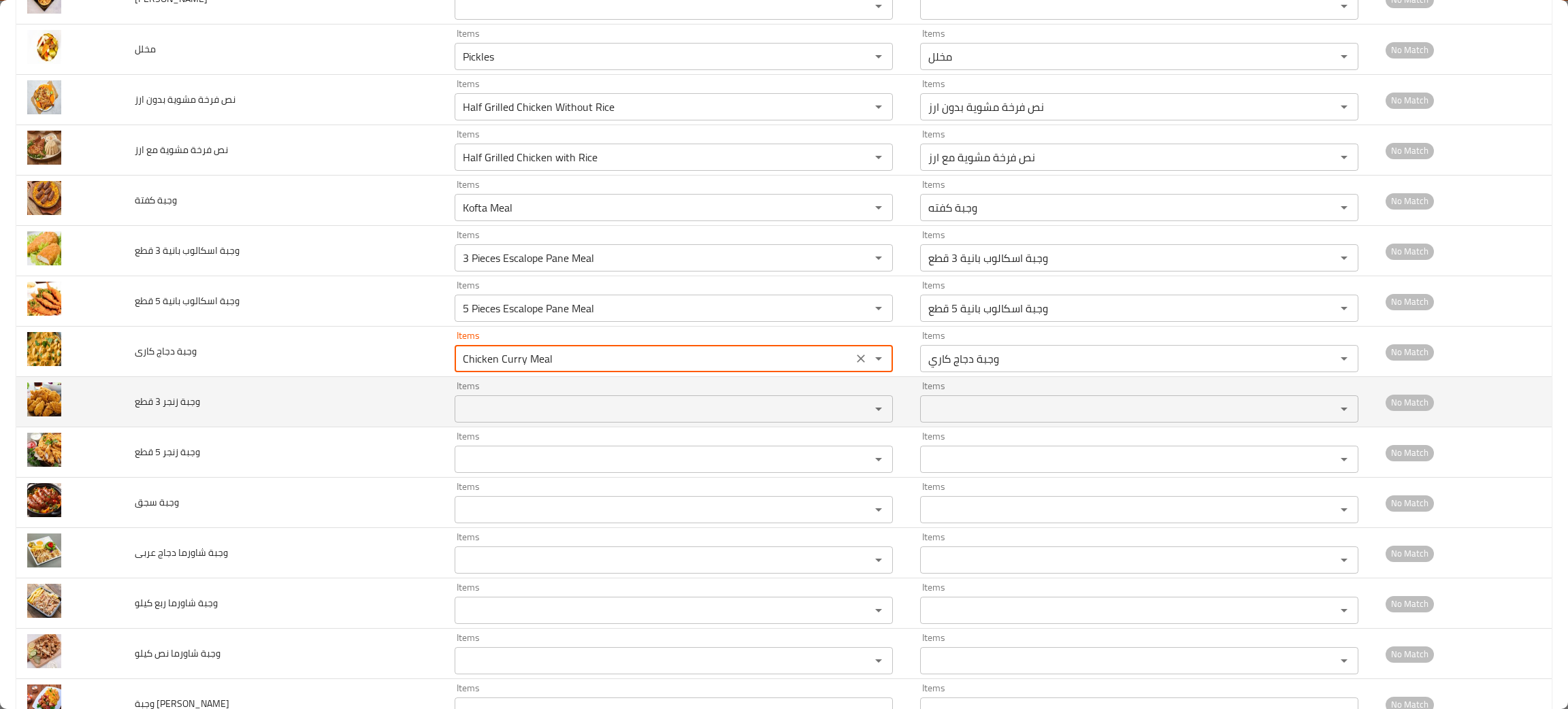
type كارى "Chicken Curry Meal"
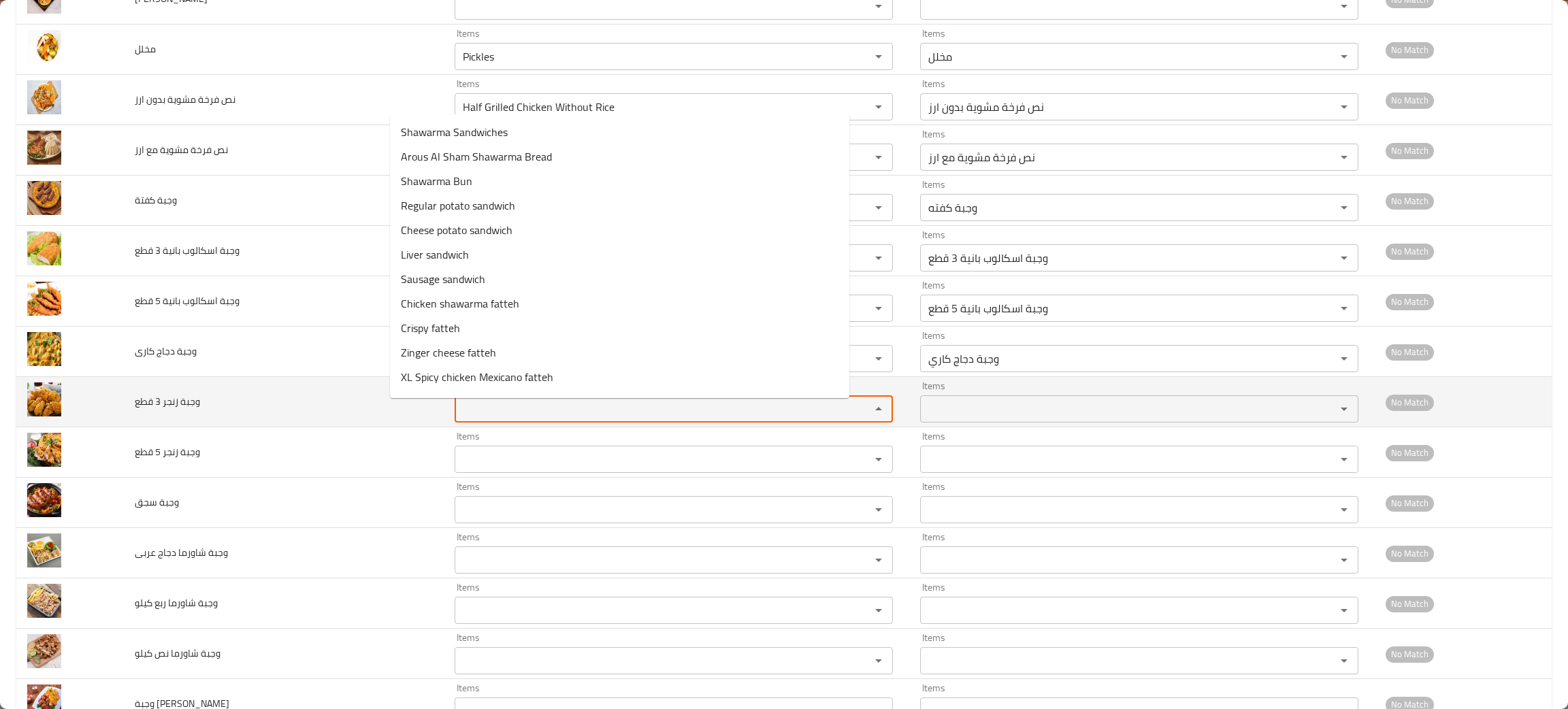
click at [458, 419] on قطع "Items" at bounding box center [653, 409] width 390 height 19
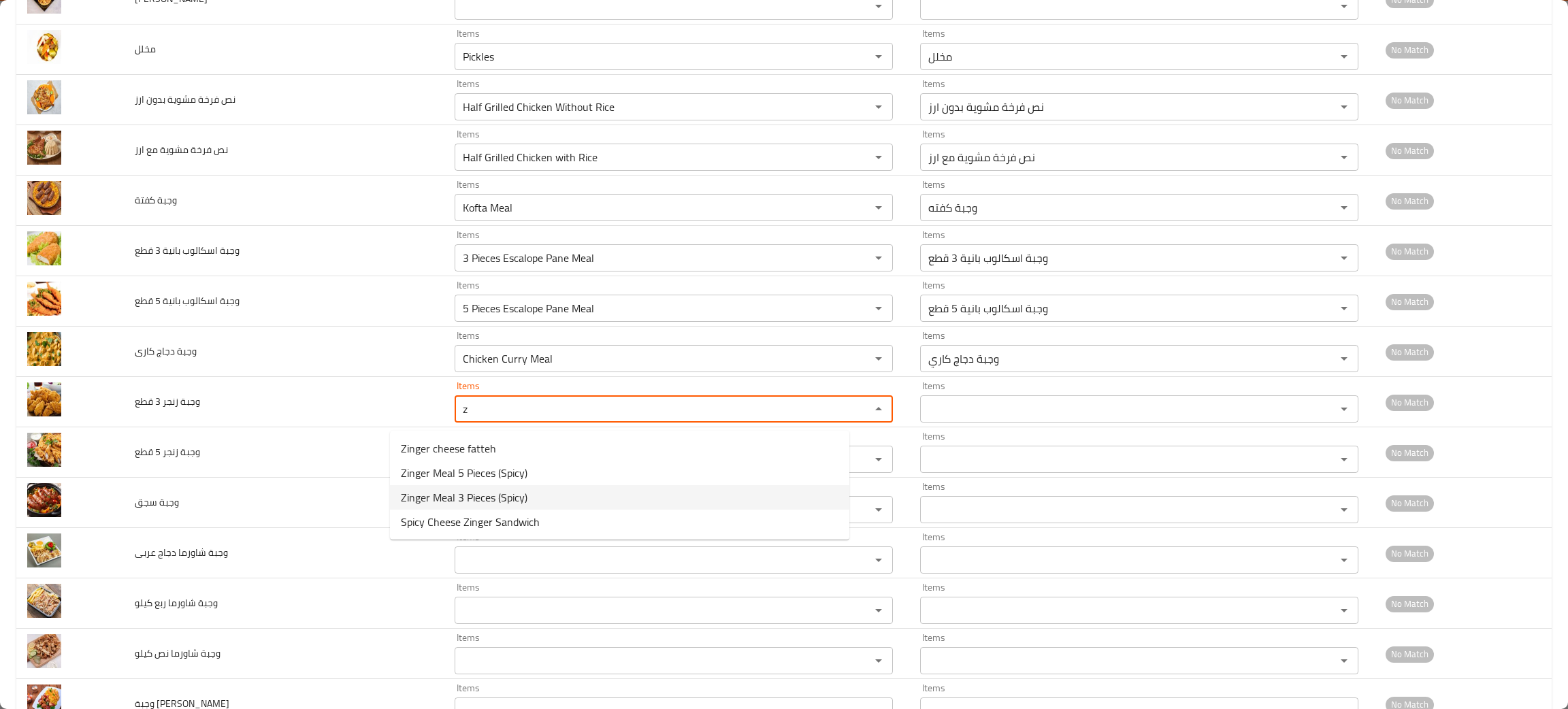
click at [481, 485] on قطع-option-2 "Zinger Meal 3 Pieces (Spicy)" at bounding box center [619, 497] width 459 height 25
type قطع "Zinger Meal 3 Pieces (Spicy)"
type قطع-ar "وجبة زنجر 3 قطع (حار)"
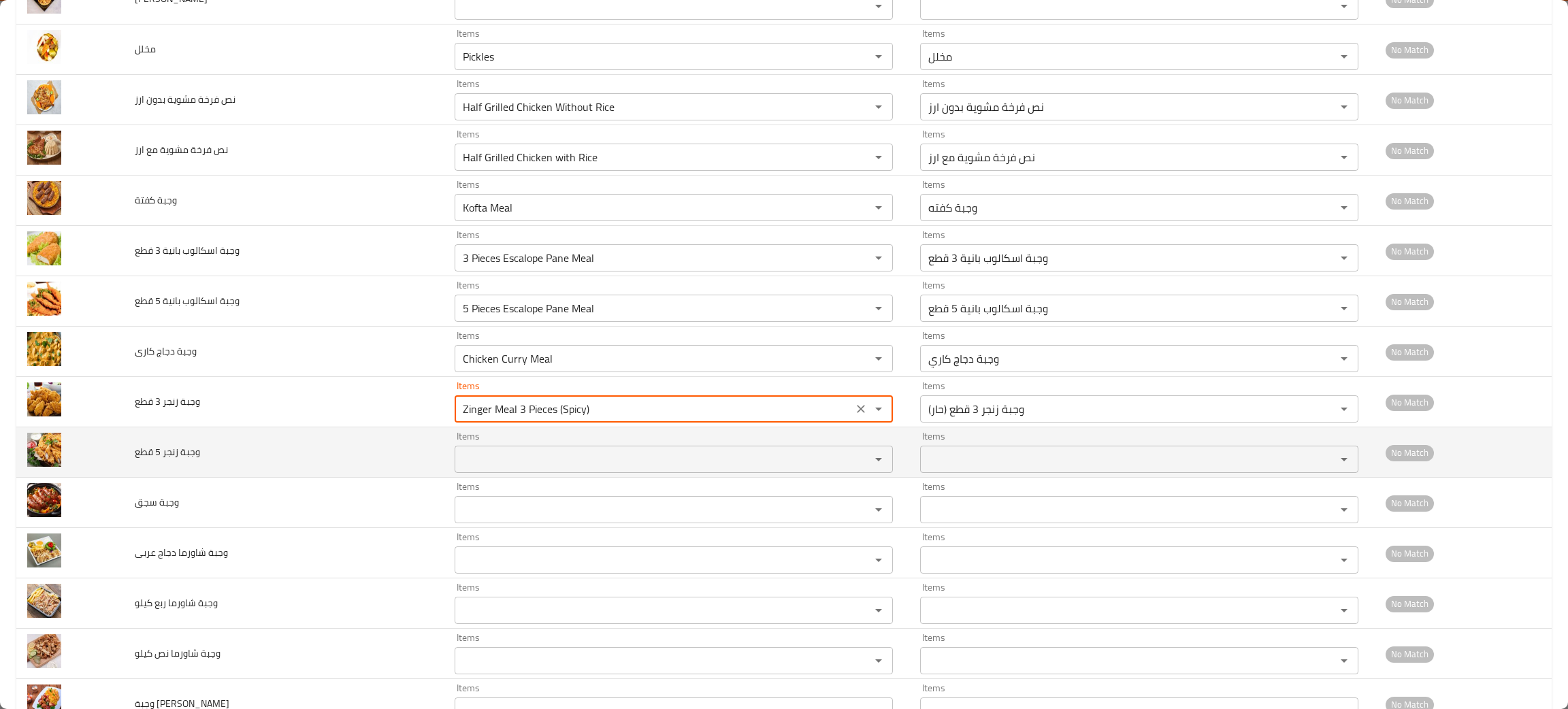
type قطع "Zinger Meal 3 Pieces (Spicy)"
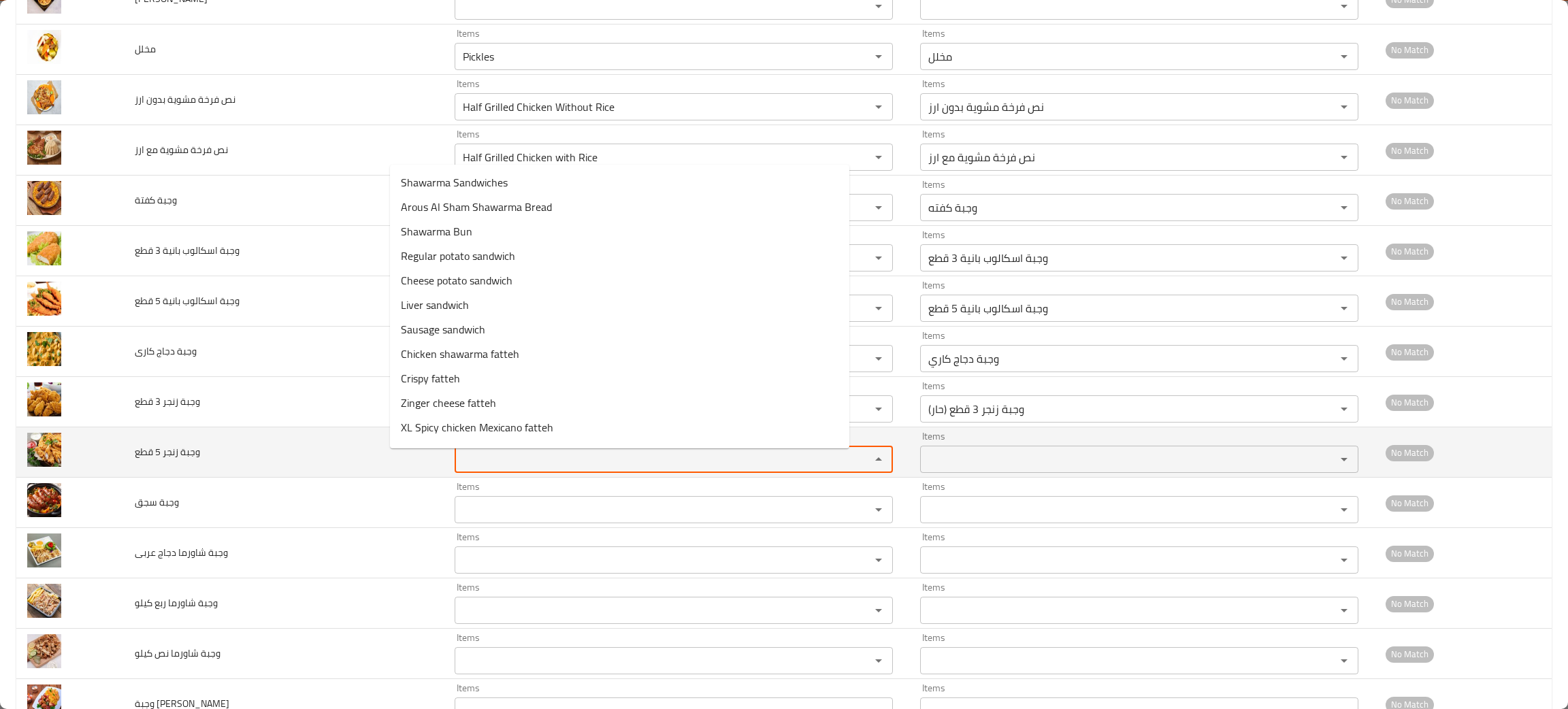
click at [476, 465] on قطع "Items" at bounding box center [653, 459] width 390 height 19
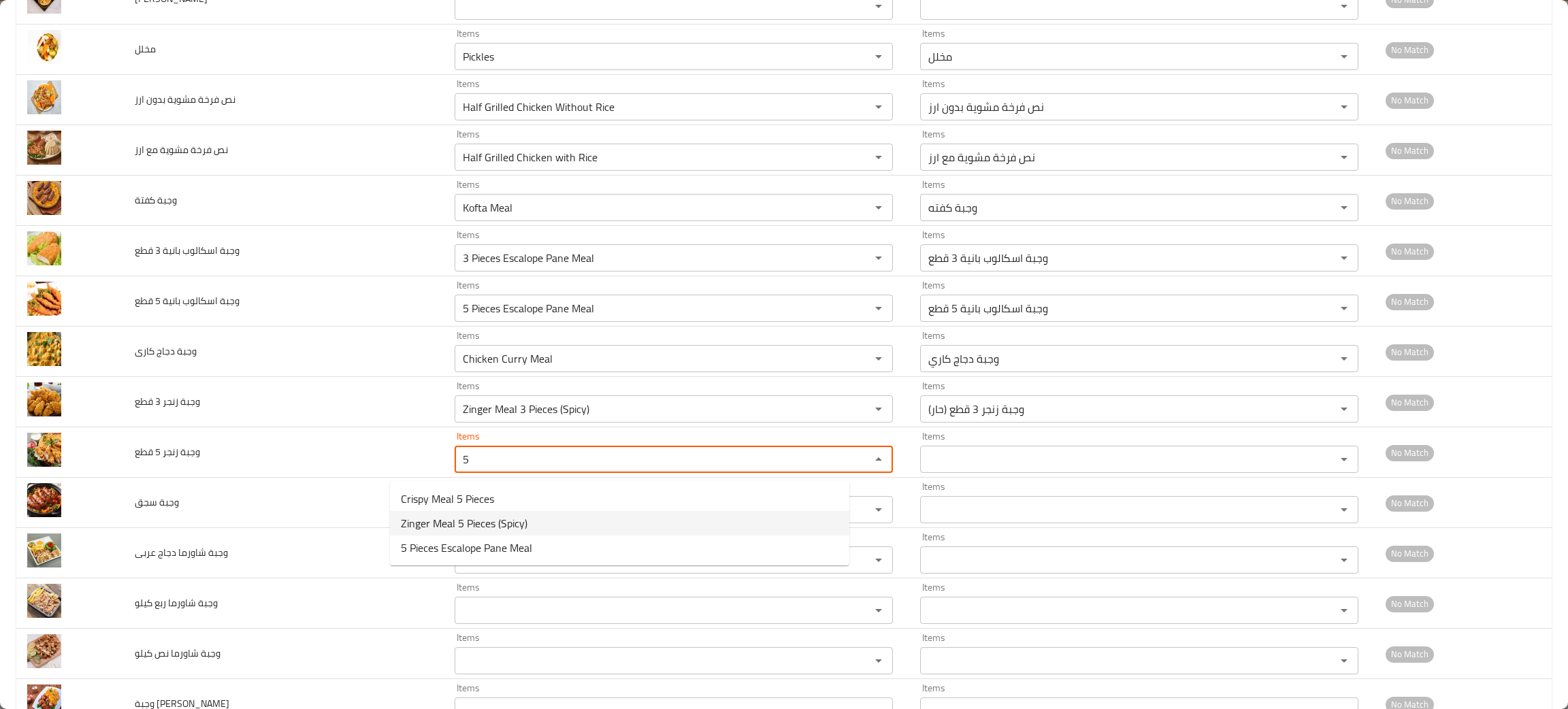
click at [476, 516] on span "Zinger Meal 5 Pieces (Spicy)" at bounding box center [464, 523] width 127 height 17
type قطع "Zinger Meal 5 Pieces (Spicy)"
type قطع-ar "وجبة زنجر 5 قطع (حار)"
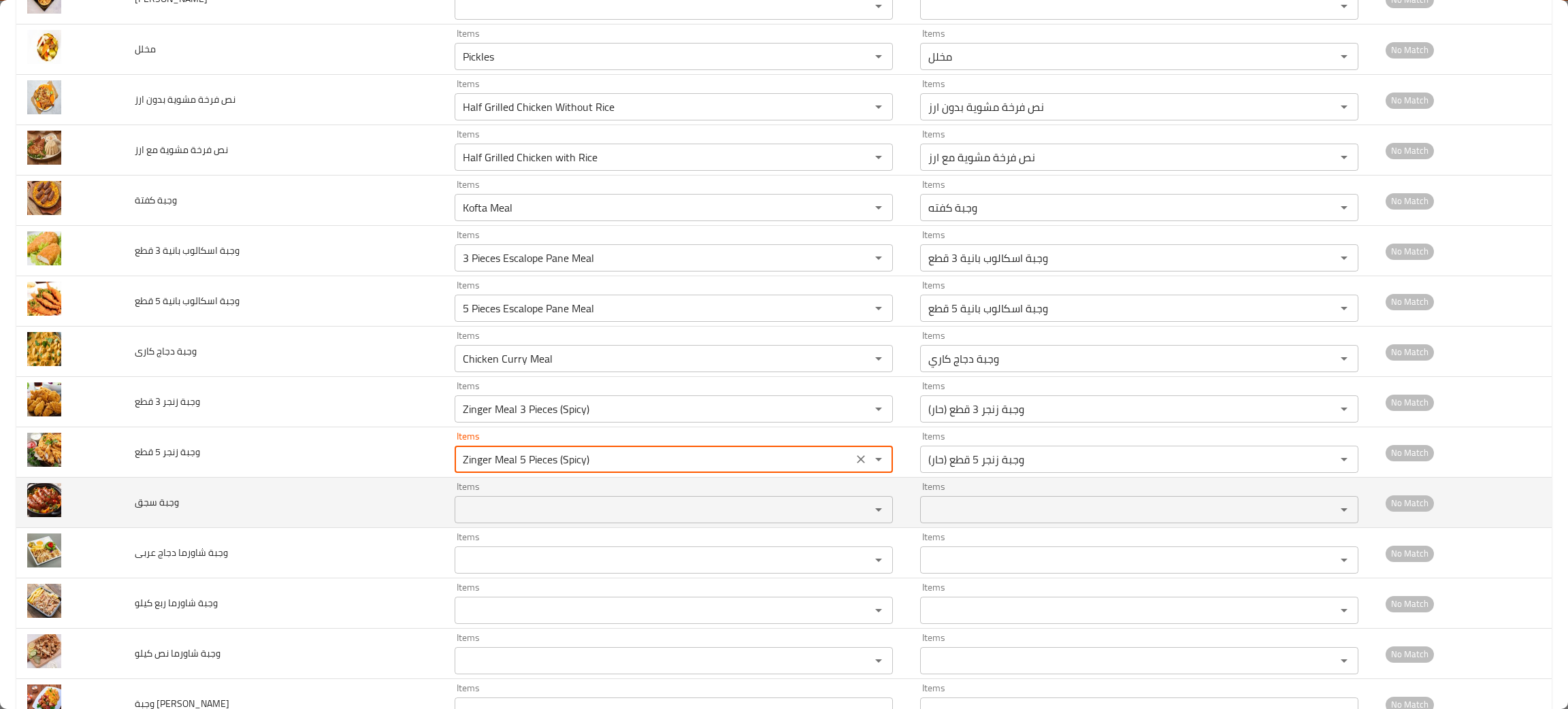
click at [476, 523] on div "Items" at bounding box center [673, 509] width 439 height 27
type قطع "Zinger Meal 5 Pieces (Spicy)"
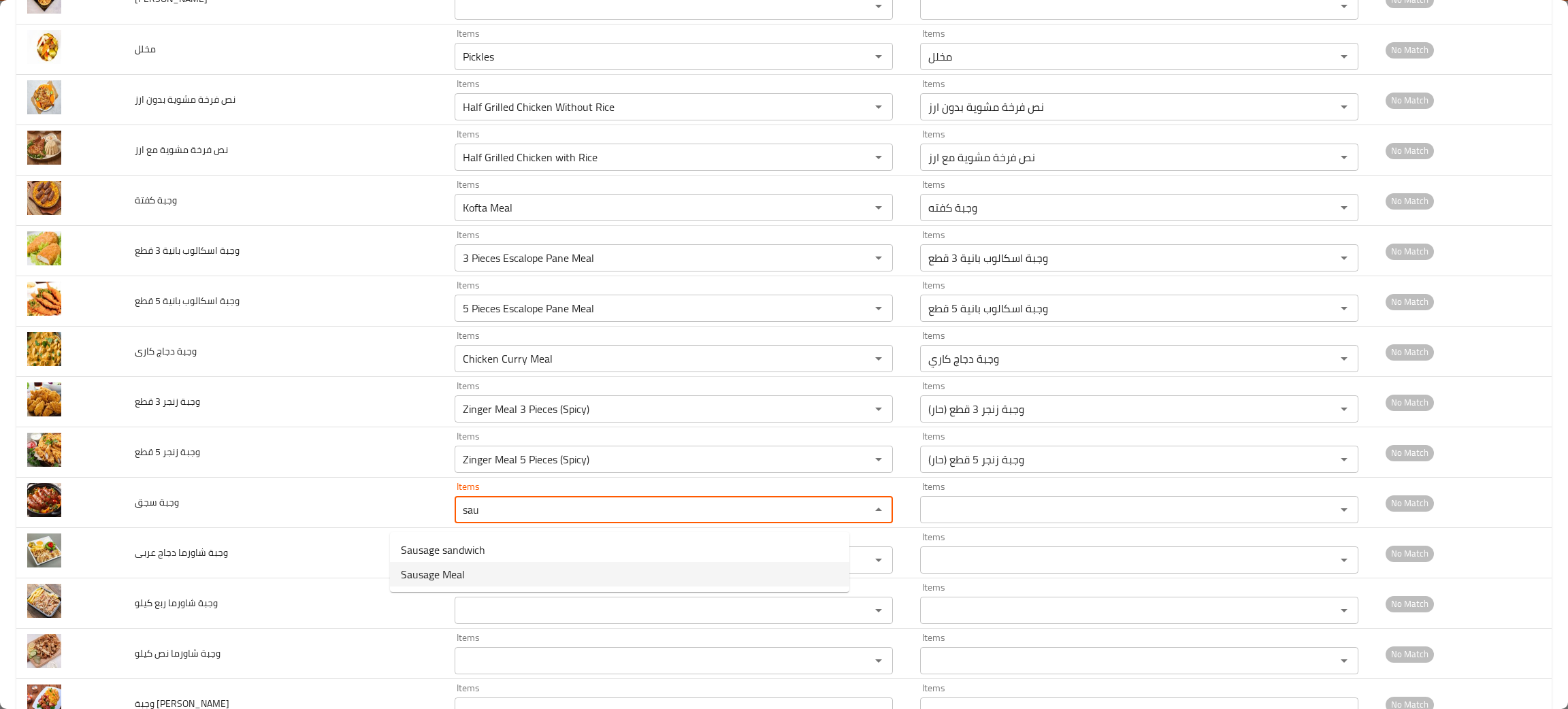
click at [472, 569] on سجق-option-1 "Sausage Meal" at bounding box center [619, 574] width 459 height 25
type سجق "Sausage Meal"
type سجق-ar "وجبة سجق"
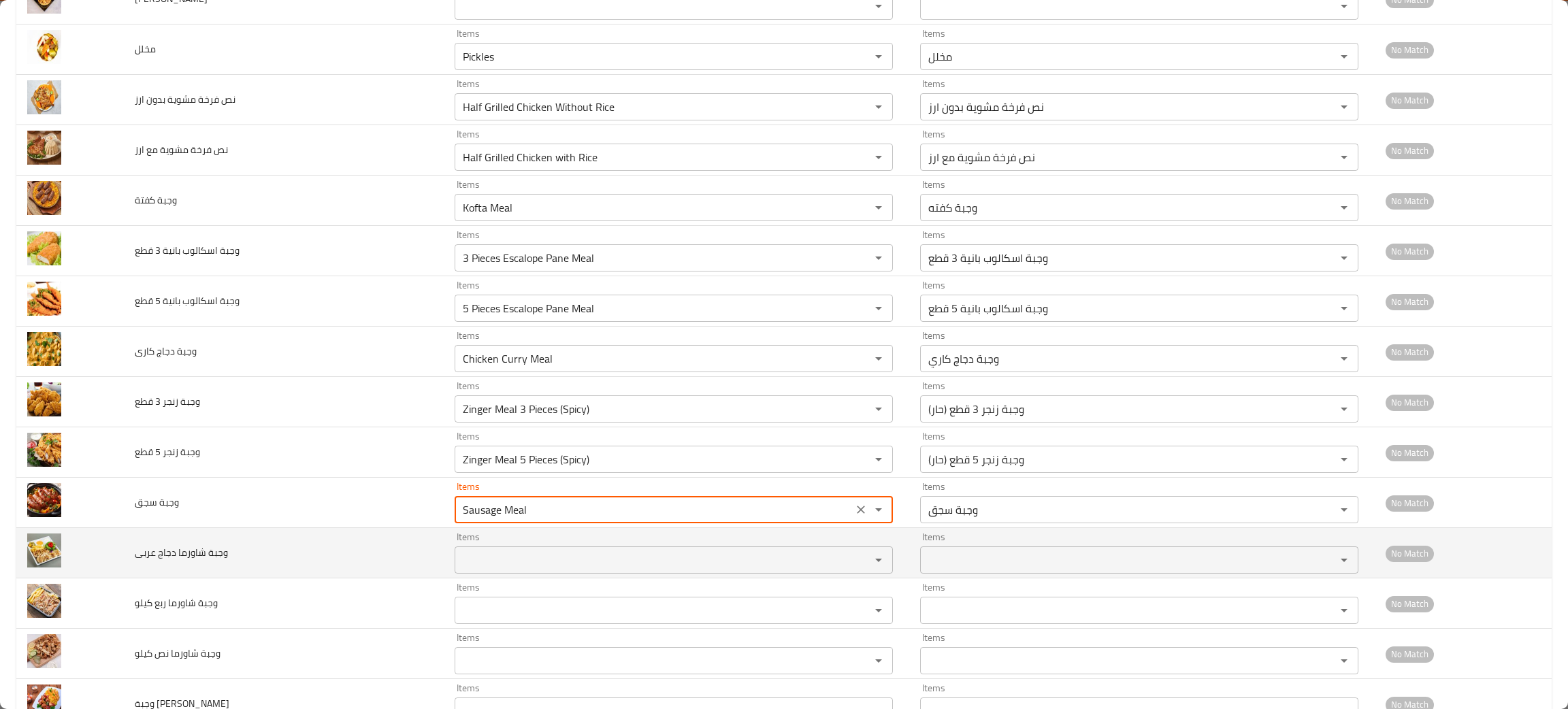
click at [475, 552] on div "Items" at bounding box center [673, 560] width 439 height 27
type سجق "Sausage Meal"
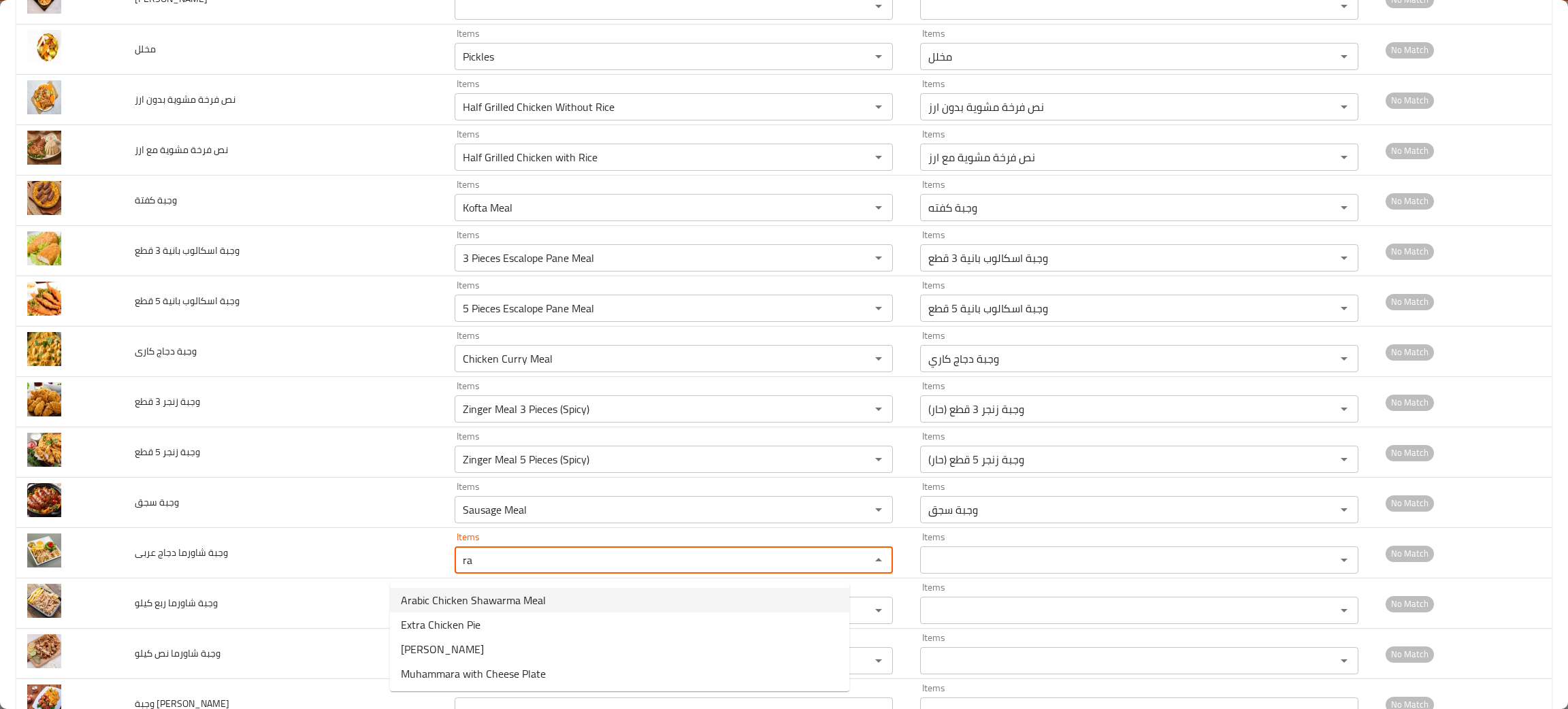
click at [474, 594] on span "Arabic Chicken Shawarma Meal" at bounding box center [474, 600] width 145 height 17
type عربى "Arabic Chicken Shawarma Meal"
type عربى-ar "وجبة شاورما دجاج عربي"
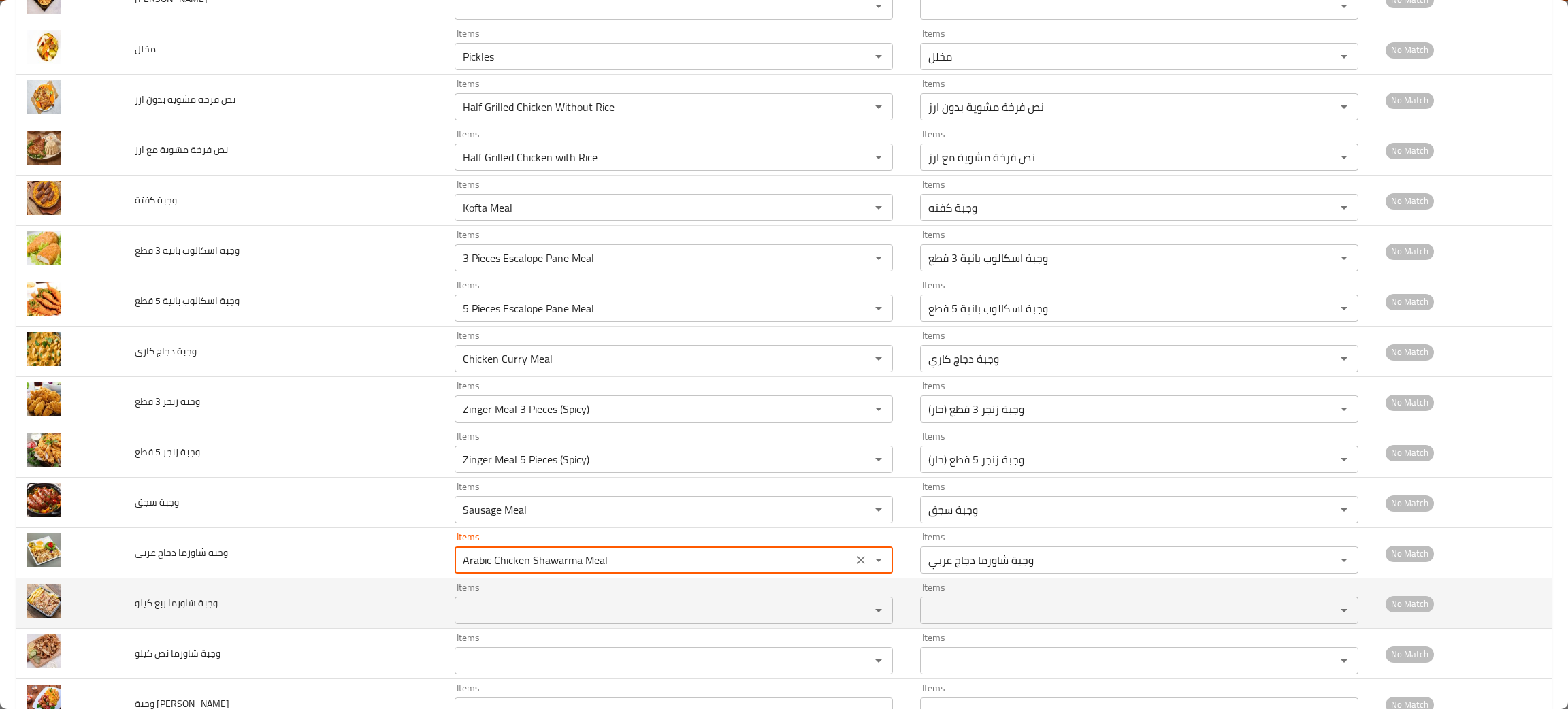
type عربى "Arabic Chicken Shawarma Meal"
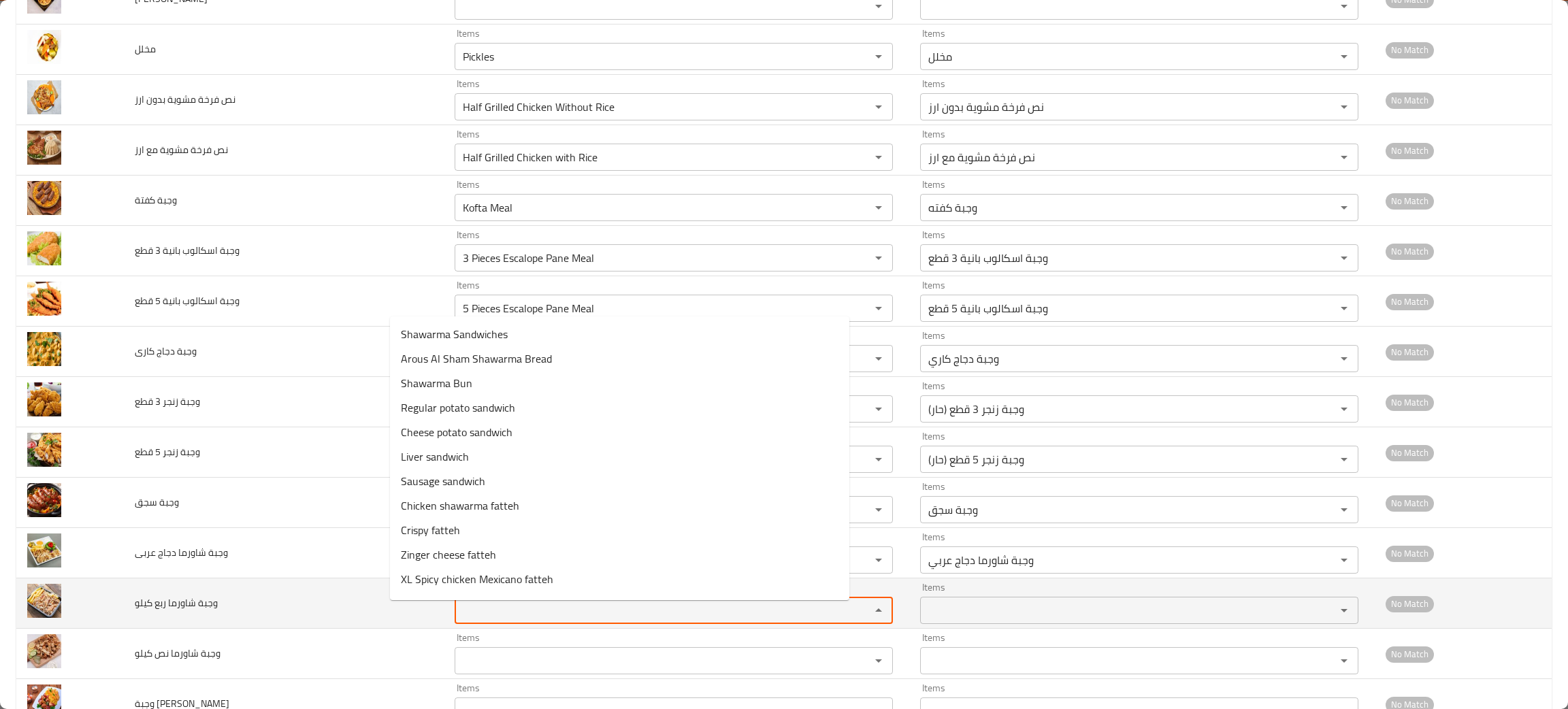
click at [467, 617] on كيلو "Items" at bounding box center [653, 610] width 390 height 19
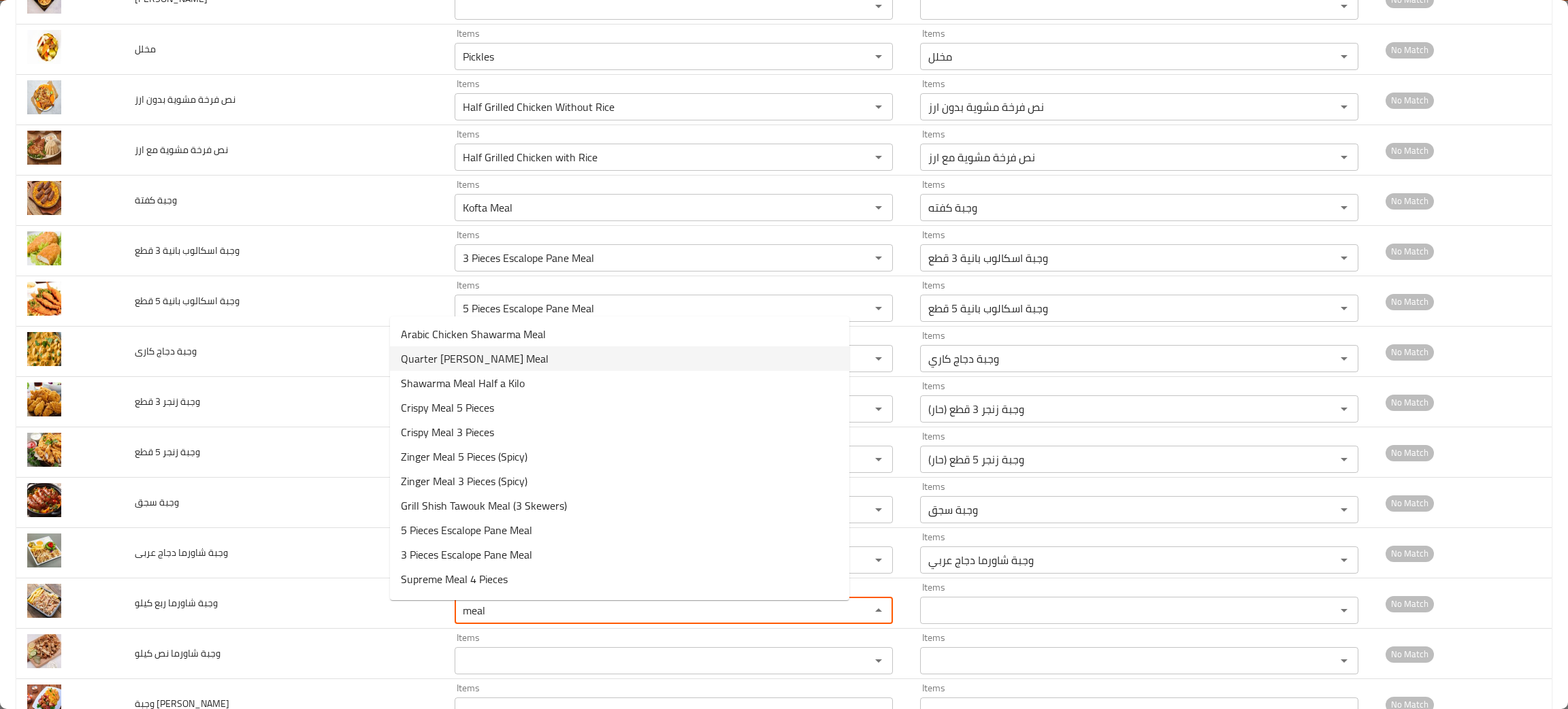
click at [516, 359] on span "Quarter Kilo Shawarma Meal" at bounding box center [475, 358] width 148 height 17
type كيلو "Quarter Kilo Shawarma Meal"
type كيلو-ar "وجبة شاورما ربع كيلو"
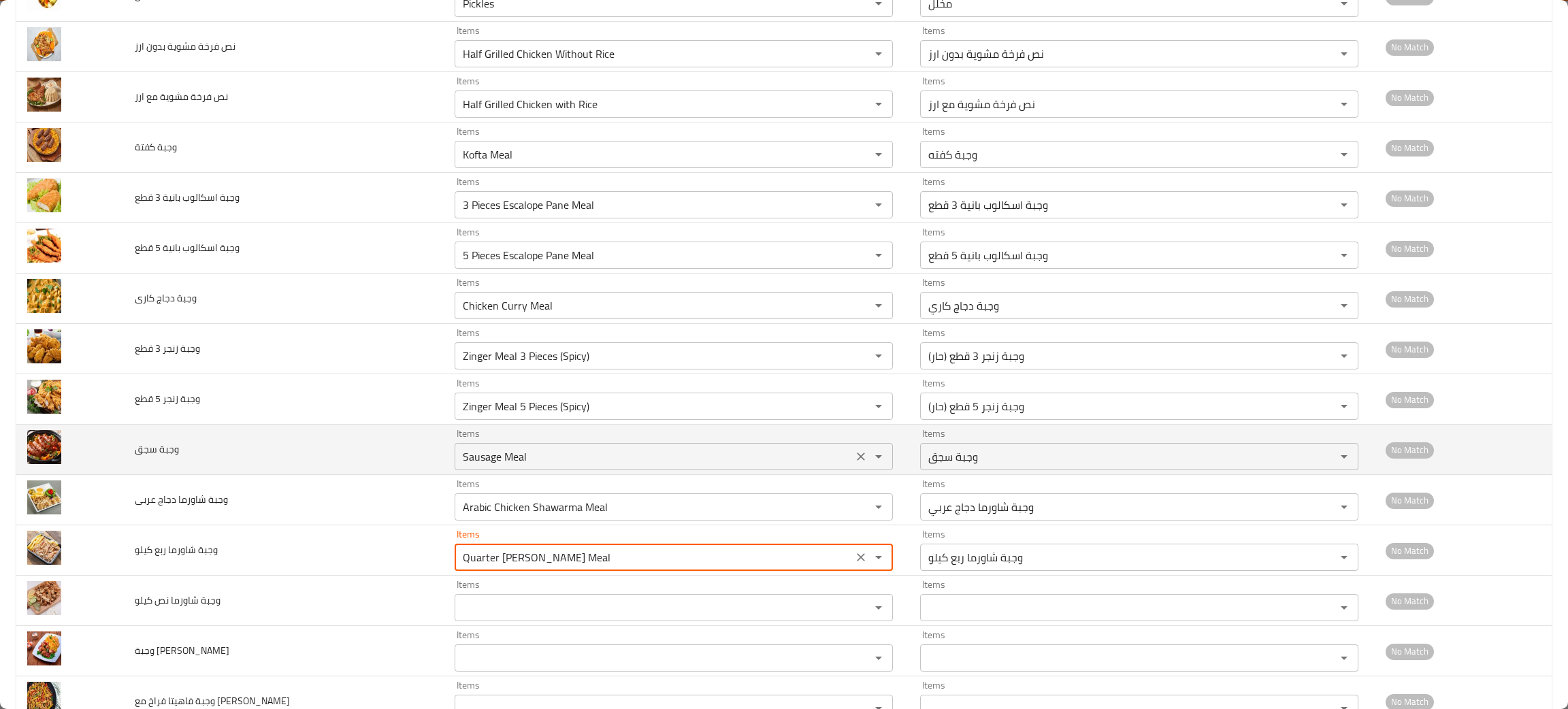
scroll to position [1997, 0]
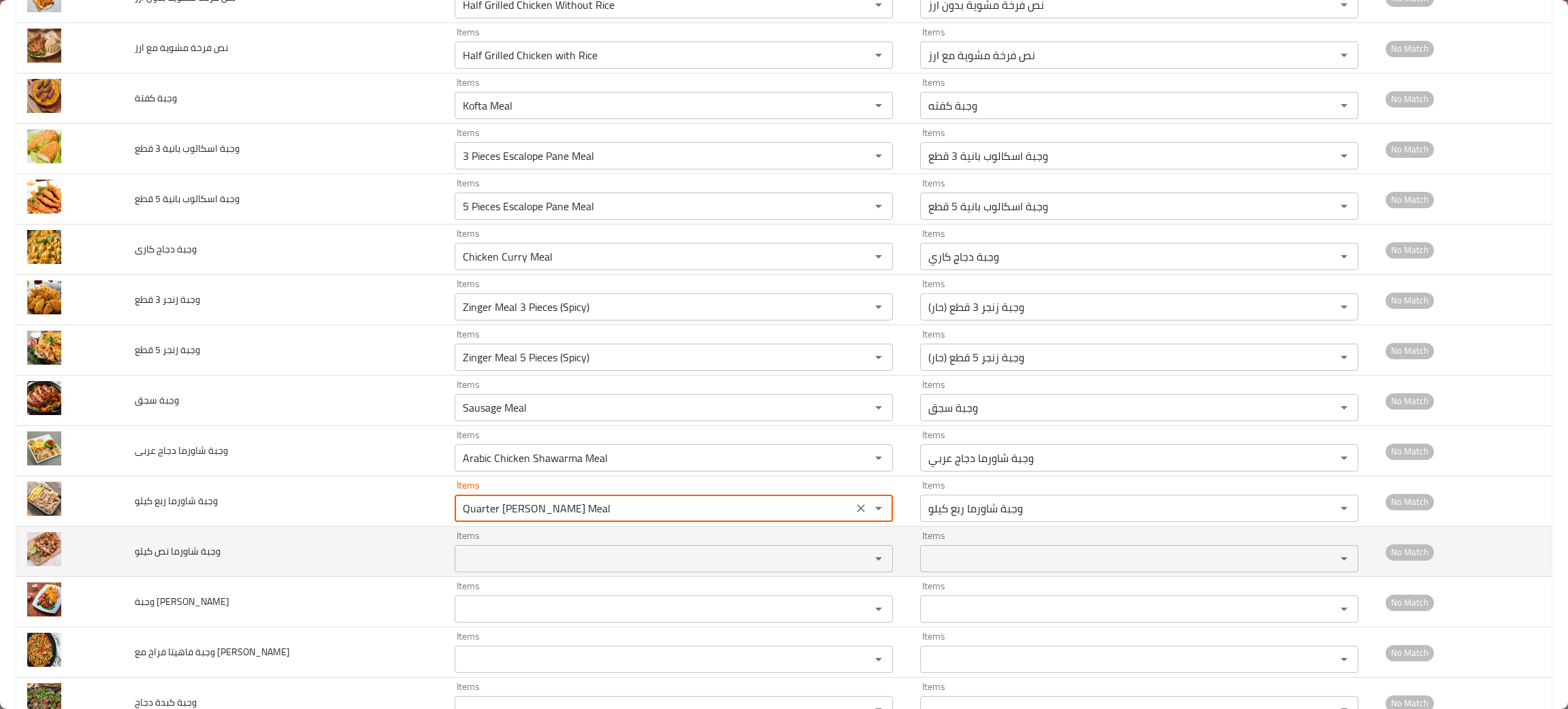
type كيلو "Quarter Kilo Shawarma Meal"
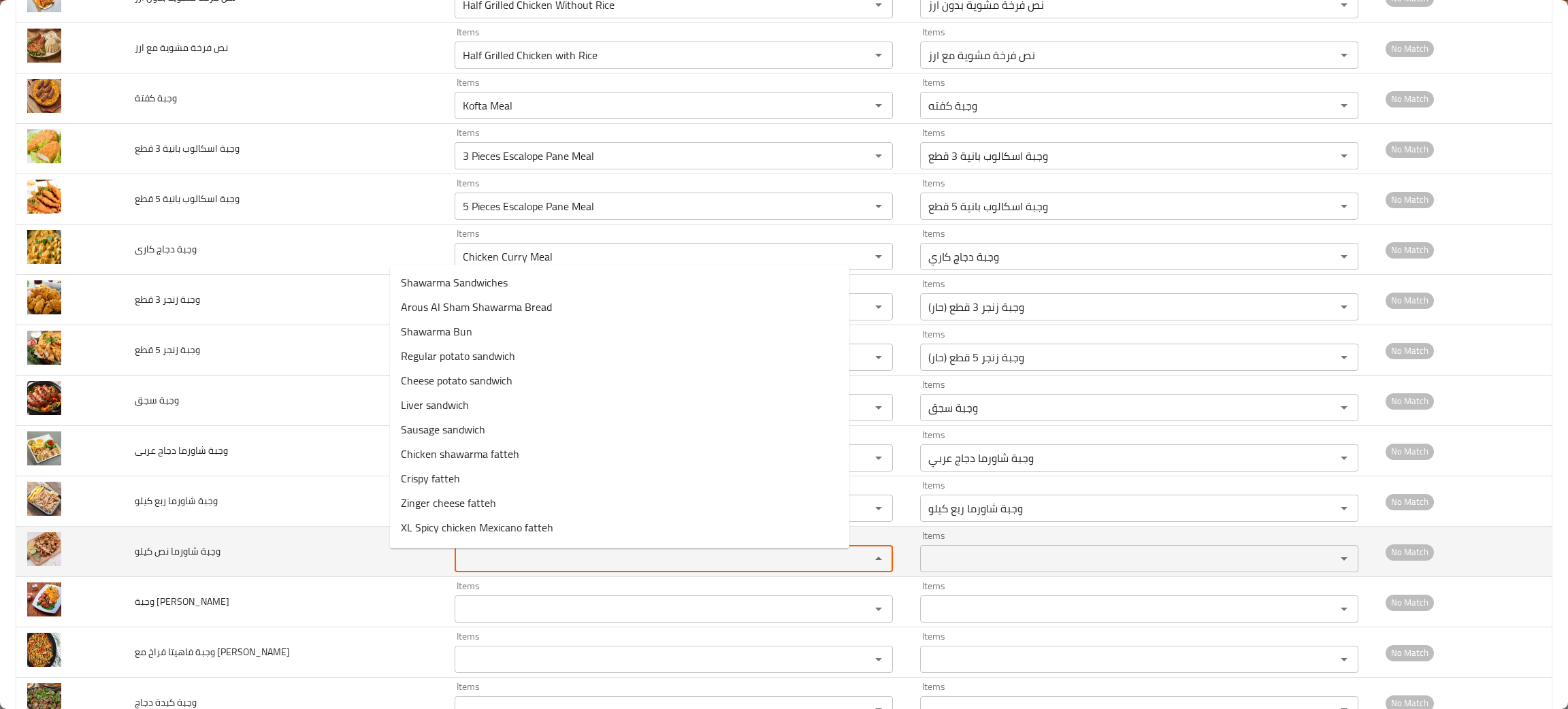
click at [469, 563] on كيلو "Items" at bounding box center [653, 559] width 390 height 19
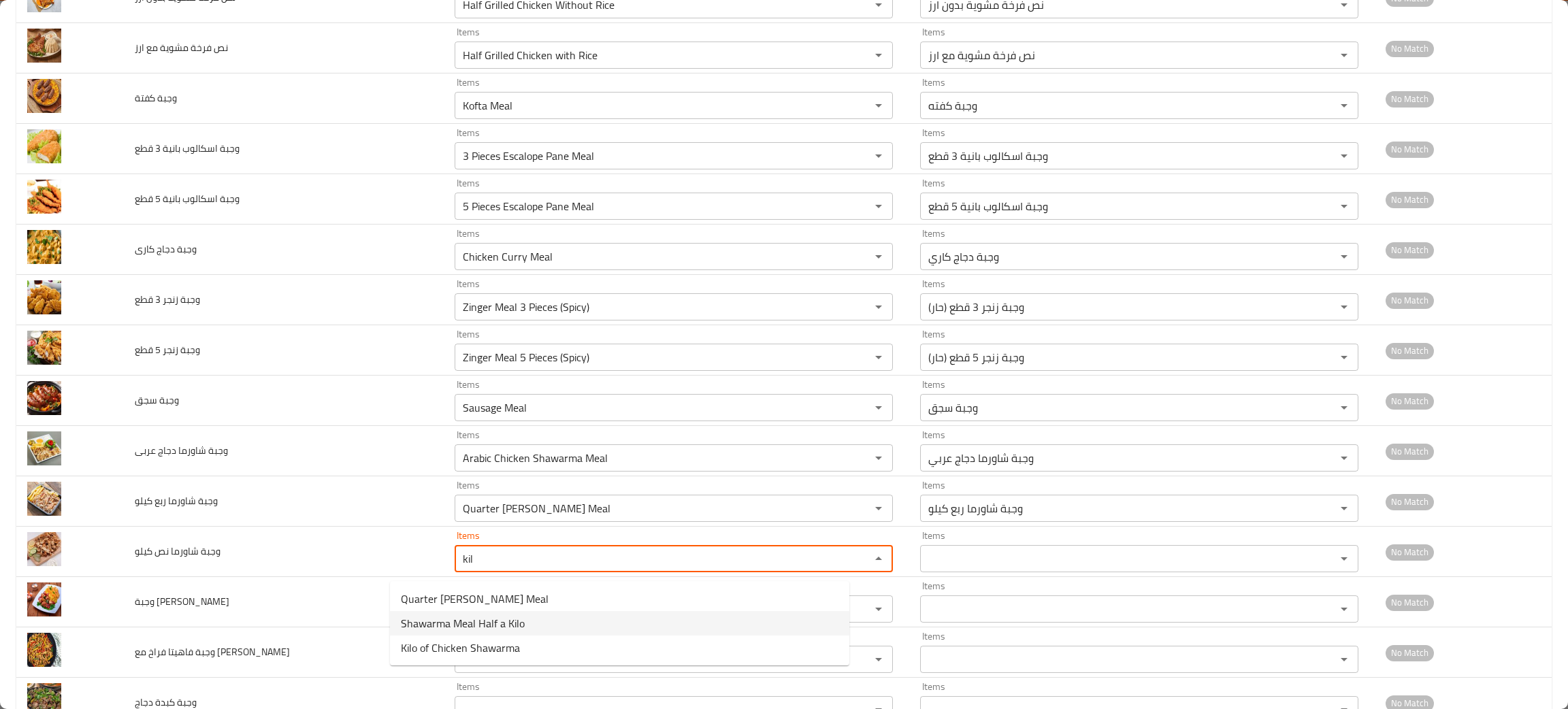
click at [429, 630] on span "Shawarma Meal Half a Kilo" at bounding box center [463, 623] width 124 height 17
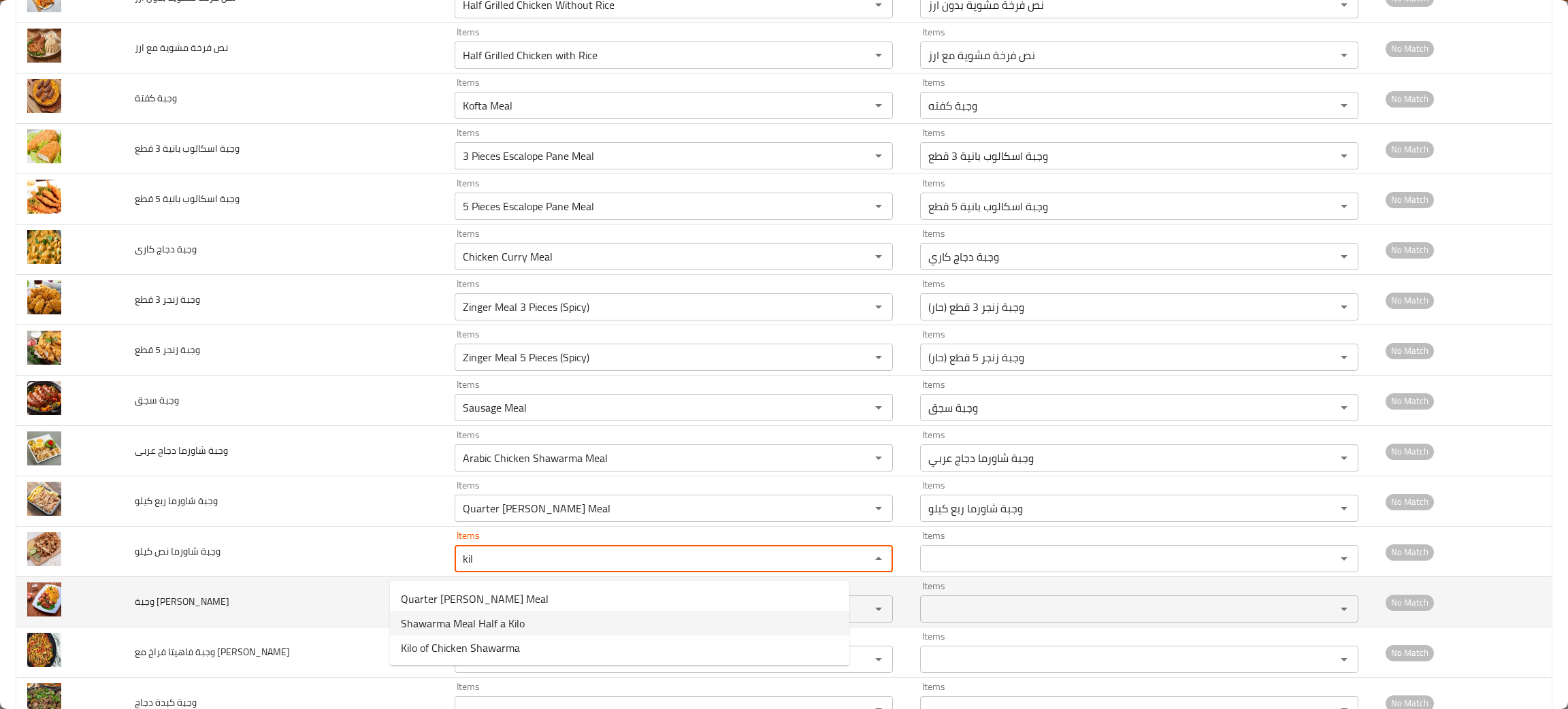
type كيلو "Shawarma Meal Half a Kilo"
type كيلو-ar "وجبة شاورما نص كيلو"
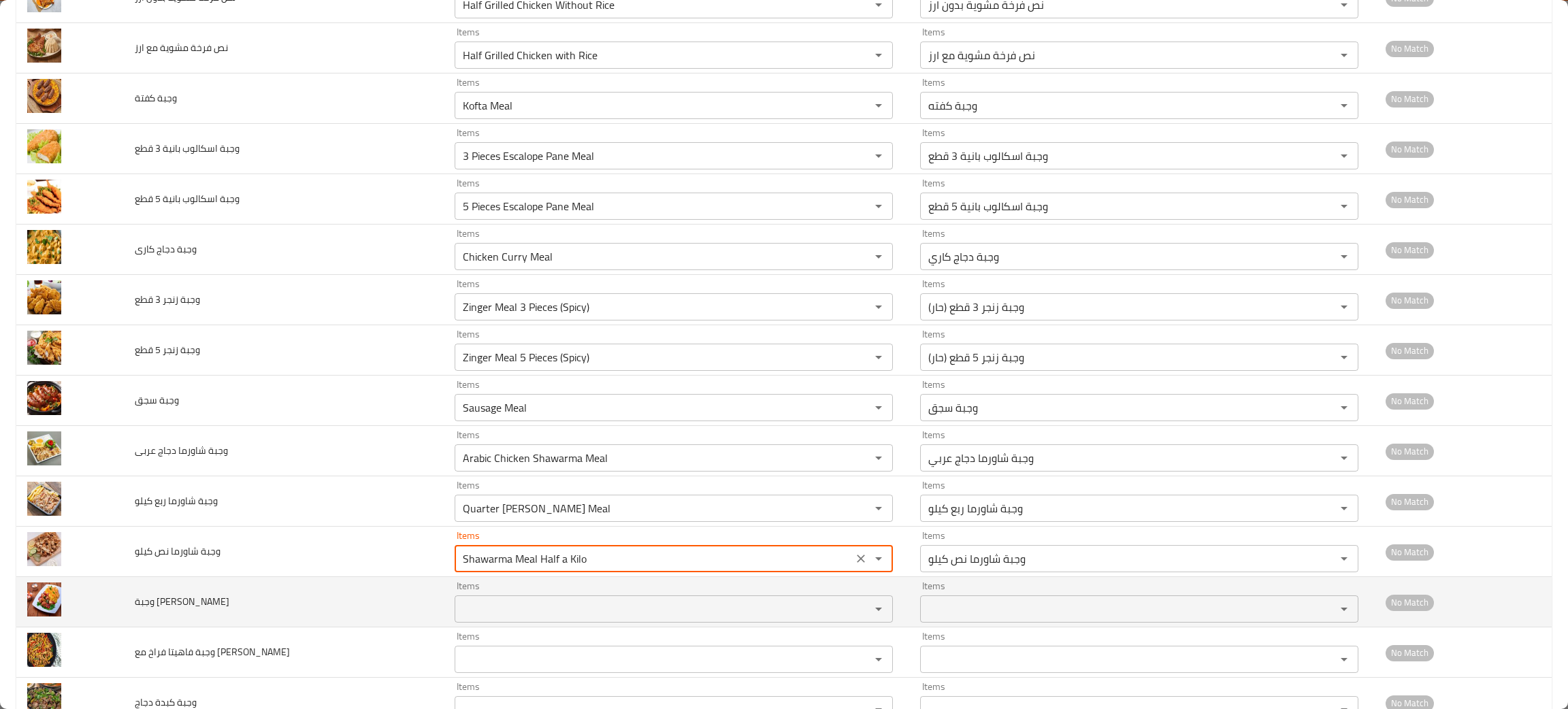
type كيلو "Shawarma Meal Half a Kilo"
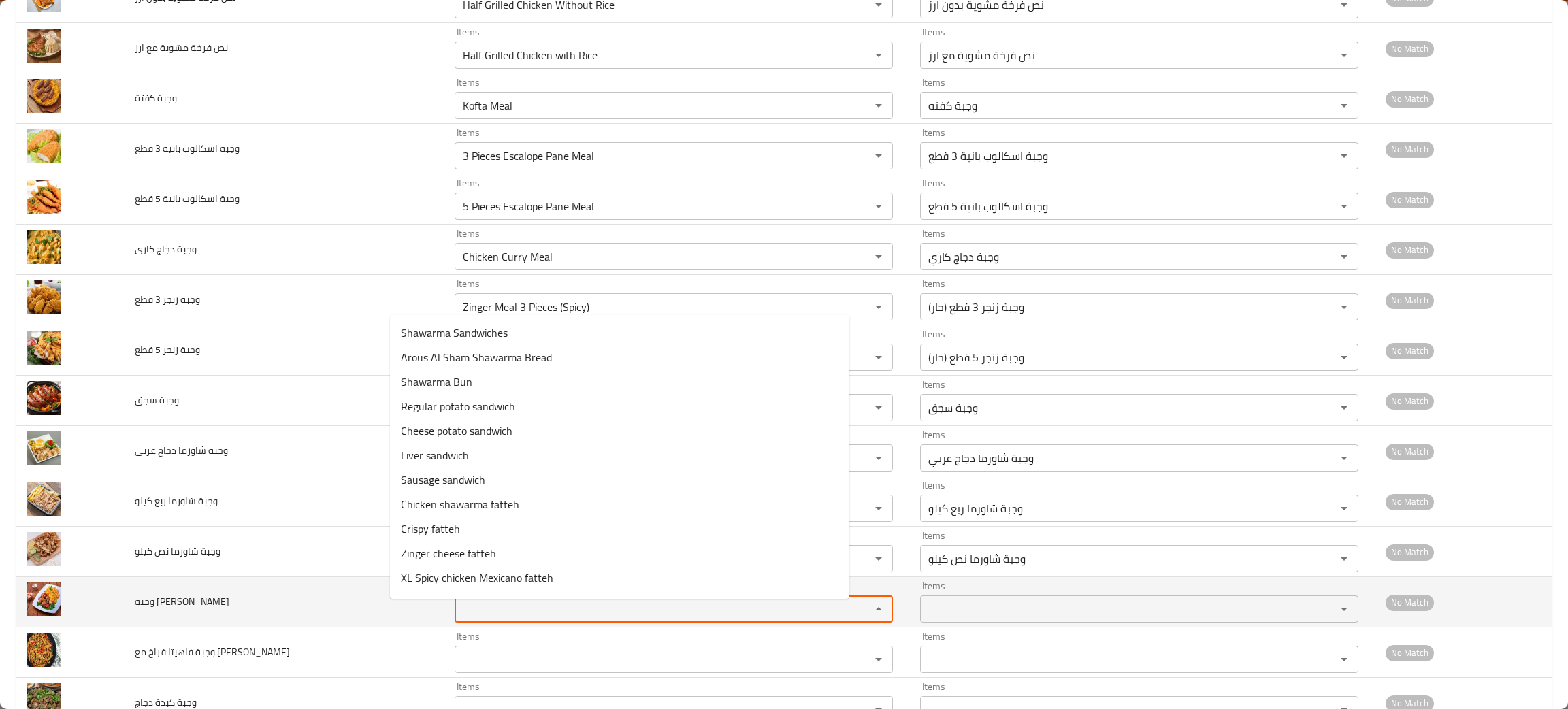
click at [458, 615] on طاووك "Items" at bounding box center [653, 609] width 390 height 19
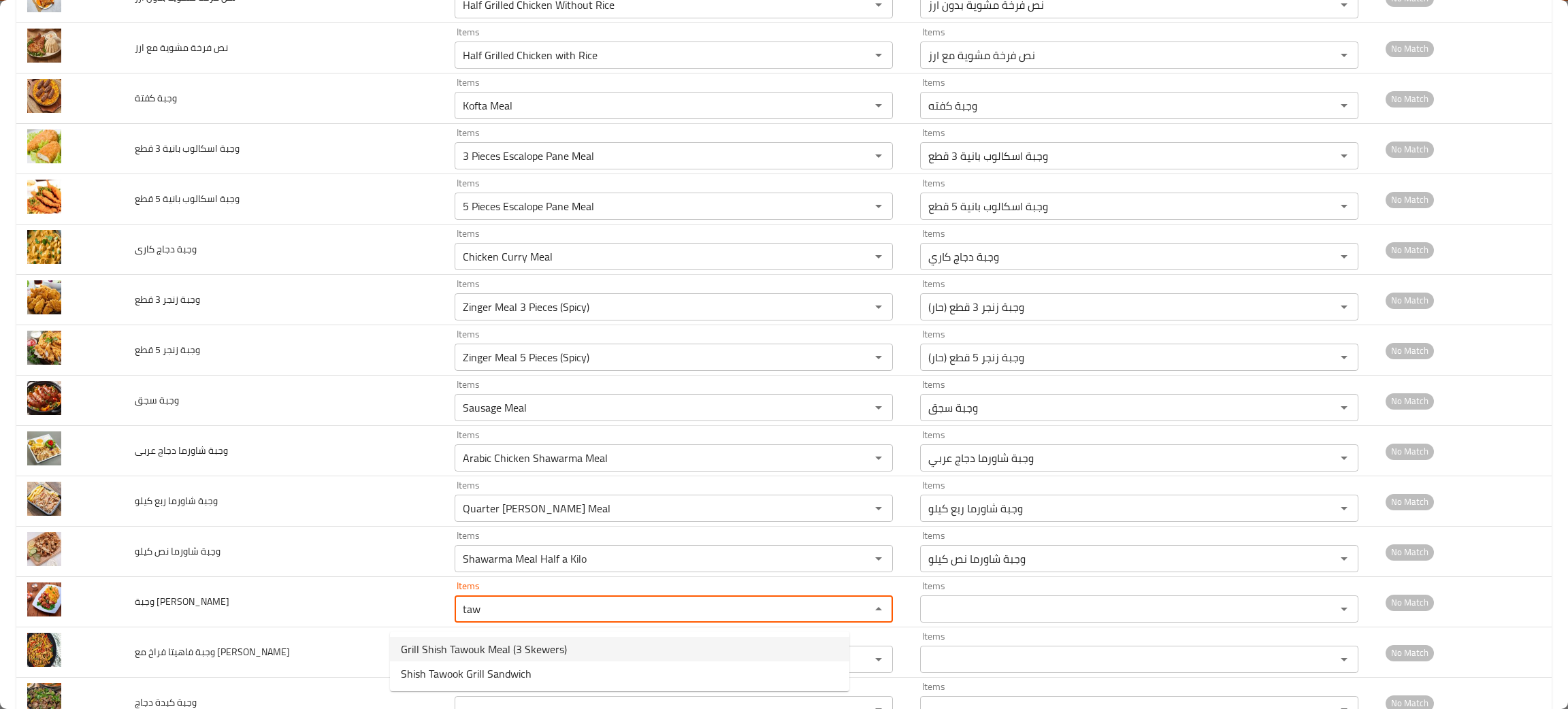
click at [533, 655] on span "Grill Shish Tawouk Meal (3 Skewers)" at bounding box center [484, 649] width 166 height 17
type طاووك "Grill Shish Tawouk Meal (3 Skewers)"
type طاووك-ar "وجبة شيش طاووق جريل ( 3 سيخ )"
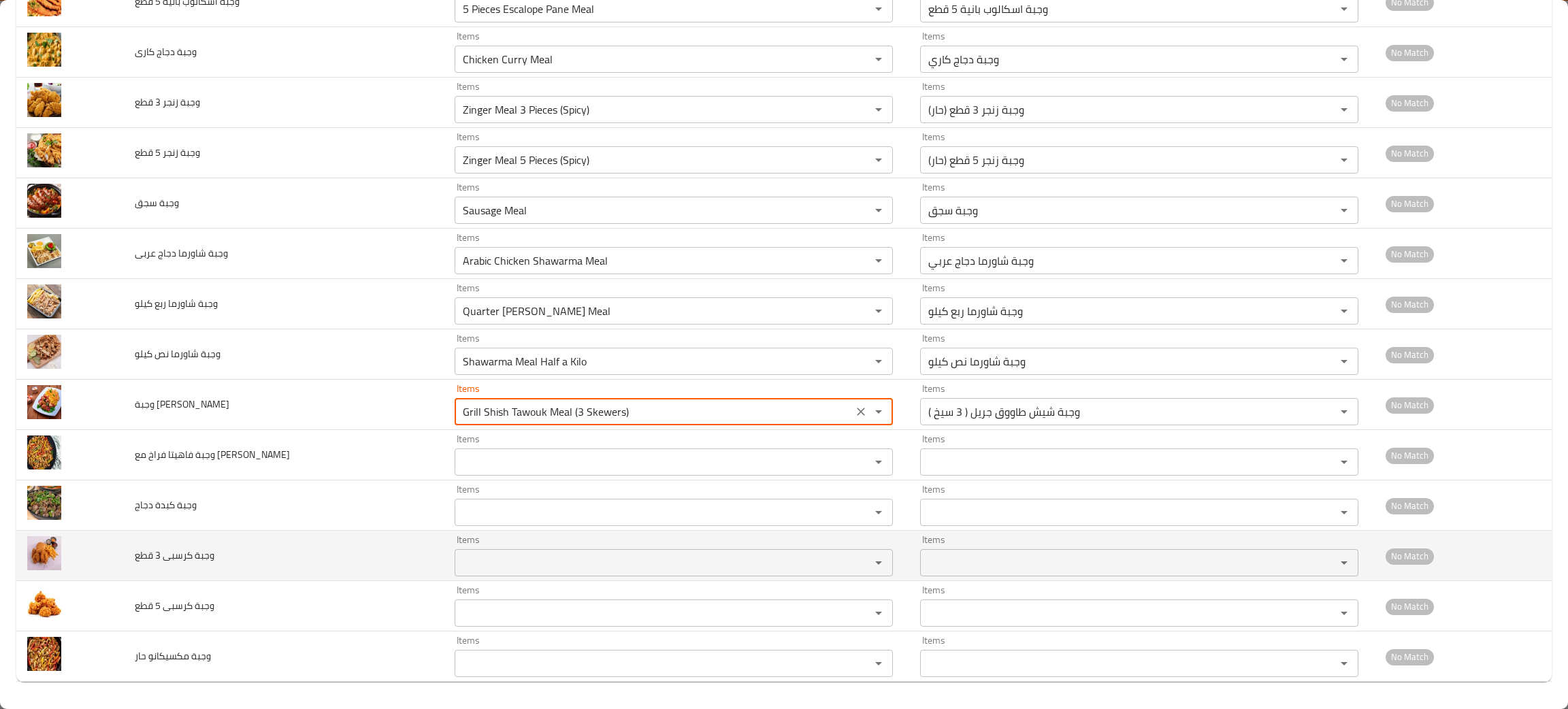
scroll to position [2202, 0]
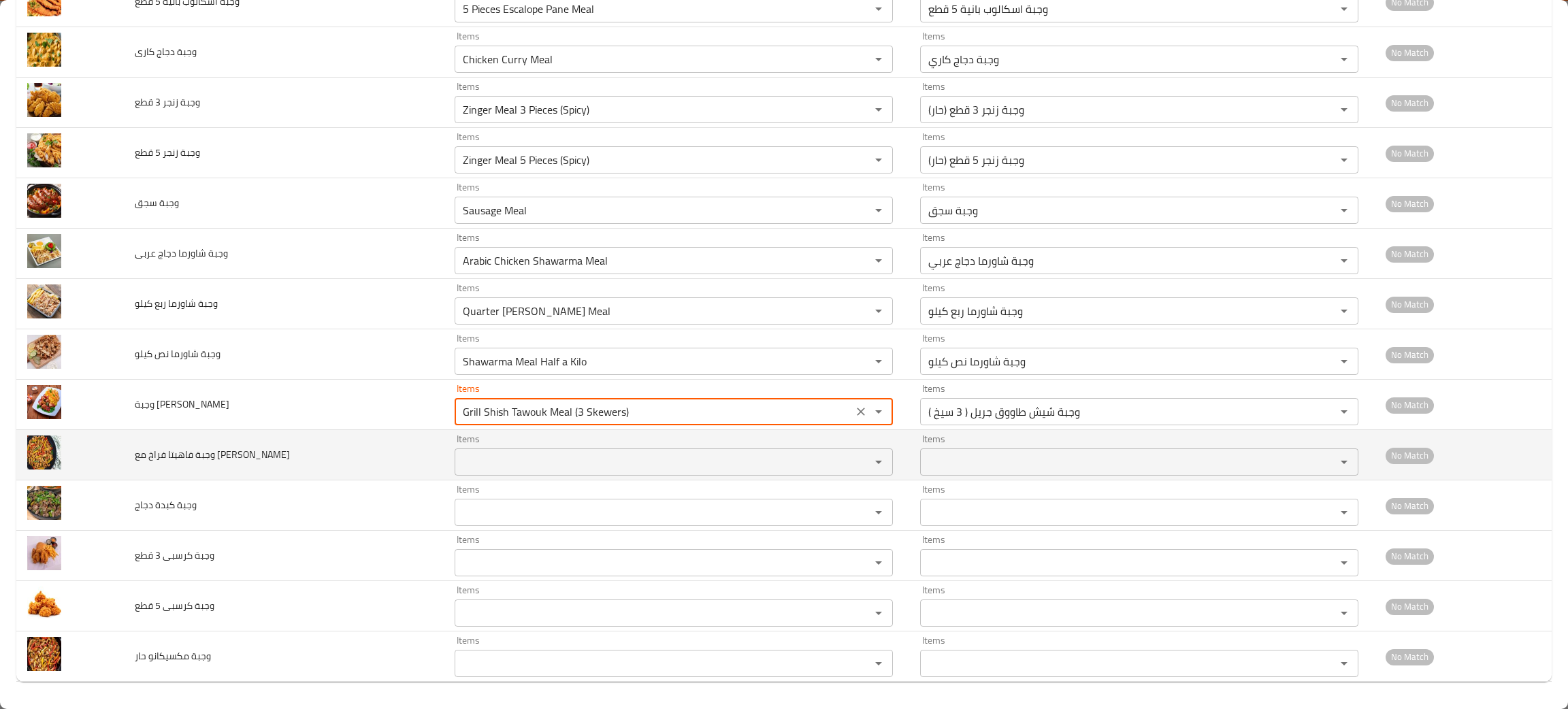
type طاووك "Grill Shish Tawouk Meal (3 Skewers)"
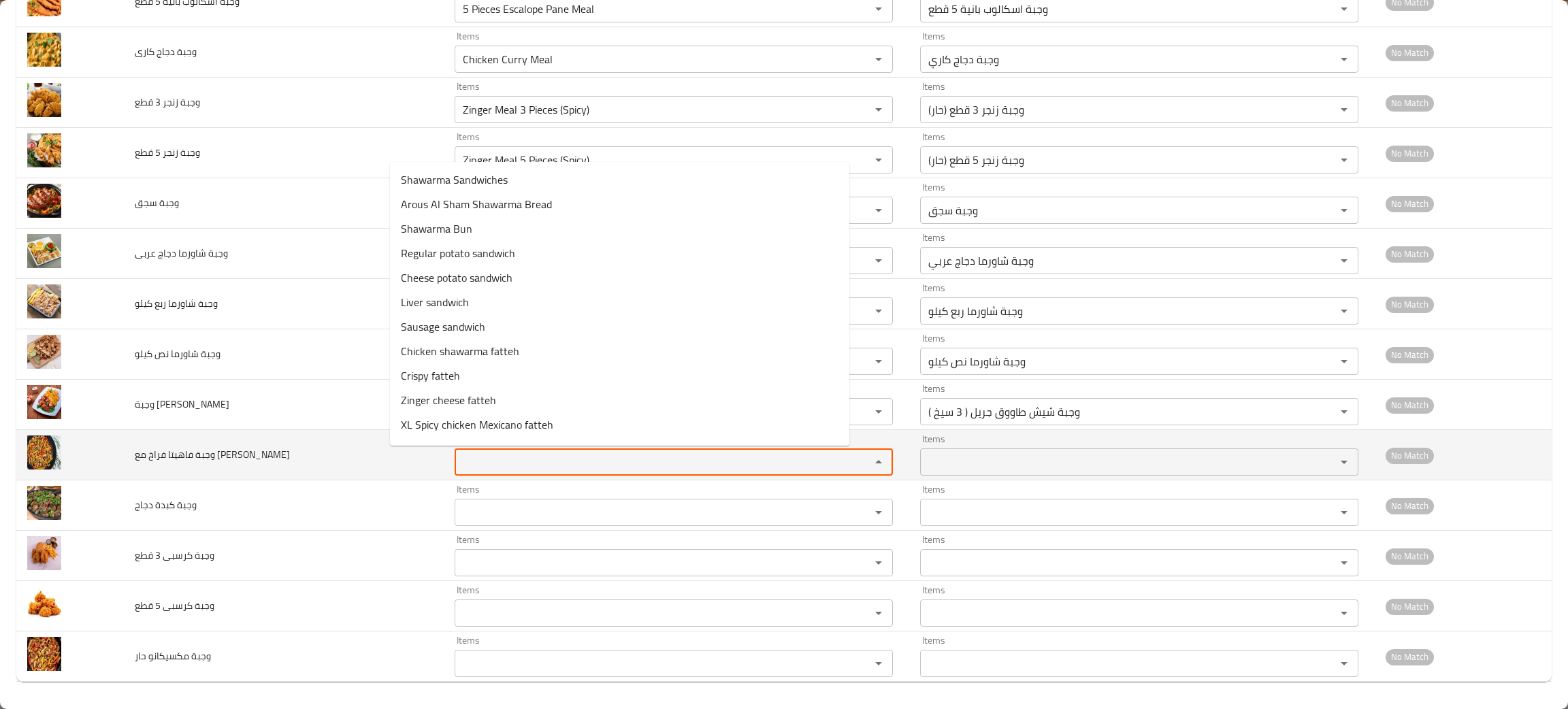
click at [490, 463] on جبنة "Items" at bounding box center [653, 462] width 390 height 19
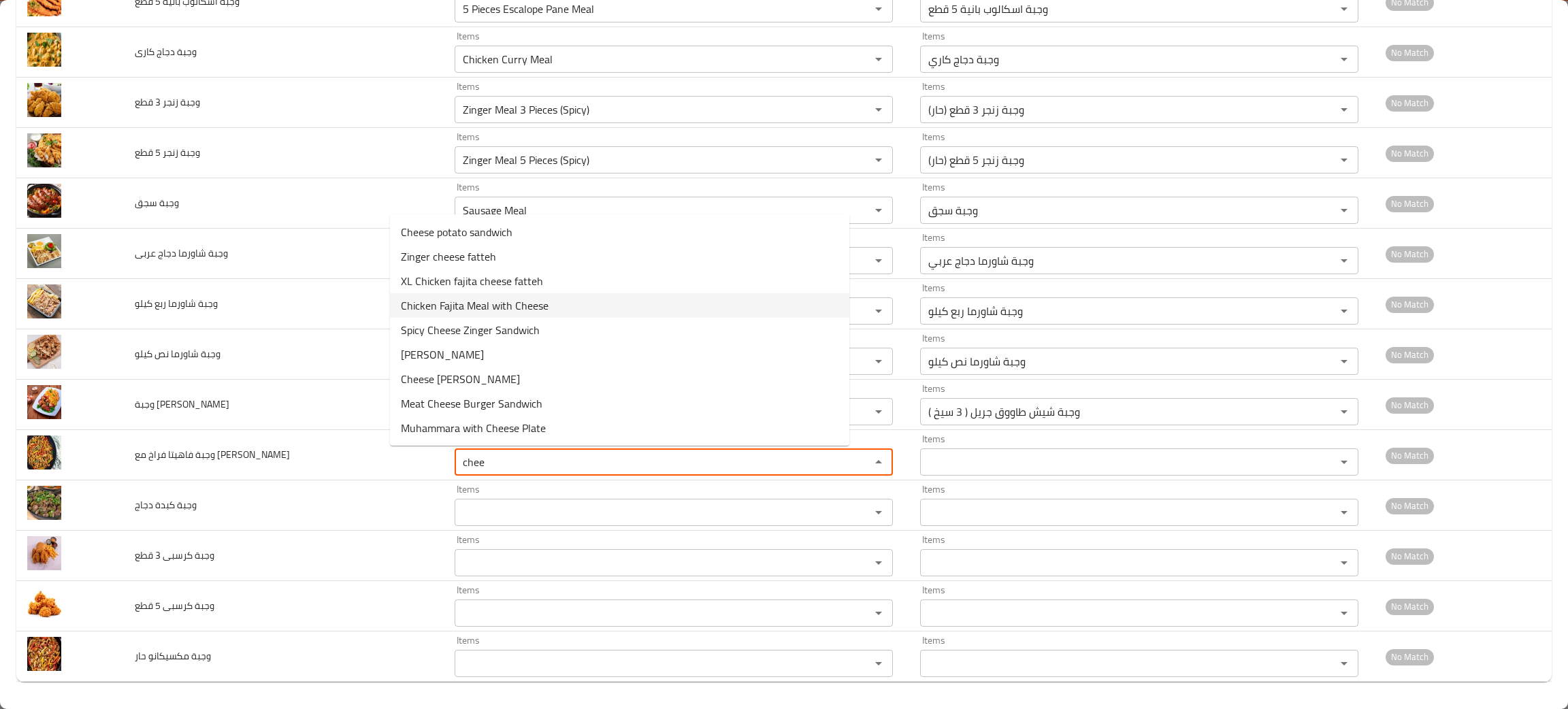
click at [462, 309] on span "Chicken Fajita Meal with Cheese" at bounding box center [475, 306] width 148 height 17
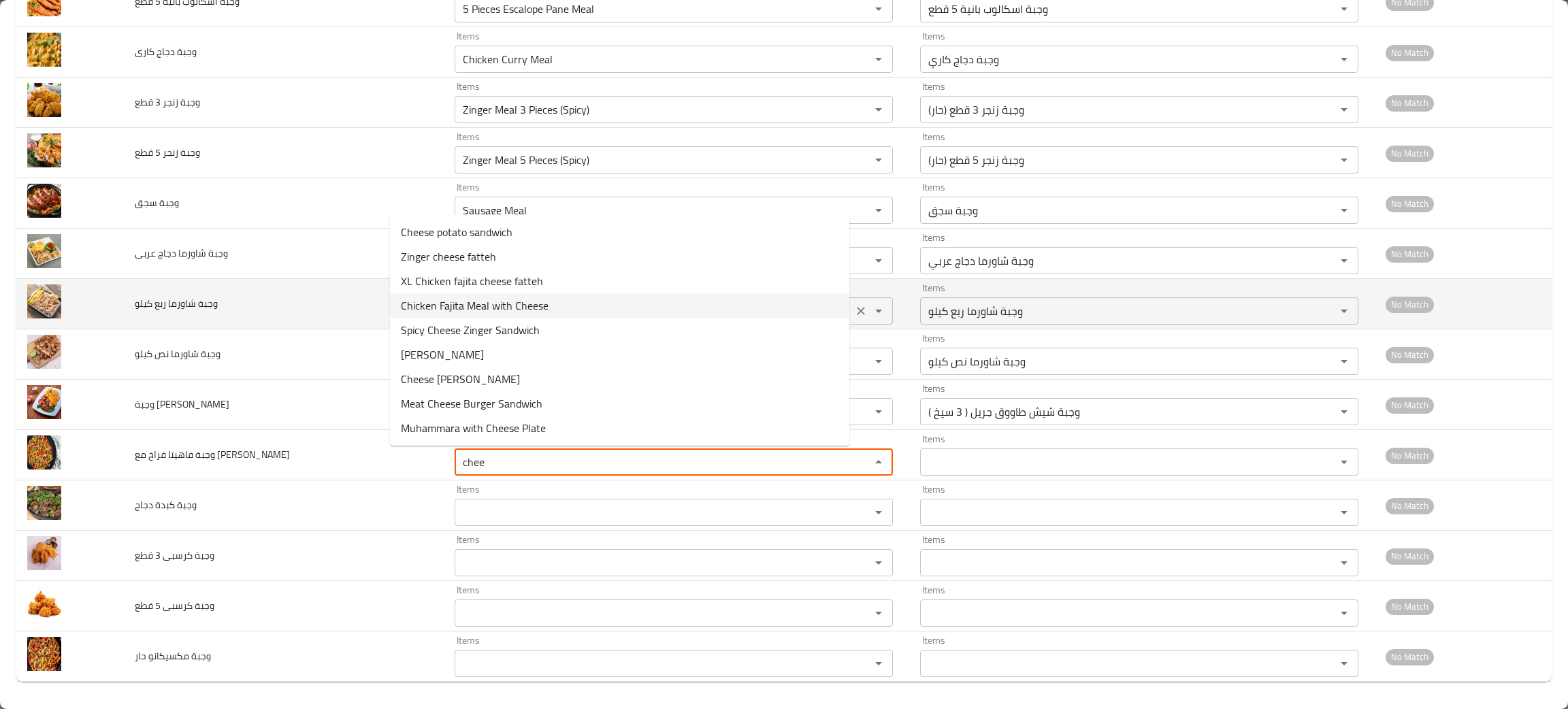
type جبنة "Chicken Fajita Meal with Cheese"
type جبنة-ar "وجبة فاهيتا فراخ مع جبنة"
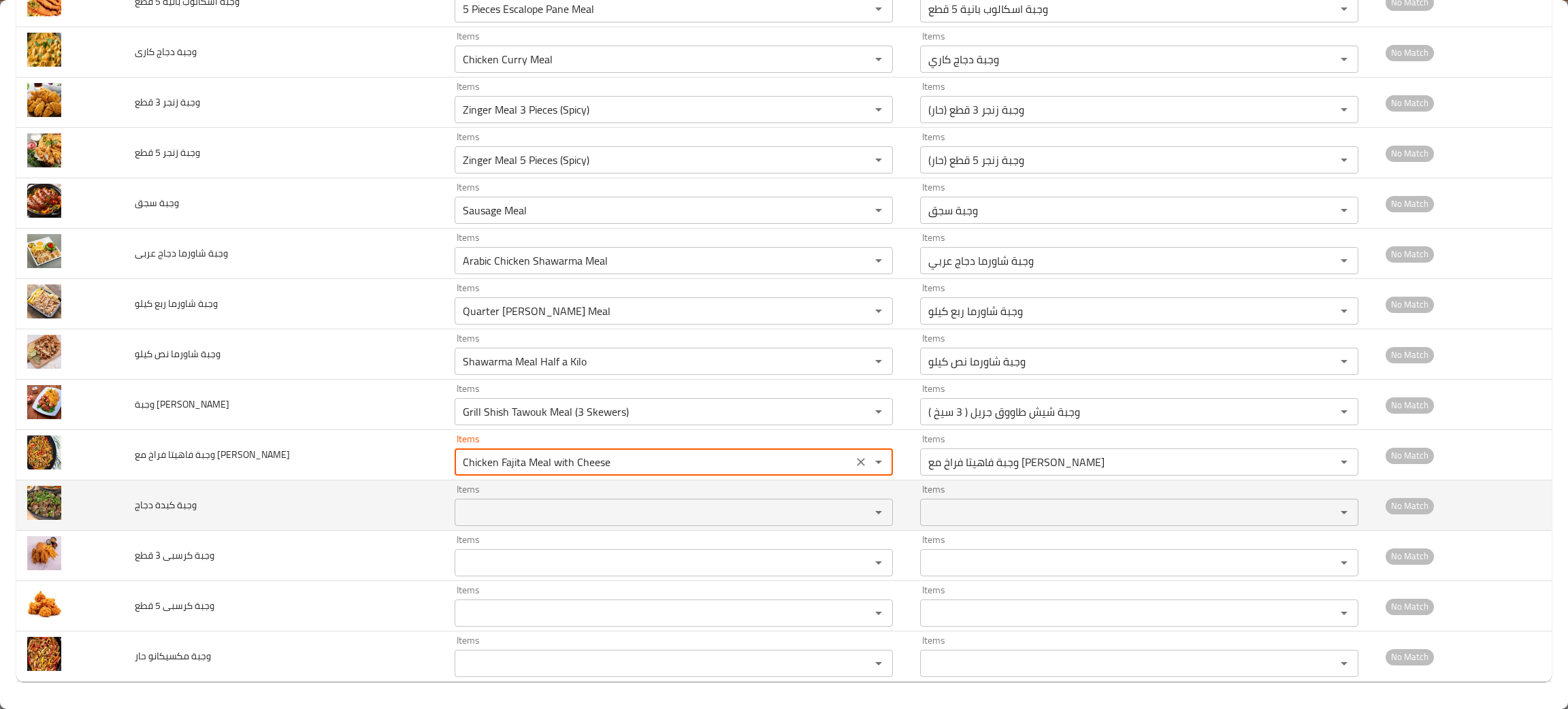
type جبنة "Chicken Fajita Meal with Cheese"
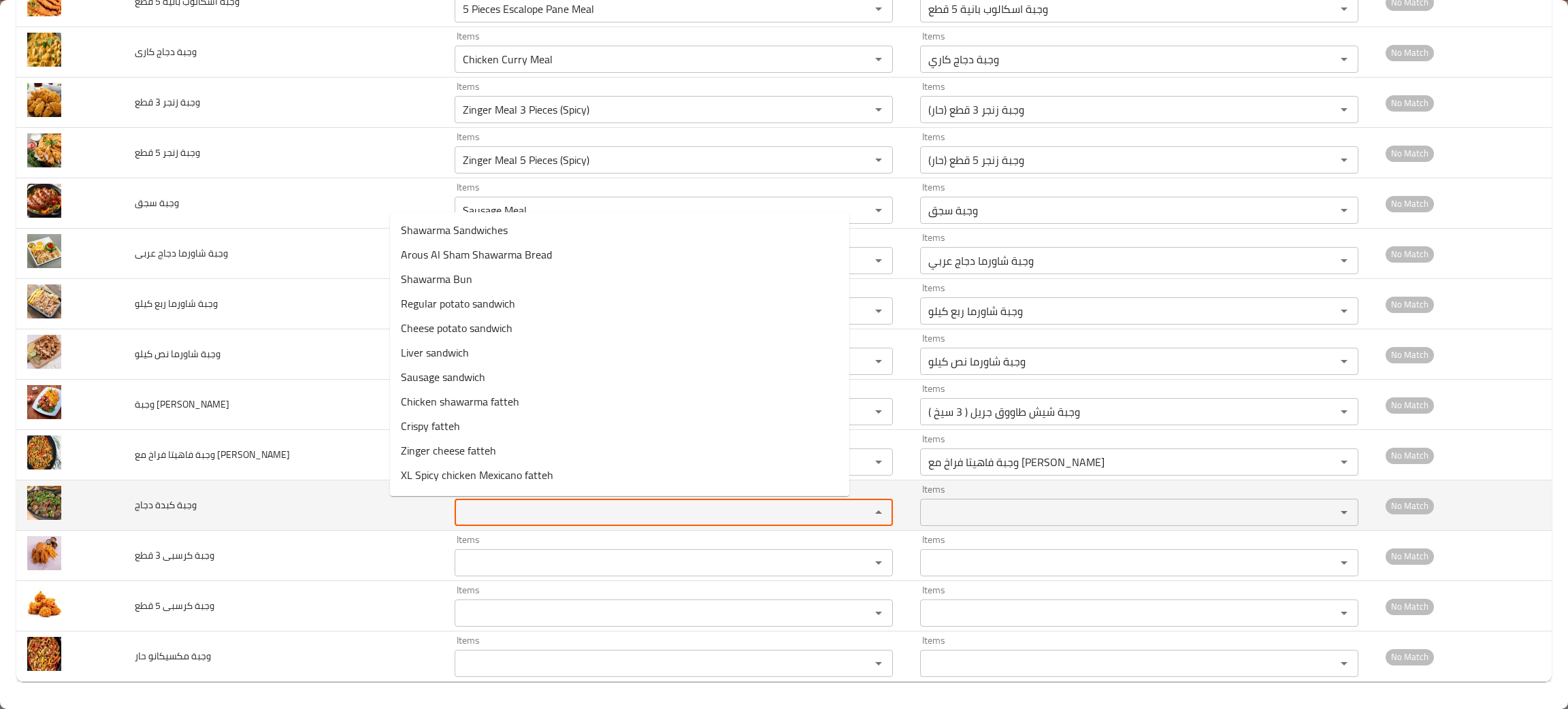
click at [458, 504] on دجاج "Items" at bounding box center [653, 512] width 390 height 19
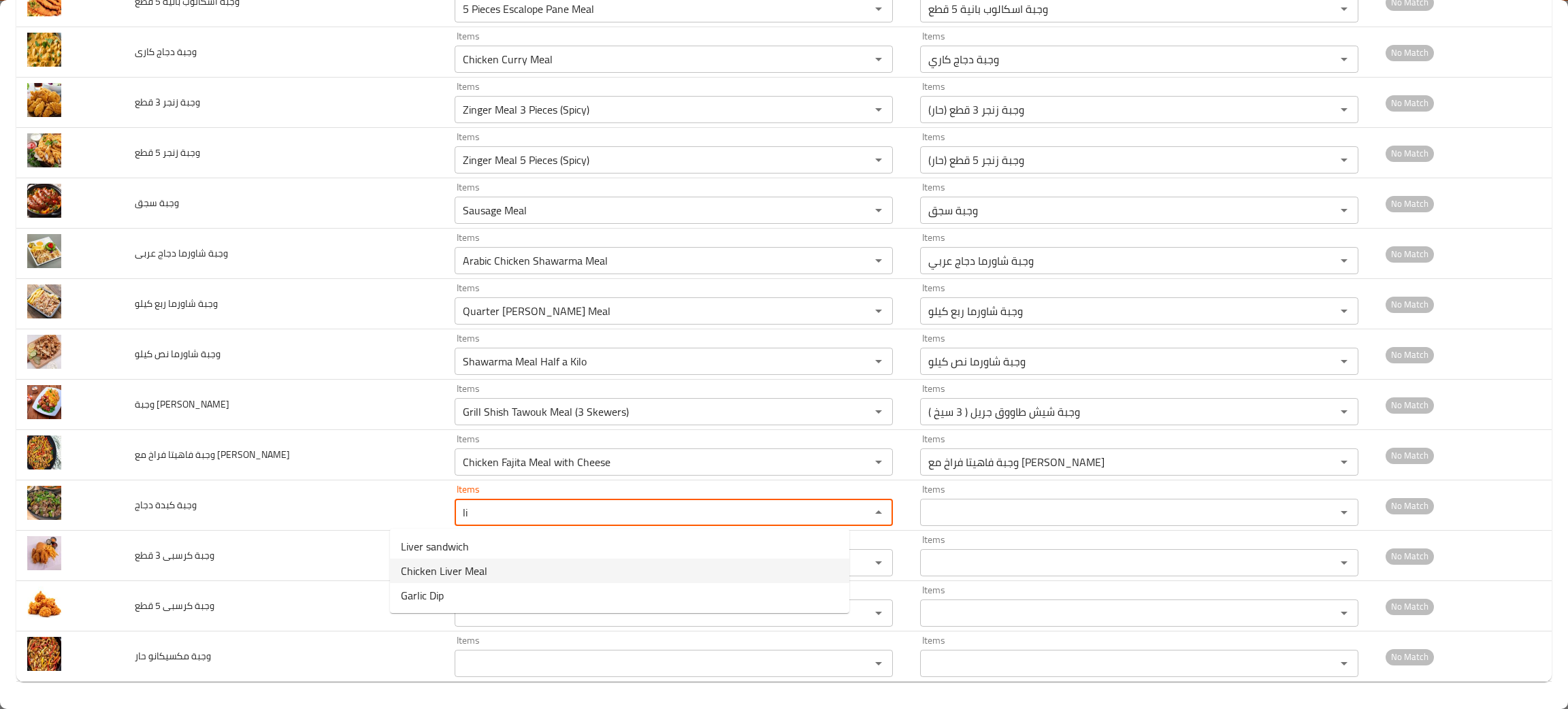
click at [326, 708] on html "​ Menu-management Egypt Get Help M Edit Restaurant Branches Menus Sections Full…" at bounding box center [784, 354] width 1568 height 709
click at [460, 563] on span "Chicken Liver Meal" at bounding box center [444, 571] width 87 height 17
type دجاج "Chicken Liver Meal"
type دجاج-ar "وجبة كبدة دجاج"
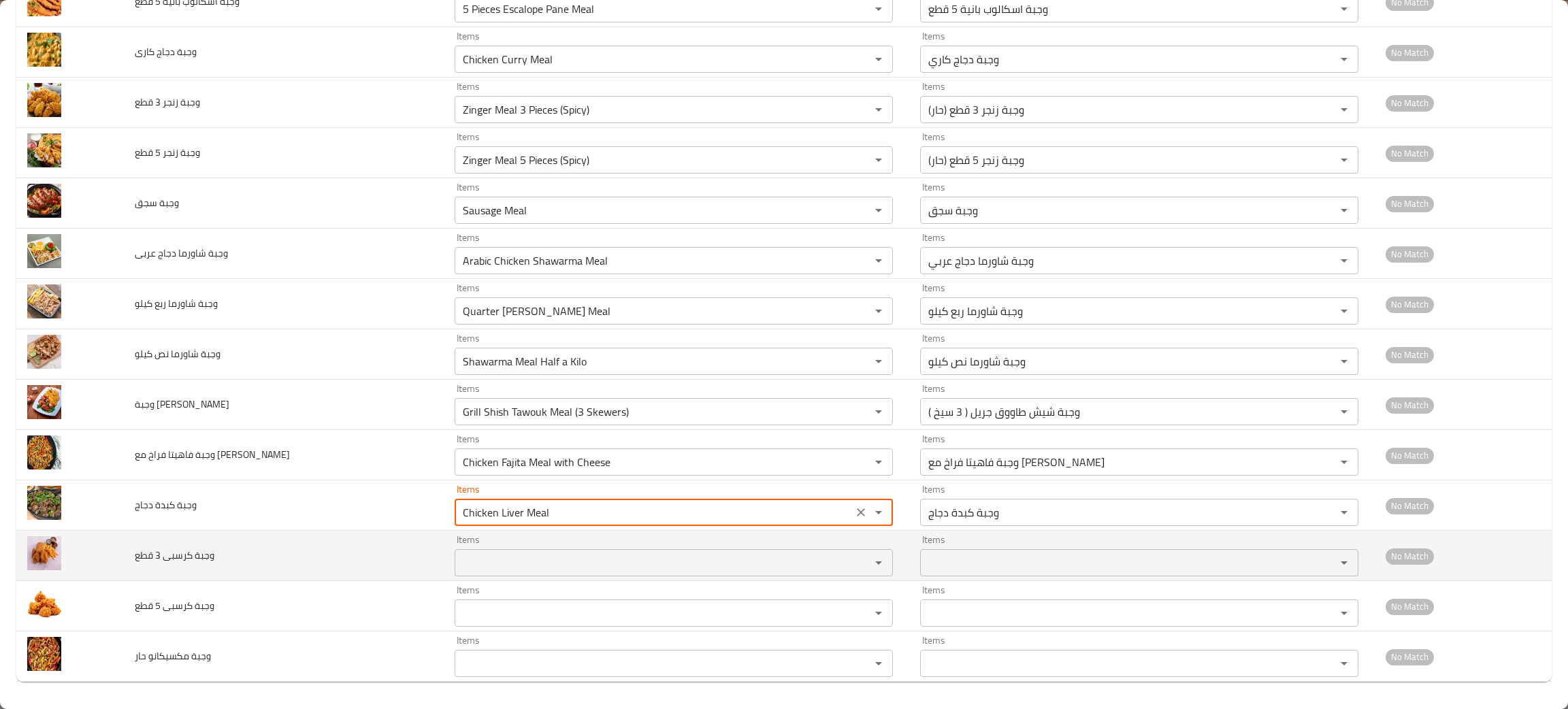
type دجاج "Chicken Liver Meal"
click at [458, 563] on قطع "Items" at bounding box center [653, 563] width 390 height 19
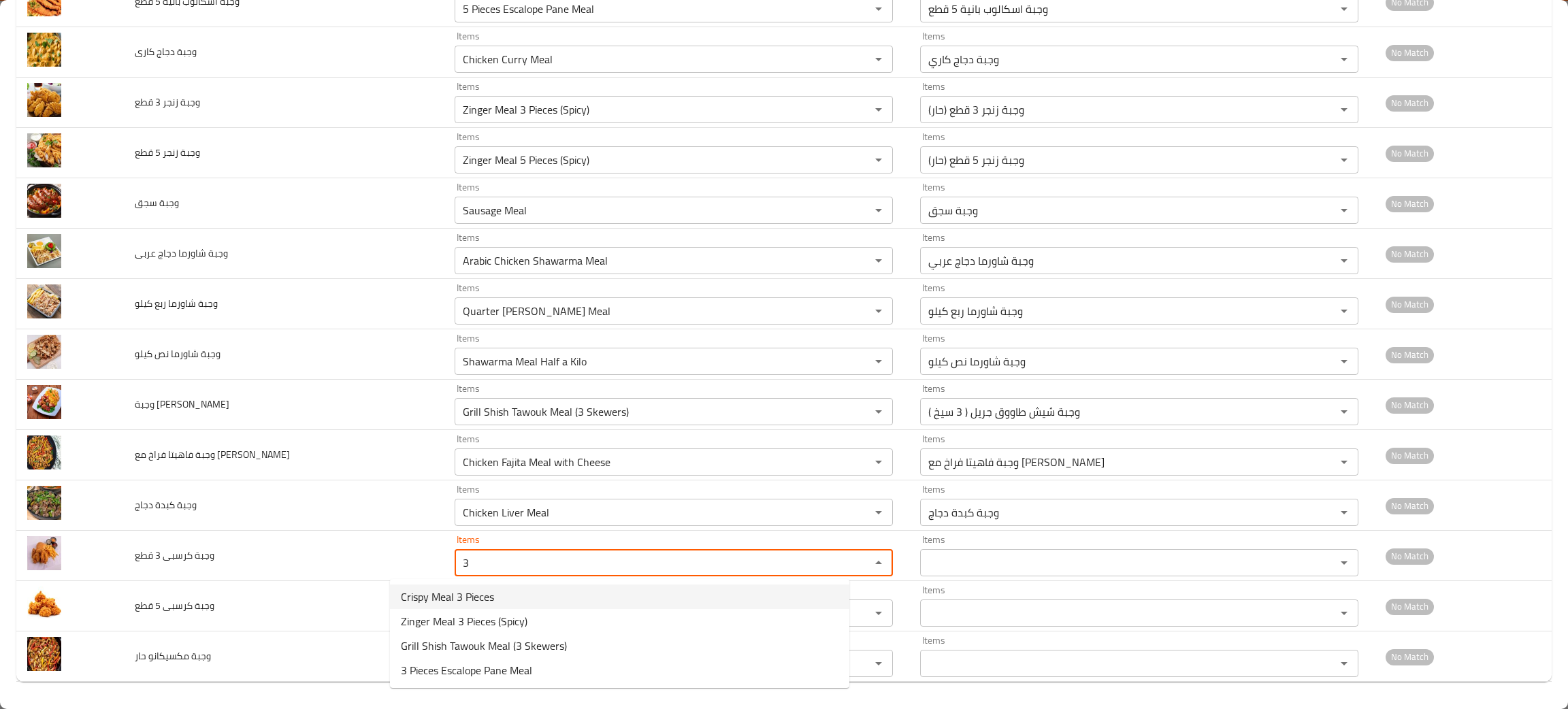
click at [460, 589] on span "Crispy Meal 3 Pieces" at bounding box center [447, 597] width 93 height 17
type قطع "Crispy Meal 3 Pieces"
type قطع-ar "وجبة كرسبي 3 قطع"
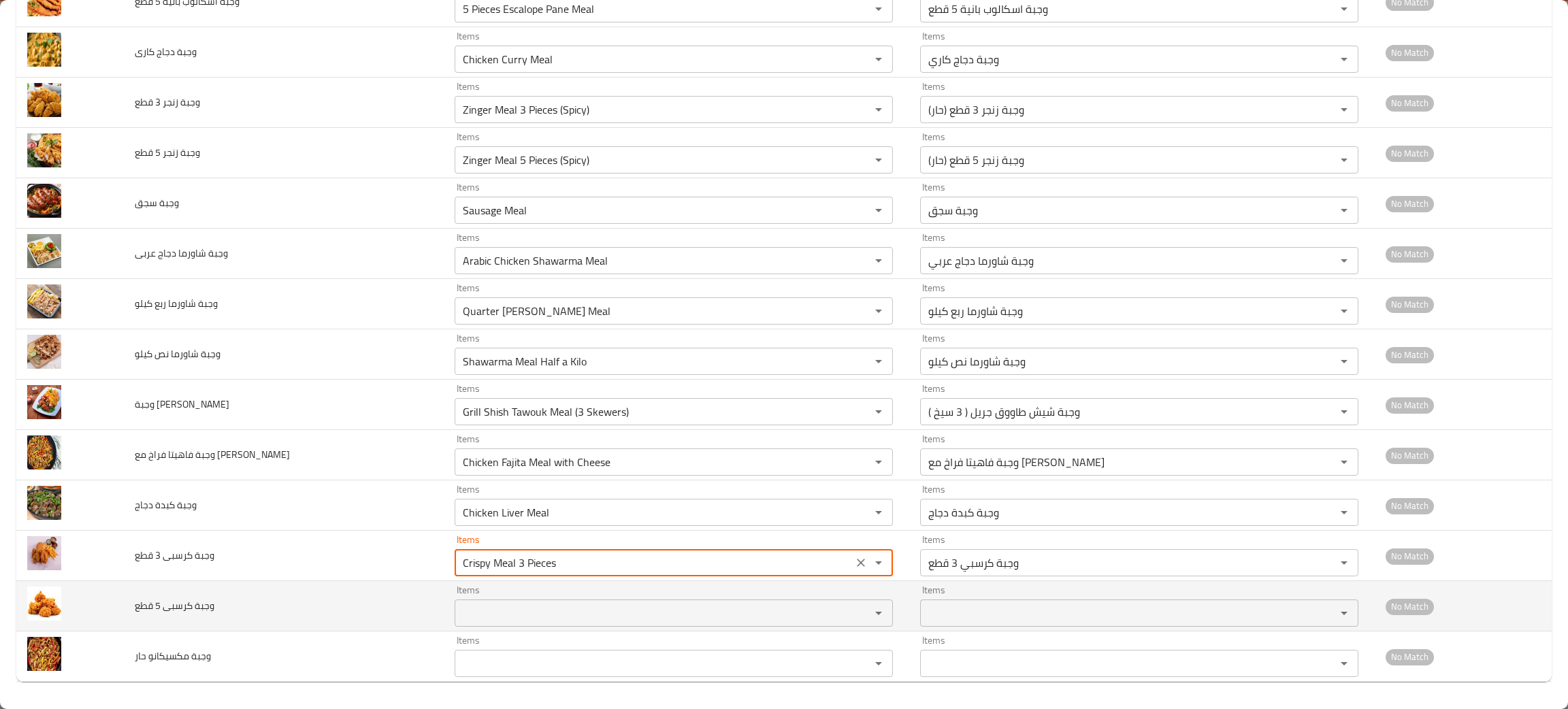
type قطع "Crispy Meal 3 Pieces"
click at [466, 612] on قطع "Items" at bounding box center [653, 613] width 390 height 19
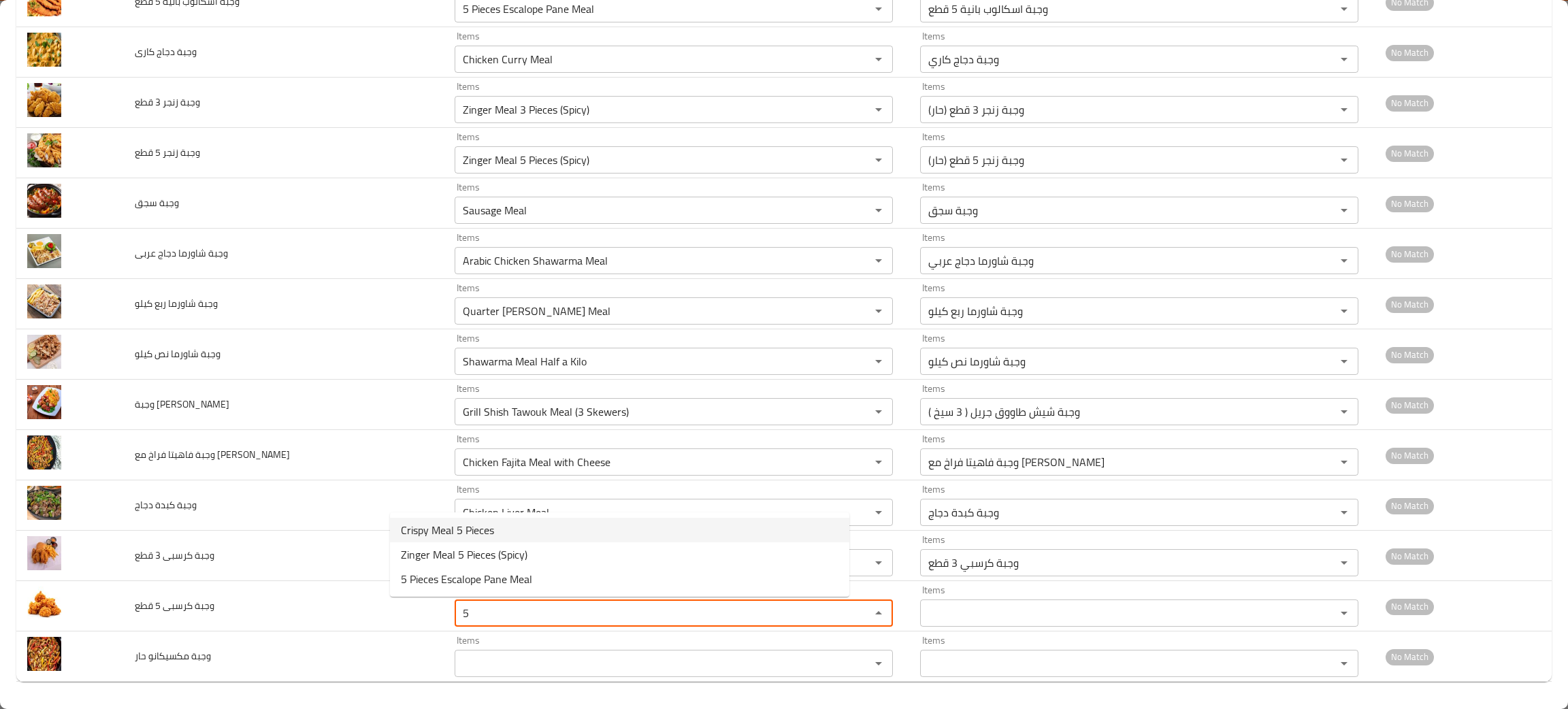
click at [469, 523] on span "Crispy Meal 5 Pieces" at bounding box center [447, 530] width 93 height 17
type قطع "Crispy Meal 5 Pieces"
type قطع-ar "وجبة كرسبي 5 قطع"
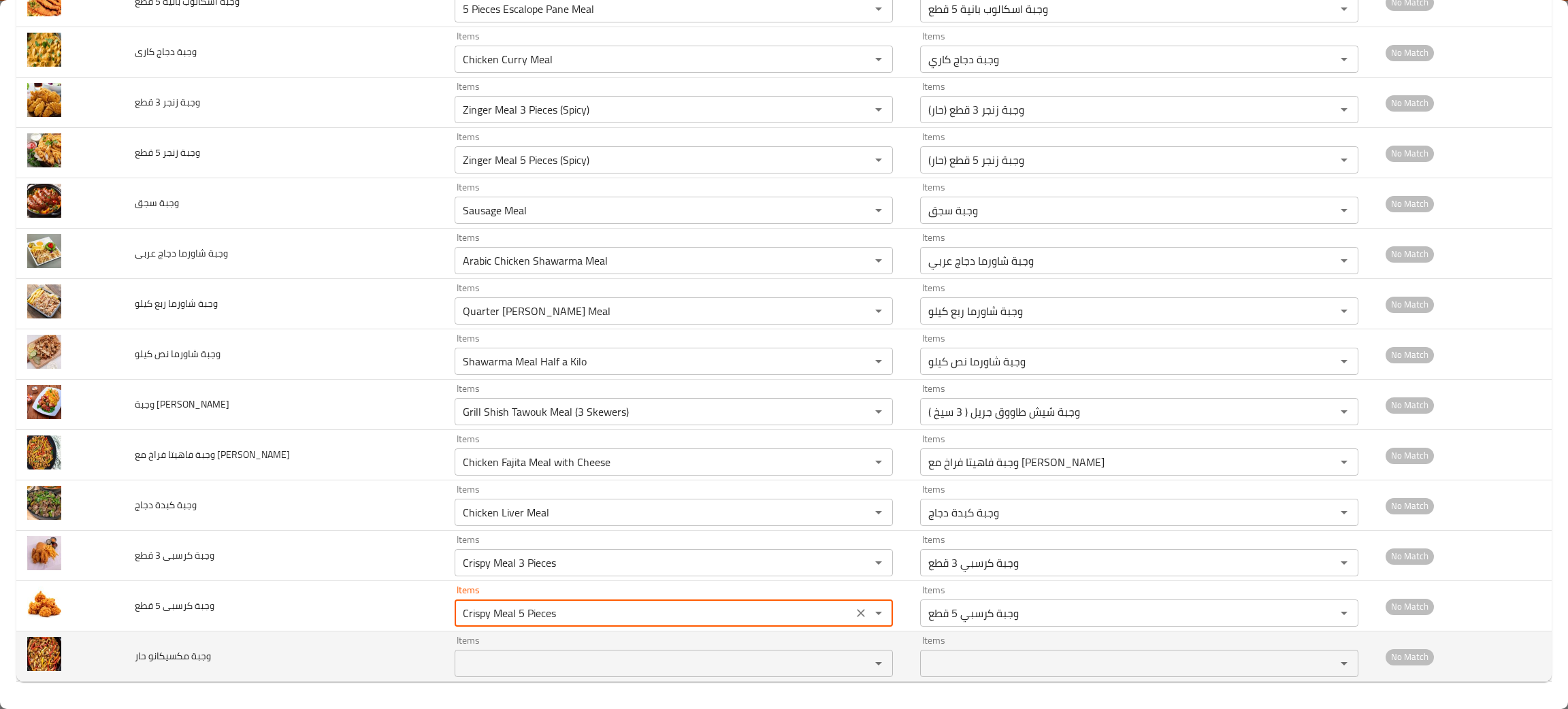
click at [513, 650] on div "Items" at bounding box center [673, 664] width 439 height 27
type قطع "Crispy Meal 5 Pieces"
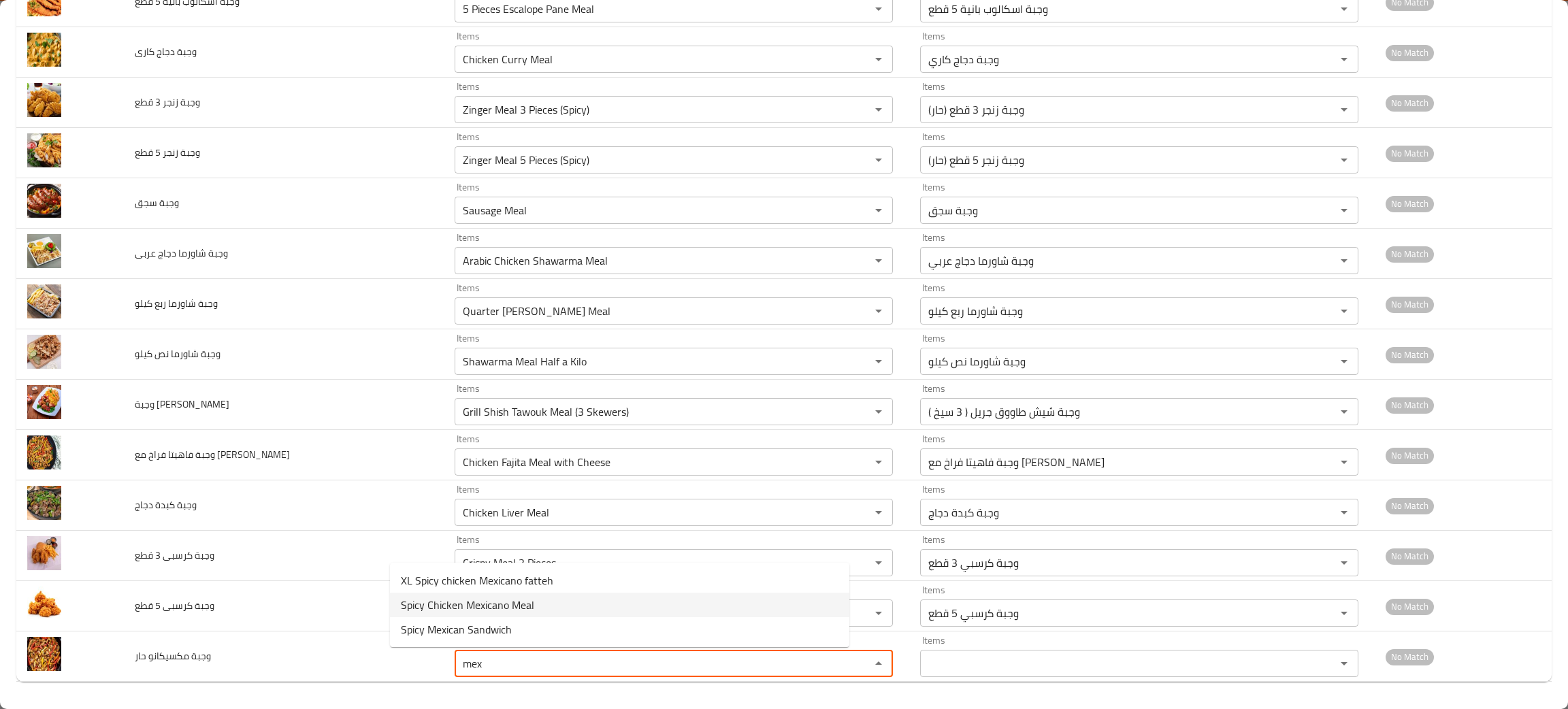
click at [519, 597] on span "Spicy Chicken Mexicano Meal" at bounding box center [468, 605] width 134 height 17
type حار "Spicy Chicken Mexicano Meal"
type حار-ar "وجبة مكسكانو دجاج حار"
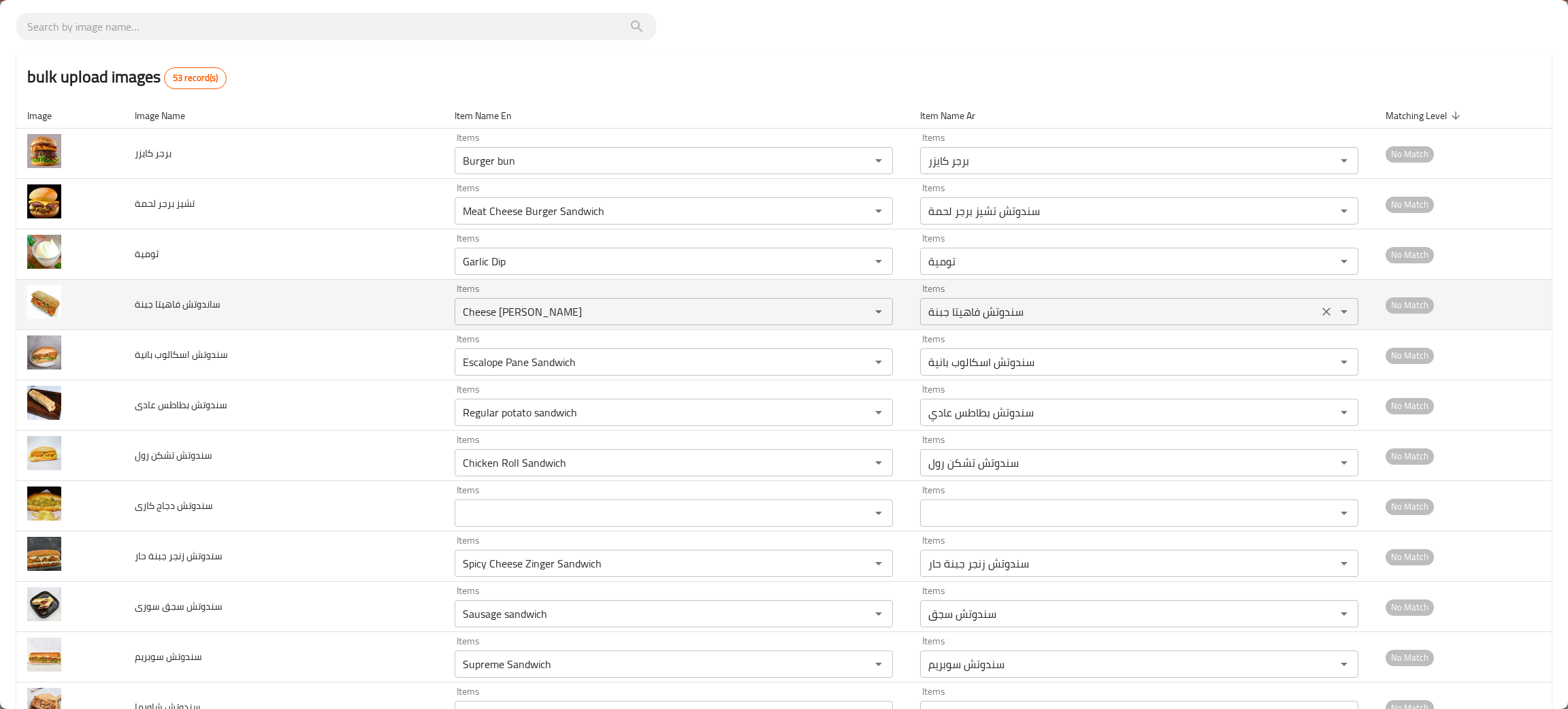
scroll to position [0, 0]
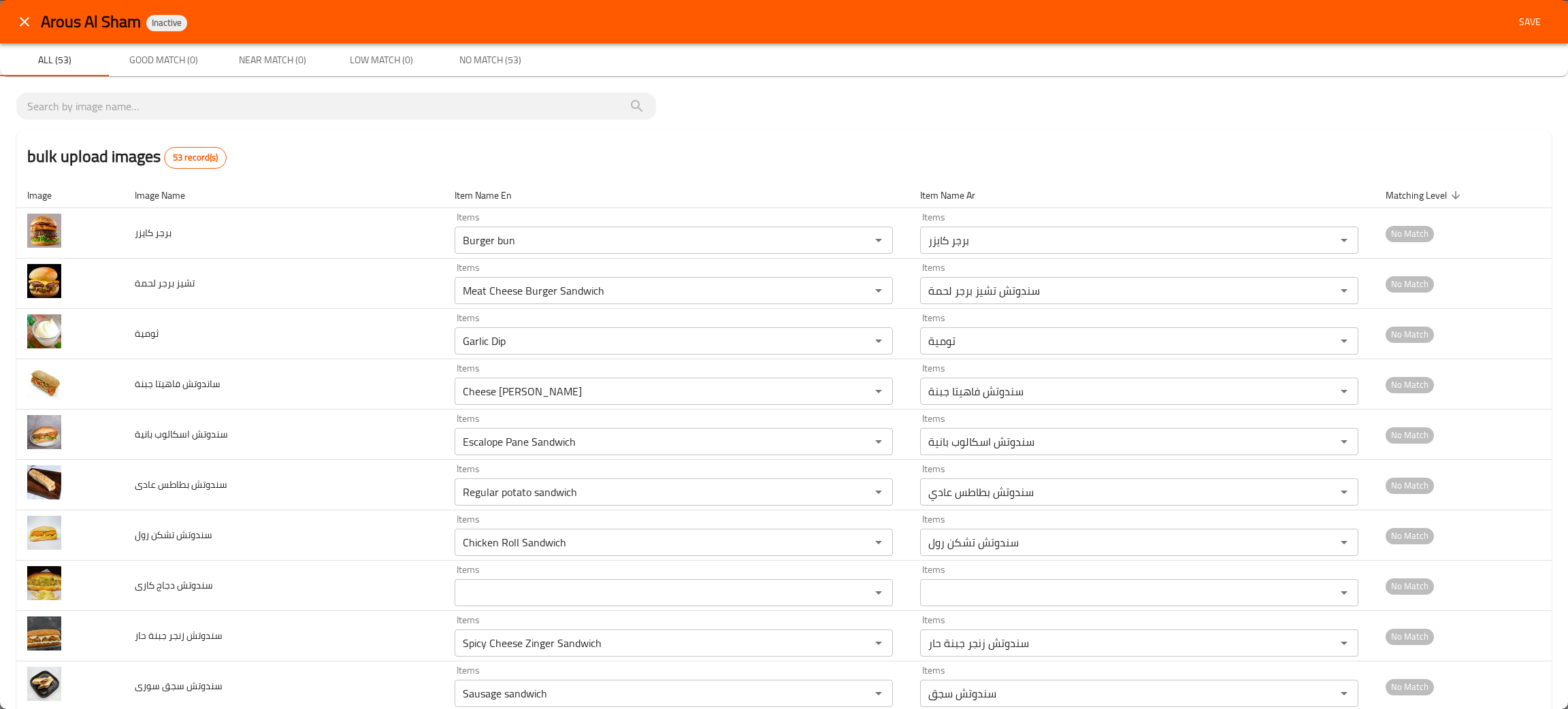
type حار "Spicy Chicken Mexicano Meal"
click at [1513, 22] on span "Save" at bounding box center [1529, 21] width 33 height 17
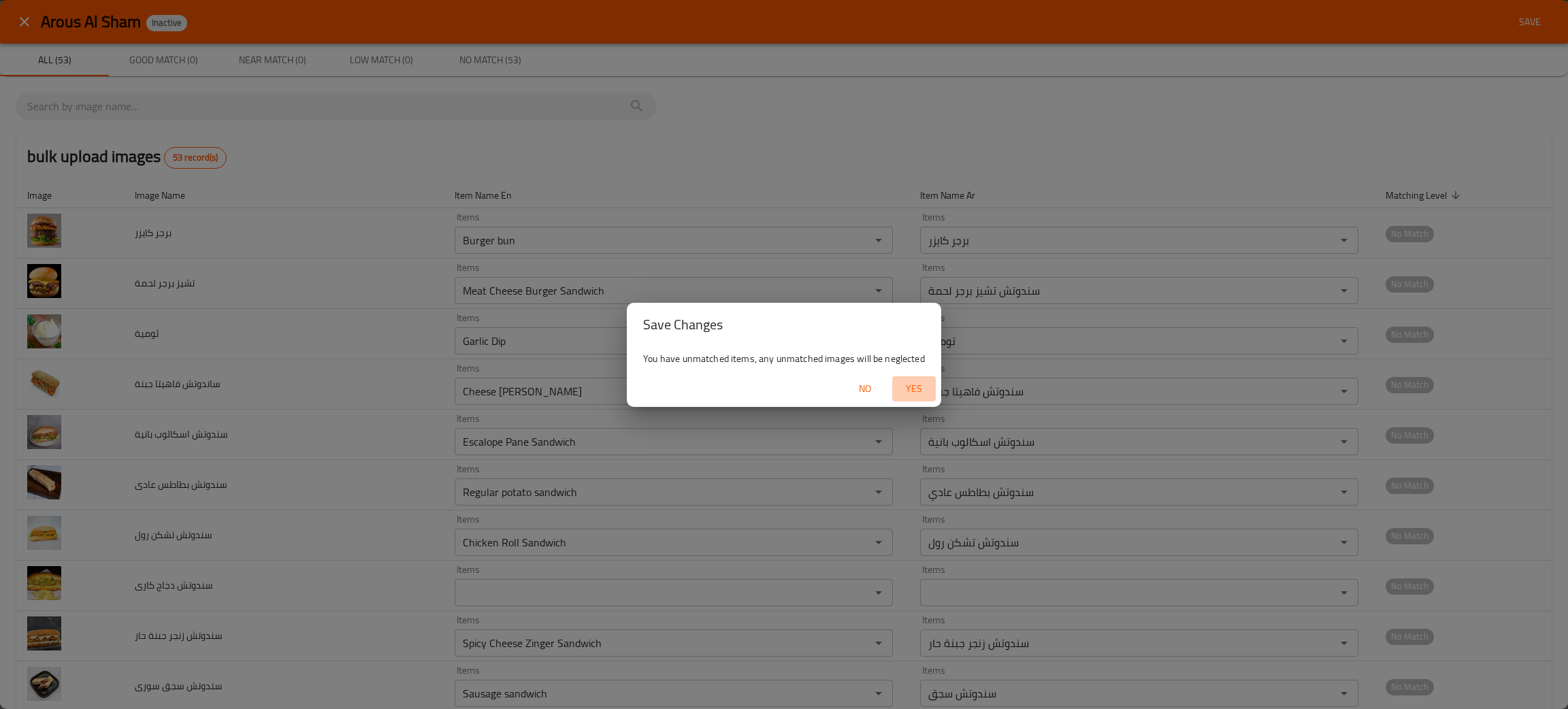
click at [908, 388] on span "Yes" at bounding box center [914, 388] width 33 height 17
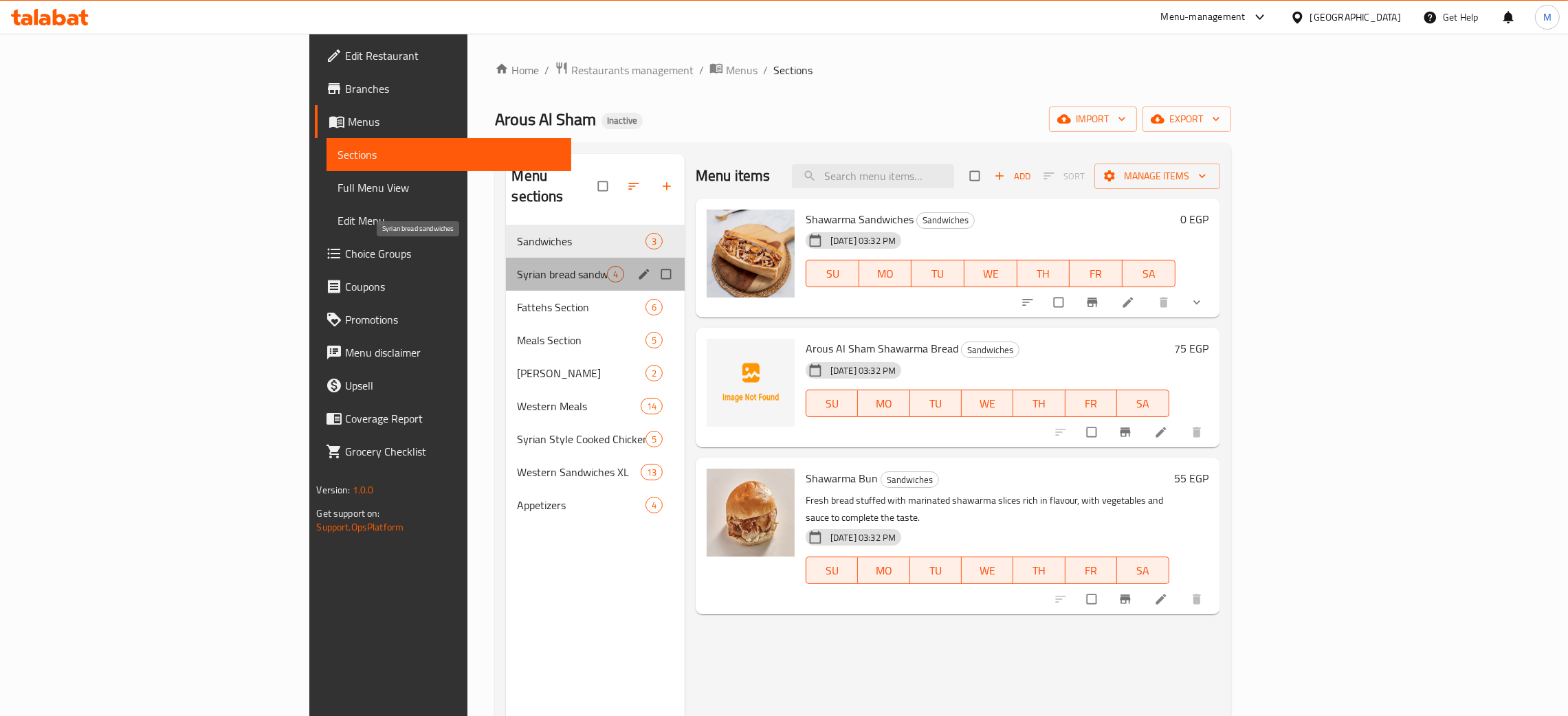
click at [517, 266] on span "Syrian bread sandwiches" at bounding box center [561, 274] width 89 height 17
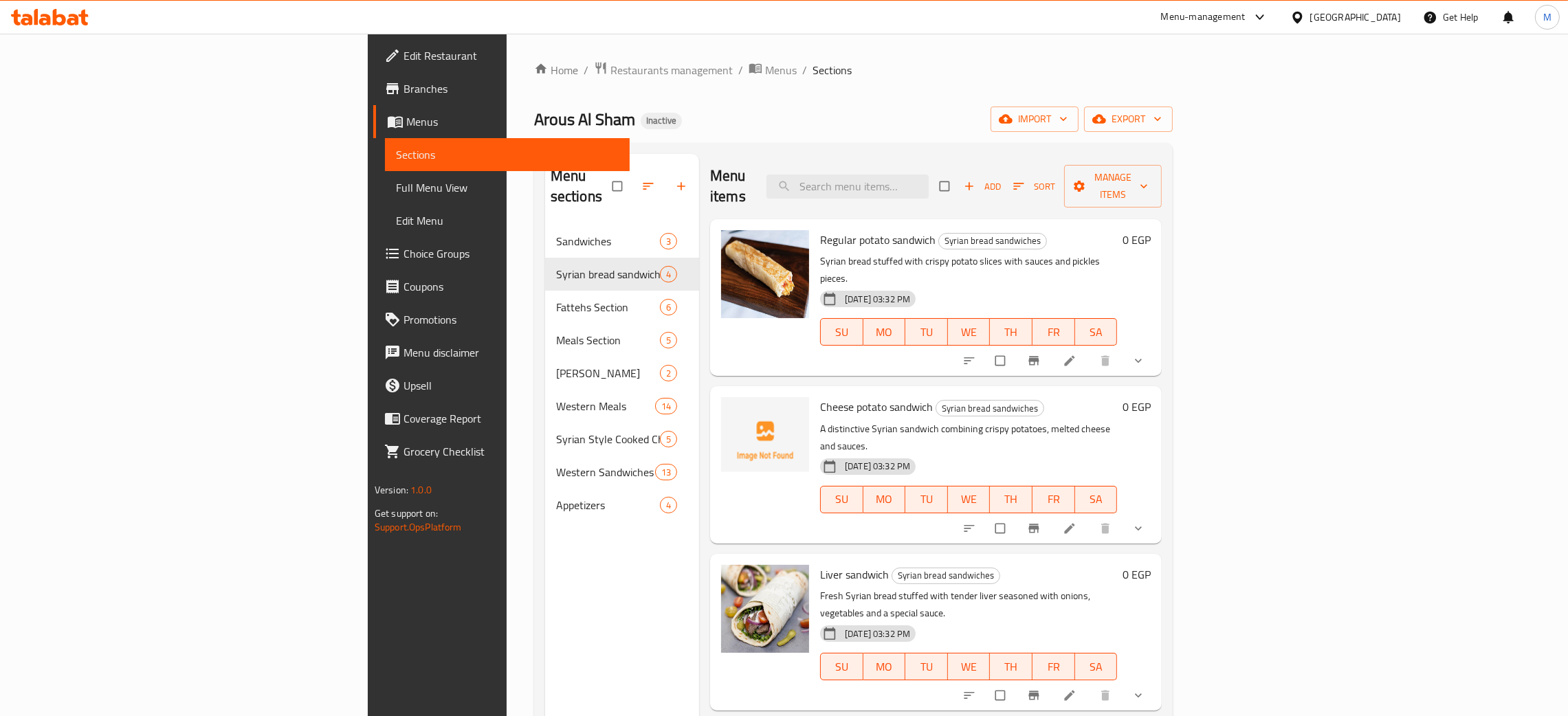
click at [545, 636] on div "Menu sections Sandwiches 3 Syrian bread sandwiches 4 Fattehs Section 6 Meals Se…" at bounding box center [622, 512] width 154 height 716
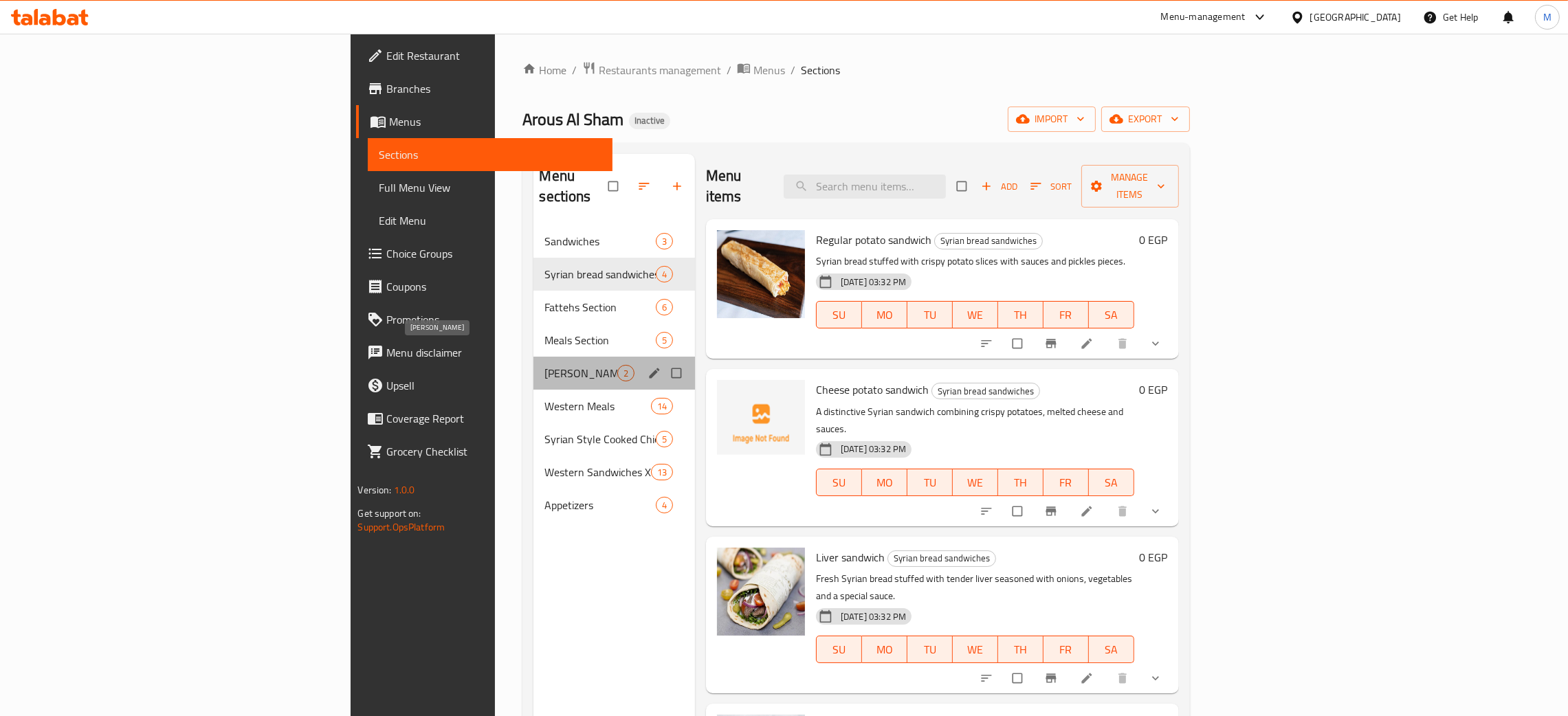
click at [544, 365] on span "[PERSON_NAME]" at bounding box center [581, 373] width 72 height 17
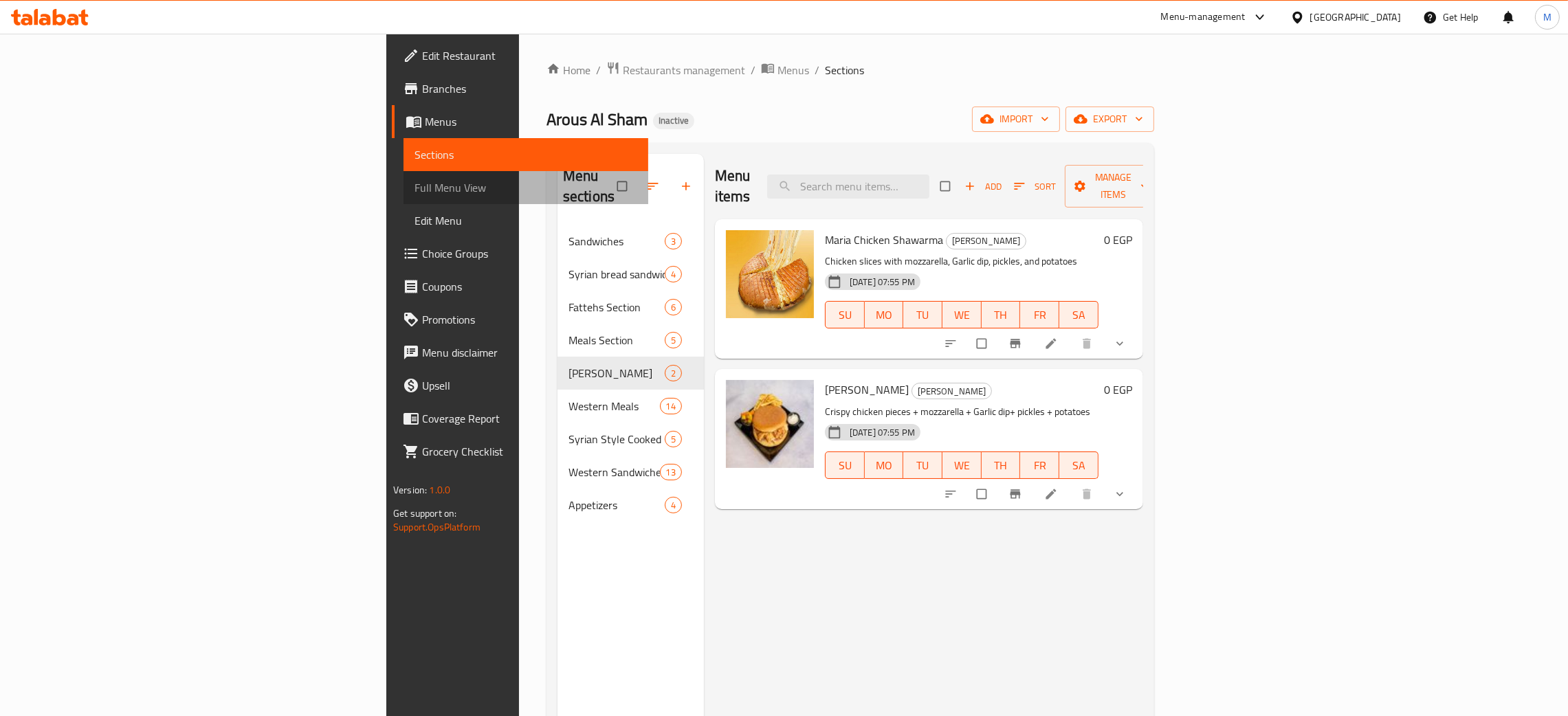
click at [415, 180] on span "Full Menu View" at bounding box center [526, 187] width 223 height 17
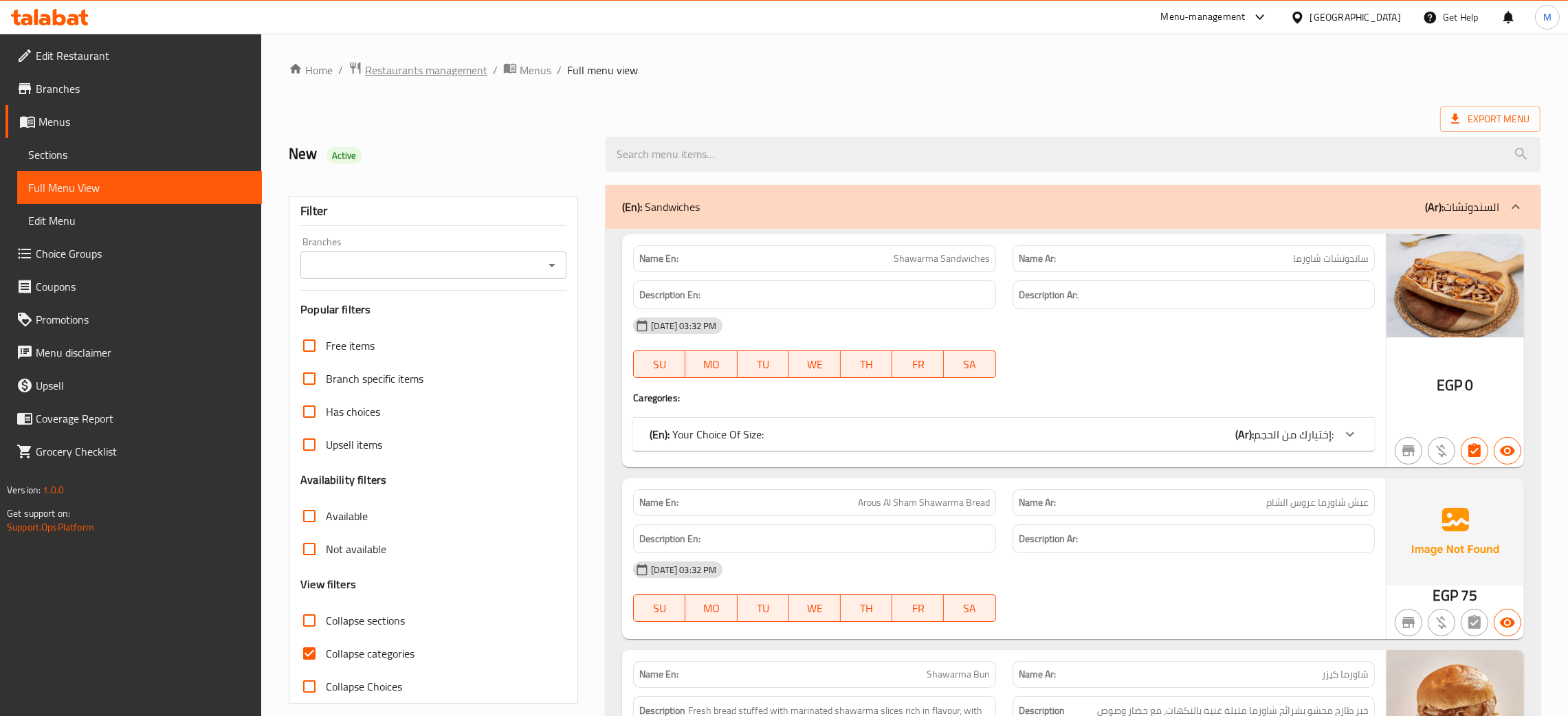
click at [420, 73] on span "Restaurants management" at bounding box center [426, 70] width 122 height 17
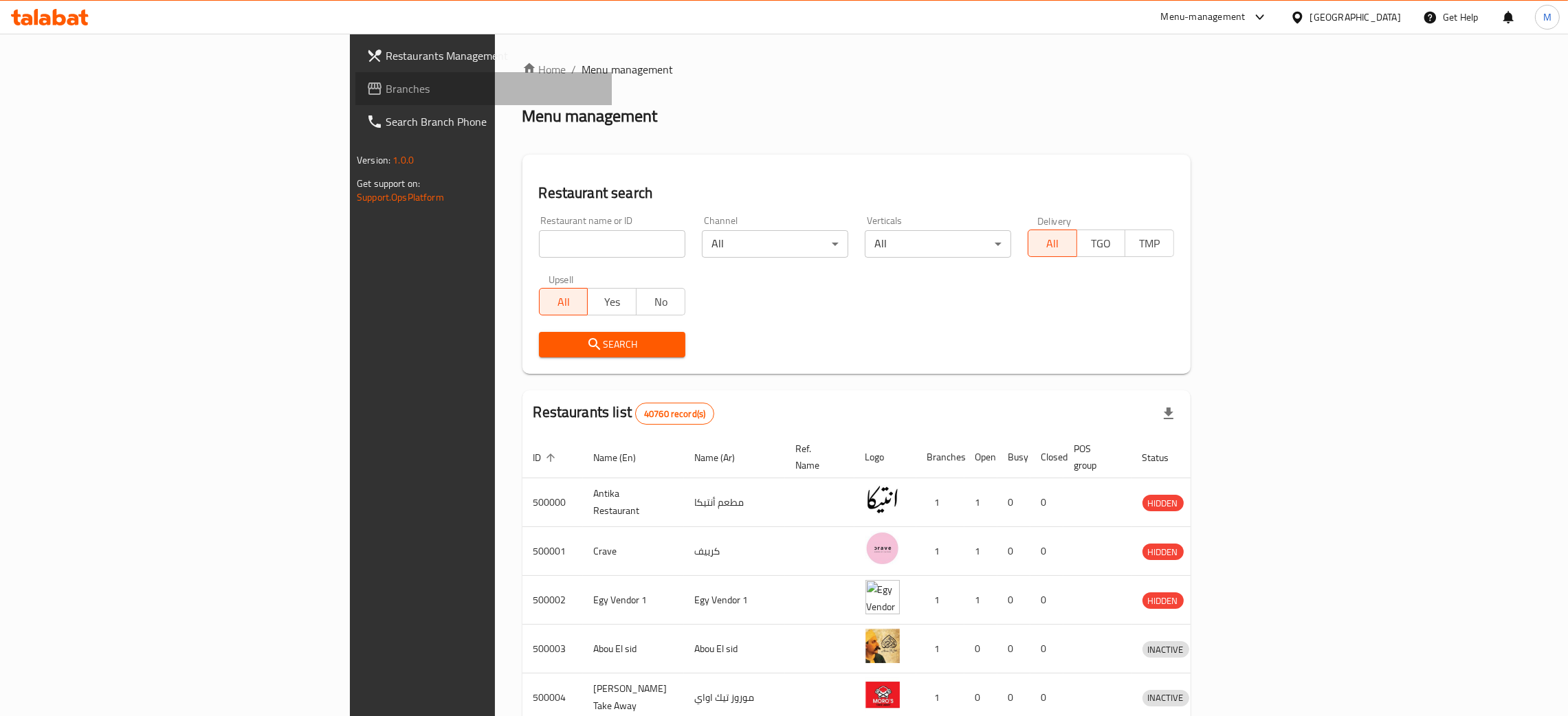
click at [386, 84] on span "Branches" at bounding box center [494, 88] width 215 height 17
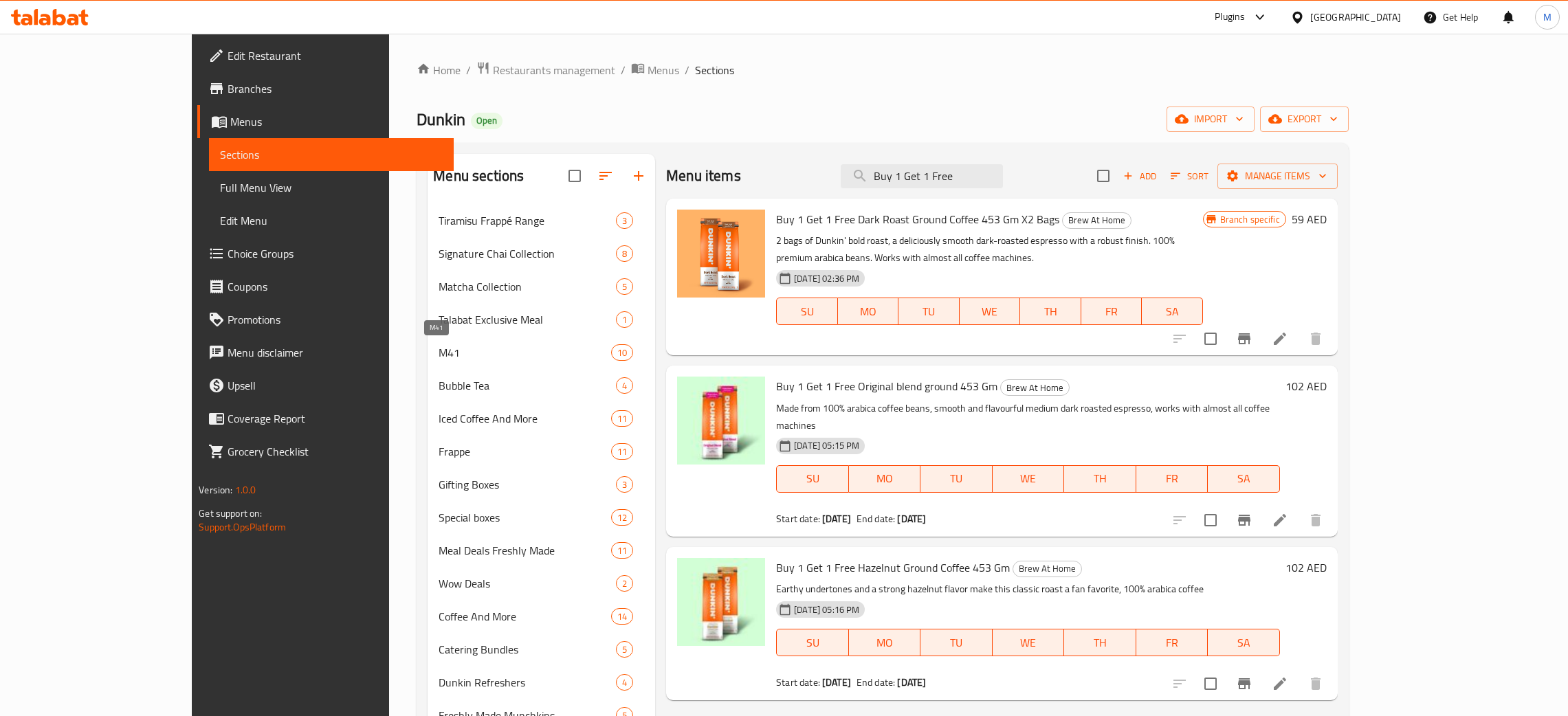
scroll to position [290, 0]
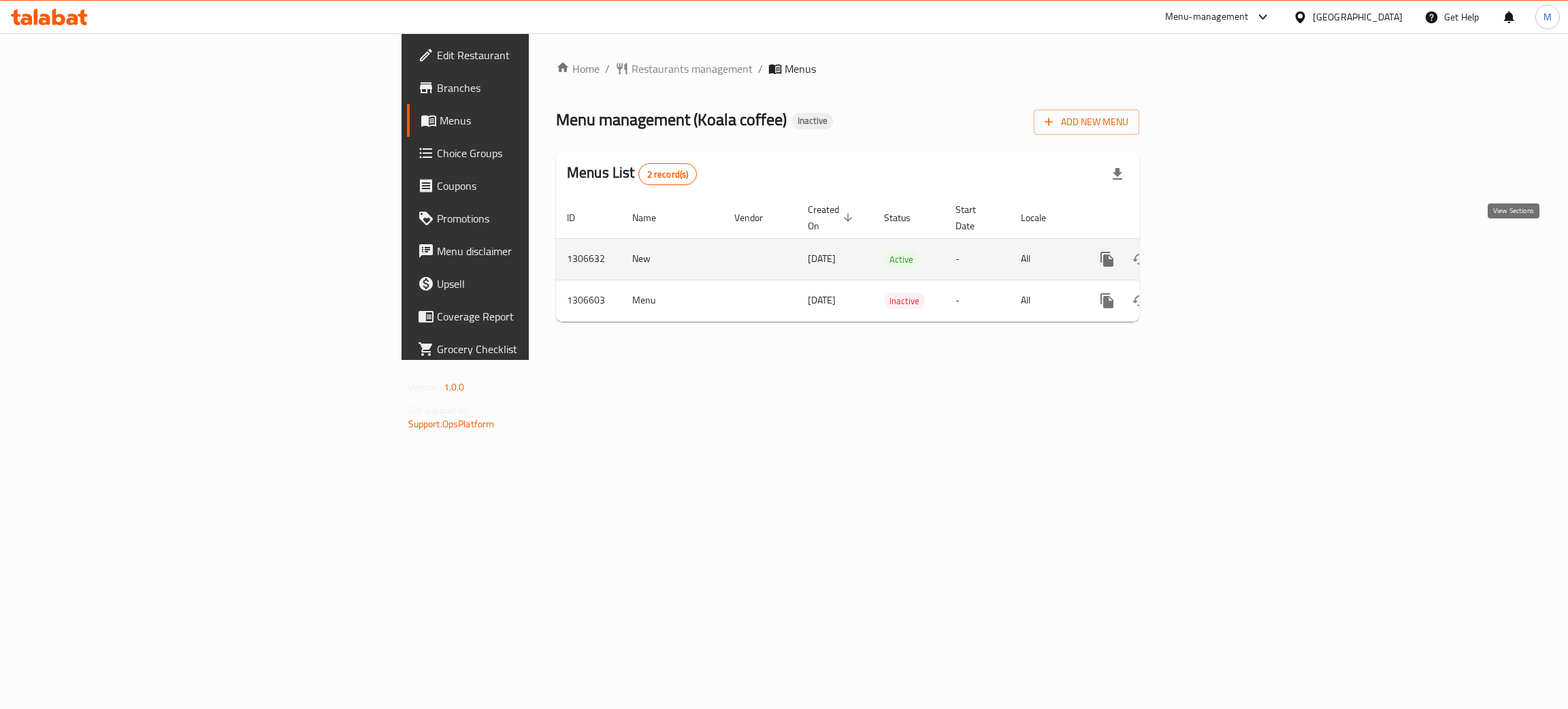
click at [1211, 253] on icon "enhanced table" at bounding box center [1204, 259] width 12 height 12
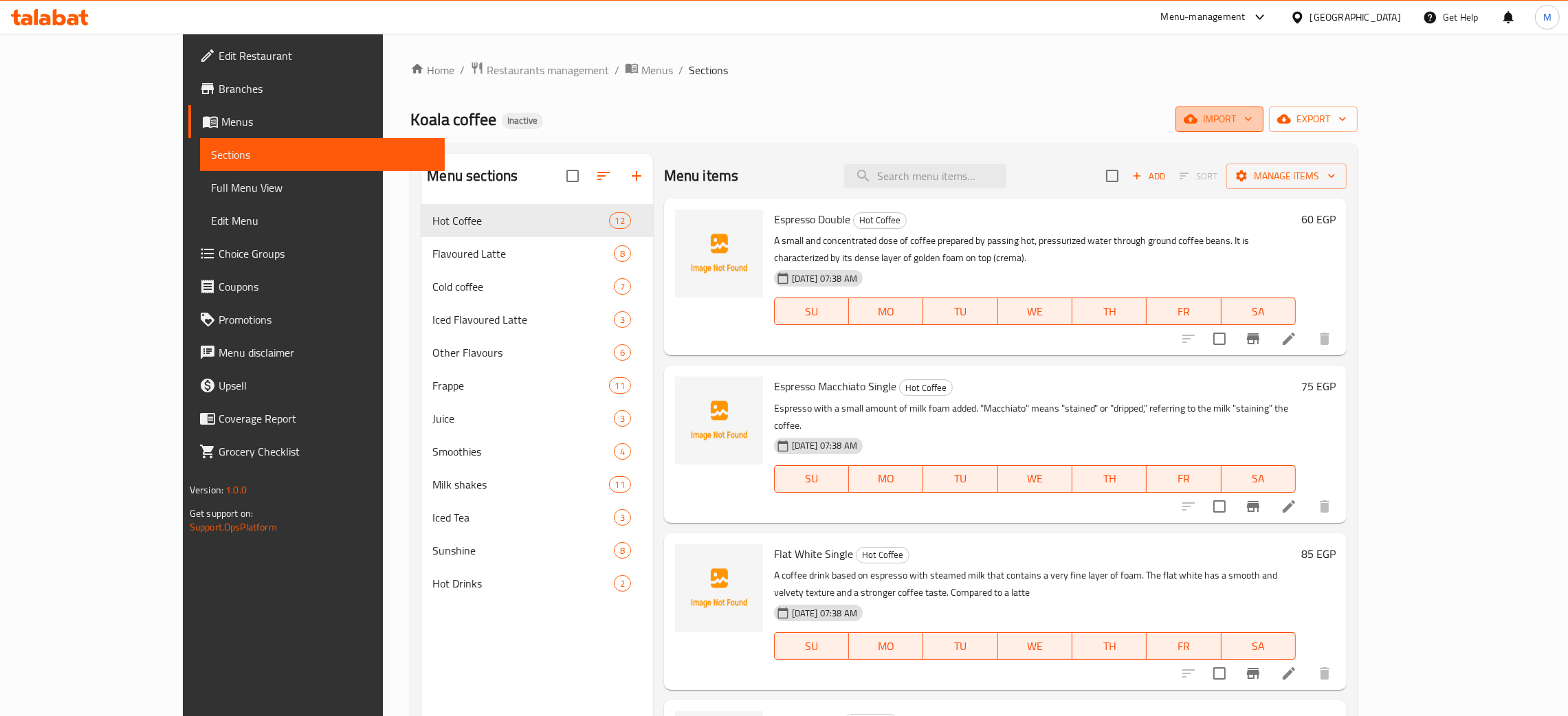
click at [1253, 118] on span "import" at bounding box center [1220, 119] width 66 height 17
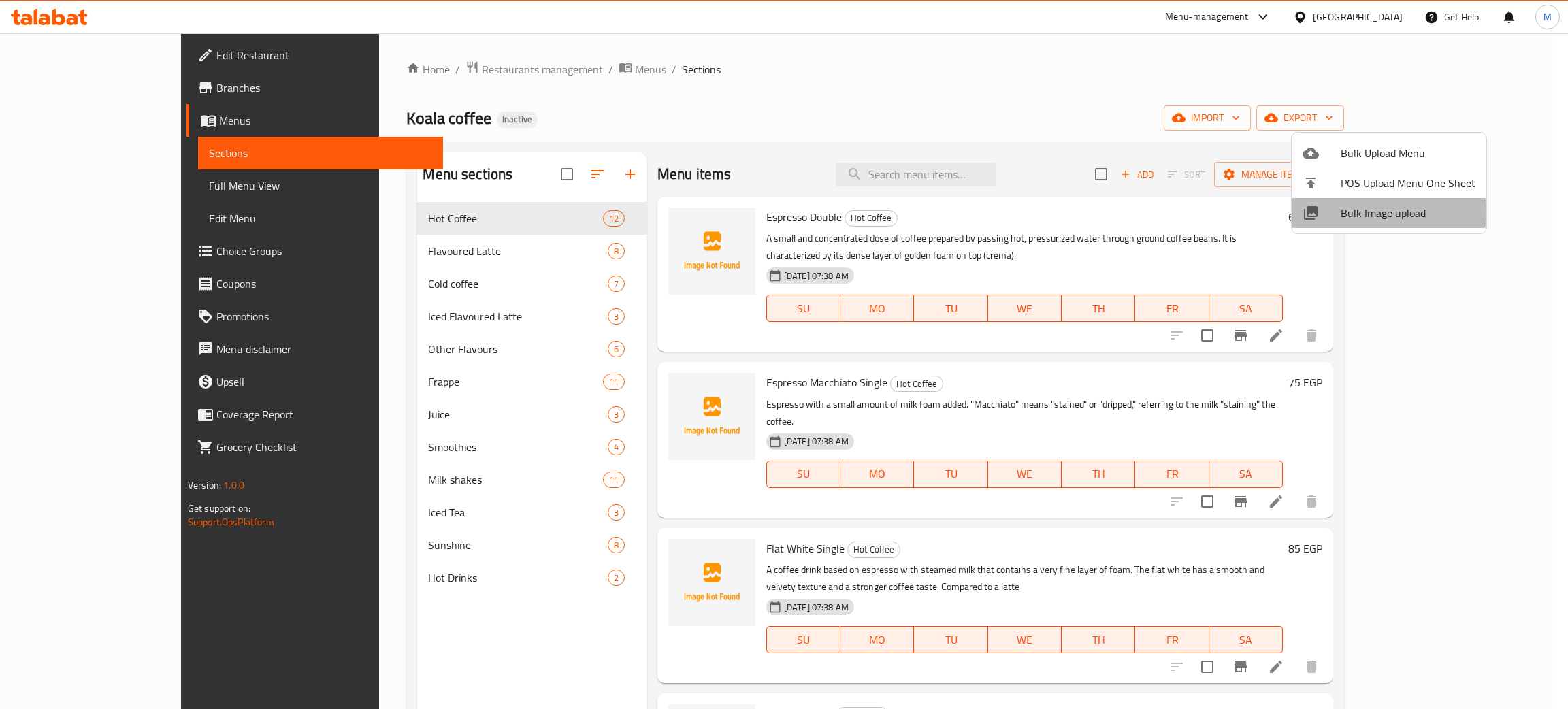
click at [1344, 211] on span "Bulk Image upload" at bounding box center [1407, 212] width 135 height 17
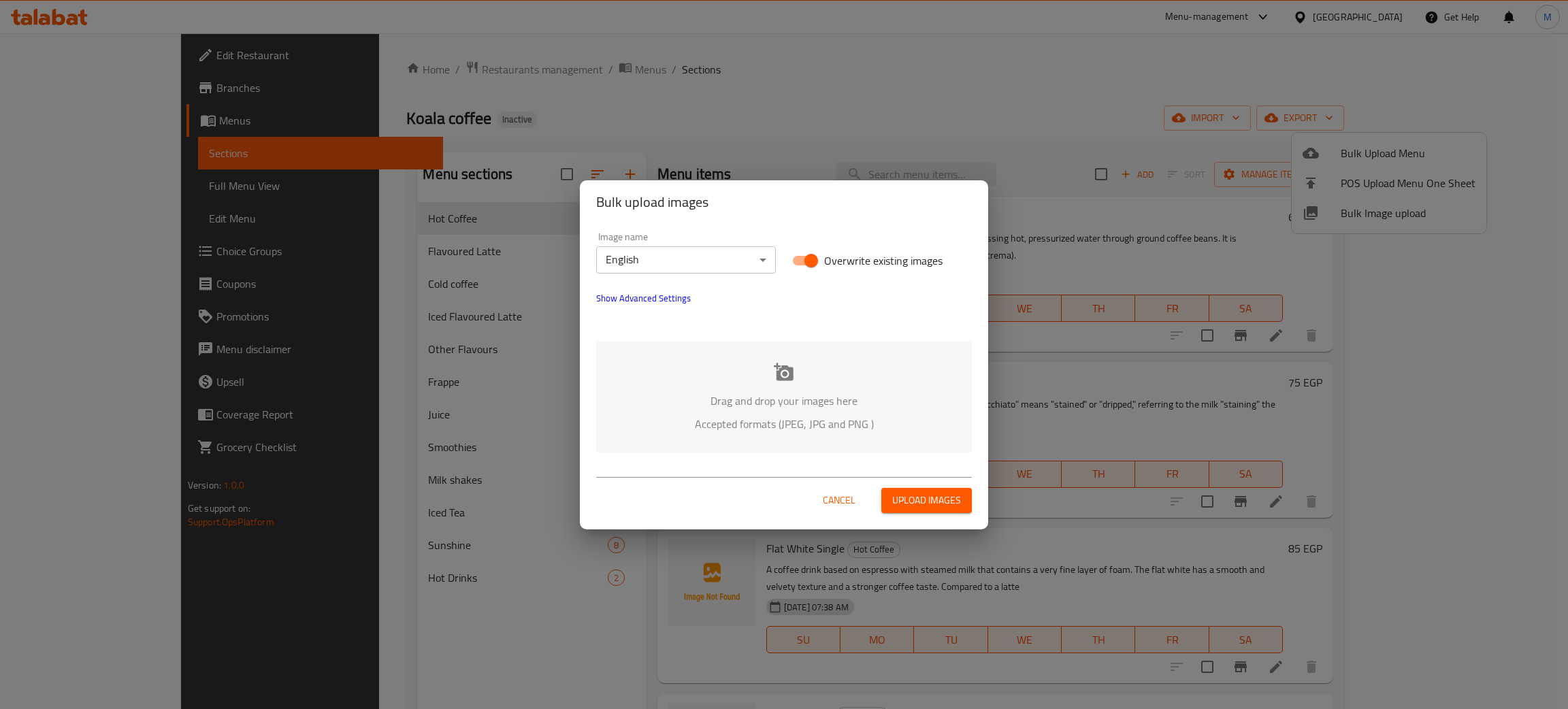
click at [728, 402] on p "Drag and drop your images here" at bounding box center [784, 400] width 335 height 17
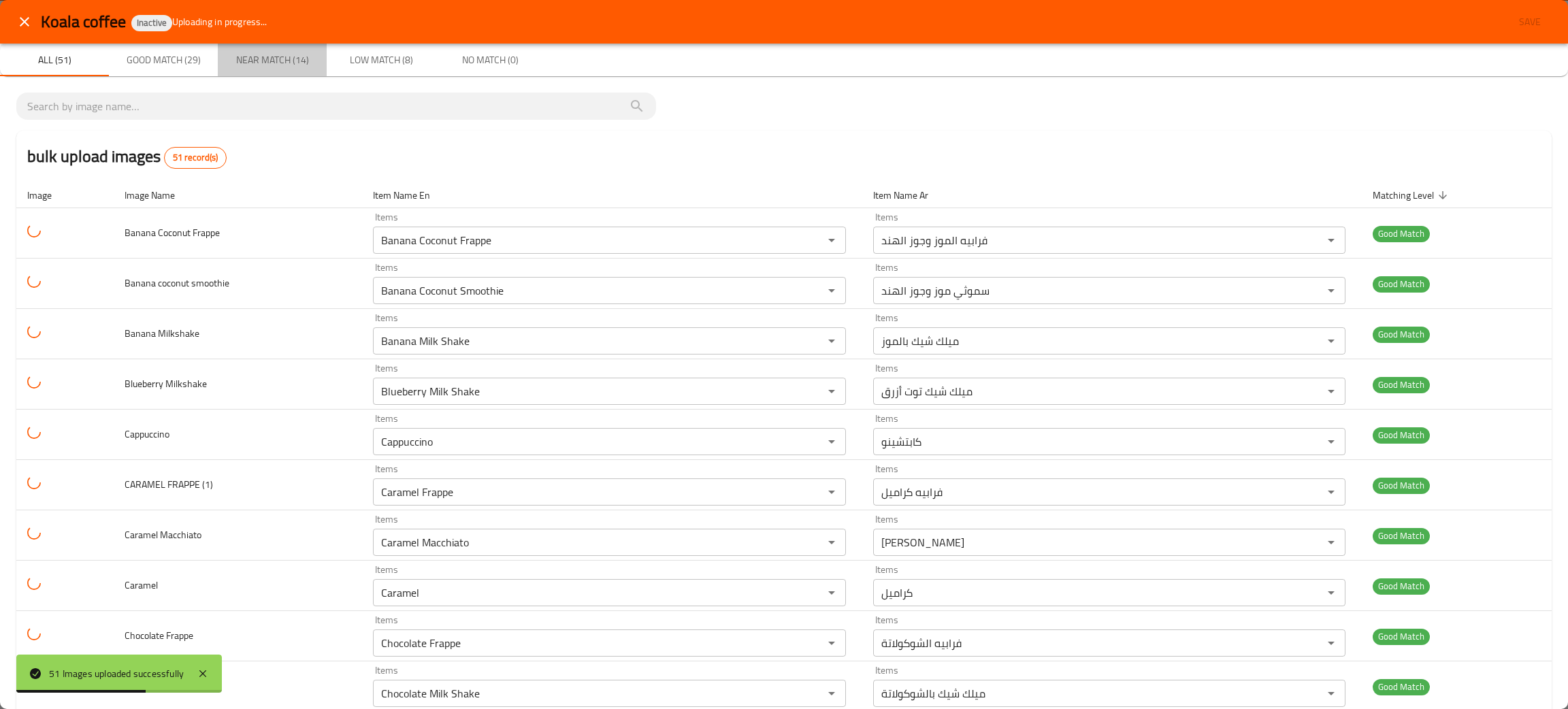
click at [280, 60] on span "Near Match (14)" at bounding box center [272, 60] width 92 height 17
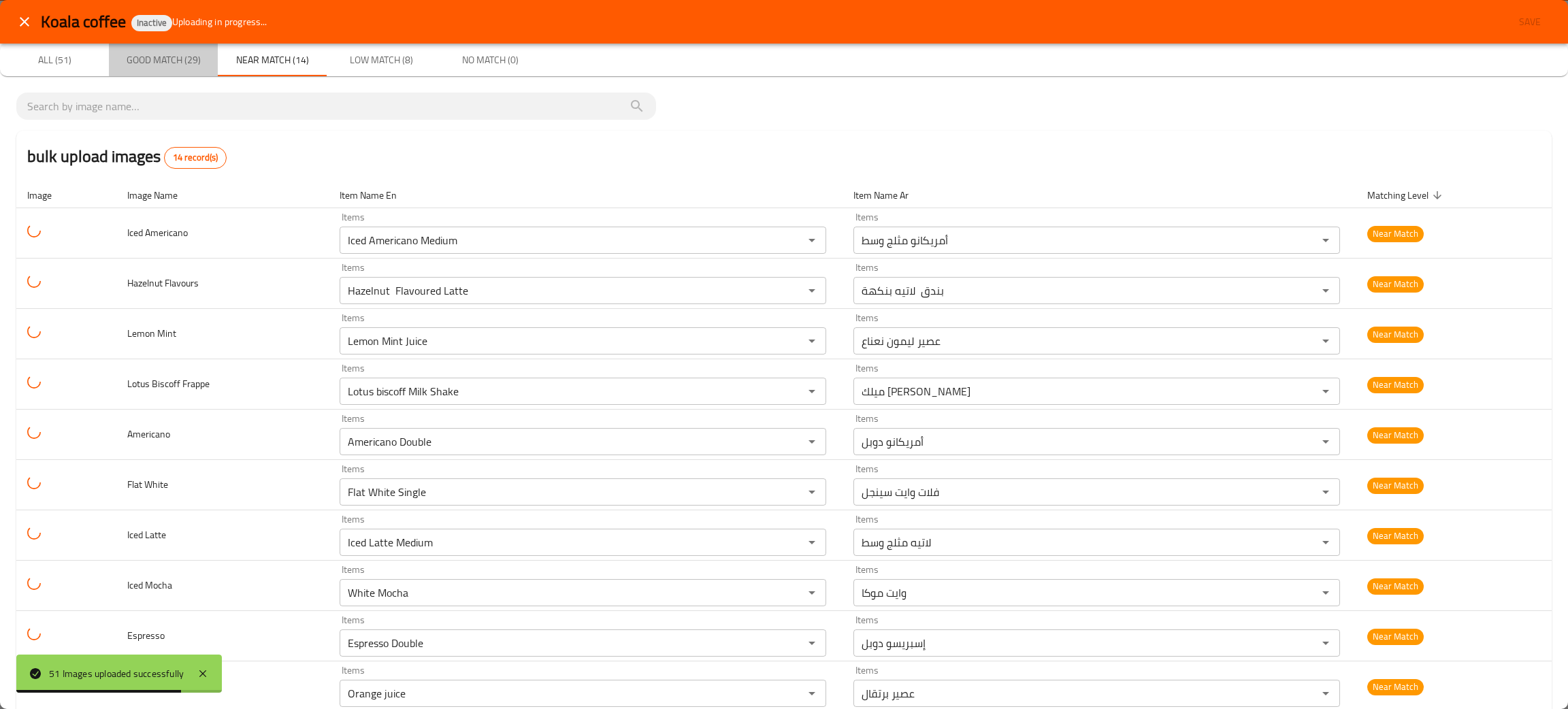
click at [174, 54] on span "Good Match (29)" at bounding box center [163, 60] width 92 height 17
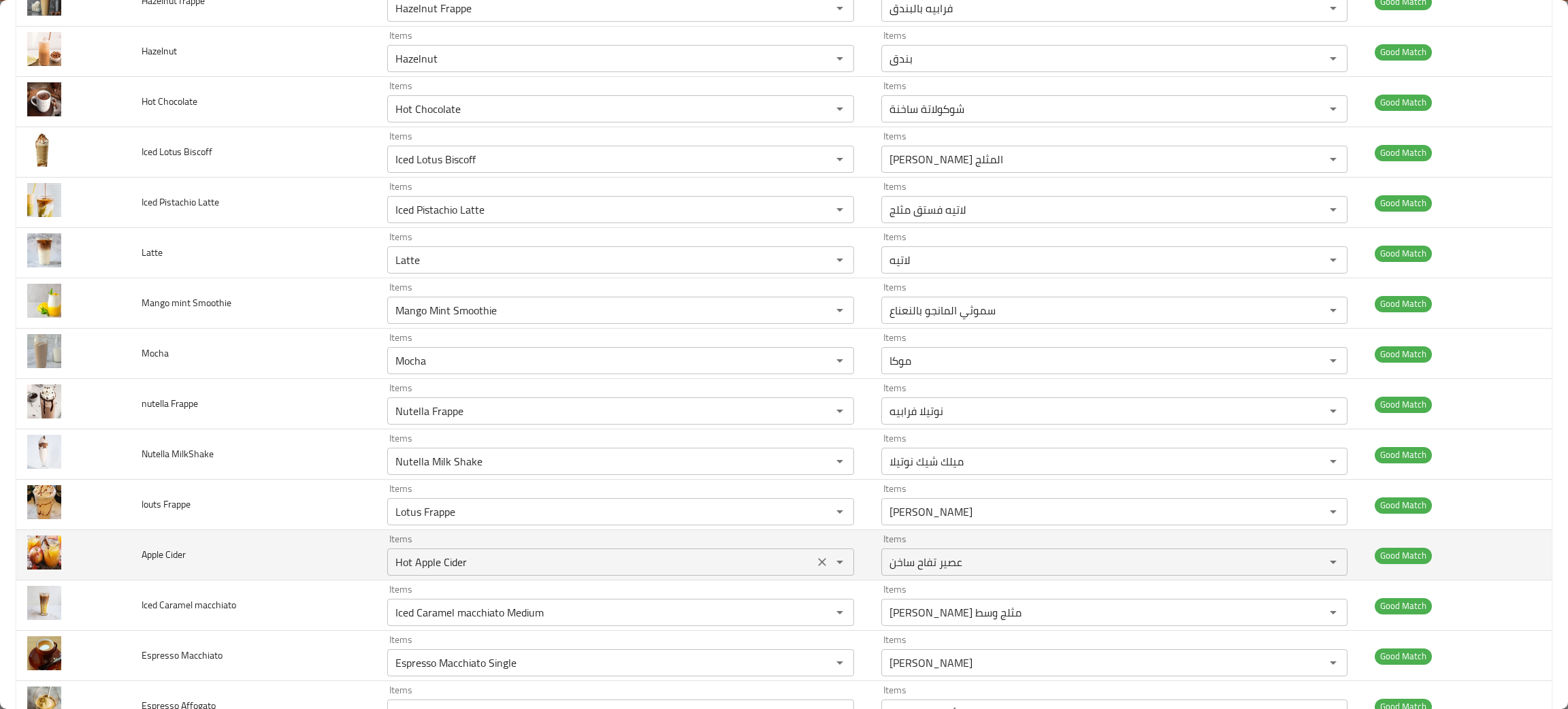
scroll to position [816, 0]
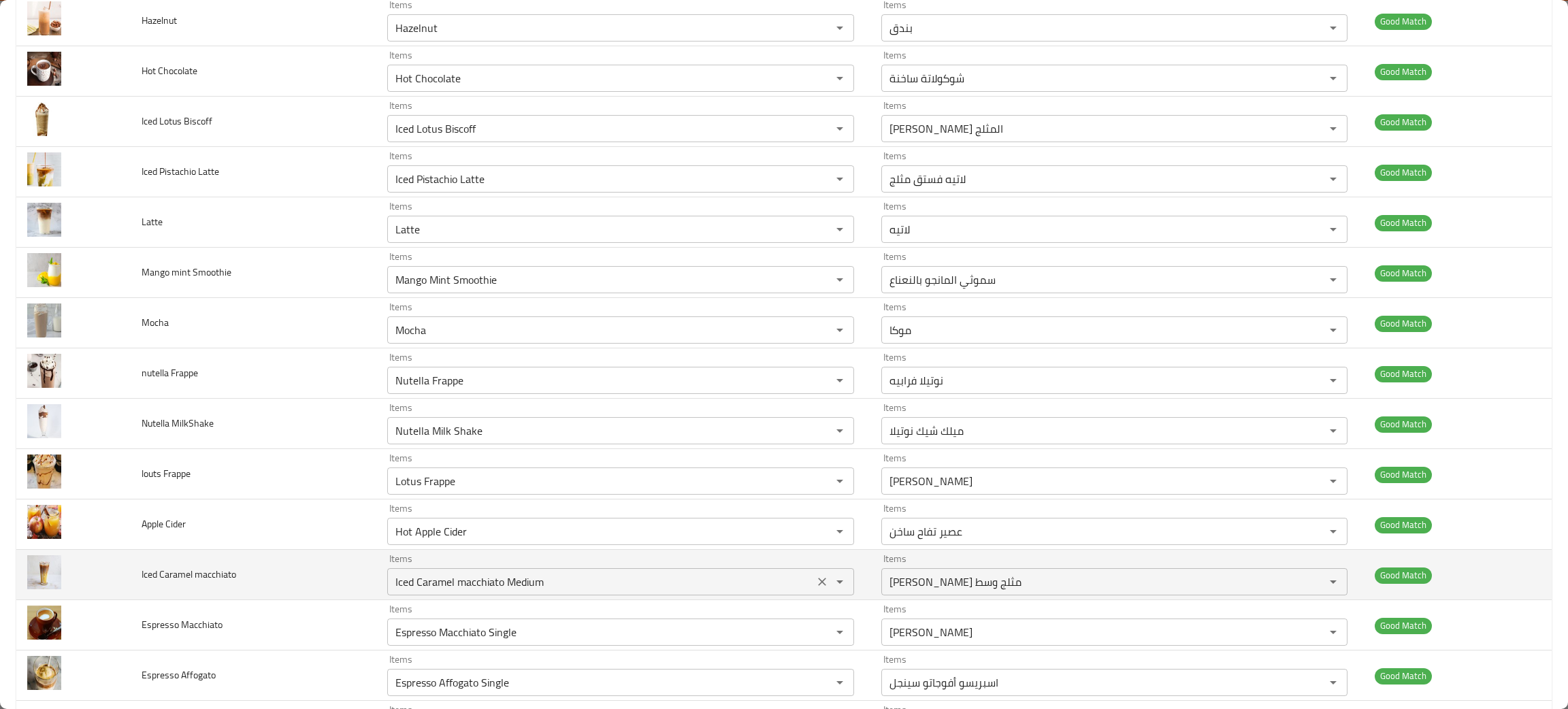
click at [819, 586] on icon "Clear" at bounding box center [821, 581] width 14 height 14
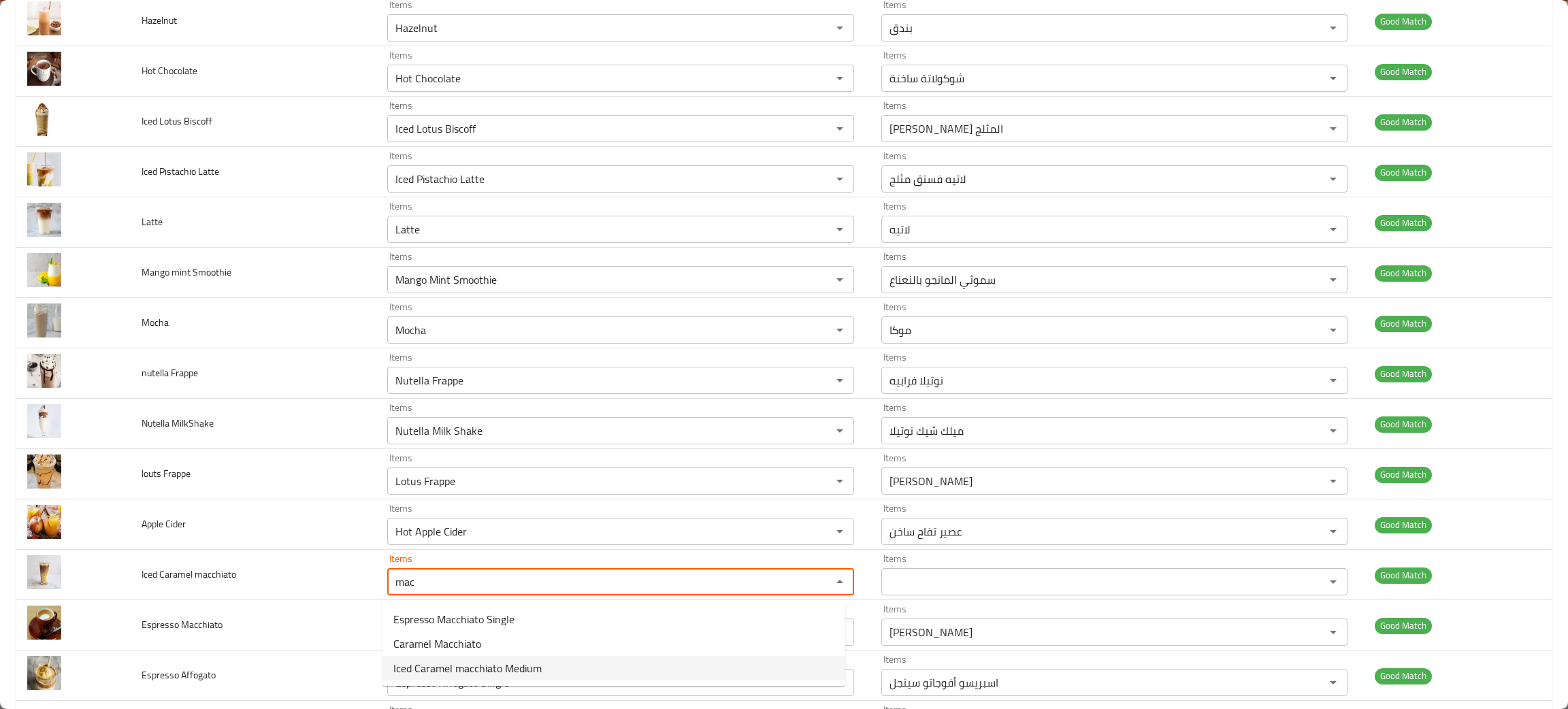
click at [436, 667] on span "Iced Caramel macchiato Medium" at bounding box center [467, 668] width 148 height 17
type macchiato "Iced Caramel macchiato Medium"
type macchiato-ar "[PERSON_NAME] مثلج وسط"
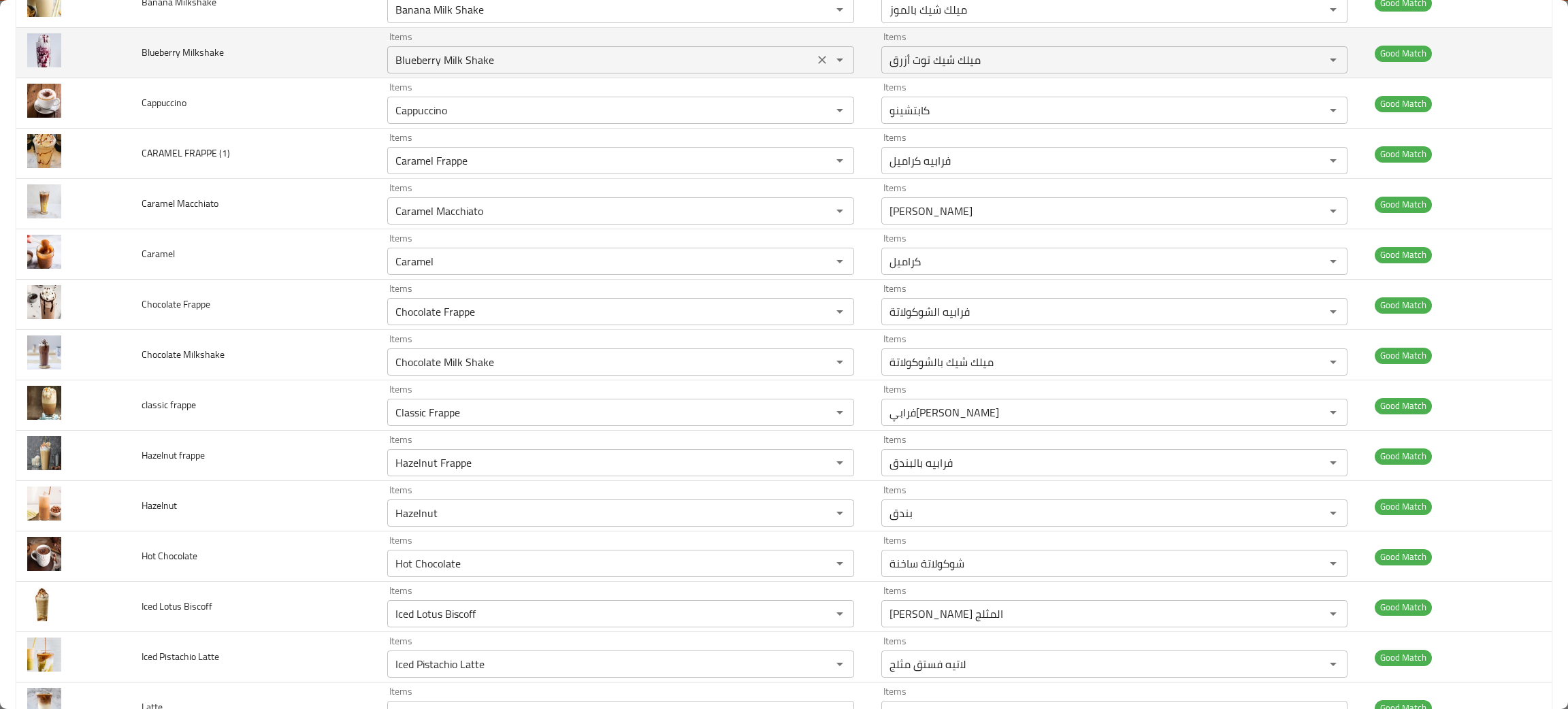
scroll to position [0, 0]
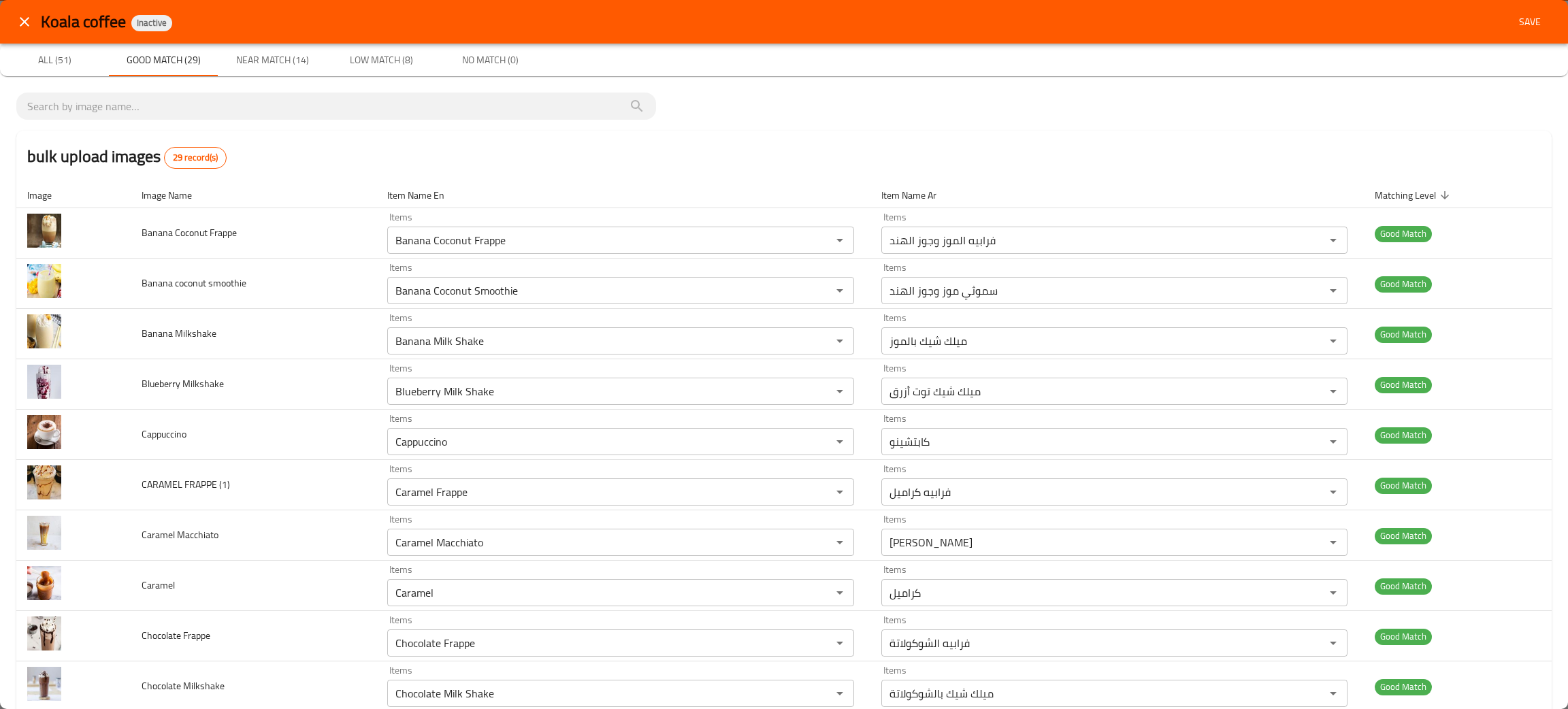
type macchiato "Iced Caramel macchiato Medium"
click at [266, 52] on span "Near Match (14)" at bounding box center [272, 60] width 92 height 17
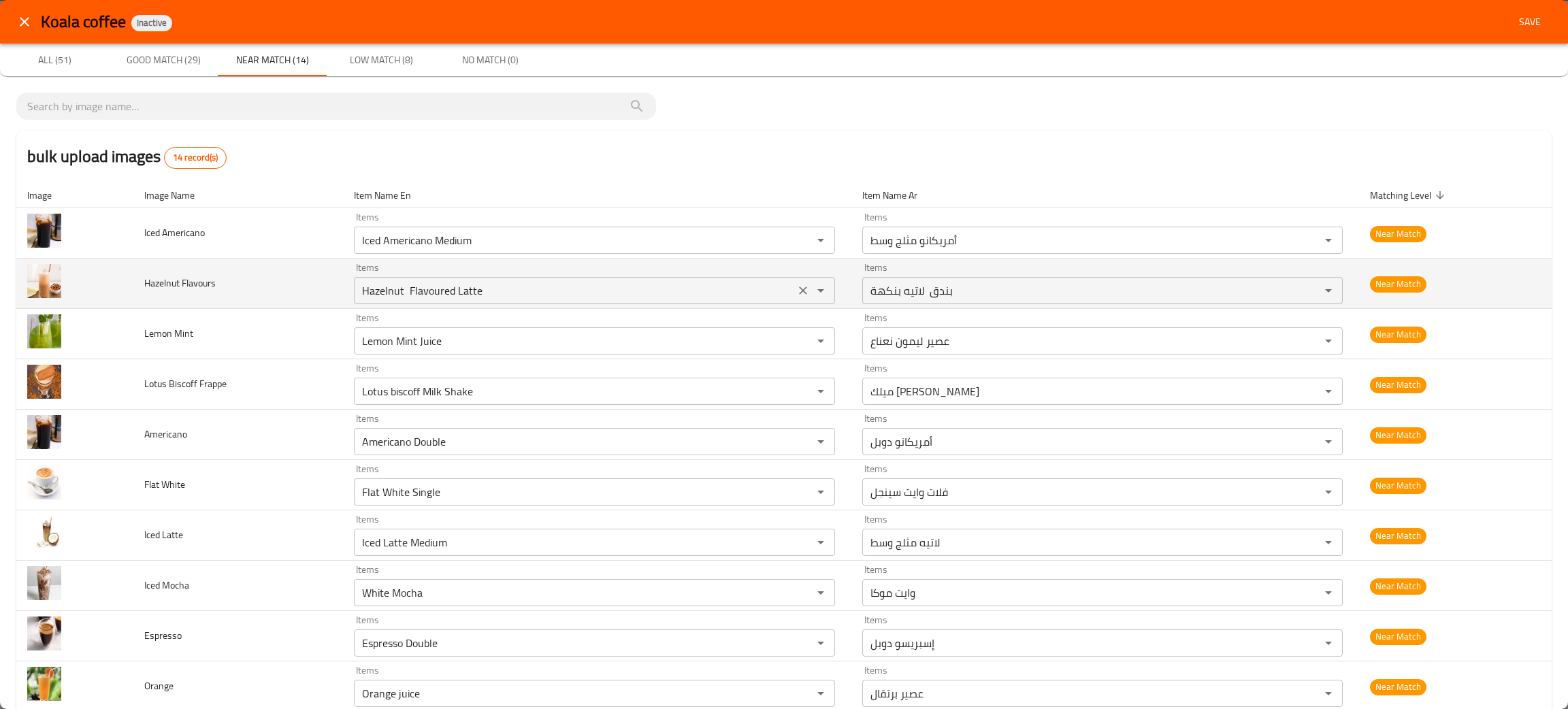
click at [796, 291] on icon "Clear" at bounding box center [802, 290] width 14 height 14
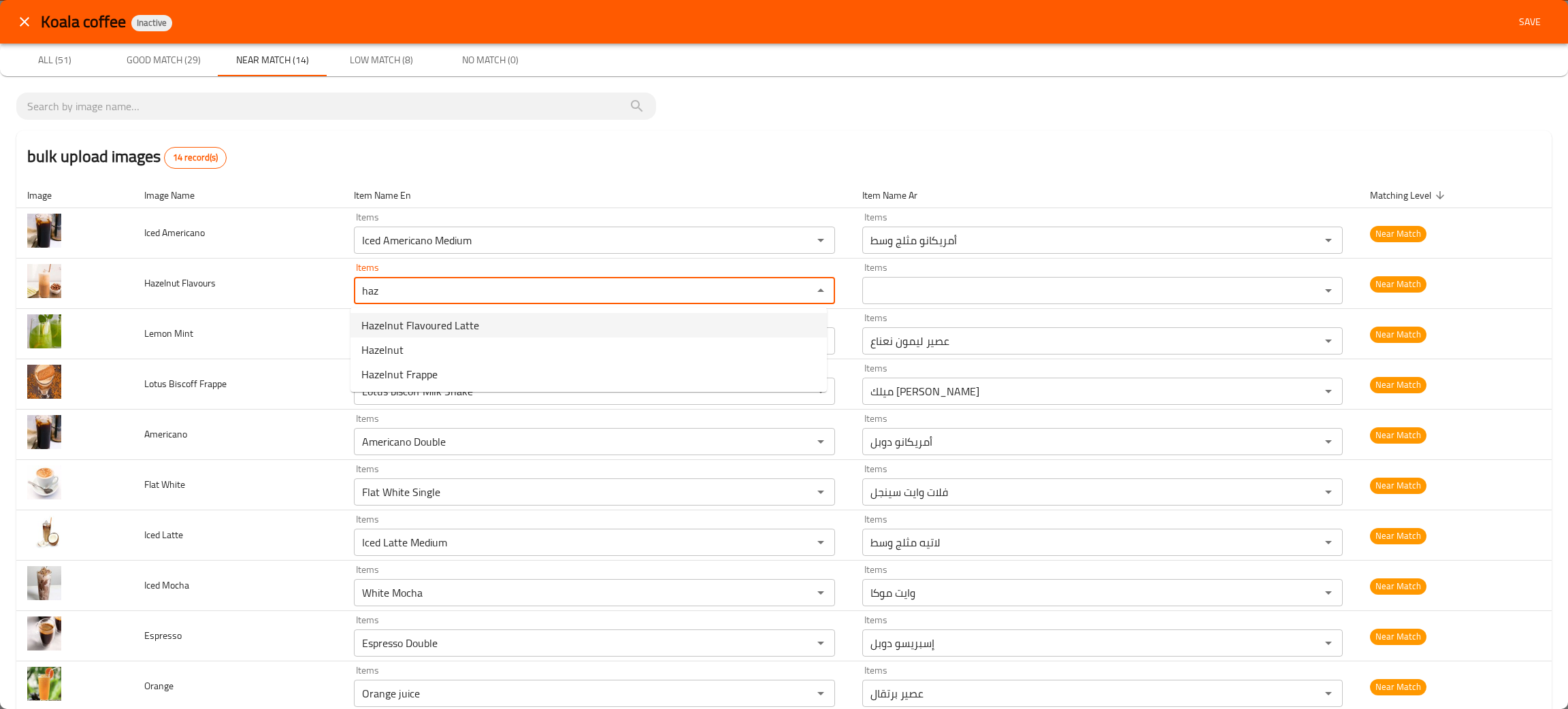
click at [442, 313] on Flavours-option-0 "Hazelnut Flavoured Latte" at bounding box center [588, 325] width 476 height 25
type Flavours "Hazelnut Flavoured Latte"
type Flavours-ar "بندق لاتيه بنكهة"
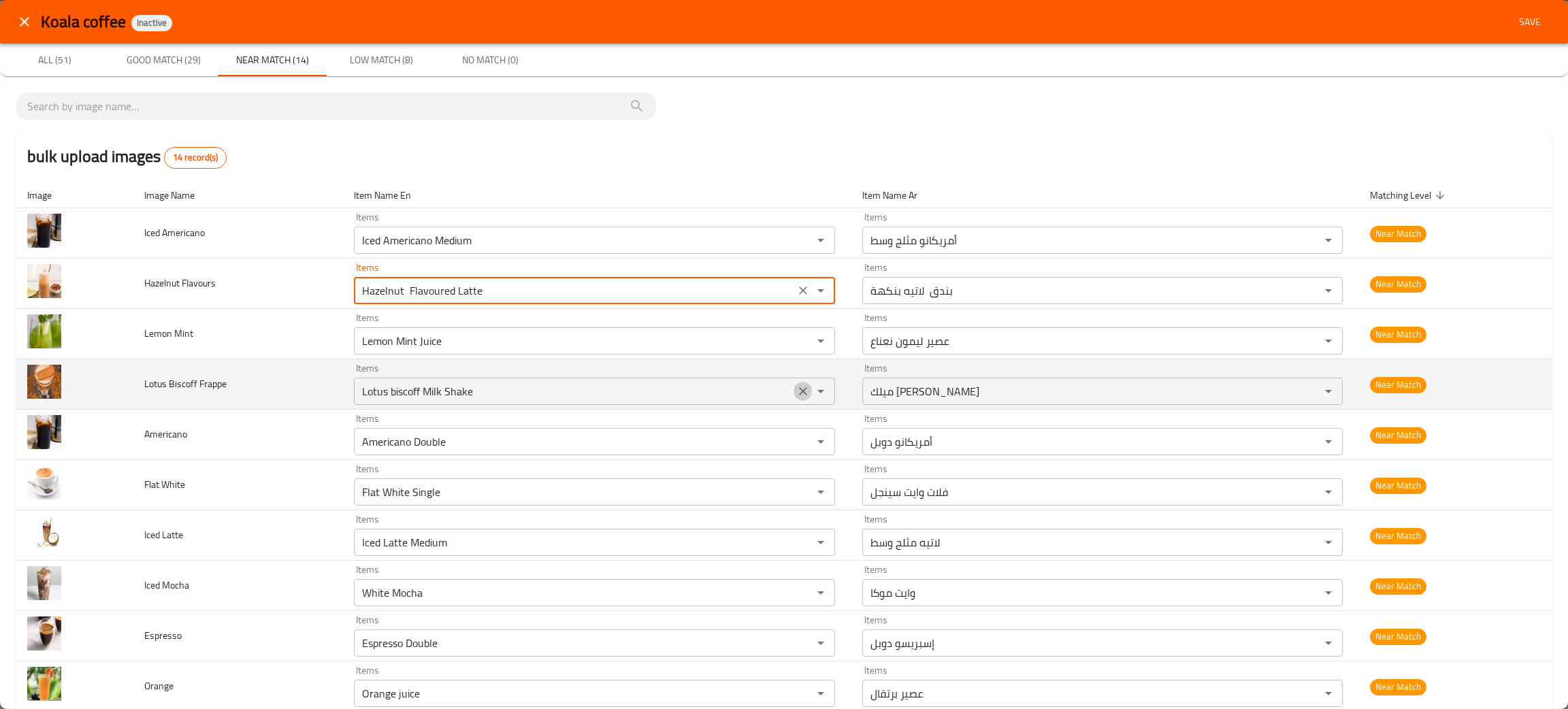
click at [796, 388] on icon "Clear" at bounding box center [802, 391] width 14 height 14
type Flavours "Hazelnut Flavoured Latte"
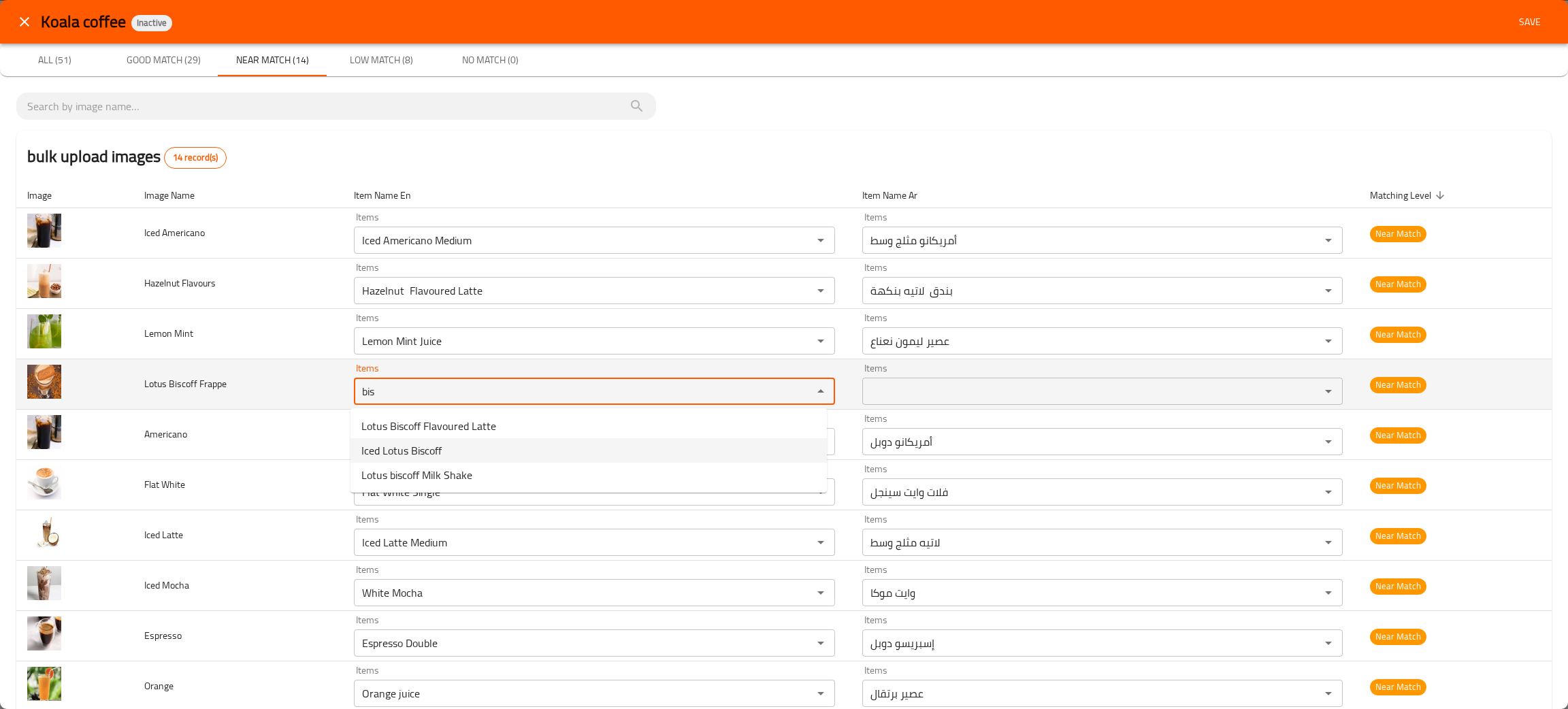
type Frappe "bis"
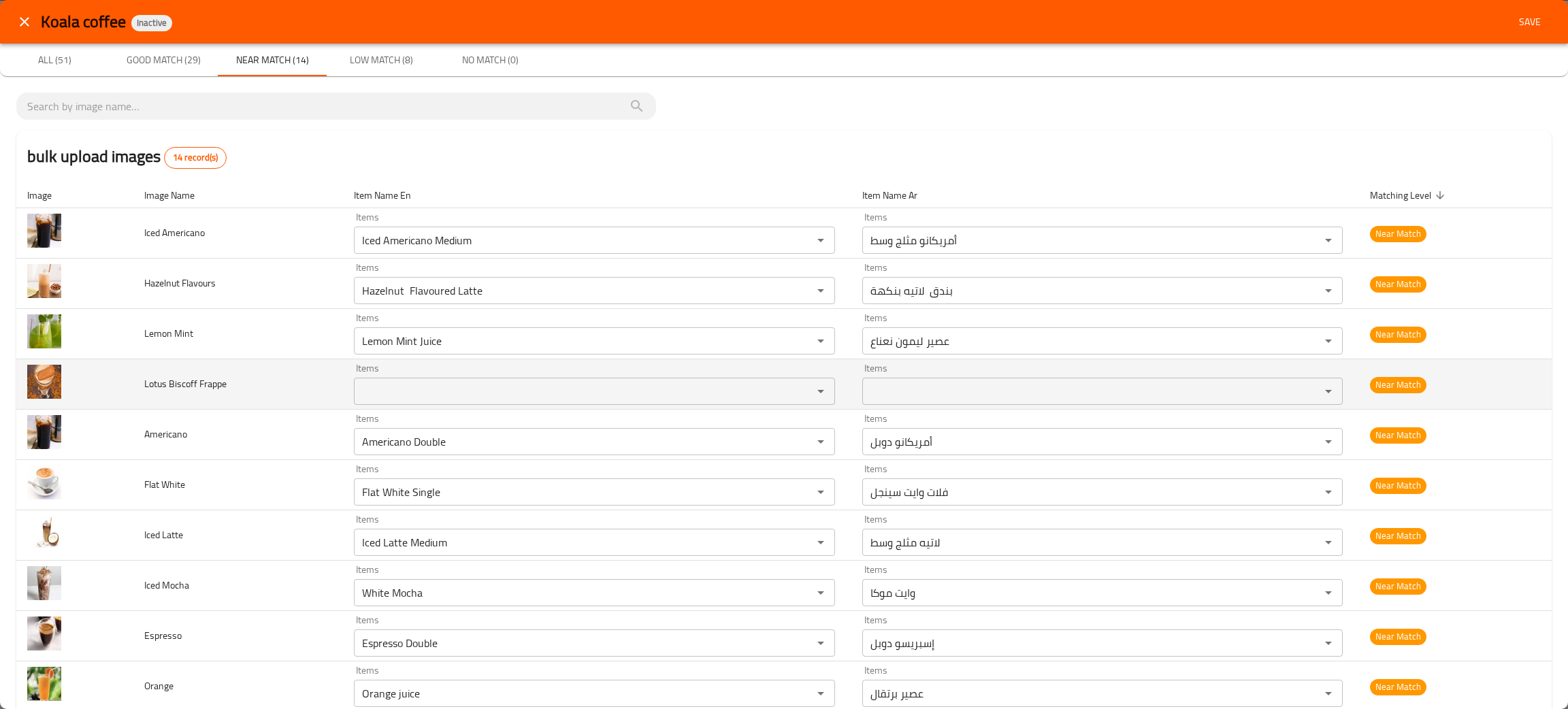
click at [236, 407] on td "Lotus Biscoff Frappe" at bounding box center [238, 384] width 209 height 50
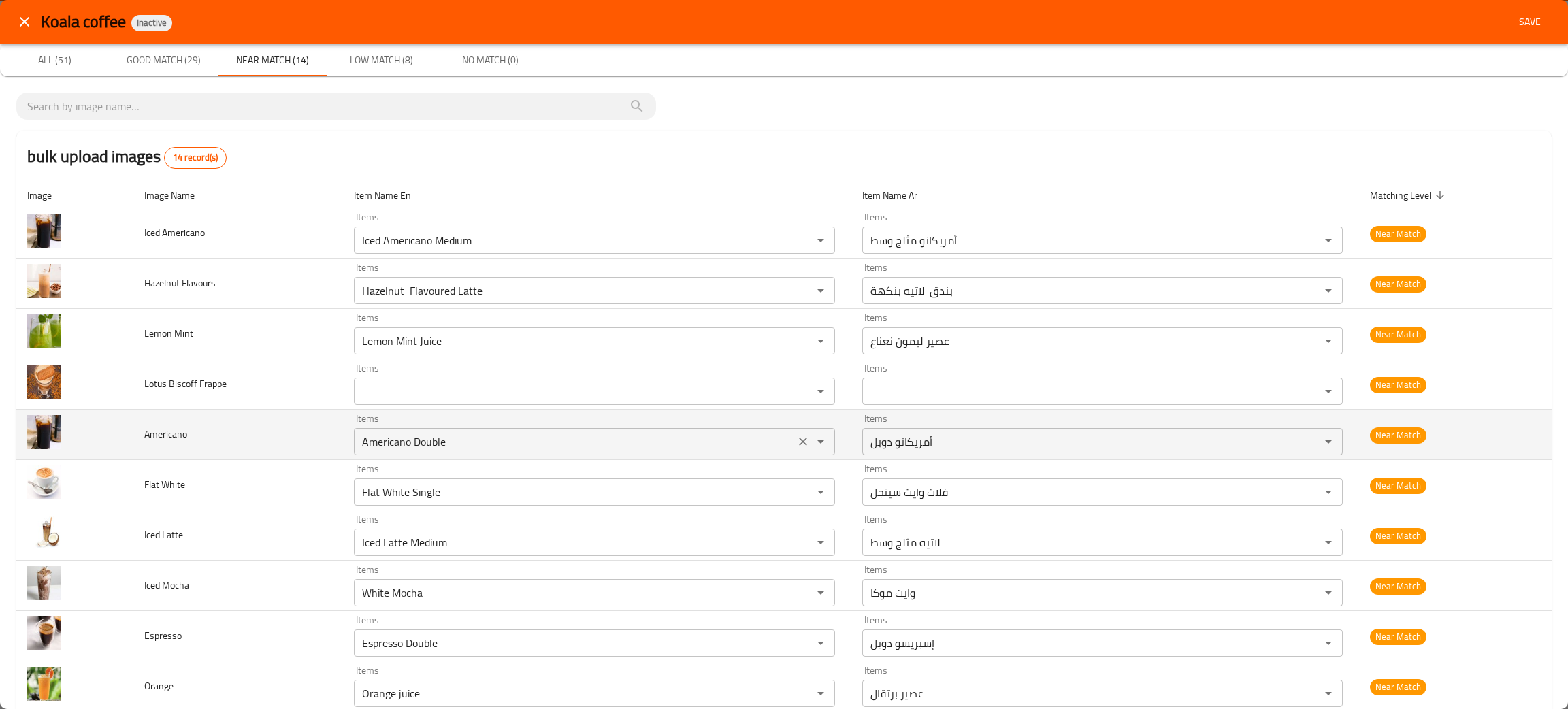
click at [797, 434] on icon "Clear" at bounding box center [802, 441] width 14 height 14
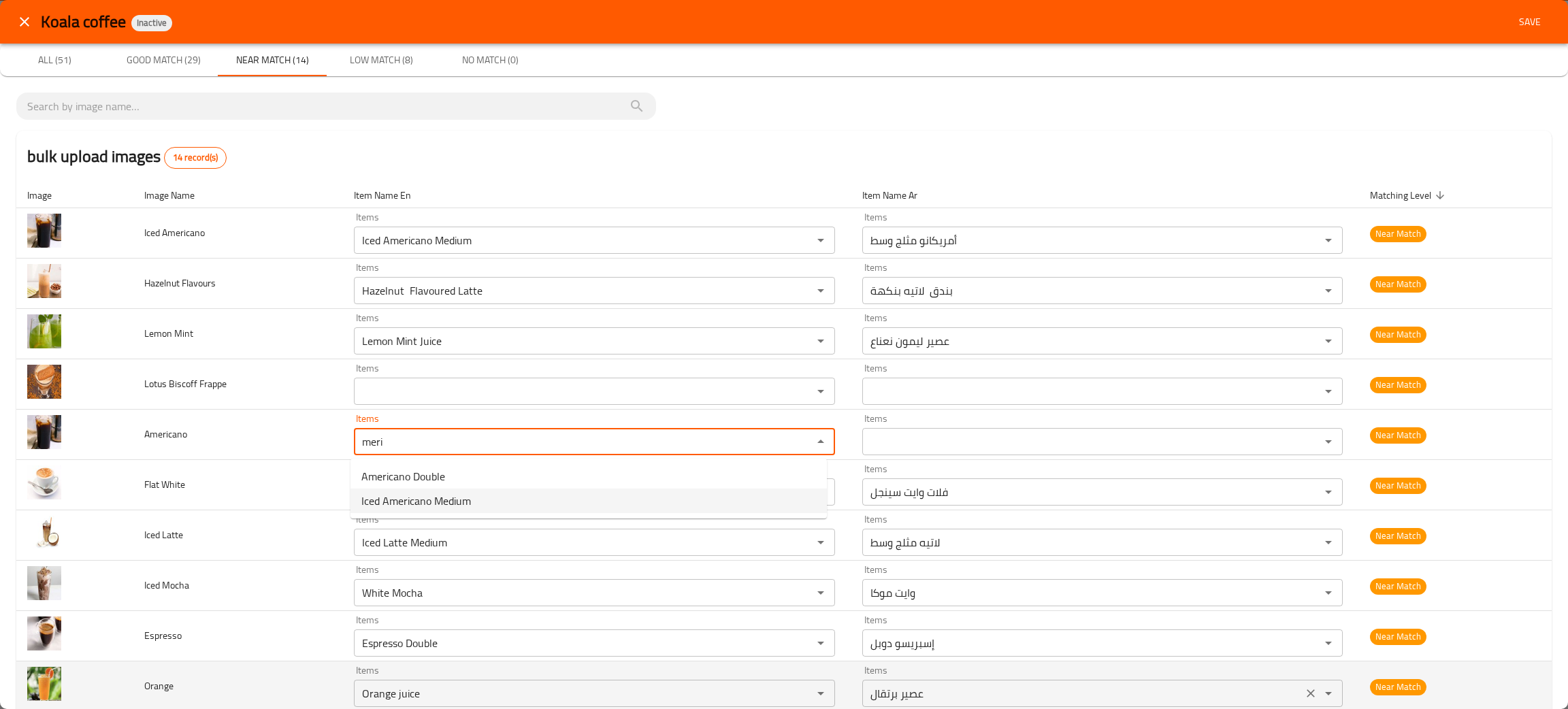
type input "meri"
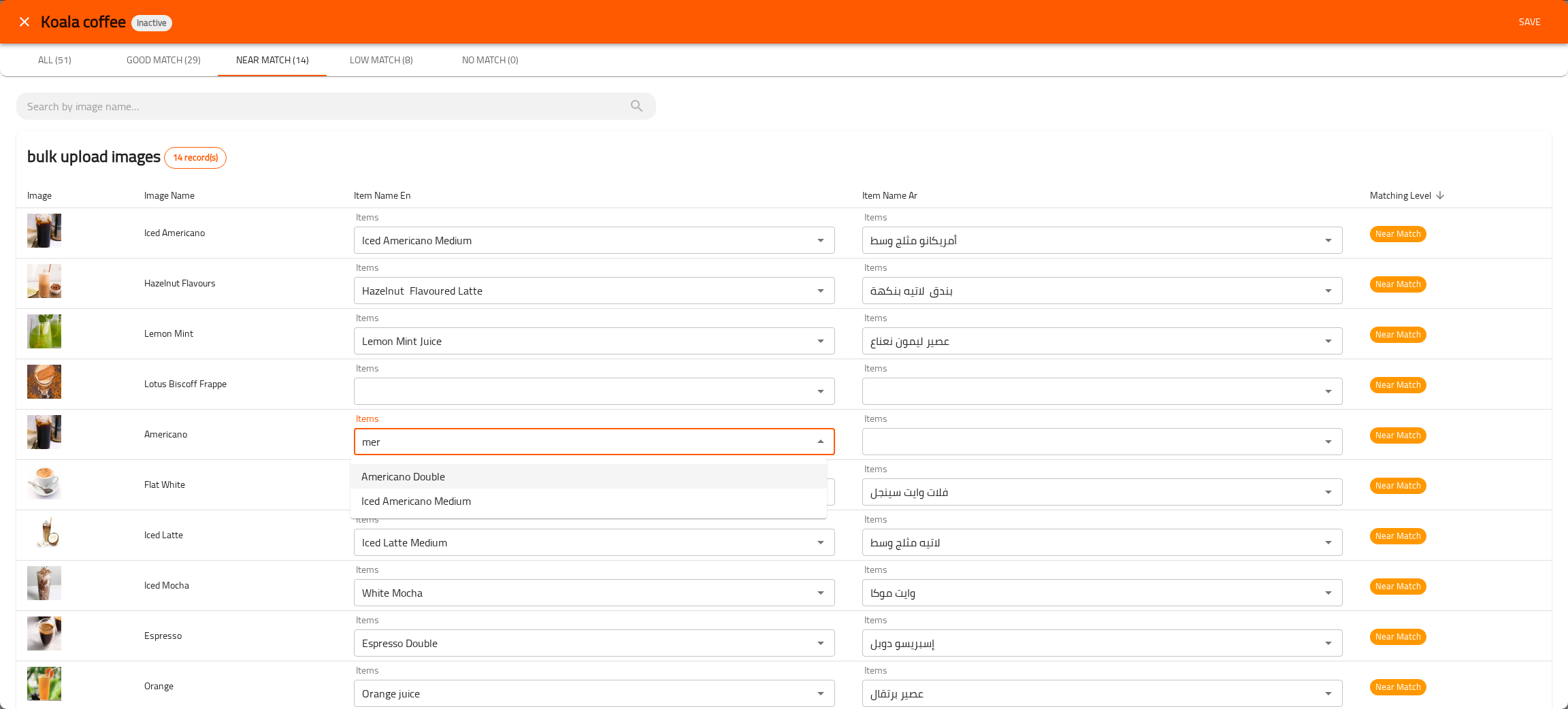
type input "mer"
click at [164, 52] on span "Good Match (29)" at bounding box center [163, 60] width 92 height 17
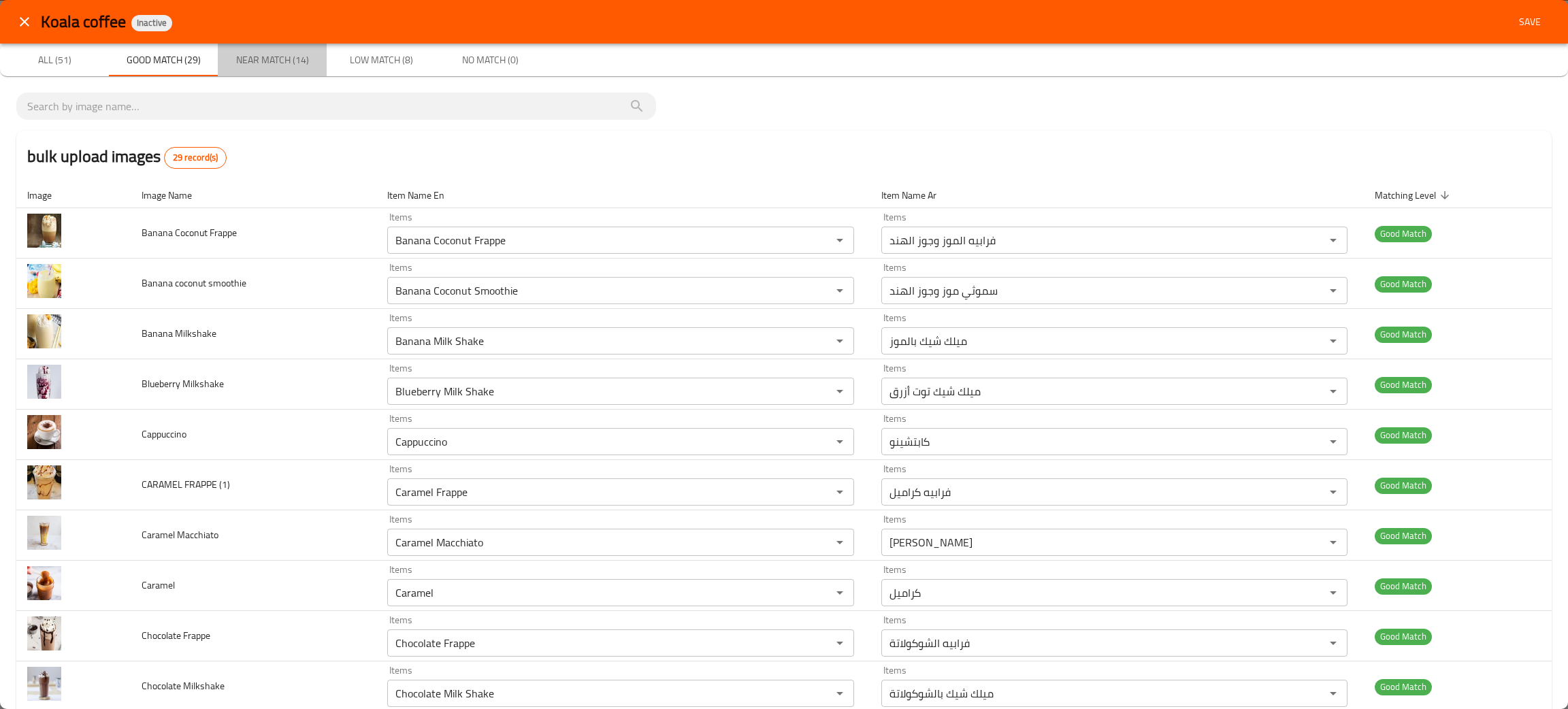
click at [275, 61] on span "Near Match (14)" at bounding box center [272, 60] width 92 height 17
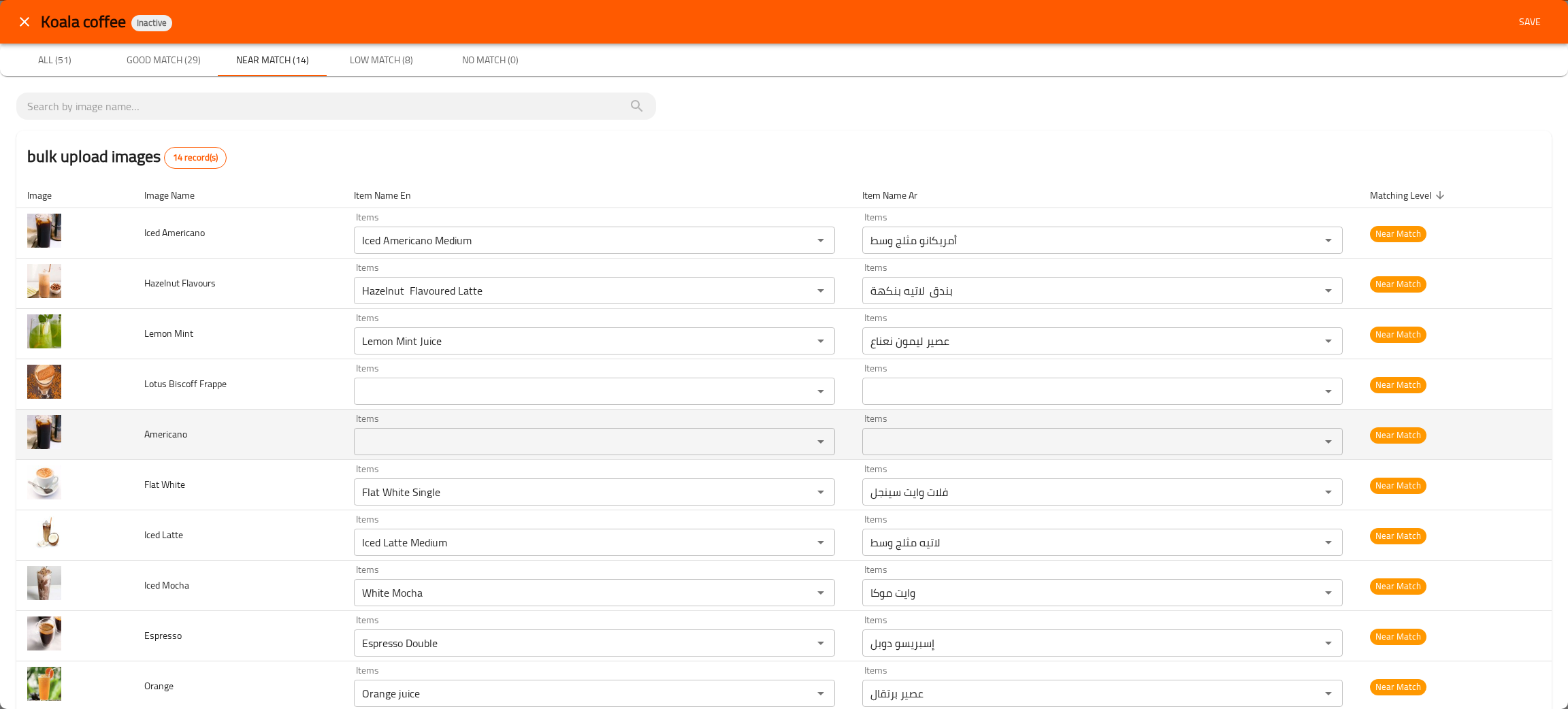
click at [379, 439] on input "Items" at bounding box center [574, 442] width 432 height 19
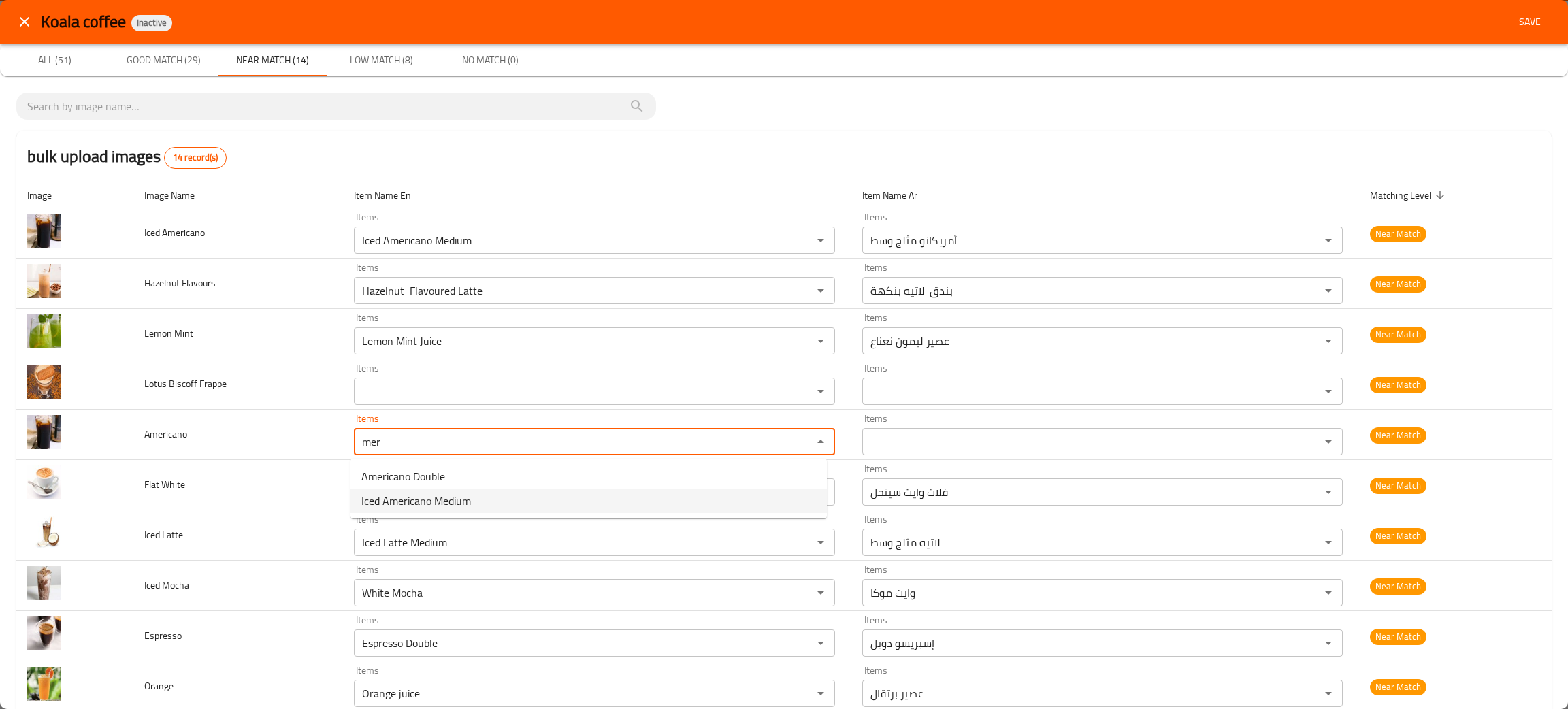
click at [418, 500] on span "Iced Americano Medium" at bounding box center [416, 501] width 110 height 17
type input "Iced Americano Medium"
type input "أمريكانو مثلج وسط"
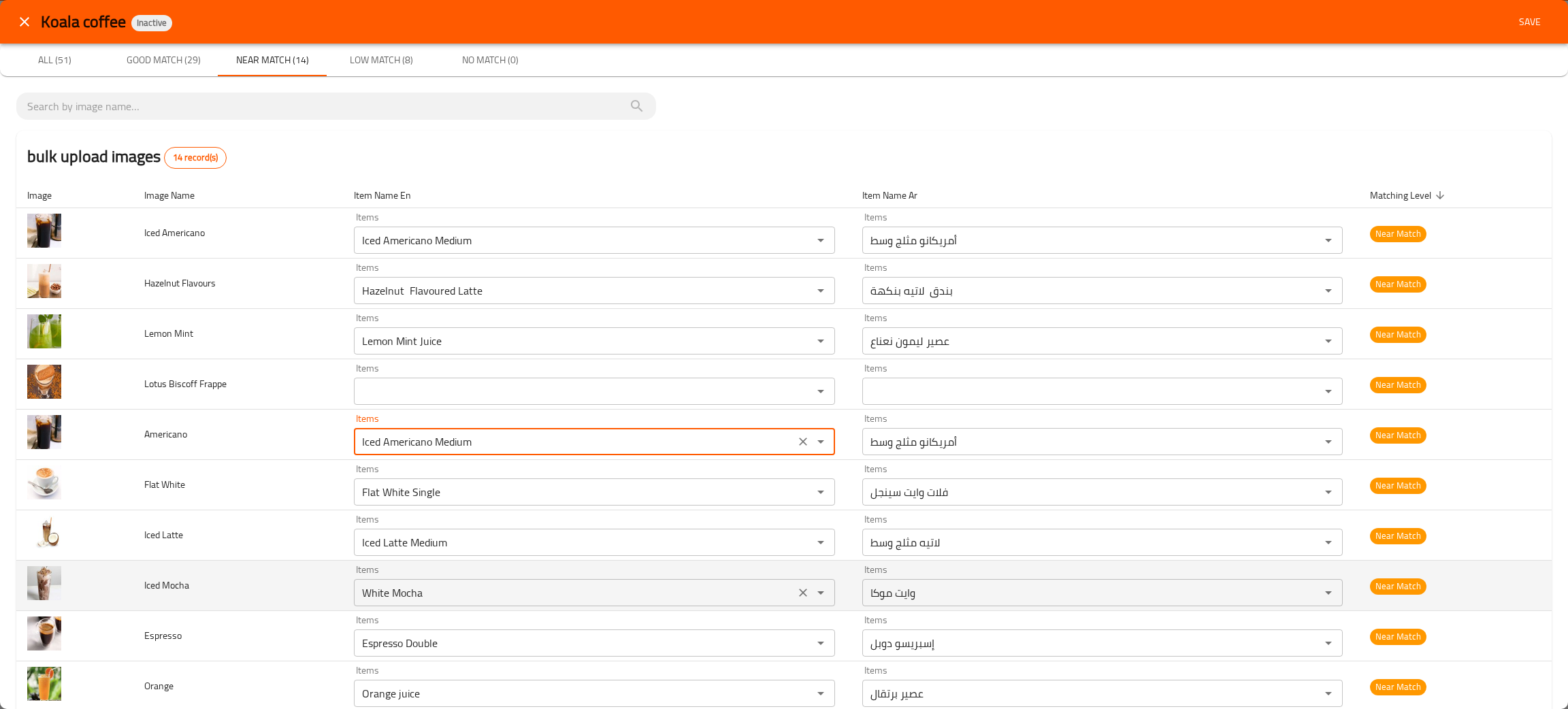
click at [796, 589] on icon "Clear" at bounding box center [802, 592] width 14 height 14
type input "Iced Americano Medium"
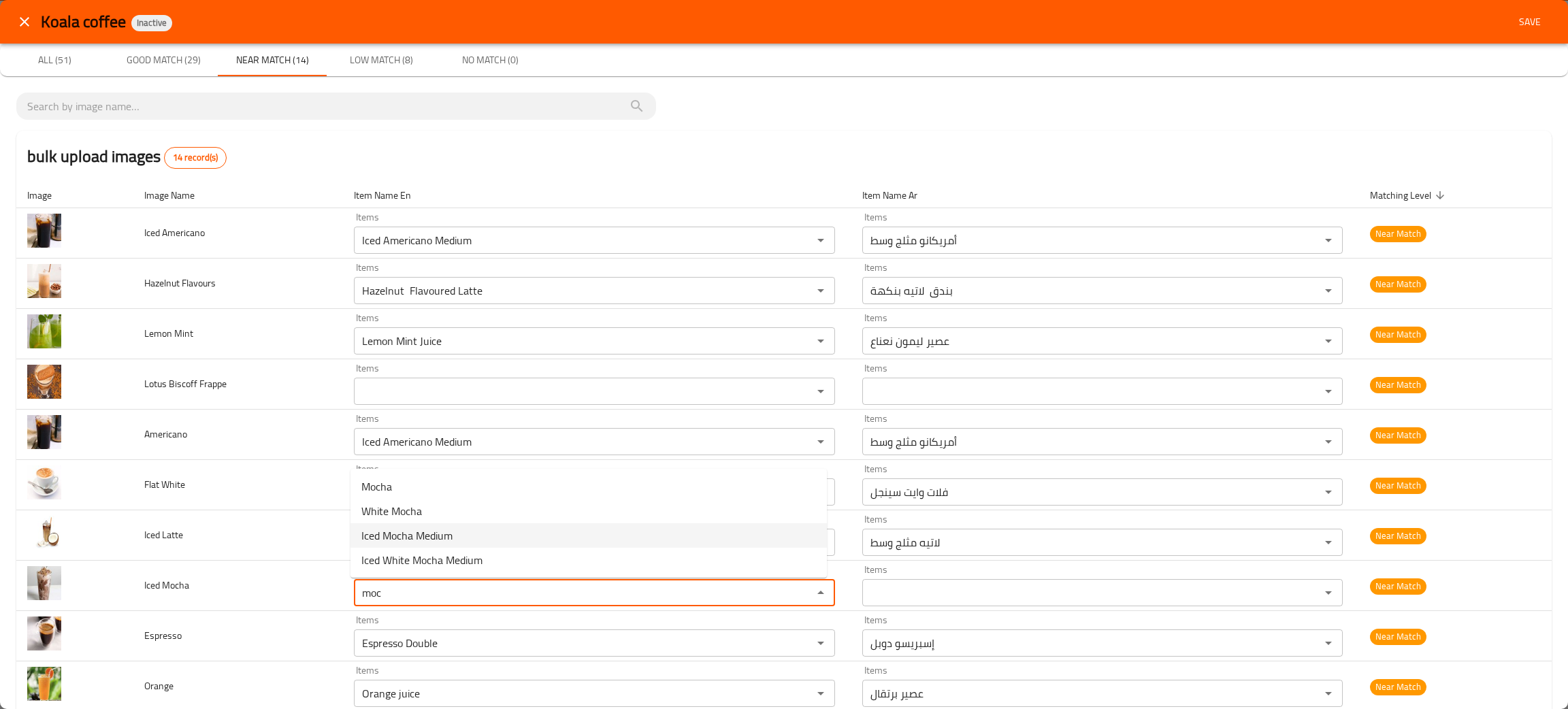
click at [392, 528] on span "Iced Mocha Medium" at bounding box center [407, 536] width 92 height 17
type Mocha "Iced Mocha Medium"
type Mocha-ar "موكا مثلجة وسط"
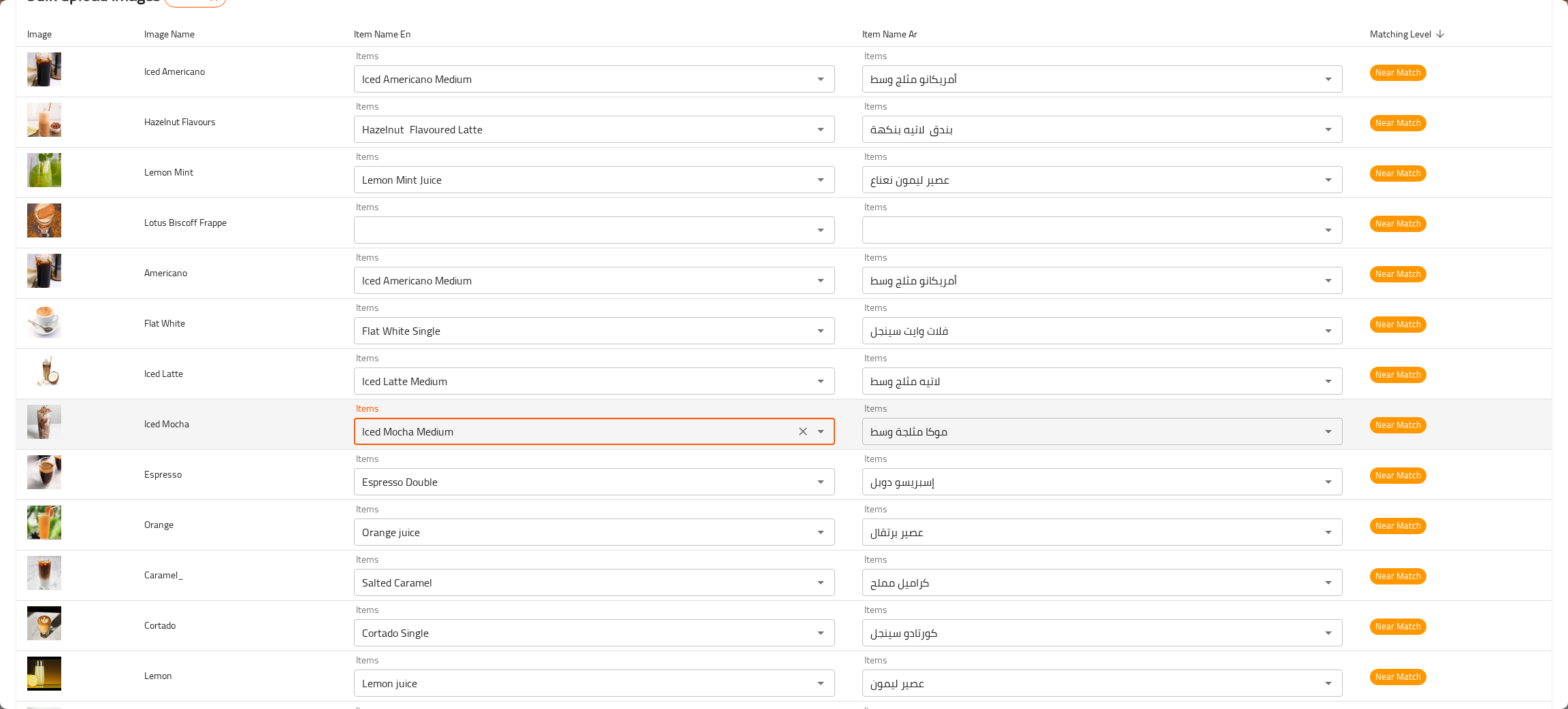
scroll to position [204, 0]
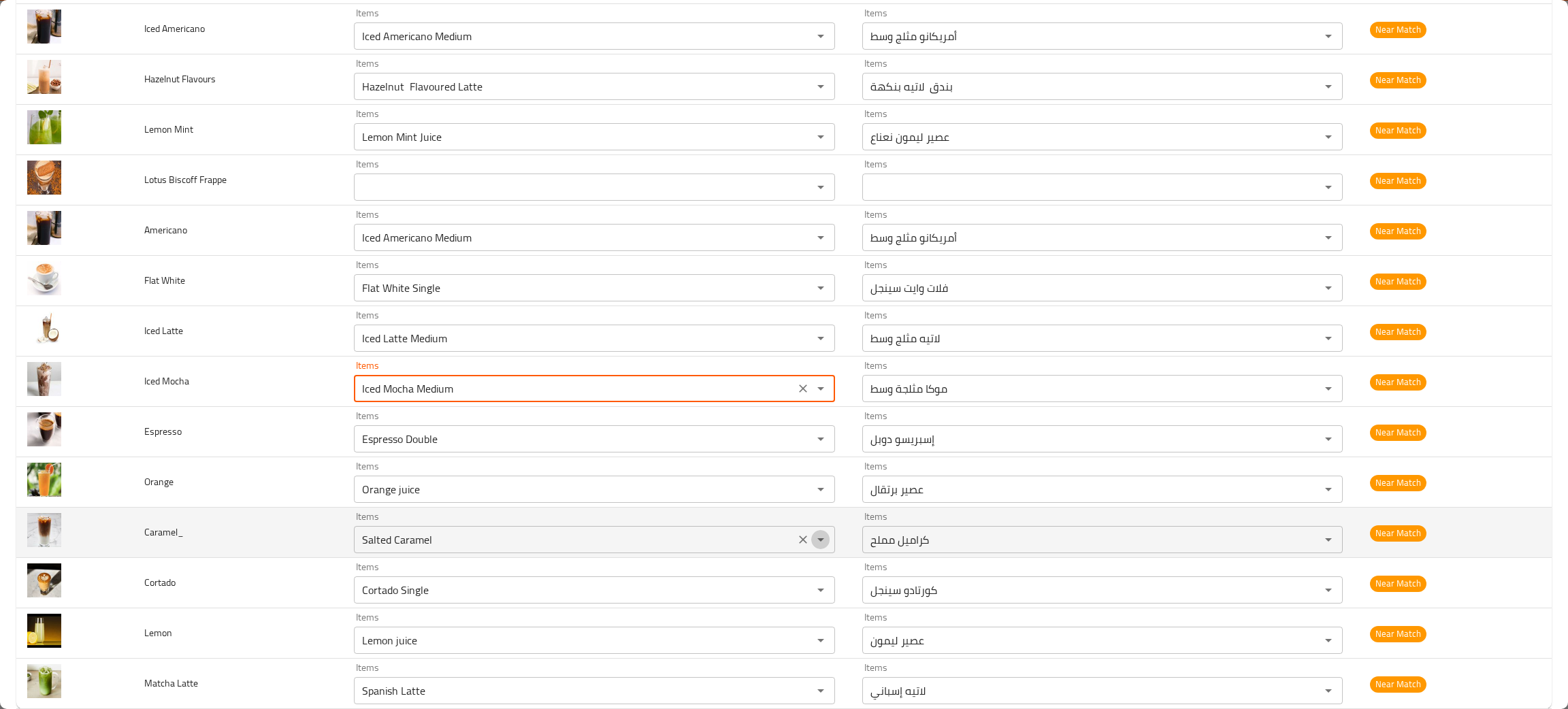
click at [811, 536] on button "Open" at bounding box center [821, 540] width 19 height 19
type Mocha "Iced Mocha Medium"
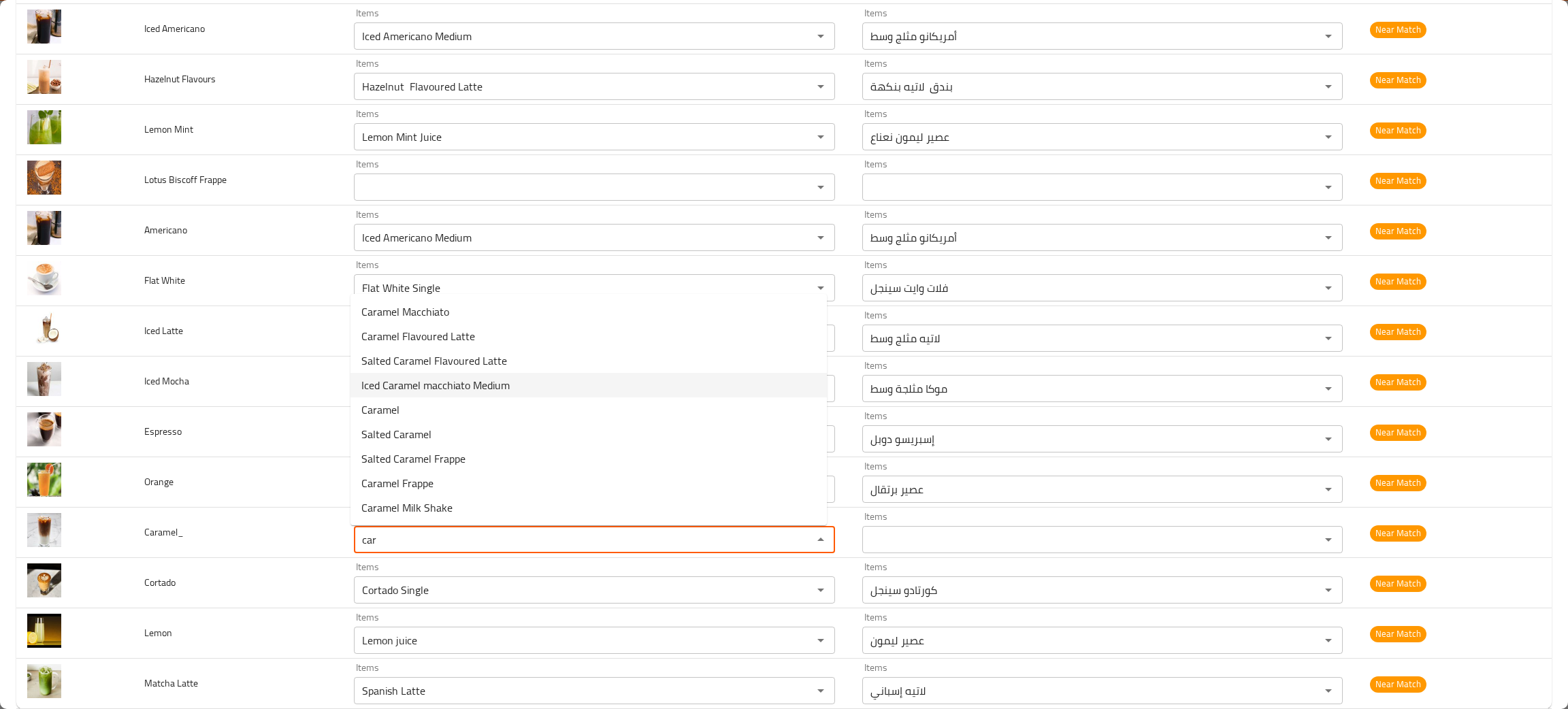
click at [375, 395] on li "Iced Caramel macchiato Medium" at bounding box center [588, 385] width 476 height 25
type input "Iced Caramel macchiato Medium"
type input "[PERSON_NAME] مثلج وسط"
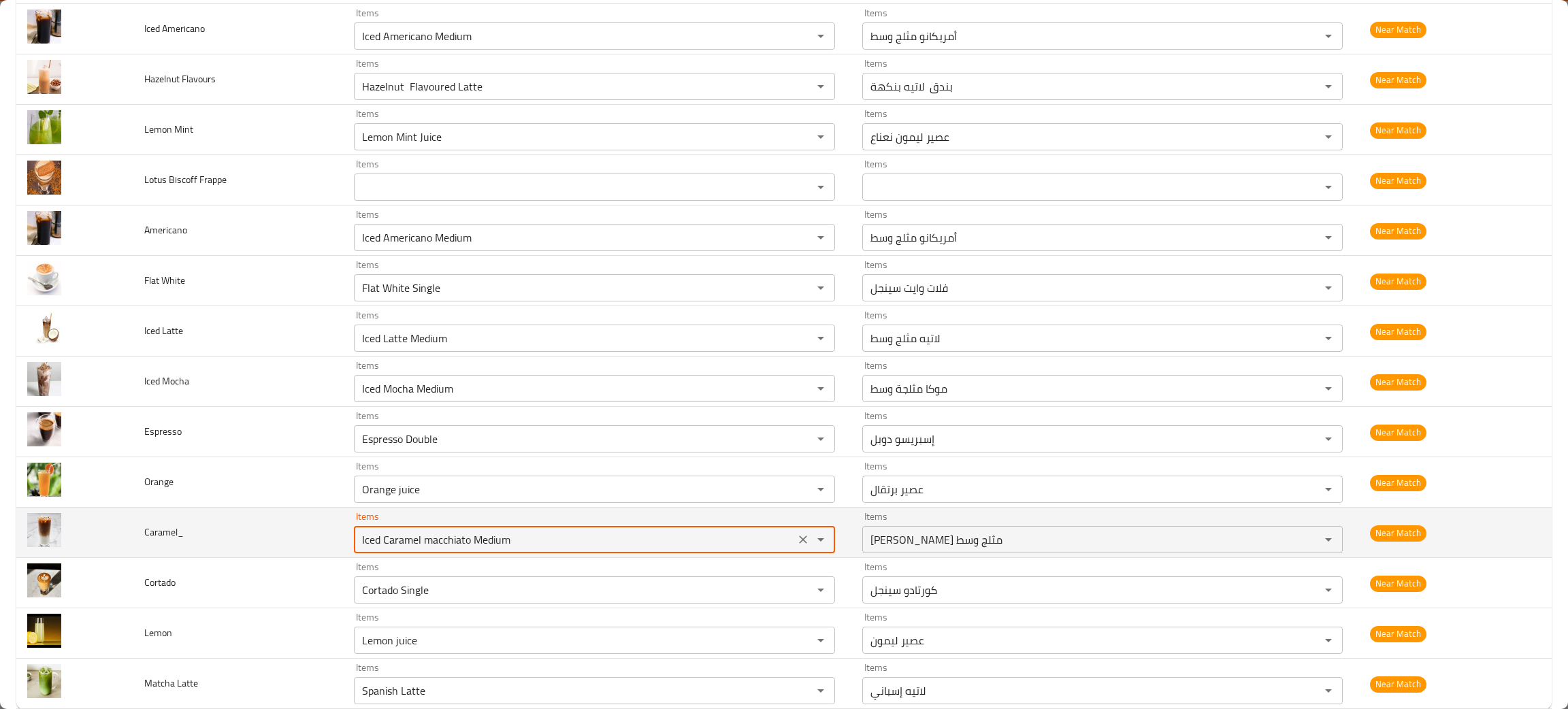
drag, startPoint x: 537, startPoint y: 547, endPoint x: 345, endPoint y: 520, distance: 193.9
click at [345, 520] on td "Items Iced Caramel macchiato Medium Items" at bounding box center [597, 532] width 508 height 50
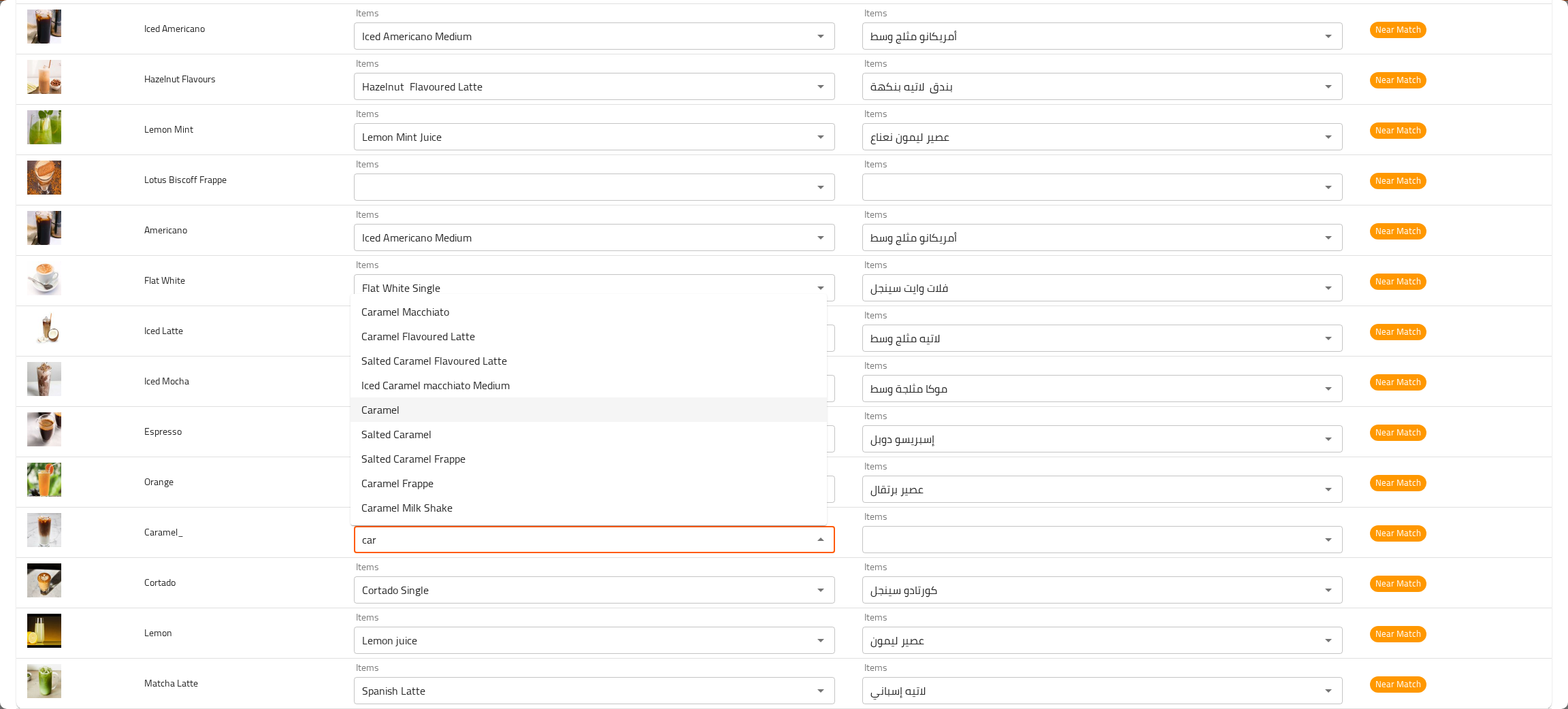
click at [406, 406] on li "Caramel" at bounding box center [588, 409] width 476 height 25
type input "Caramel"
type input "كراميل"
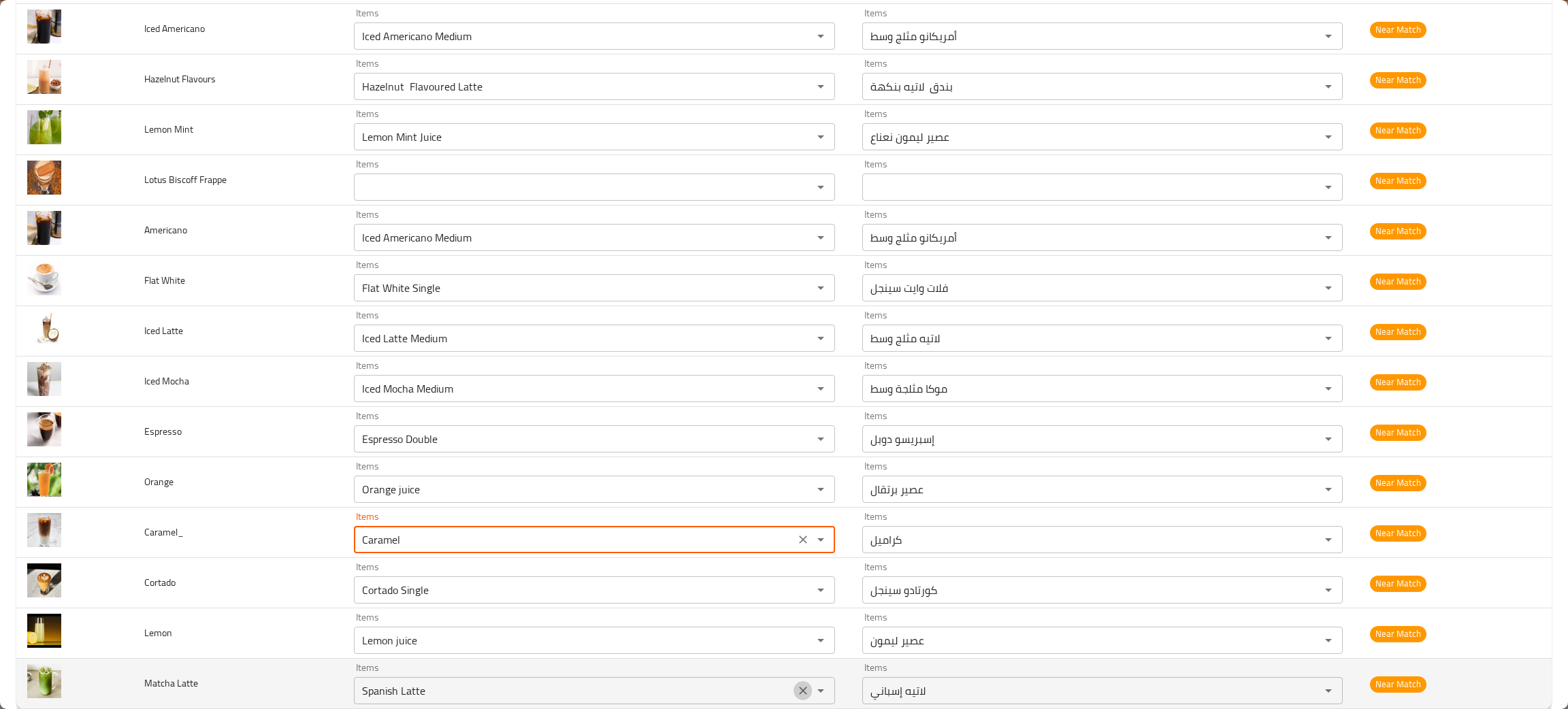
click at [799, 689] on icon "Clear" at bounding box center [803, 691] width 8 height 8
type input "Caramel"
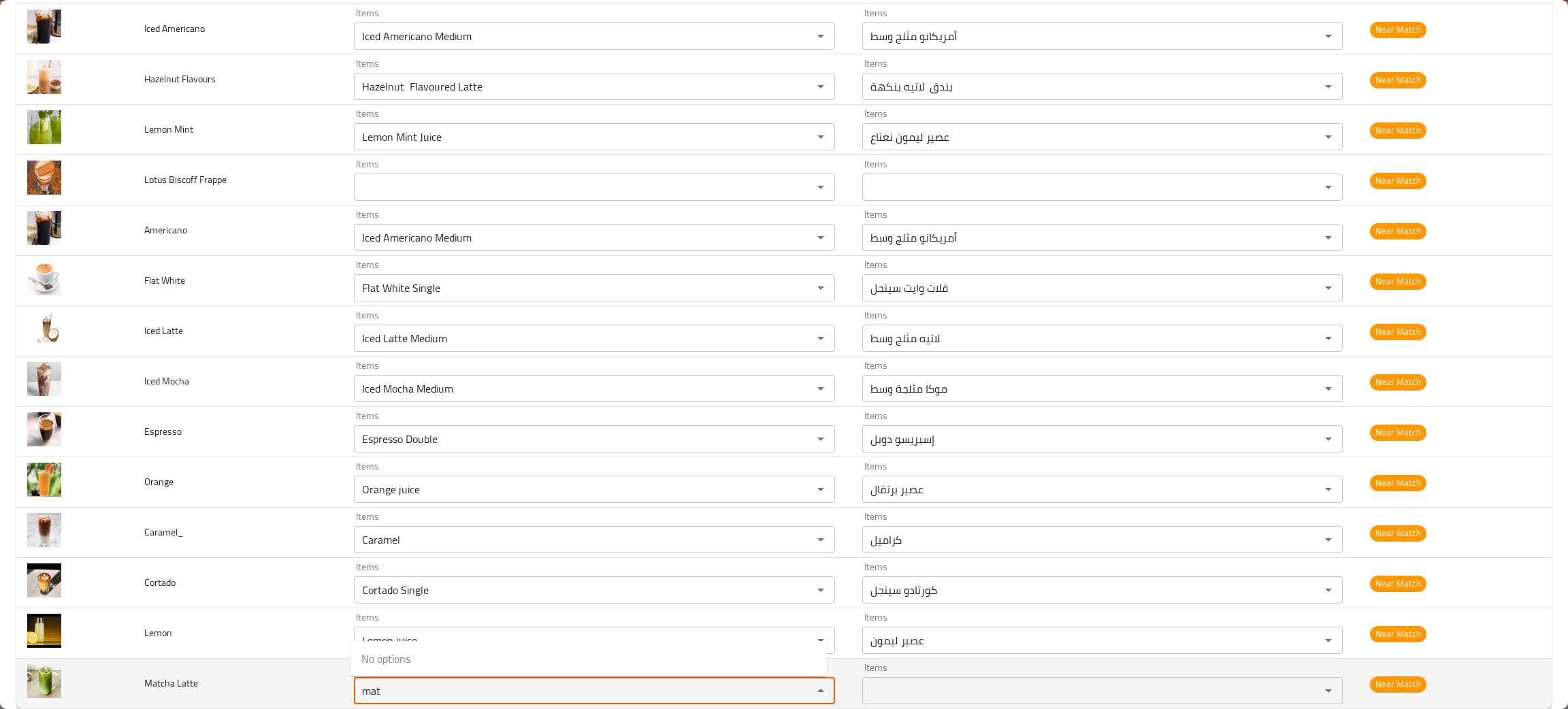
type Latte "mat"
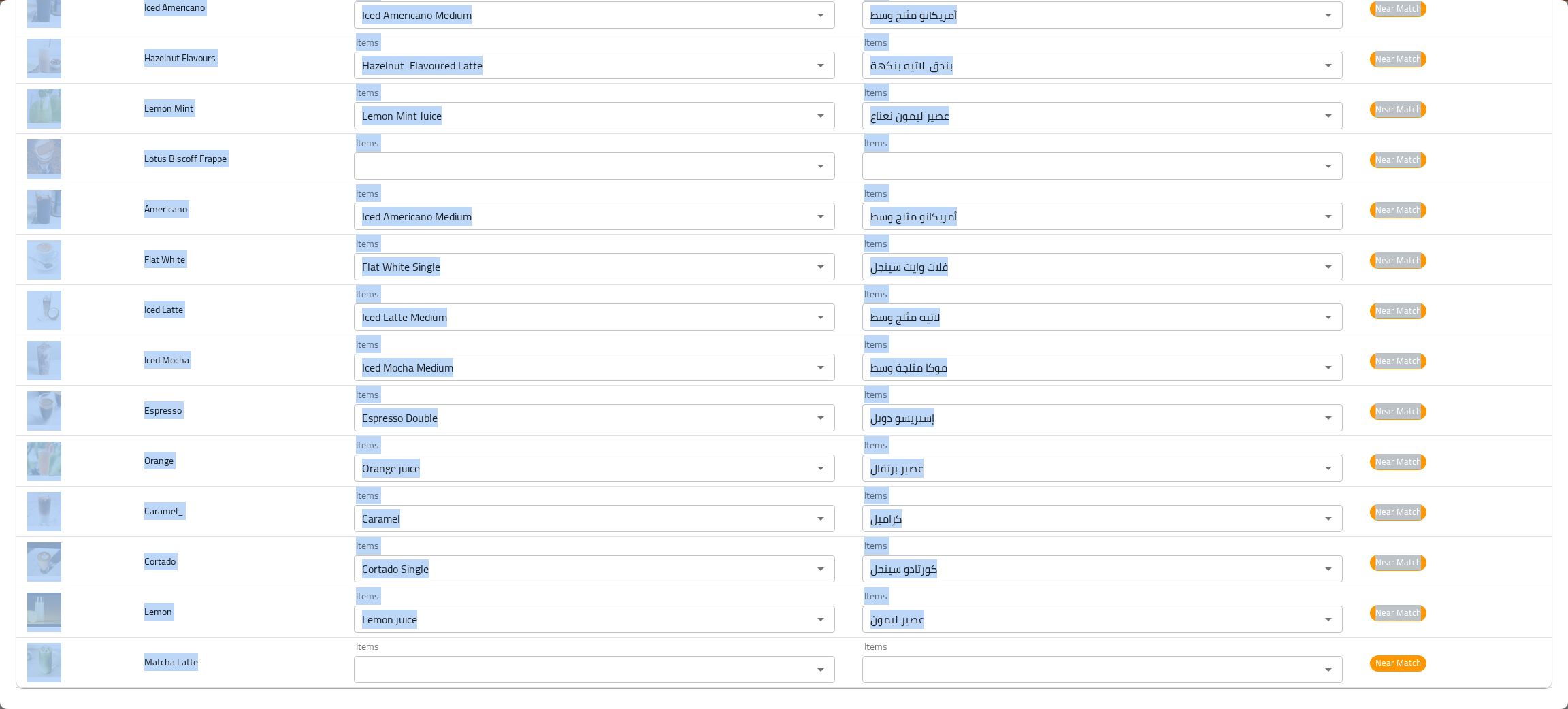
scroll to position [233, 0]
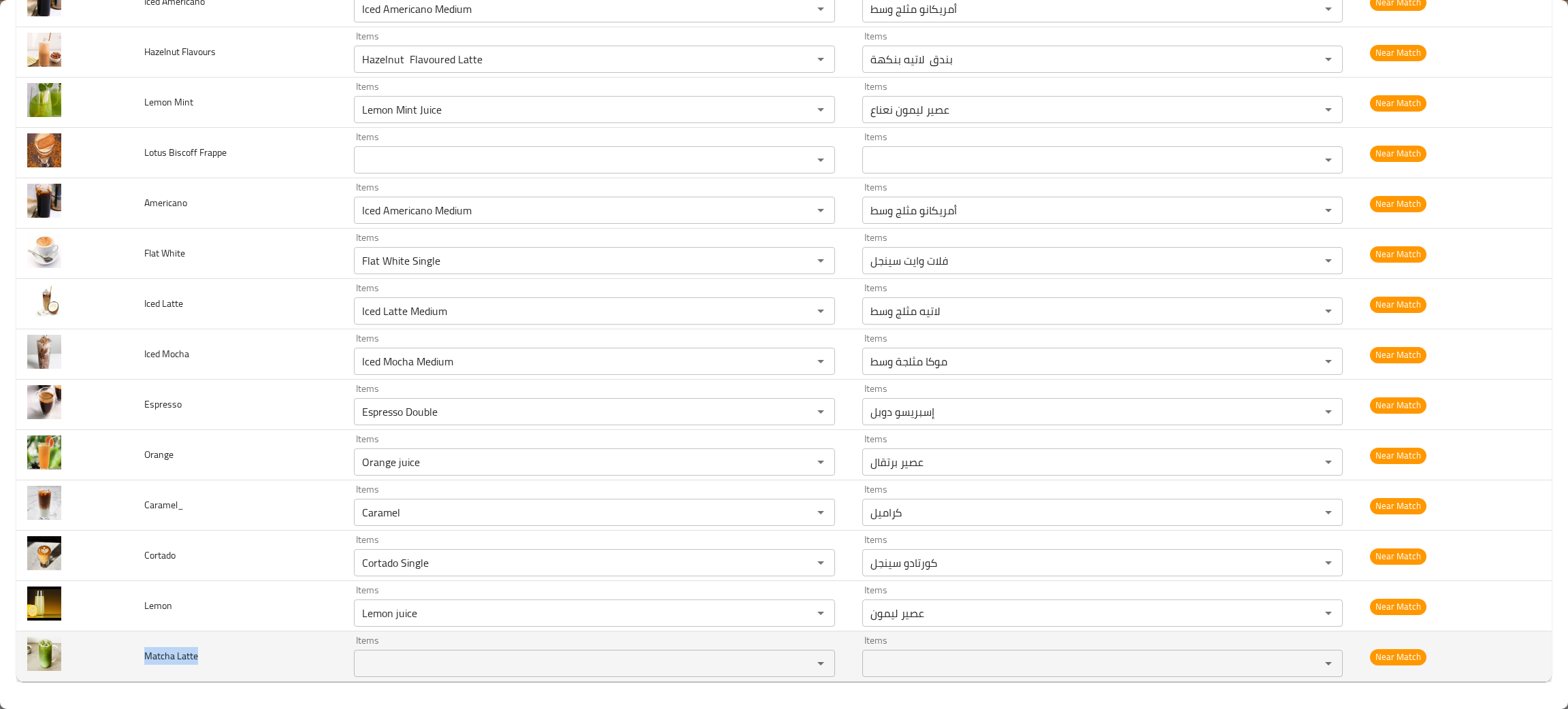
drag, startPoint x: 234, startPoint y: 685, endPoint x: 143, endPoint y: 653, distance: 96.5
click at [143, 653] on td "Matcha Latte" at bounding box center [238, 656] width 209 height 50
copy span "Matcha Latte"
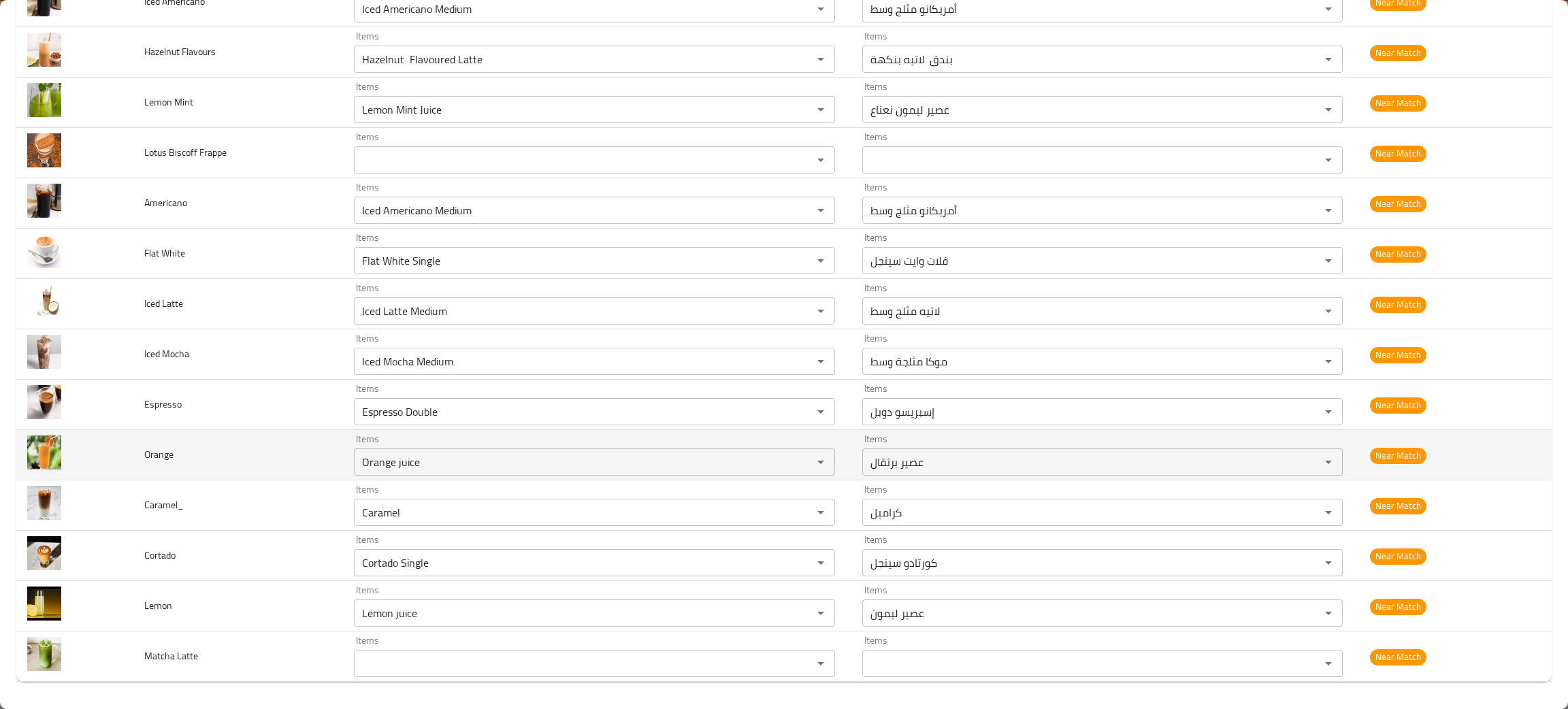
click at [304, 435] on td "Orange" at bounding box center [238, 454] width 209 height 50
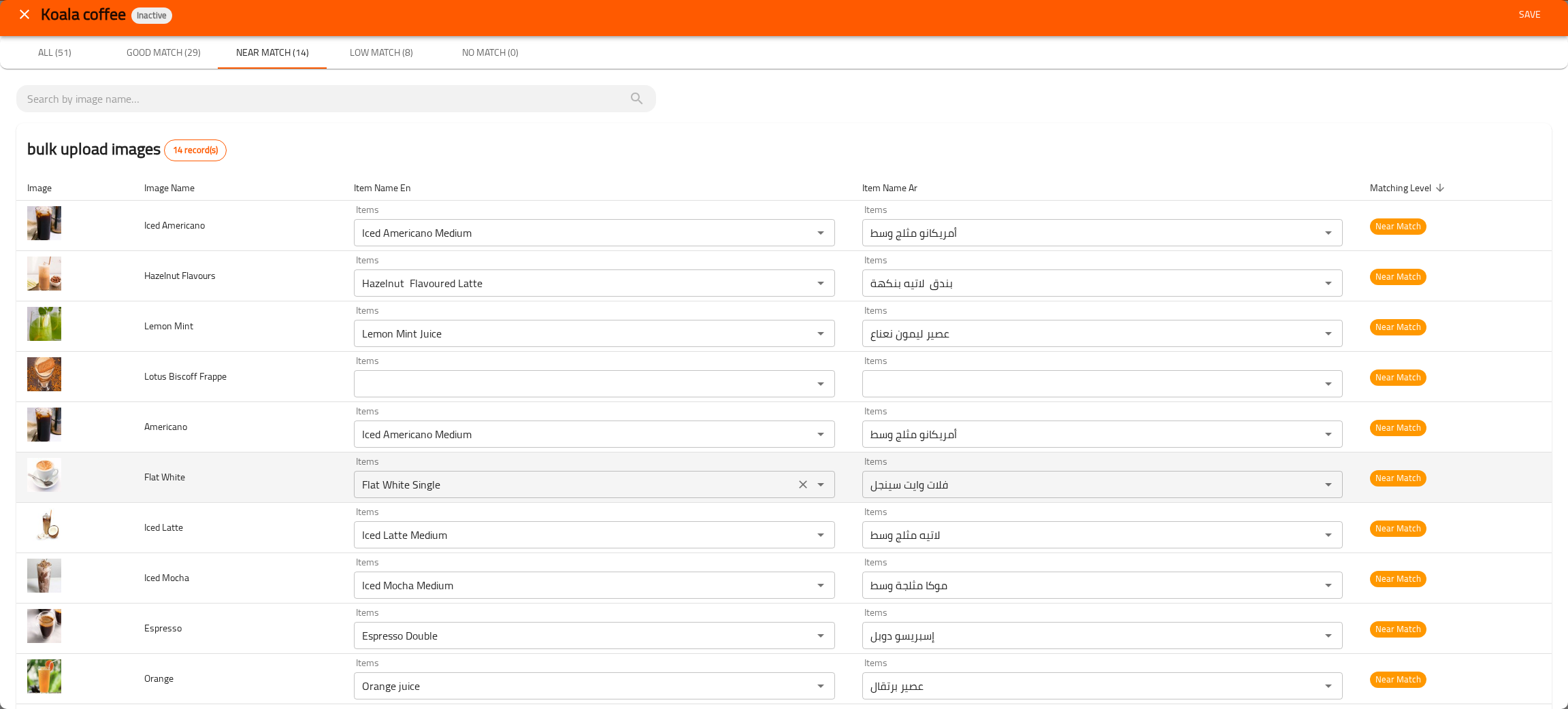
scroll to position [0, 0]
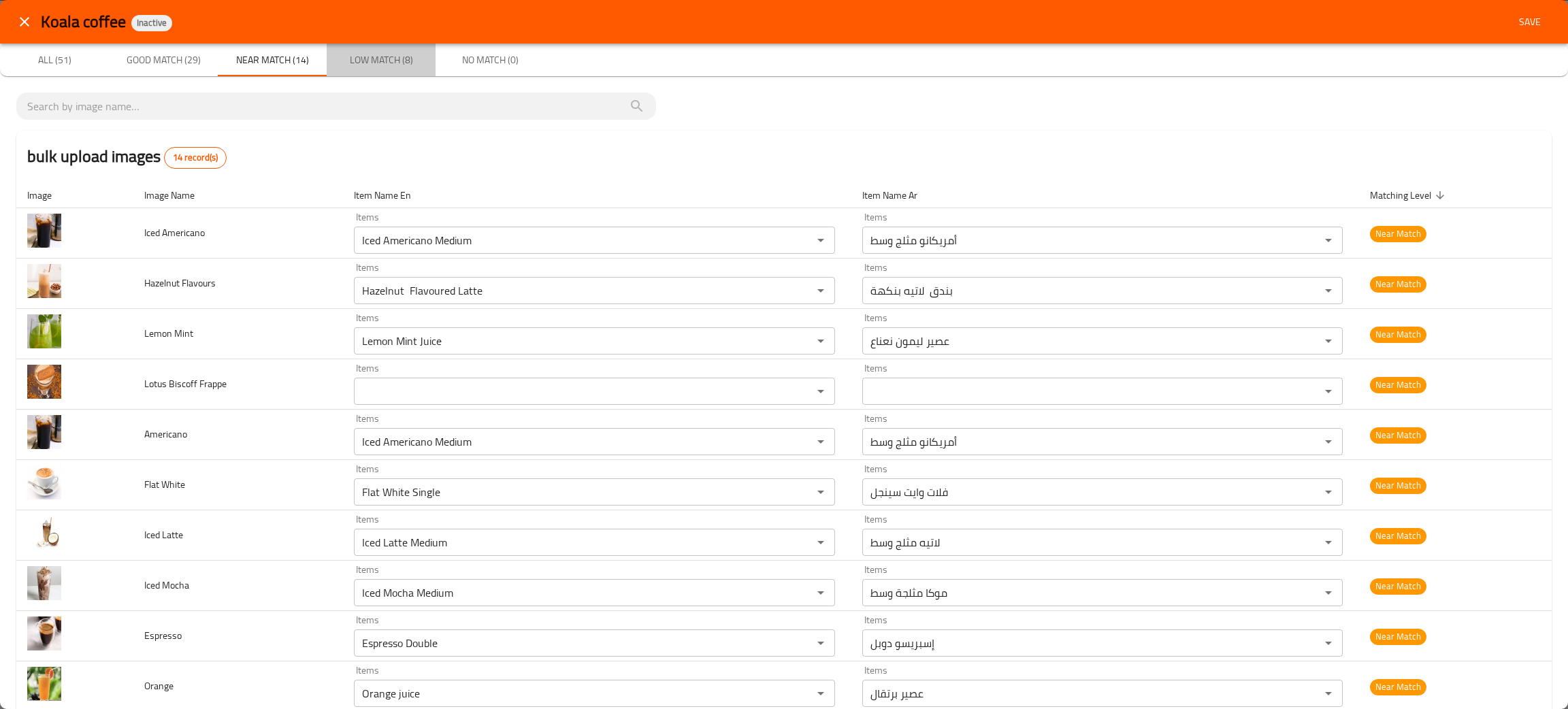
click at [386, 57] on span "Low Match (8)" at bounding box center [381, 60] width 92 height 17
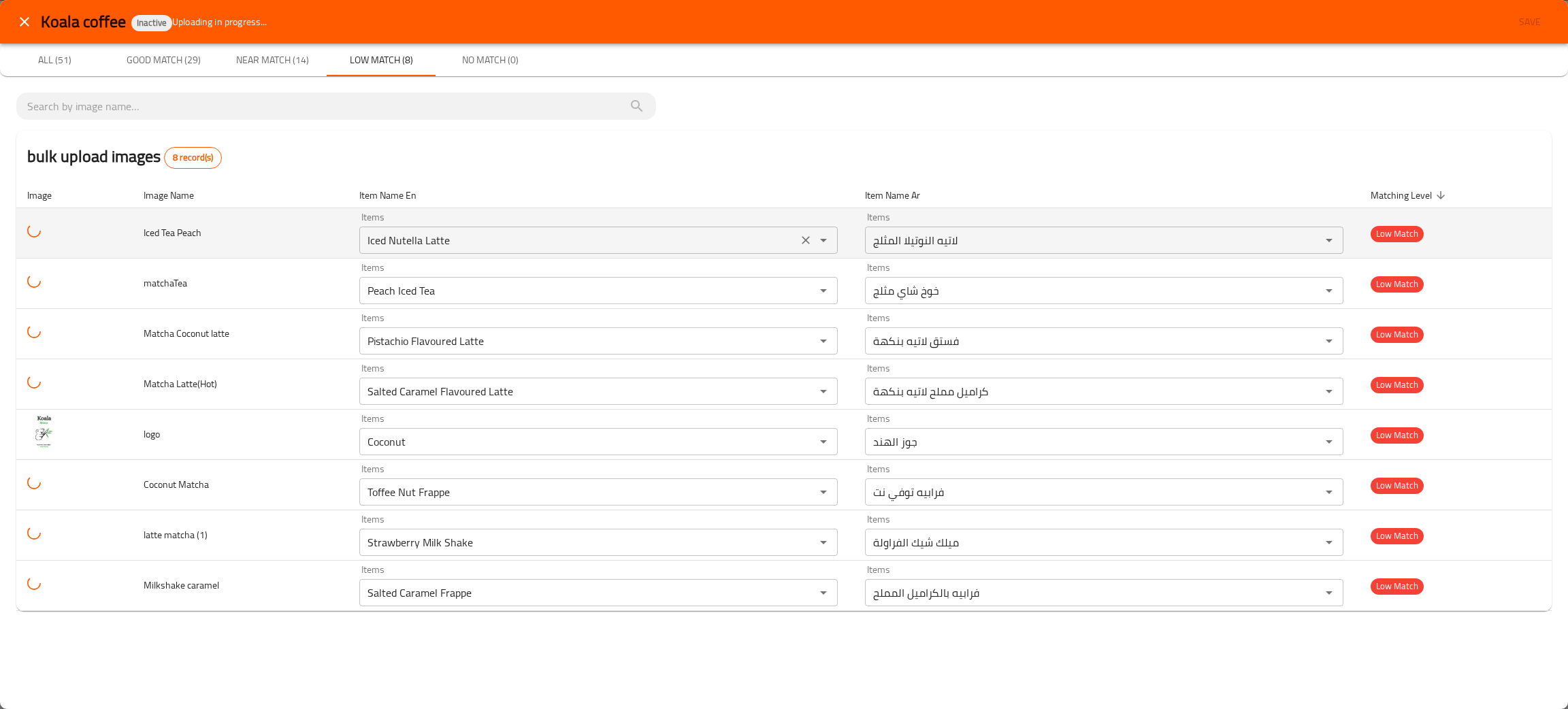
click at [805, 234] on icon "Clear" at bounding box center [805, 240] width 14 height 14
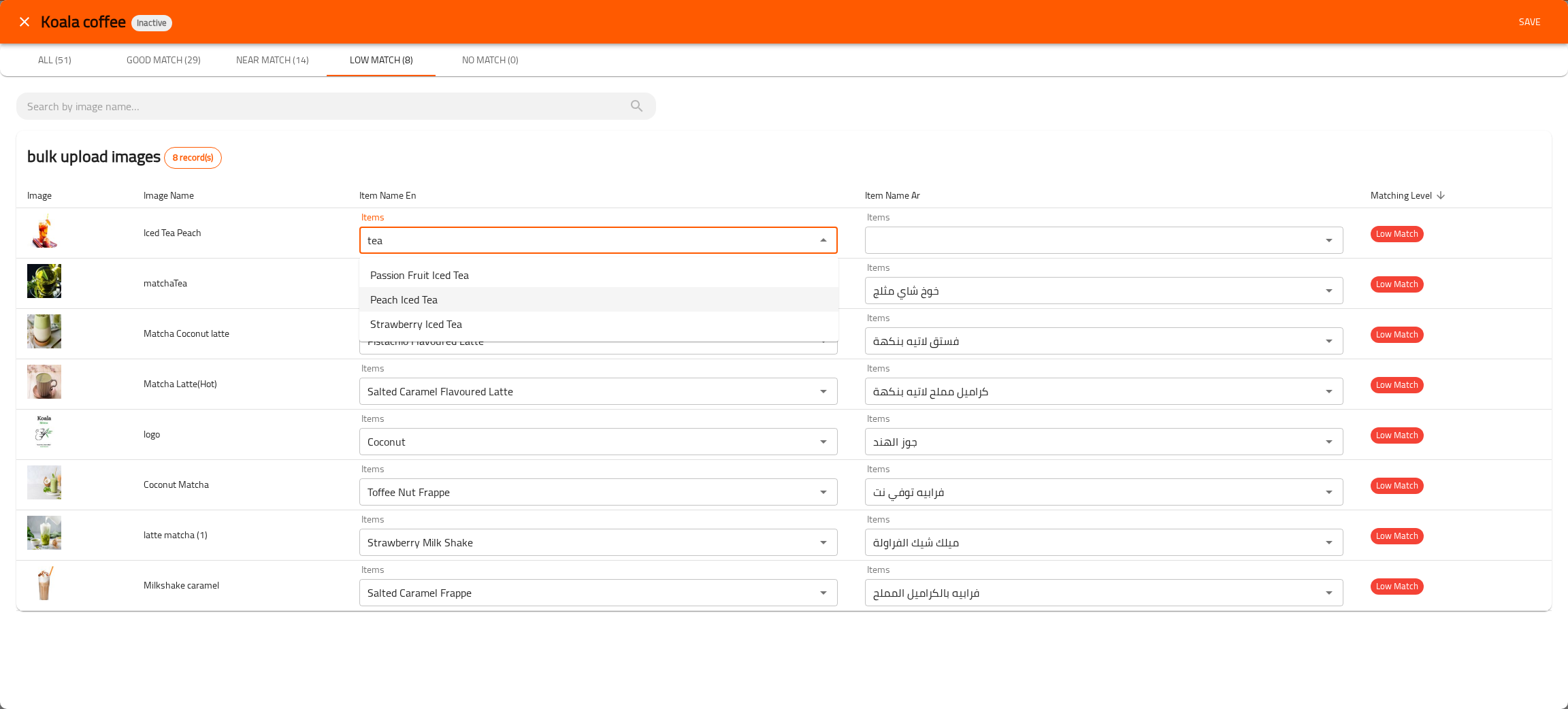
click at [446, 296] on Peach-option-1 "Peach Iced Tea" at bounding box center [599, 299] width 479 height 25
type Peach "Peach Iced Tea"
type Peach-ar "خوخ شاي مثلج"
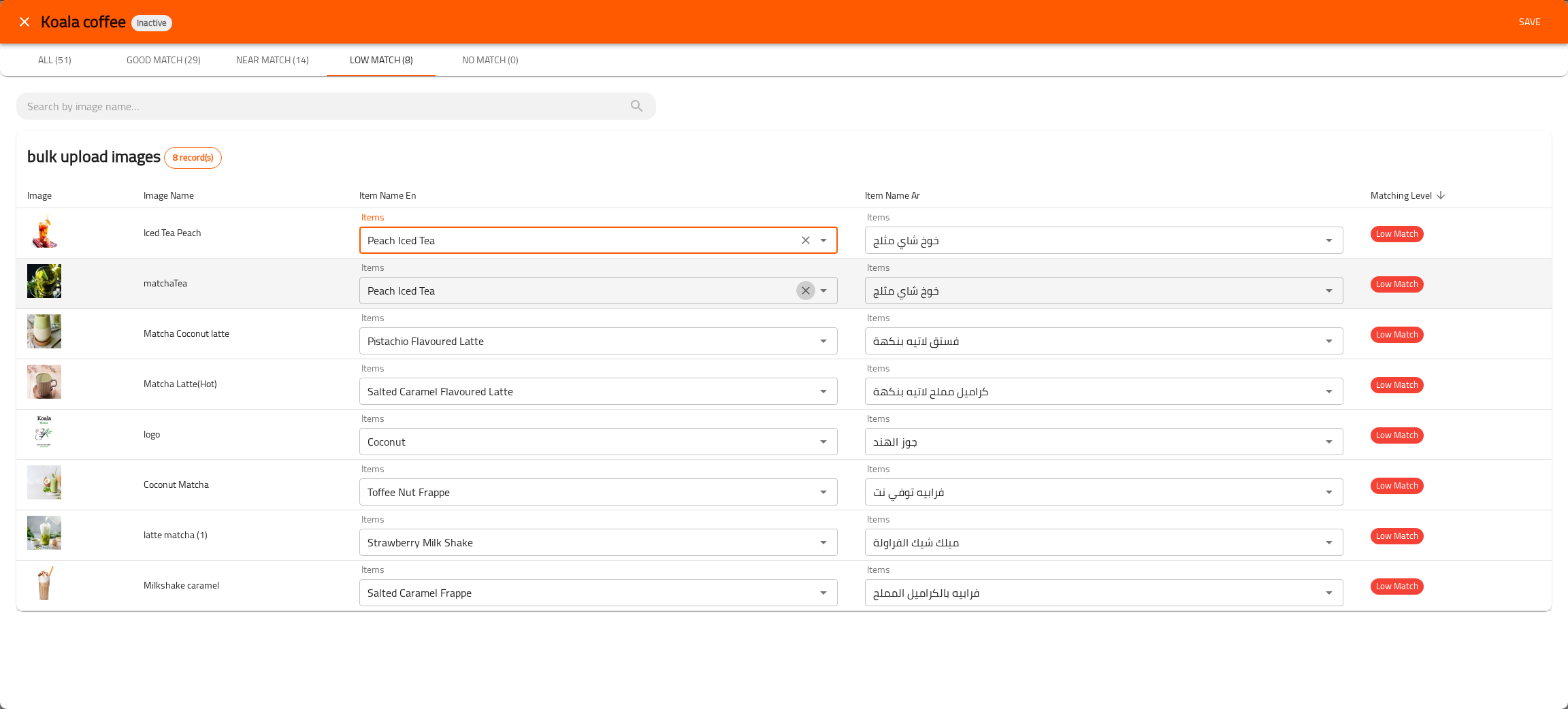
click at [806, 287] on icon "Clear" at bounding box center [805, 290] width 14 height 14
type Peach "Peach Iced Tea"
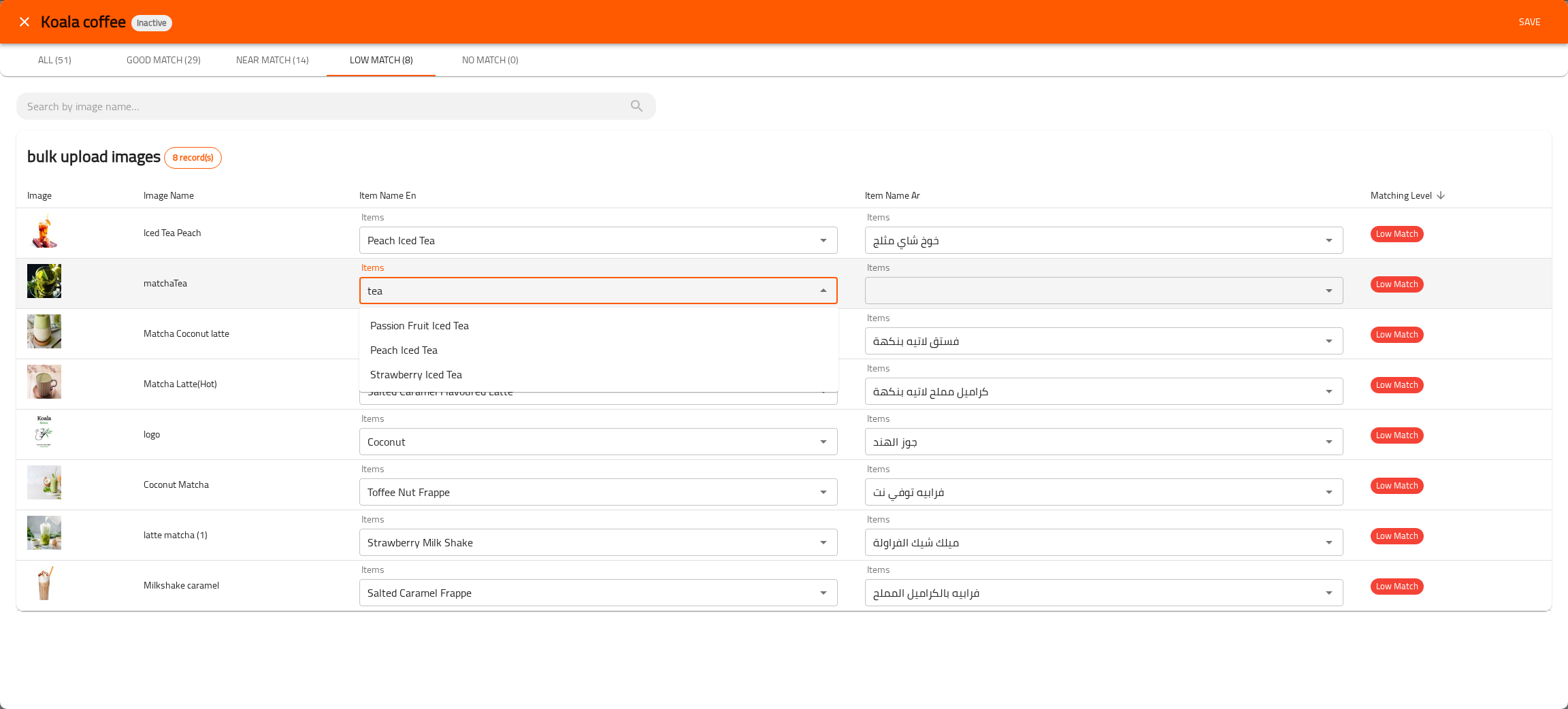
type input "tea"
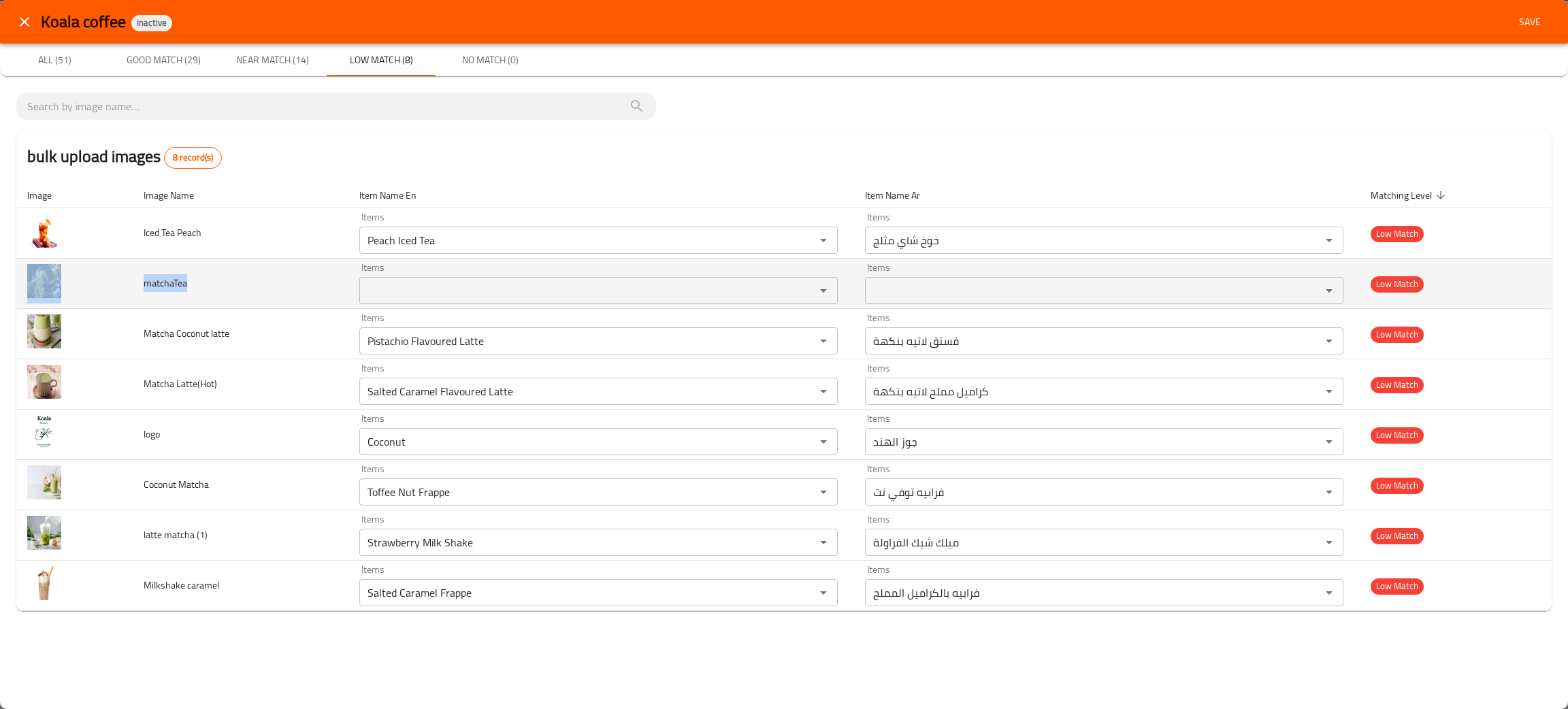
drag, startPoint x: 204, startPoint y: 279, endPoint x: 124, endPoint y: 296, distance: 81.8
click at [124, 296] on tr "matchaTea Items Items Items Items Low Match" at bounding box center [784, 283] width 1535 height 50
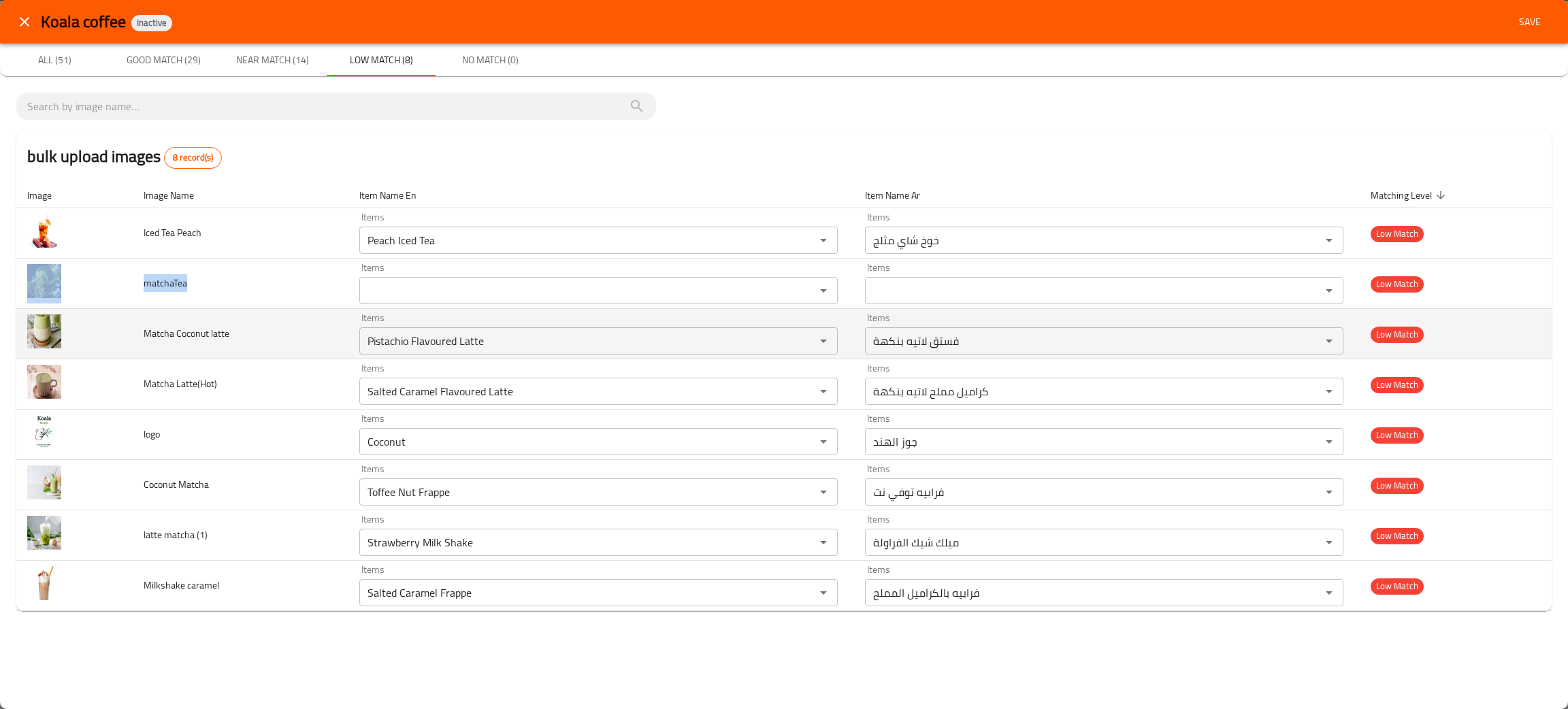
copy tr "matchaTea"
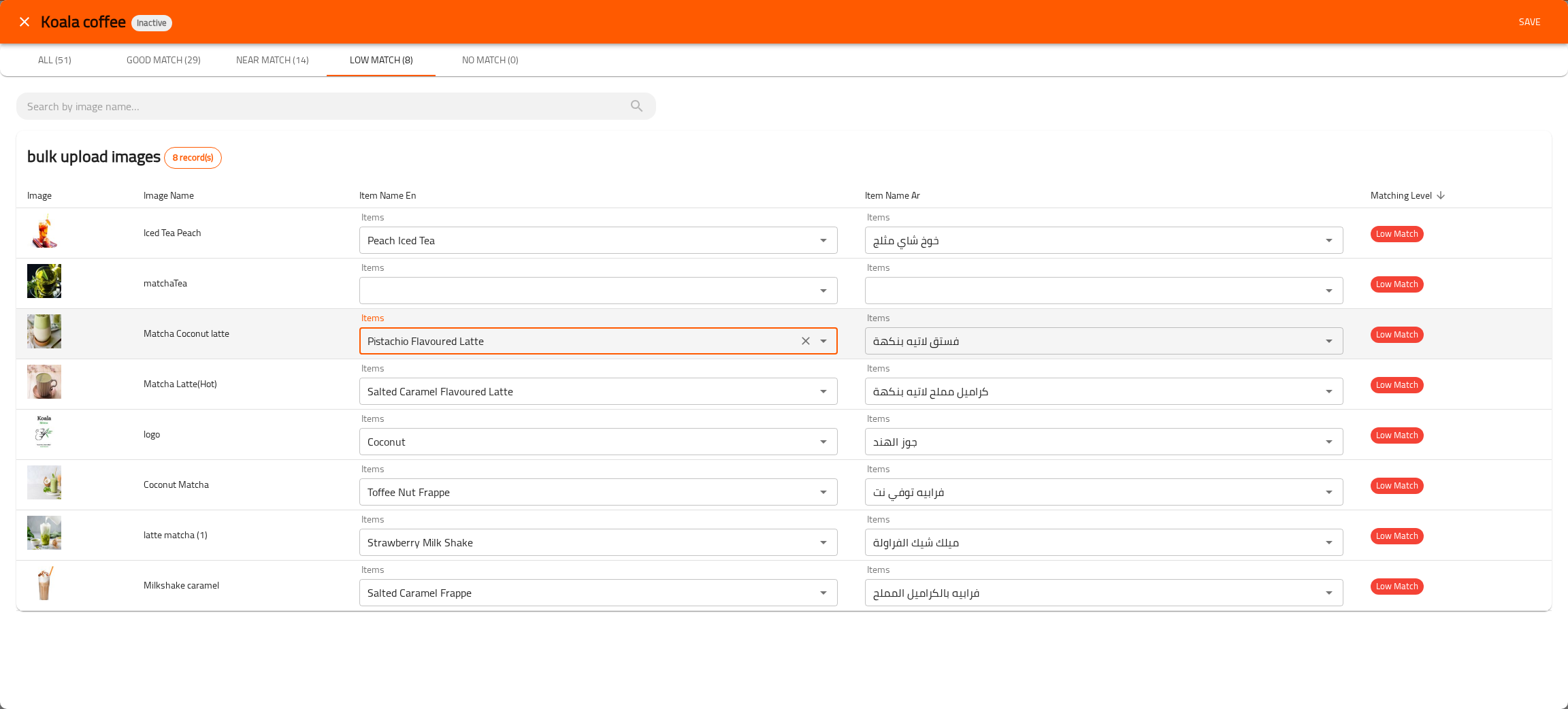
click at [447, 337] on latte "Pistachio Flavoured Latte" at bounding box center [579, 341] width 430 height 19
click at [809, 336] on icon "Clear" at bounding box center [805, 341] width 14 height 14
type latte "coco"
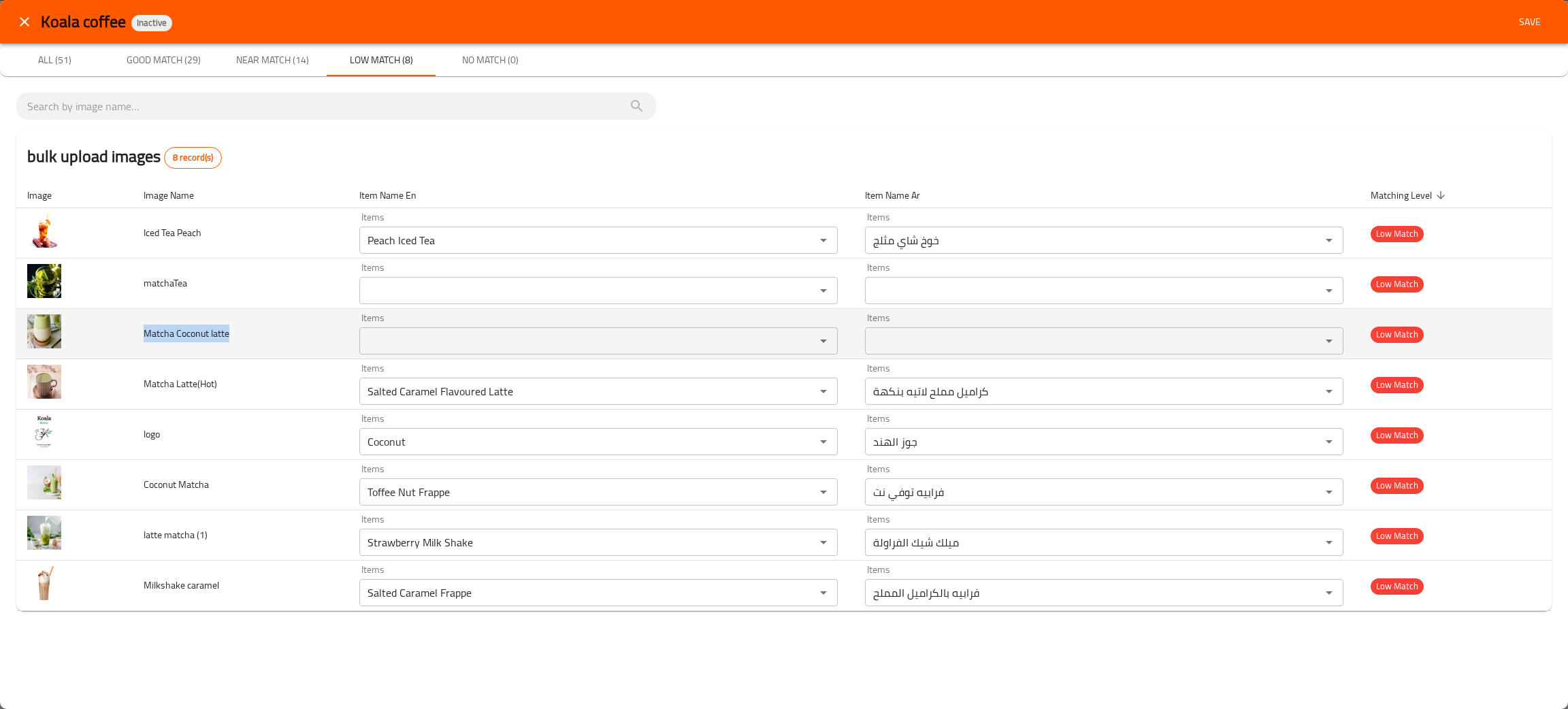
drag, startPoint x: 247, startPoint y: 340, endPoint x: 134, endPoint y: 349, distance: 113.4
click at [134, 349] on td "Matcha Coconut latte" at bounding box center [240, 333] width 215 height 50
copy span "Matcha Coconut latte"
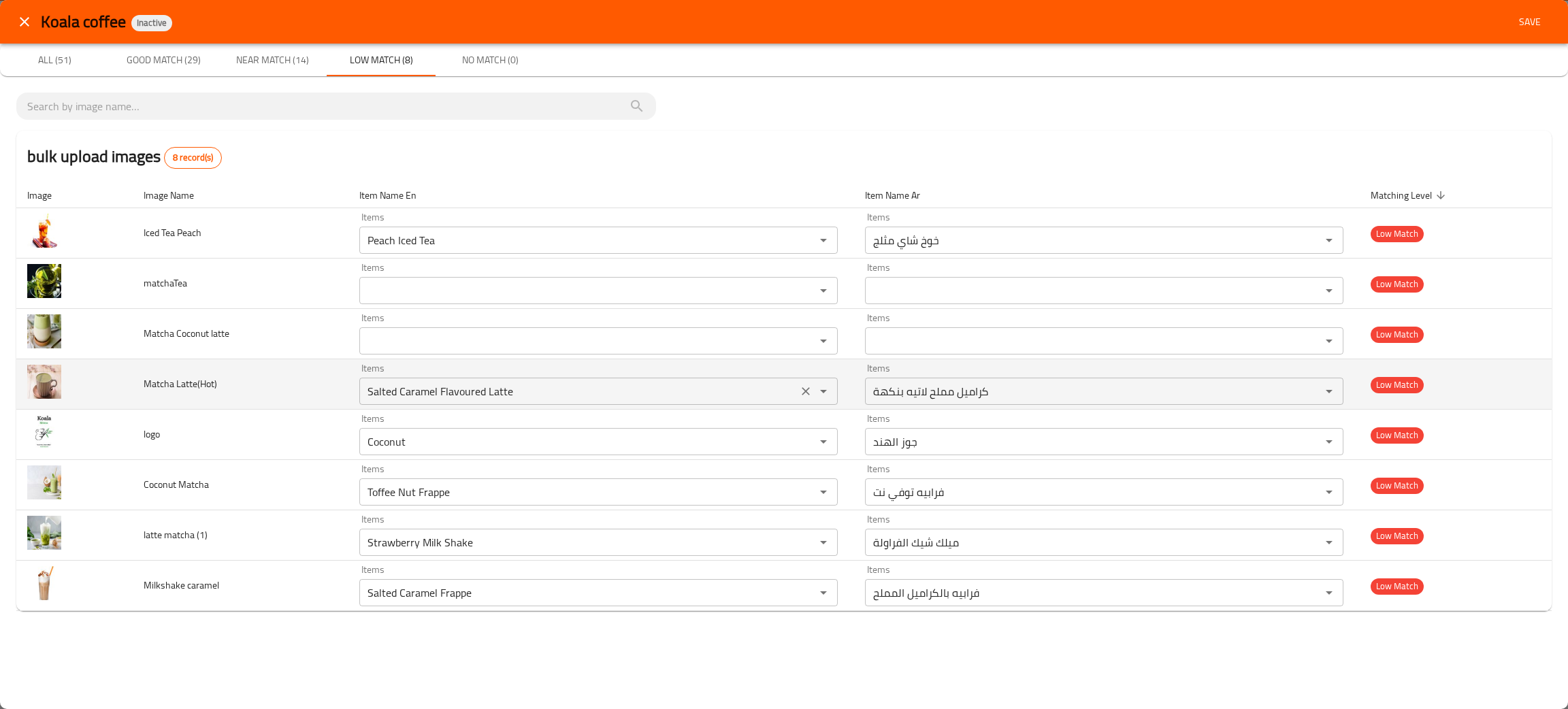
click at [442, 386] on Latte\(Hot\) "Salted Caramel Flavoured Latte" at bounding box center [579, 392] width 430 height 19
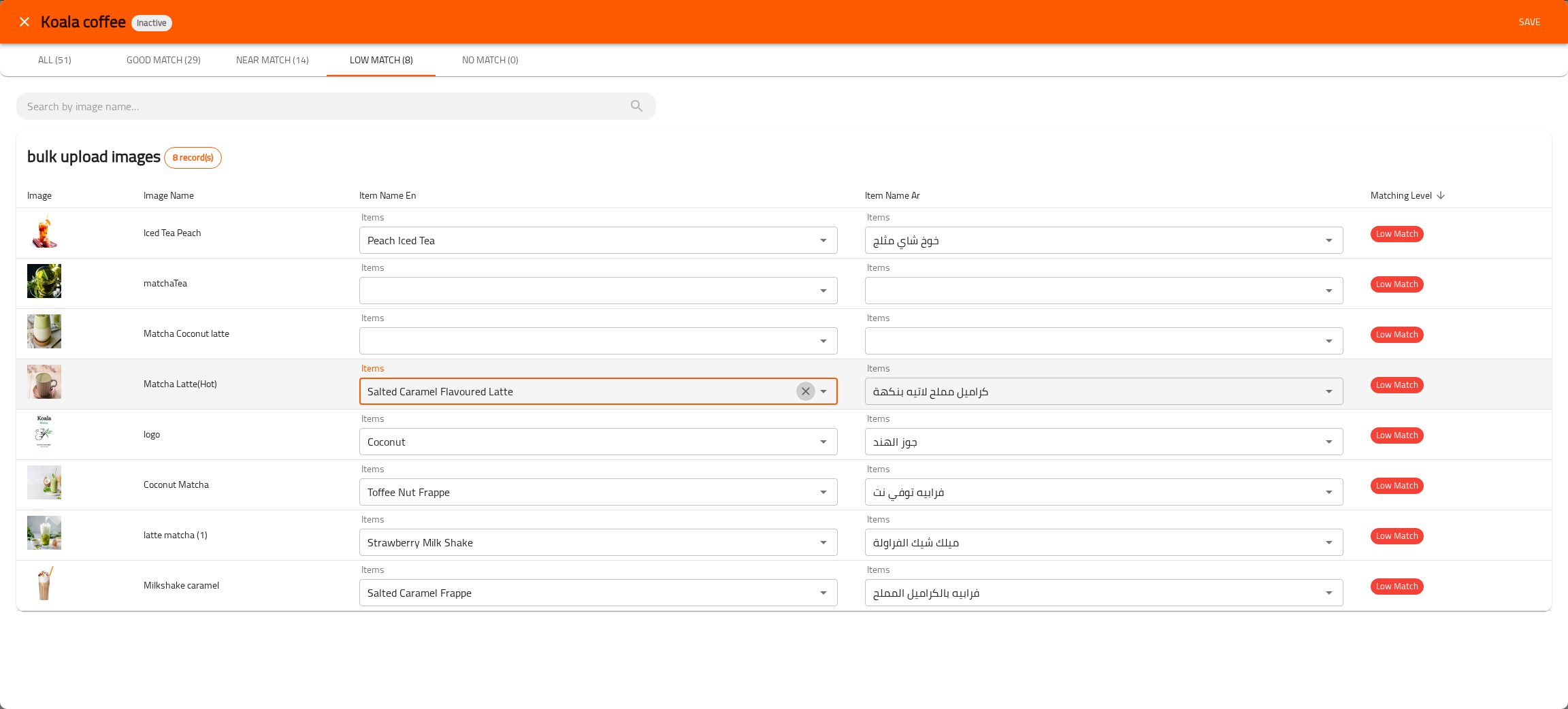
click at [805, 397] on icon "Clear" at bounding box center [805, 391] width 14 height 14
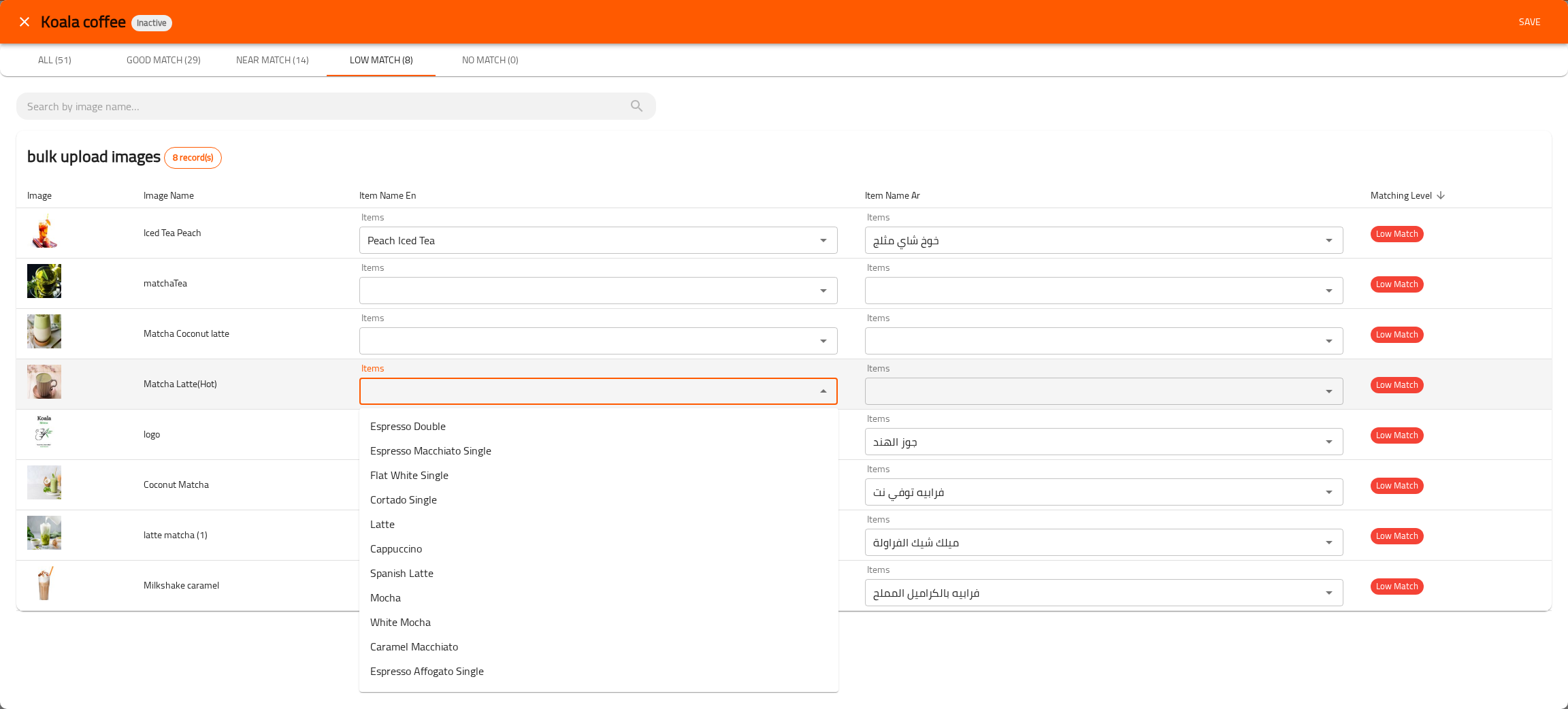
click at [426, 399] on Latte\(Hot\) "Items" at bounding box center [579, 392] width 430 height 19
type Latte\(Hot\) "mat"
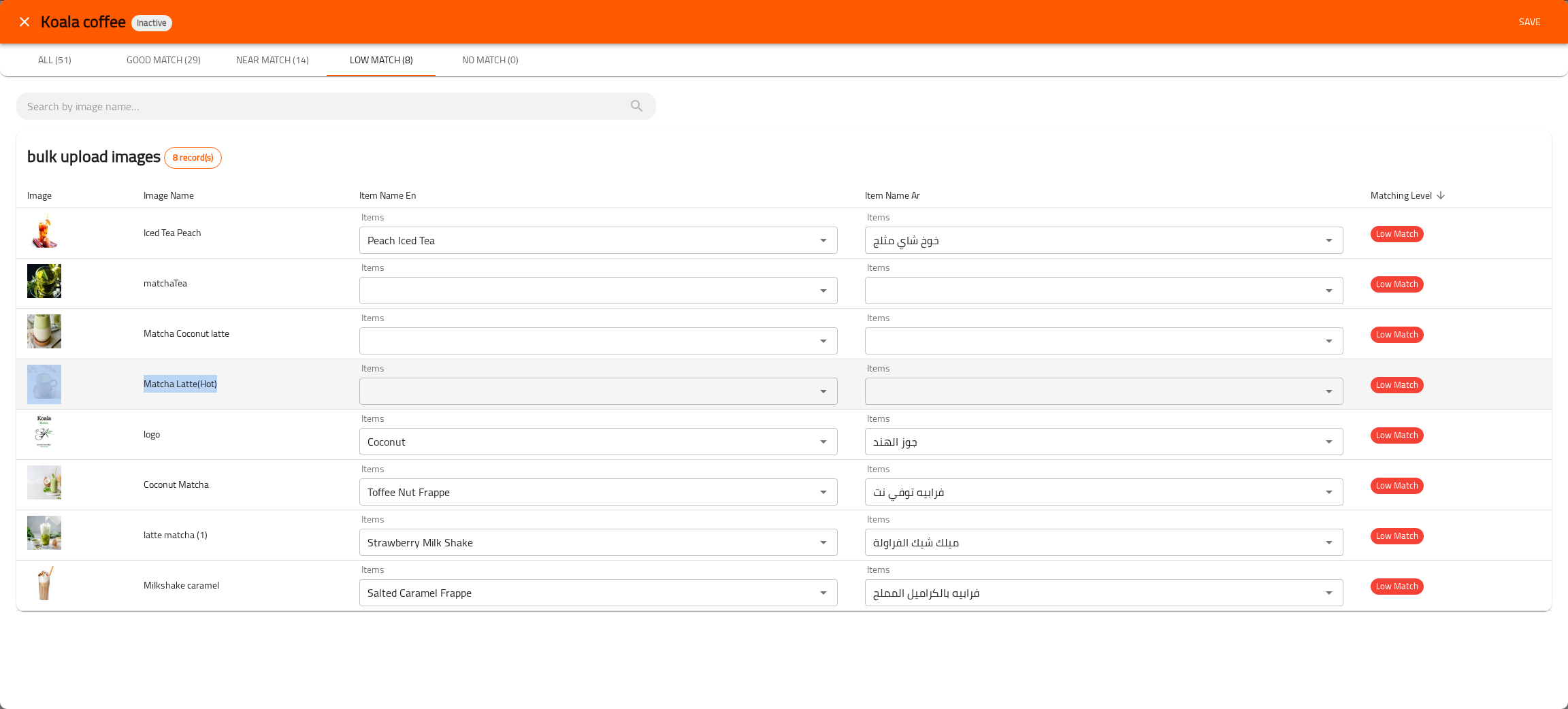
drag, startPoint x: 232, startPoint y: 383, endPoint x: 131, endPoint y: 401, distance: 102.6
click at [131, 401] on tr "Matcha Latte(Hot) Items Items Items Items Low Match" at bounding box center [784, 384] width 1535 height 50
copy tr "Matcha Latte(Hot)"
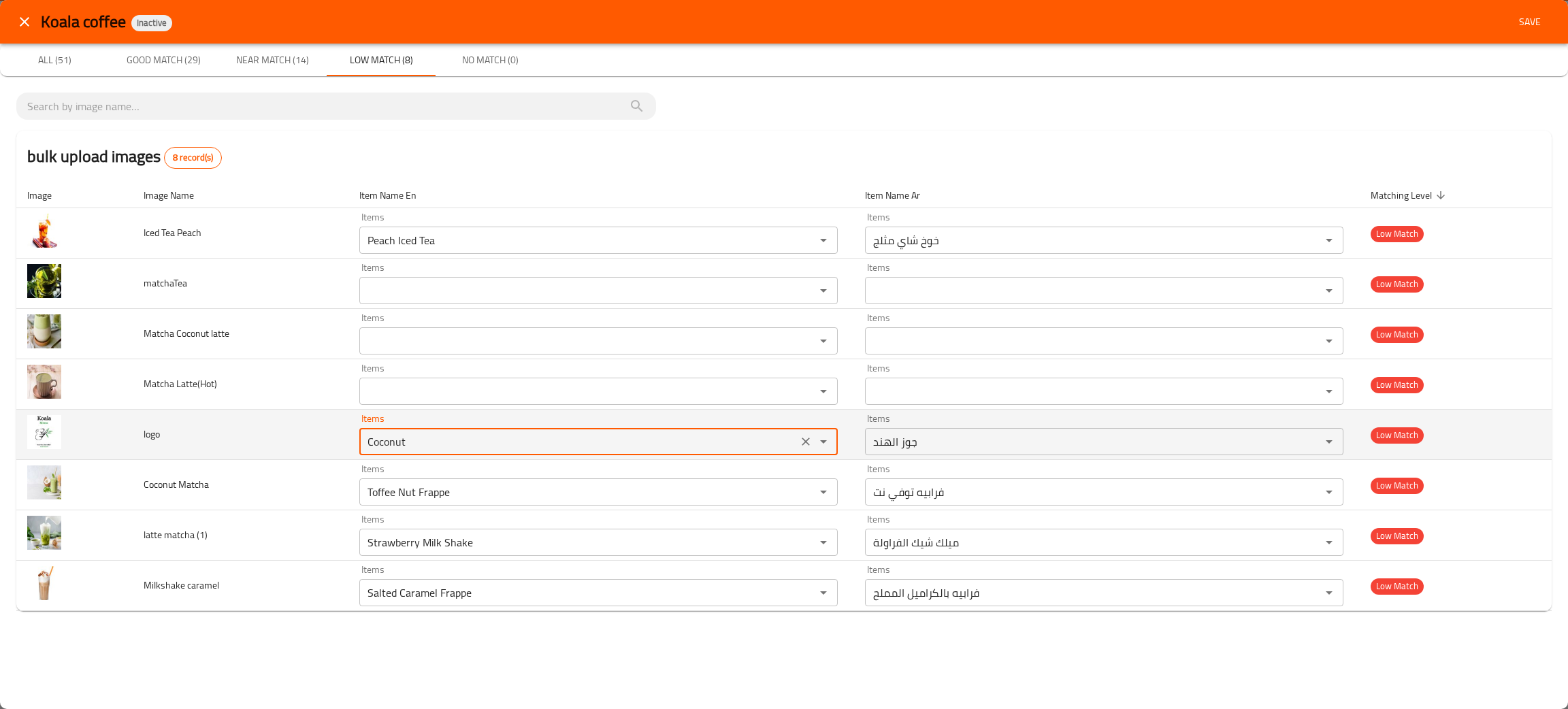
click at [418, 443] on input "Coconut" at bounding box center [579, 442] width 430 height 19
click at [803, 439] on icon "Clear" at bounding box center [805, 441] width 14 height 14
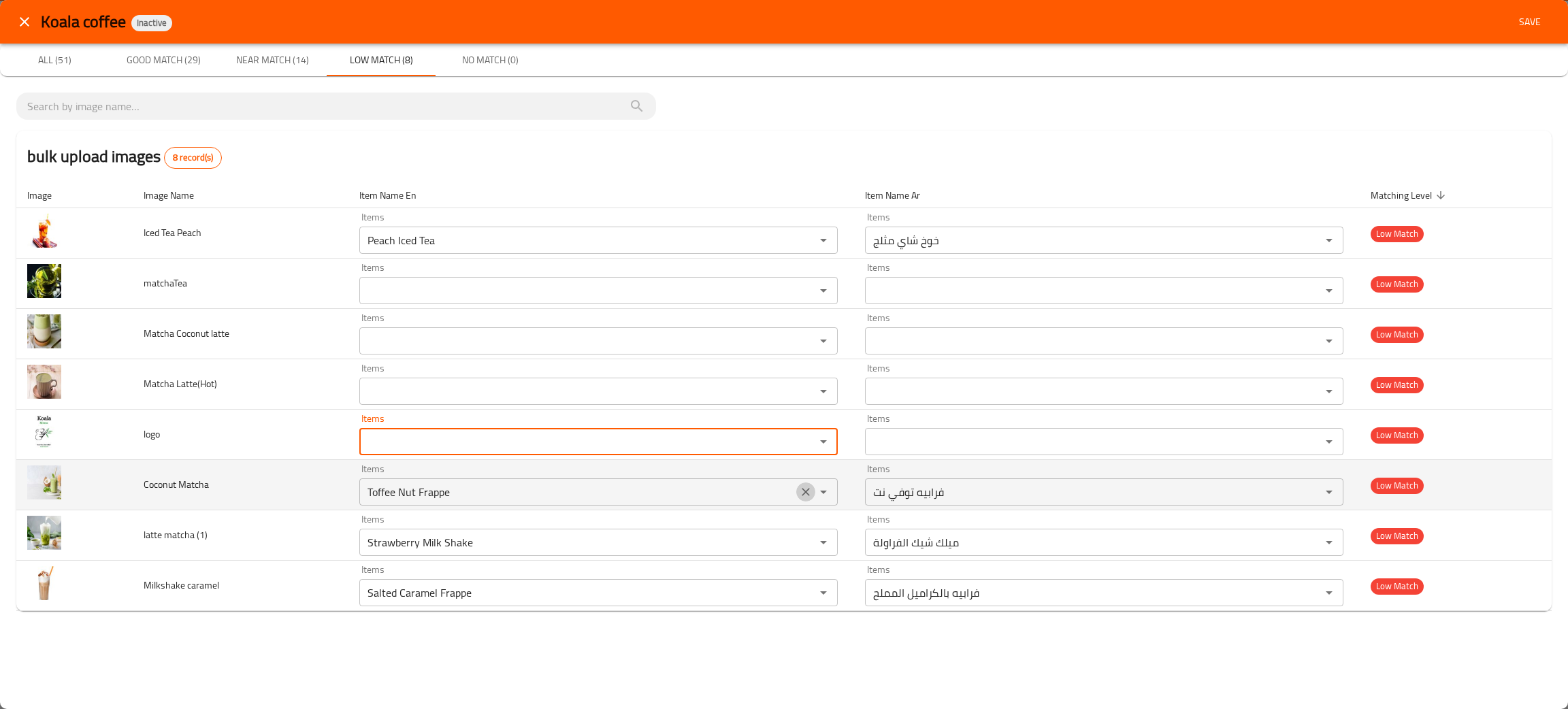
click at [807, 490] on icon "Clear" at bounding box center [805, 492] width 14 height 14
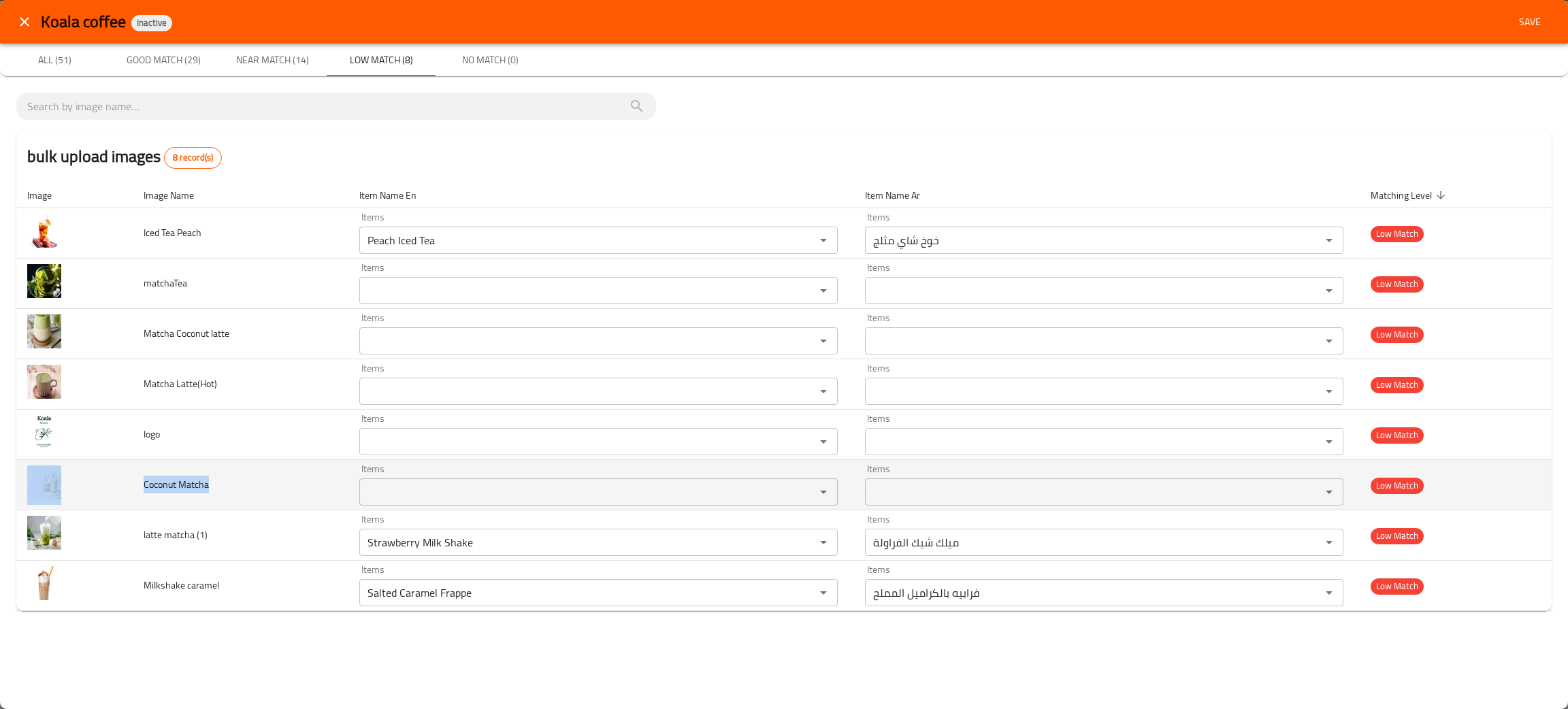
drag, startPoint x: 254, startPoint y: 496, endPoint x: 107, endPoint y: 494, distance: 147.0
click at [107, 494] on tr "Coconut Matcha Items Items Items Items Low Match" at bounding box center [784, 485] width 1535 height 50
copy tr "Coconut Matcha"
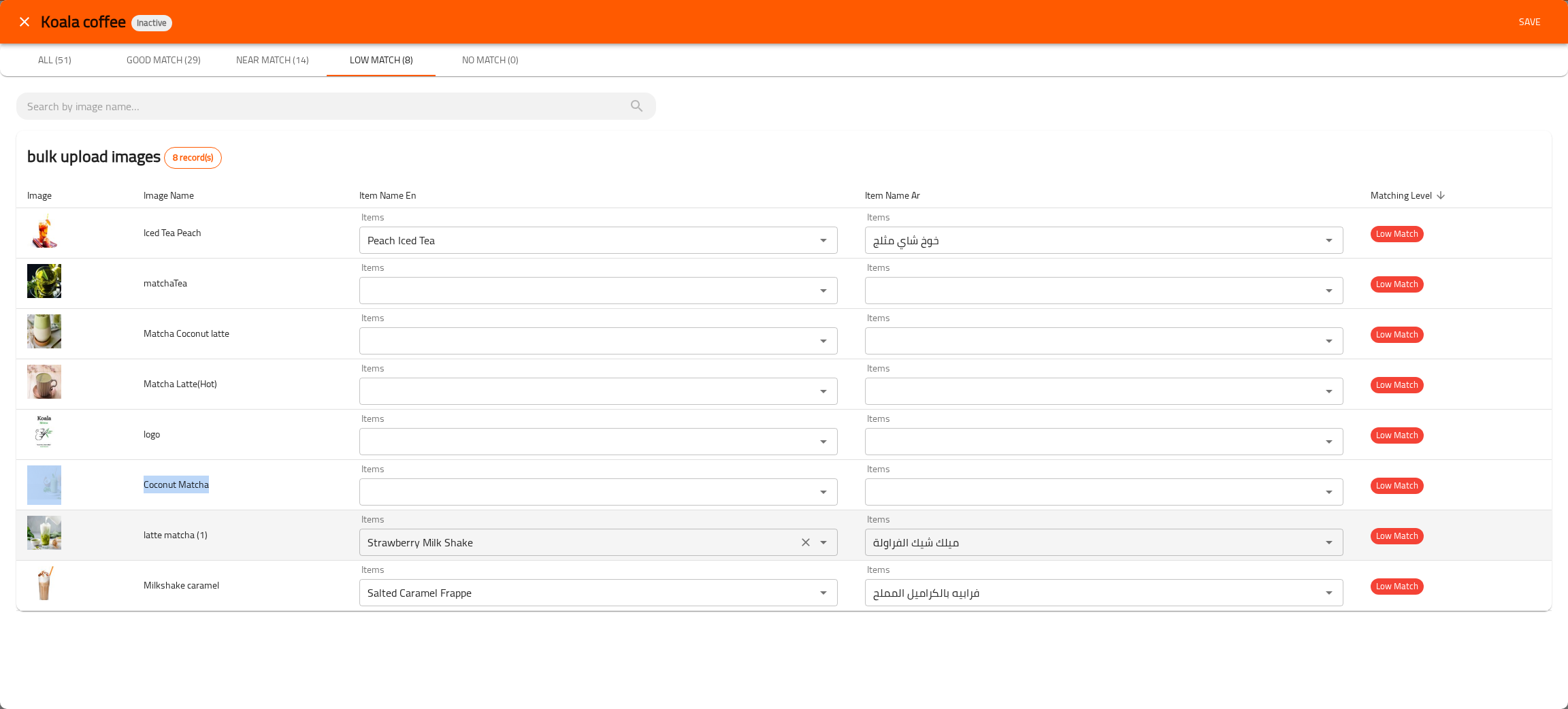
click at [432, 530] on div "Strawberry Milk Shake Items" at bounding box center [598, 542] width 478 height 27
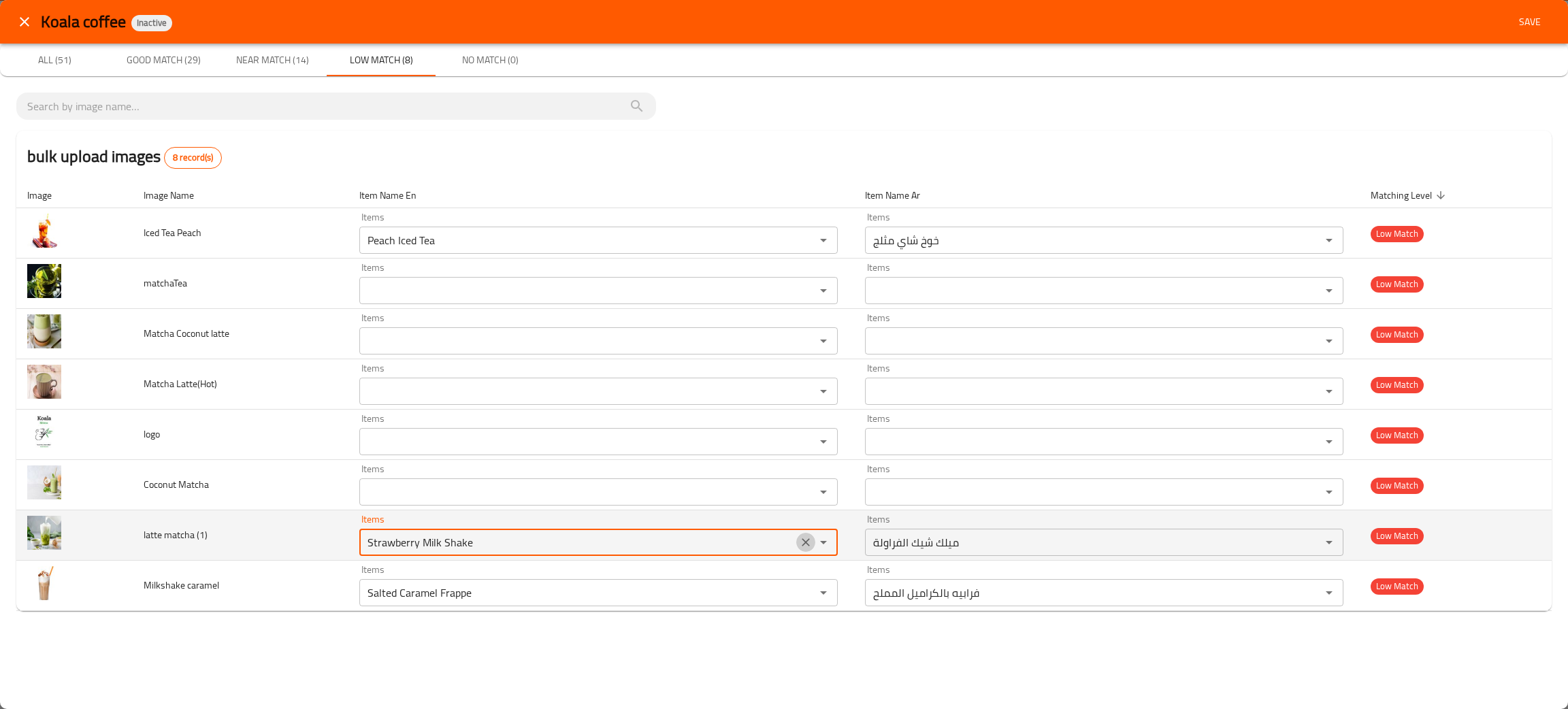
click at [802, 547] on icon "Clear" at bounding box center [805, 542] width 14 height 14
type \(1\) "mat"
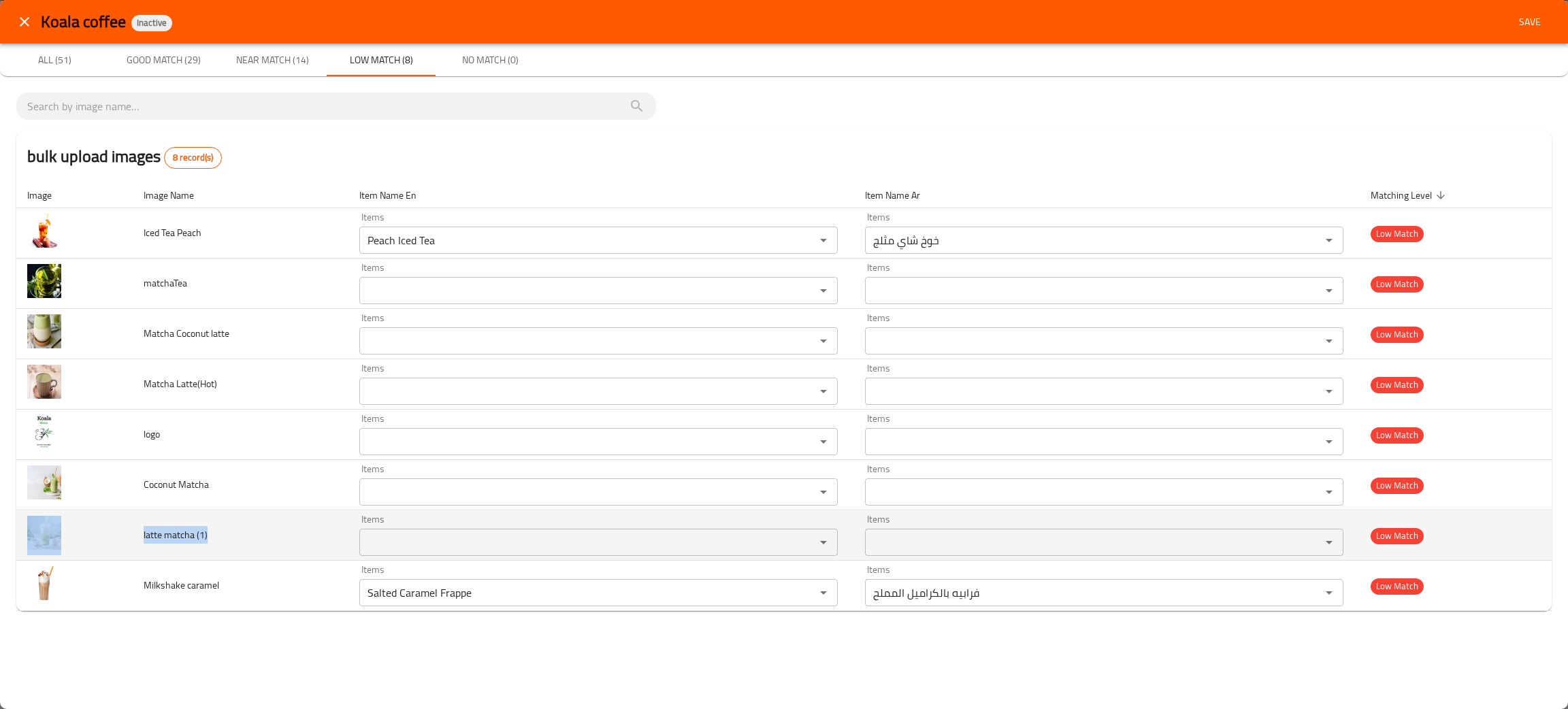
drag, startPoint x: 215, startPoint y: 542, endPoint x: 132, endPoint y: 541, distance: 83.0
click at [132, 541] on tr "latte matcha (1) Items Items Items Items Low Match" at bounding box center [784, 535] width 1535 height 50
copy tr "latte matcha (1)"
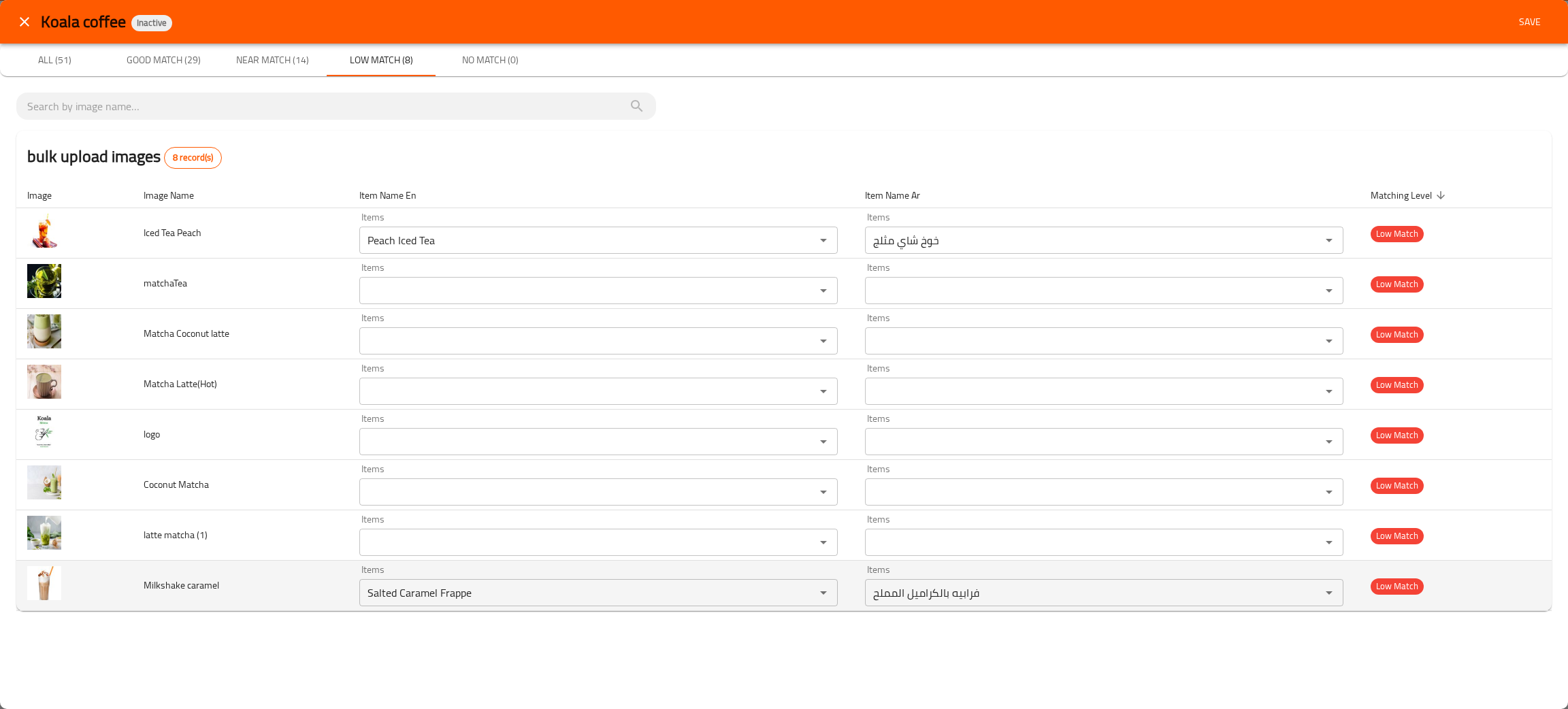
click at [328, 582] on td "Milkshake caramel" at bounding box center [240, 586] width 215 height 50
click at [806, 586] on icon "Clear" at bounding box center [805, 592] width 14 height 14
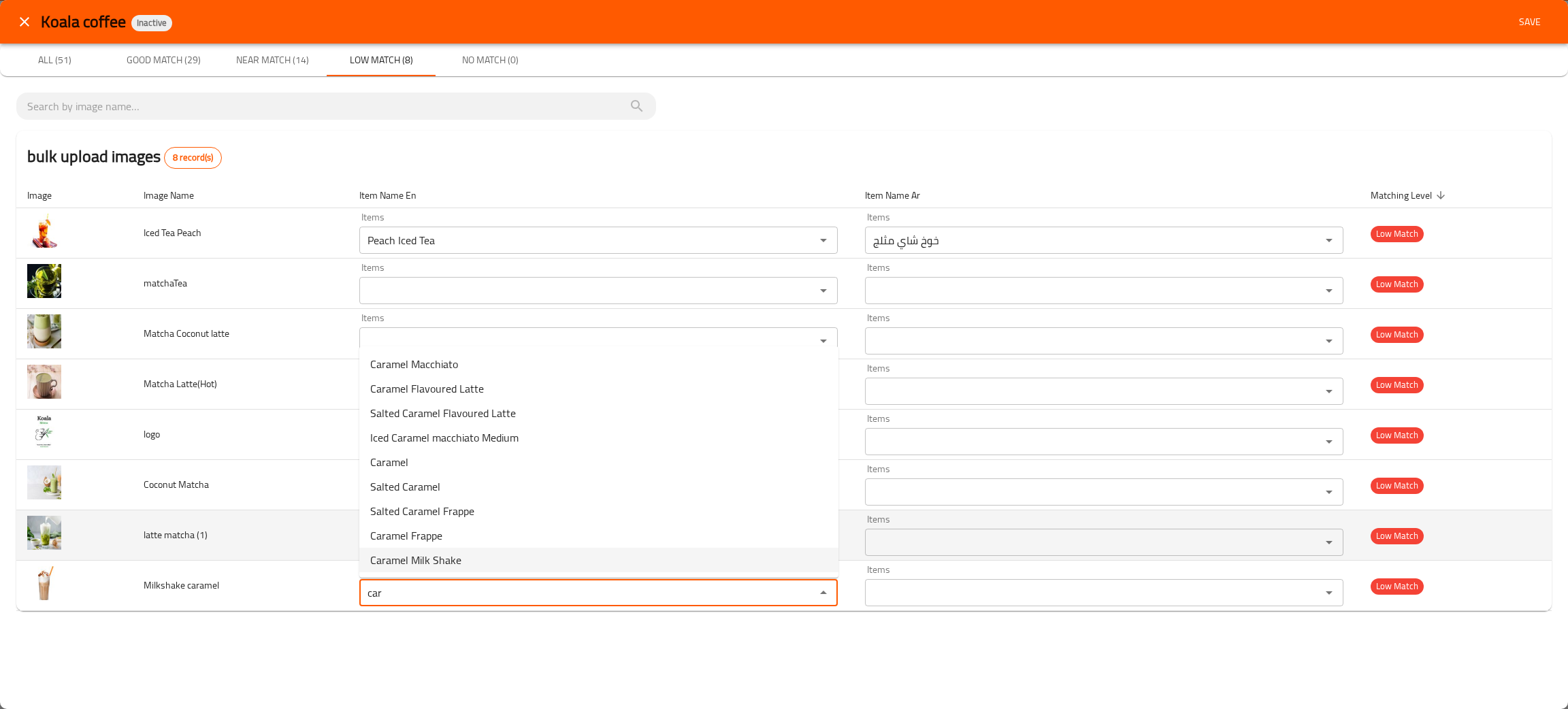
click at [484, 556] on caramel-option-8 "Caramel Milk Shake" at bounding box center [599, 559] width 479 height 25
type caramel "Caramel Milk Shake"
type caramel-ar "ميلك [PERSON_NAME]"
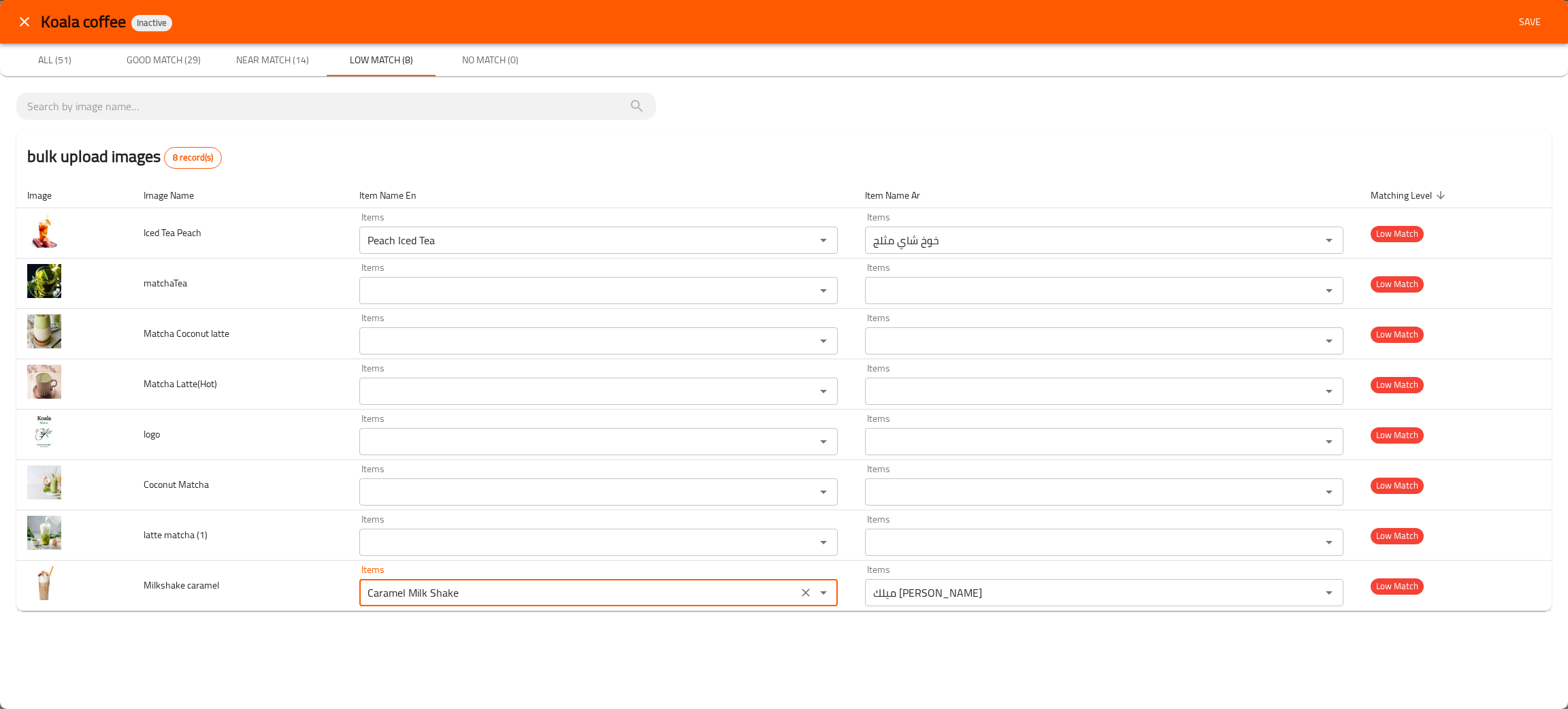
type caramel "Caramel Milk Shake"
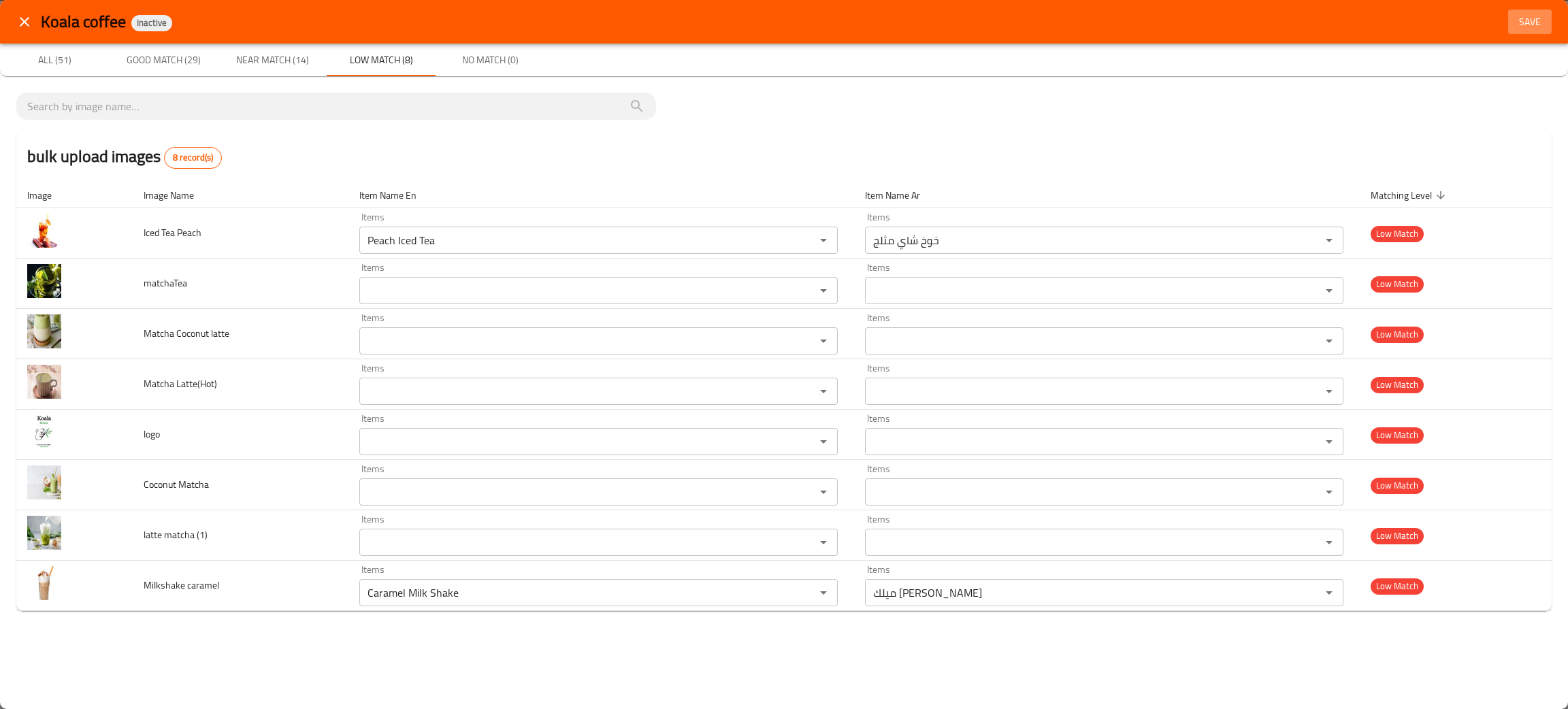
click at [1542, 12] on button "Save" at bounding box center [1530, 22] width 44 height 25
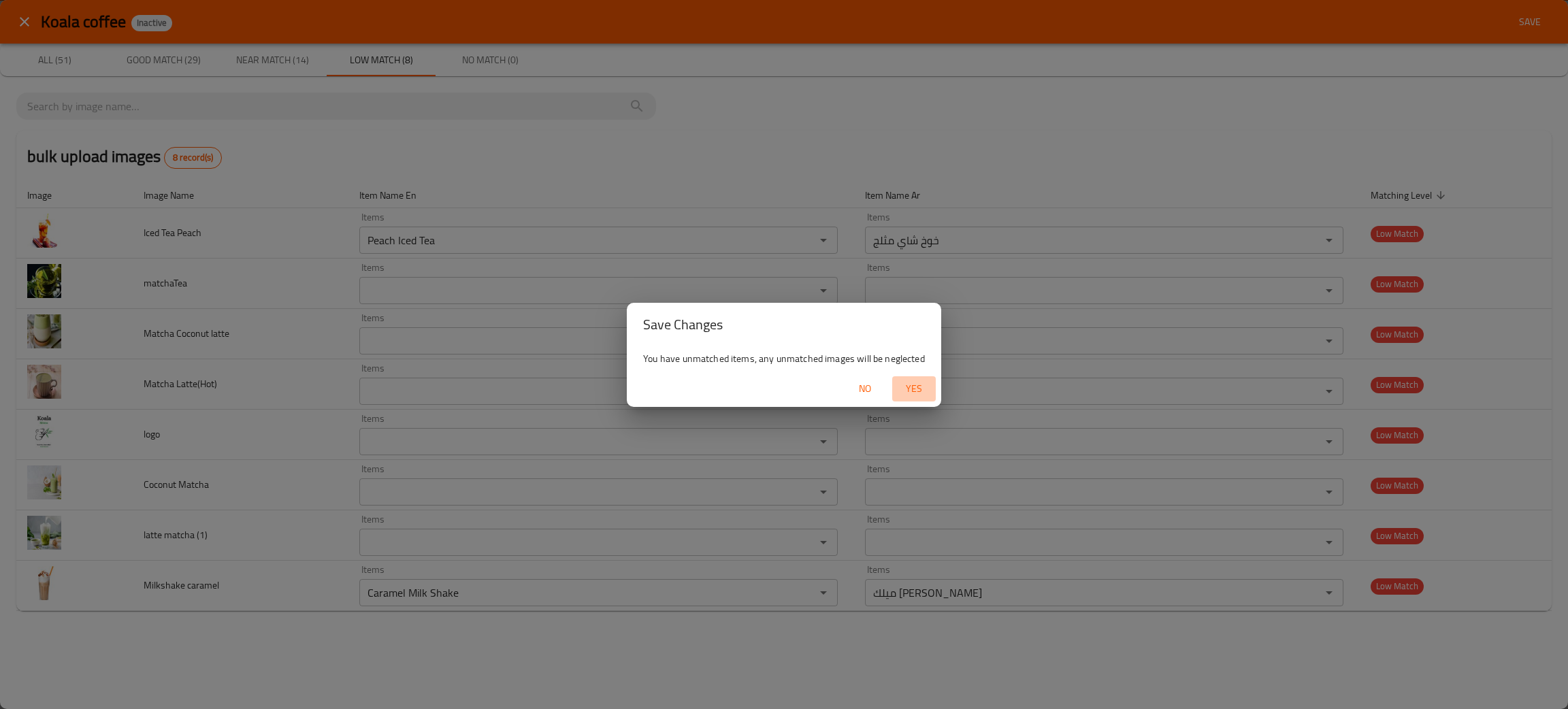
click at [919, 377] on button "Yes" at bounding box center [914, 389] width 44 height 25
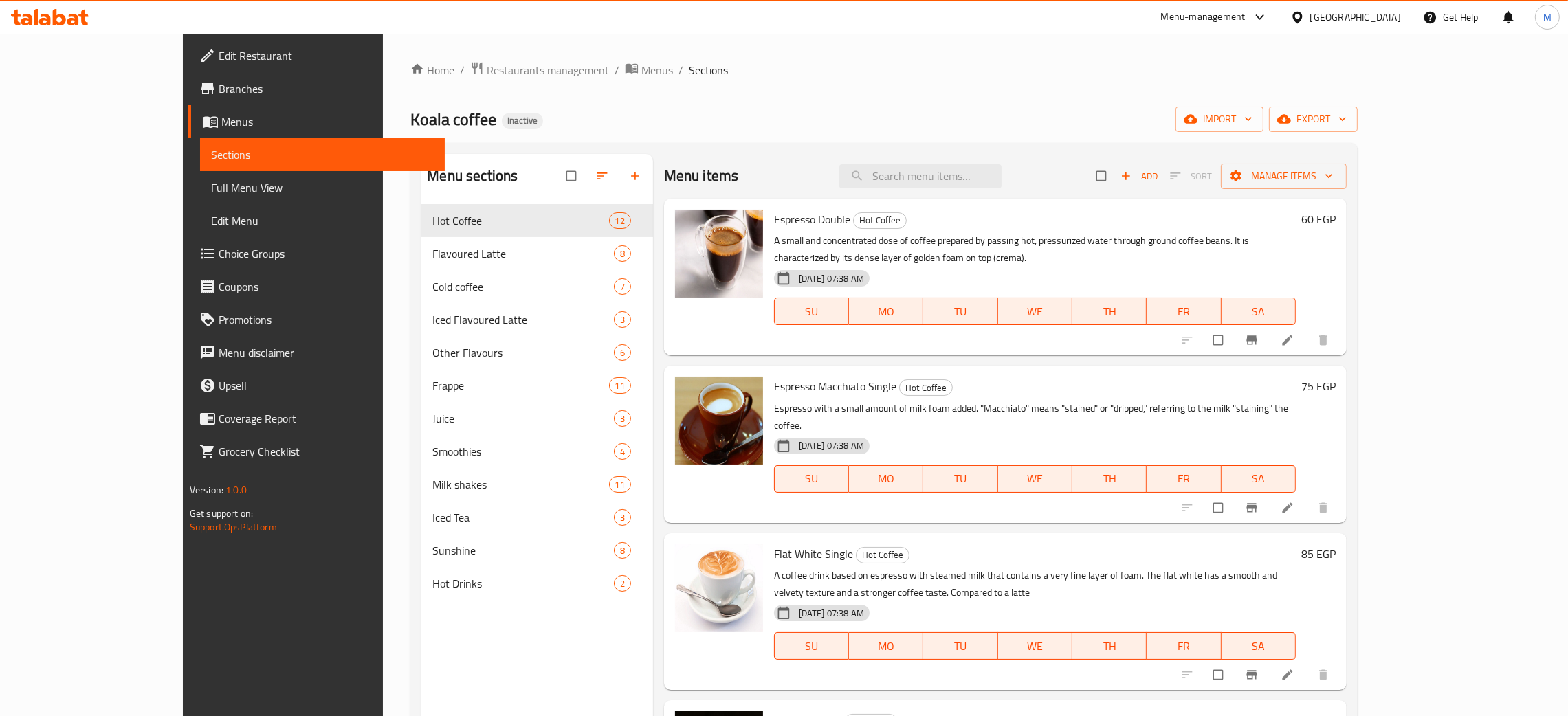
click at [764, 45] on div "Home / Restaurants management / Menus / Sections Koala coffee Inactive import e…" at bounding box center [884, 471] width 1003 height 874
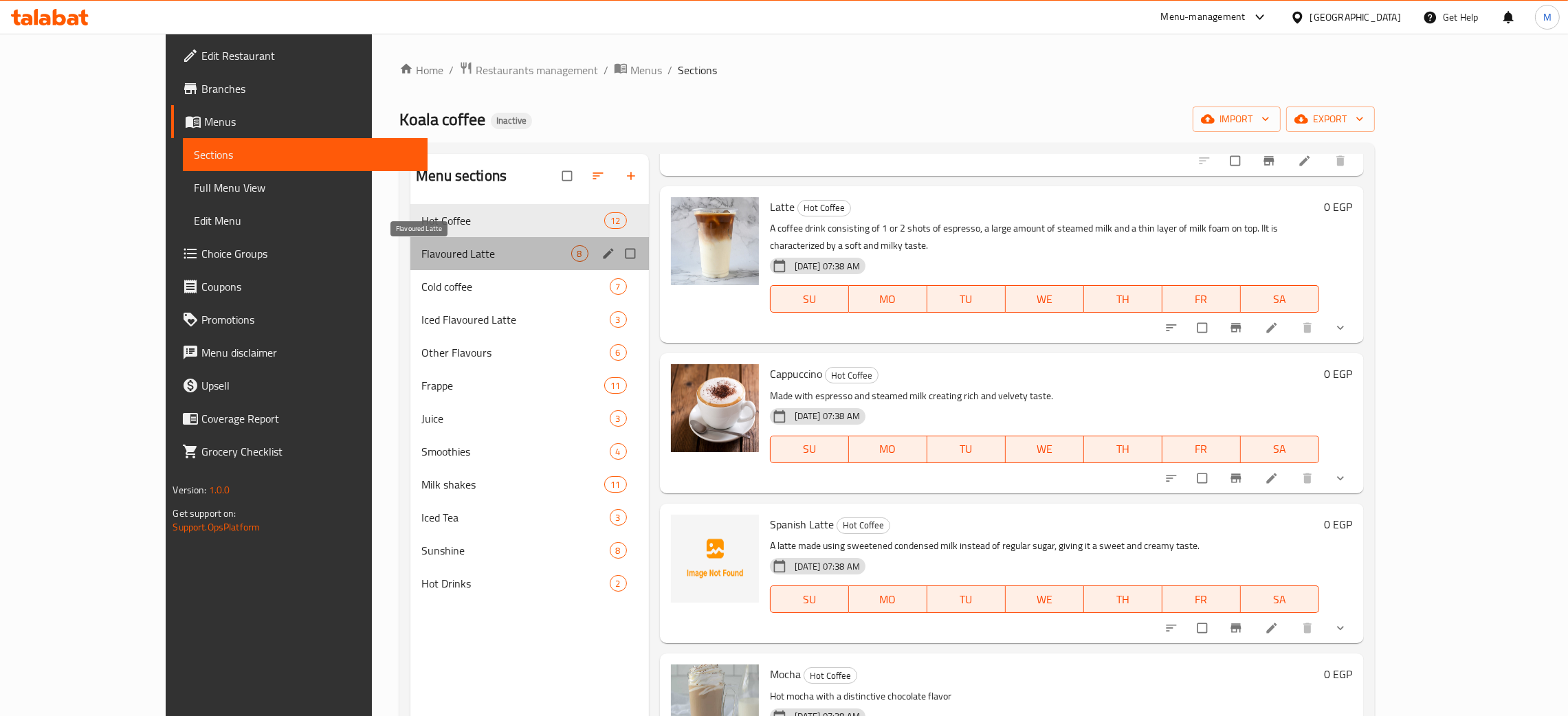
click at [421, 249] on span "Flavoured Latte" at bounding box center [496, 253] width 150 height 17
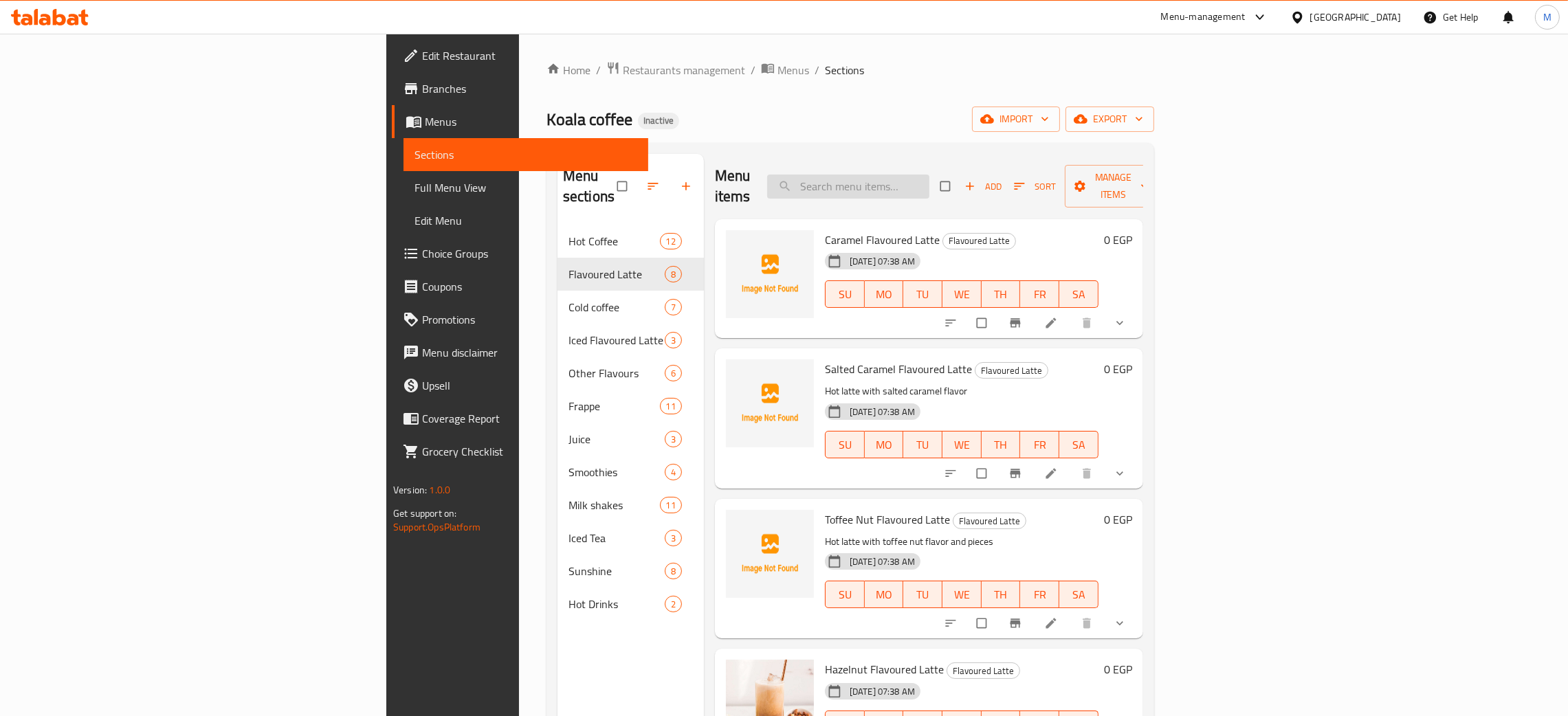
click at [930, 174] on input "search" at bounding box center [848, 186] width 162 height 24
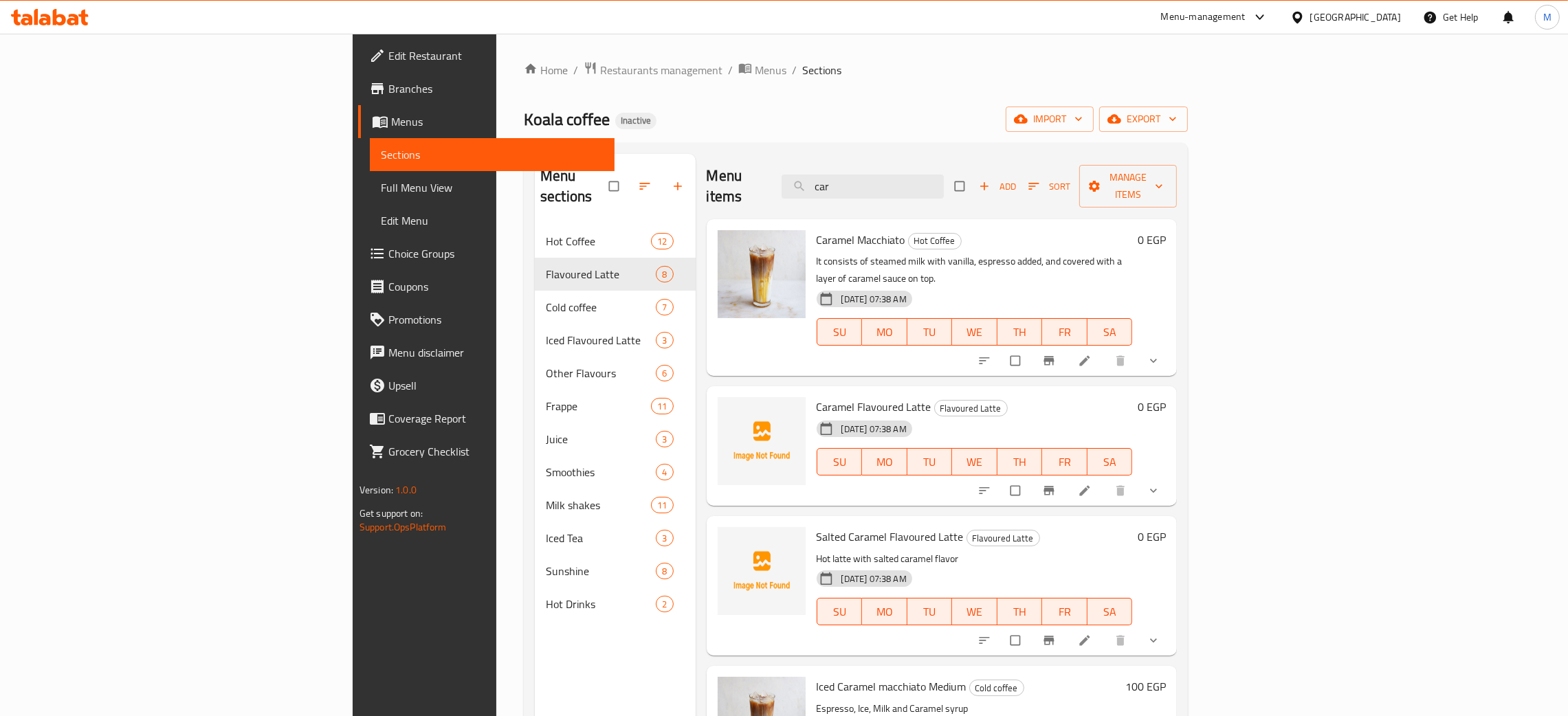
type input "car"
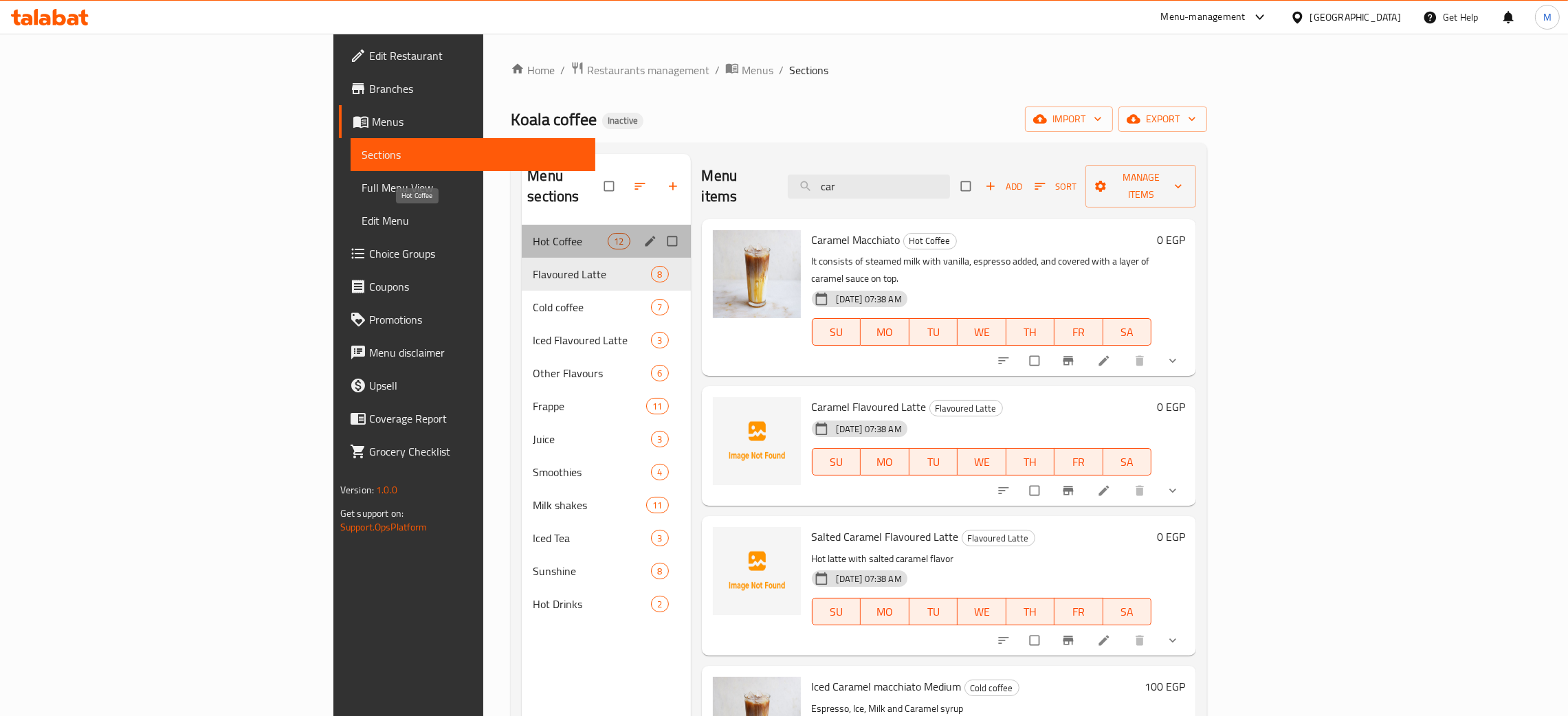
click at [533, 233] on span "Hot Coffee" at bounding box center [570, 241] width 75 height 17
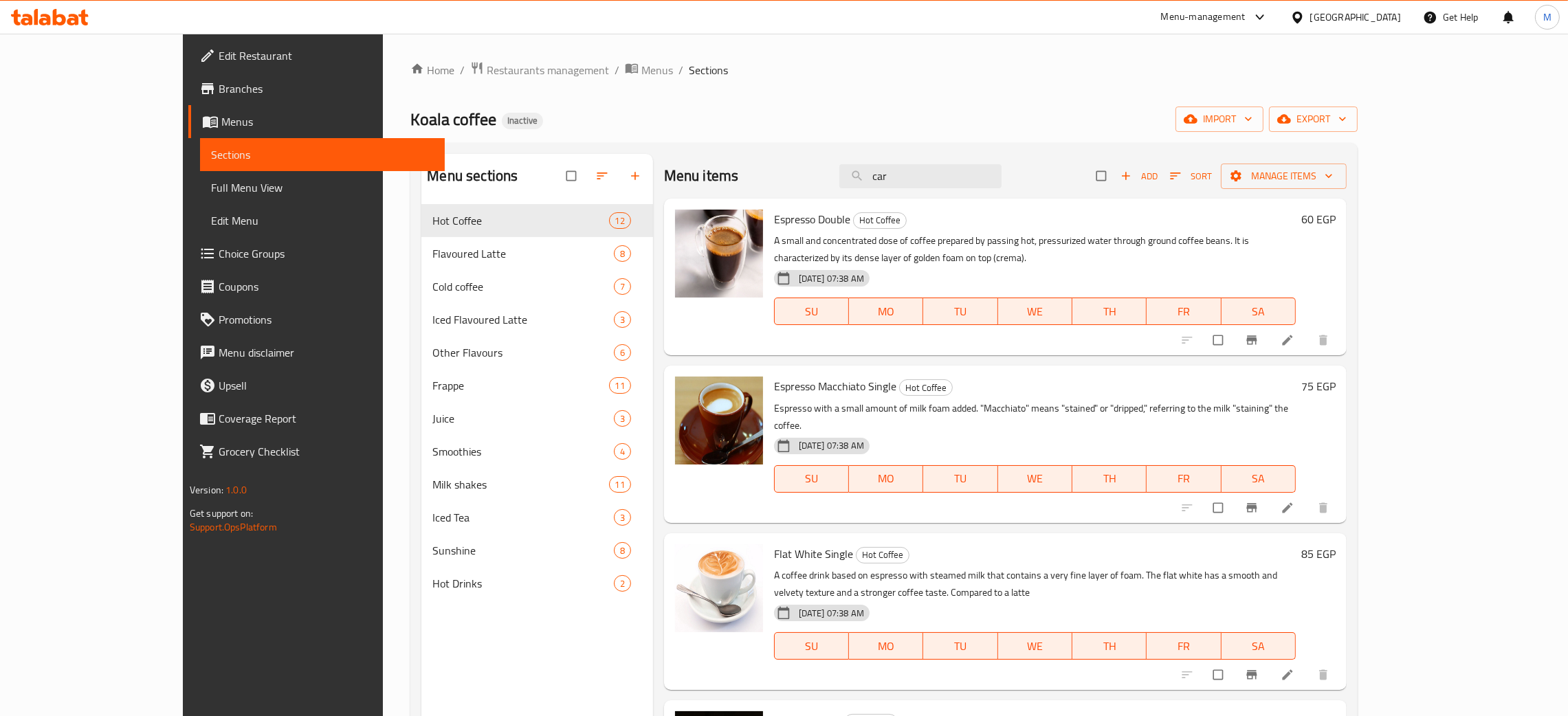
drag, startPoint x: 975, startPoint y: 178, endPoint x: 926, endPoint y: 163, distance: 51.2
click at [927, 164] on input "car" at bounding box center [921, 176] width 162 height 24
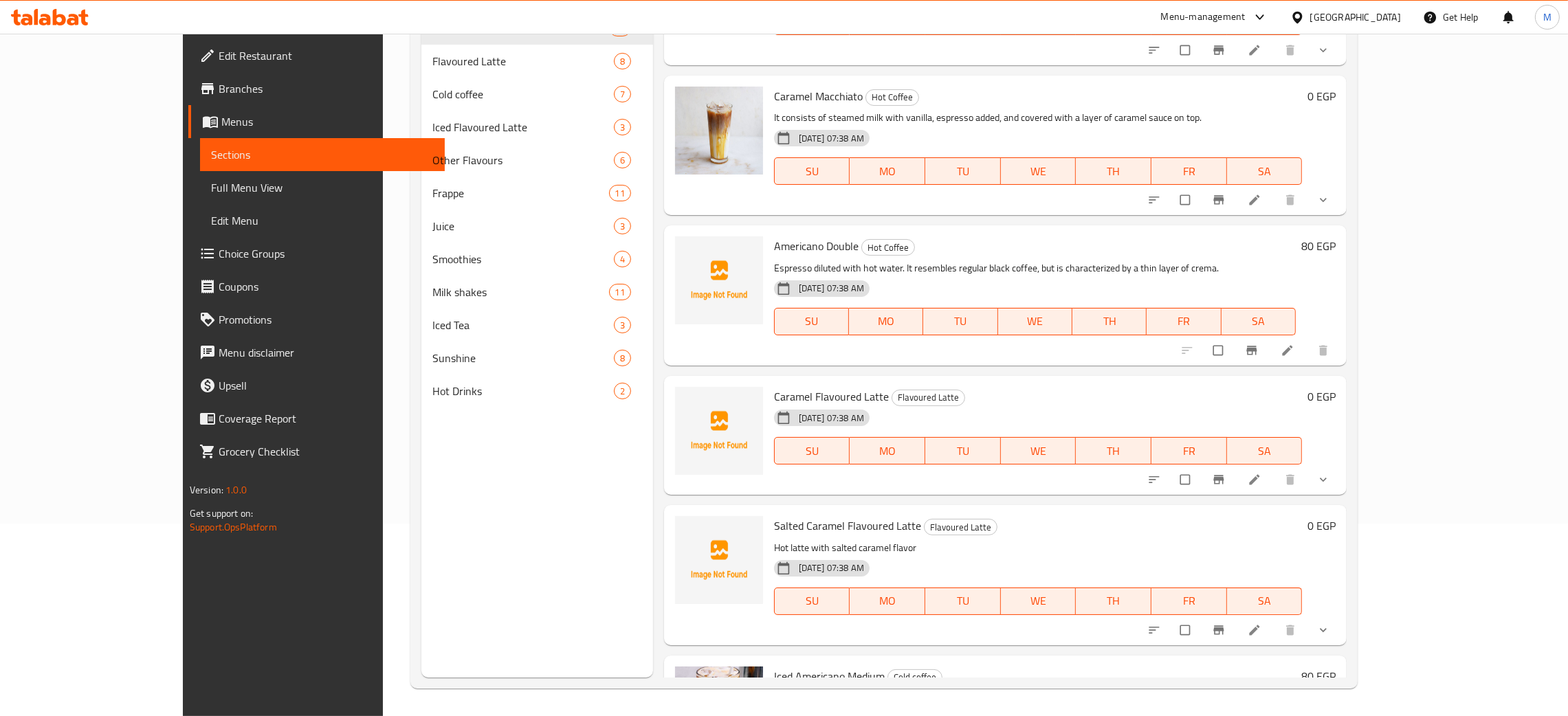
scroll to position [534, 0]
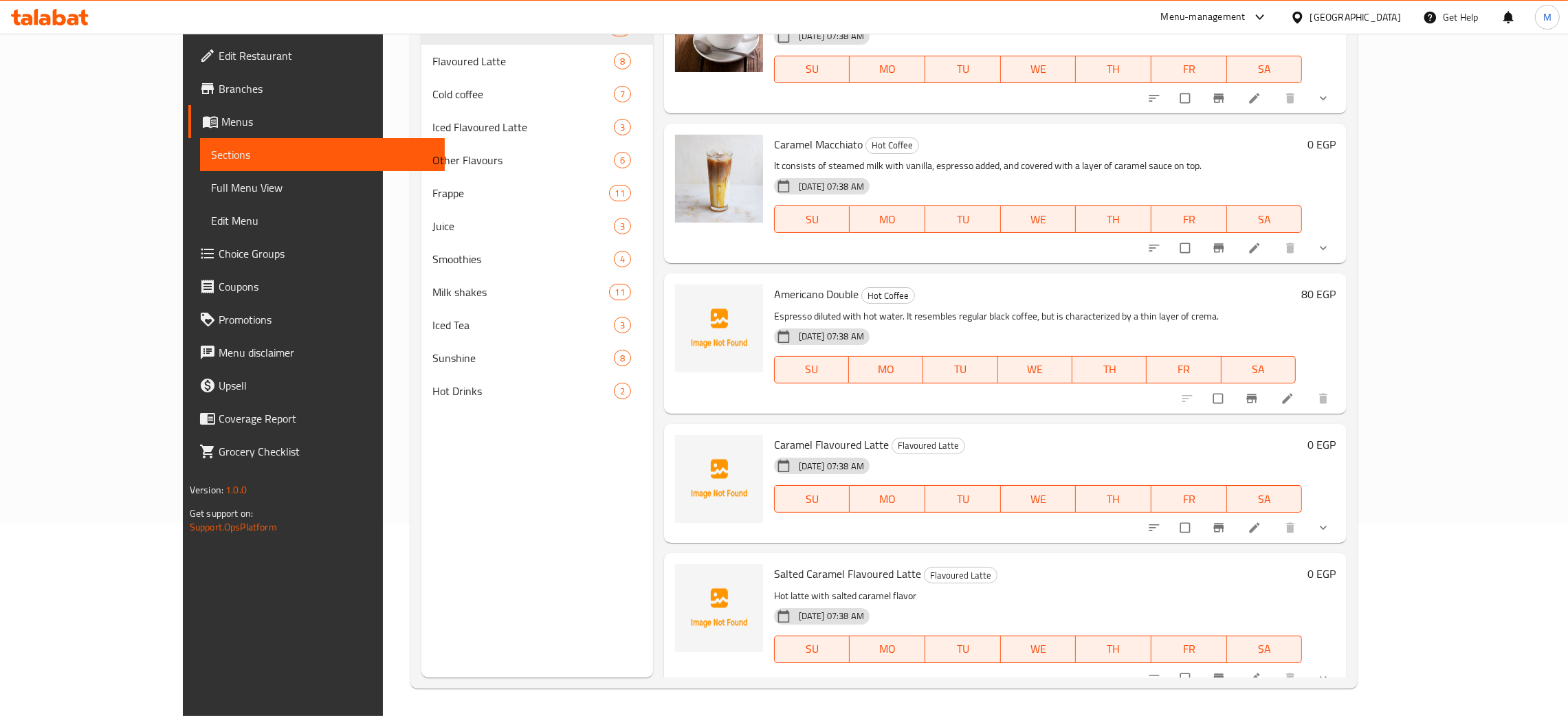
type input "ame"
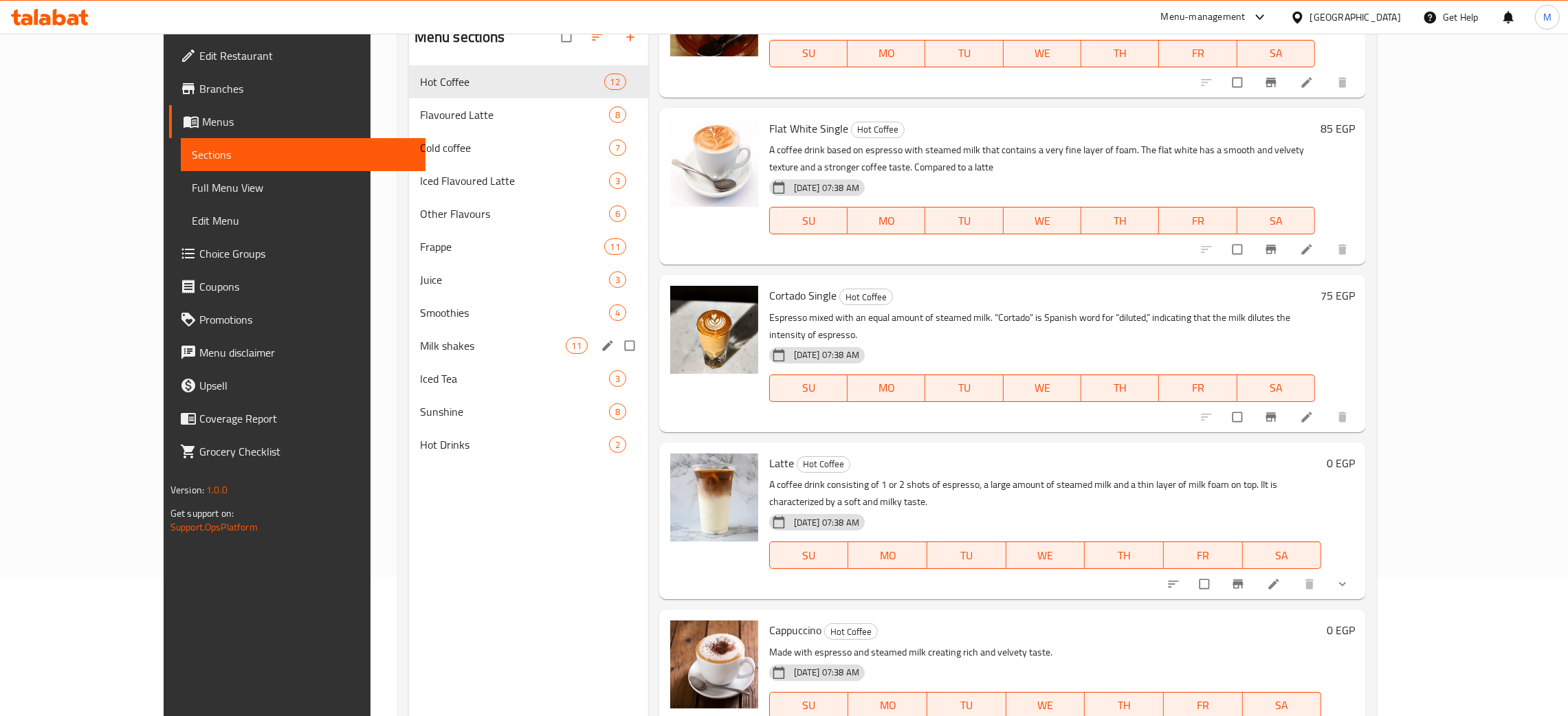
scroll to position [91, 0]
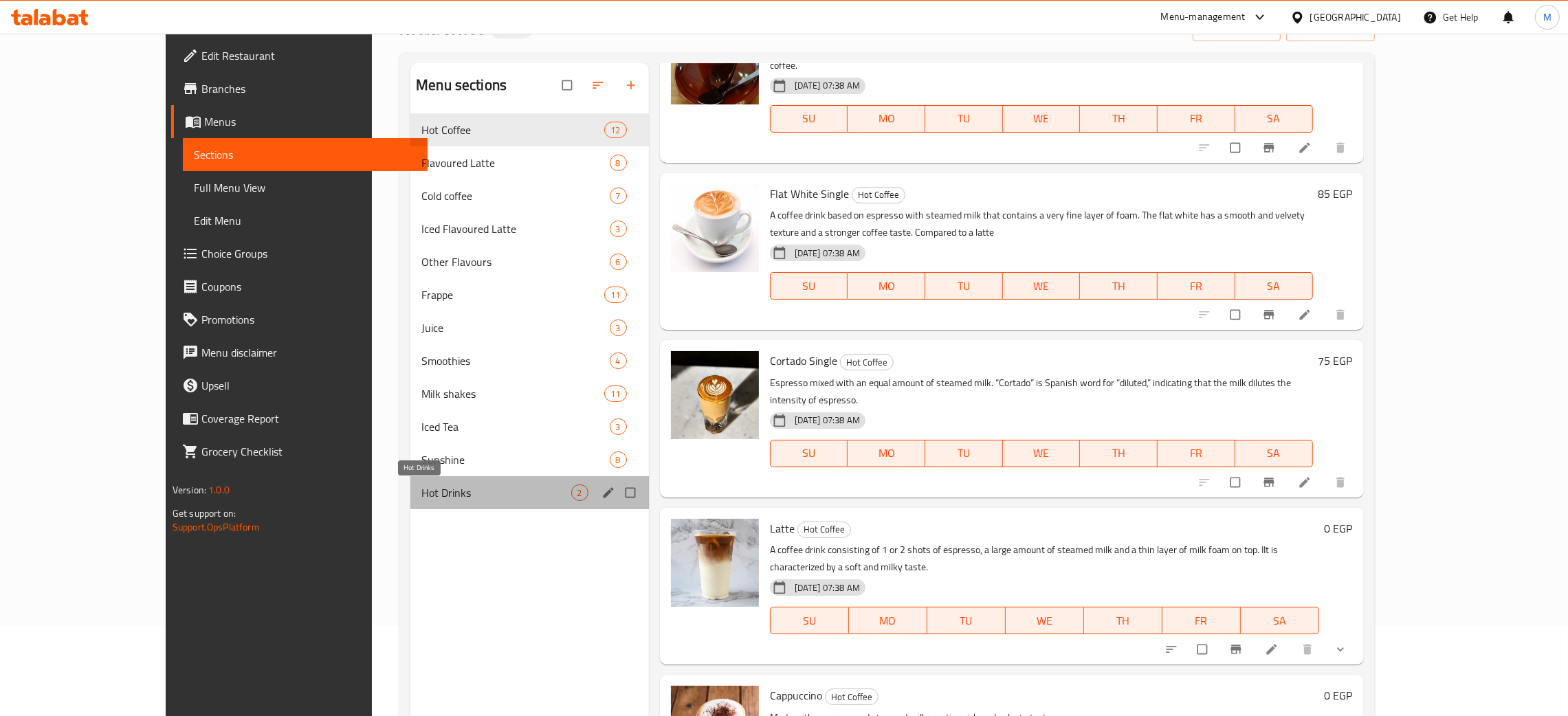
click at [421, 497] on span "Hot Drinks" at bounding box center [496, 493] width 150 height 17
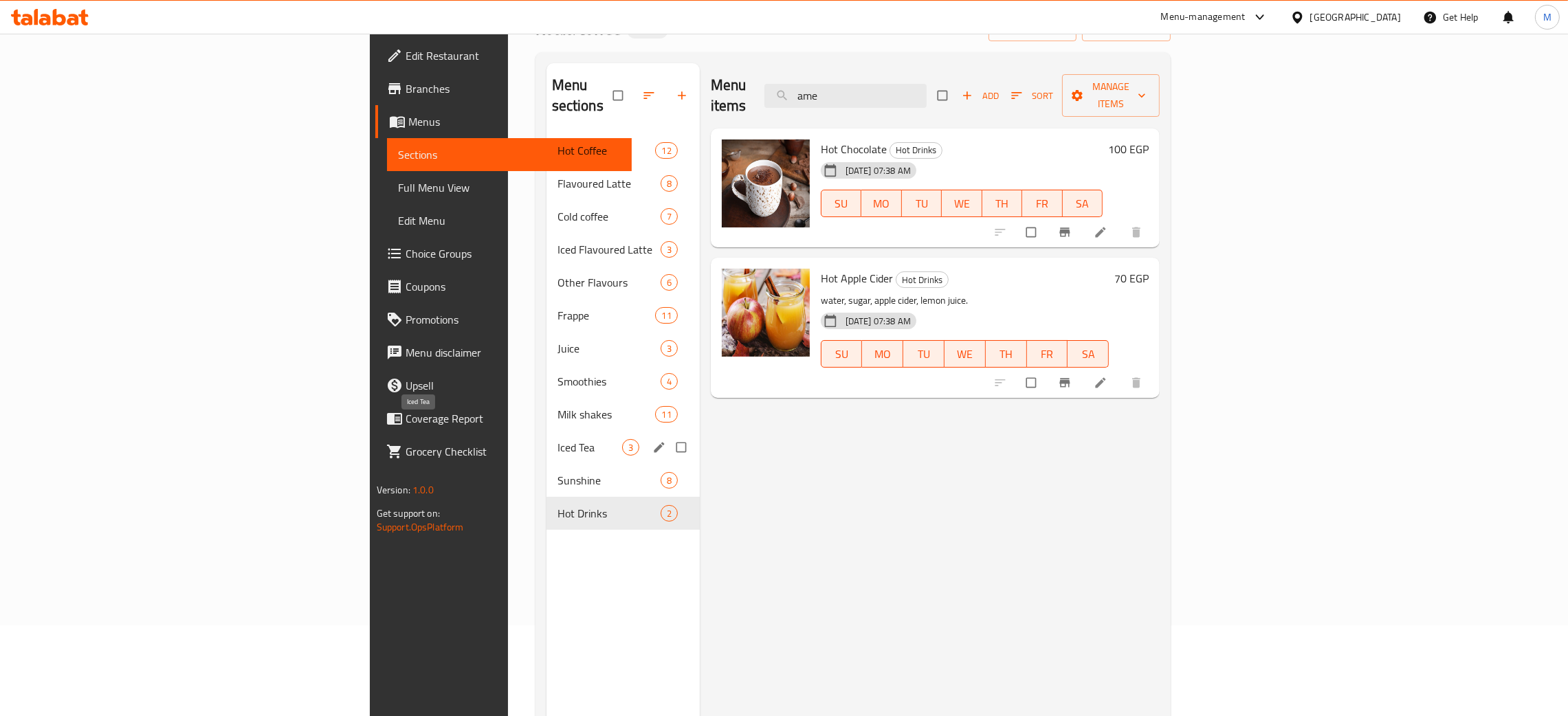
click at [557, 439] on span "Iced Tea" at bounding box center [589, 447] width 64 height 17
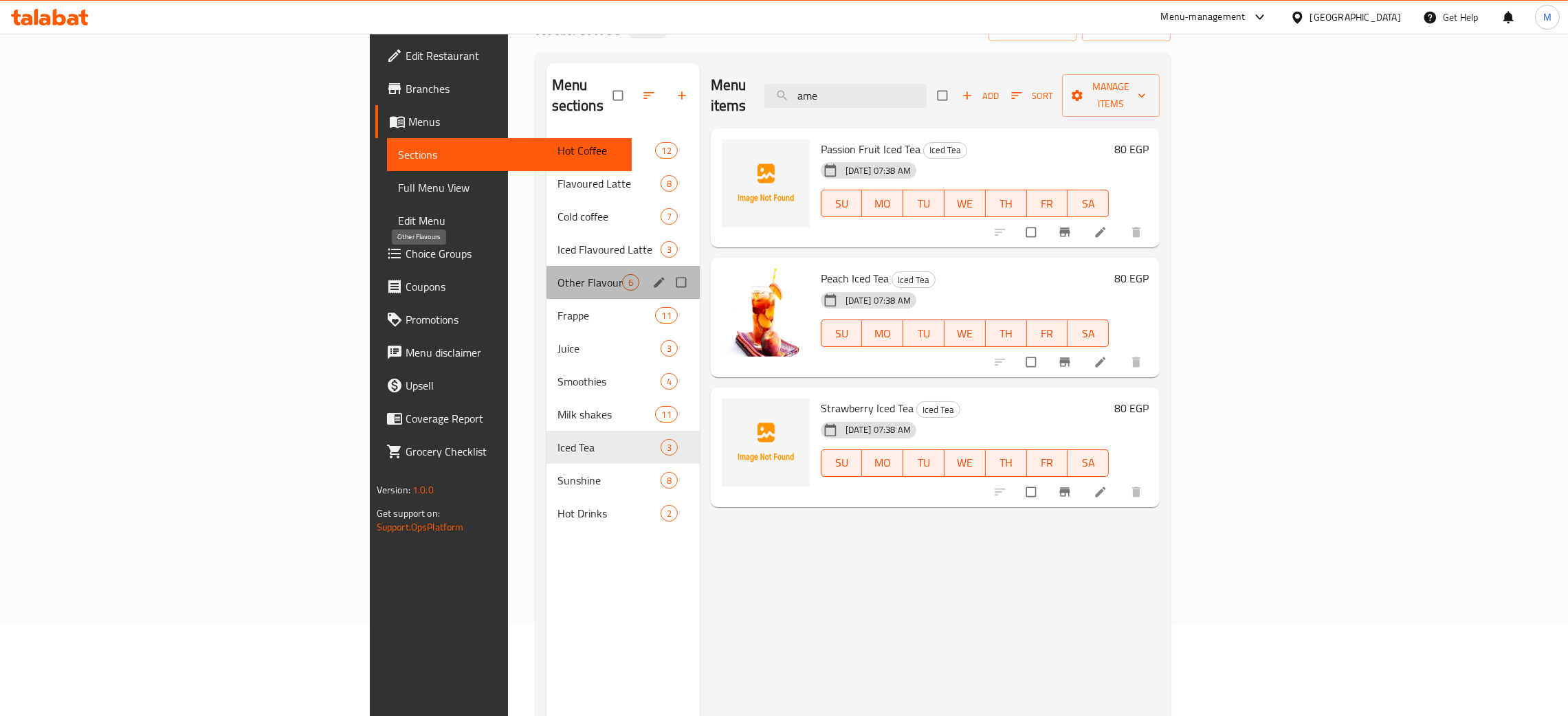
click at [557, 274] on span "Other Flavours" at bounding box center [589, 282] width 64 height 17
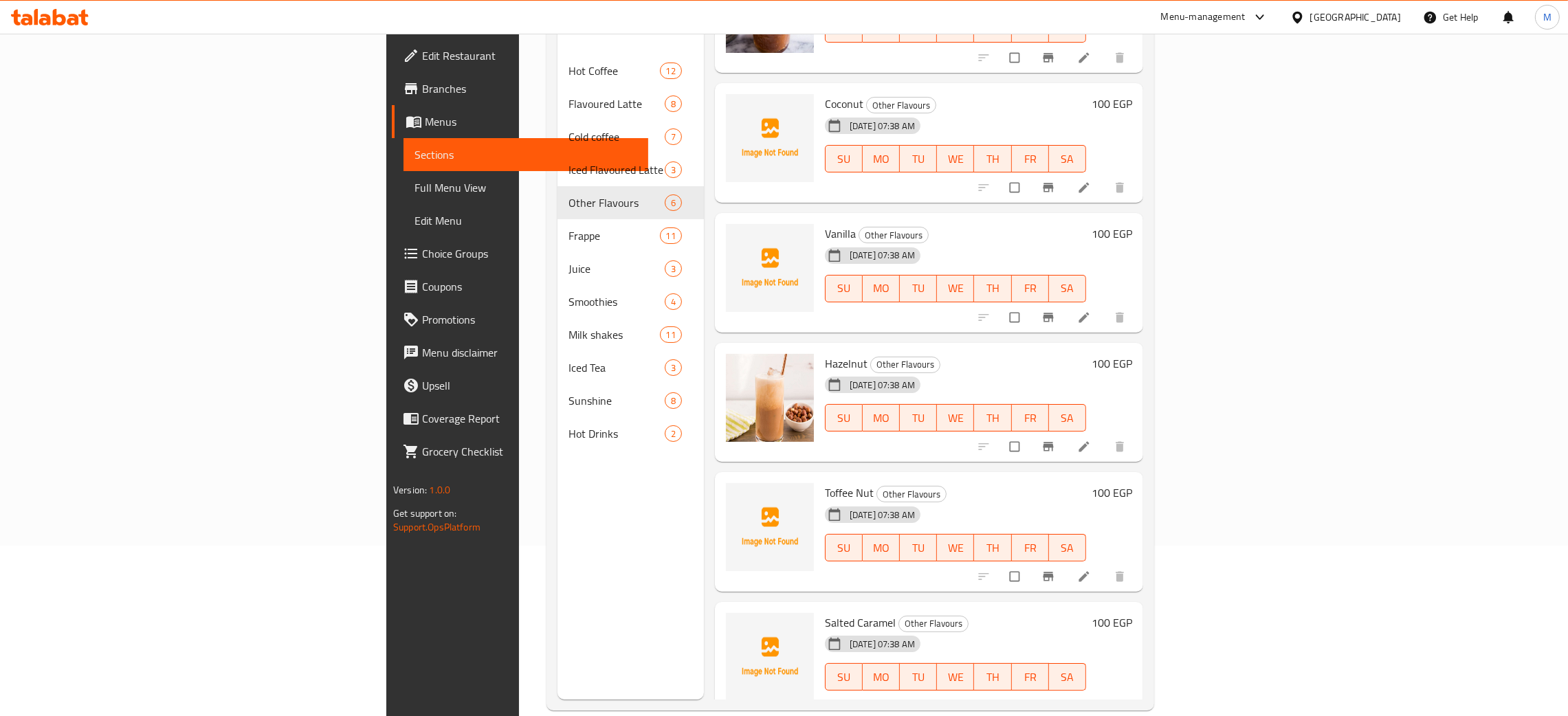
scroll to position [194, 0]
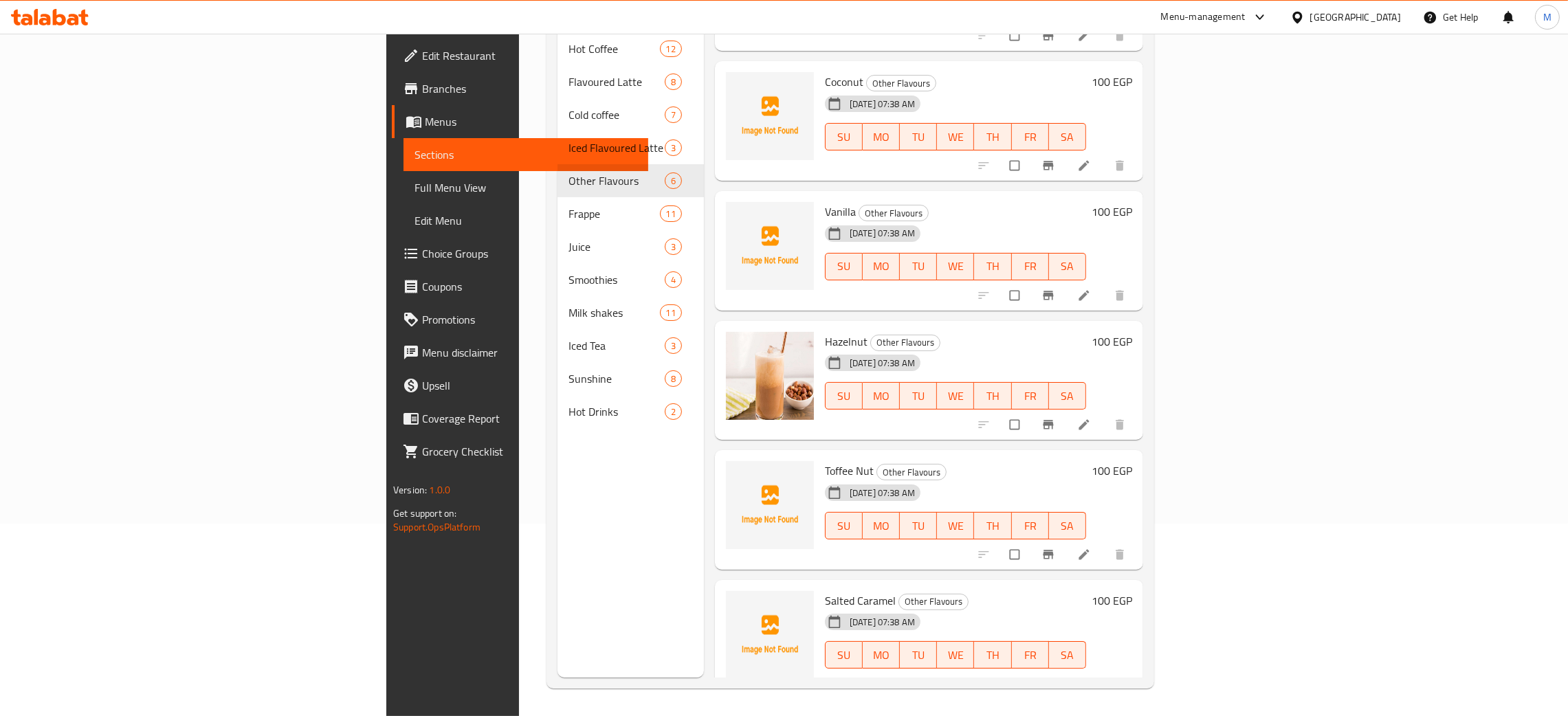
click at [557, 572] on div "Menu sections Hot Coffee 12 Flavoured Latte 8 Cold coffee 7 Iced Flavoured Latt…" at bounding box center [630, 319] width 146 height 716
click at [415, 192] on span "Full Menu View" at bounding box center [526, 187] width 223 height 17
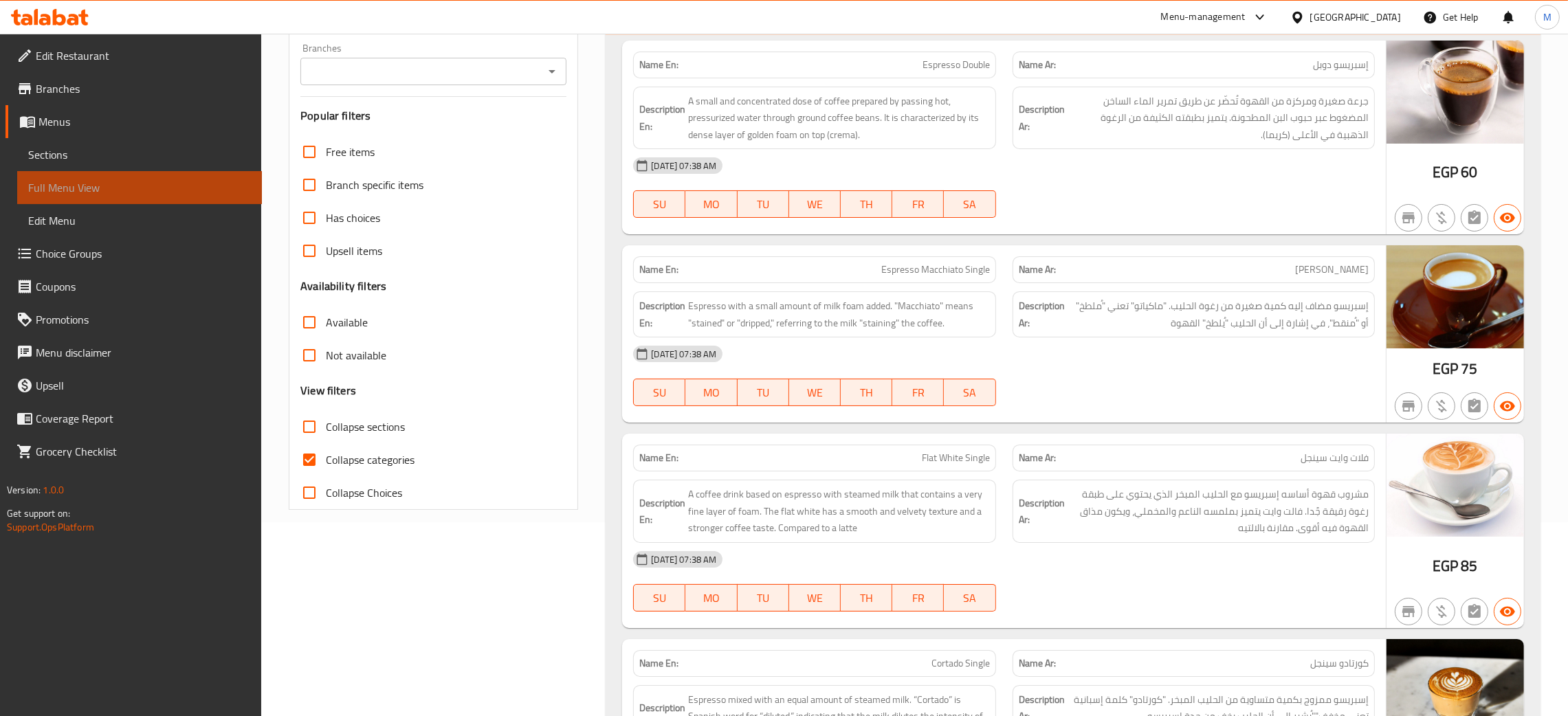
click at [73, 181] on span "Full Menu View" at bounding box center [139, 187] width 223 height 17
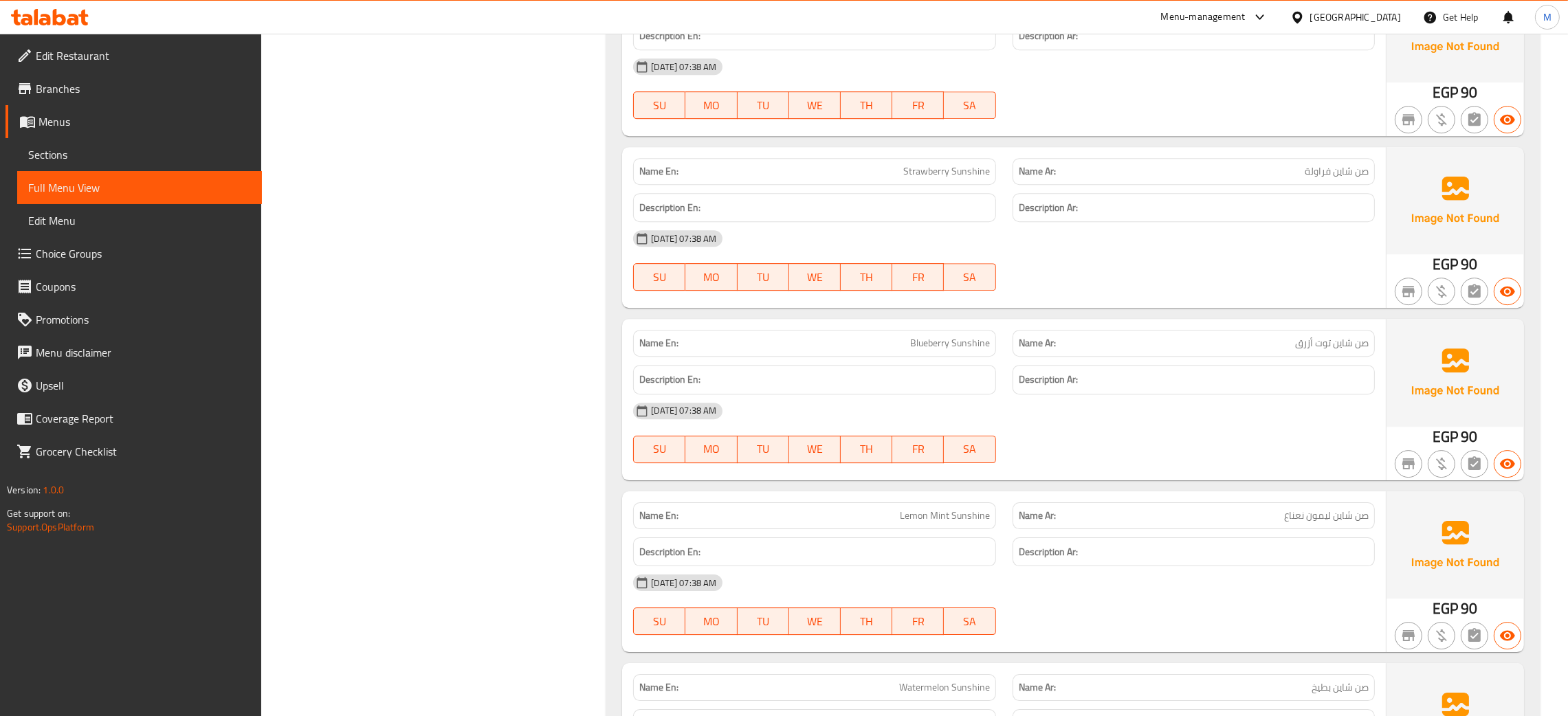
scroll to position [14125, 0]
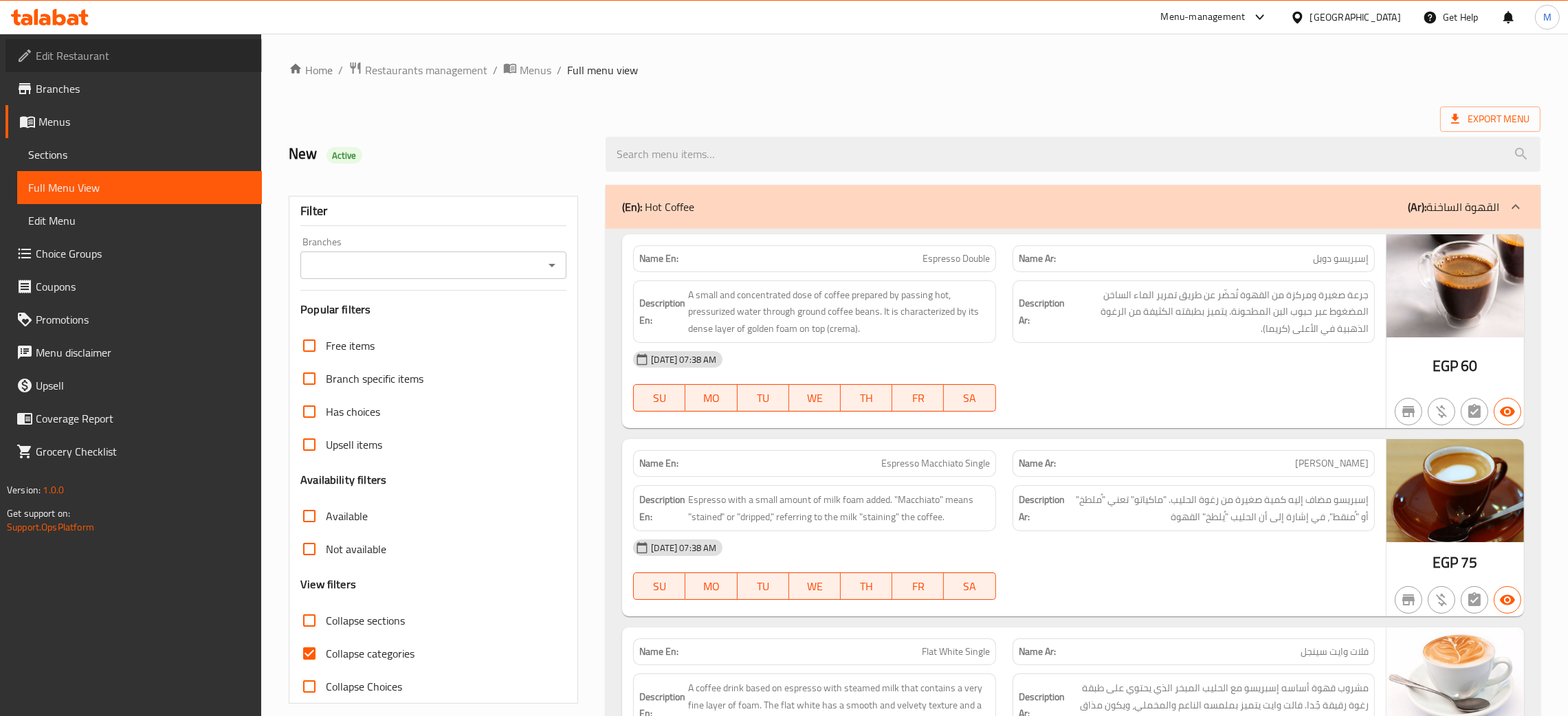
click at [76, 48] on span "Edit Restaurant" at bounding box center [143, 55] width 215 height 17
